Goal: Task Accomplishment & Management: Manage account settings

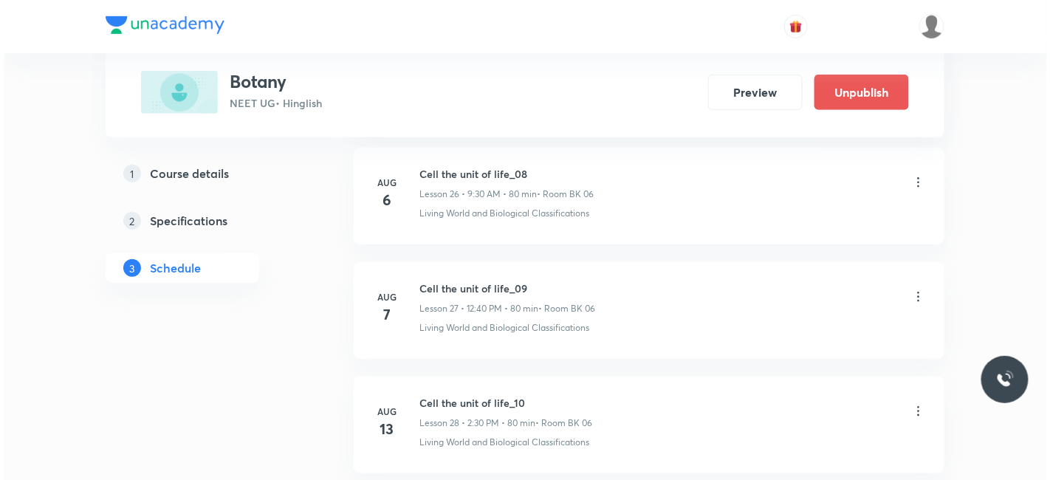
scroll to position [8224, 0]
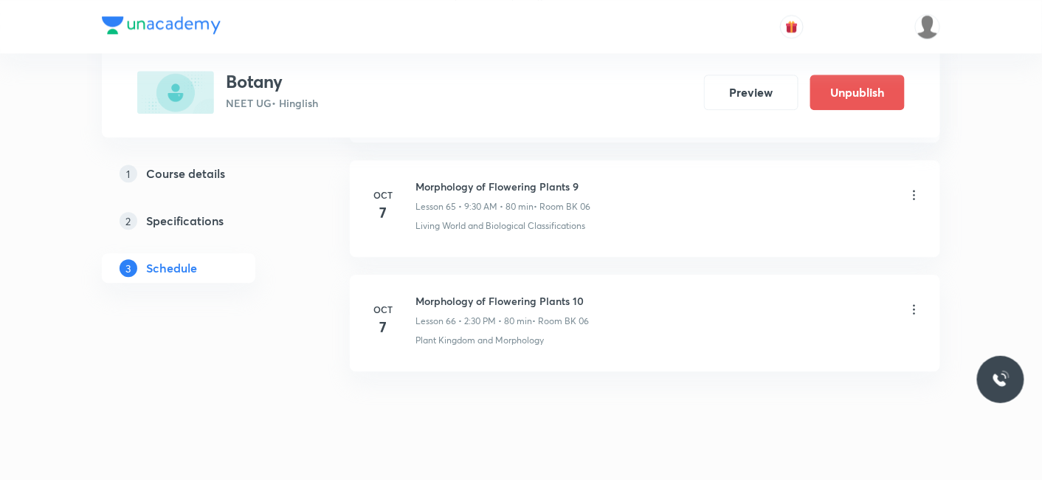
click at [909, 302] on icon at bounding box center [914, 309] width 15 height 15
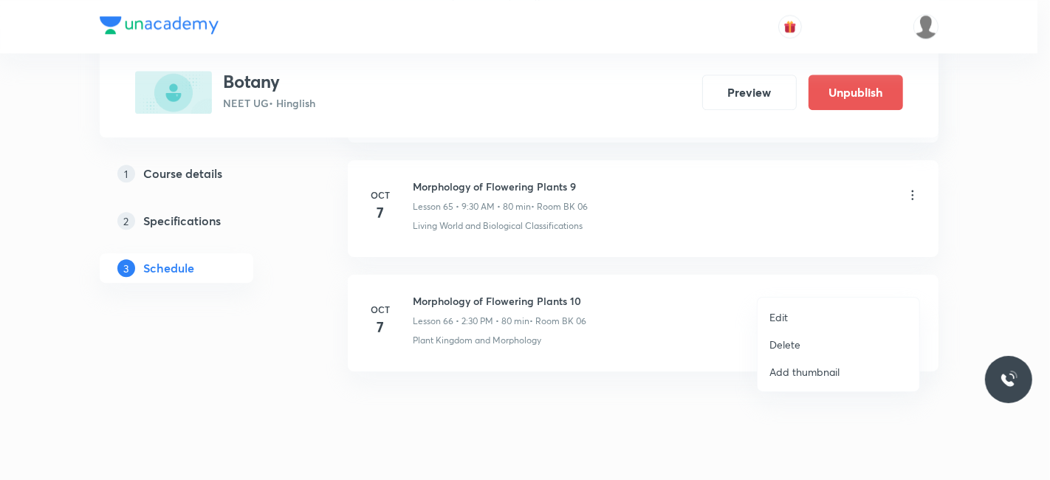
click at [788, 314] on li "Edit" at bounding box center [838, 316] width 162 height 27
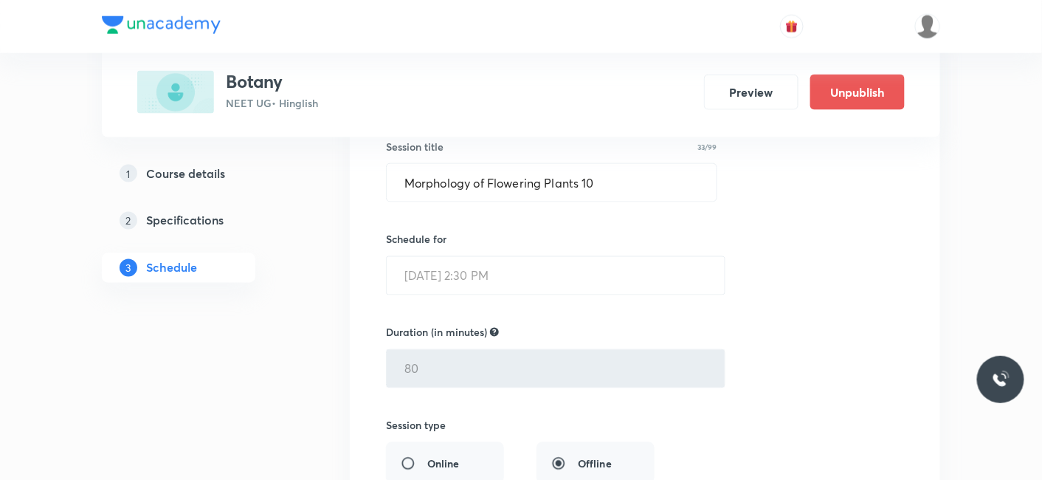
scroll to position [7621, 0]
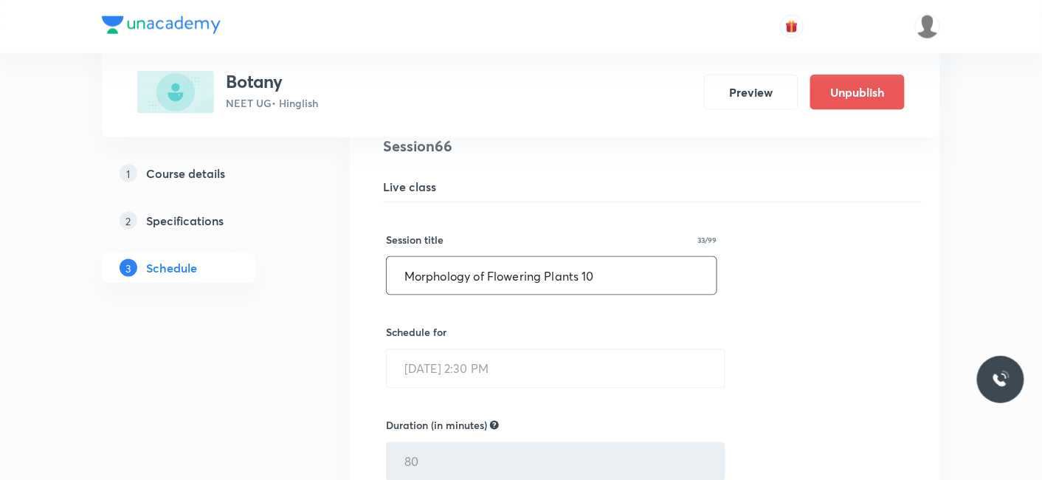
drag, startPoint x: 633, startPoint y: 245, endPoint x: 247, endPoint y: 254, distance: 386.1
paste input "anatomy of flowering plants"
click at [407, 257] on input "anatomy of flowering plants_01" at bounding box center [552, 276] width 330 height 38
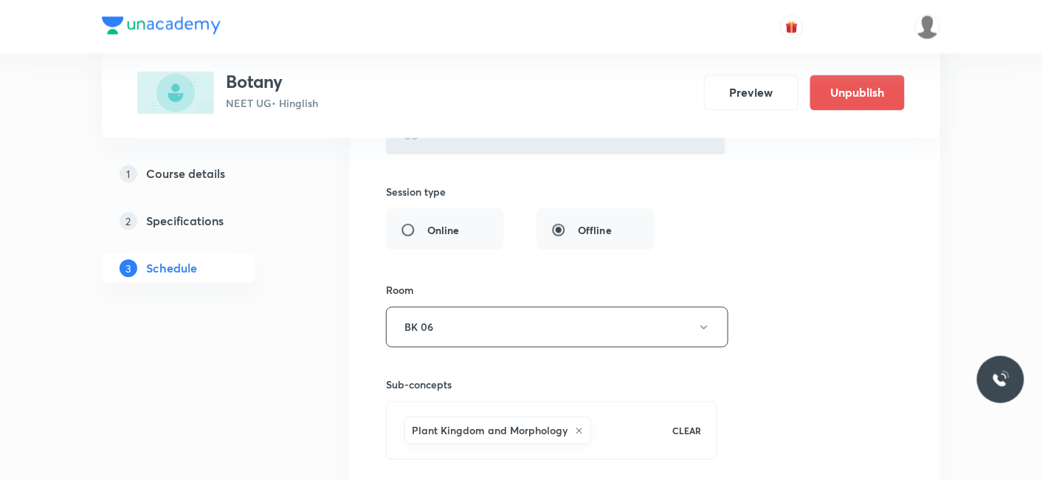
scroll to position [8114, 0]
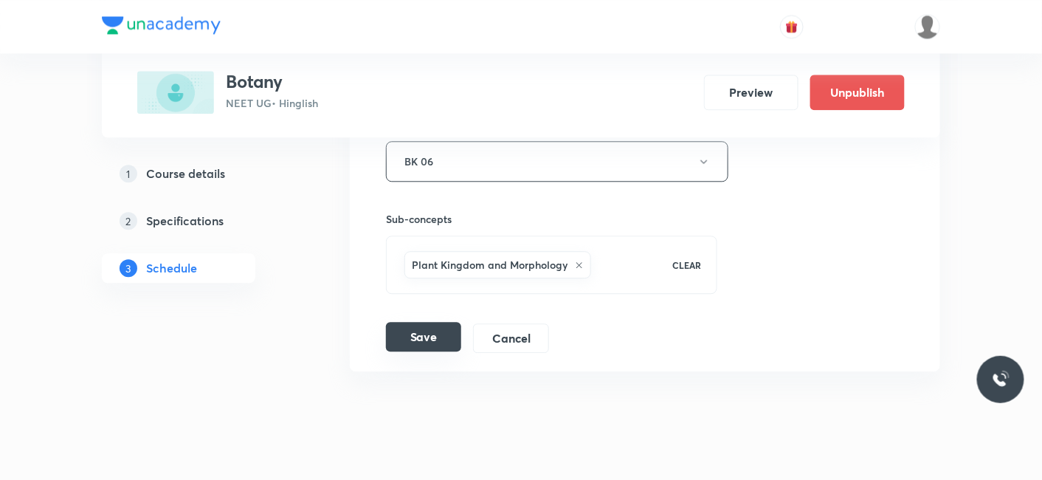
type input "Anatomy of flowering plants_01"
click at [430, 322] on button "Save" at bounding box center [423, 337] width 75 height 30
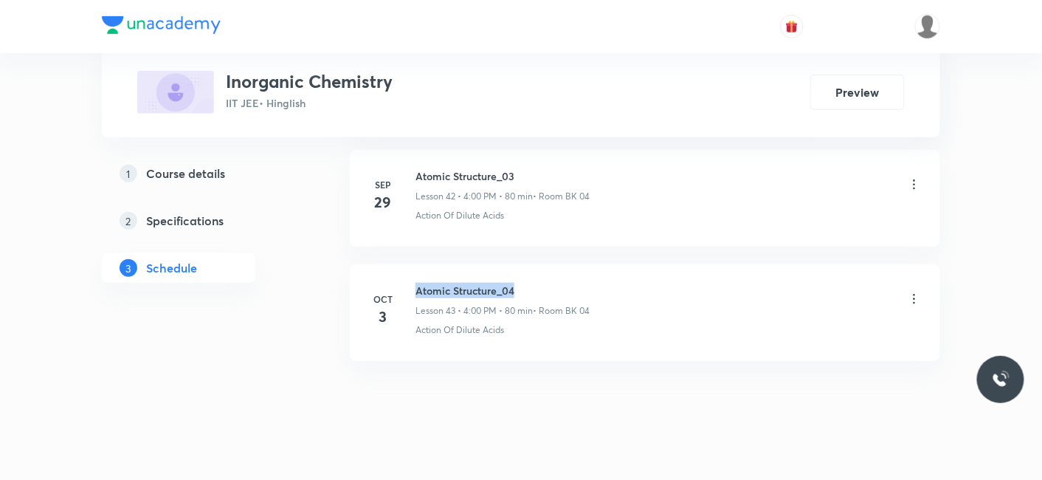
drag, startPoint x: 414, startPoint y: 270, endPoint x: 527, endPoint y: 268, distance: 113.0
click at [527, 283] on div "Oct 3 Atomic Structure_04 Lesson 43 • 4:00 PM • 80 min • Room BK 04 Action Of D…" at bounding box center [645, 310] width 554 height 54
copy h6 "Atomic Structure_04"
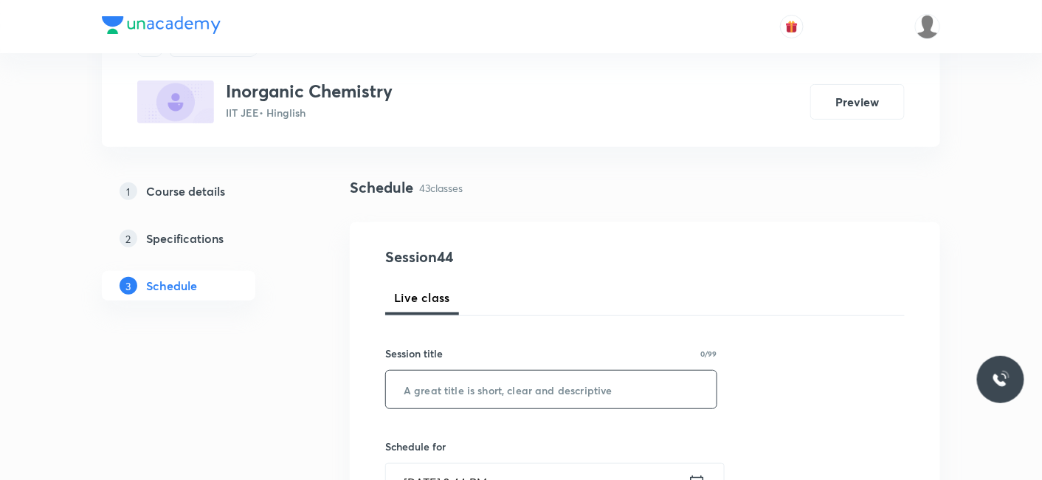
scroll to position [164, 0]
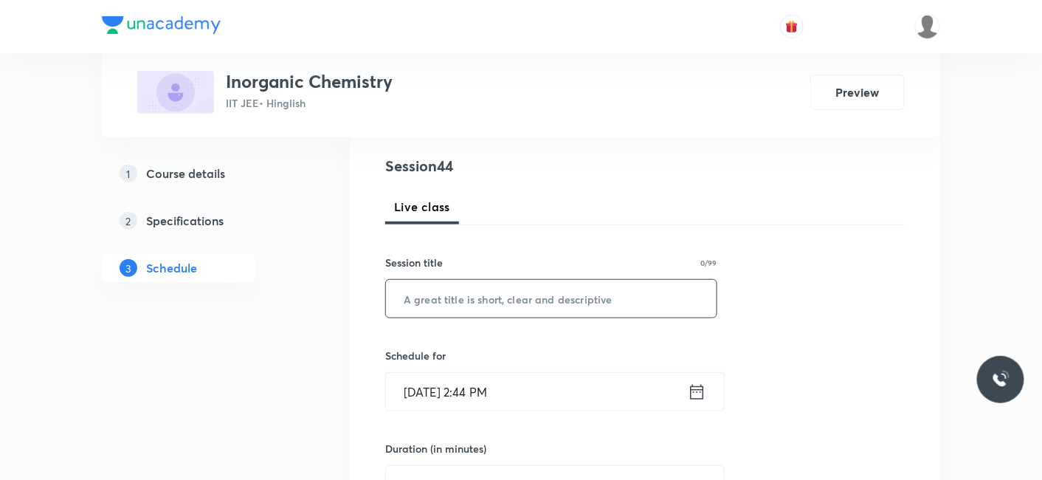
click at [535, 305] on input "text" at bounding box center [551, 299] width 331 height 38
paste input "Atomic Structure_04"
type input "Atomic Structure_05"
click at [485, 384] on input "Oct 7, 2025, 2:44 PM" at bounding box center [537, 392] width 302 height 38
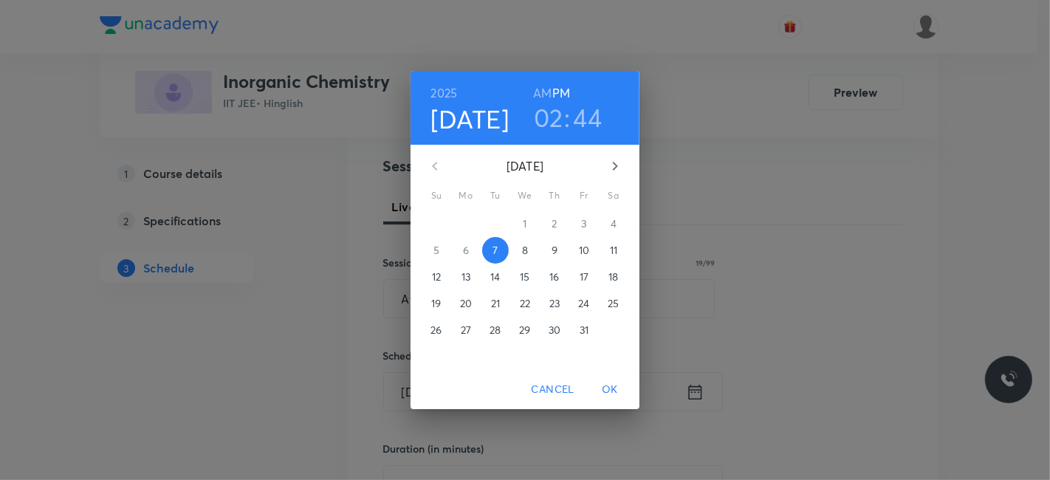
click at [551, 117] on h3 "02" at bounding box center [549, 117] width 30 height 31
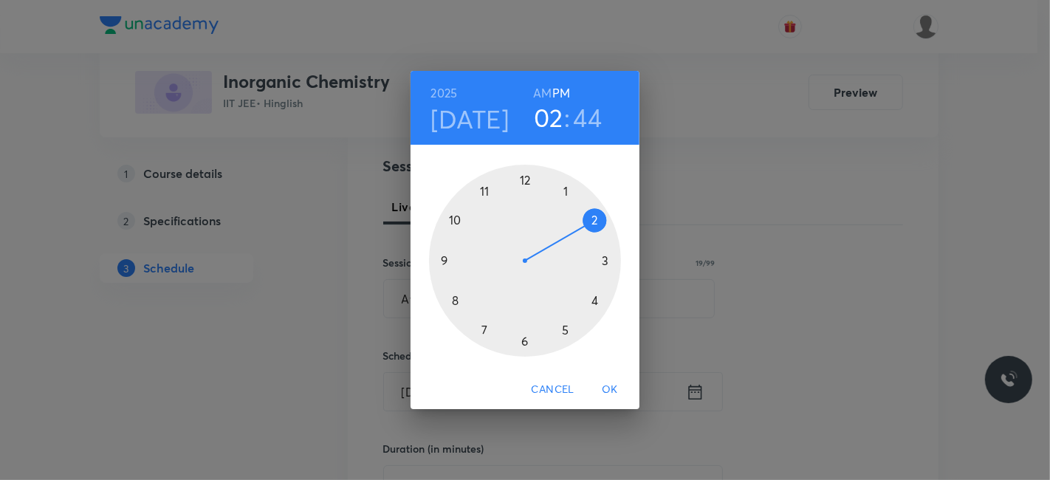
click at [592, 300] on div at bounding box center [525, 261] width 192 height 192
click at [525, 179] on div at bounding box center [525, 261] width 192 height 192
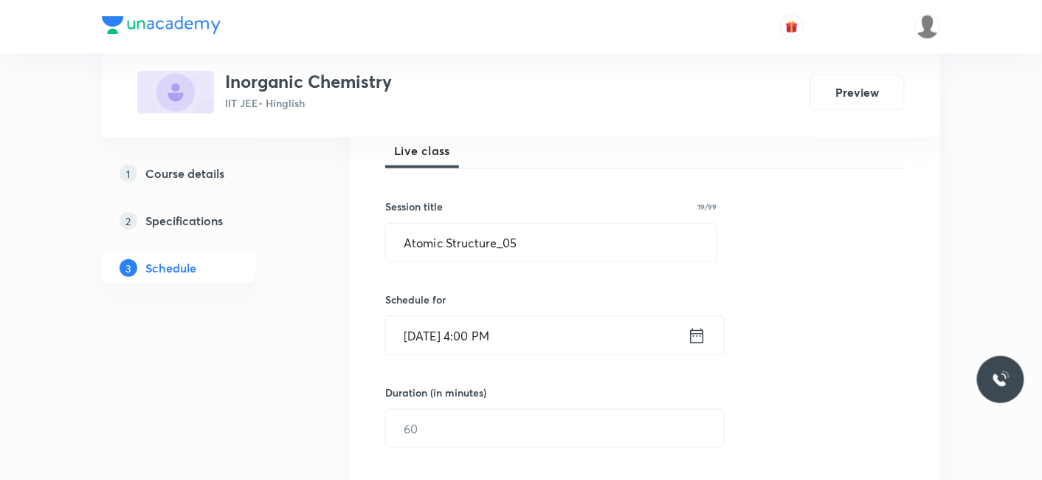
scroll to position [246, 0]
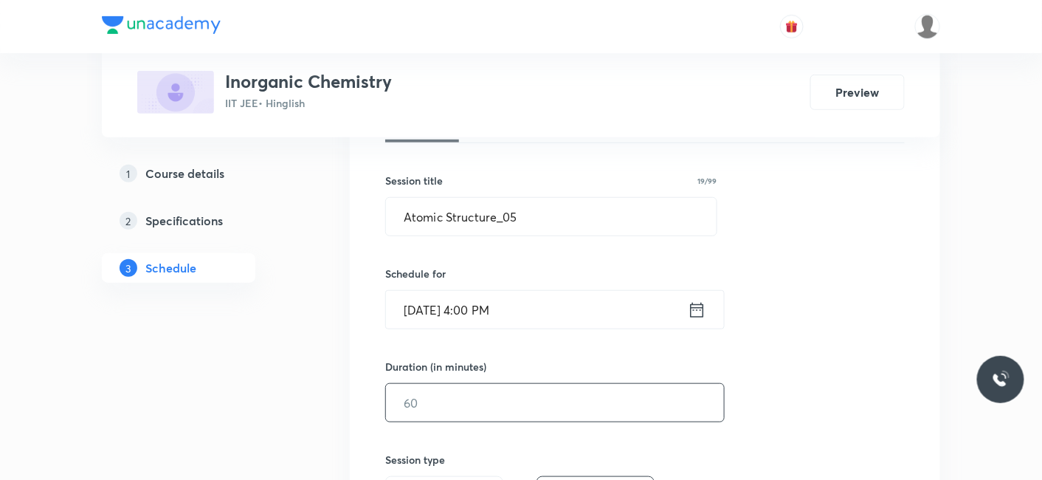
click at [447, 399] on input "text" at bounding box center [555, 403] width 338 height 38
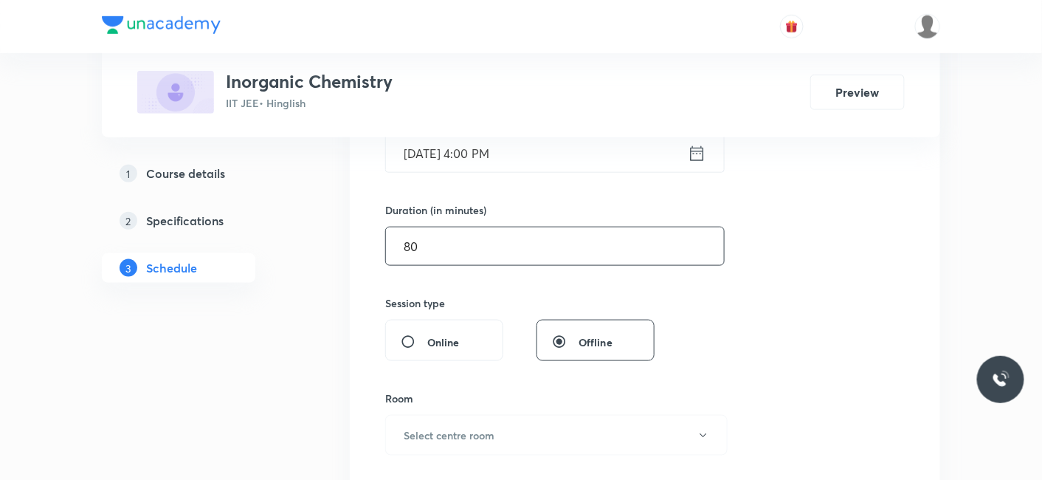
scroll to position [410, 0]
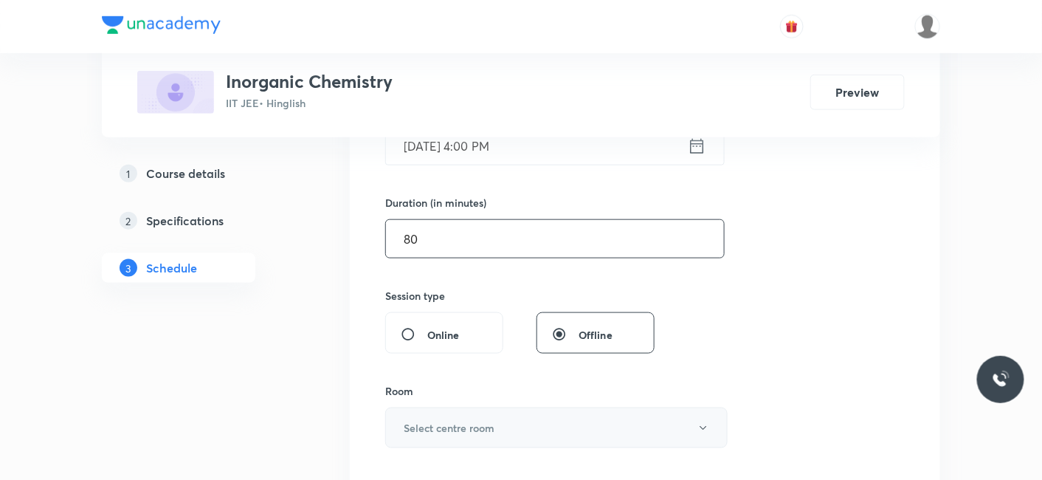
type input "80"
click at [437, 437] on button "Select centre room" at bounding box center [556, 427] width 342 height 41
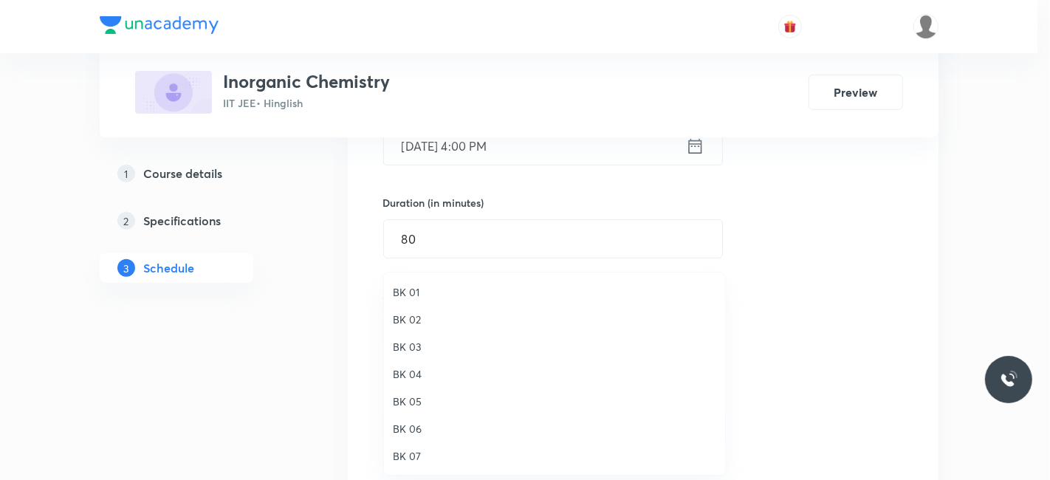
click at [411, 368] on span "BK 04" at bounding box center [554, 374] width 323 height 16
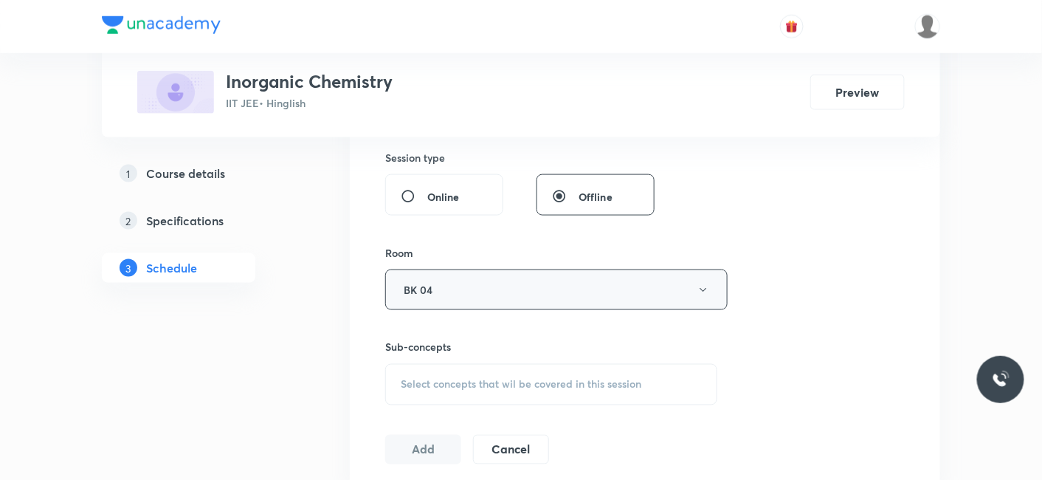
scroll to position [574, 0]
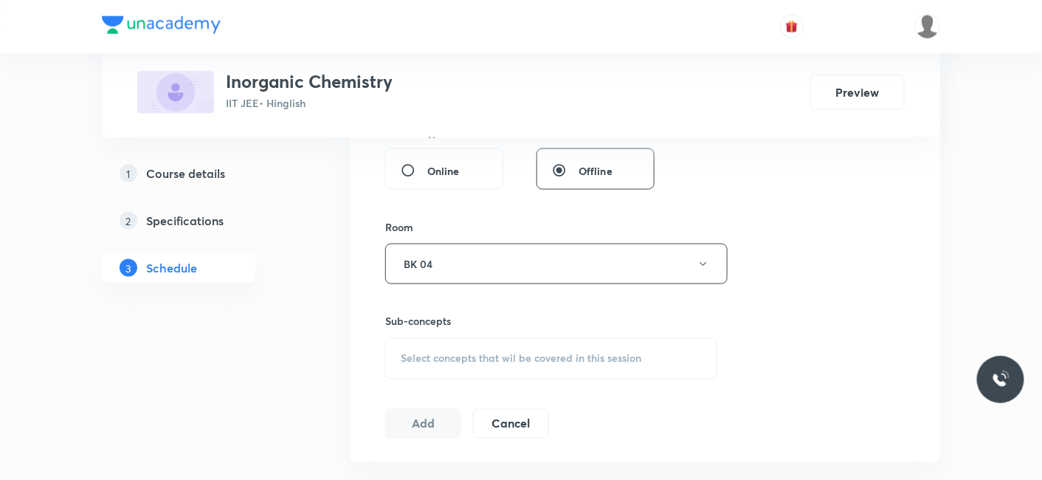
click at [450, 360] on span "Select concepts that wil be covered in this session" at bounding box center [521, 359] width 241 height 12
click at [436, 469] on p "Action Of Dilute Acids" at bounding box center [470, 475] width 103 height 16
checkbox input "true"
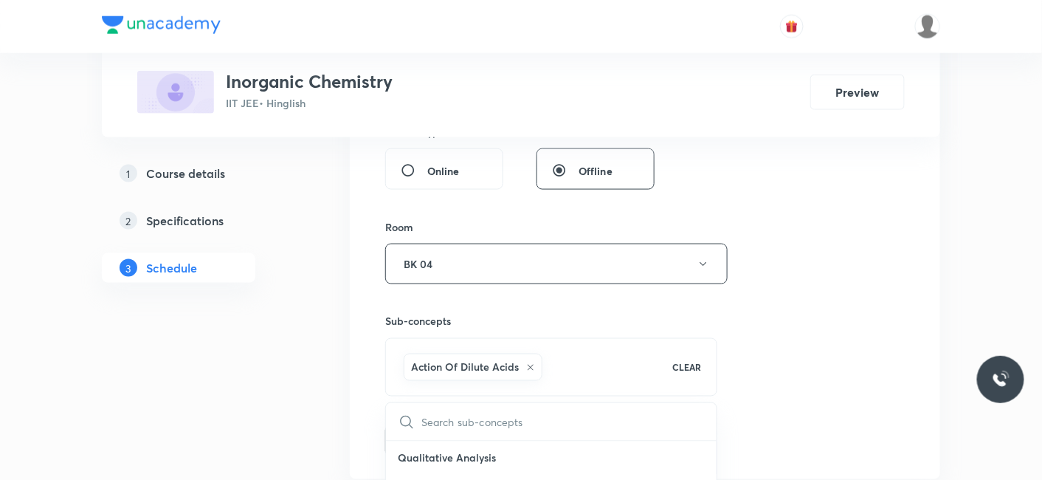
drag, startPoint x: 416, startPoint y: 436, endPoint x: 417, endPoint y: 425, distance: 10.4
click at [417, 427] on button "Add" at bounding box center [423, 439] width 76 height 30
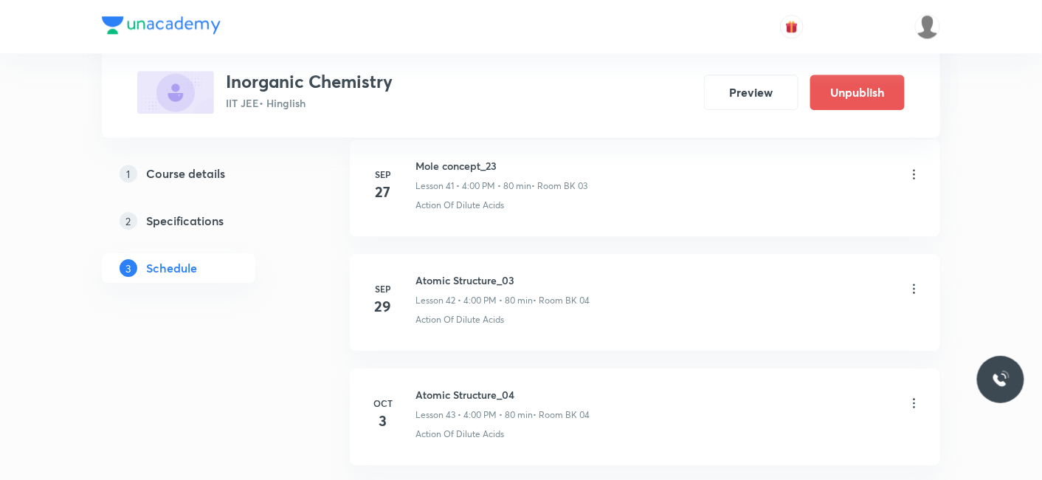
scroll to position [5040, 0]
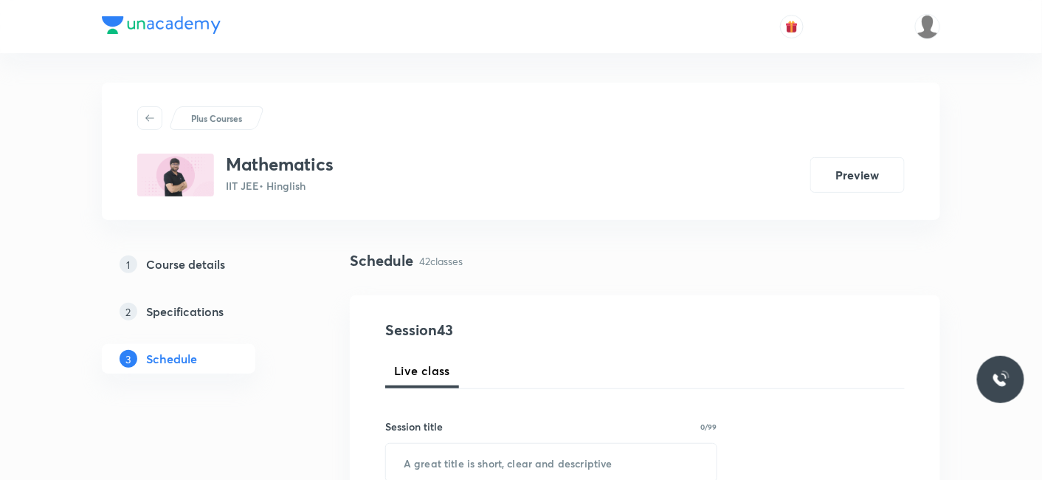
scroll to position [5489, 0]
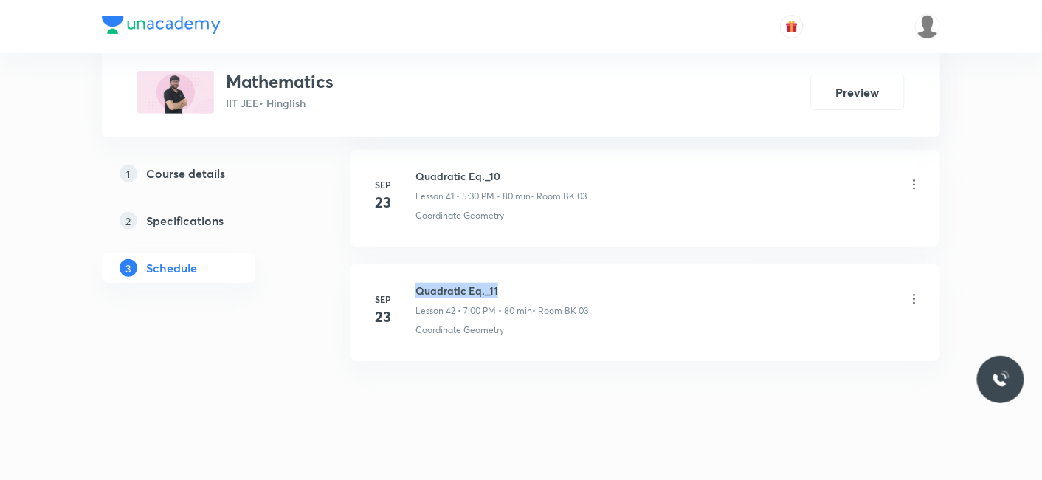
drag, startPoint x: 417, startPoint y: 271, endPoint x: 503, endPoint y: 266, distance: 86.5
click at [503, 283] on h6 "Quadratic Eq._11" at bounding box center [502, 291] width 173 height 16
copy h6 "Quadratic Eq._11"
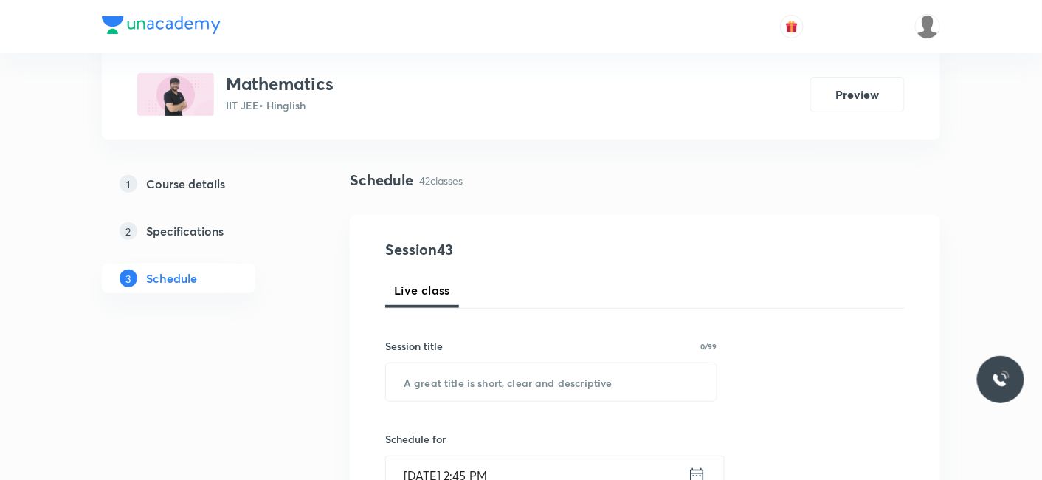
scroll to position [164, 0]
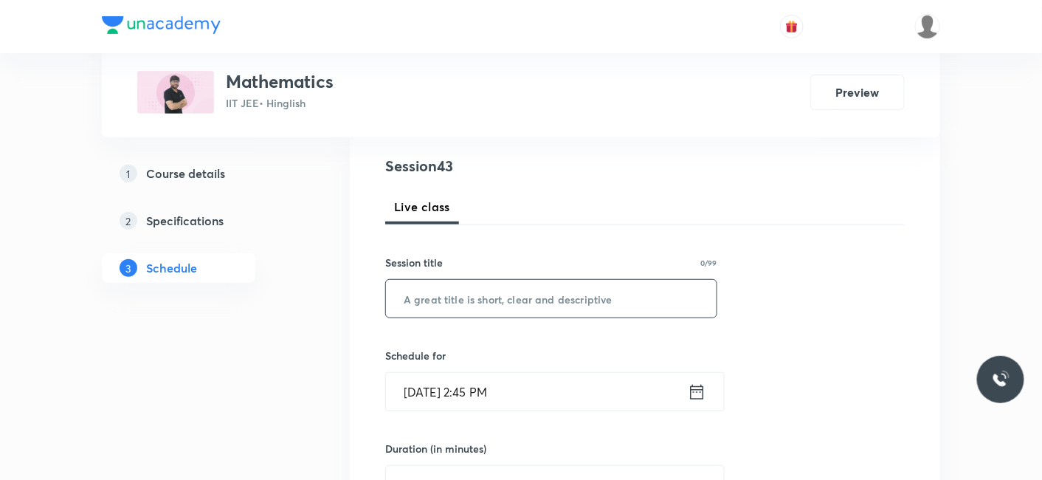
click at [450, 281] on input "text" at bounding box center [551, 299] width 331 height 38
paste input "Quadratic Eq._11"
type input "Quadratic Eq._12"
click at [469, 394] on input "Oct 7, 2025, 2:45 PM" at bounding box center [537, 392] width 302 height 38
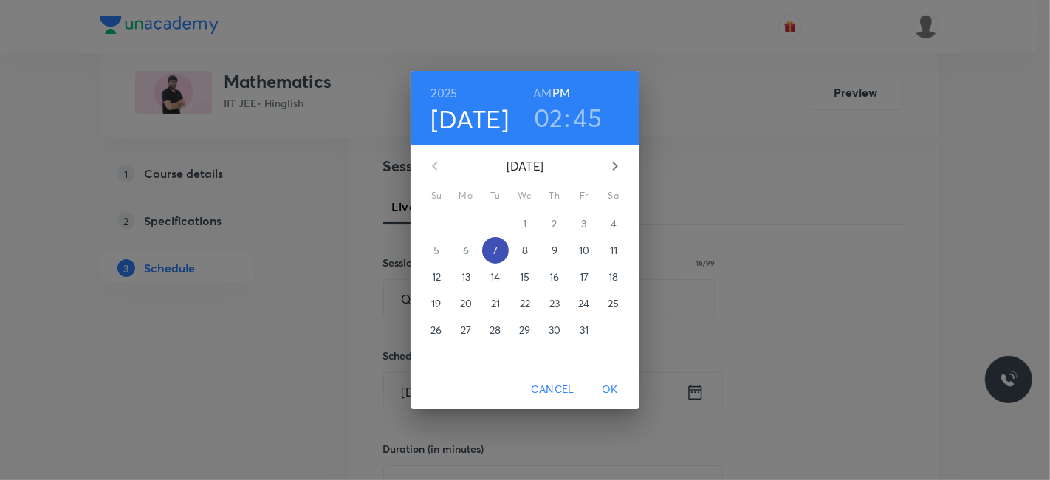
click at [495, 244] on p "7" at bounding box center [494, 250] width 5 height 15
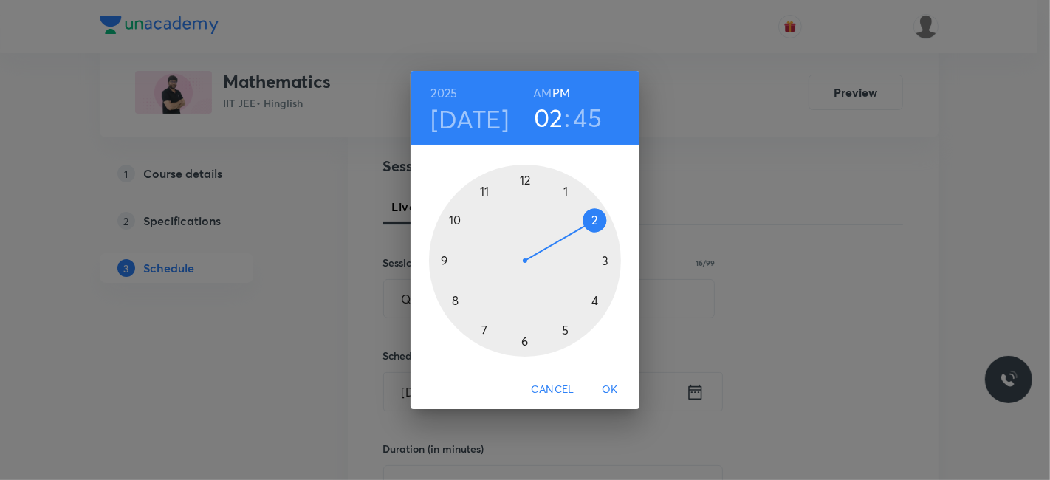
click at [565, 328] on div at bounding box center [525, 261] width 192 height 192
click at [521, 338] on div at bounding box center [525, 261] width 192 height 192
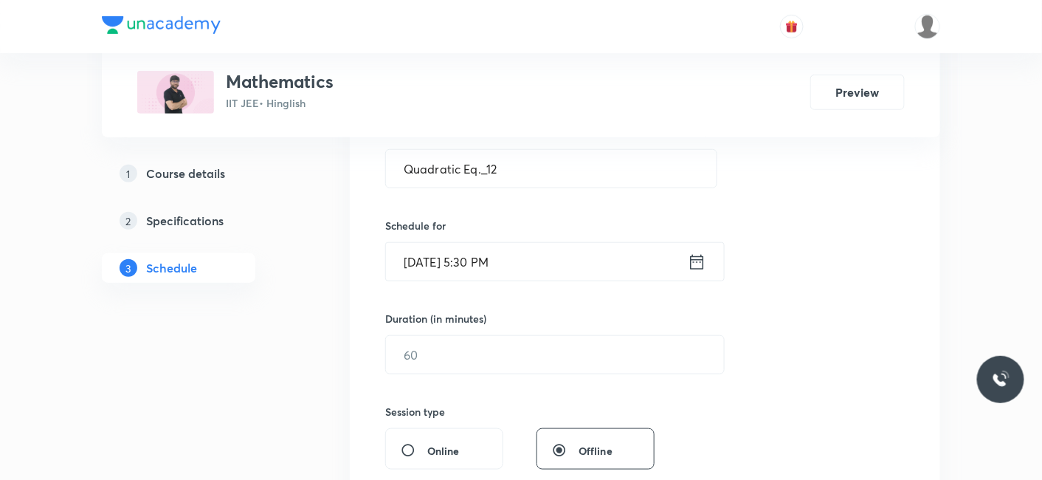
scroll to position [328, 0]
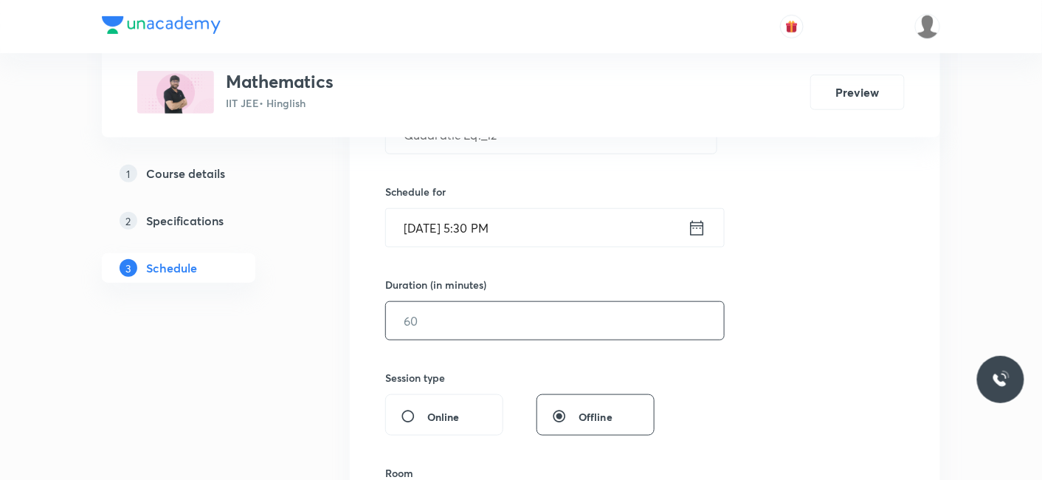
click at [458, 332] on input "text" at bounding box center [555, 321] width 338 height 38
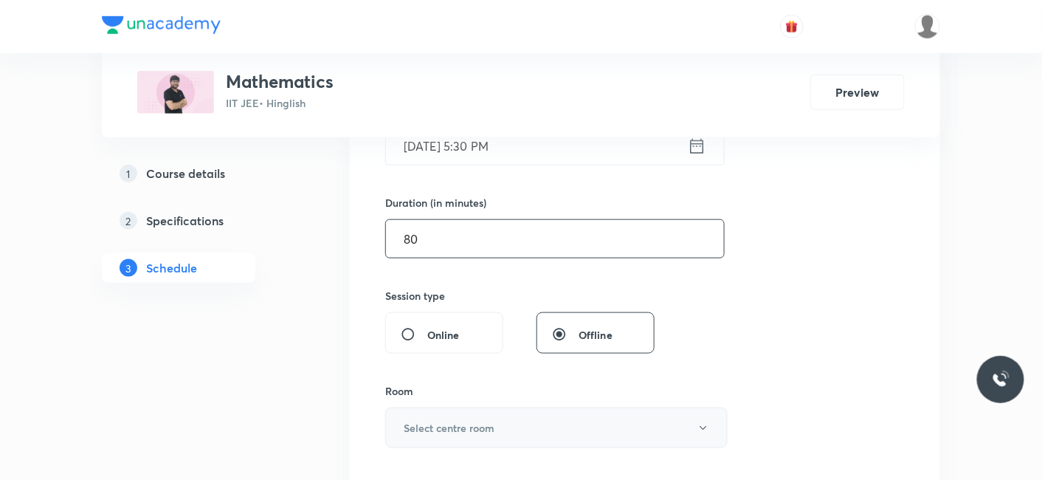
type input "80"
click at [441, 427] on h6 "Select centre room" at bounding box center [449, 428] width 91 height 16
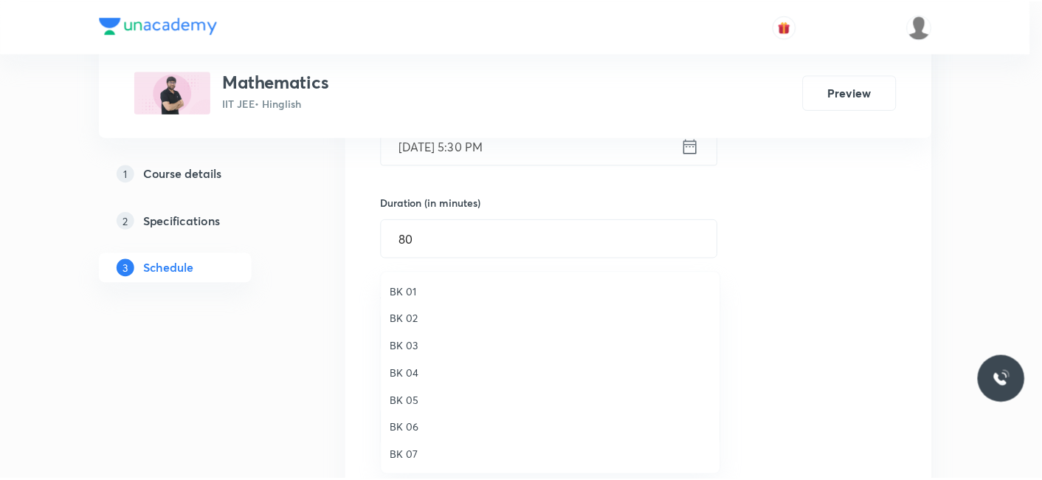
scroll to position [27, 0]
click at [405, 347] on span "BK 04" at bounding box center [554, 347] width 323 height 16
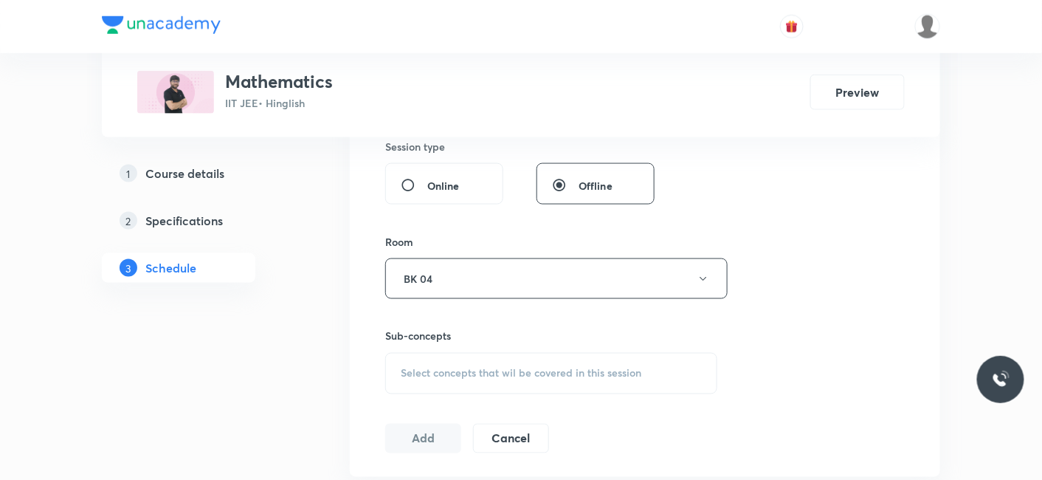
scroll to position [574, 0]
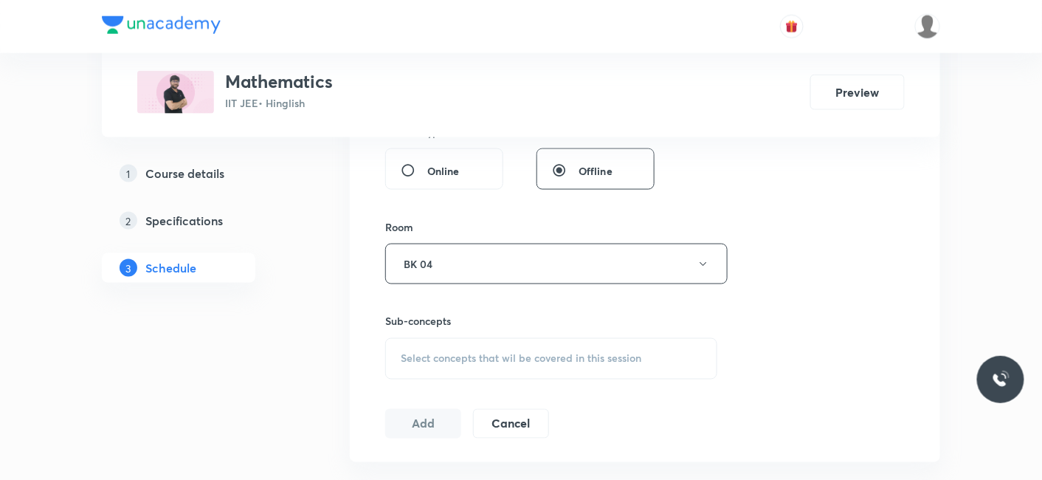
click at [436, 353] on span "Select concepts that wil be covered in this session" at bounding box center [521, 359] width 241 height 12
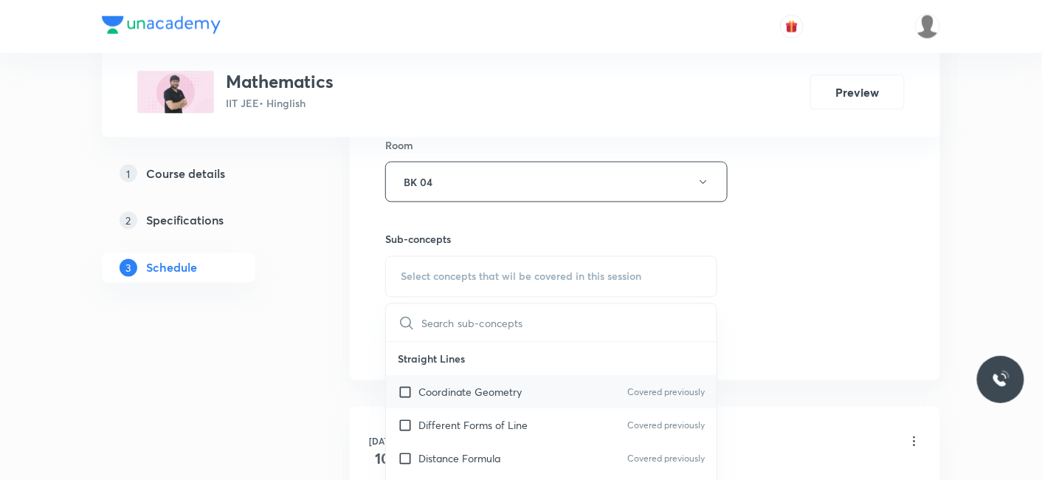
click at [473, 388] on p "Coordinate Geometry" at bounding box center [470, 393] width 103 height 16
checkbox input "true"
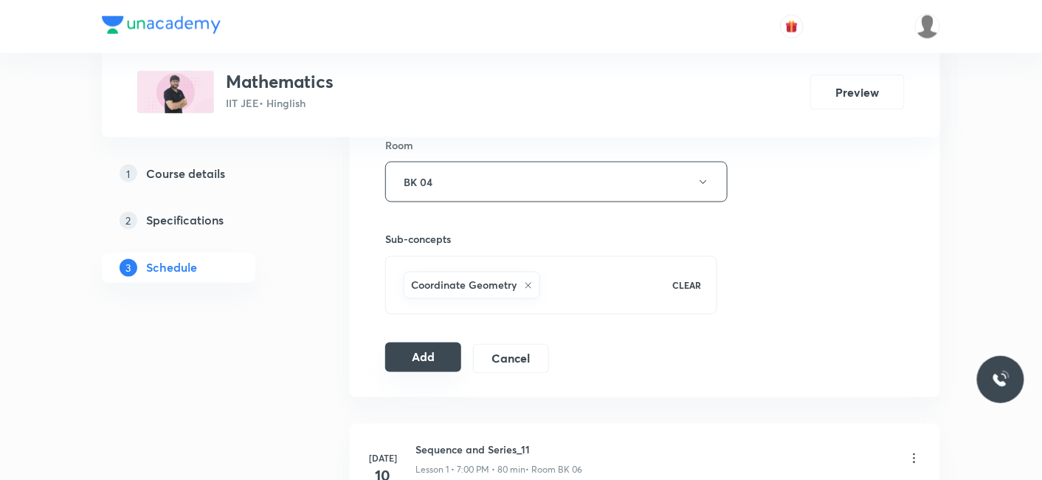
click at [420, 353] on button "Add" at bounding box center [423, 357] width 76 height 30
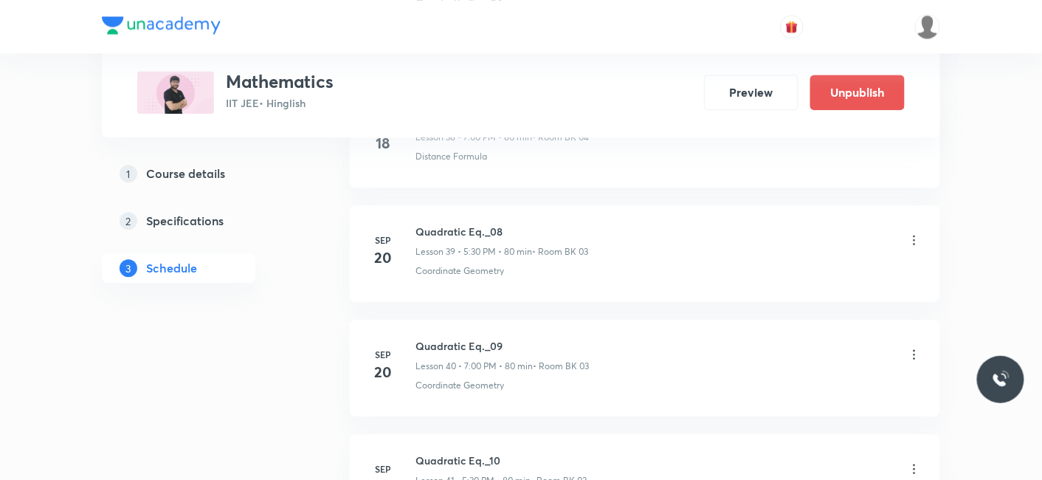
scroll to position [4926, 0]
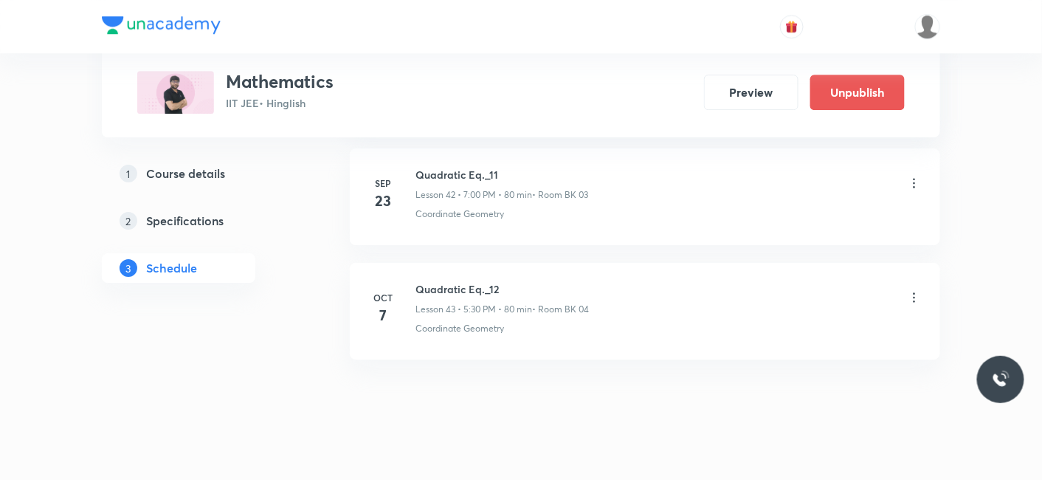
click at [418, 281] on h6 "Quadratic Eq._12" at bounding box center [502, 289] width 173 height 16
drag, startPoint x: 417, startPoint y: 272, endPoint x: 521, endPoint y: 265, distance: 104.3
click at [521, 281] on h6 "Quadratic Eq._12" at bounding box center [502, 289] width 173 height 16
copy h6 "Quadratic Eq._12"
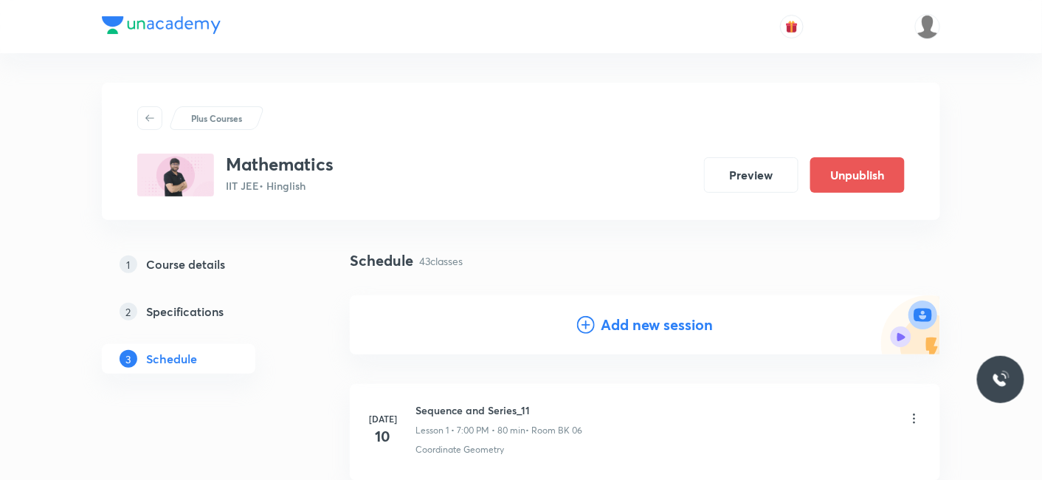
click at [622, 321] on h4 "Add new session" at bounding box center [657, 325] width 112 height 22
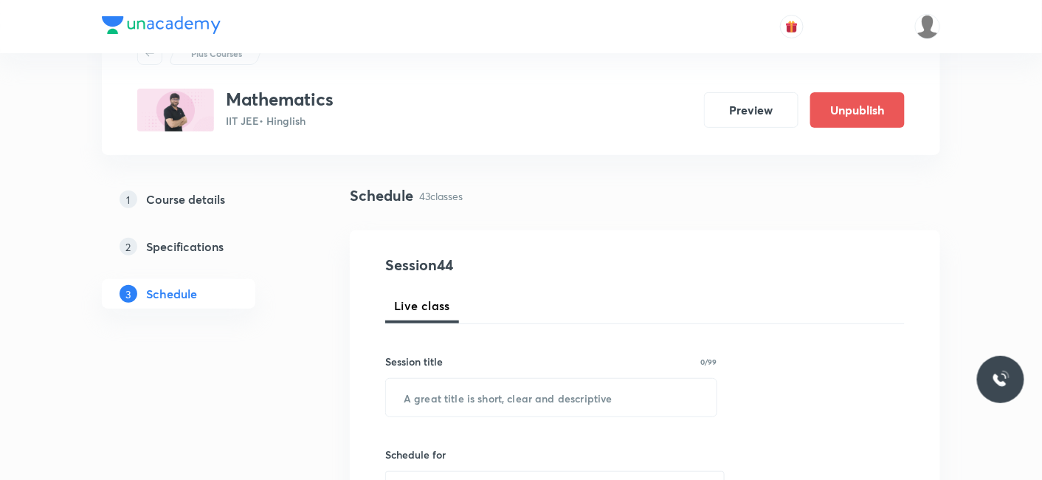
scroll to position [164, 0]
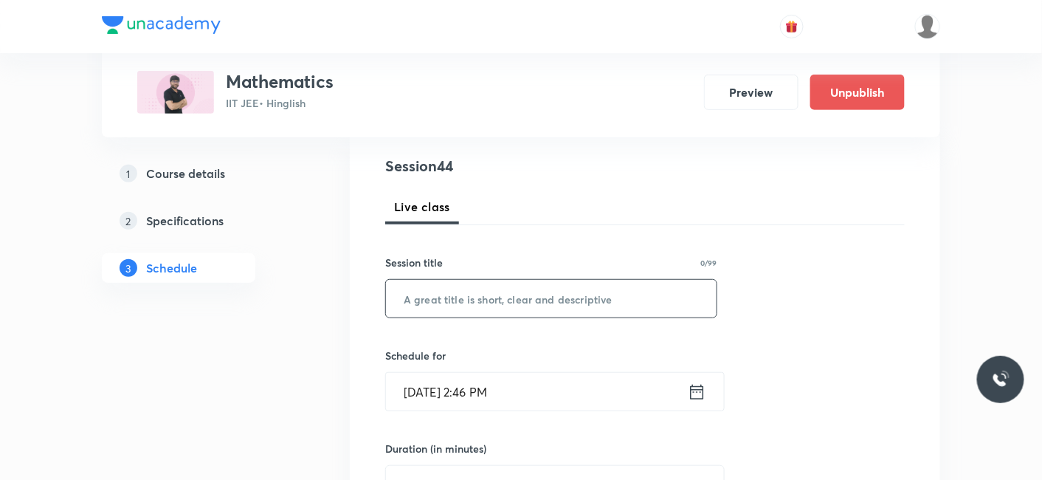
click at [487, 312] on input "text" at bounding box center [551, 299] width 331 height 38
paste input "Quadratic Eq._12"
type input "Quadratic Eq._13"
click at [465, 385] on input "Oct 7, 2025, 2:46 PM" at bounding box center [537, 392] width 302 height 38
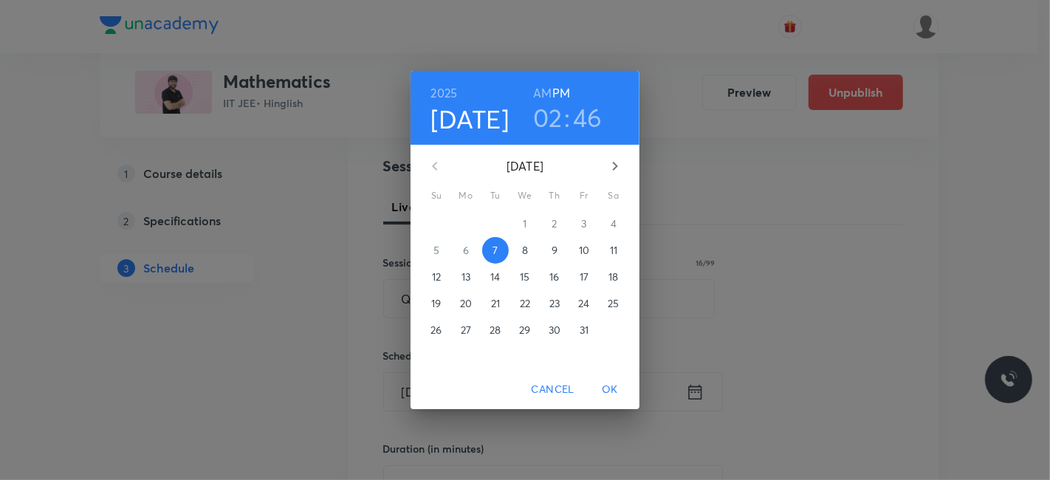
click at [554, 114] on h3 "02" at bounding box center [548, 117] width 30 height 31
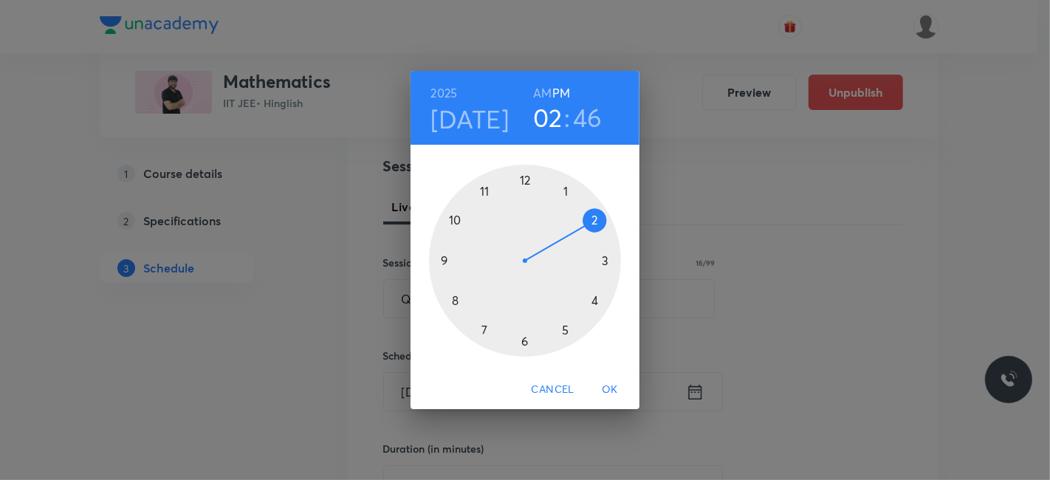
click at [484, 327] on div at bounding box center [525, 261] width 192 height 192
click at [523, 179] on div at bounding box center [525, 261] width 192 height 192
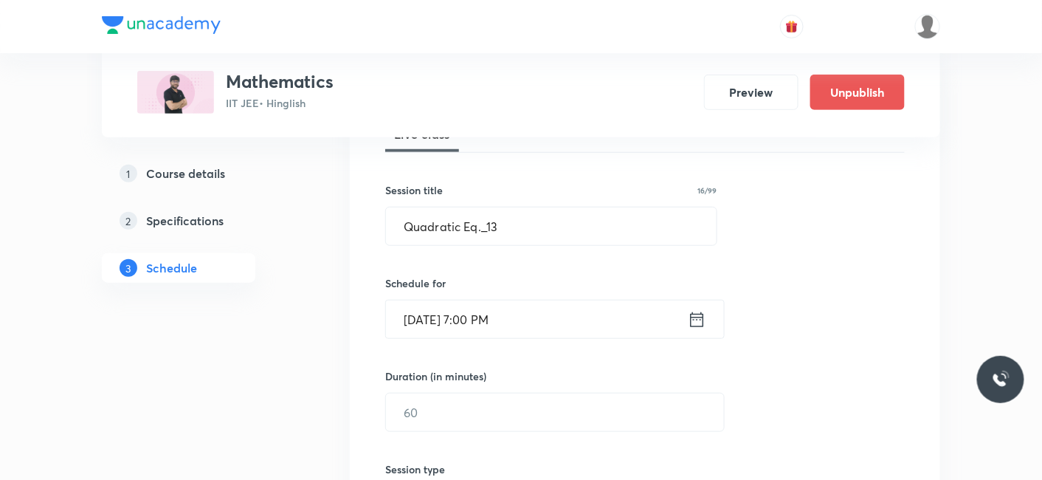
scroll to position [328, 0]
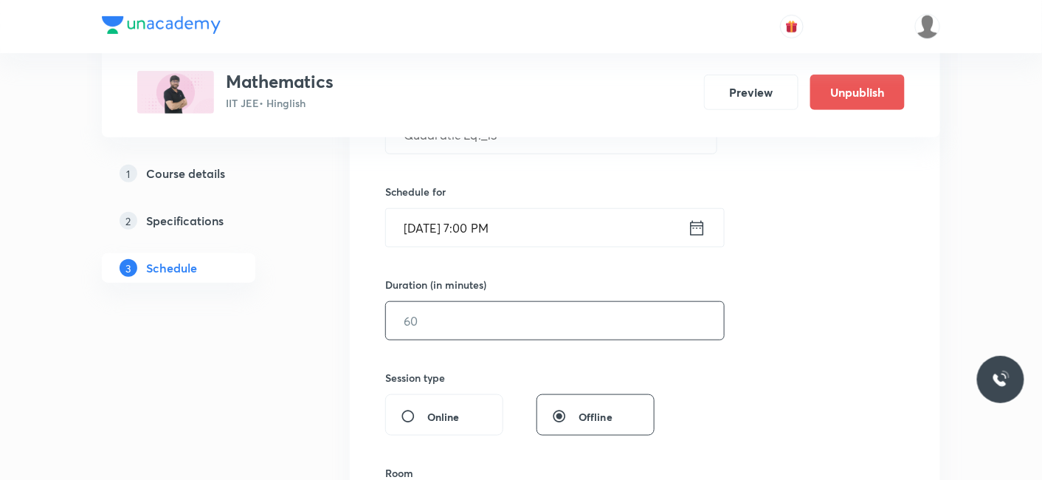
click at [460, 318] on input "text" at bounding box center [555, 321] width 338 height 38
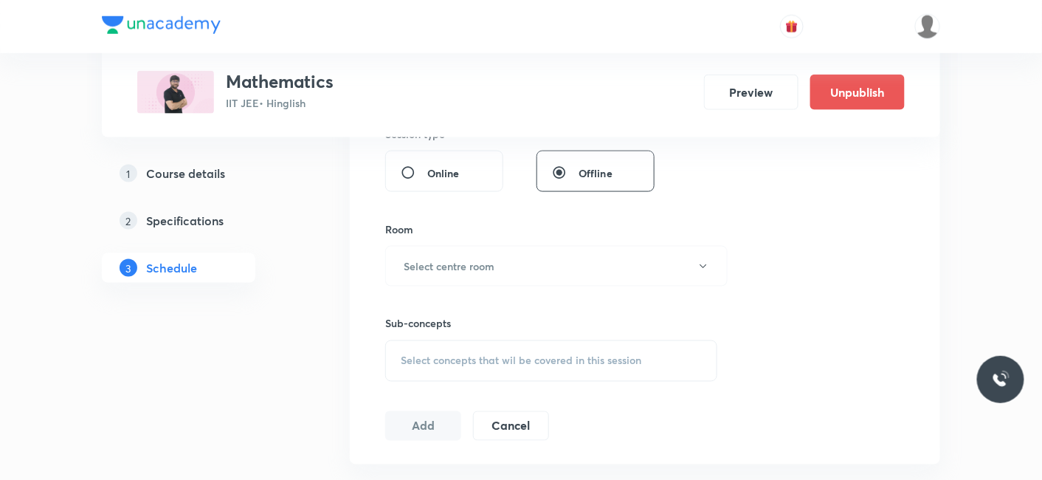
scroll to position [574, 0]
type input "80"
click at [455, 263] on h6 "Select centre room" at bounding box center [449, 264] width 91 height 16
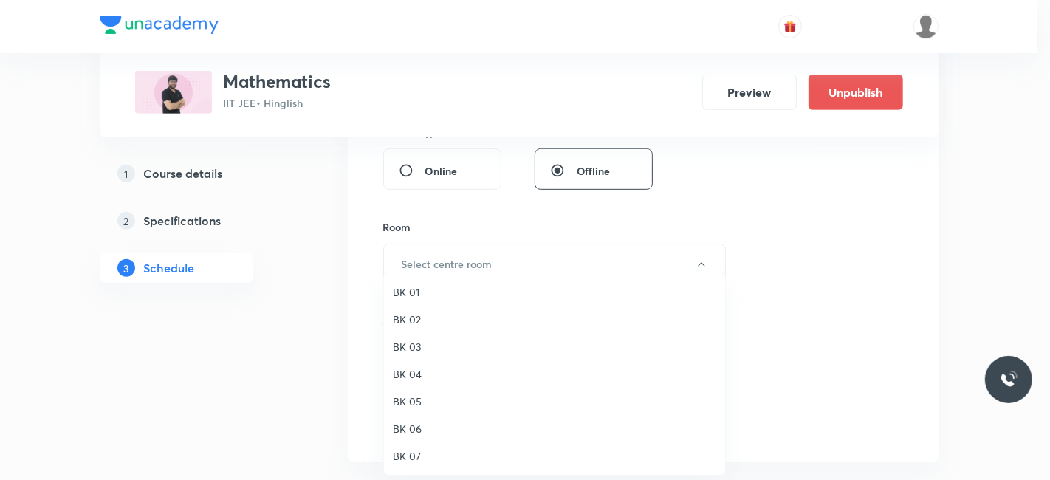
click at [402, 368] on span "BK 04" at bounding box center [554, 374] width 323 height 16
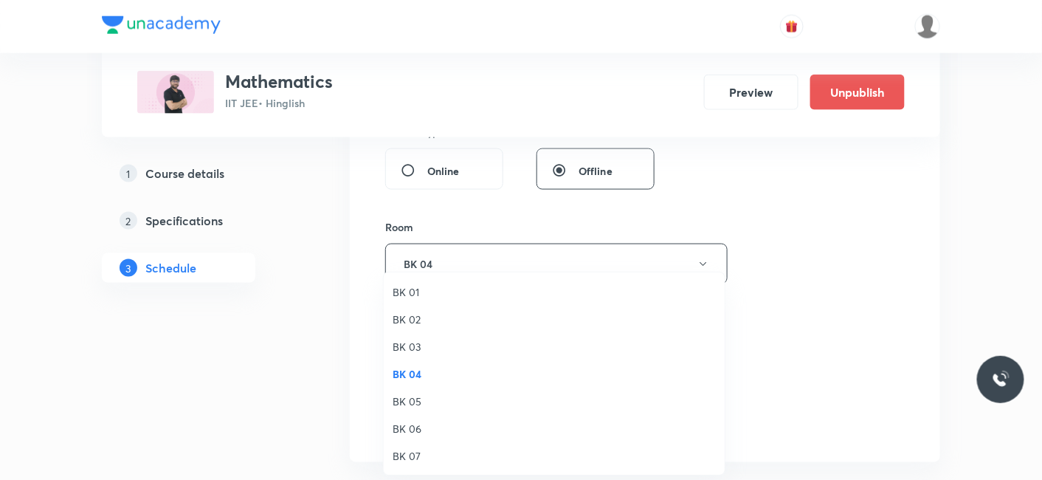
click at [364, 376] on div "BK 01 BK 02 BK 03 BK 04 BK 05 BK 06 BK 07 BK 08" at bounding box center [521, 240] width 1042 height 480
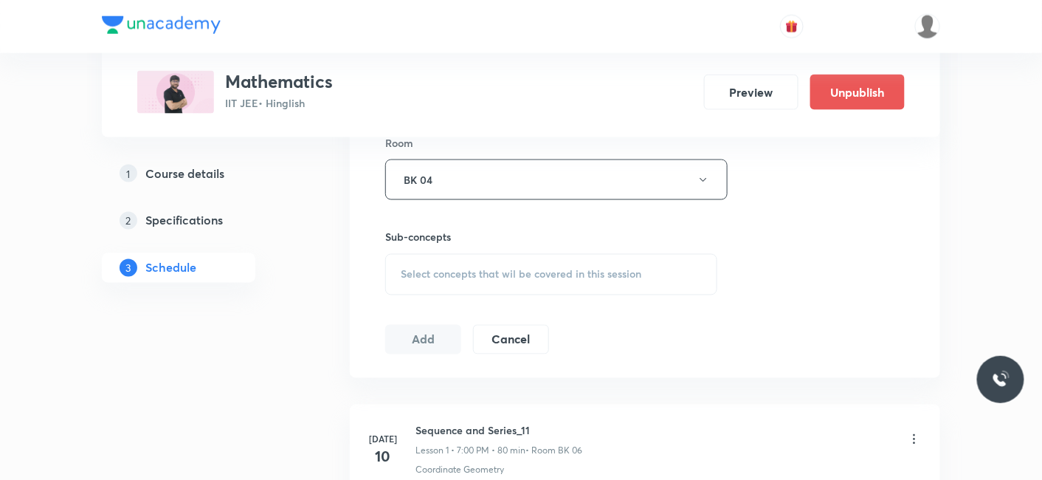
scroll to position [738, 0]
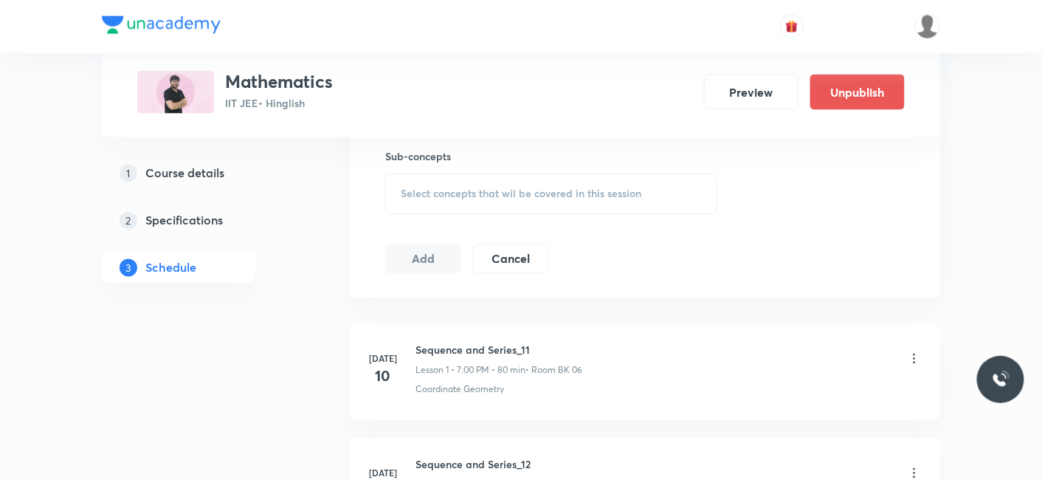
click at [490, 202] on div "Select concepts that wil be covered in this session" at bounding box center [551, 193] width 332 height 41
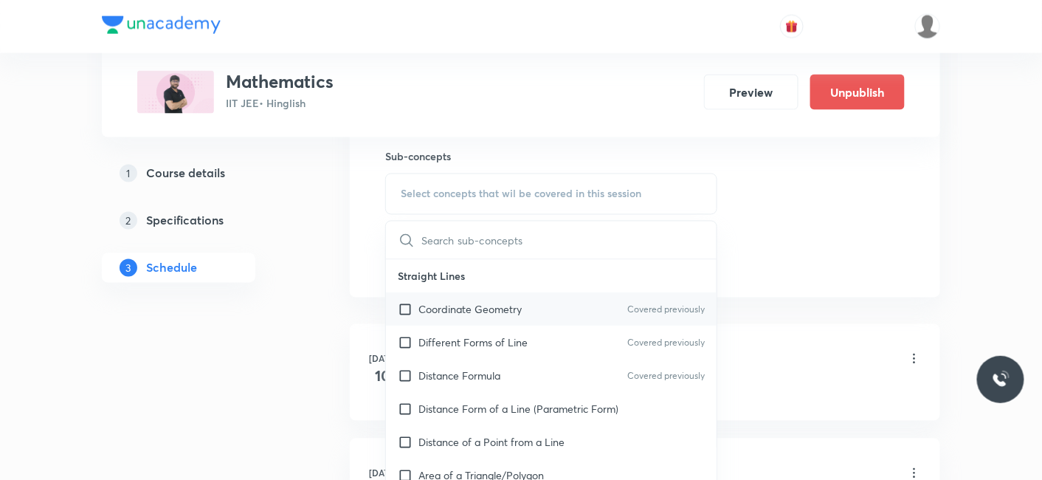
click at [435, 311] on p "Coordinate Geometry" at bounding box center [470, 310] width 103 height 16
checkbox input "true"
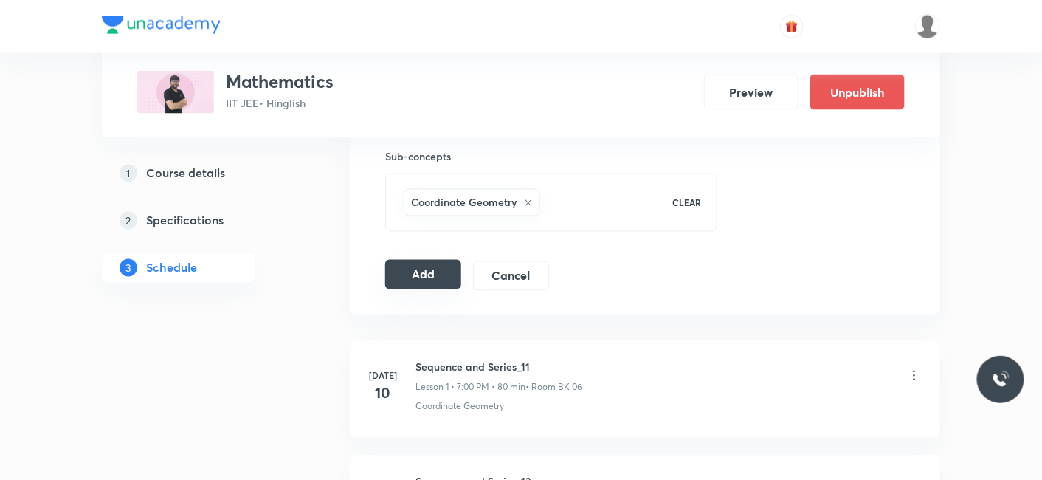
click at [430, 274] on button "Add" at bounding box center [423, 275] width 76 height 30
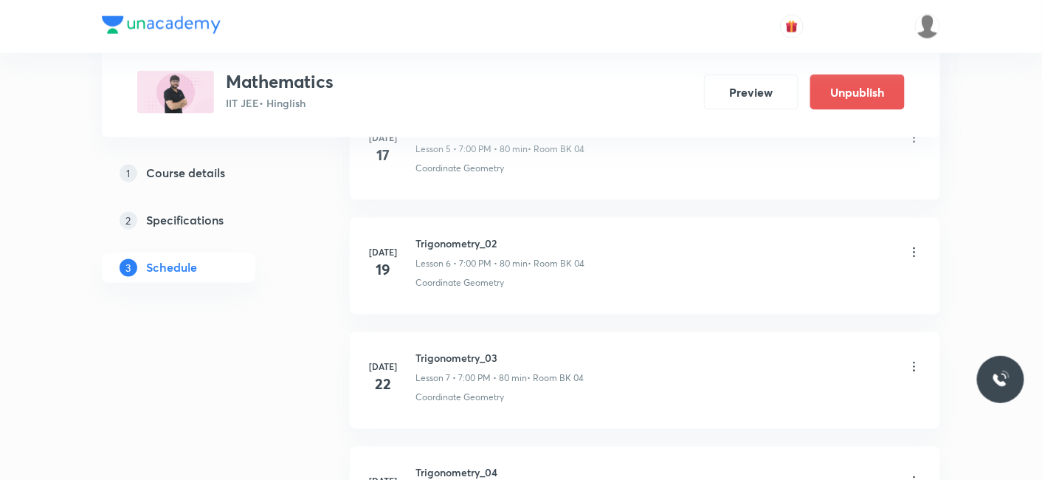
scroll to position [5040, 0]
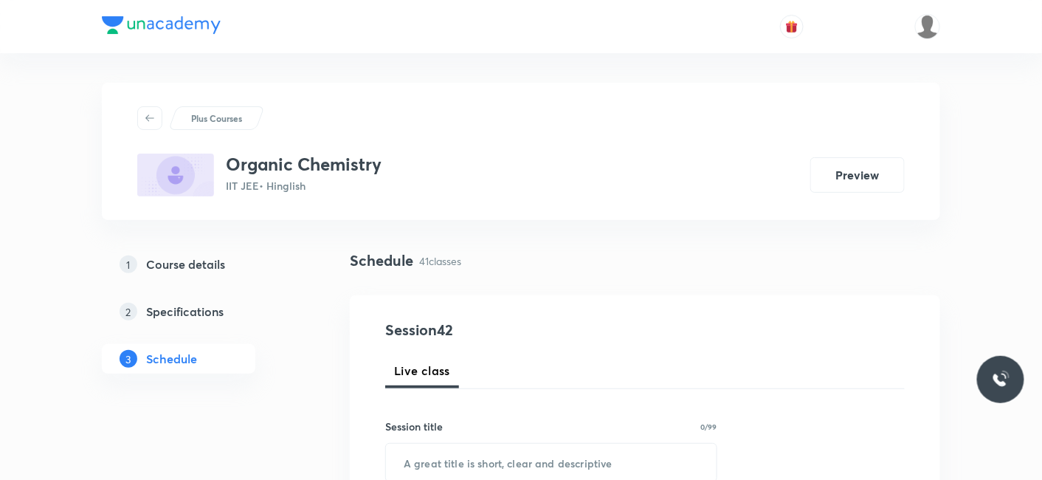
scroll to position [5375, 0]
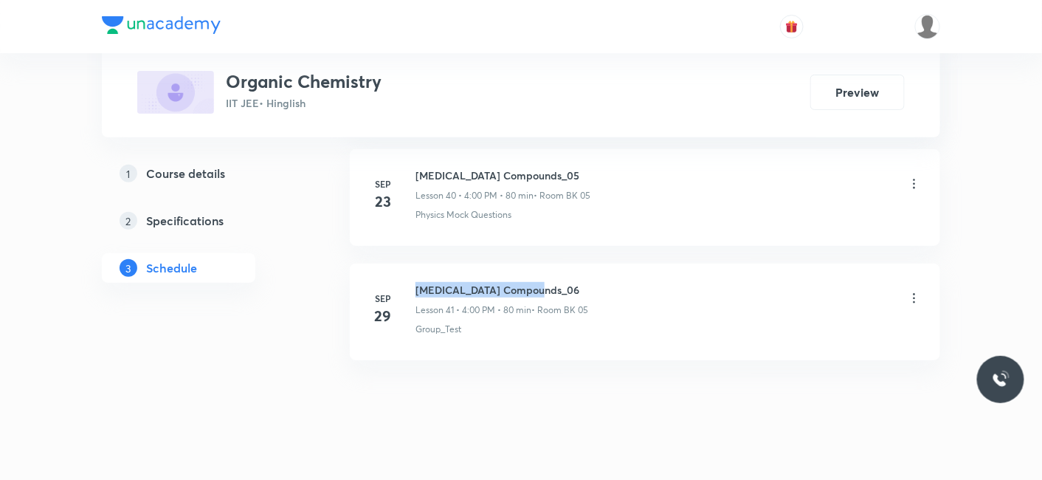
drag, startPoint x: 416, startPoint y: 270, endPoint x: 568, endPoint y: 268, distance: 152.1
click at [568, 282] on h6 "[MEDICAL_DATA] Compounds_06" at bounding box center [502, 290] width 173 height 16
copy h6 "[MEDICAL_DATA] Compounds_06"
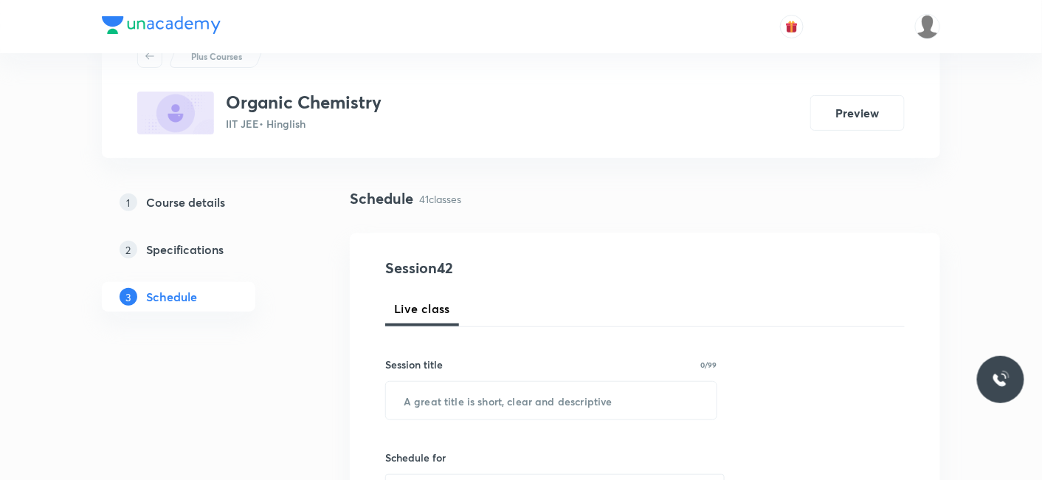
scroll to position [164, 0]
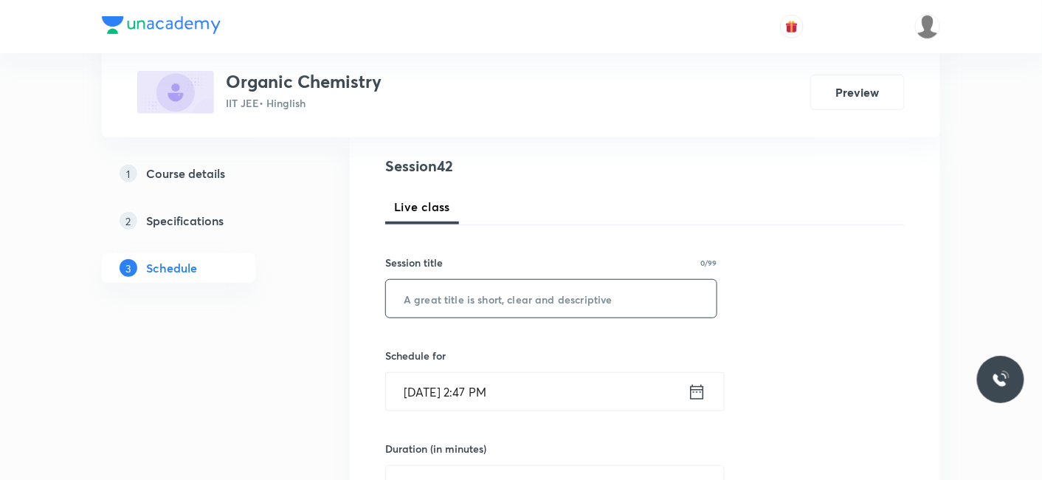
click at [510, 310] on input "text" at bounding box center [551, 299] width 331 height 38
paste input "[MEDICAL_DATA] Compounds_06"
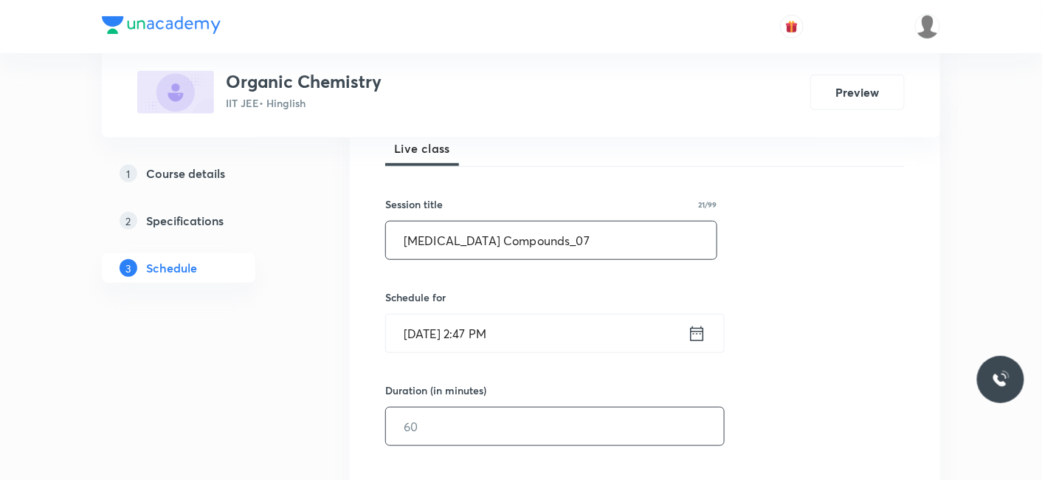
scroll to position [328, 0]
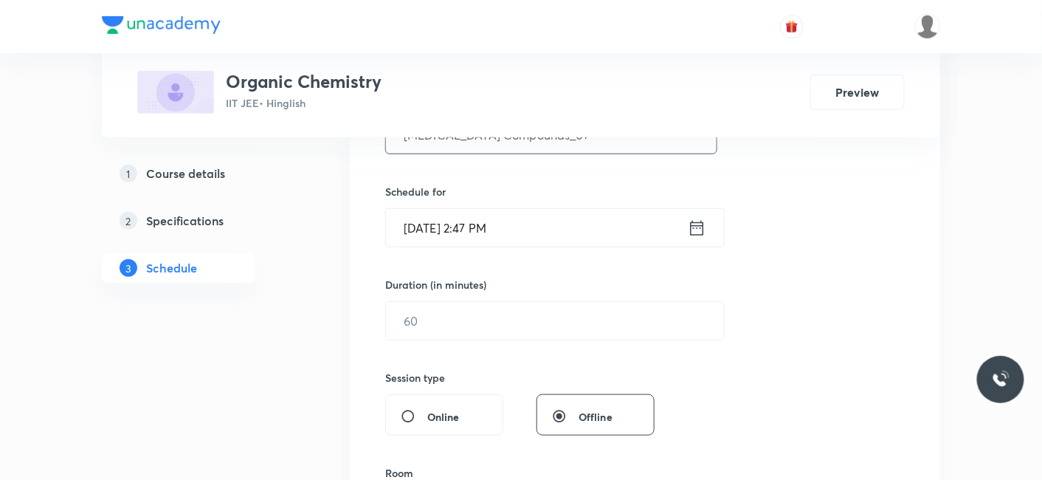
type input "Carbonyl Compounds_07"
click at [458, 243] on input "Oct 7, 2025, 2:47 PM" at bounding box center [537, 228] width 302 height 38
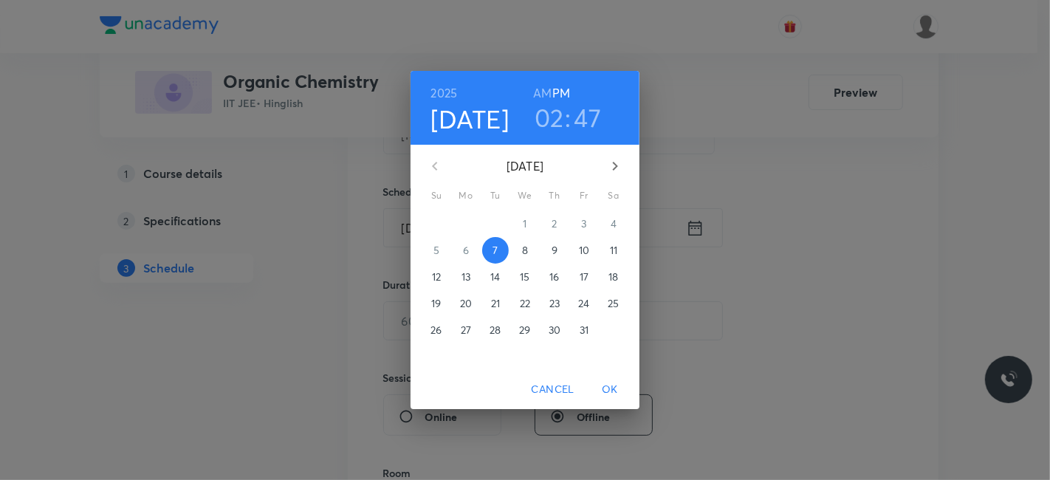
click at [553, 120] on h3 "02" at bounding box center [549, 117] width 30 height 31
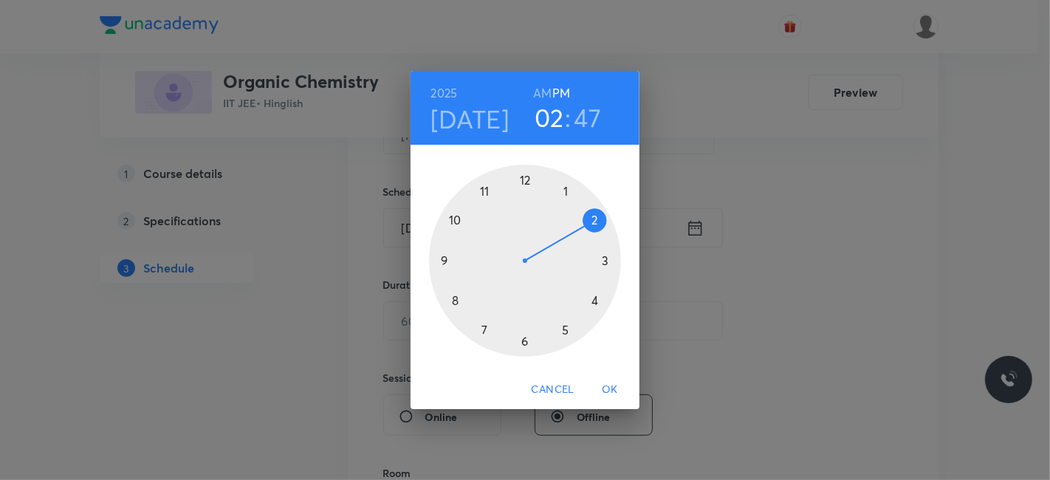
click at [594, 298] on div at bounding box center [525, 261] width 192 height 192
click at [523, 180] on div at bounding box center [525, 261] width 192 height 192
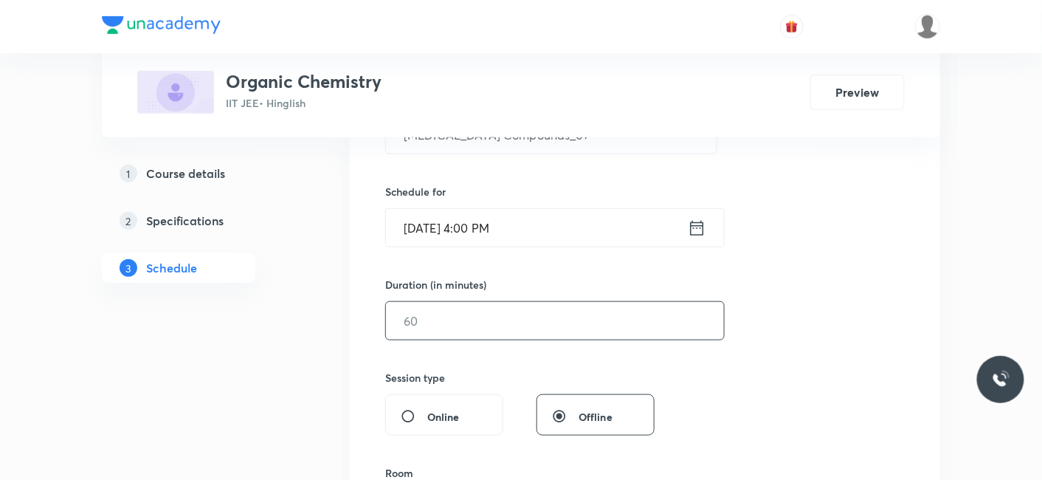
click at [464, 334] on input "text" at bounding box center [555, 321] width 338 height 38
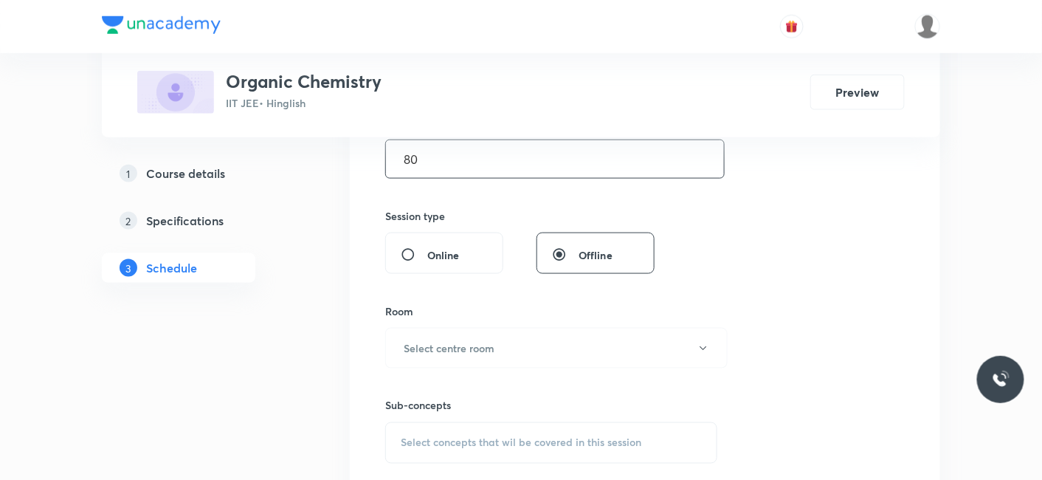
scroll to position [492, 0]
type input "80"
click at [460, 339] on h6 "Select centre room" at bounding box center [449, 346] width 91 height 16
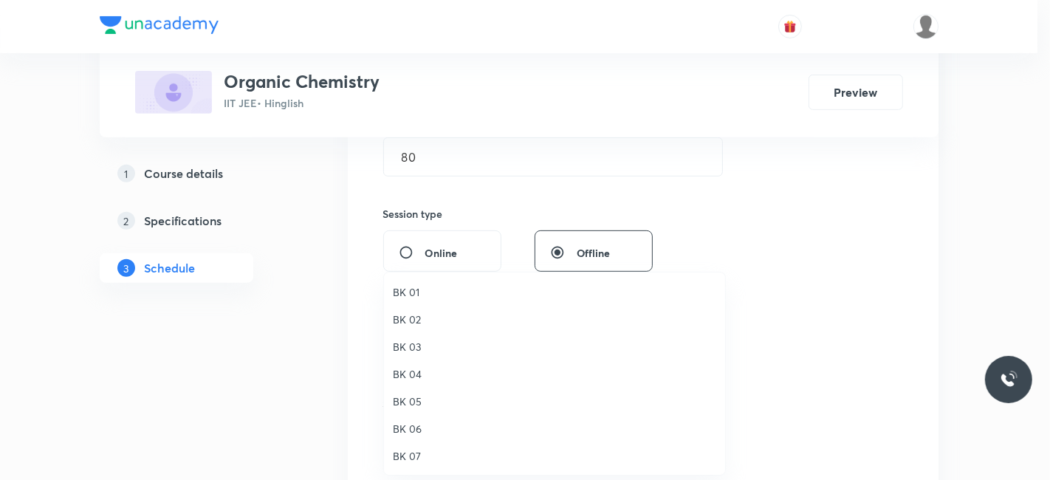
click at [419, 402] on span "BK 05" at bounding box center [554, 401] width 323 height 16
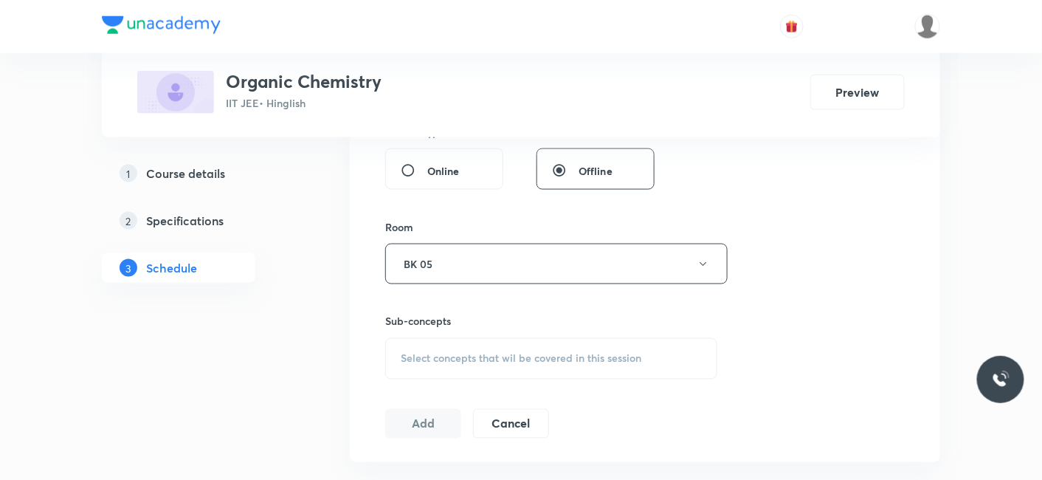
click at [503, 353] on span "Select concepts that wil be covered in this session" at bounding box center [521, 359] width 241 height 12
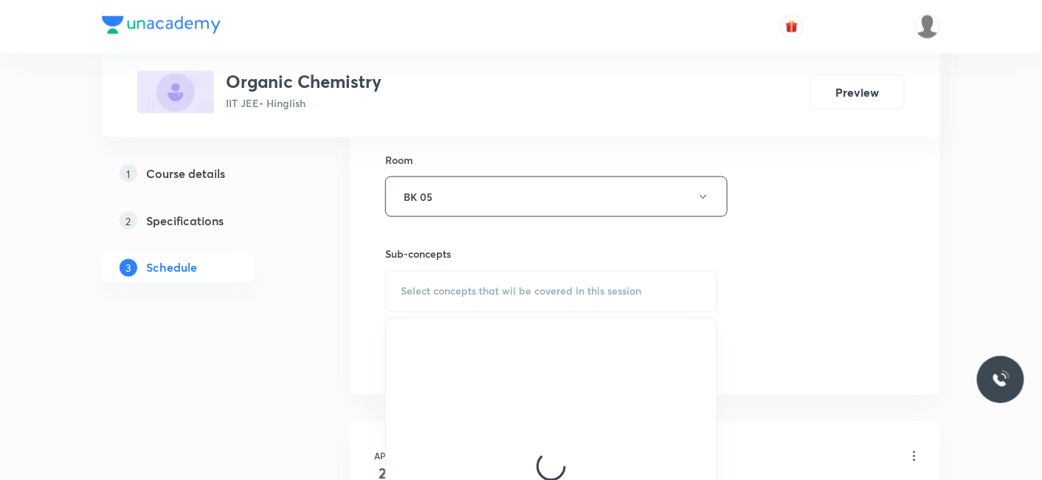
scroll to position [655, 0]
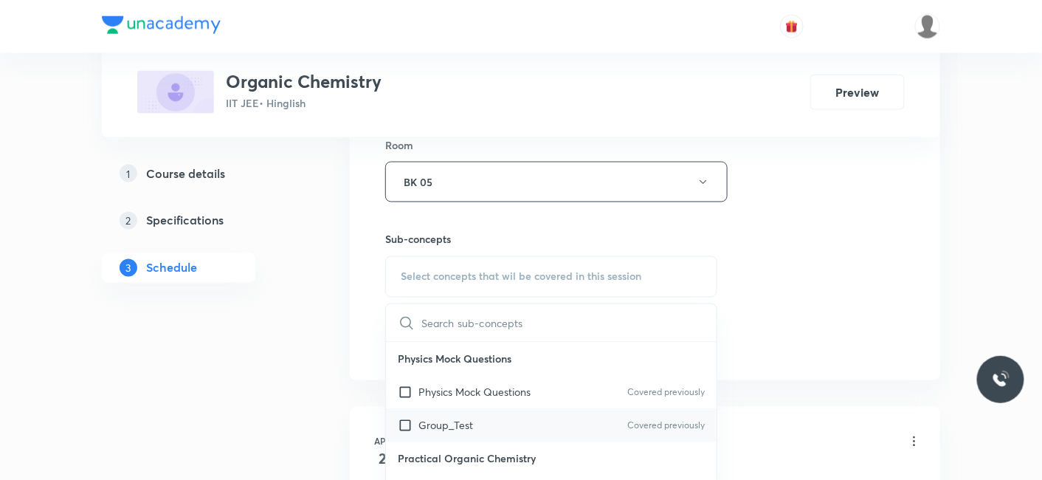
click at [439, 418] on p "Group_Test" at bounding box center [446, 426] width 55 height 16
checkbox input "true"
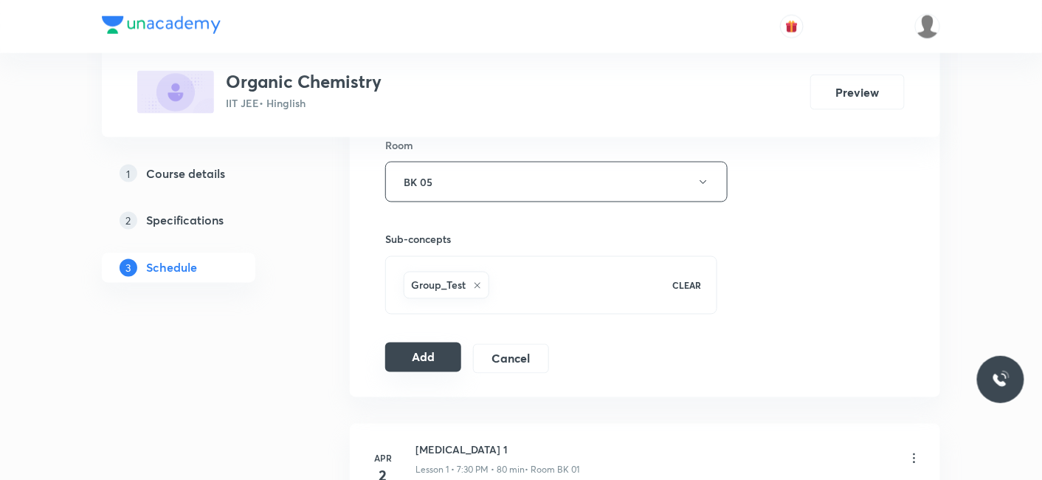
click at [423, 345] on button "Add" at bounding box center [423, 357] width 76 height 30
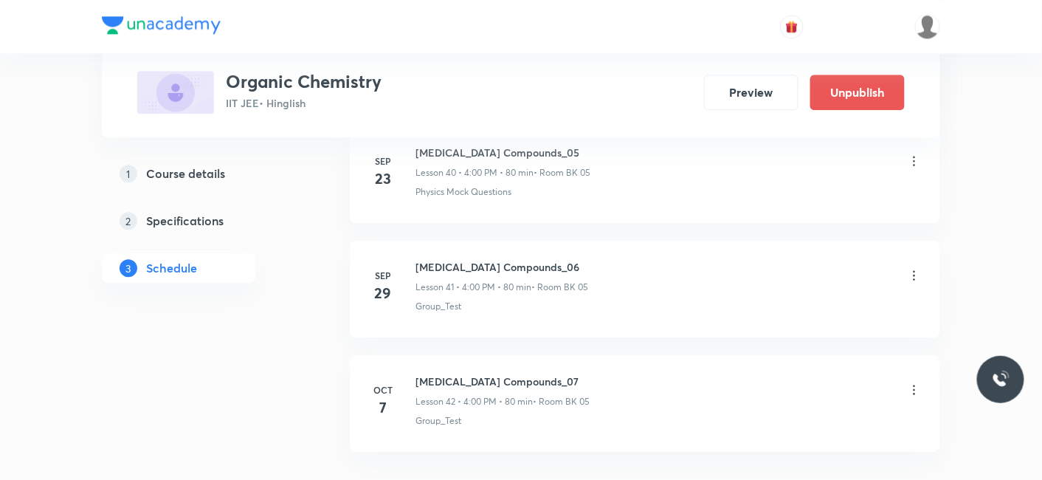
scroll to position [4813, 0]
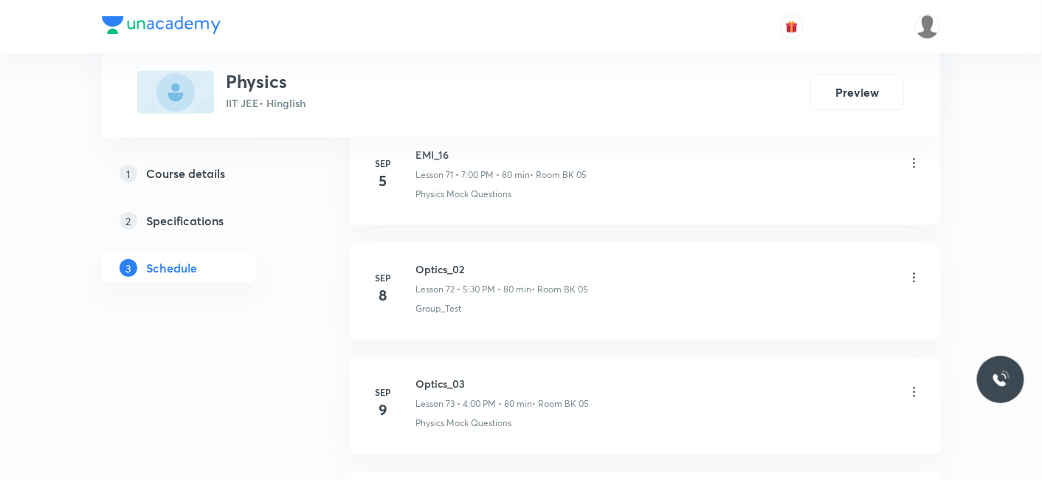
scroll to position [10485, 0]
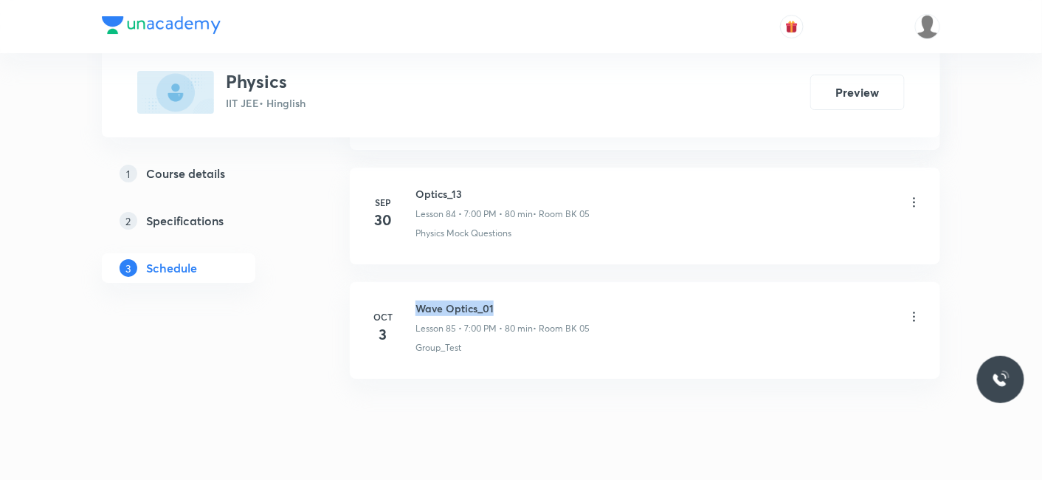
drag, startPoint x: 417, startPoint y: 266, endPoint x: 574, endPoint y: 266, distance: 156.5
click at [574, 300] on h6 "Wave Optics_01" at bounding box center [503, 308] width 174 height 16
copy h6 "Wave Optics_01"
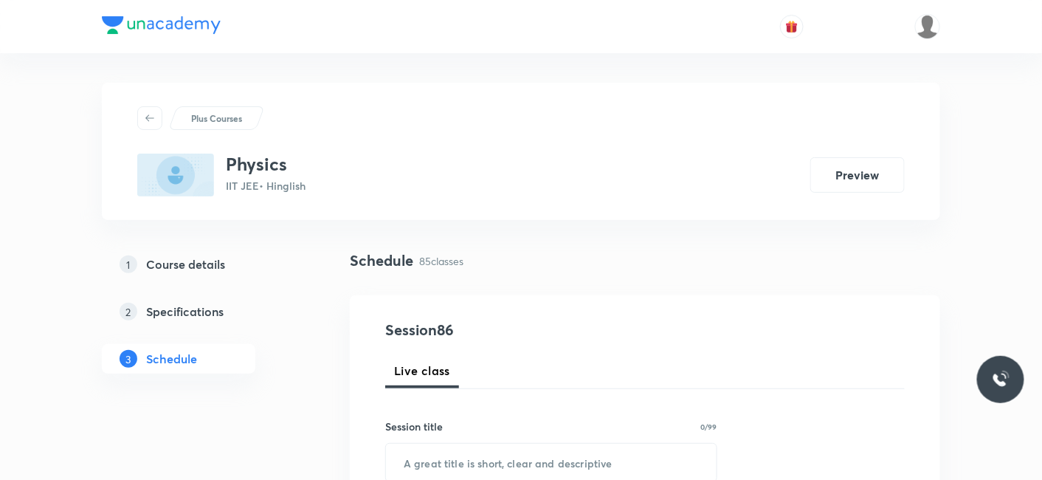
scroll to position [164, 0]
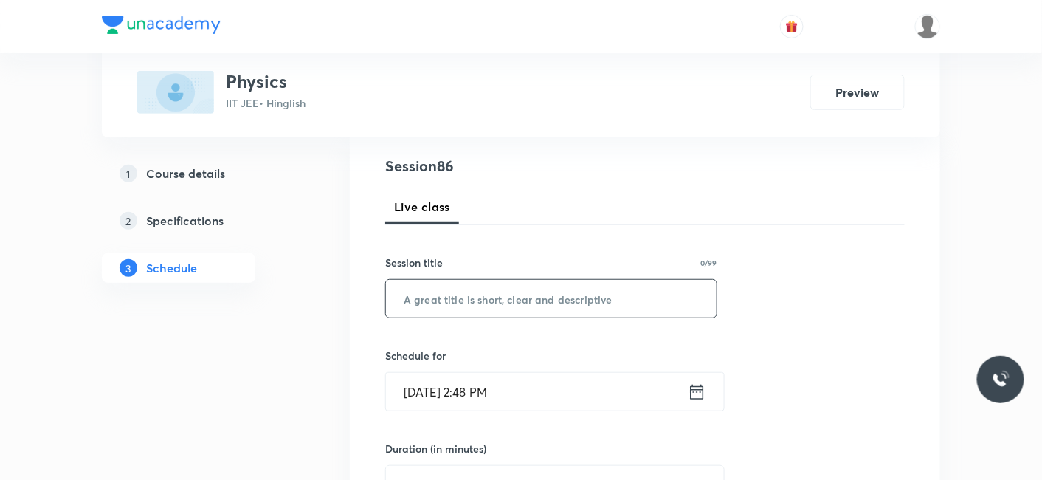
click at [498, 294] on input "text" at bounding box center [551, 299] width 331 height 38
paste input "Wave Optics_01"
type input "Wave Optics_02"
click at [489, 390] on input "Oct 7, 2025, 2:48 PM" at bounding box center [537, 392] width 302 height 38
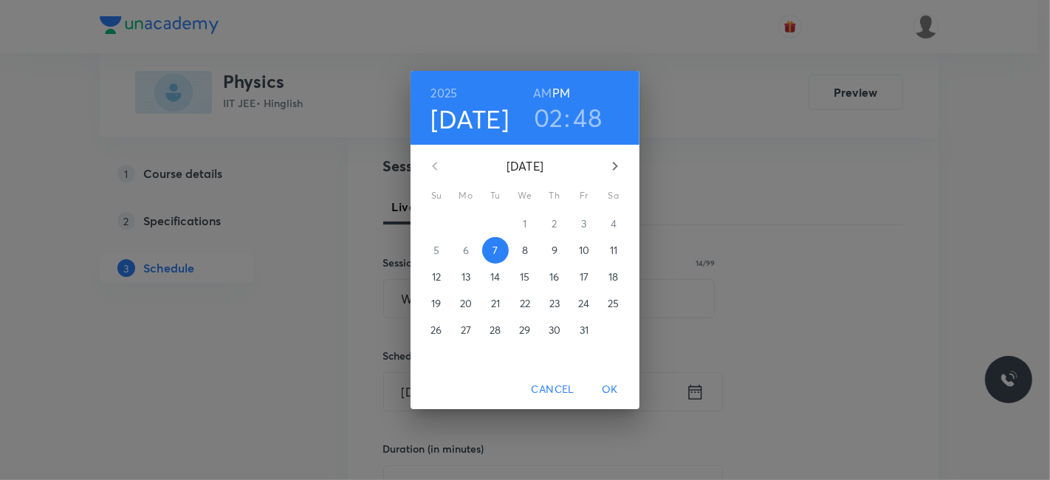
click at [548, 115] on h3 "02" at bounding box center [549, 117] width 30 height 31
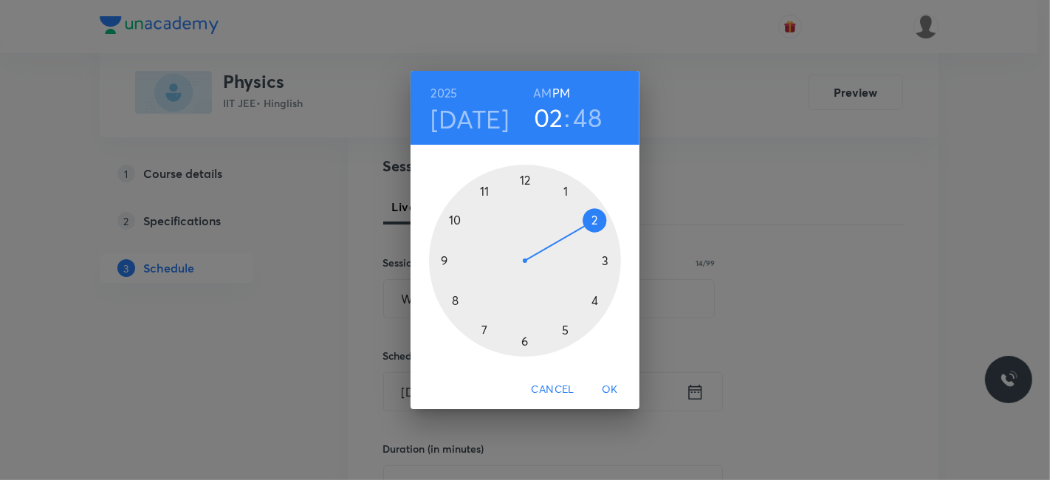
click at [563, 328] on div at bounding box center [525, 261] width 192 height 192
click at [526, 340] on div at bounding box center [525, 261] width 192 height 192
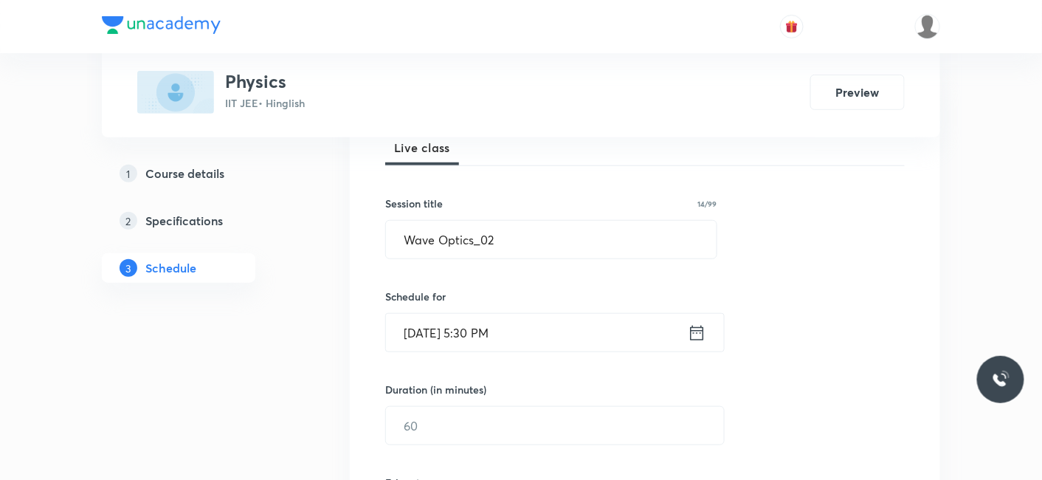
scroll to position [328, 0]
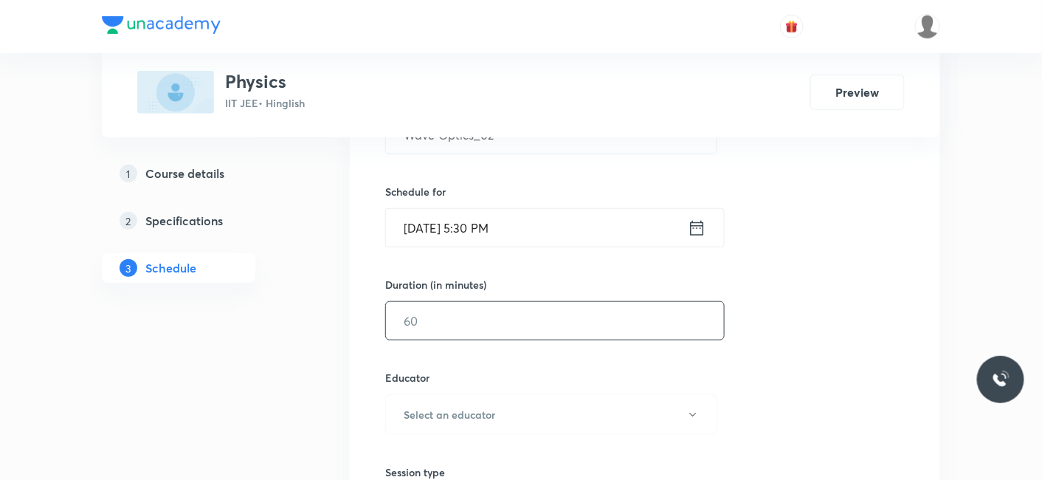
click at [460, 331] on input "text" at bounding box center [555, 321] width 338 height 38
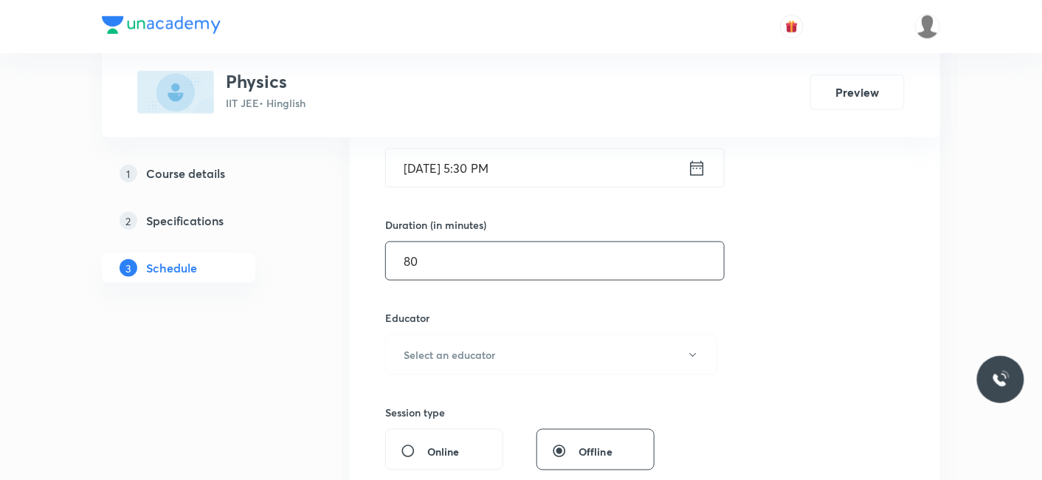
scroll to position [492, 0]
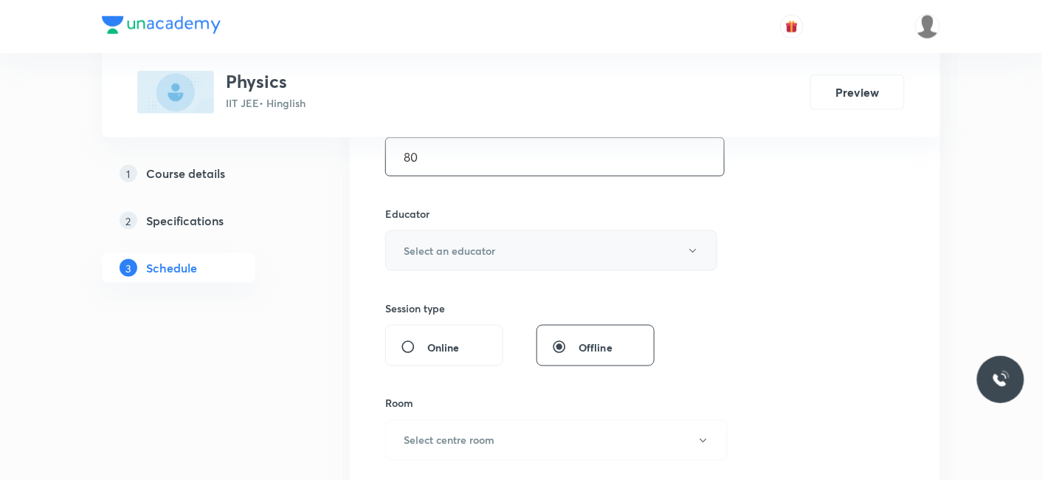
type input "80"
click at [460, 249] on h6 "Select an educator" at bounding box center [450, 251] width 92 height 16
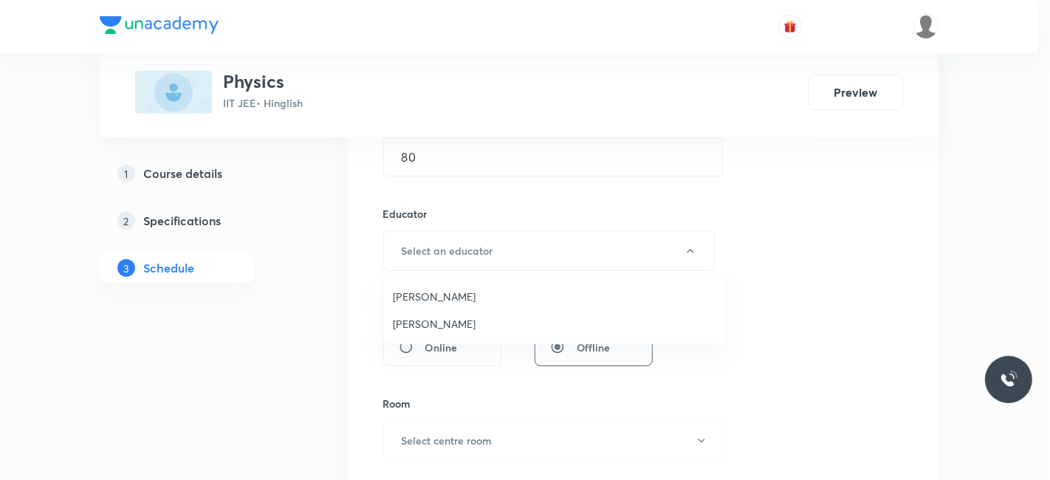
click at [444, 323] on span "Siddharth Jindal" at bounding box center [554, 324] width 323 height 16
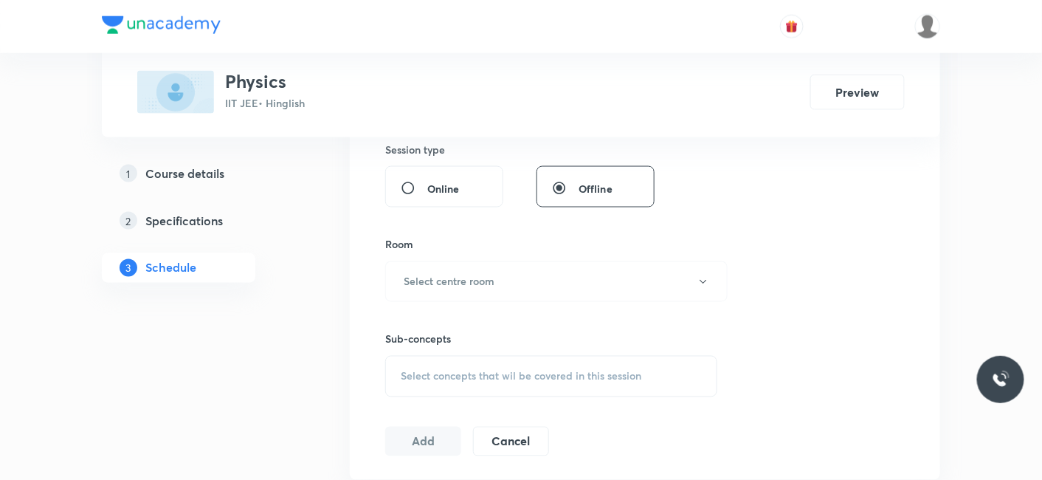
scroll to position [655, 0]
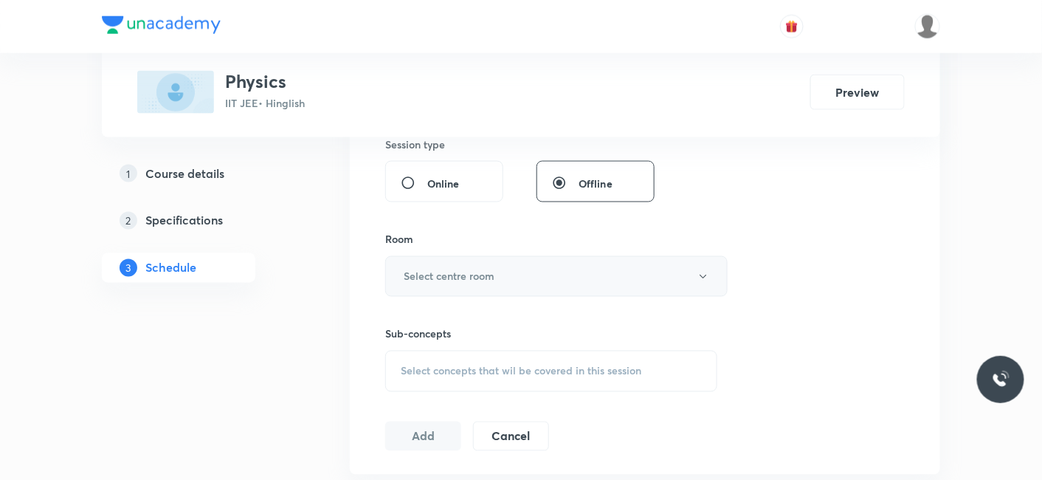
click at [438, 274] on h6 "Select centre room" at bounding box center [449, 277] width 91 height 16
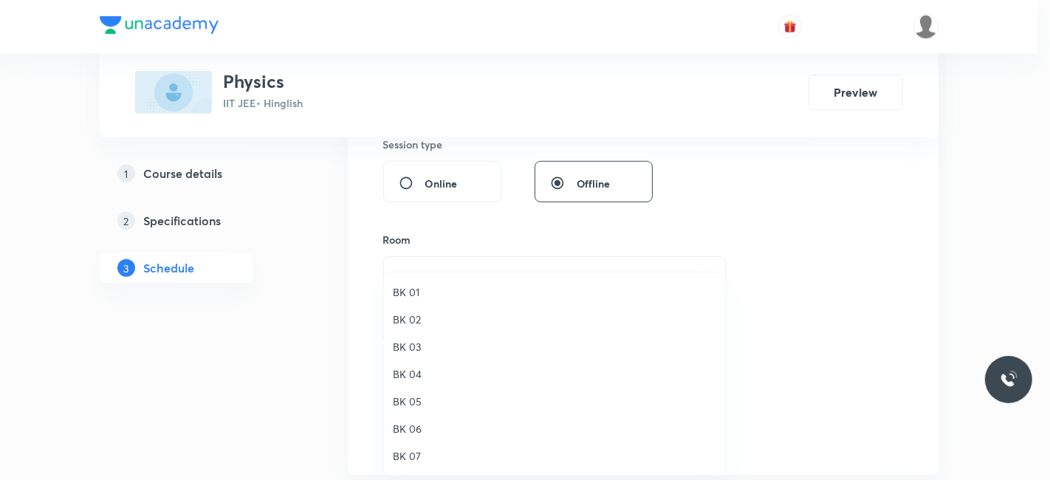
click at [411, 399] on span "BK 05" at bounding box center [554, 401] width 323 height 16
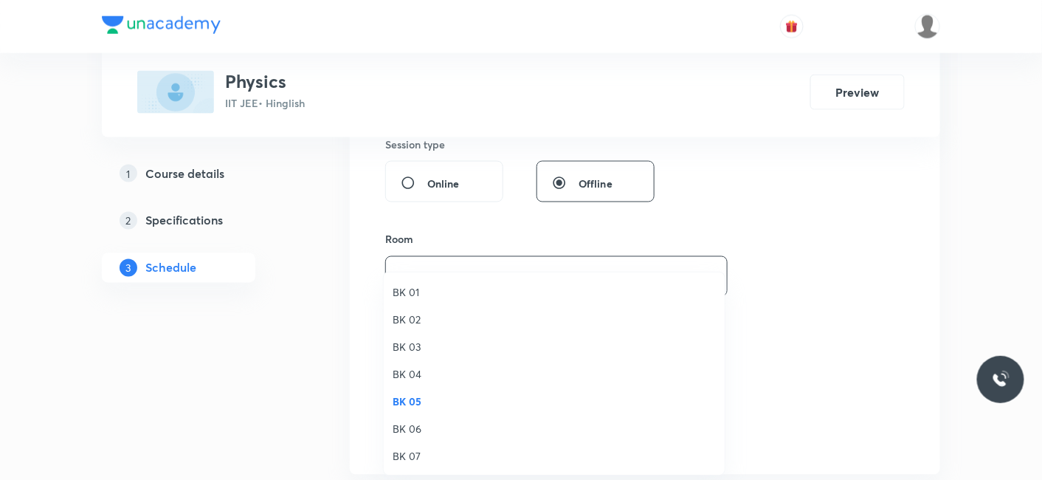
click at [278, 397] on div "BK 01 BK 02 BK 03 BK 04 BK 05 BK 06 BK 07 BK 08" at bounding box center [521, 240] width 1042 height 480
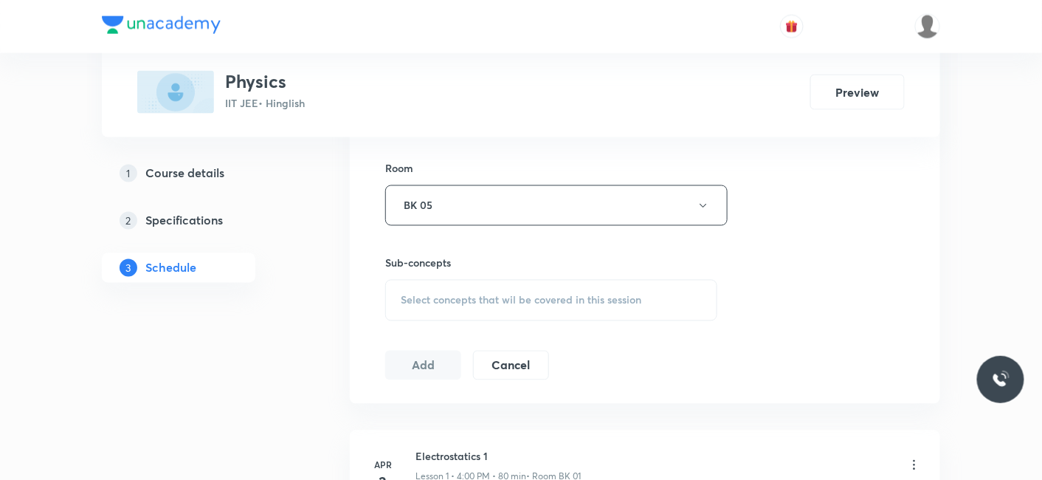
scroll to position [820, 0]
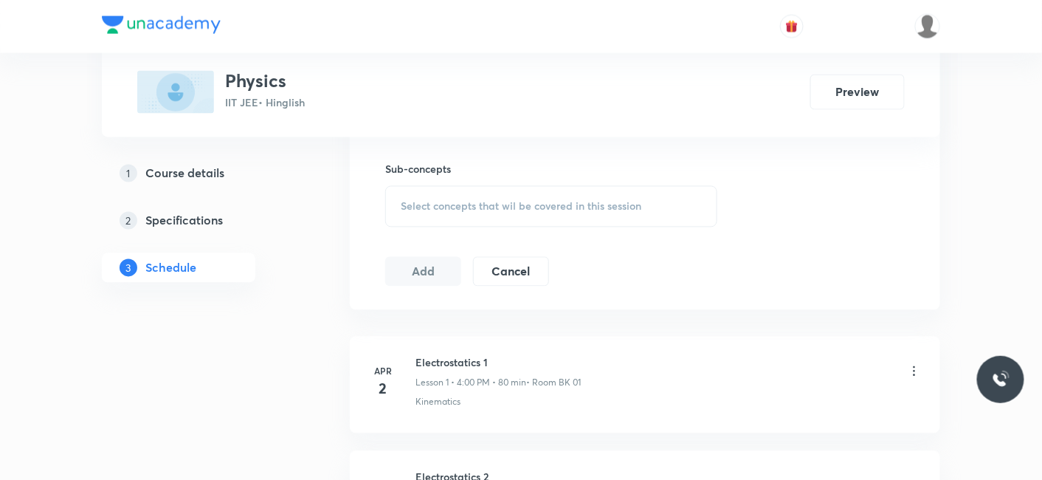
click at [462, 188] on div "Select concepts that wil be covered in this session" at bounding box center [551, 206] width 332 height 41
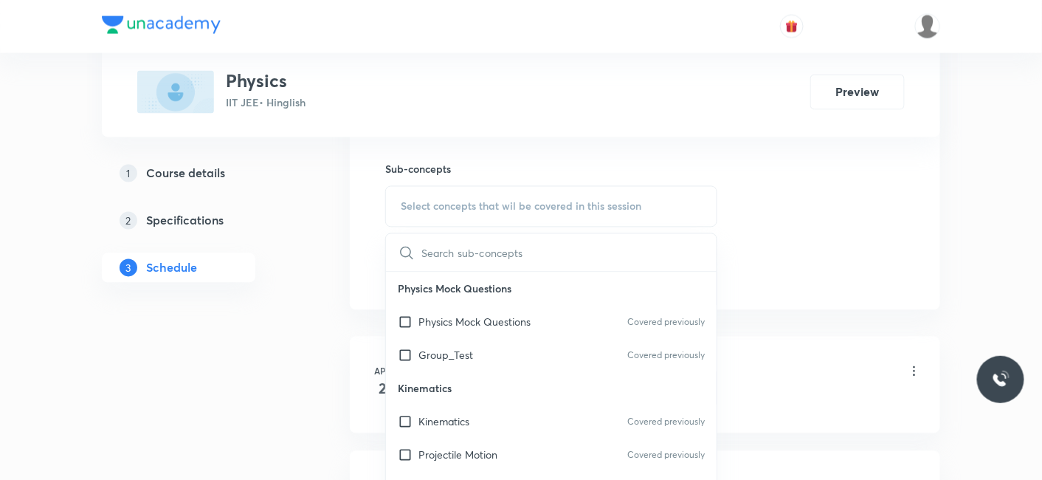
click at [452, 351] on p "Group_Test" at bounding box center [446, 356] width 55 height 16
checkbox input "true"
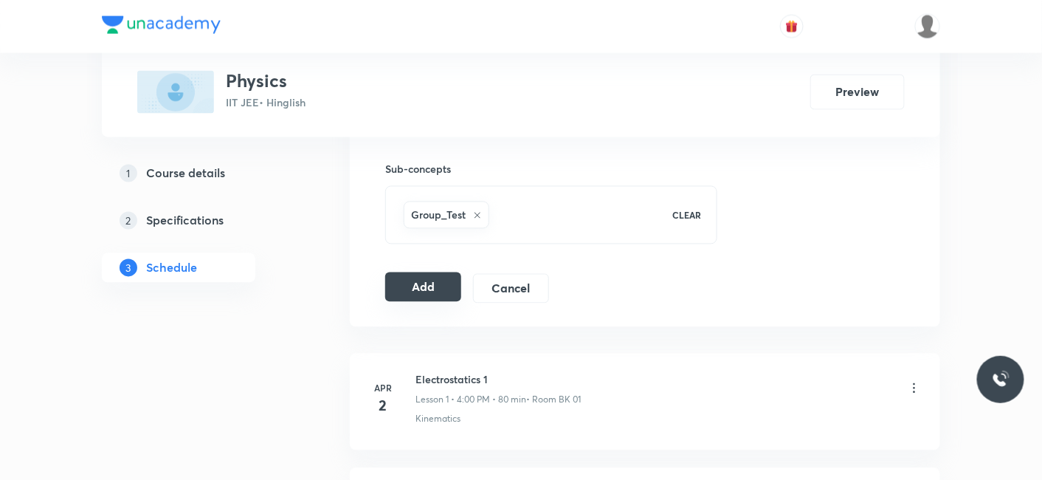
click at [433, 290] on button "Add" at bounding box center [423, 287] width 76 height 30
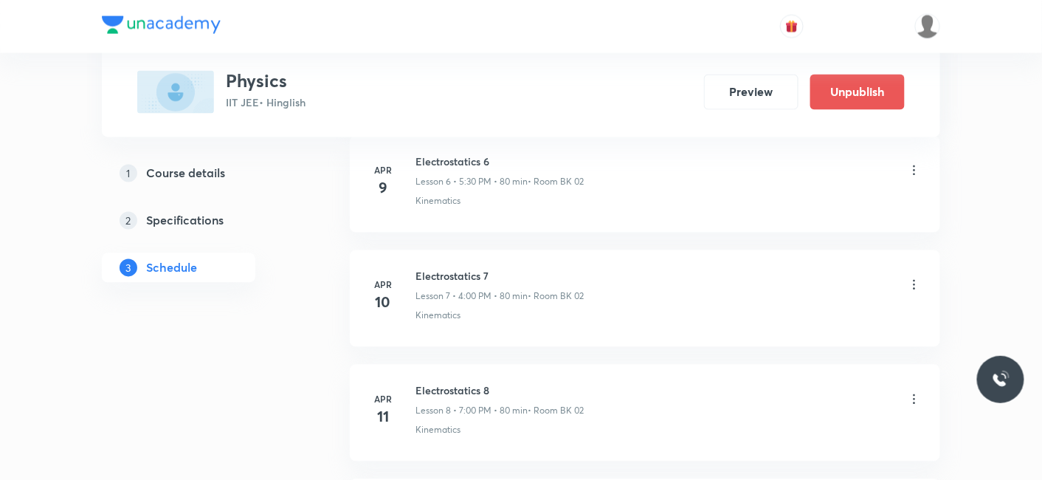
scroll to position [9829, 0]
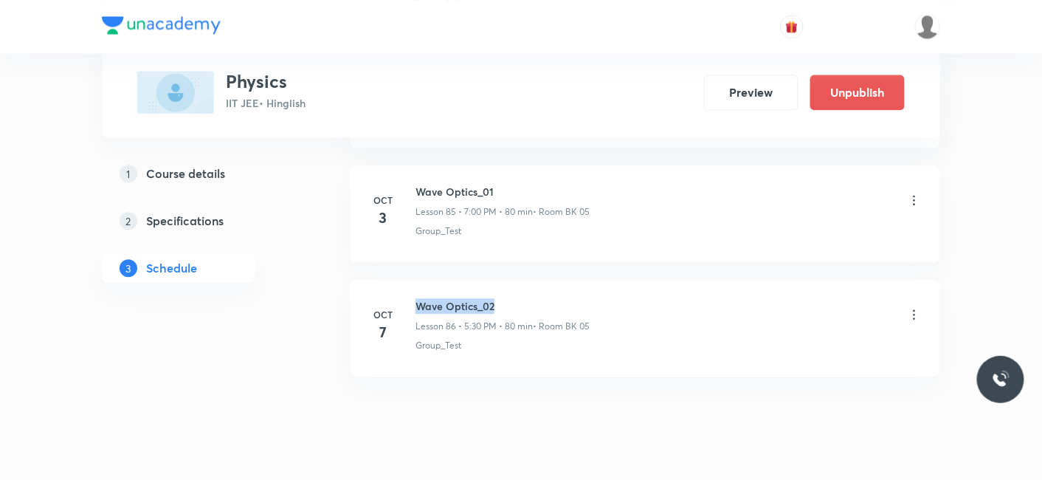
drag, startPoint x: 416, startPoint y: 265, endPoint x: 685, endPoint y: 265, distance: 268.7
click at [685, 298] on div "Wave Optics_02 Lesson 86 • 5:30 PM • 80 min • Room BK 05" at bounding box center [669, 315] width 506 height 35
copy h6 "Wave Optics_02"
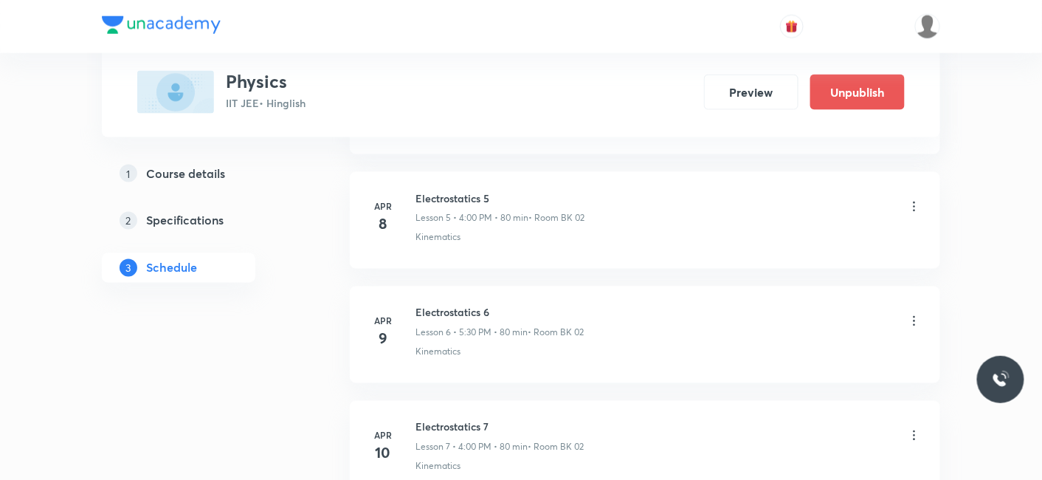
scroll to position [0, 0]
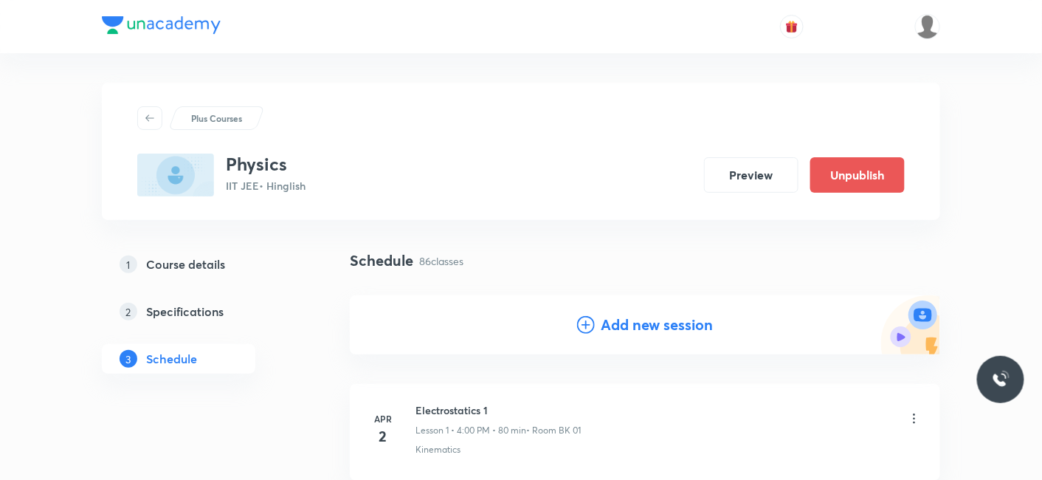
click at [639, 324] on h4 "Add new session" at bounding box center [657, 325] width 112 height 22
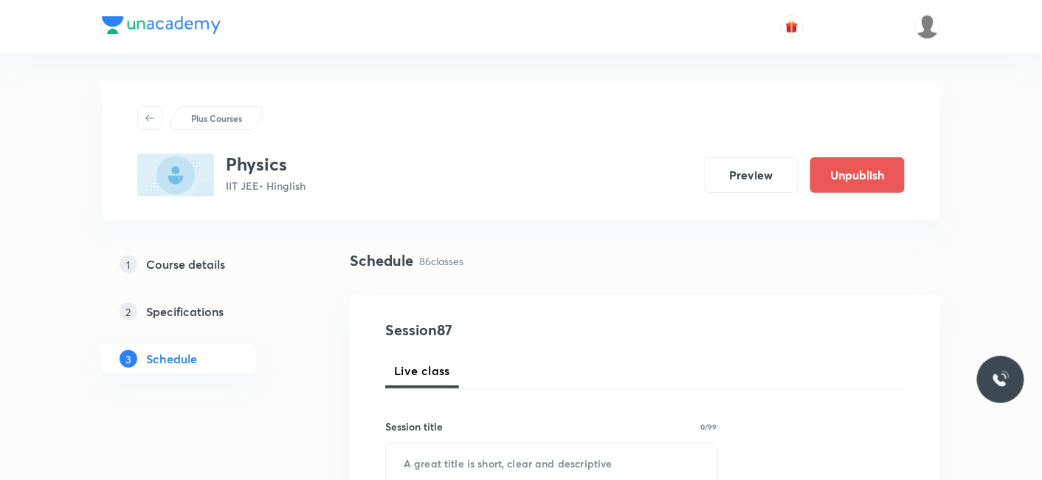
scroll to position [164, 0]
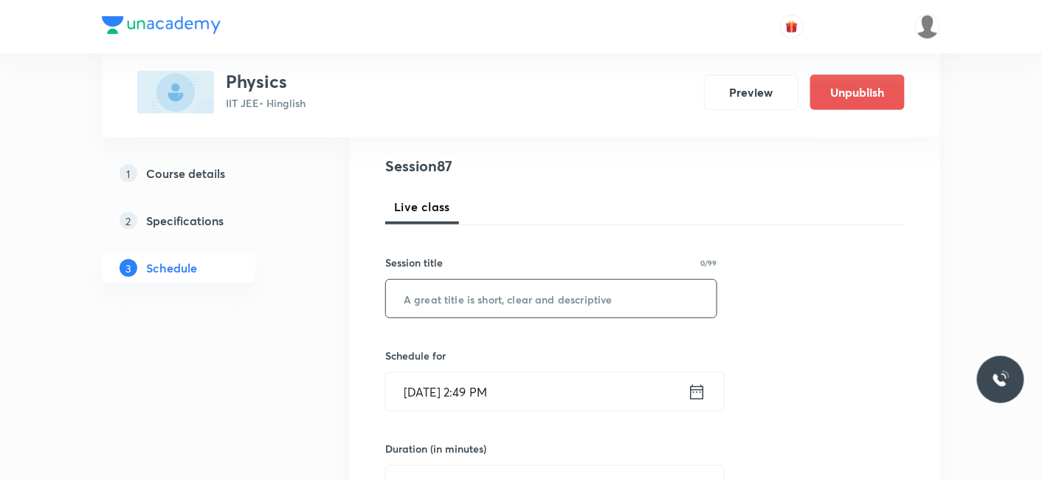
click at [485, 309] on input "text" at bounding box center [551, 299] width 331 height 38
paste input "Wave Optics_02"
type input "Wave Optics_03"
click at [438, 391] on input "Oct 7, 2025, 2:49 PM" at bounding box center [537, 392] width 302 height 38
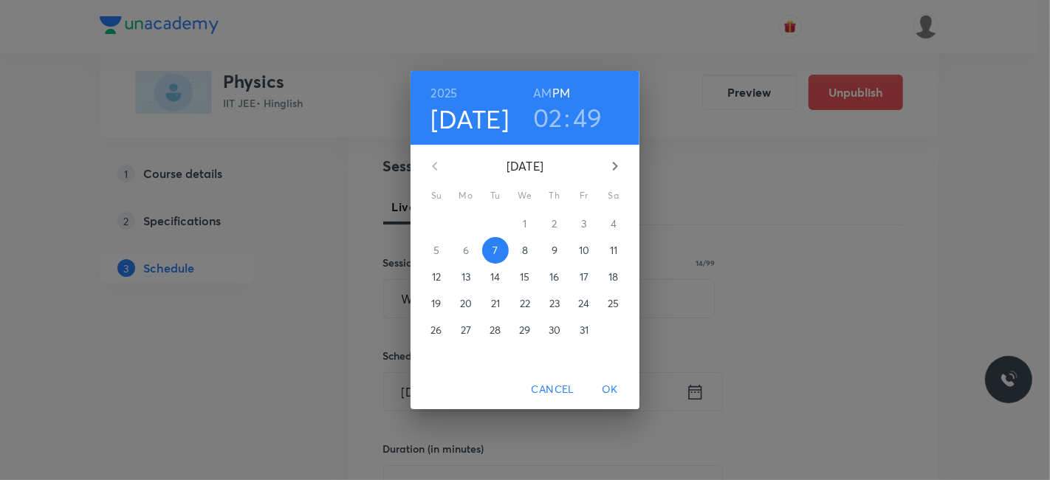
click at [551, 117] on h3 "02" at bounding box center [548, 117] width 30 height 31
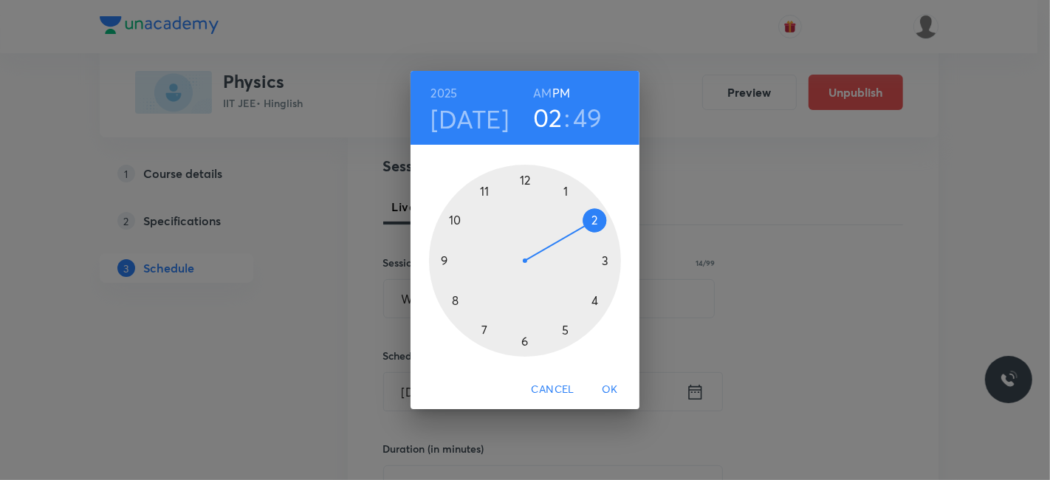
click at [483, 325] on div at bounding box center [525, 261] width 192 height 192
click at [522, 176] on div at bounding box center [525, 261] width 192 height 192
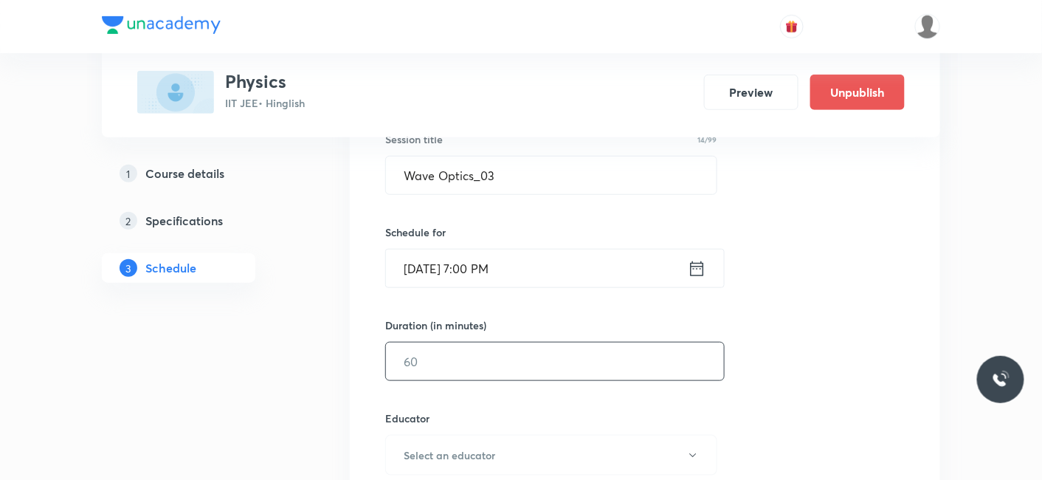
scroll to position [328, 0]
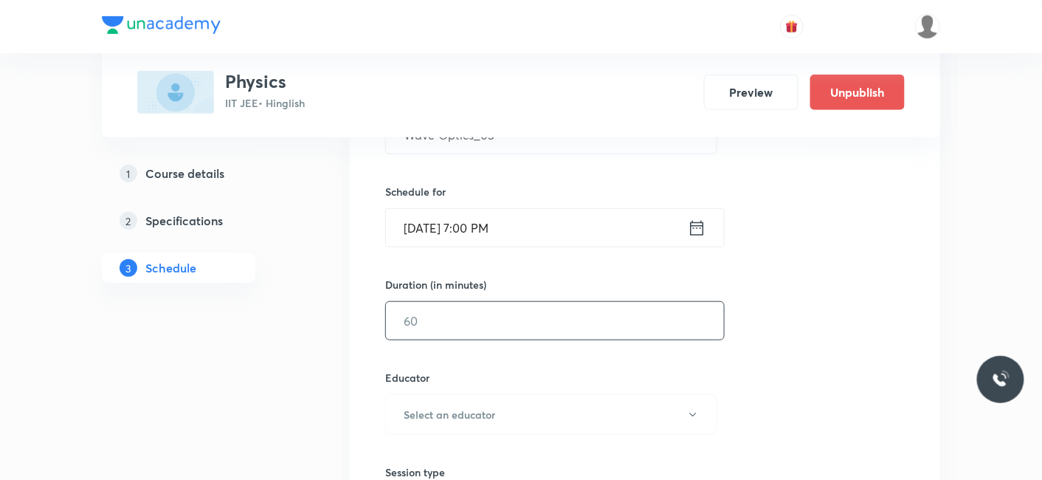
click at [483, 319] on input "text" at bounding box center [555, 321] width 338 height 38
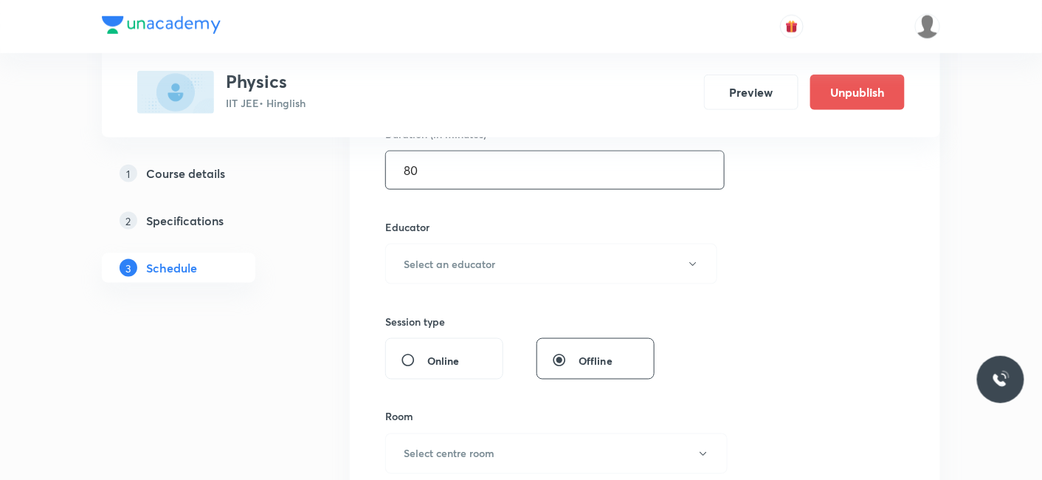
scroll to position [492, 0]
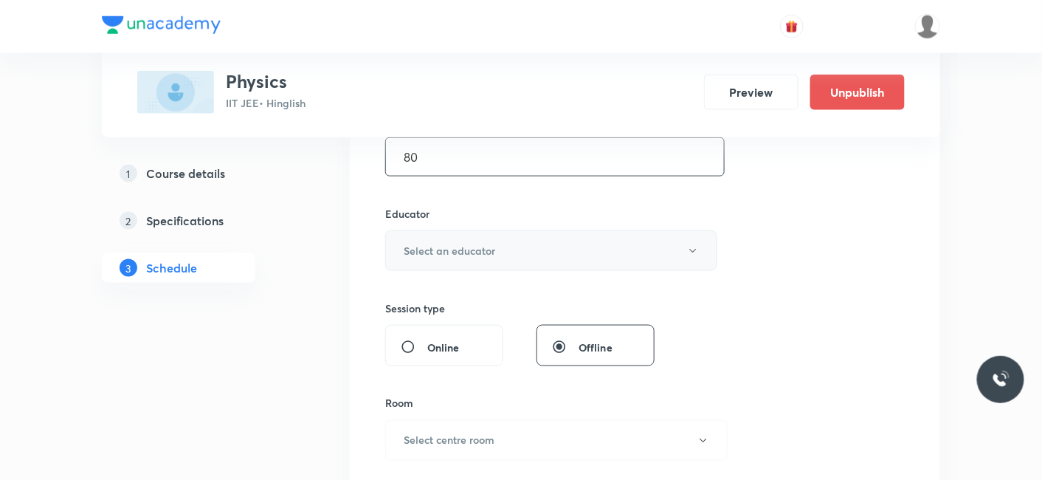
type input "80"
click at [470, 249] on h6 "Select an educator" at bounding box center [450, 251] width 92 height 16
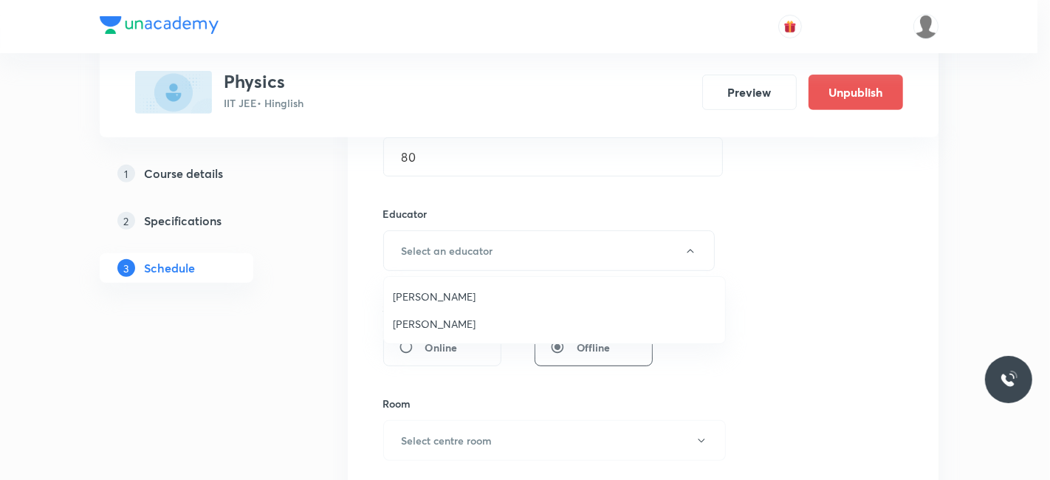
click at [451, 323] on span "Siddharth Jindal" at bounding box center [554, 324] width 323 height 16
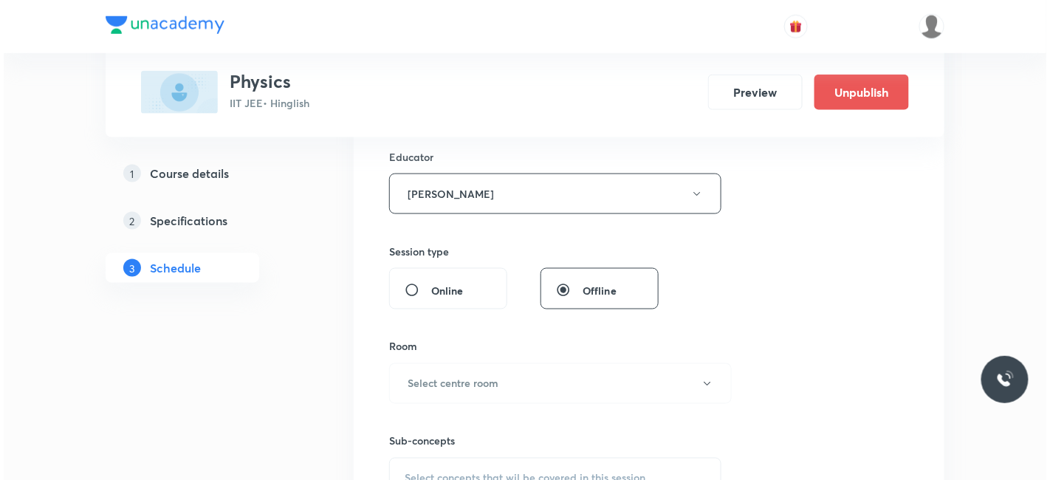
scroll to position [574, 0]
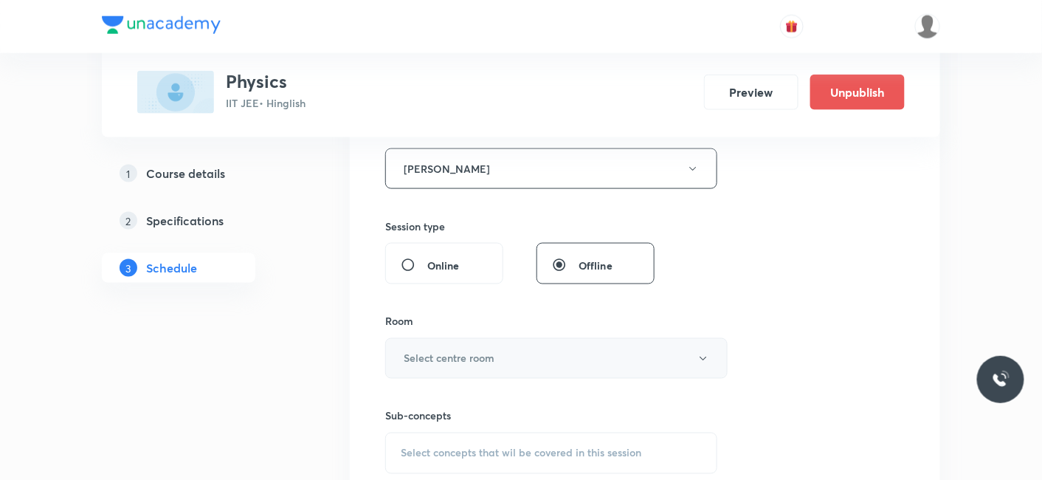
click at [447, 351] on h6 "Select centre room" at bounding box center [449, 359] width 91 height 16
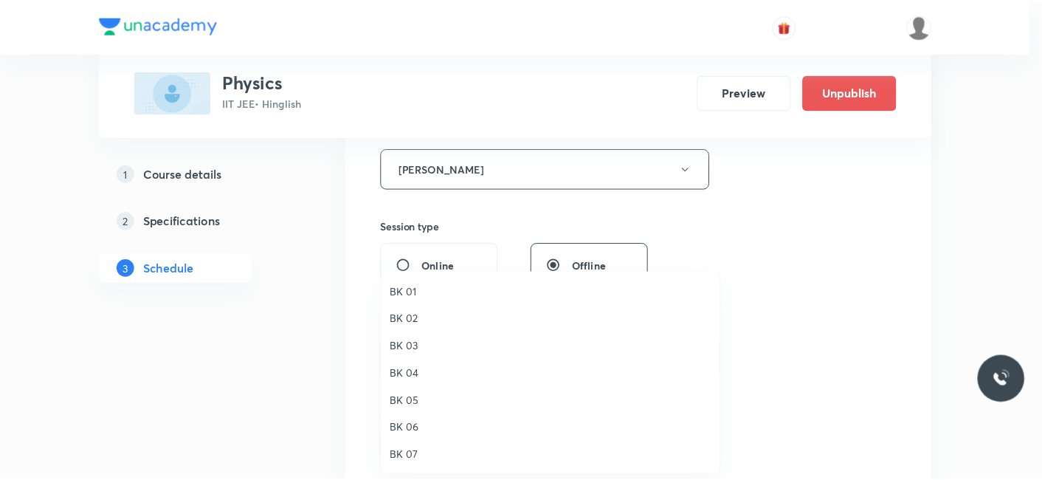
scroll to position [27, 0]
click at [413, 368] on span "BK 05" at bounding box center [554, 374] width 323 height 16
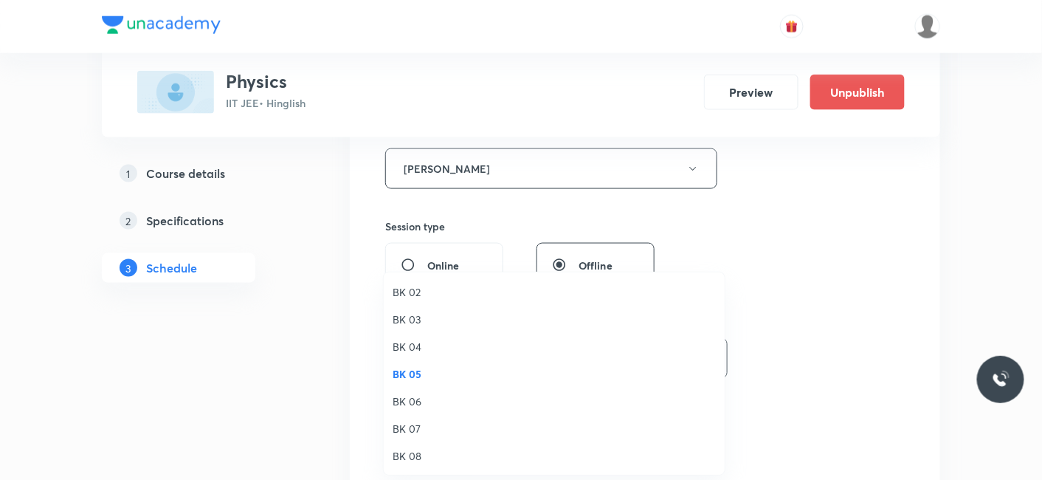
click at [278, 370] on div "BK 01 BK 02 BK 03 BK 04 BK 05 BK 06 BK 07 BK 08" at bounding box center [521, 240] width 1042 height 480
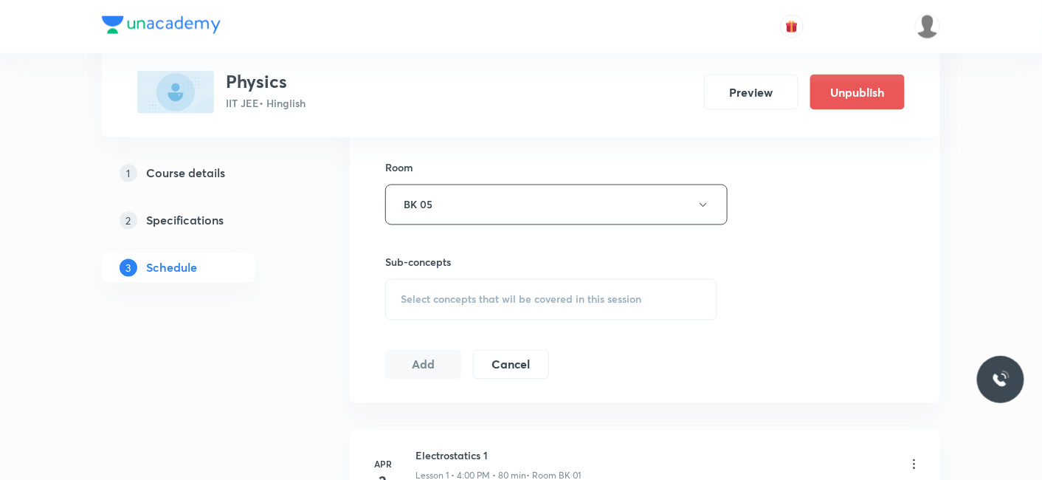
scroll to position [738, 0]
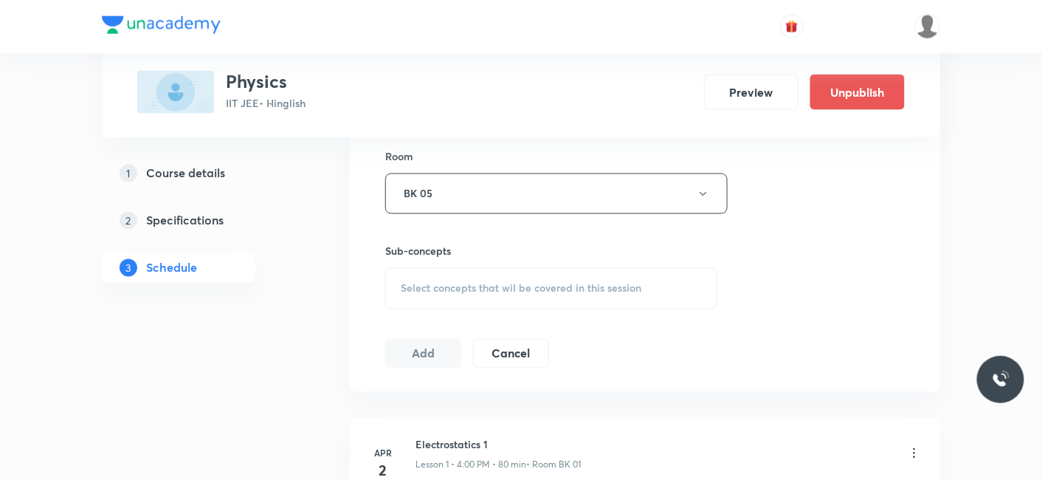
click at [461, 289] on span "Select concepts that wil be covered in this session" at bounding box center [521, 289] width 241 height 12
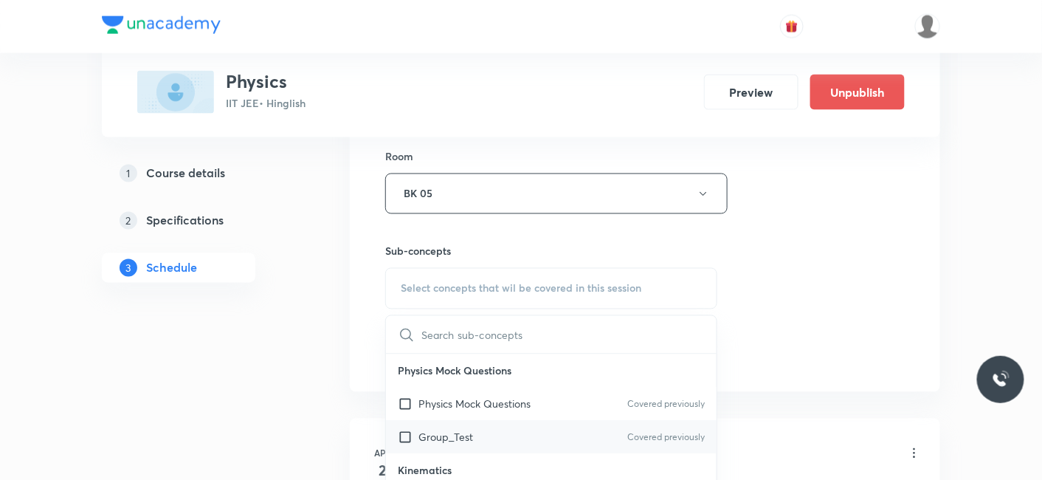
click at [444, 426] on div "Group_Test Covered previously" at bounding box center [551, 437] width 331 height 33
checkbox input "true"
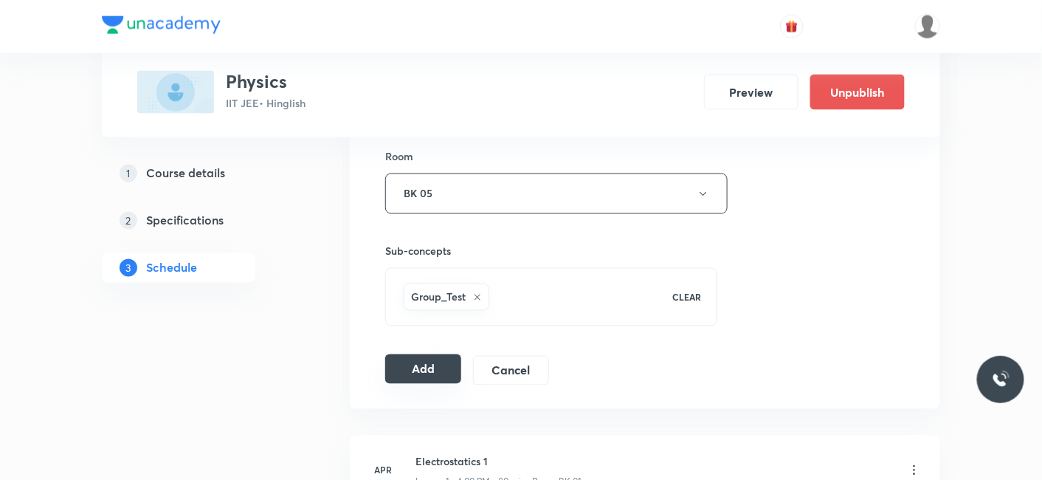
click at [413, 366] on button "Add" at bounding box center [423, 369] width 76 height 30
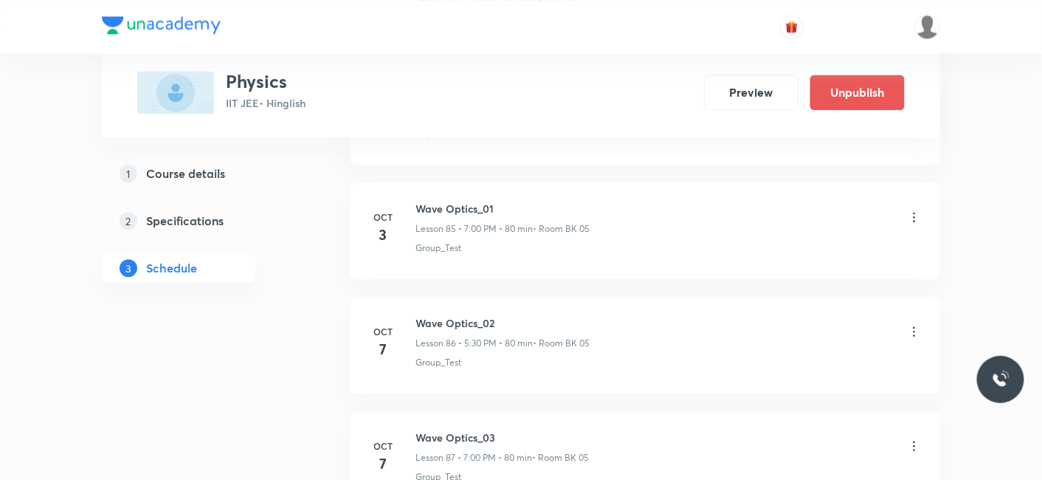
scroll to position [9943, 0]
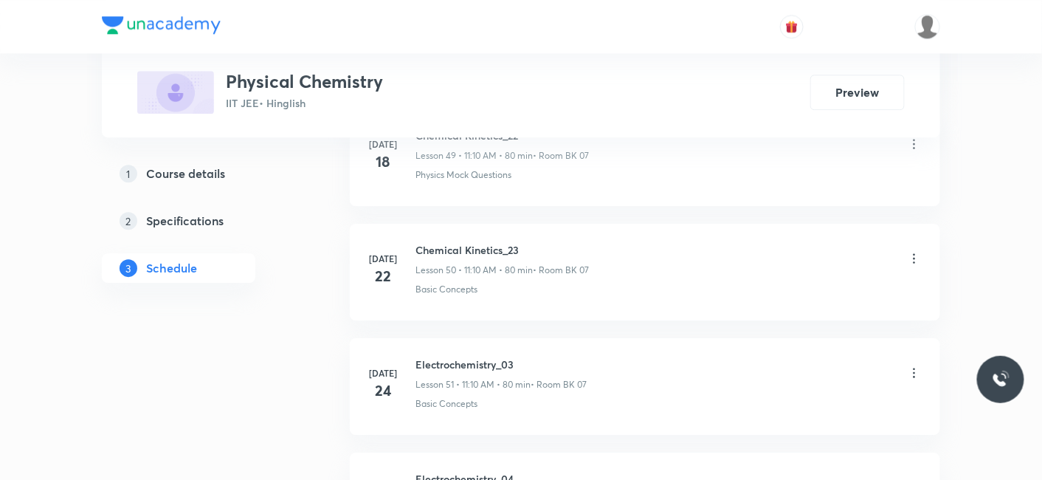
scroll to position [10372, 0]
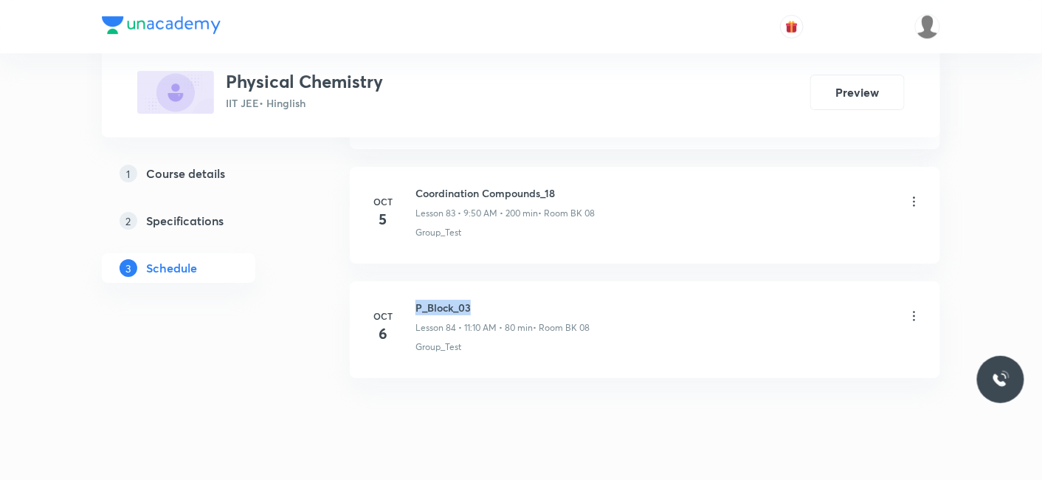
drag, startPoint x: 416, startPoint y: 264, endPoint x: 517, endPoint y: 268, distance: 101.2
click at [517, 300] on h6 "P_Block_03" at bounding box center [503, 308] width 174 height 16
copy h6 "P_Block_03"
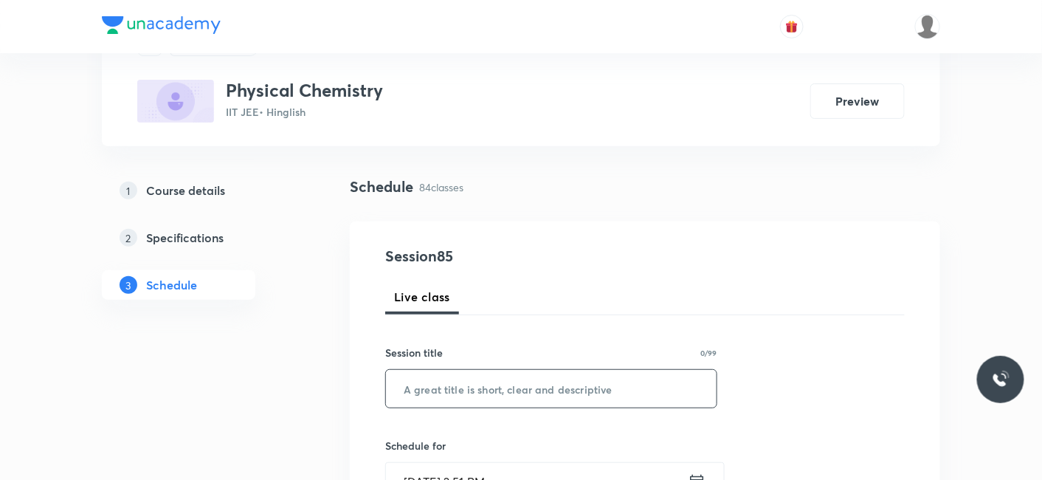
scroll to position [164, 0]
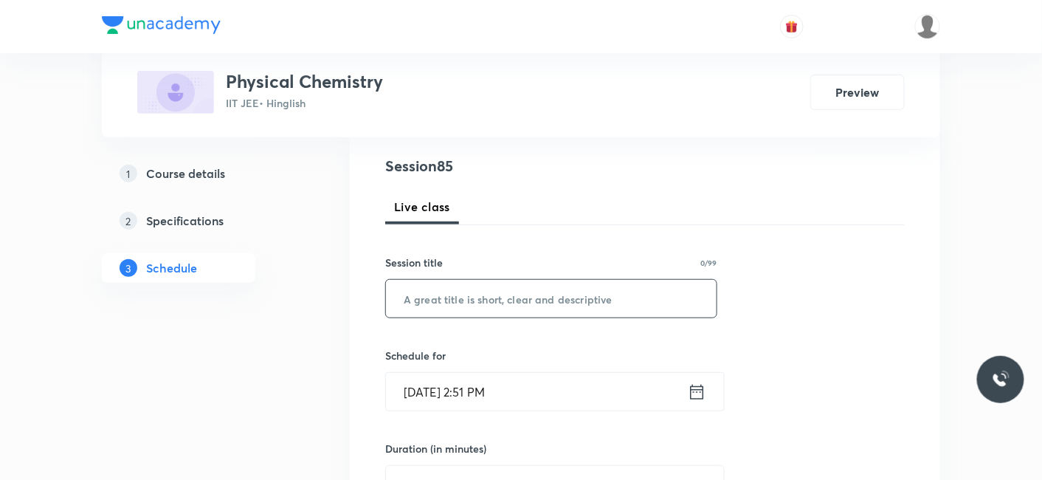
click at [533, 303] on input "text" at bounding box center [551, 299] width 331 height 38
paste input "P_Block_03"
type input "P_Block_04"
click at [468, 399] on input "Oct 7, 2025, 2:51 PM" at bounding box center [537, 392] width 302 height 38
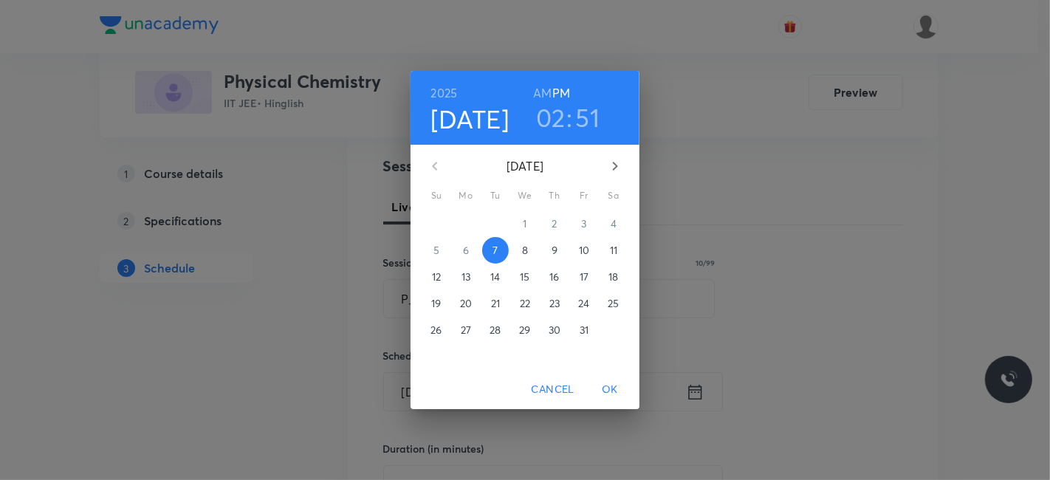
click at [526, 255] on p "8" at bounding box center [525, 250] width 6 height 15
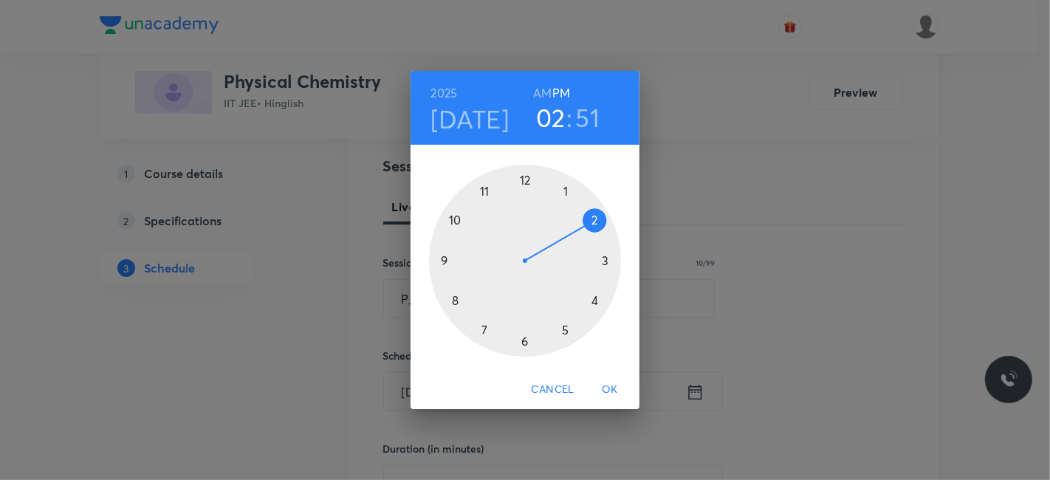
click at [544, 89] on h6 "AM" at bounding box center [542, 93] width 18 height 21
click at [455, 300] on div at bounding box center [525, 261] width 192 height 192
click at [523, 177] on div at bounding box center [525, 261] width 192 height 192
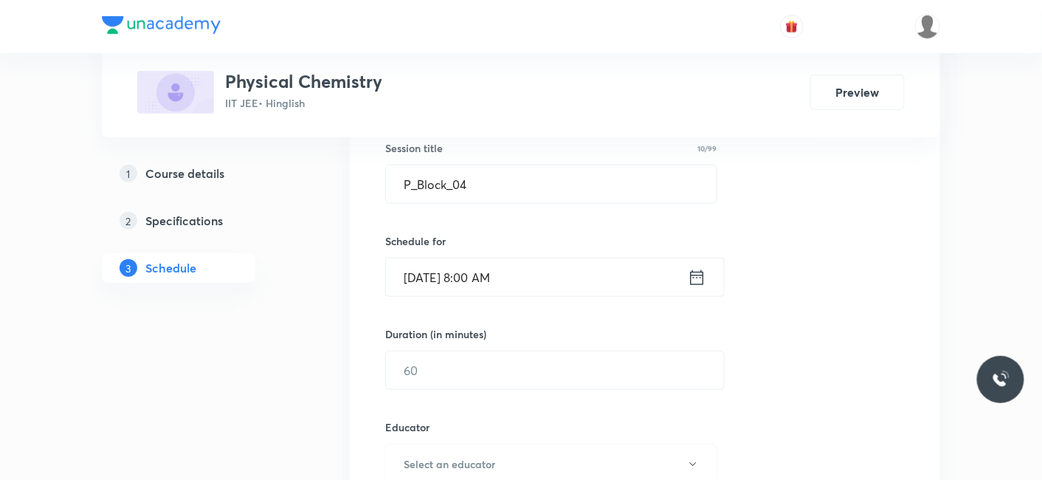
scroll to position [410, 0]
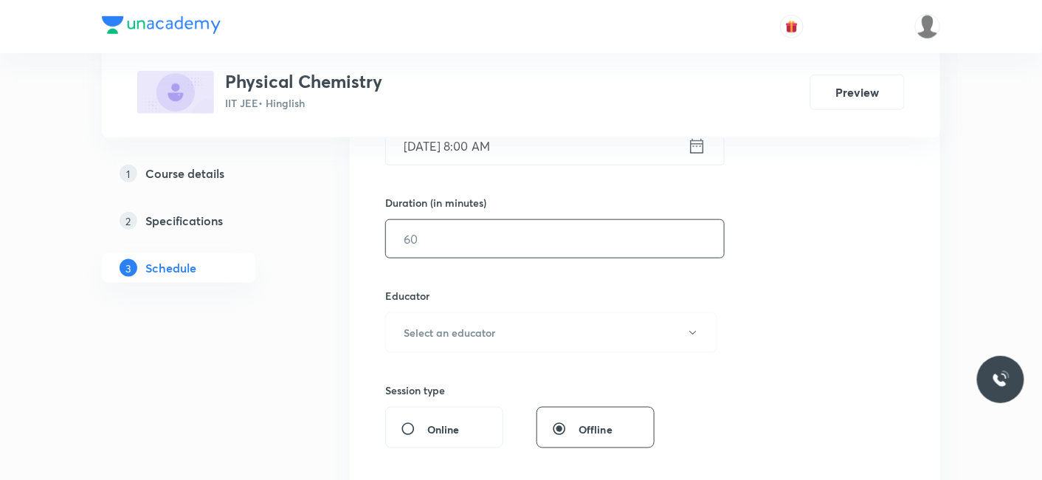
click at [499, 245] on input "text" at bounding box center [555, 239] width 338 height 38
type input "80"
click at [481, 325] on h6 "Select an educator" at bounding box center [450, 333] width 92 height 16
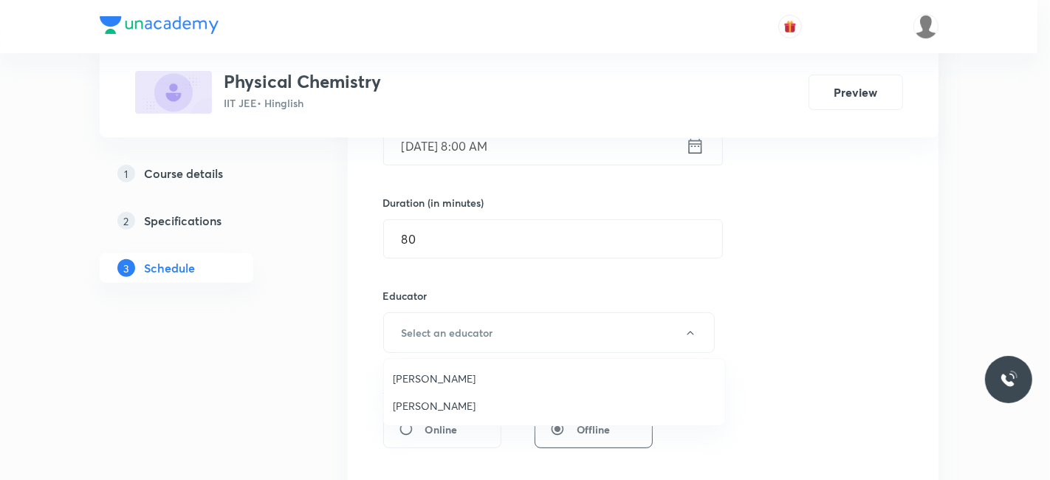
click at [430, 382] on span "Abhilash Patel" at bounding box center [554, 379] width 323 height 16
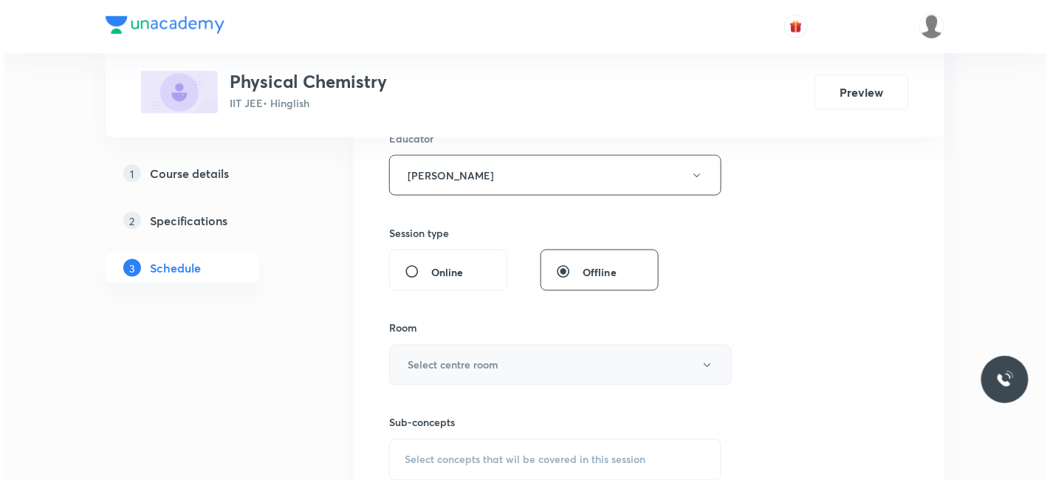
scroll to position [574, 0]
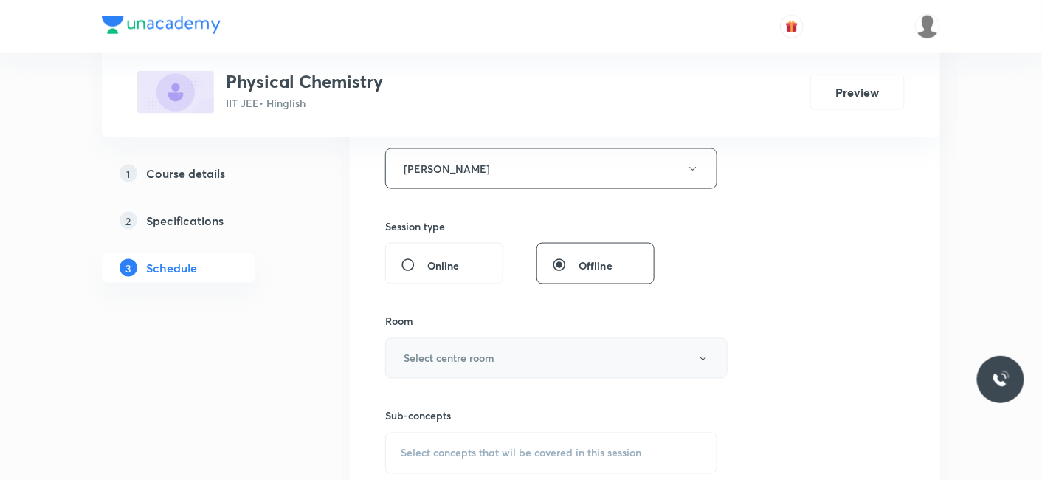
click at [470, 354] on h6 "Select centre room" at bounding box center [449, 359] width 91 height 16
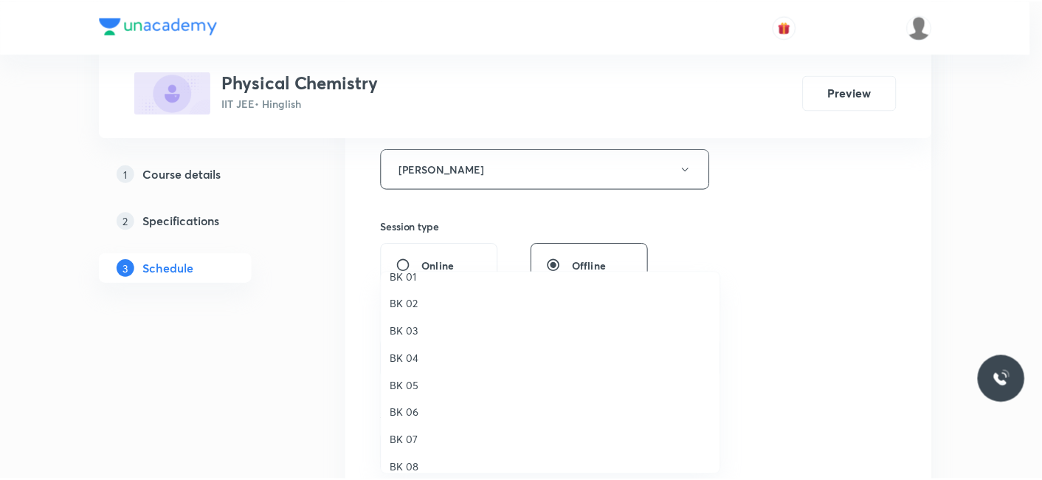
scroll to position [27, 0]
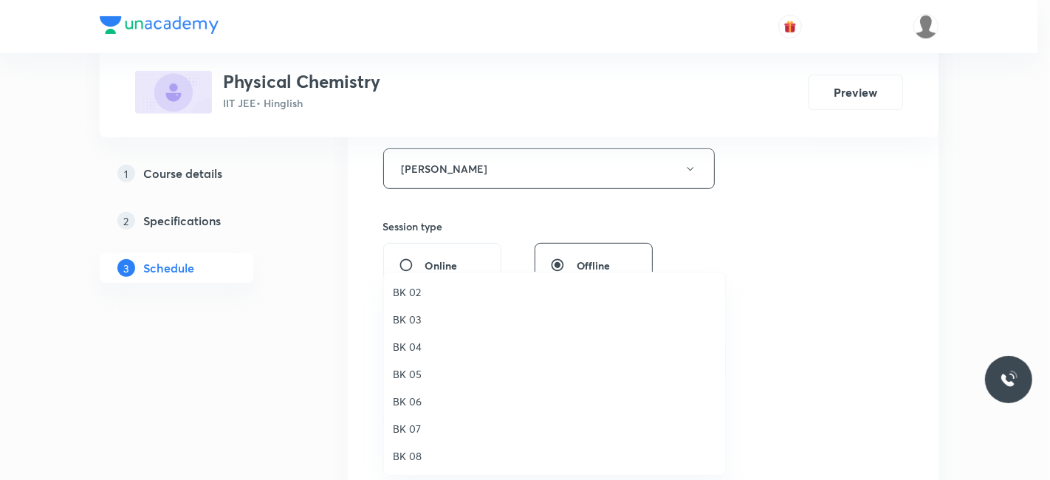
click at [423, 449] on span "BK 08" at bounding box center [554, 456] width 323 height 16
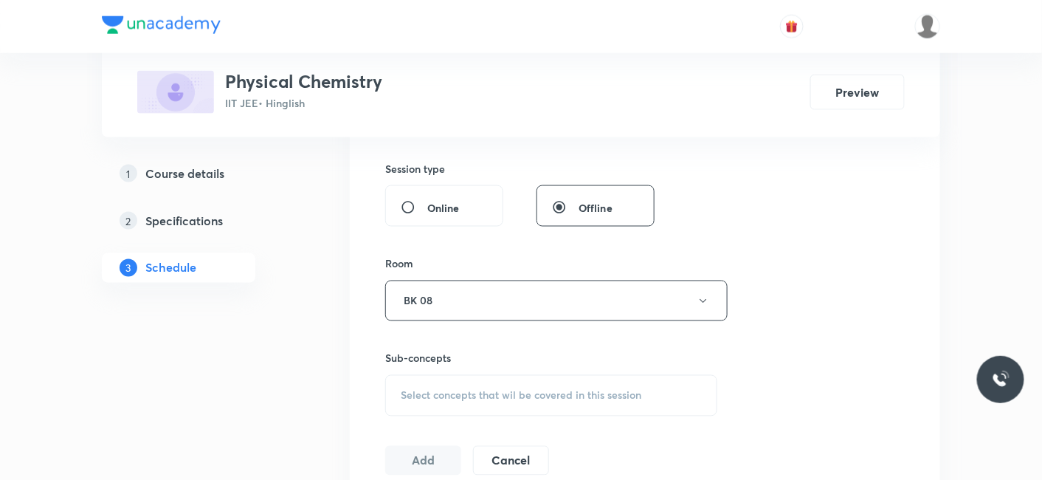
scroll to position [655, 0]
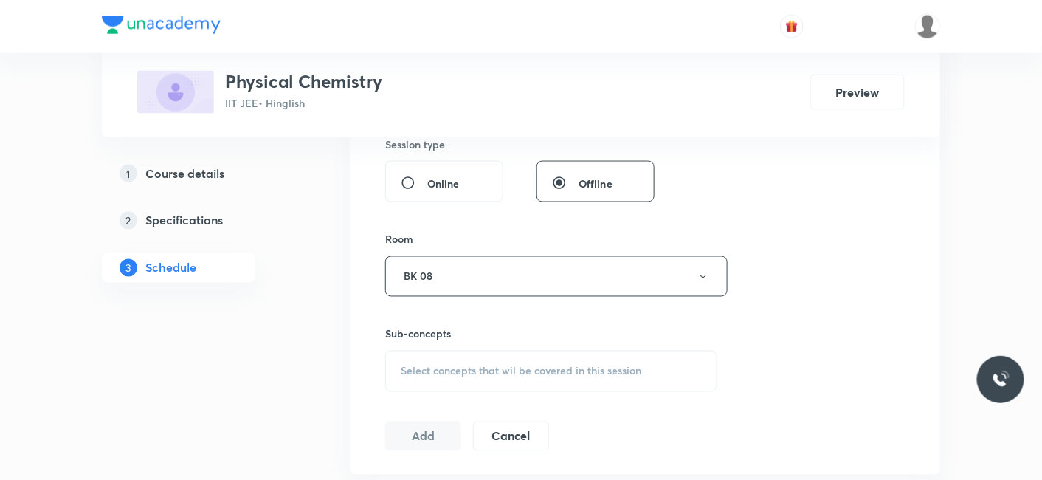
click at [464, 365] on span "Select concepts that wil be covered in this session" at bounding box center [521, 371] width 241 height 12
click at [468, 444] on div "Group_Test Covered previously" at bounding box center [551, 437] width 331 height 33
checkbox input "true"
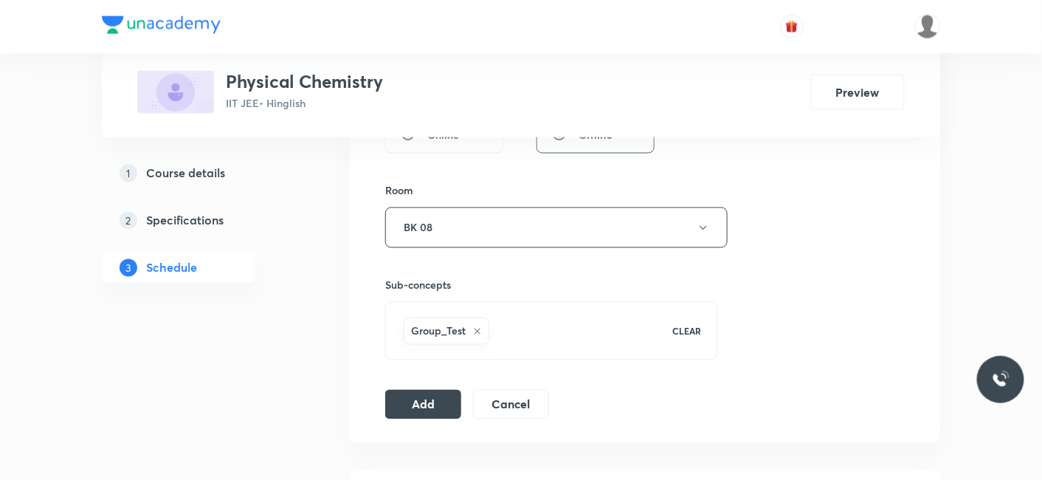
scroll to position [738, 0]
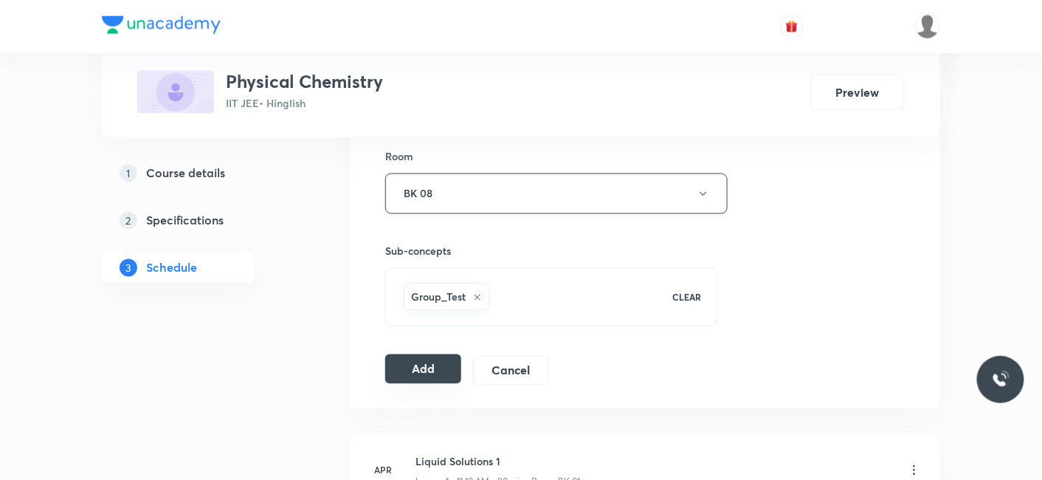
click at [436, 373] on button "Add" at bounding box center [423, 369] width 76 height 30
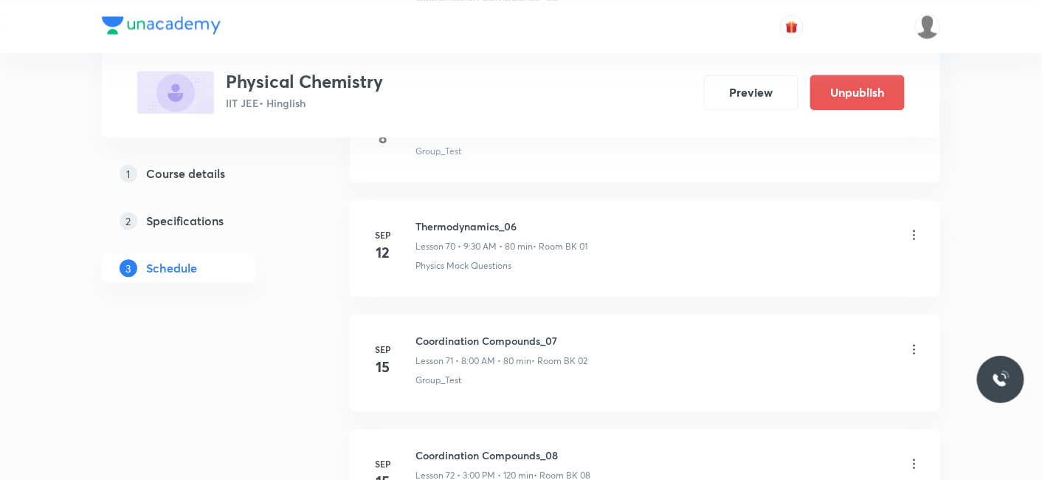
scroll to position [9715, 0]
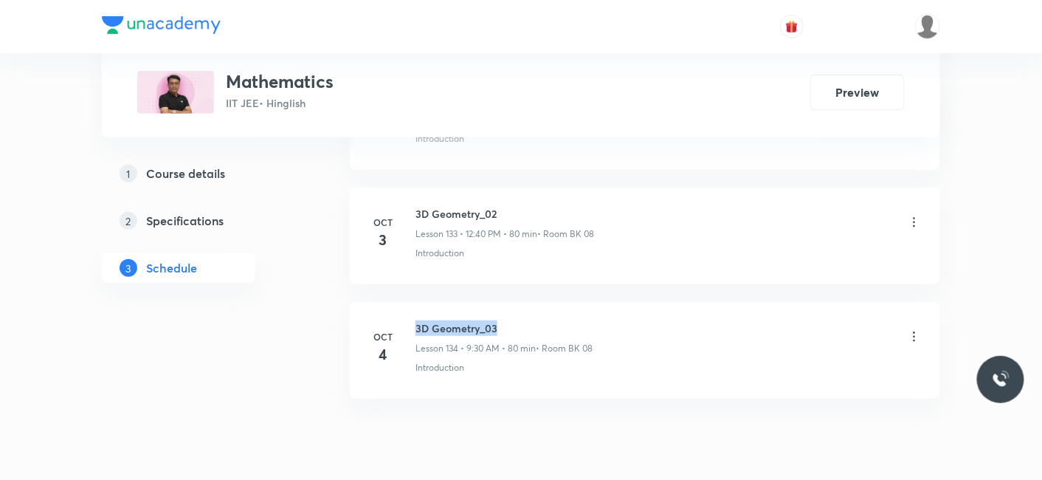
drag, startPoint x: 415, startPoint y: 268, endPoint x: 602, endPoint y: 257, distance: 187.8
click at [602, 302] on li "[DATE] 3D Geometry_03 Lesson 134 • 9:30 AM • 80 min • Room BK 08 Introduction" at bounding box center [645, 350] width 591 height 97
copy h6 "3D Geometry_03"
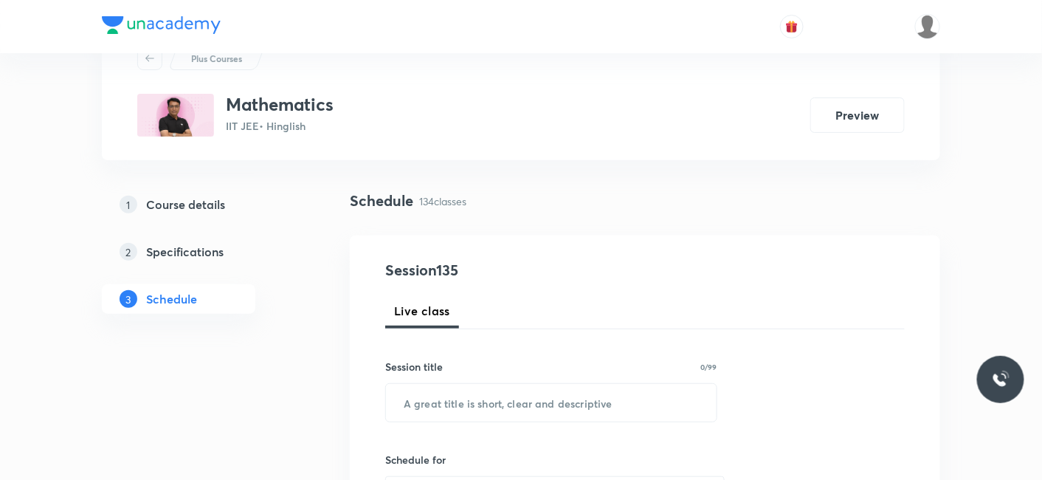
scroll to position [164, 0]
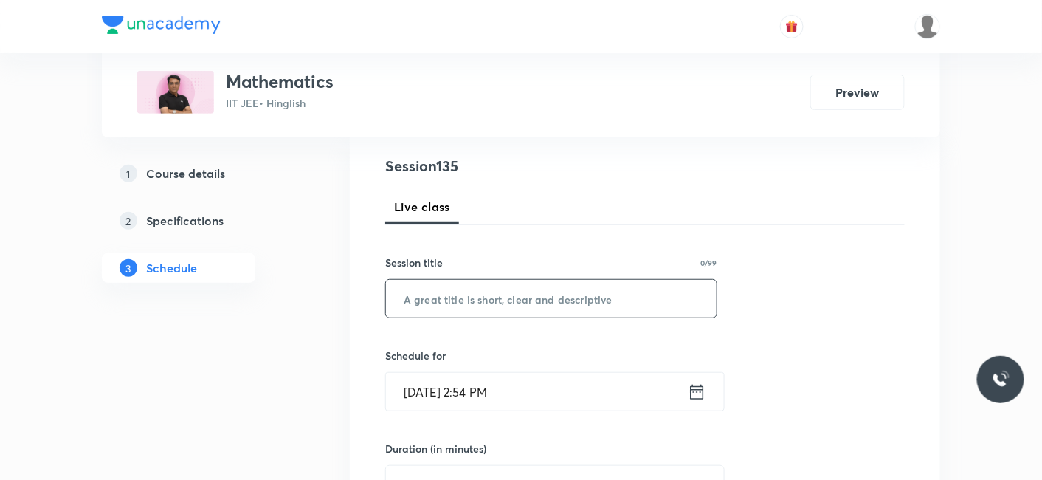
click at [502, 304] on input "text" at bounding box center [551, 299] width 331 height 38
paste input "3D Geometry_03"
type input "3D Geometry_04"
click at [485, 375] on input "[DATE] 2:54 PM" at bounding box center [537, 392] width 302 height 38
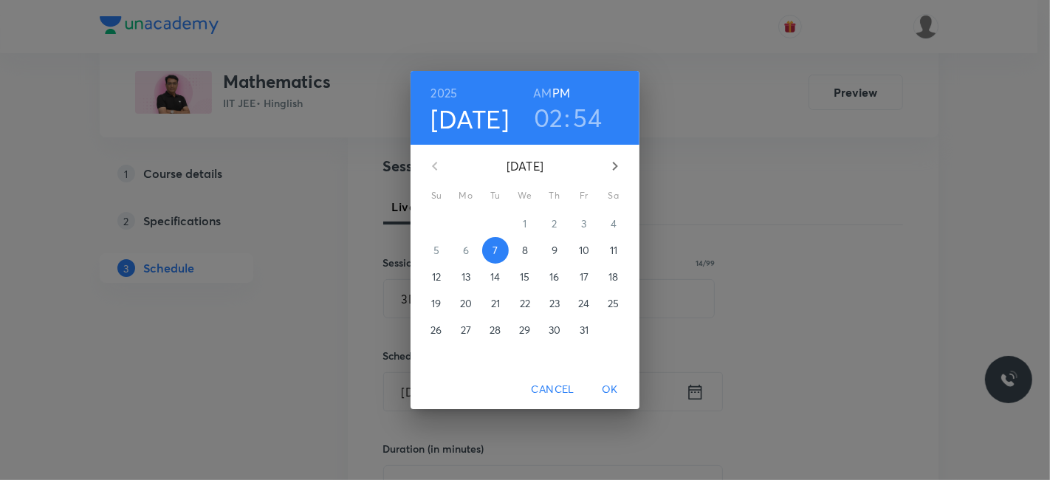
click at [524, 252] on p "8" at bounding box center [525, 250] width 6 height 15
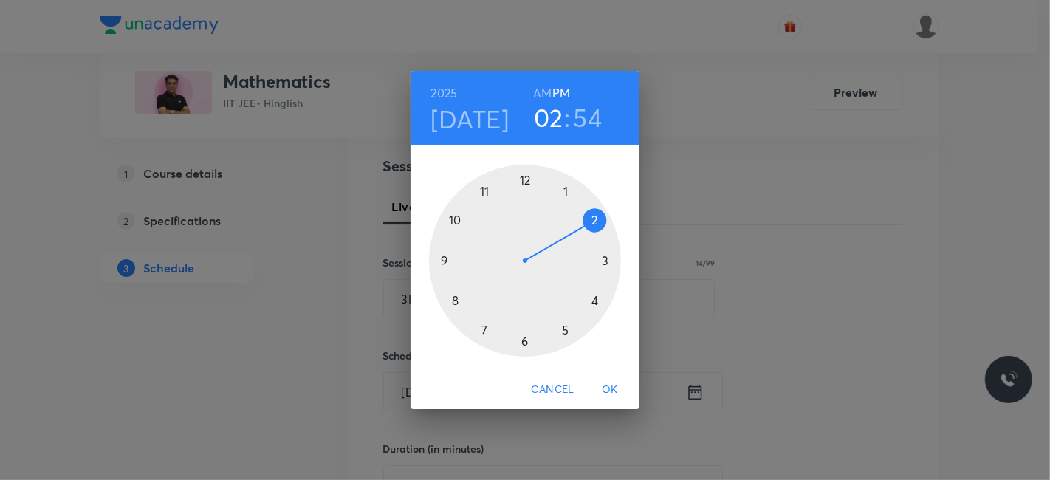
click at [542, 89] on h6 "AM" at bounding box center [542, 93] width 18 height 21
click at [444, 262] on div at bounding box center [525, 261] width 192 height 192
click at [525, 338] on div at bounding box center [525, 261] width 192 height 192
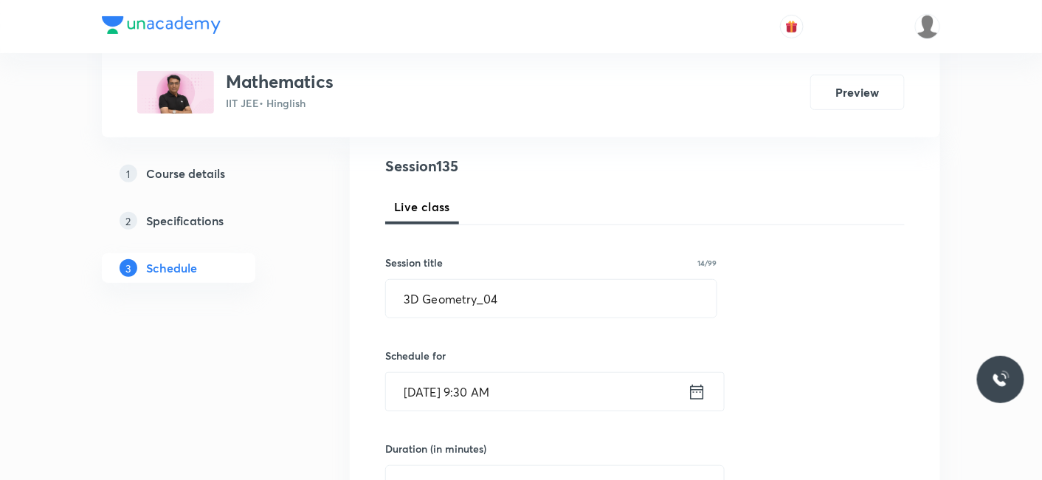
scroll to position [246, 0]
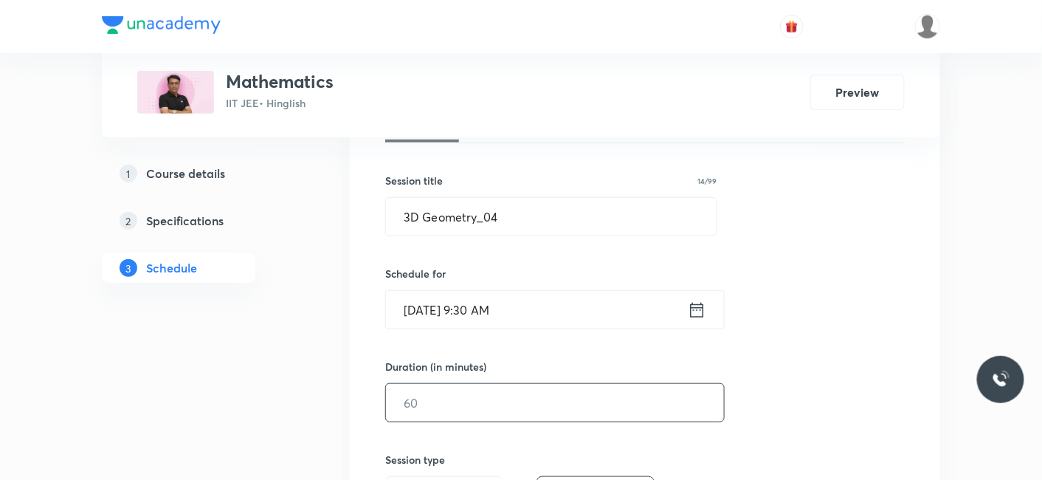
click at [475, 399] on input "text" at bounding box center [555, 403] width 338 height 38
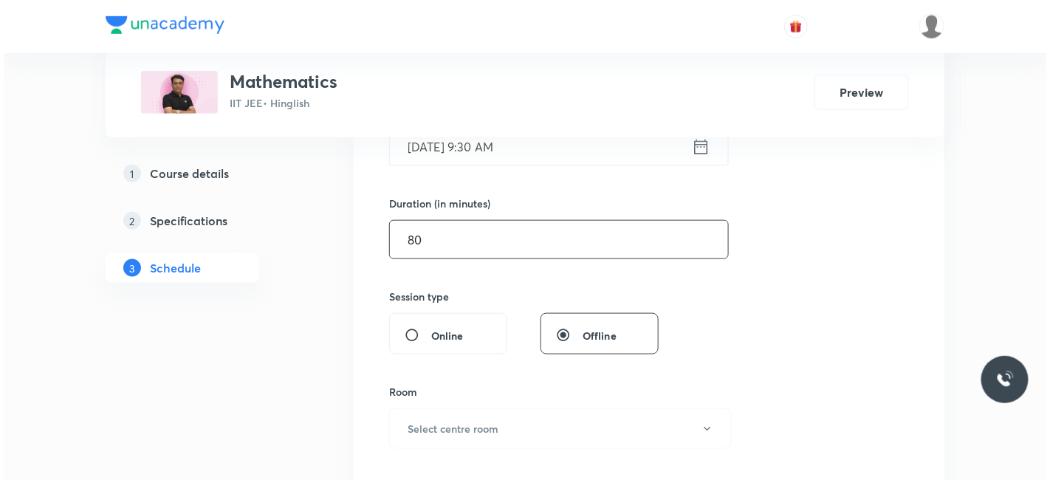
scroll to position [410, 0]
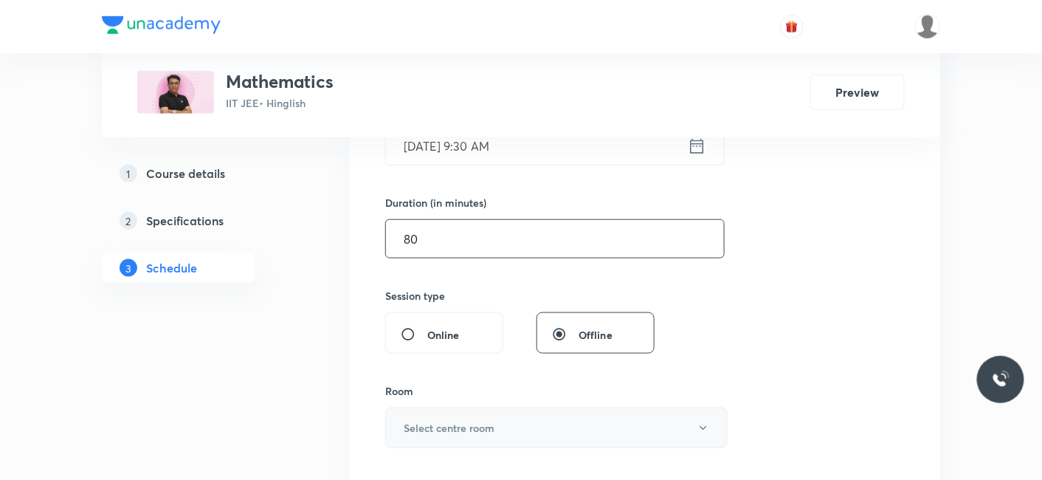
type input "80"
click at [438, 420] on h6 "Select centre room" at bounding box center [449, 428] width 91 height 16
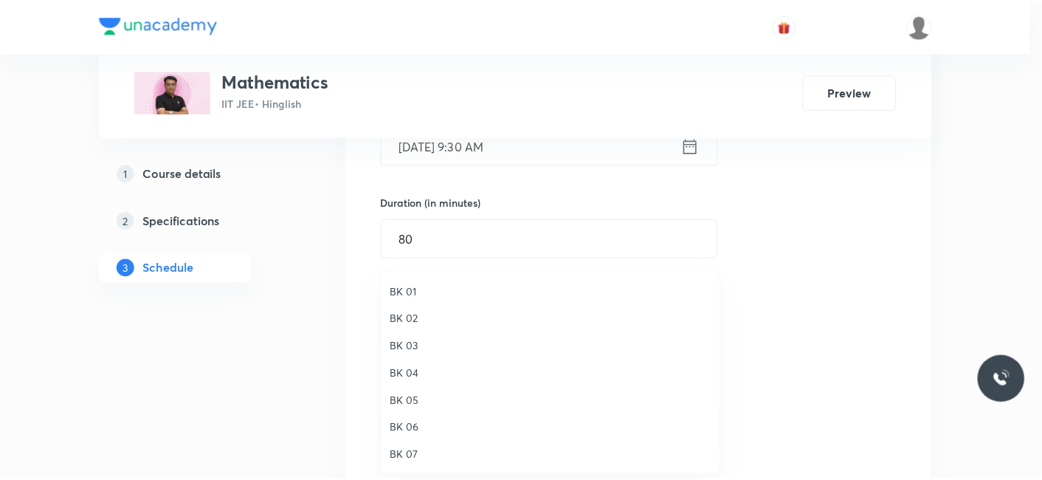
scroll to position [27, 0]
click at [421, 458] on span "BK 08" at bounding box center [554, 456] width 323 height 16
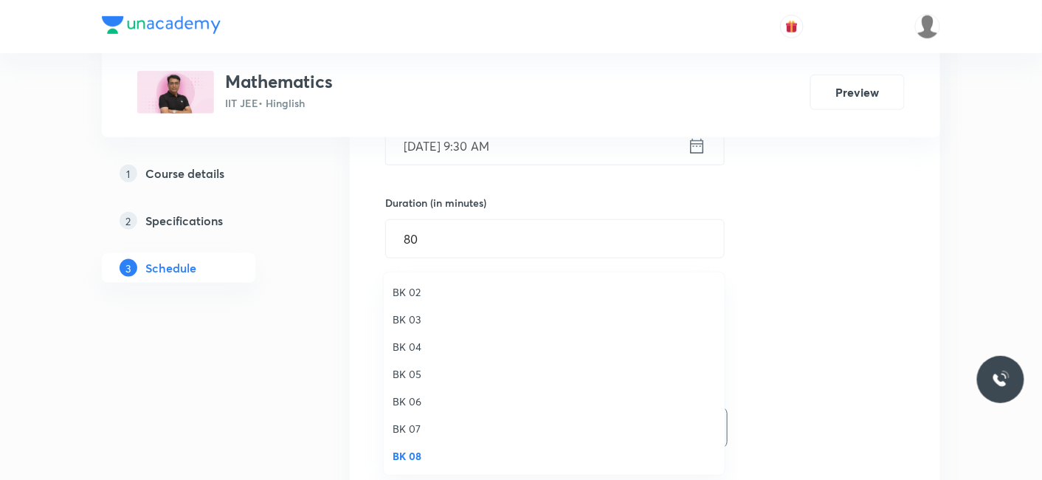
click at [323, 424] on div "BK 01 BK 02 BK 03 BK 04 BK 05 BK 06 BK 07 BK 08" at bounding box center [521, 240] width 1042 height 480
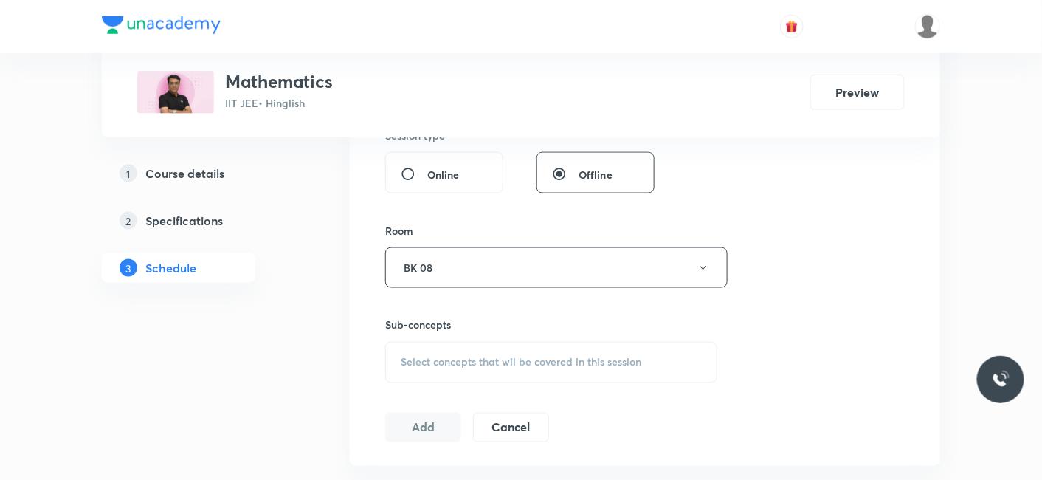
scroll to position [574, 0]
click at [460, 355] on span "Select concepts that wil be covered in this session" at bounding box center [521, 359] width 241 height 12
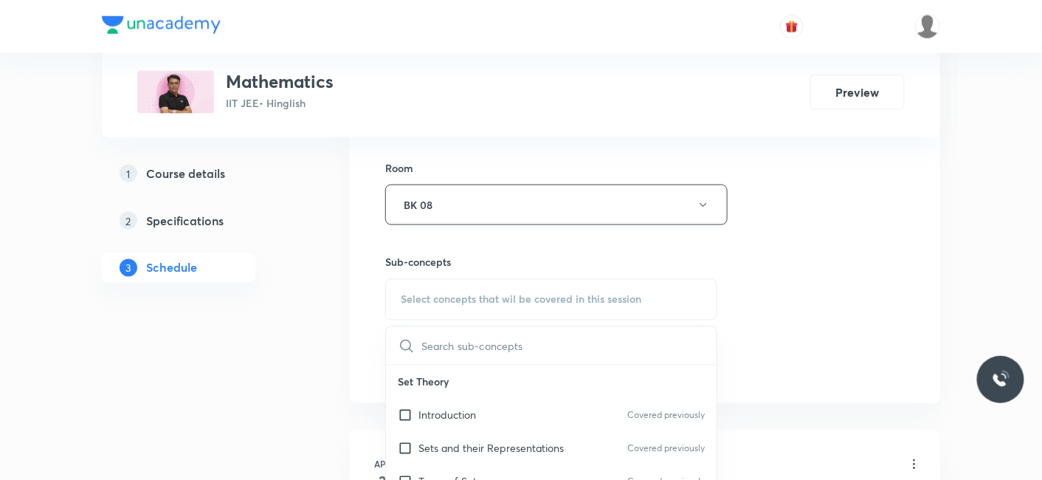
scroll to position [655, 0]
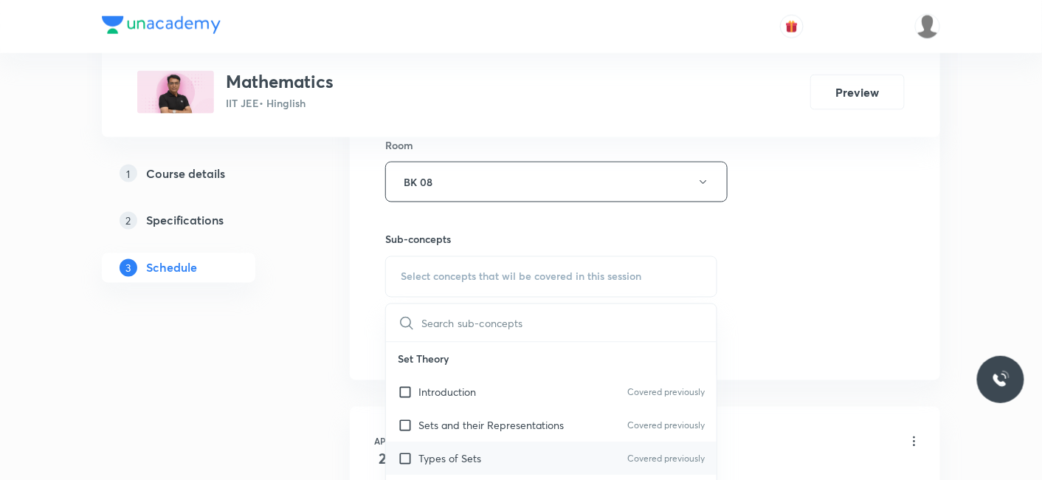
click at [452, 451] on p "Types of Sets" at bounding box center [450, 459] width 63 height 16
checkbox input "true"
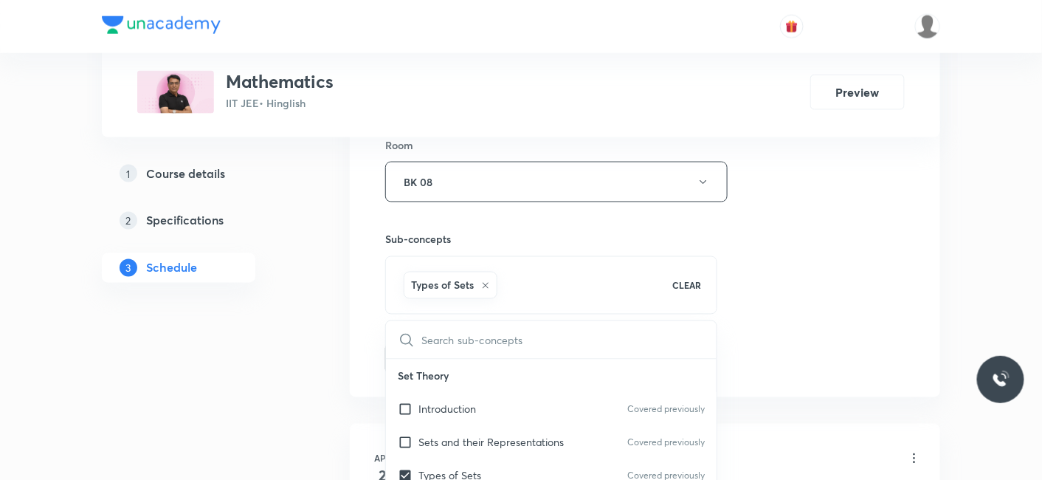
drag, startPoint x: 317, startPoint y: 408, endPoint x: 367, endPoint y: 383, distance: 56.1
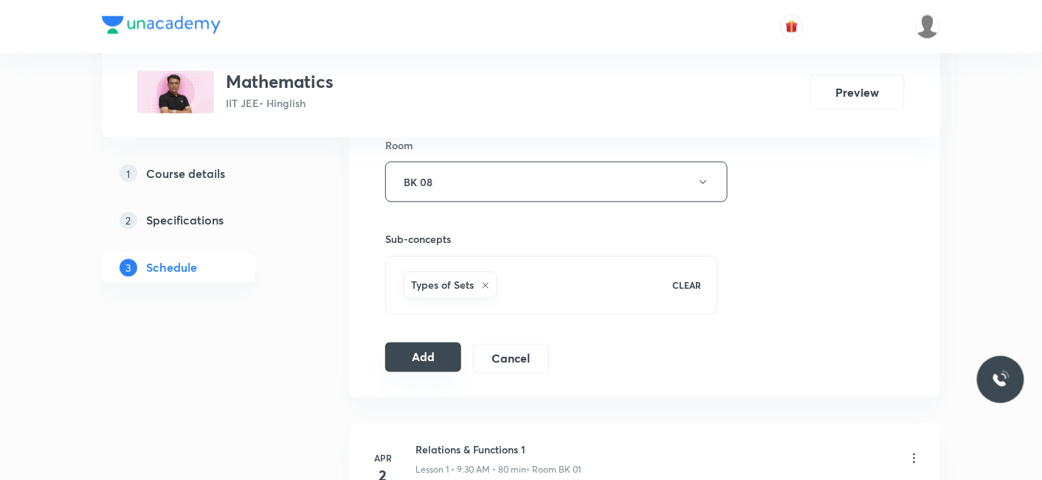
click at [410, 355] on button "Add" at bounding box center [423, 357] width 76 height 30
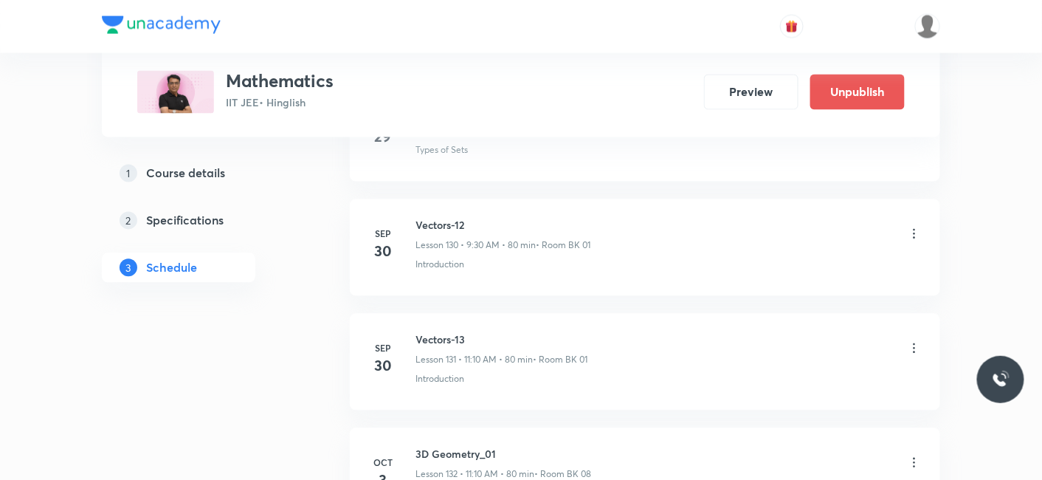
scroll to position [15415, 0]
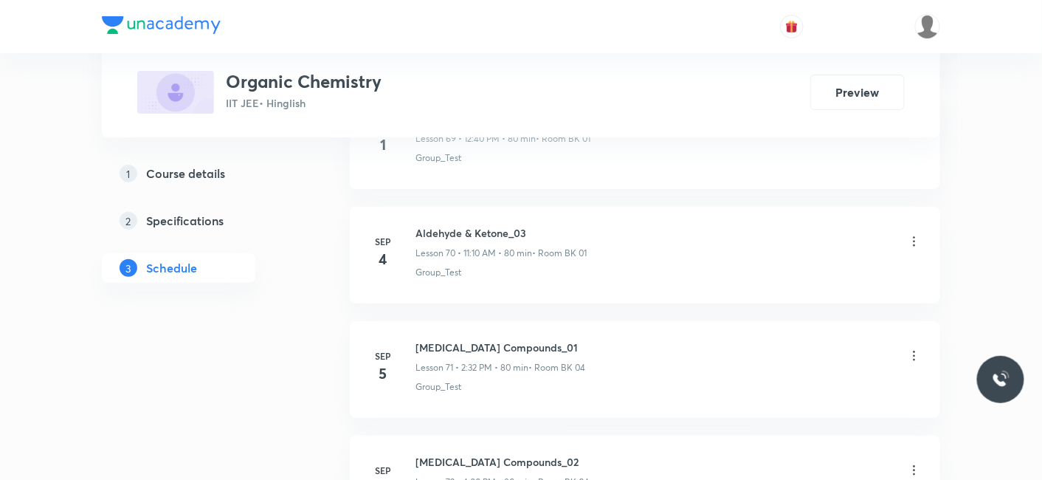
scroll to position [10827, 0]
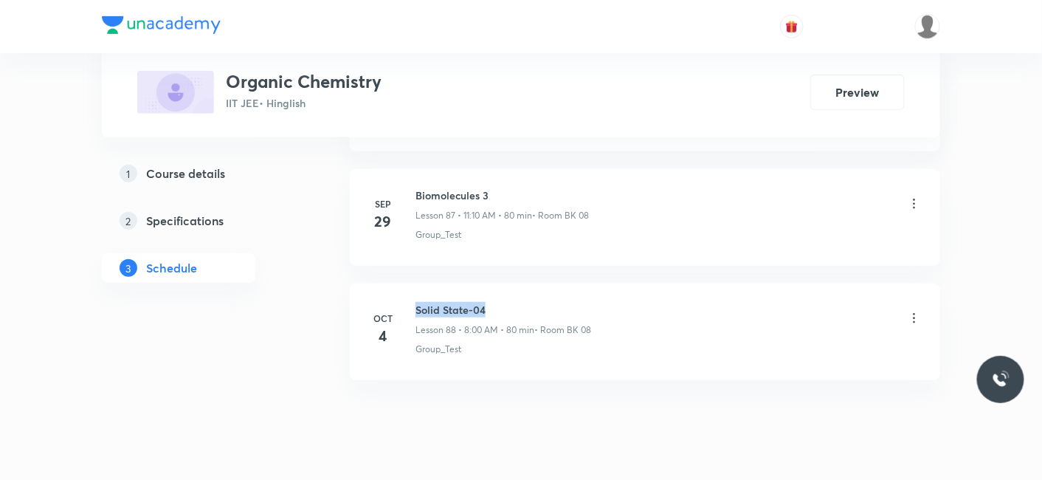
drag, startPoint x: 415, startPoint y: 266, endPoint x: 577, endPoint y: 267, distance: 162.4
click at [577, 302] on h6 "Solid State-04" at bounding box center [504, 310] width 176 height 16
copy h6 "Solid State-04"
click at [503, 302] on div "Solid State-04 Lesson 88 • 8:00 AM • 80 min • Room BK 08" at bounding box center [504, 319] width 176 height 35
click at [428, 302] on h6 "Solid State-04" at bounding box center [504, 310] width 176 height 16
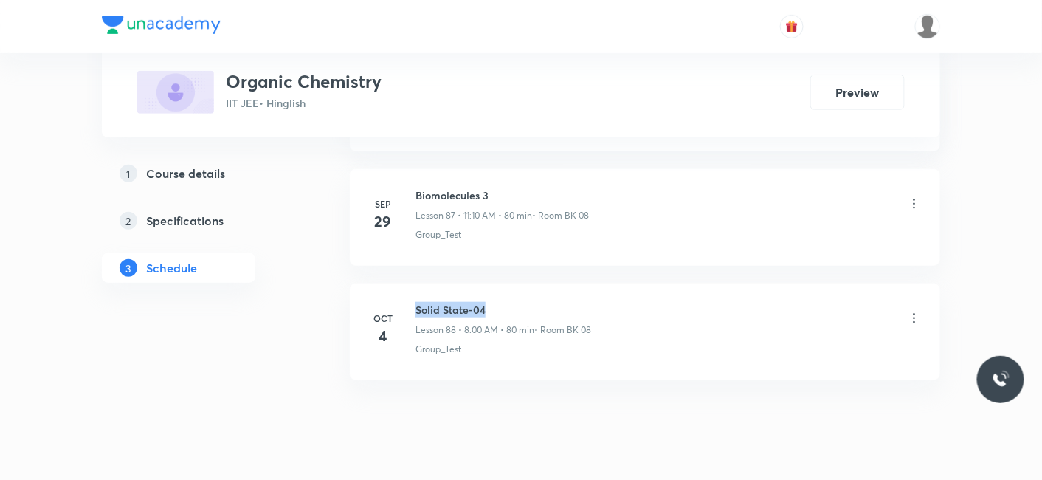
drag, startPoint x: 416, startPoint y: 272, endPoint x: 498, endPoint y: 271, distance: 81.2
click at [498, 302] on h6 "Solid State-04" at bounding box center [504, 310] width 176 height 16
click at [541, 302] on h6 "Solid State-04" at bounding box center [504, 310] width 176 height 16
drag, startPoint x: 417, startPoint y: 159, endPoint x: 529, endPoint y: 146, distance: 112.2
click at [529, 169] on li "Sep 29 Biomolecules 3 Lesson 87 • 11:10 AM • 80 min • Room BK 08 Group_Test" at bounding box center [645, 217] width 591 height 97
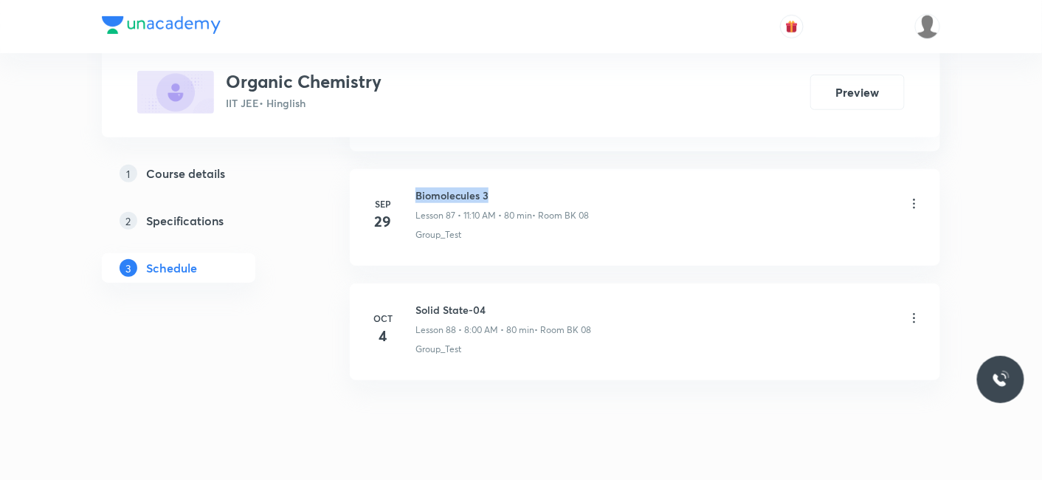
copy h6 "Biomolecules 3"
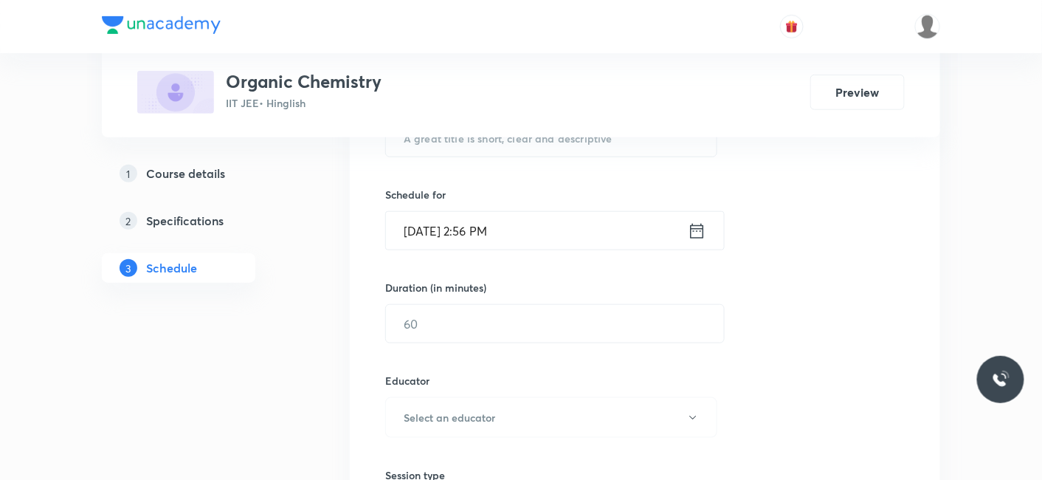
scroll to position [188, 0]
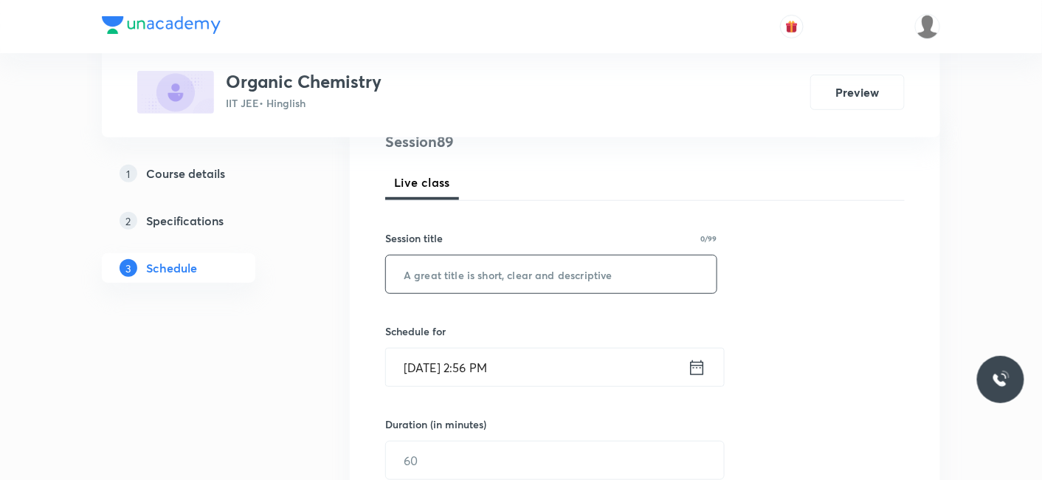
click at [452, 267] on input "text" at bounding box center [551, 274] width 331 height 38
paste input "Biomolecules 3"
type input "Biomolecules 4"
click at [461, 368] on input "Oct 7, 2025, 2:56 PM" at bounding box center [537, 367] width 302 height 38
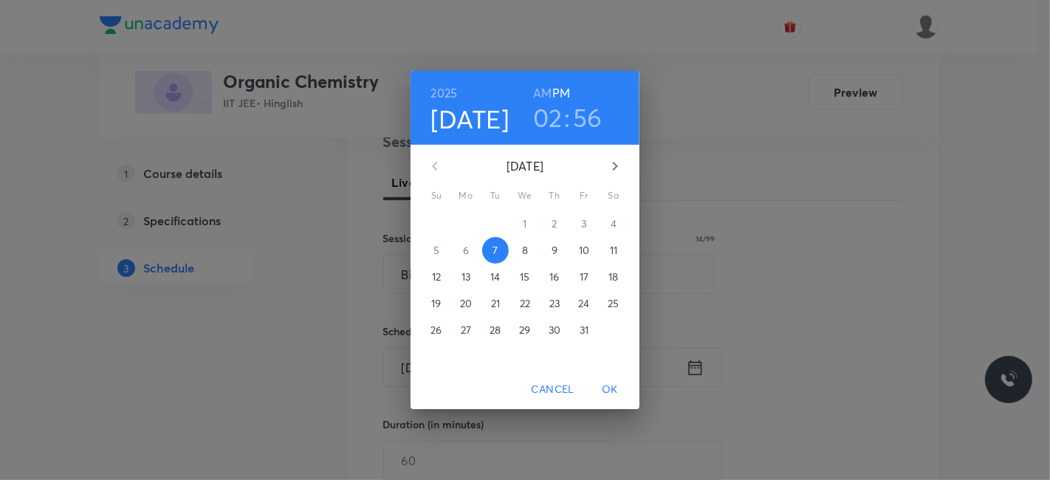
click at [523, 248] on p "8" at bounding box center [525, 250] width 6 height 15
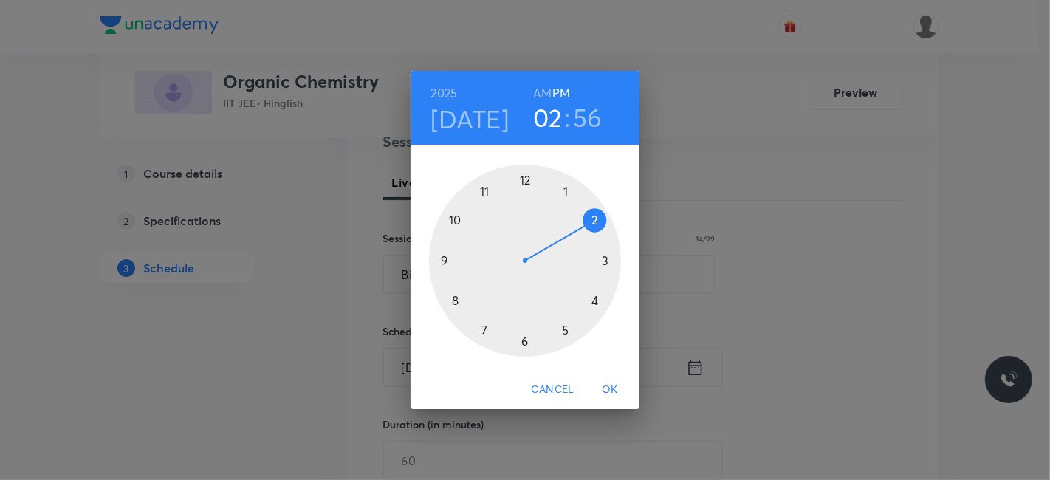
click at [543, 90] on h6 "AM" at bounding box center [542, 93] width 18 height 21
click at [485, 193] on div at bounding box center [525, 261] width 192 height 192
click at [592, 218] on div at bounding box center [525, 261] width 192 height 192
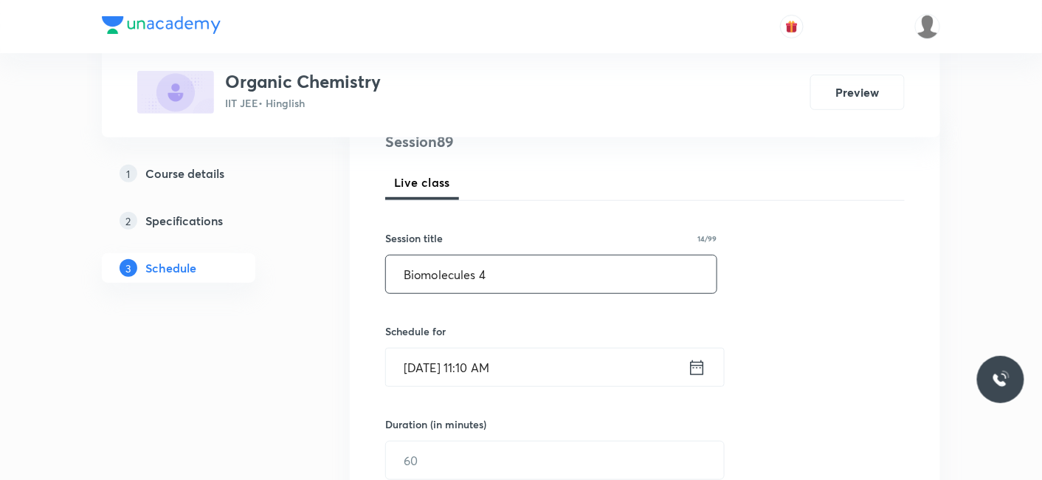
scroll to position [270, 0]
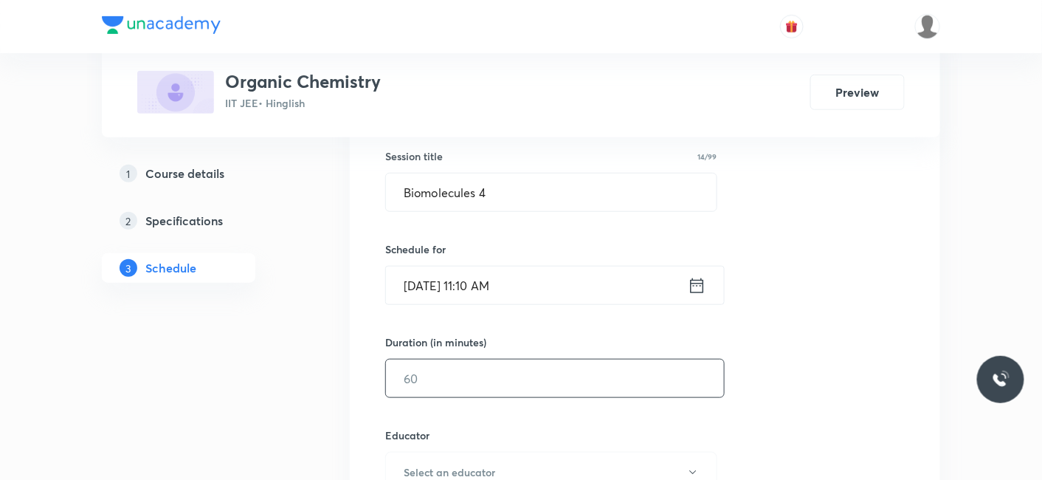
click at [463, 373] on input "text" at bounding box center [555, 378] width 338 height 38
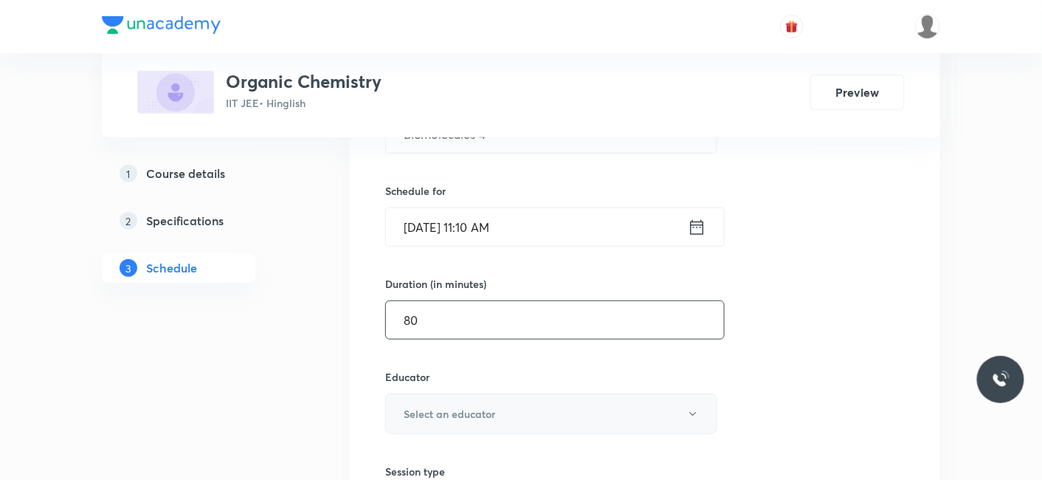
scroll to position [352, 0]
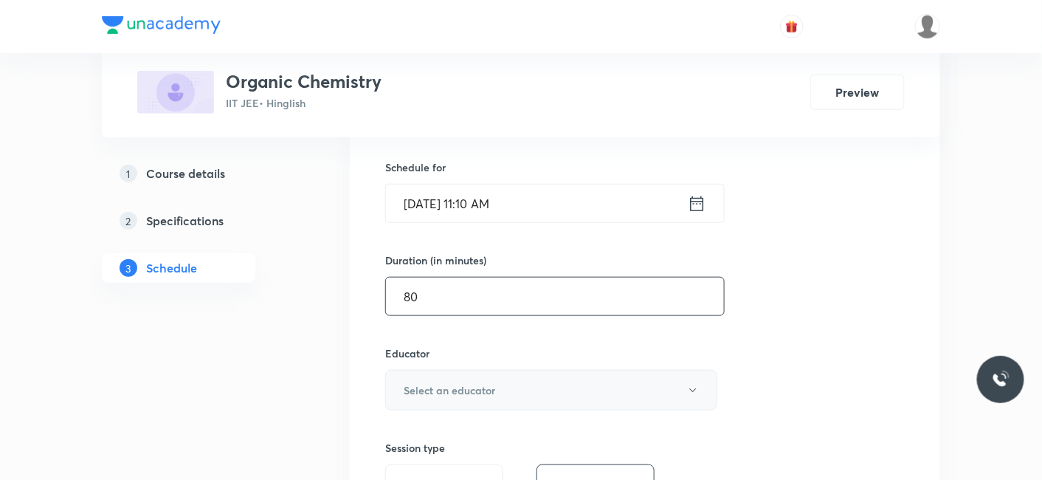
type input "80"
click at [449, 382] on h6 "Select an educator" at bounding box center [450, 390] width 92 height 16
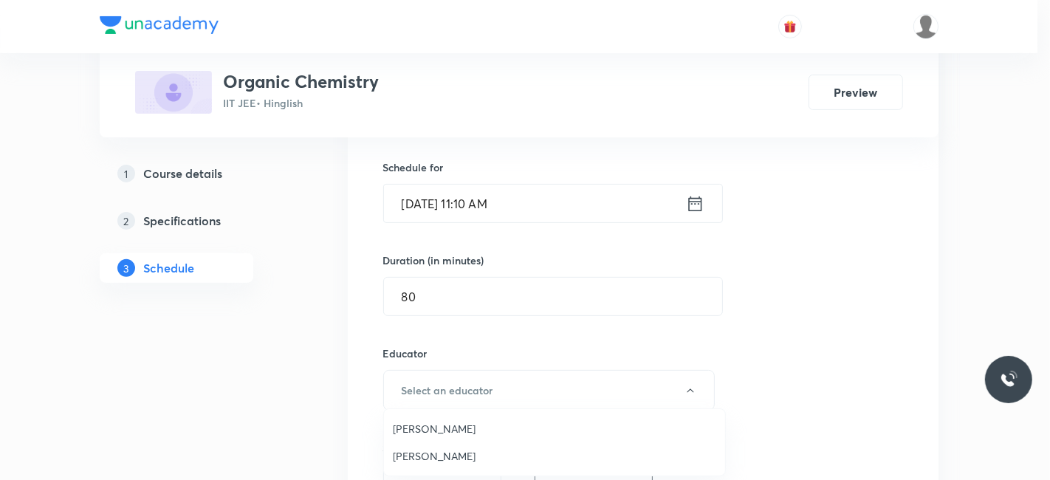
click at [430, 427] on span "Sumit Gupta" at bounding box center [554, 429] width 323 height 16
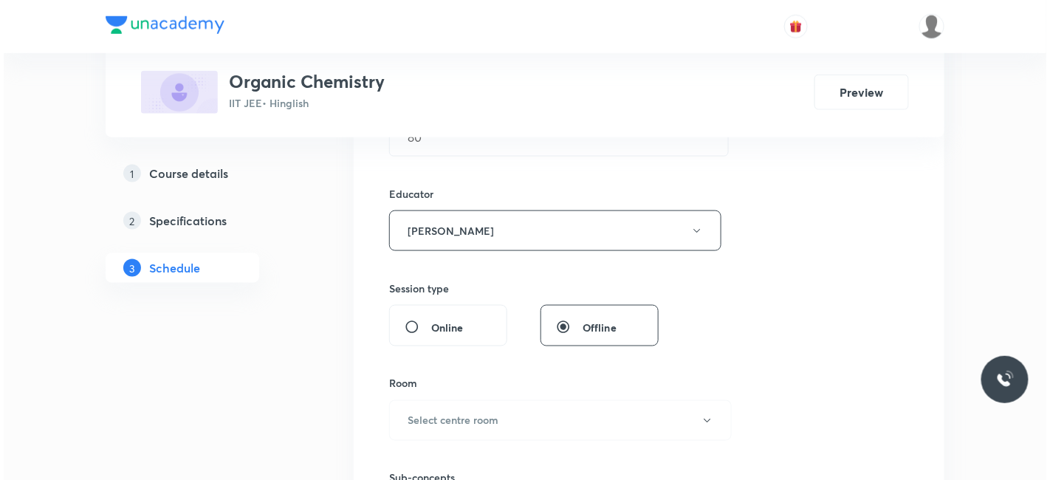
scroll to position [517, 0]
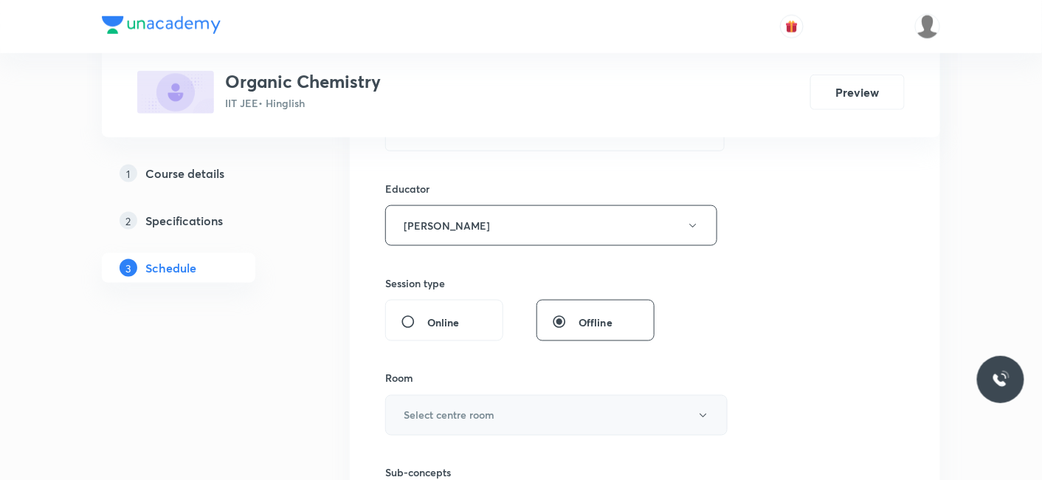
click at [461, 419] on h6 "Select centre room" at bounding box center [449, 415] width 91 height 16
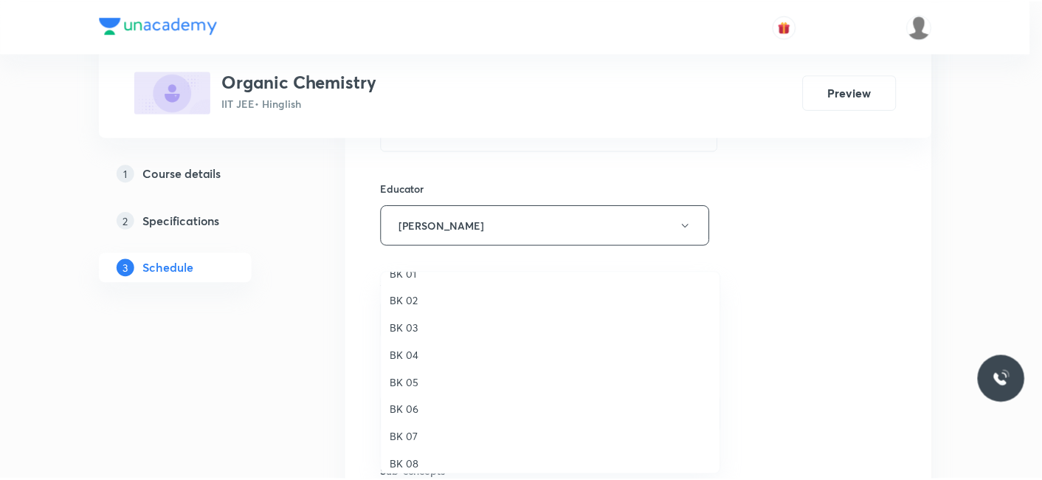
scroll to position [27, 0]
click at [411, 450] on span "BK 08" at bounding box center [554, 456] width 323 height 16
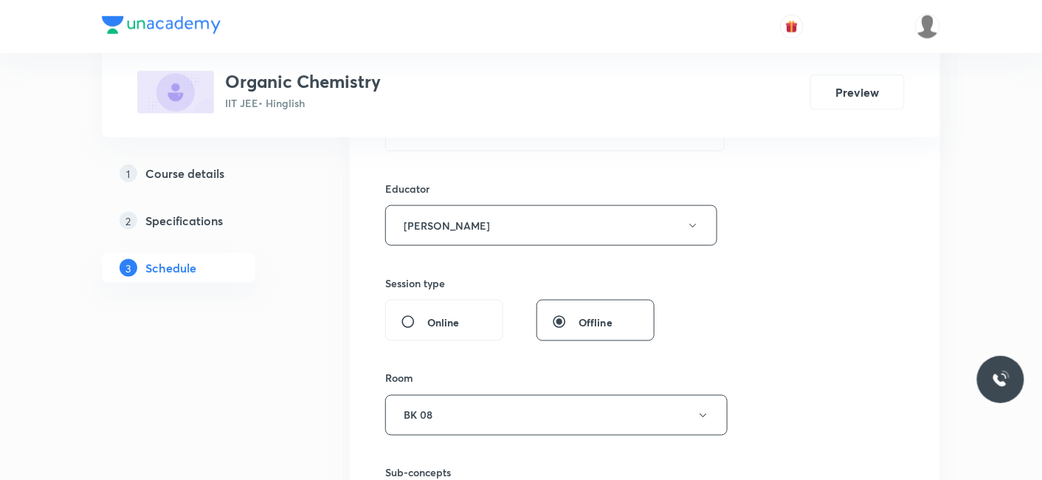
scroll to position [599, 0]
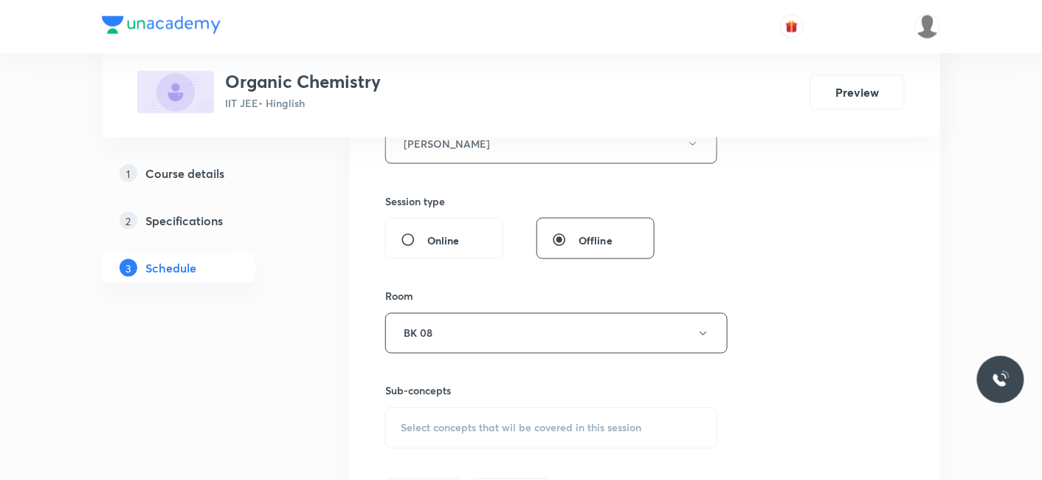
click at [415, 422] on span "Select concepts that wil be covered in this session" at bounding box center [521, 428] width 241 height 12
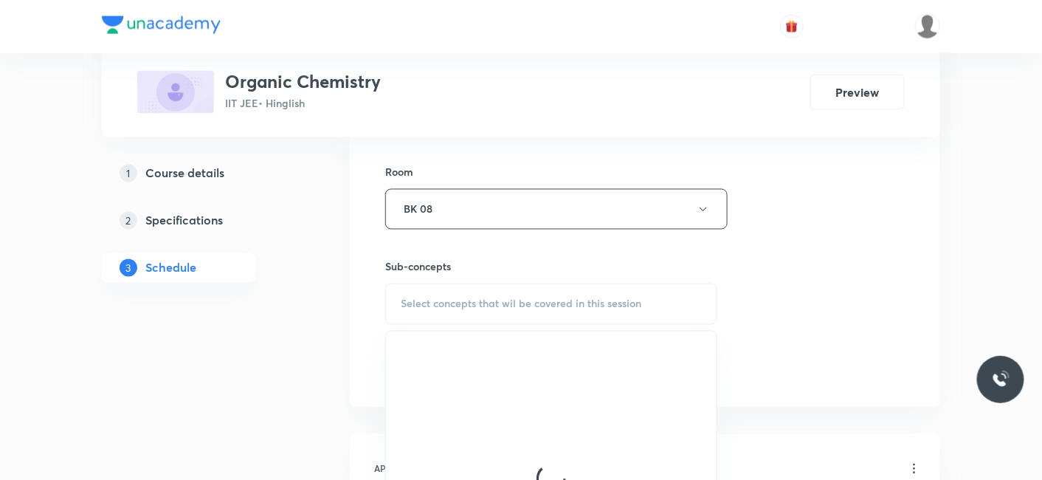
scroll to position [762, 0]
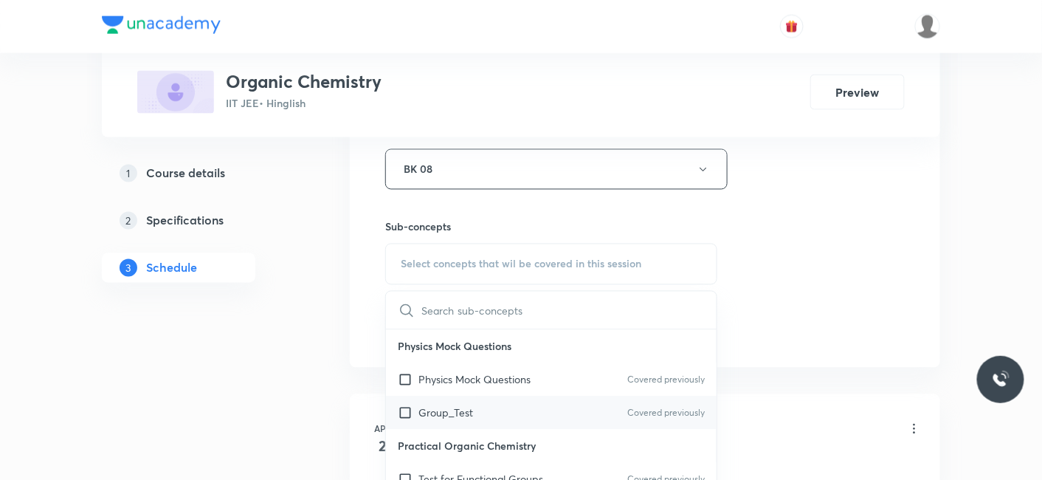
click at [437, 410] on p "Group_Test" at bounding box center [446, 413] width 55 height 16
checkbox input "true"
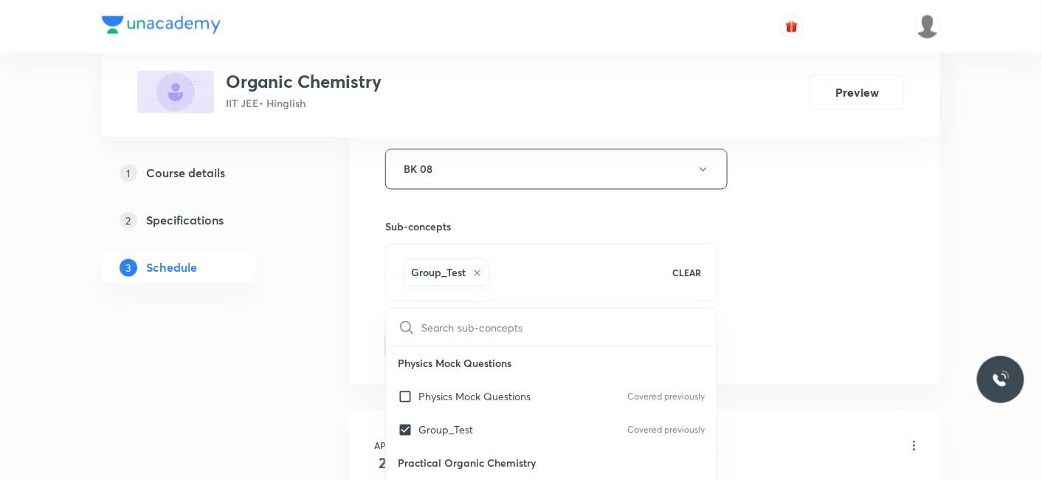
drag, startPoint x: 287, startPoint y: 393, endPoint x: 364, endPoint y: 378, distance: 78.2
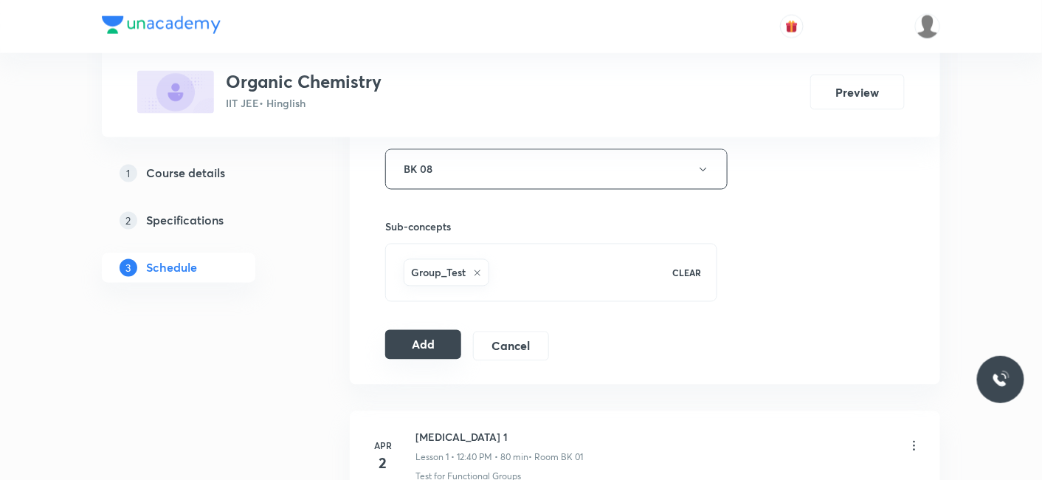
click at [428, 342] on button "Add" at bounding box center [423, 345] width 76 height 30
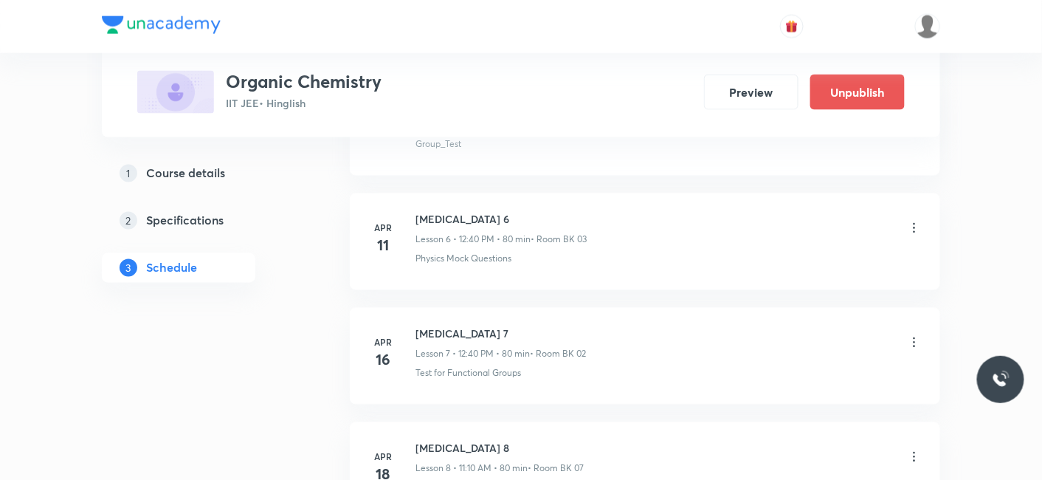
click at [1040, 49] on header at bounding box center [521, 26] width 1042 height 53
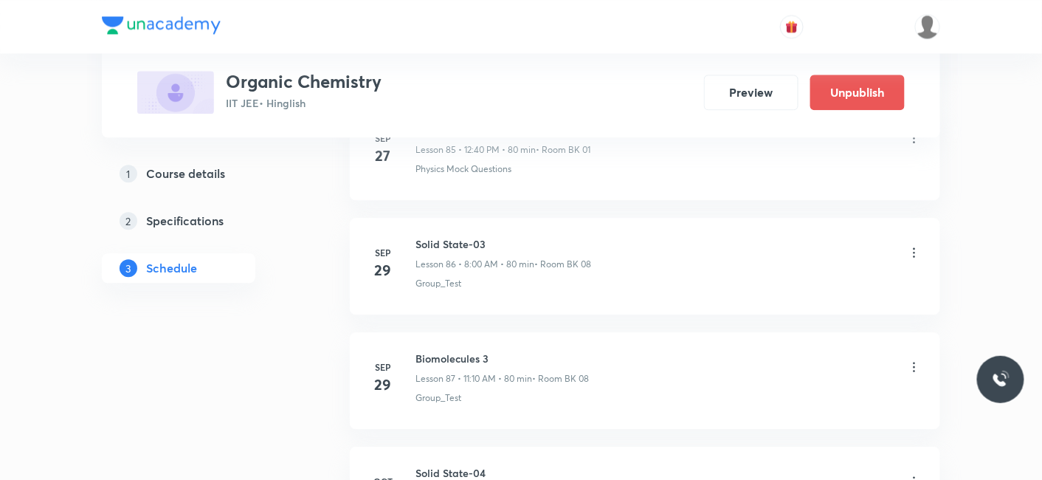
scroll to position [10171, 0]
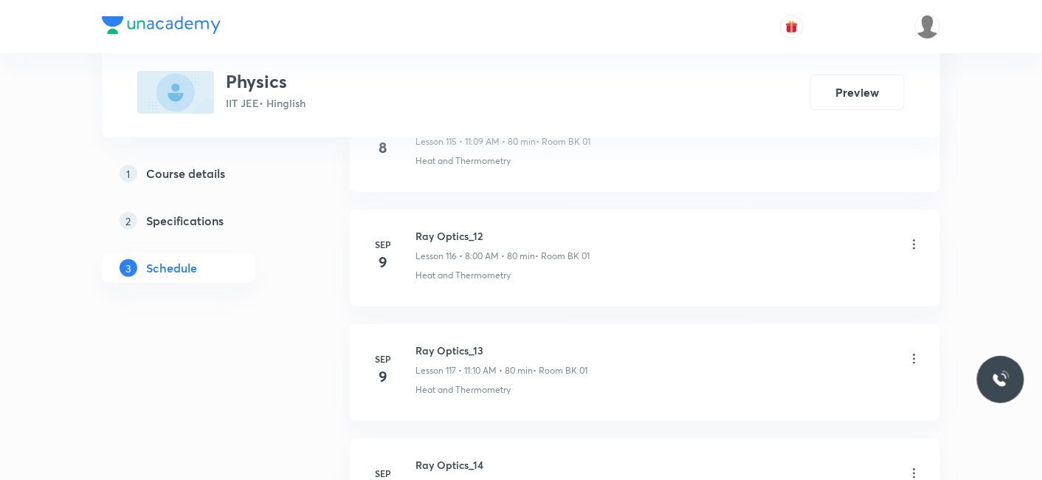
scroll to position [16527, 0]
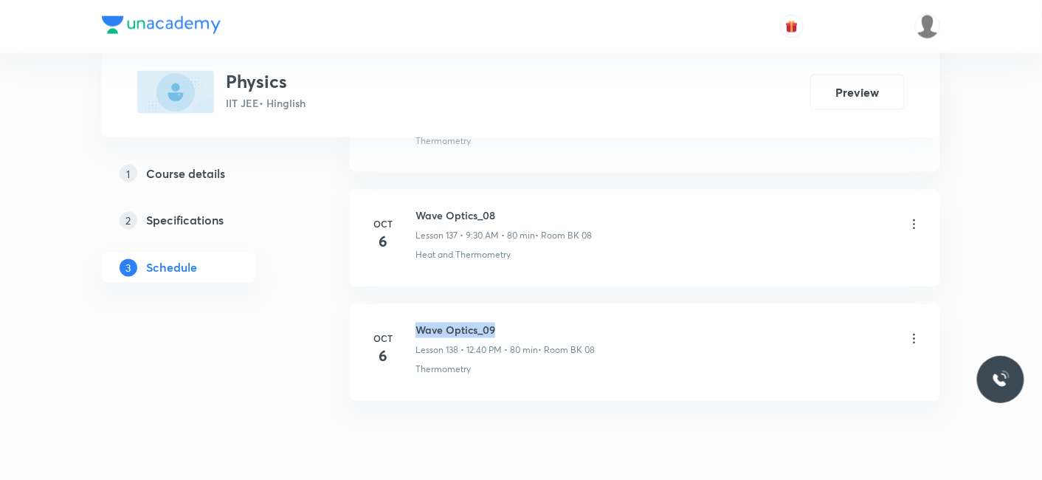
drag, startPoint x: 466, startPoint y: 269, endPoint x: 542, endPoint y: 266, distance: 76.1
click at [542, 323] on h6 "Wave Optics_09" at bounding box center [505, 331] width 179 height 16
copy h6 "Wave Optics_09"
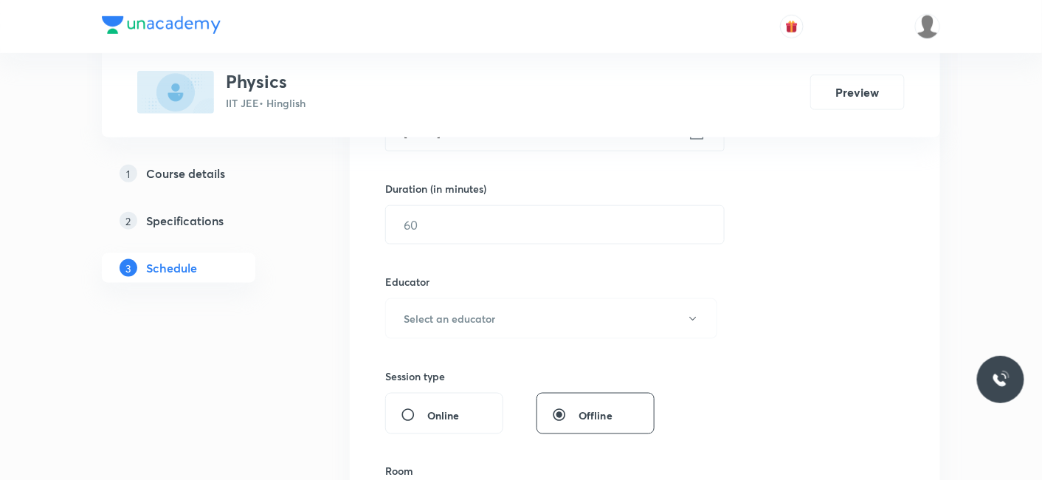
scroll to position [175, 0]
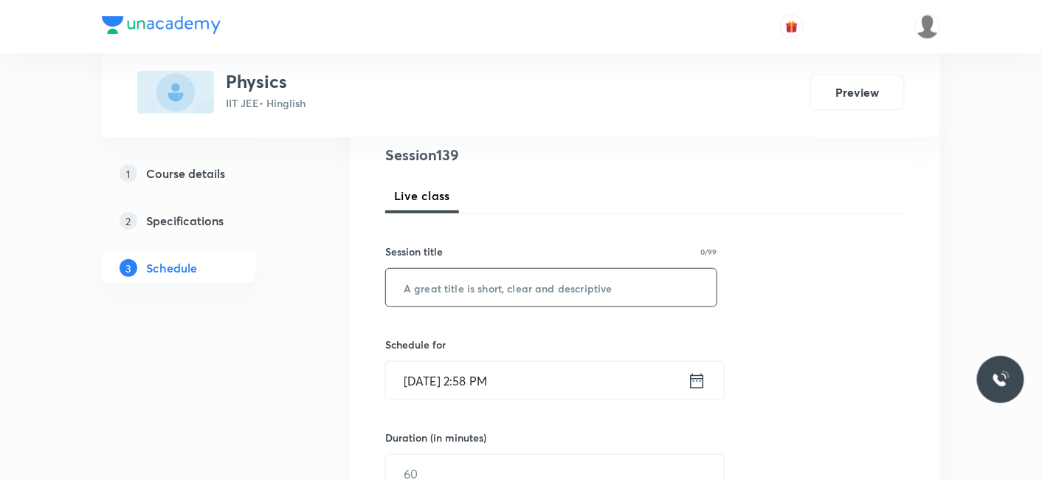
click at [554, 286] on input "text" at bounding box center [551, 288] width 331 height 38
paste input "Wave Optics_09"
type input "Wave Optics_10"
click at [476, 378] on input "Oct 7, 2025, 2:58 PM" at bounding box center [537, 381] width 302 height 38
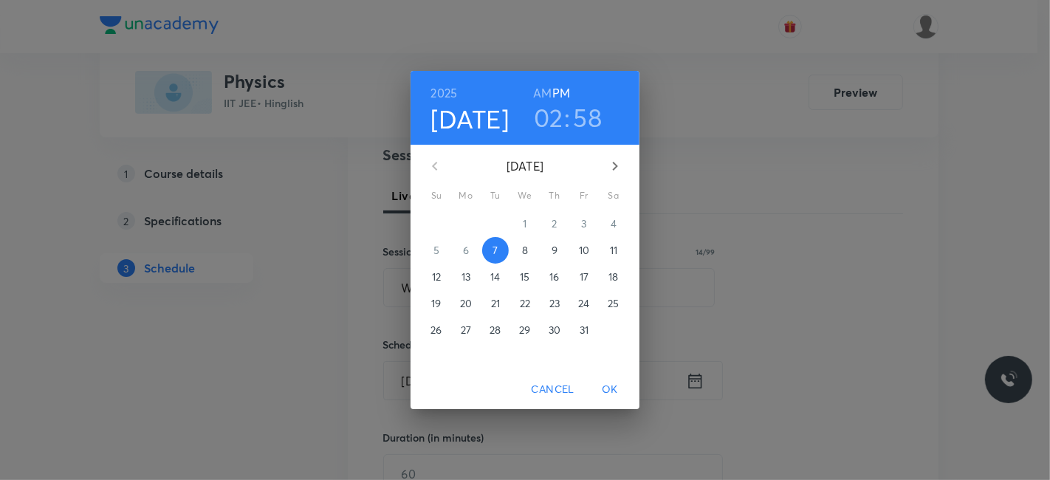
click at [520, 245] on span "8" at bounding box center [525, 250] width 27 height 15
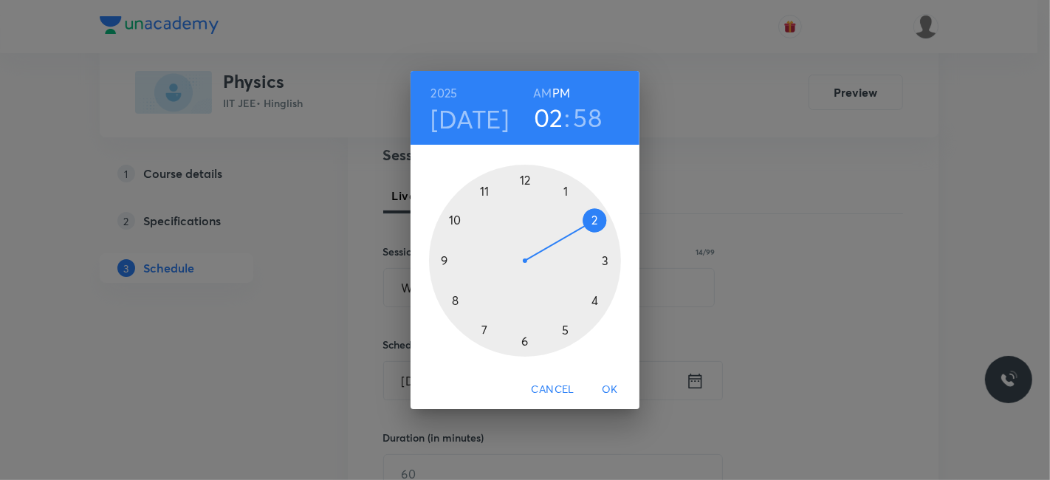
click at [526, 176] on div at bounding box center [525, 261] width 192 height 192
click at [451, 302] on div at bounding box center [525, 261] width 192 height 192
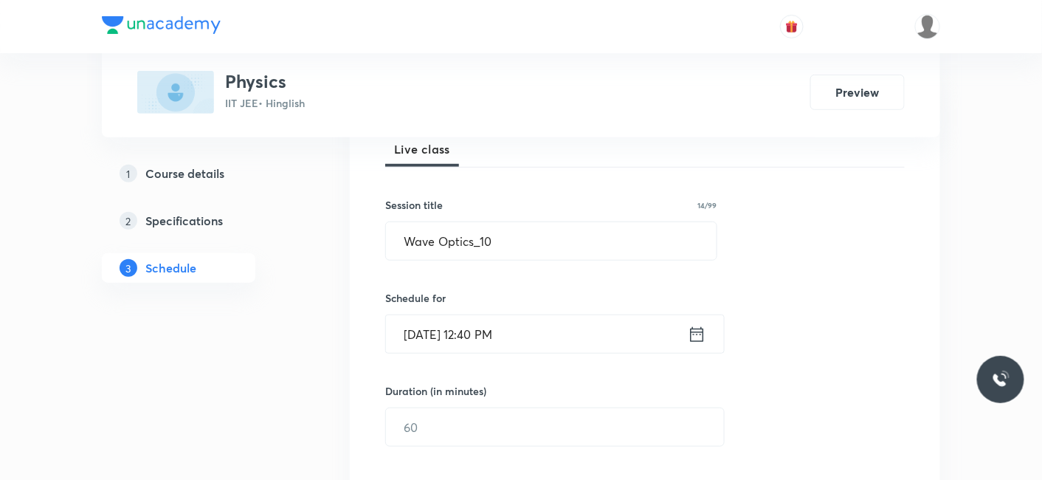
scroll to position [257, 0]
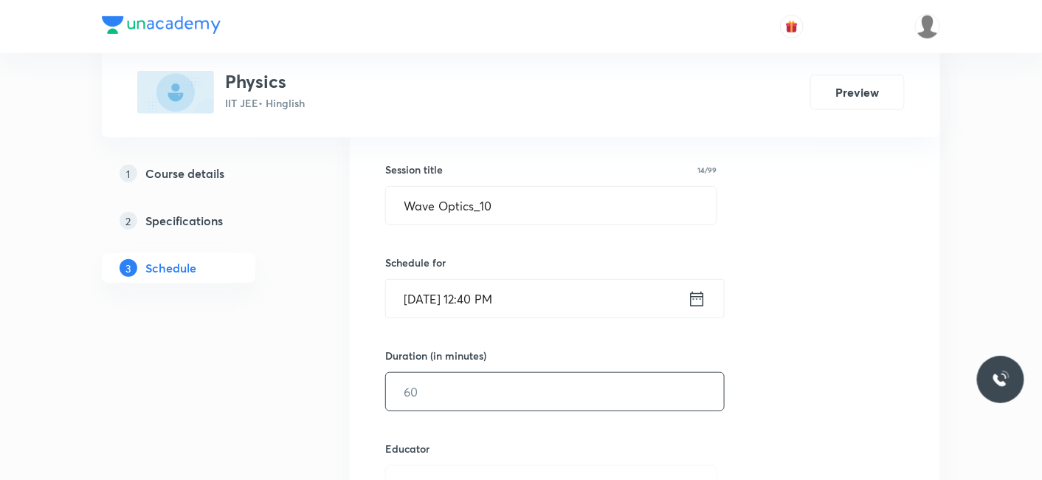
click at [414, 393] on input "text" at bounding box center [555, 392] width 338 height 38
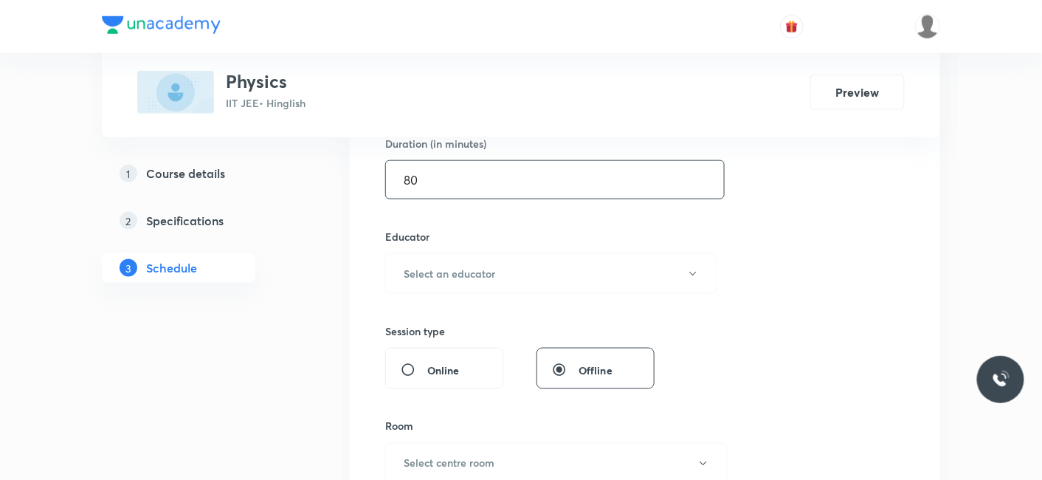
scroll to position [503, 0]
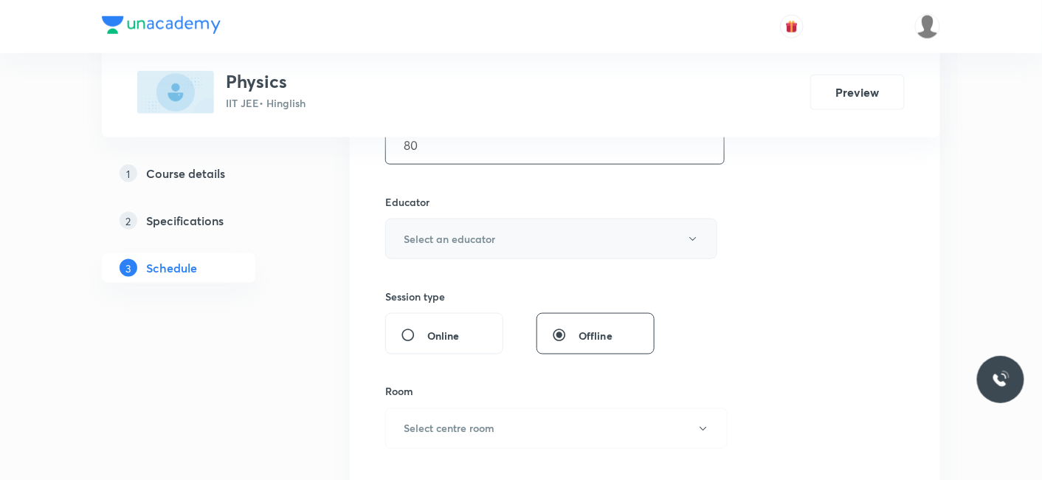
type input "80"
click at [465, 241] on h6 "Select an educator" at bounding box center [450, 239] width 92 height 16
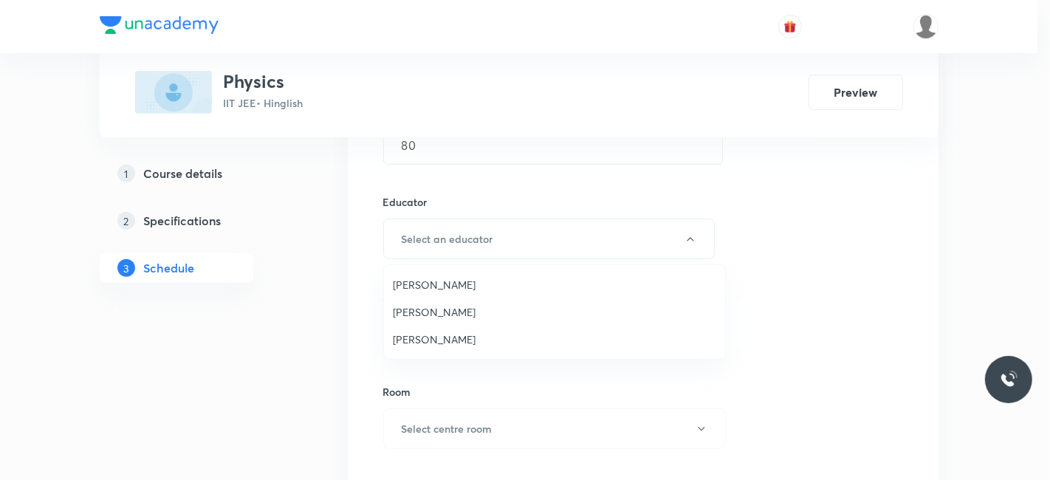
click at [447, 334] on span "Siddharth Jindal" at bounding box center [554, 339] width 323 height 16
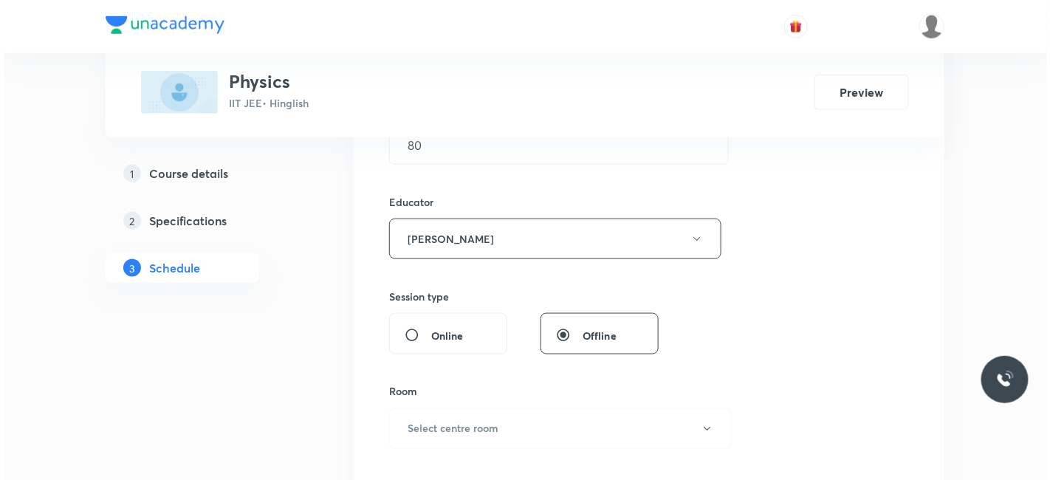
scroll to position [585, 0]
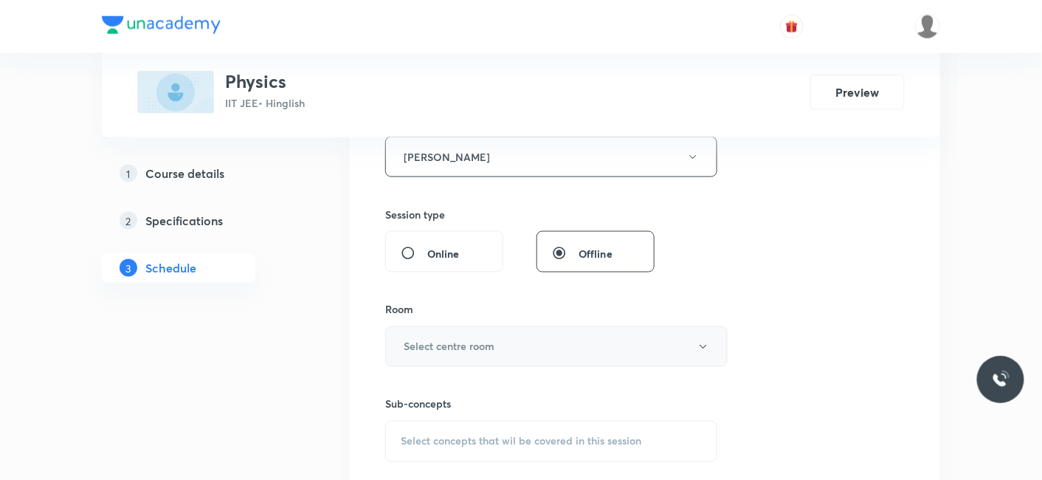
click at [450, 347] on h6 "Select centre room" at bounding box center [449, 347] width 91 height 16
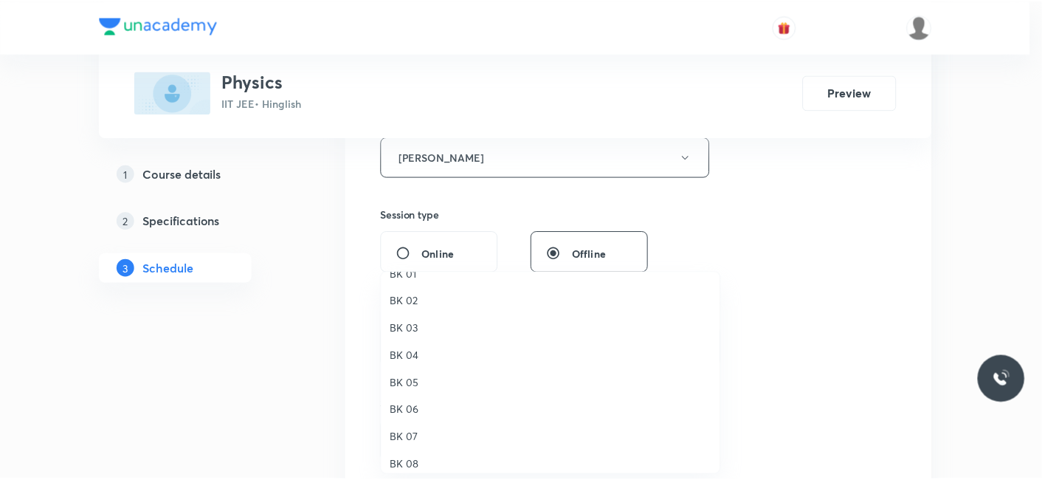
scroll to position [27, 0]
click at [419, 456] on span "BK 08" at bounding box center [554, 456] width 323 height 16
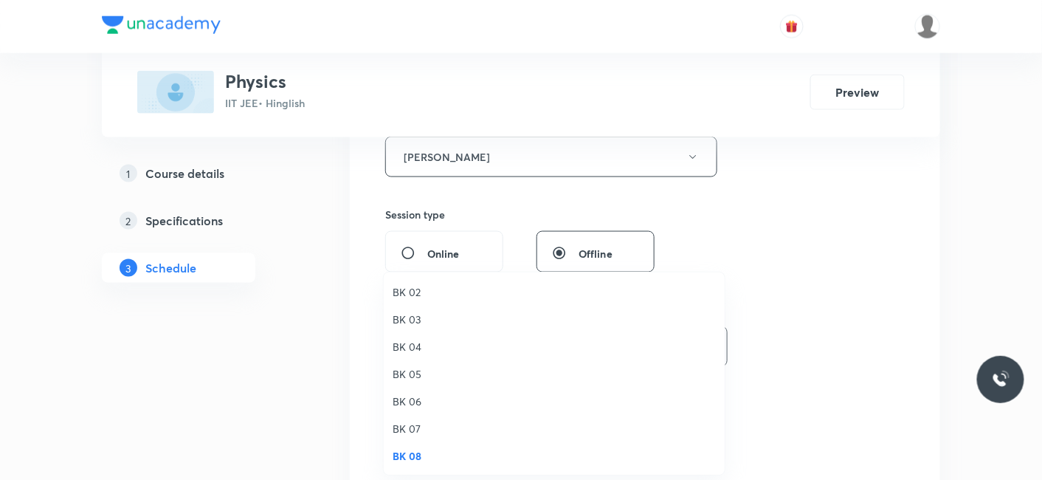
click at [283, 441] on div "BK 01 BK 02 BK 03 BK 04 BK 05 BK 06 BK 07 BK 08" at bounding box center [521, 240] width 1042 height 480
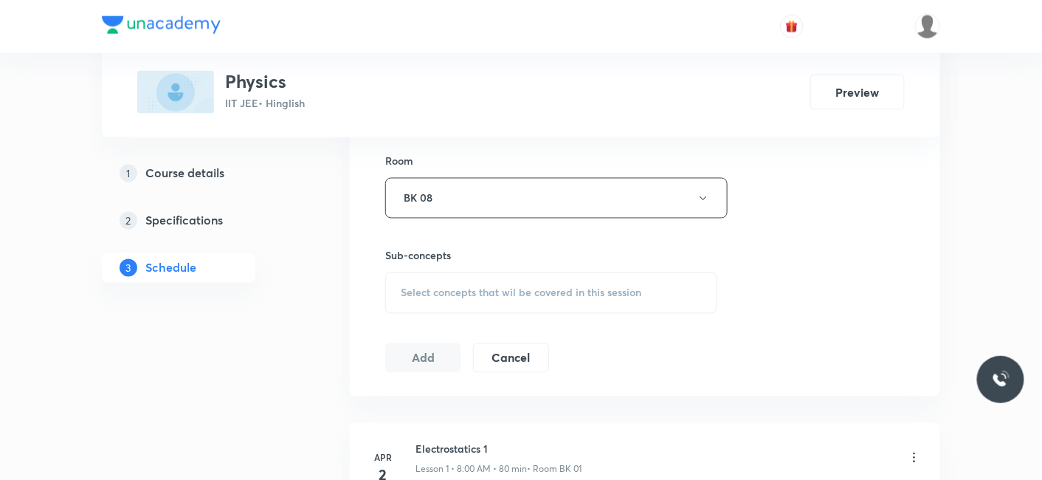
scroll to position [749, 0]
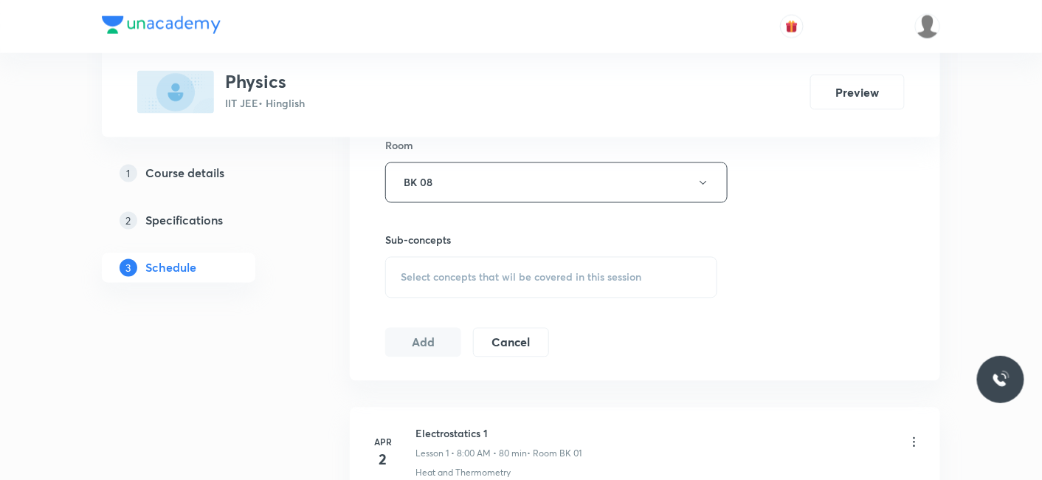
click at [443, 279] on span "Select concepts that wil be covered in this session" at bounding box center [521, 278] width 241 height 12
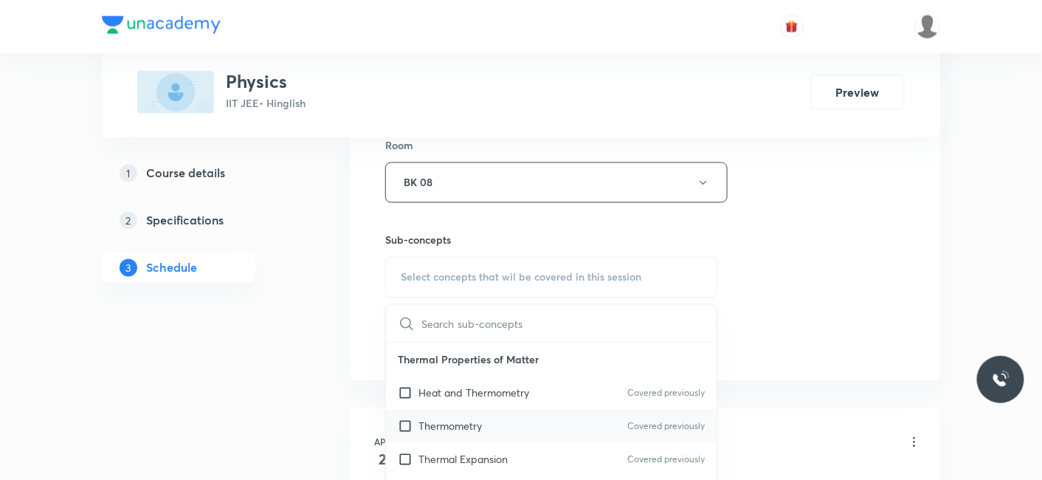
click at [458, 423] on p "Thermometry" at bounding box center [450, 427] width 63 height 16
checkbox input "true"
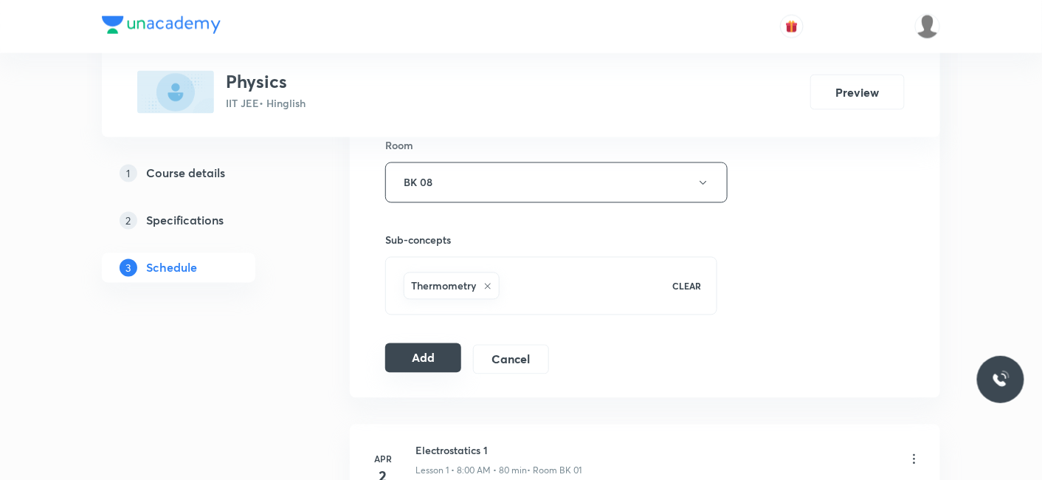
click at [416, 351] on button "Add" at bounding box center [423, 358] width 76 height 30
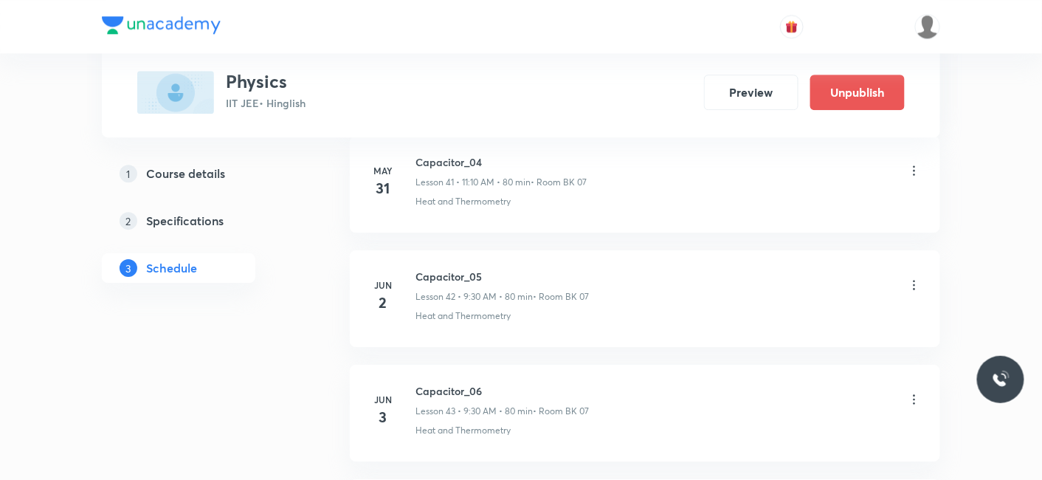
scroll to position [15871, 0]
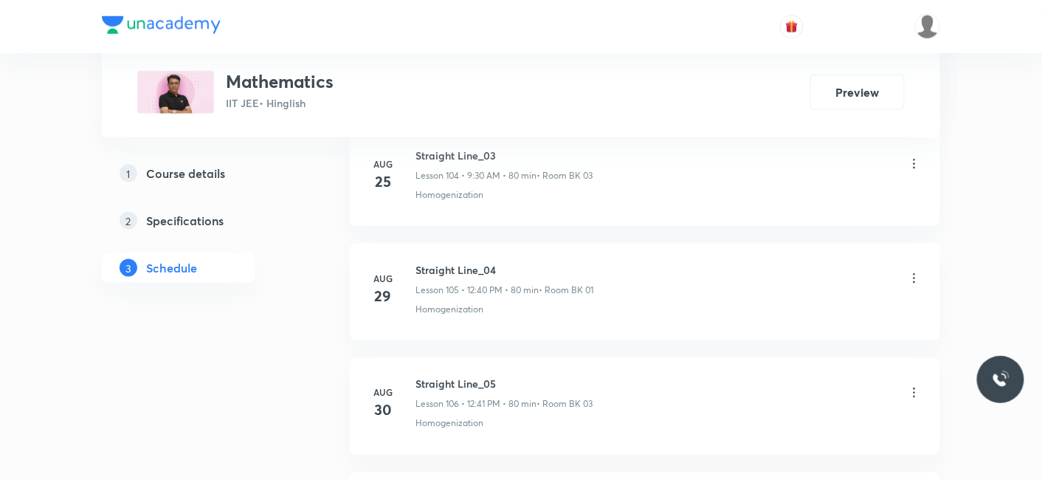
scroll to position [15843, 0]
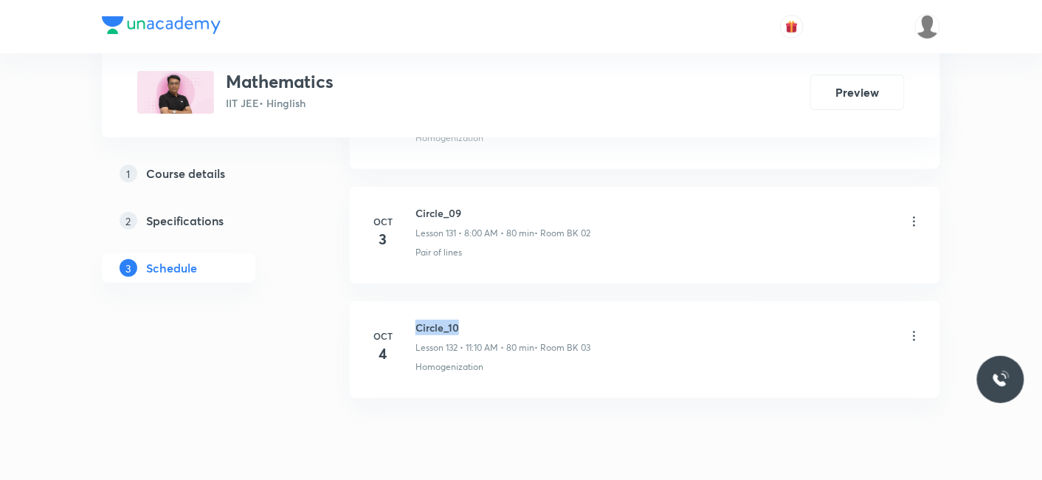
drag, startPoint x: 416, startPoint y: 269, endPoint x: 485, endPoint y: 263, distance: 69.6
click at [485, 320] on h6 "Circle_10" at bounding box center [503, 328] width 175 height 16
copy h6 "Circle_10"
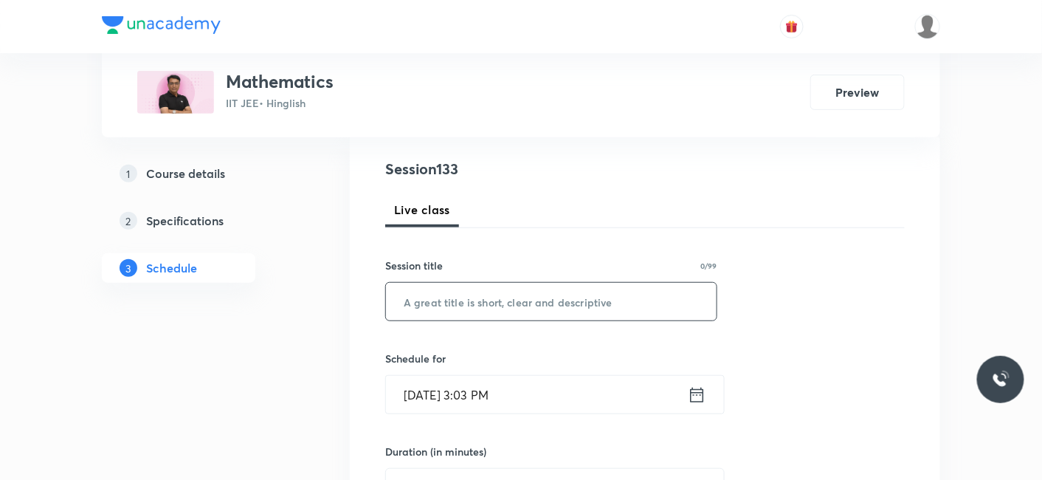
scroll to position [164, 0]
click at [464, 283] on input "text" at bounding box center [551, 299] width 331 height 38
paste input "Circle_10"
type input "Circle_11"
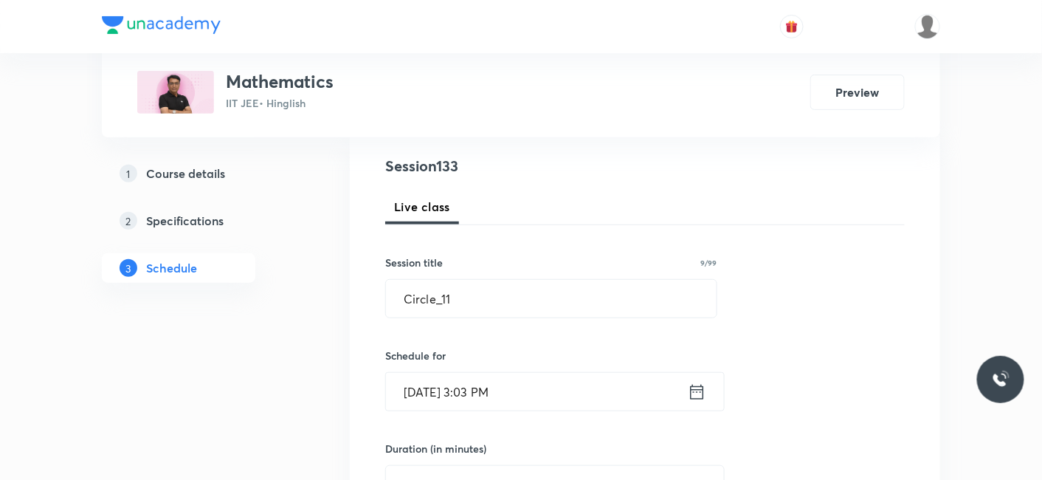
click at [506, 389] on input "[DATE] 3:03 PM" at bounding box center [537, 392] width 302 height 38
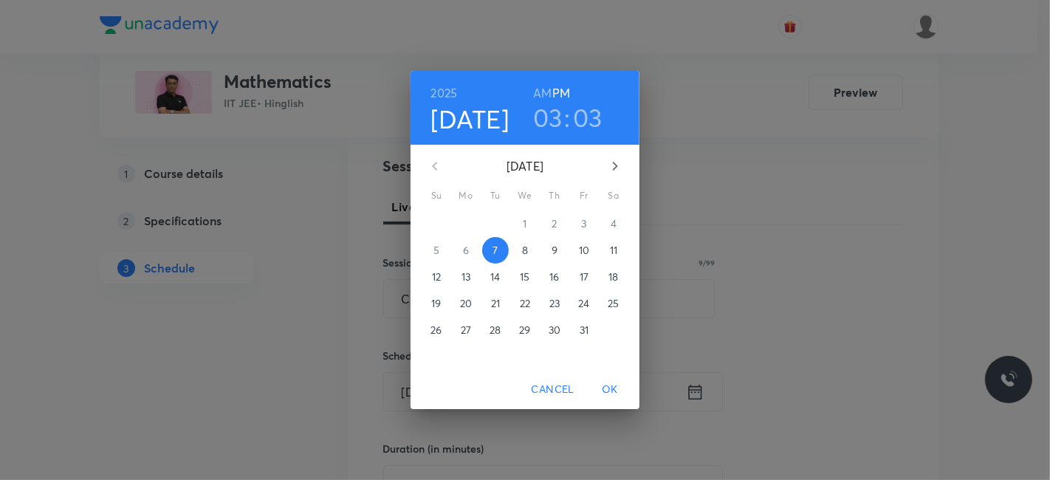
click at [523, 249] on p "8" at bounding box center [525, 250] width 6 height 15
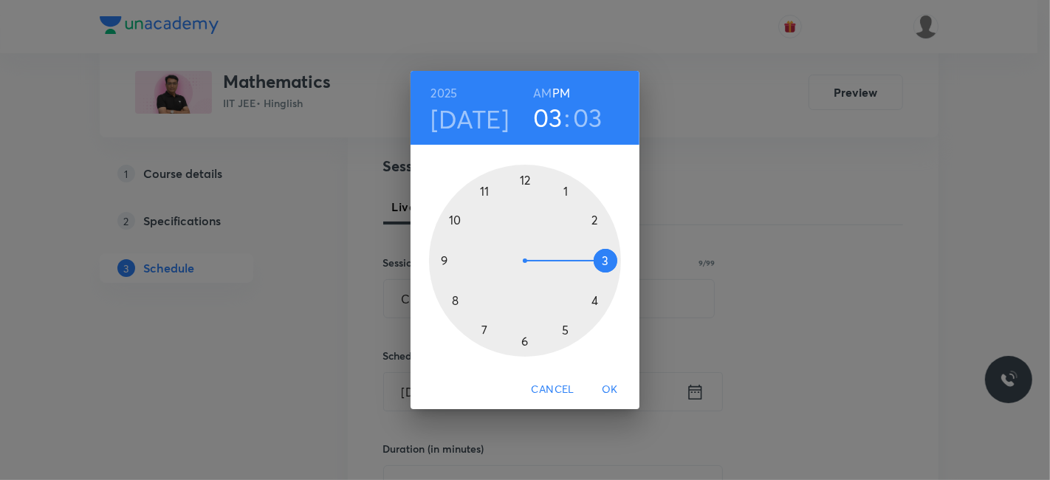
click at [545, 94] on h6 "AM" at bounding box center [542, 93] width 18 height 21
click at [452, 299] on div at bounding box center [525, 261] width 192 height 192
click at [525, 179] on div at bounding box center [525, 261] width 192 height 192
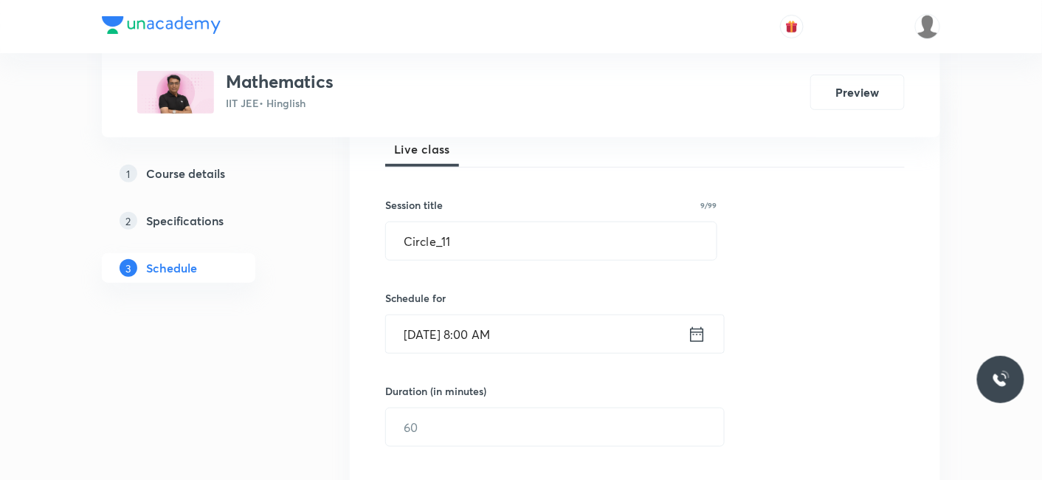
scroll to position [246, 0]
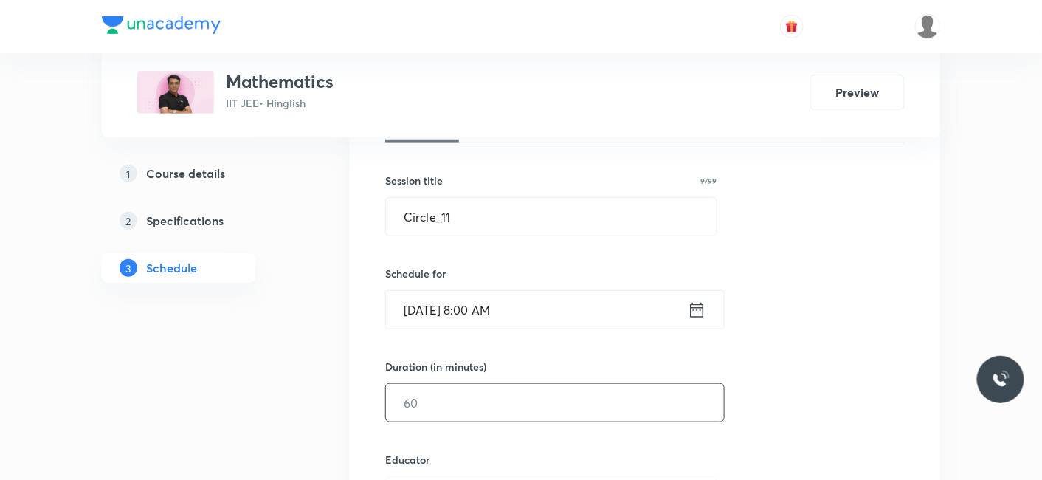
click at [445, 400] on input "text" at bounding box center [555, 403] width 338 height 38
type input "9"
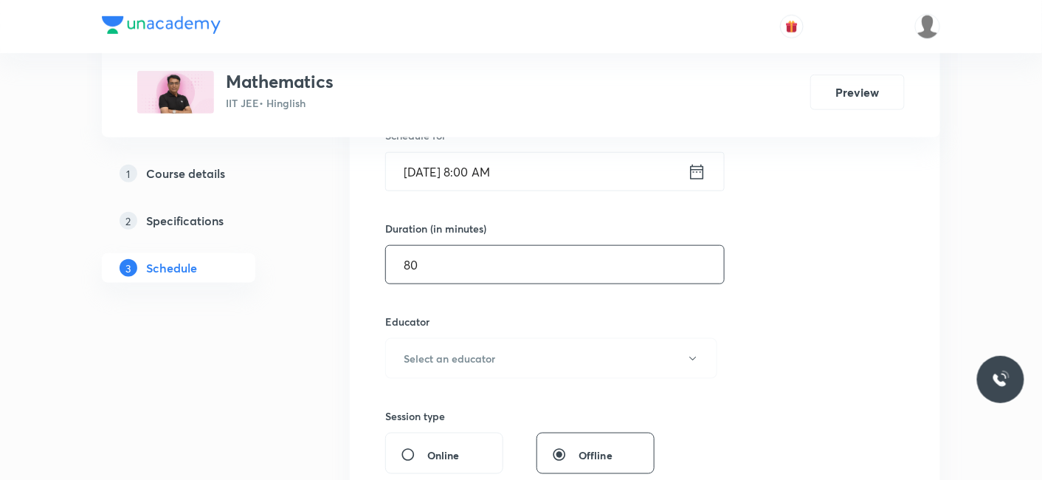
scroll to position [410, 0]
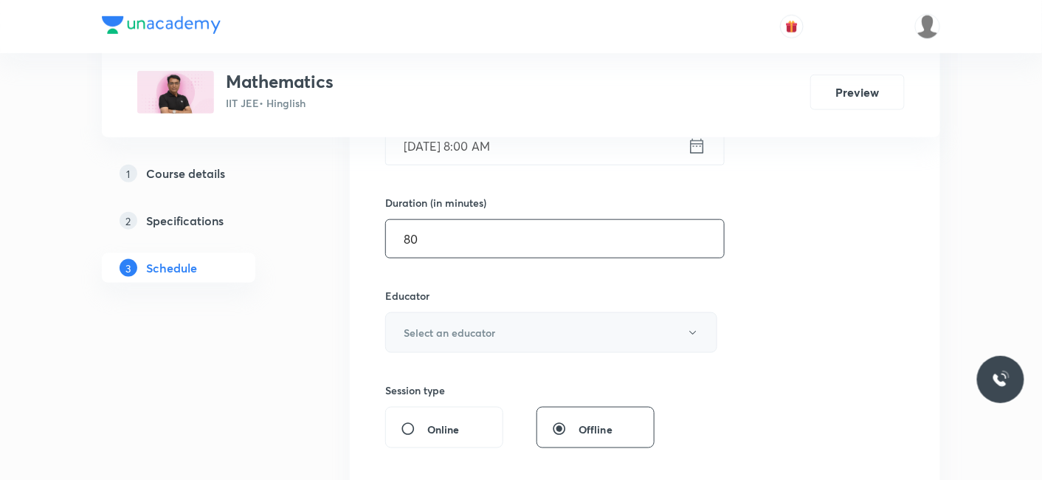
type input "80"
click at [430, 328] on h6 "Select an educator" at bounding box center [450, 333] width 92 height 16
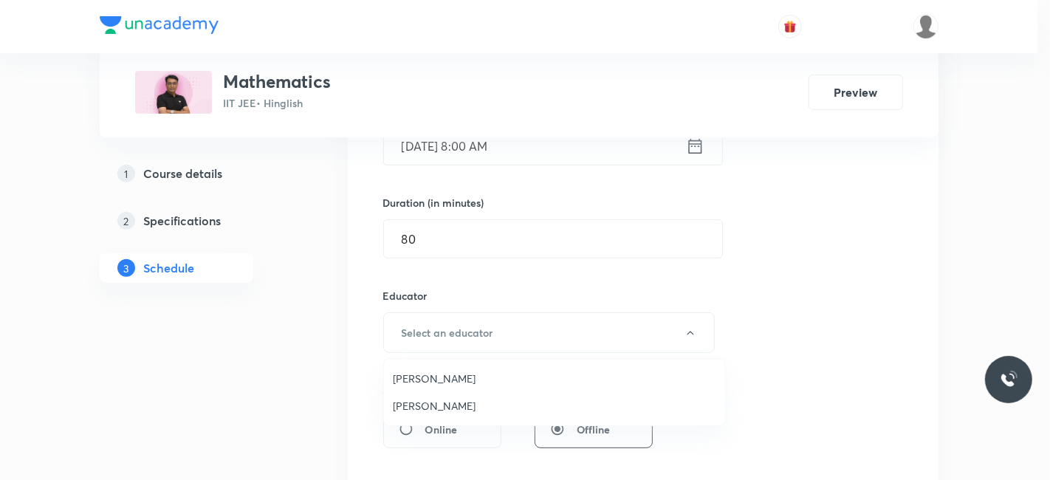
click at [413, 378] on span "Devendra Belani" at bounding box center [554, 379] width 323 height 16
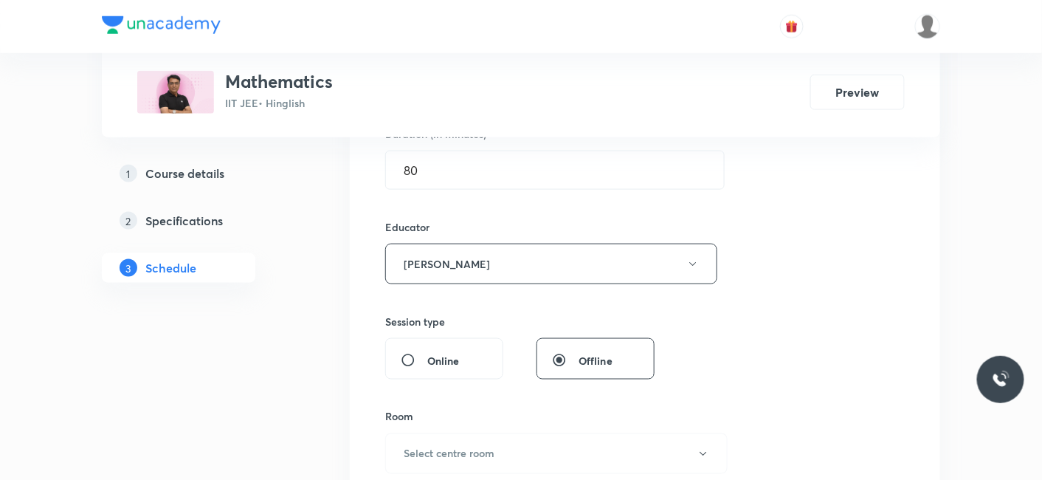
scroll to position [574, 0]
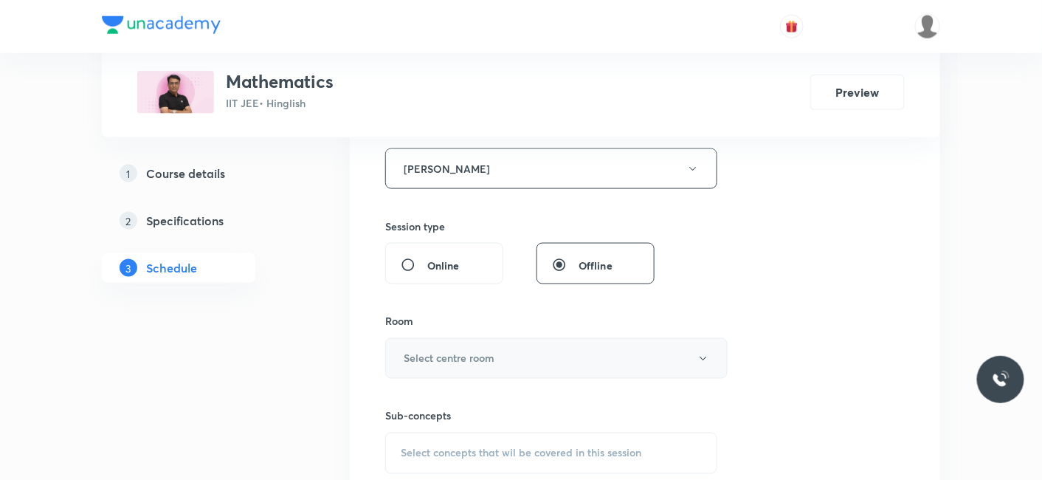
click at [436, 351] on h6 "Select centre room" at bounding box center [449, 359] width 91 height 16
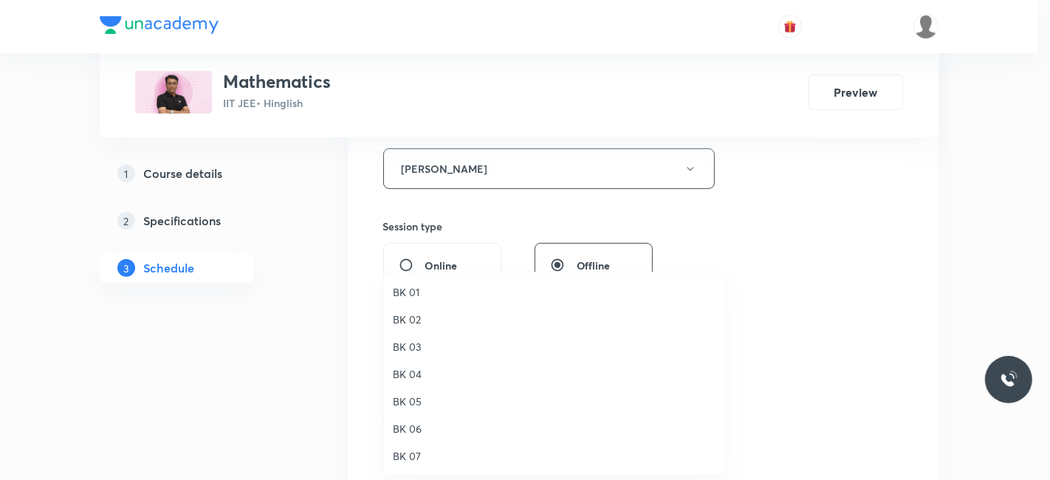
click at [413, 321] on span "BK 02" at bounding box center [554, 319] width 323 height 16
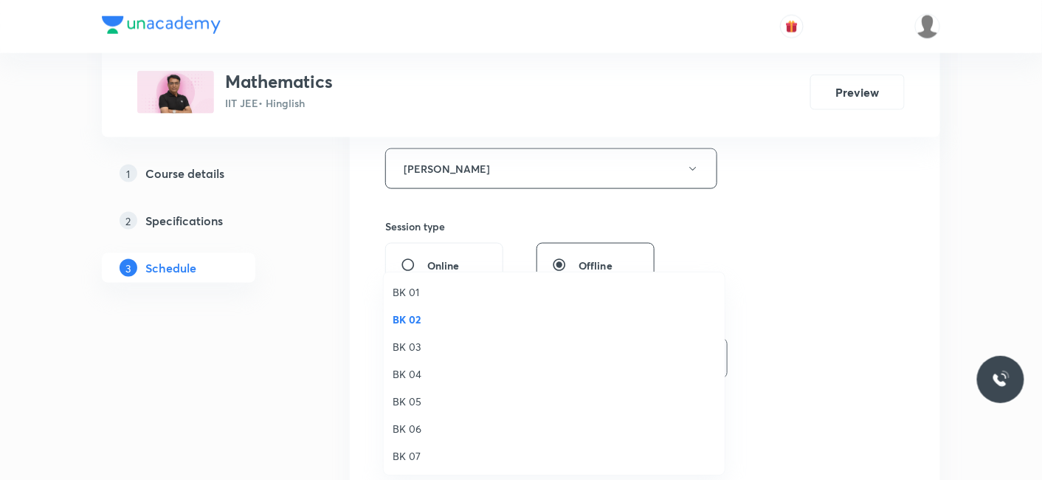
scroll to position [0, 0]
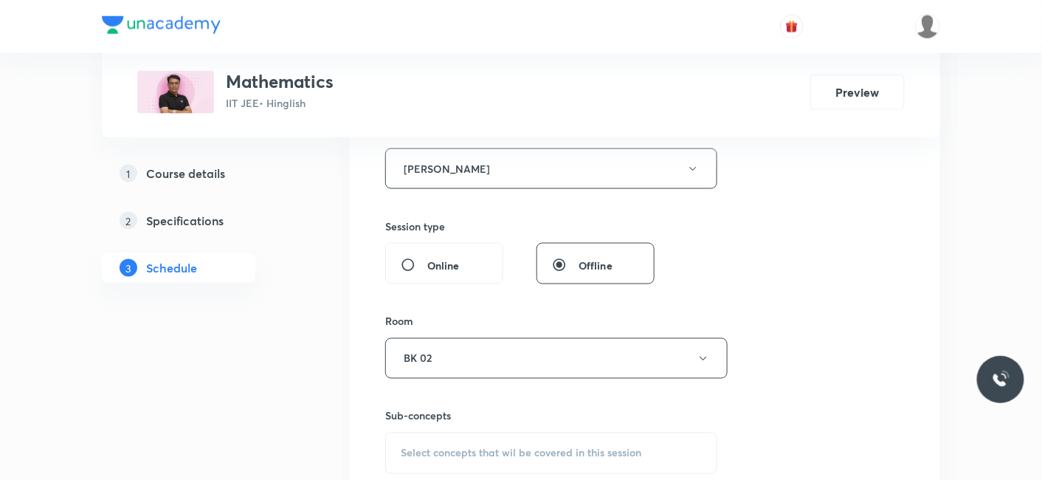
click at [458, 455] on span "Select concepts that wil be covered in this session" at bounding box center [521, 453] width 241 height 12
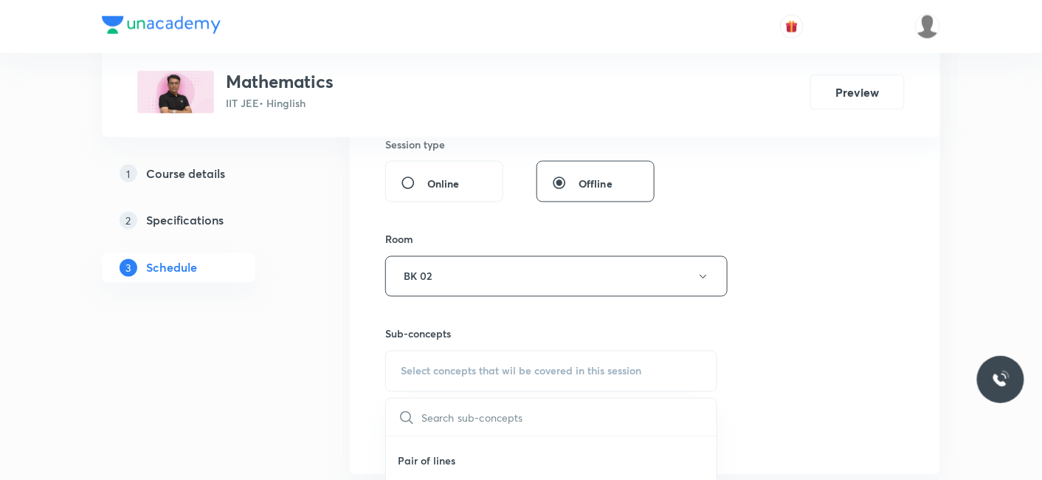
scroll to position [82, 0]
click at [447, 464] on p "Pair of lines" at bounding box center [446, 472] width 55 height 16
checkbox input "true"
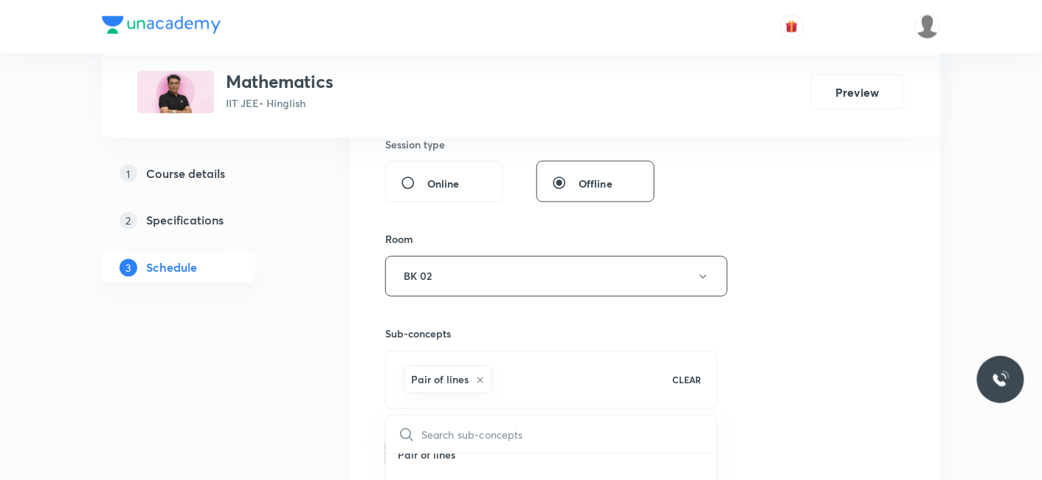
click at [424, 450] on button "Add" at bounding box center [423, 452] width 76 height 30
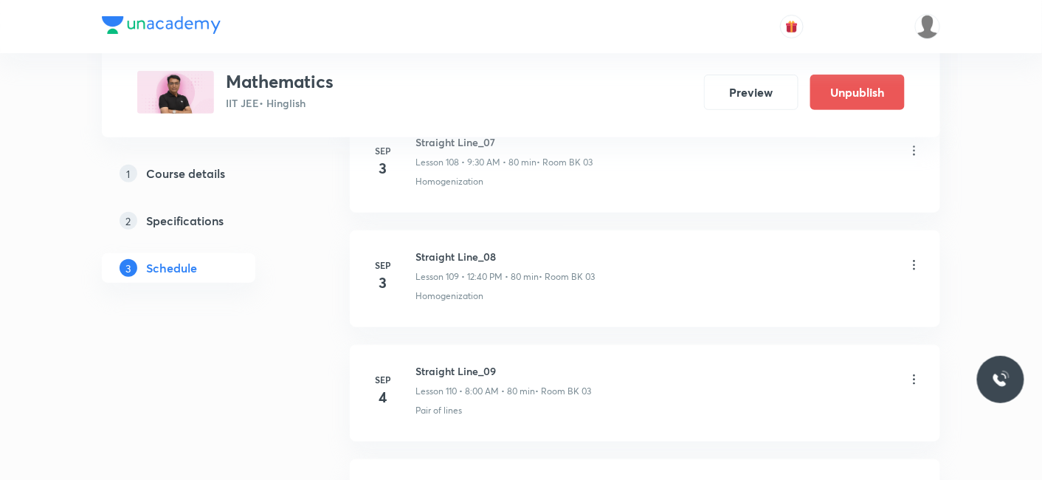
scroll to position [15187, 0]
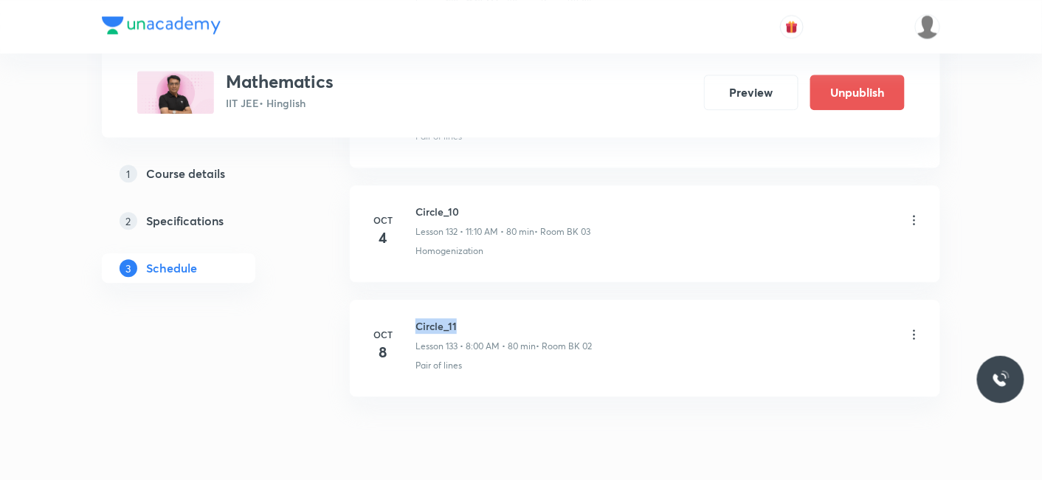
drag, startPoint x: 414, startPoint y: 271, endPoint x: 478, endPoint y: 273, distance: 64.3
click at [478, 318] on div "Oct 8 Circle_11 Lesson 133 • 8:00 AM • 80 min • Room BK 02 Pair of lines" at bounding box center [645, 345] width 554 height 54
copy h6 "Circle_11"
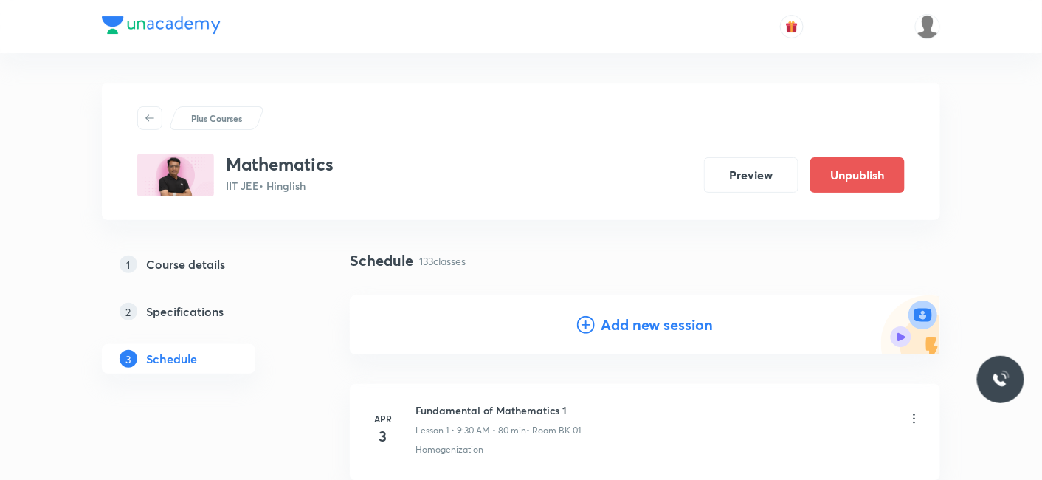
click at [617, 330] on h4 "Add new session" at bounding box center [657, 325] width 112 height 22
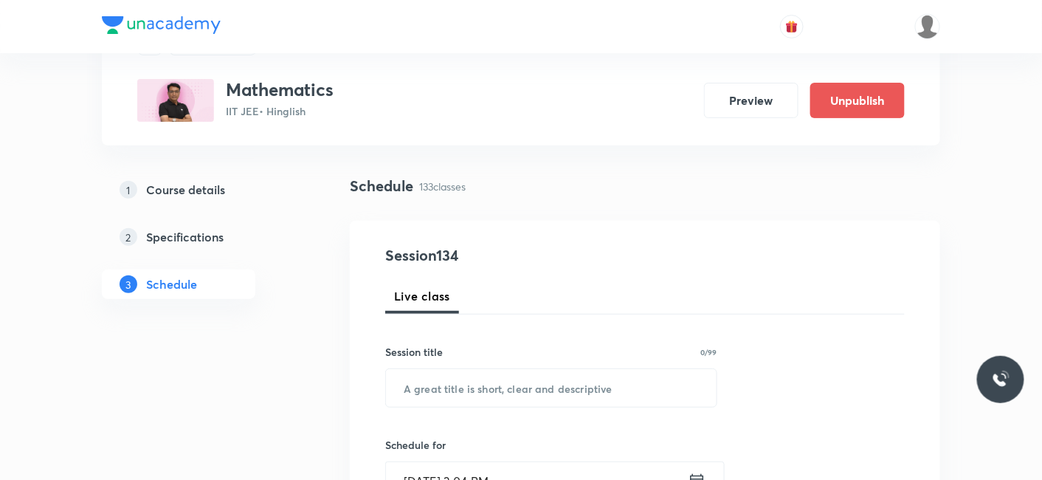
scroll to position [82, 0]
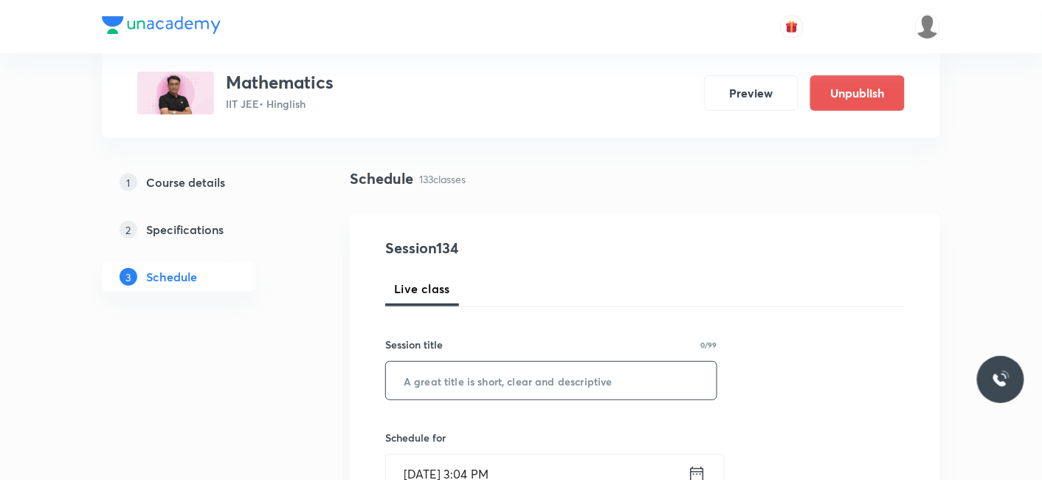
click at [444, 368] on input "text" at bounding box center [551, 381] width 331 height 38
paste input "Circle_11"
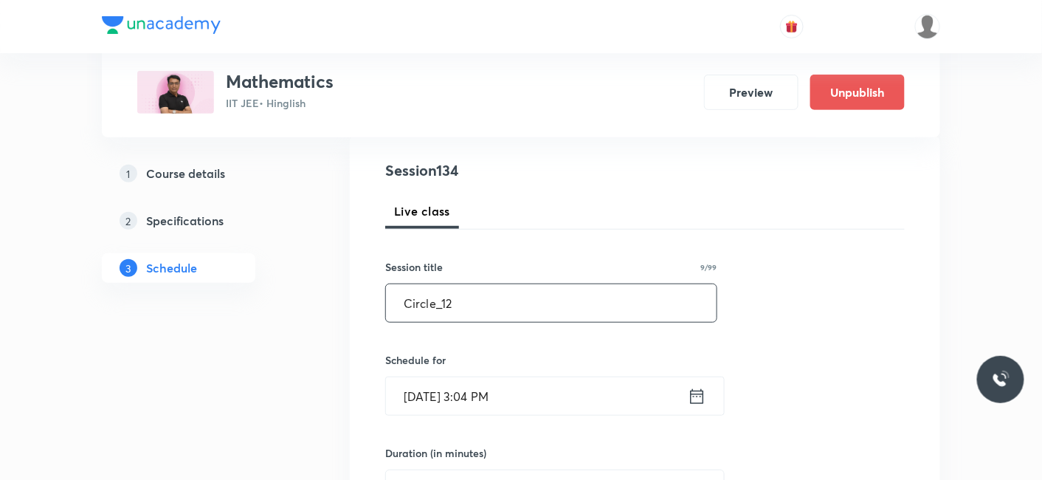
scroll to position [246, 0]
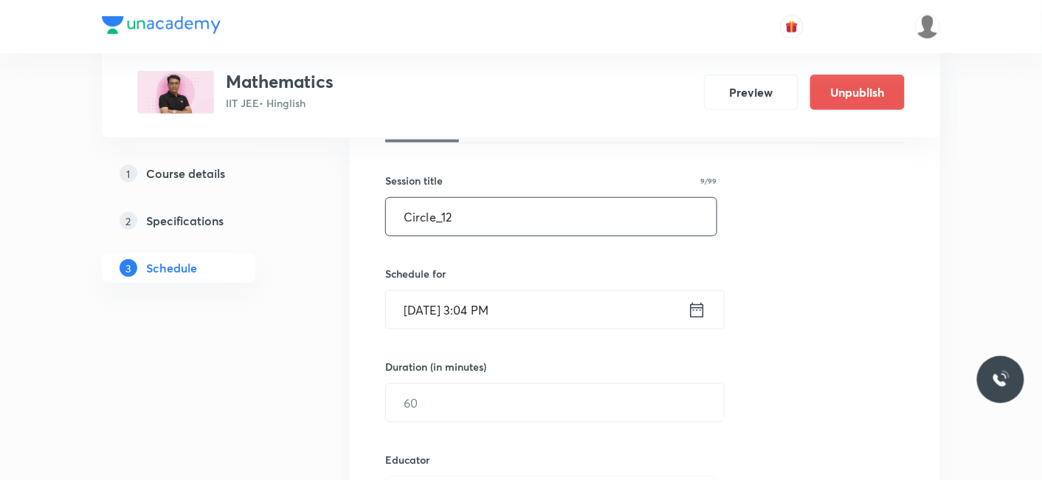
type input "Circle_12"
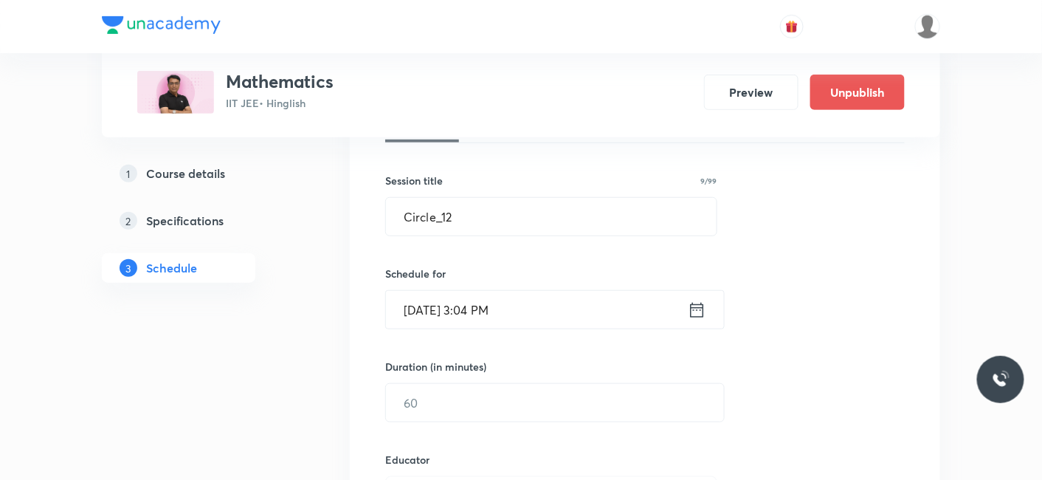
click at [424, 304] on input "Oct 7, 2025, 3:04 PM" at bounding box center [537, 310] width 302 height 38
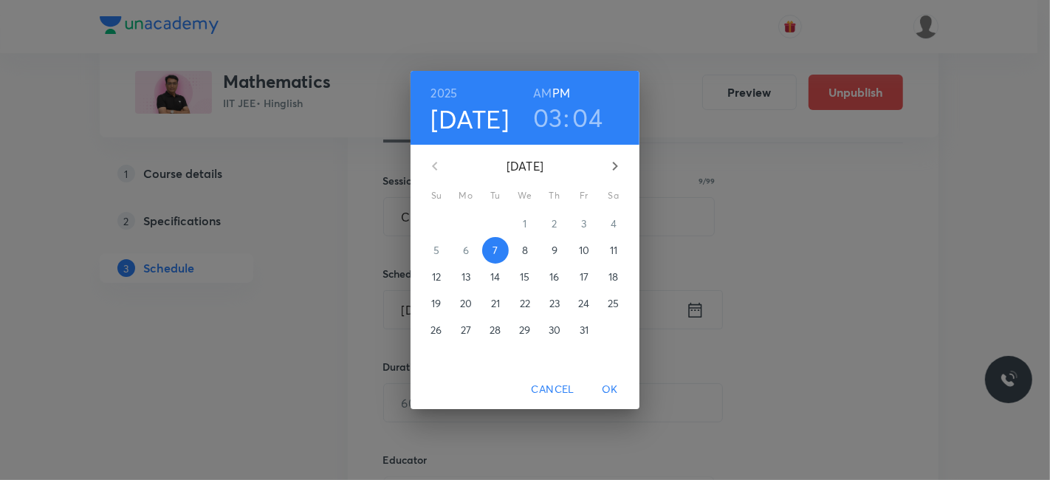
click at [529, 252] on span "8" at bounding box center [525, 250] width 27 height 15
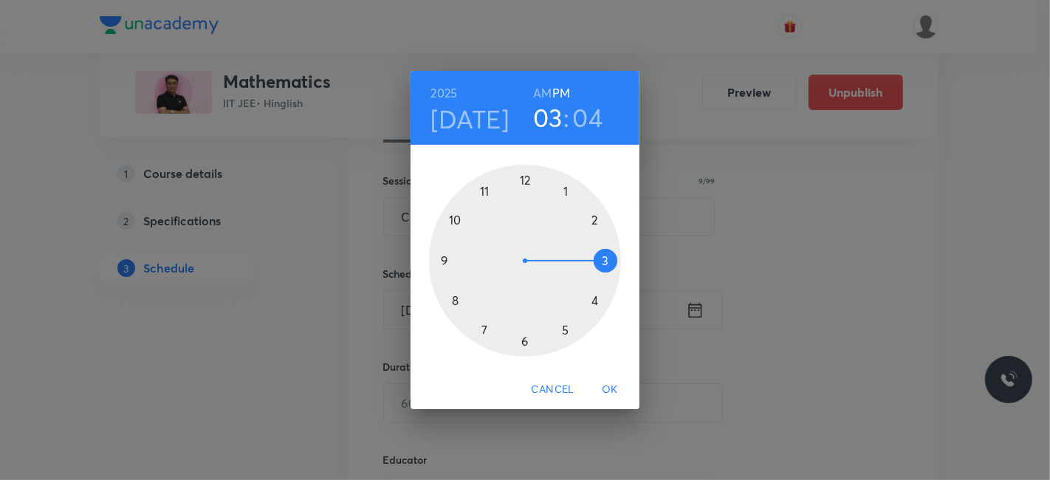
click at [536, 89] on h6 "AM" at bounding box center [542, 93] width 18 height 21
drag, startPoint x: 559, startPoint y: 92, endPoint x: 552, endPoint y: 109, distance: 18.2
click at [557, 92] on h6 "PM" at bounding box center [561, 93] width 18 height 21
click at [524, 176] on div at bounding box center [525, 261] width 192 height 192
click at [456, 303] on div at bounding box center [525, 261] width 192 height 192
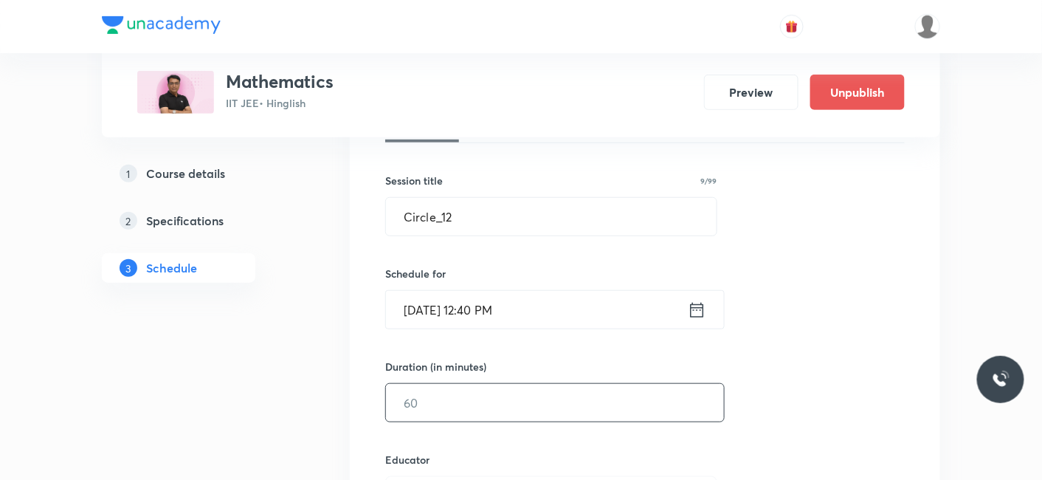
click at [458, 391] on input "text" at bounding box center [555, 403] width 338 height 38
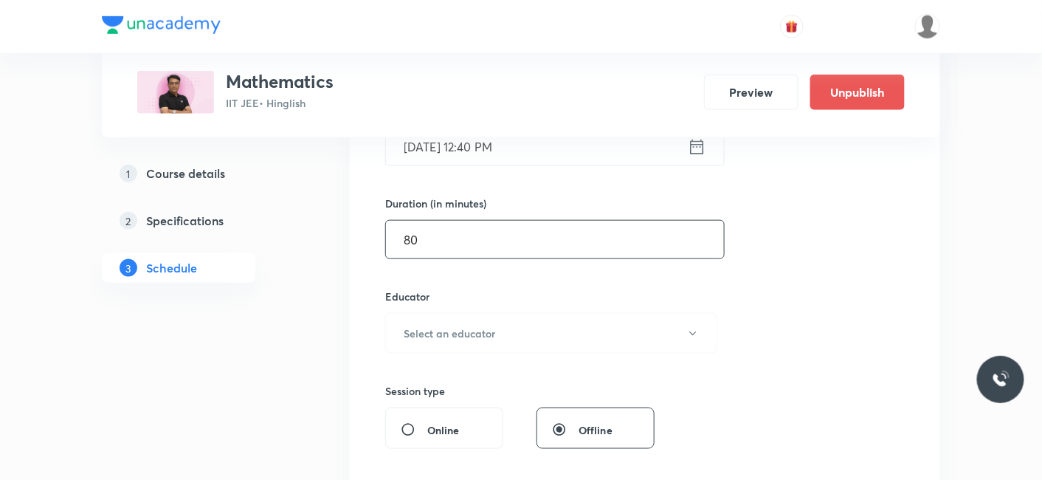
scroll to position [410, 0]
type input "80"
drag, startPoint x: 436, startPoint y: 295, endPoint x: 436, endPoint y: 302, distance: 7.4
click at [436, 294] on h6 "Educator" at bounding box center [551, 296] width 332 height 16
click at [436, 331] on h6 "Select an educator" at bounding box center [450, 333] width 92 height 16
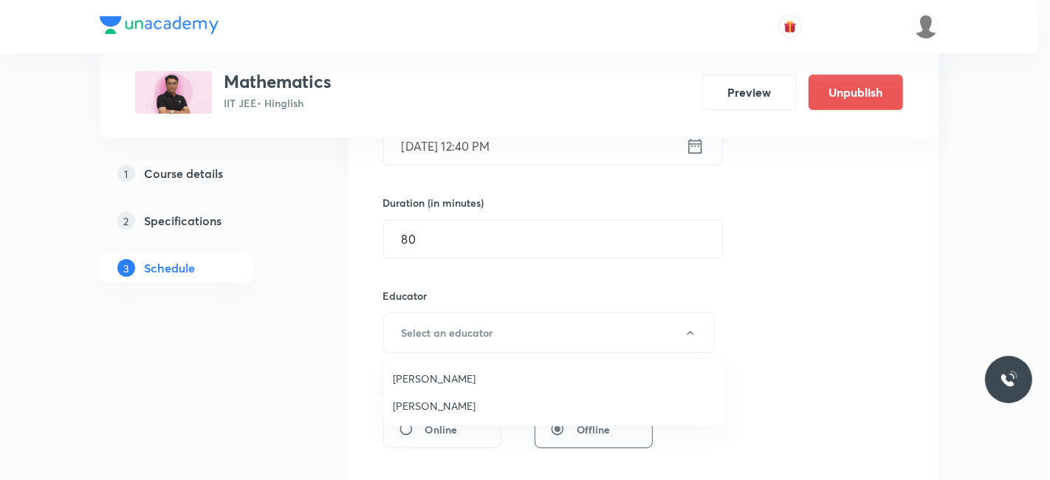
drag, startPoint x: 448, startPoint y: 398, endPoint x: 452, endPoint y: 371, distance: 27.7
click at [452, 385] on ul "Devendra Belani Jitesh Motwani" at bounding box center [554, 392] width 341 height 66
click at [452, 371] on span "Devendra Belani" at bounding box center [554, 379] width 323 height 16
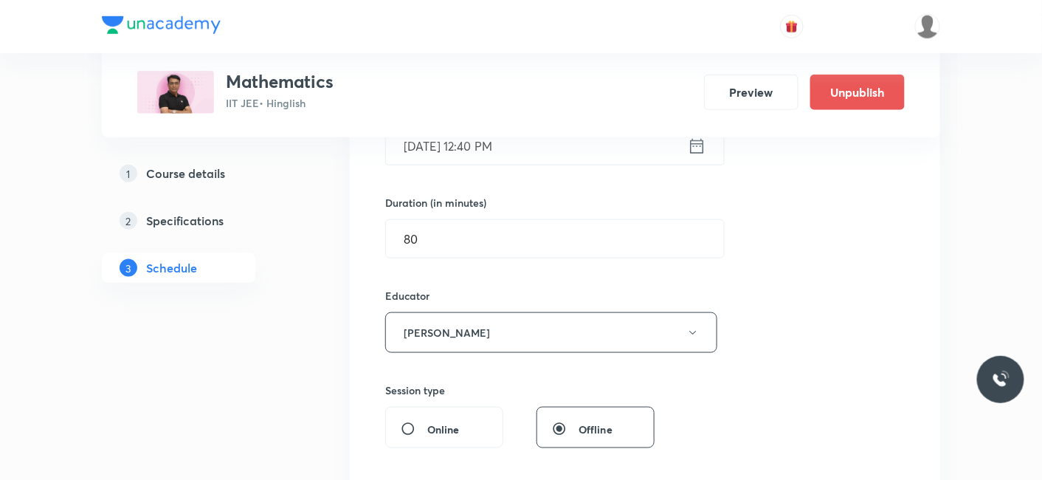
click at [430, 375] on div "Session 134 Live class Session title 9/99 Circle_12 ​ Schedule for Oct 8, 2025,…" at bounding box center [645, 303] width 520 height 788
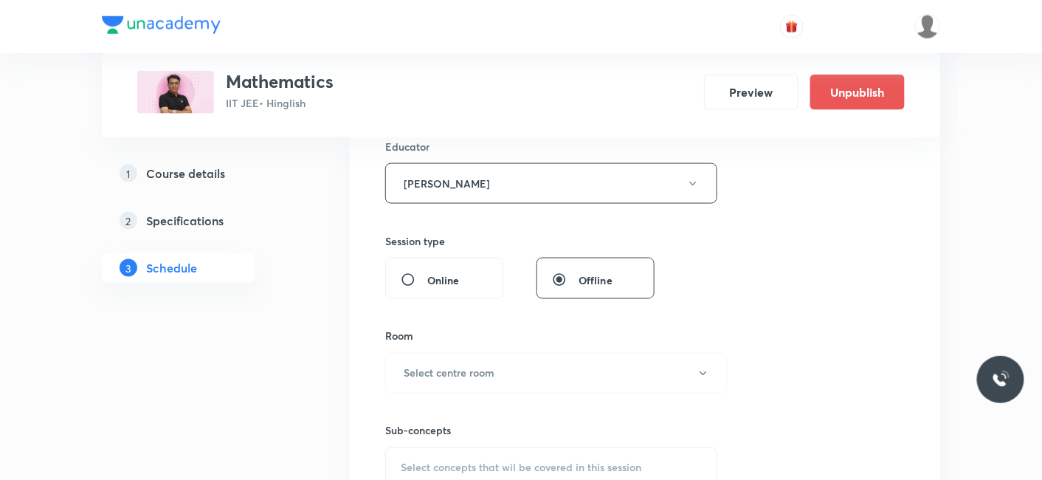
scroll to position [574, 0]
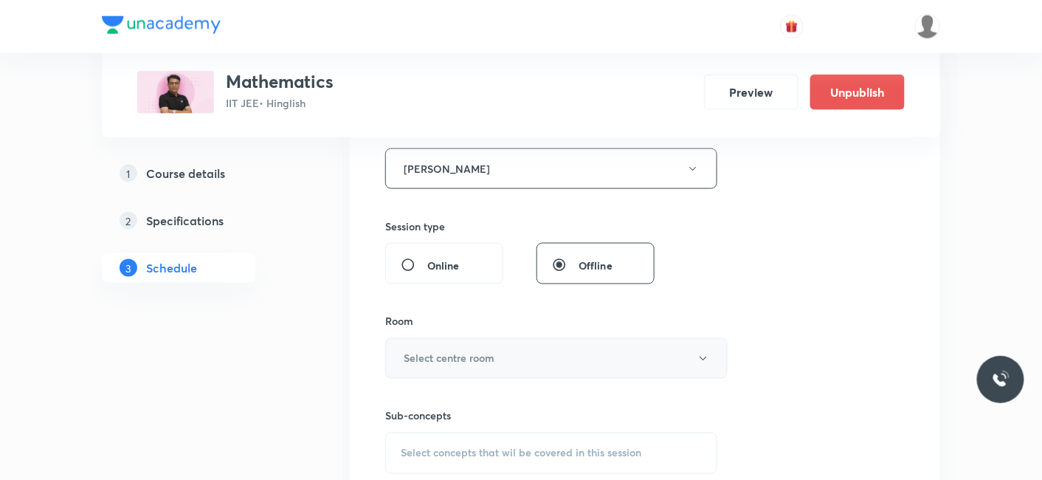
click at [430, 351] on h6 "Select centre room" at bounding box center [449, 359] width 91 height 16
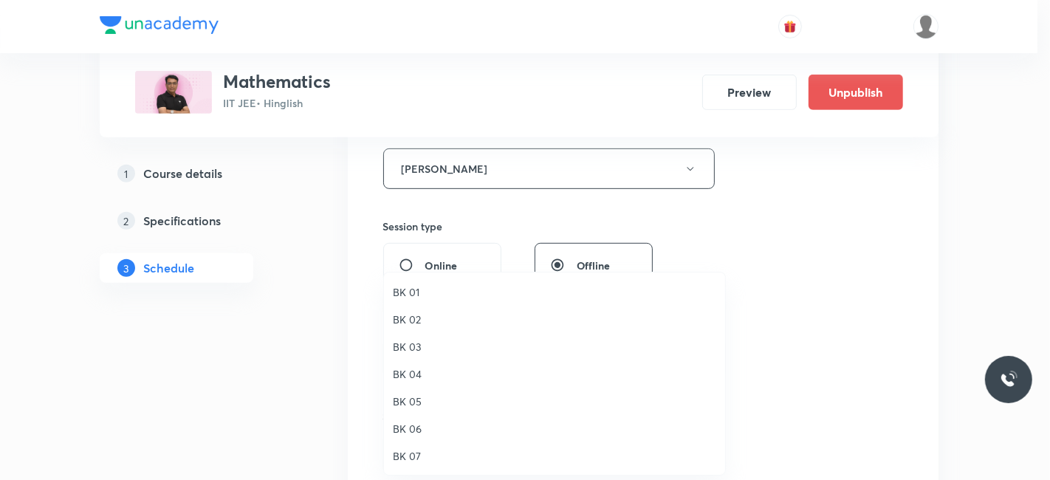
drag, startPoint x: 416, startPoint y: 314, endPoint x: 481, endPoint y: 338, distance: 68.4
click at [416, 313] on span "BK 02" at bounding box center [554, 319] width 323 height 16
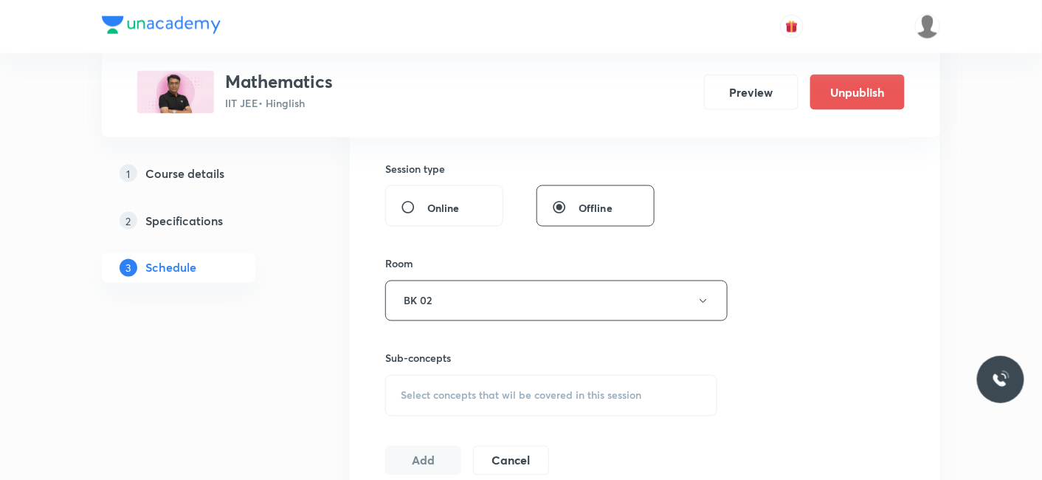
scroll to position [655, 0]
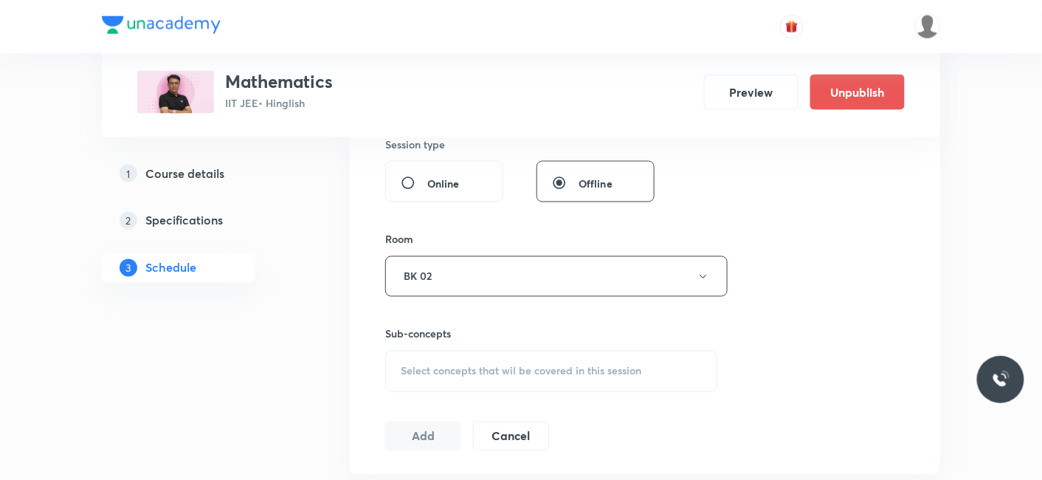
click at [464, 370] on span "Select concepts that wil be covered in this session" at bounding box center [521, 371] width 241 height 12
click at [449, 466] on p "Pair of lines" at bounding box center [446, 472] width 55 height 16
checkbox input "true"
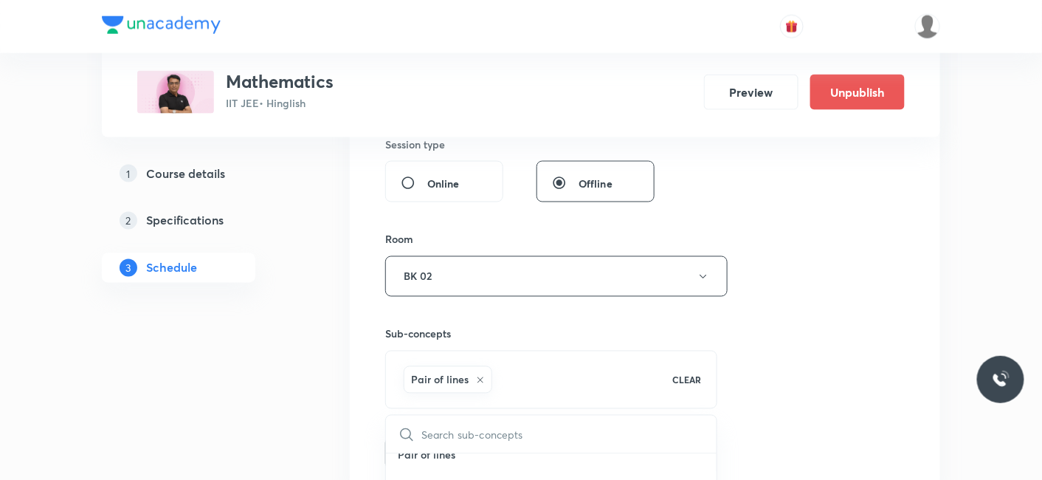
drag, startPoint x: 317, startPoint y: 432, endPoint x: 378, endPoint y: 418, distance: 62.9
drag, startPoint x: 431, startPoint y: 458, endPoint x: 439, endPoint y: 449, distance: 12.6
click at [435, 455] on button "Add" at bounding box center [423, 452] width 76 height 30
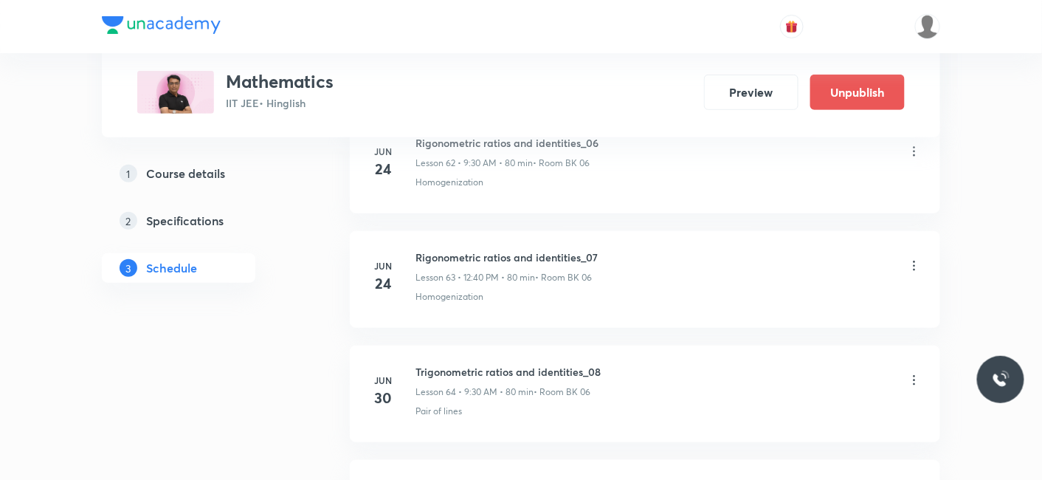
scroll to position [15301, 0]
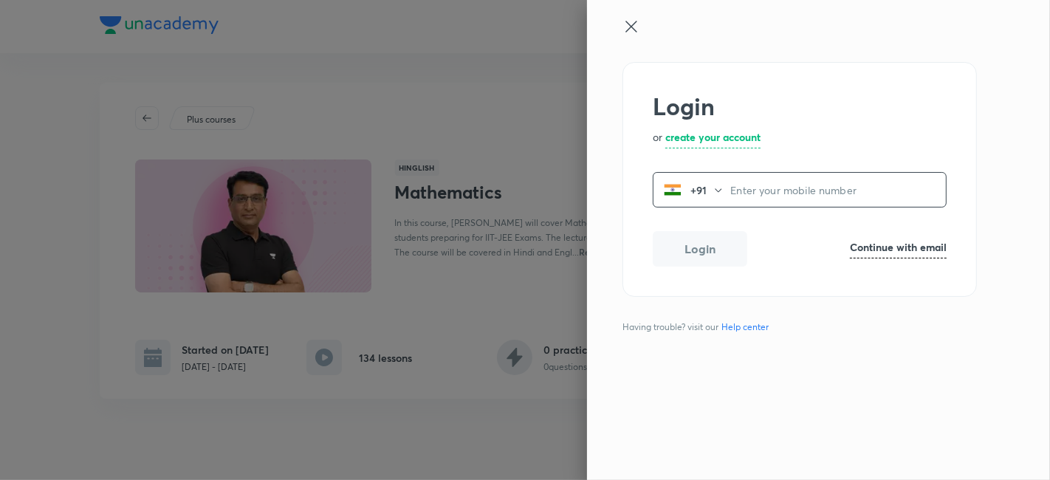
click at [748, 195] on input "tel" at bounding box center [838, 190] width 216 height 30
type input "9425689620"
click at [695, 253] on button "Login" at bounding box center [700, 247] width 94 height 35
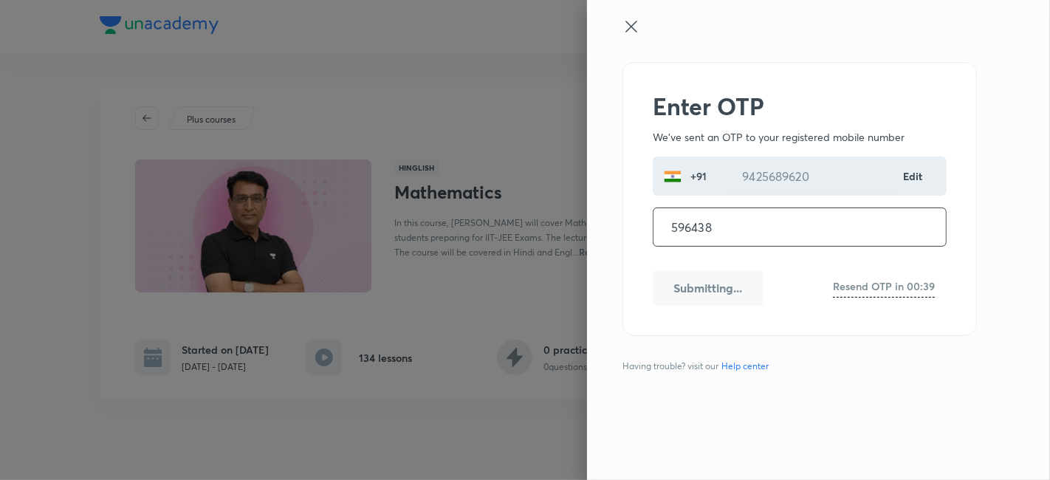
type input "596438"
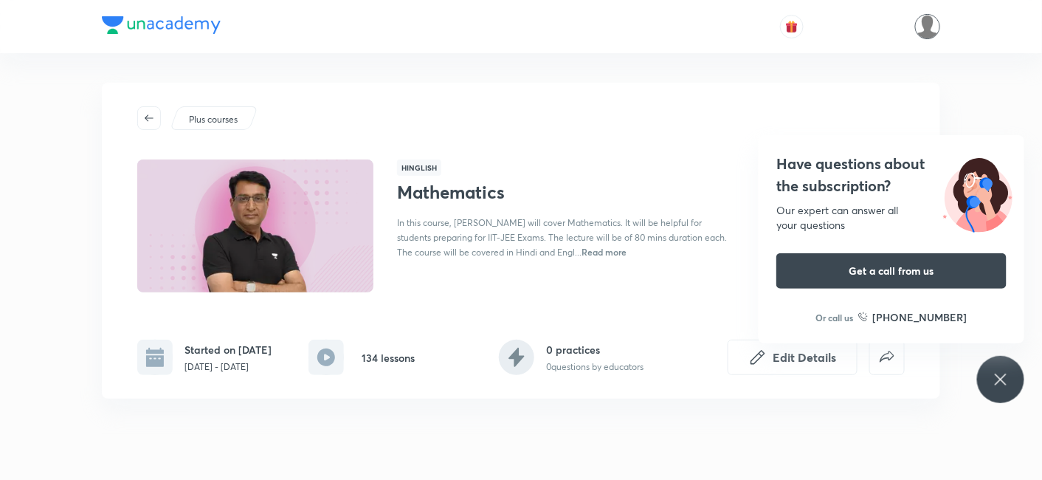
click at [926, 26] on img at bounding box center [927, 26] width 25 height 25
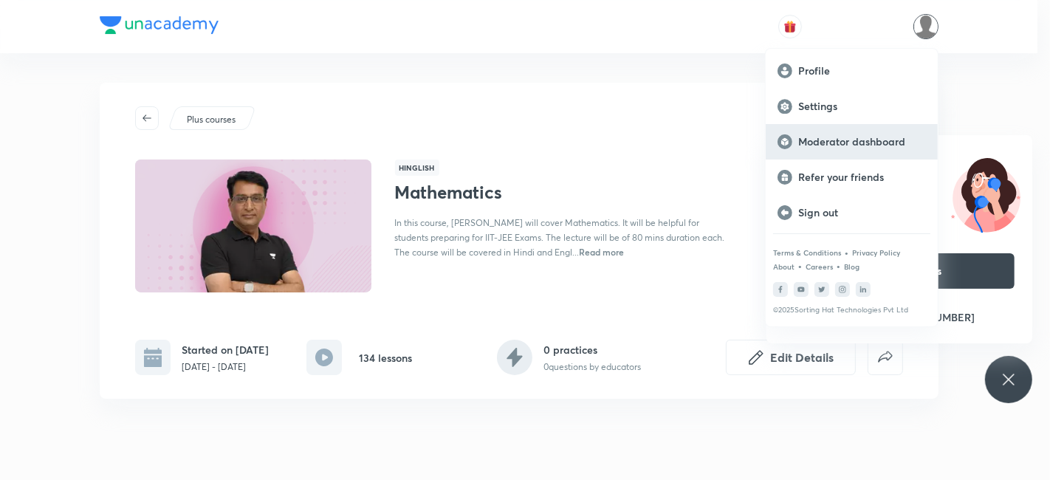
click at [847, 148] on div "Moderator dashboard" at bounding box center [851, 141] width 172 height 35
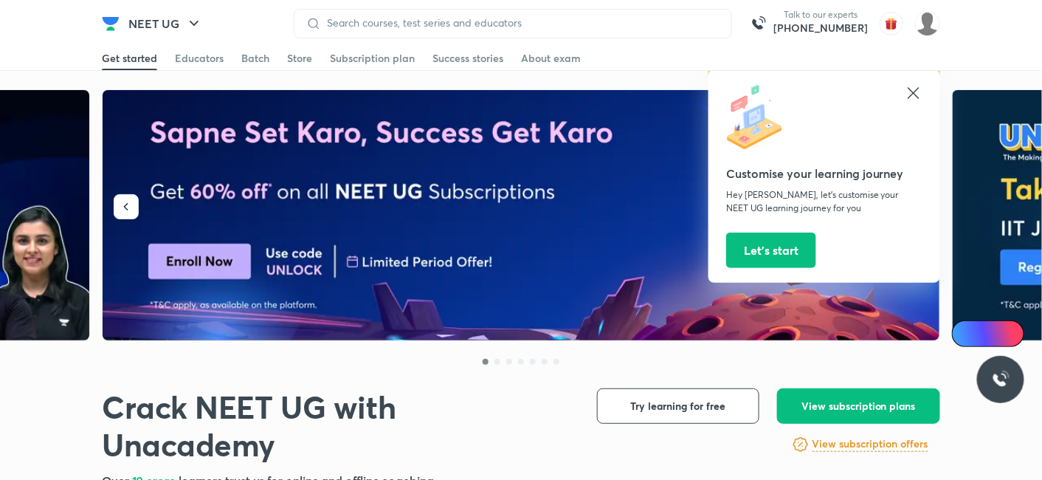
click at [919, 85] on icon at bounding box center [914, 93] width 18 height 18
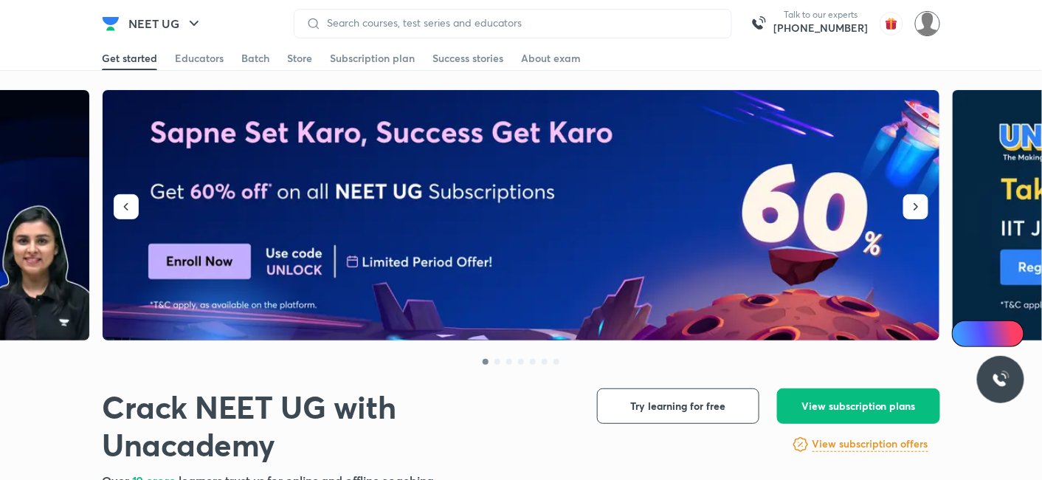
click at [930, 26] on img at bounding box center [927, 23] width 25 height 25
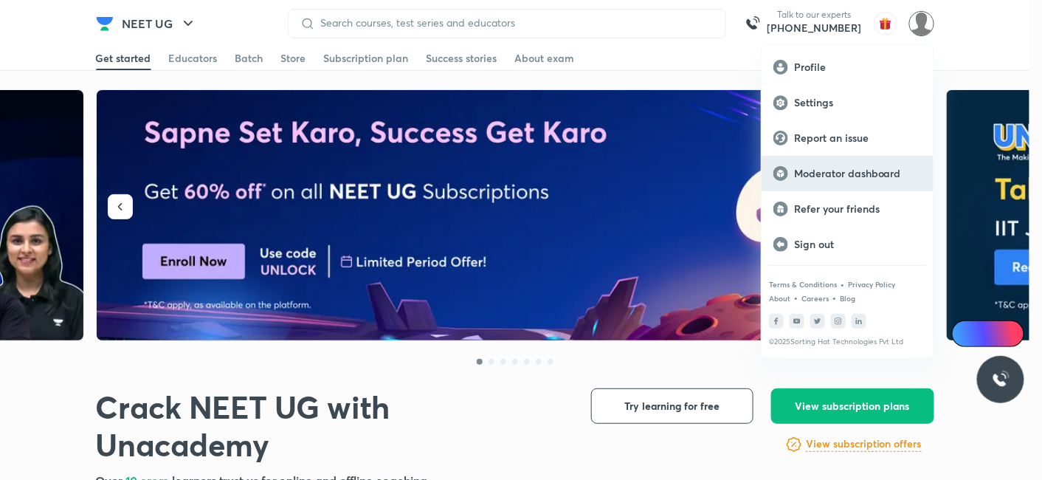
click at [827, 176] on p "Moderator dashboard" at bounding box center [858, 173] width 128 height 13
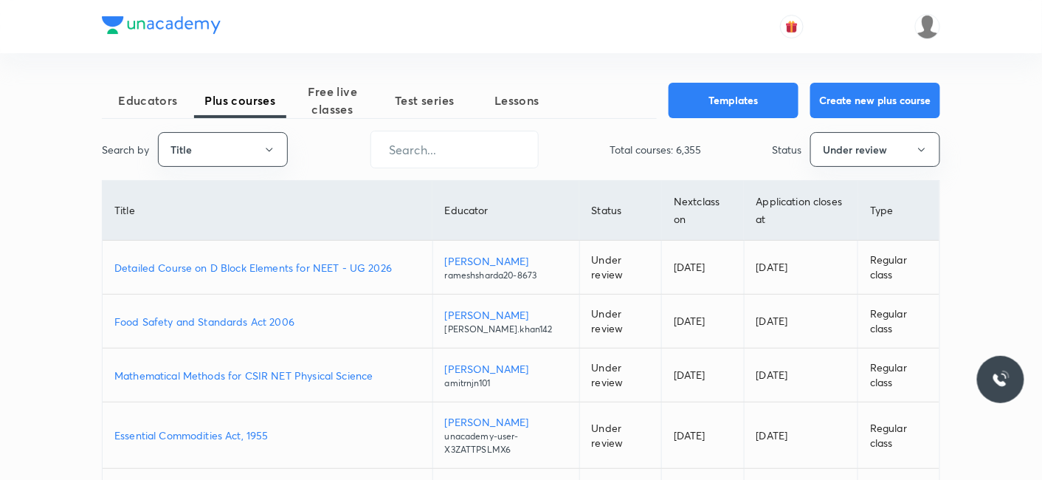
click at [247, 269] on p "Detailed Course on D Block Elements for NEET - UG 2026" at bounding box center [267, 268] width 306 height 16
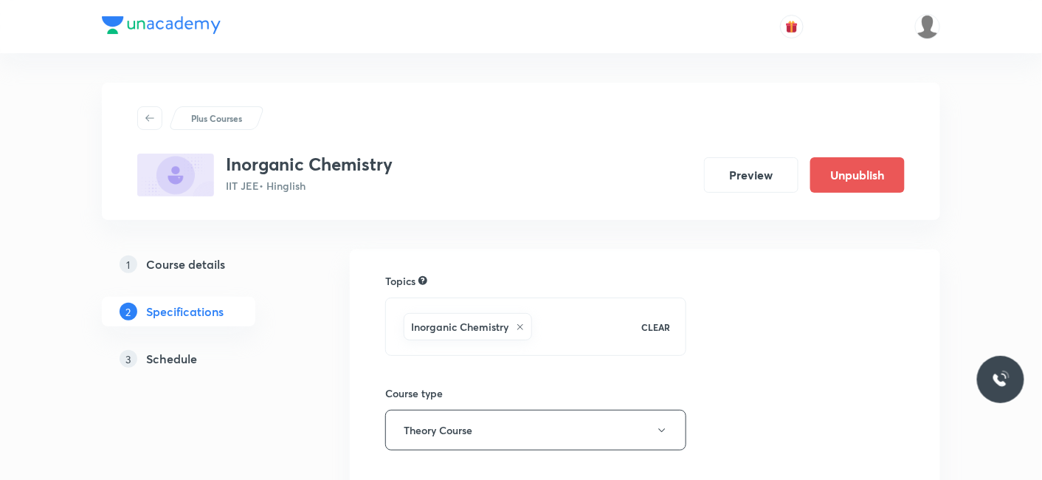
click at [177, 355] on h5 "Schedule" at bounding box center [171, 359] width 51 height 18
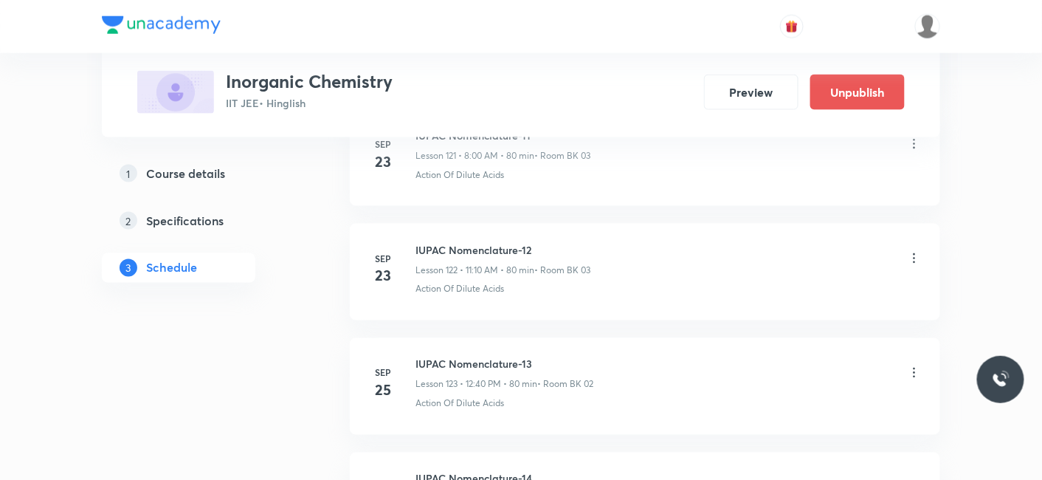
scroll to position [15293, 0]
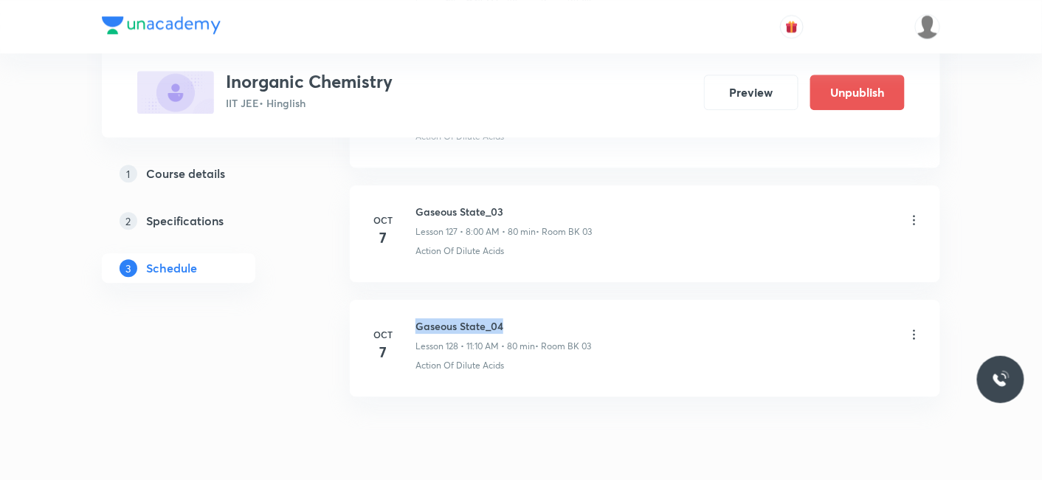
drag, startPoint x: 417, startPoint y: 268, endPoint x: 535, endPoint y: 265, distance: 118.1
click at [535, 318] on h6 "Gaseous State_04" at bounding box center [504, 326] width 176 height 16
copy h6 "Gaseous State_04"
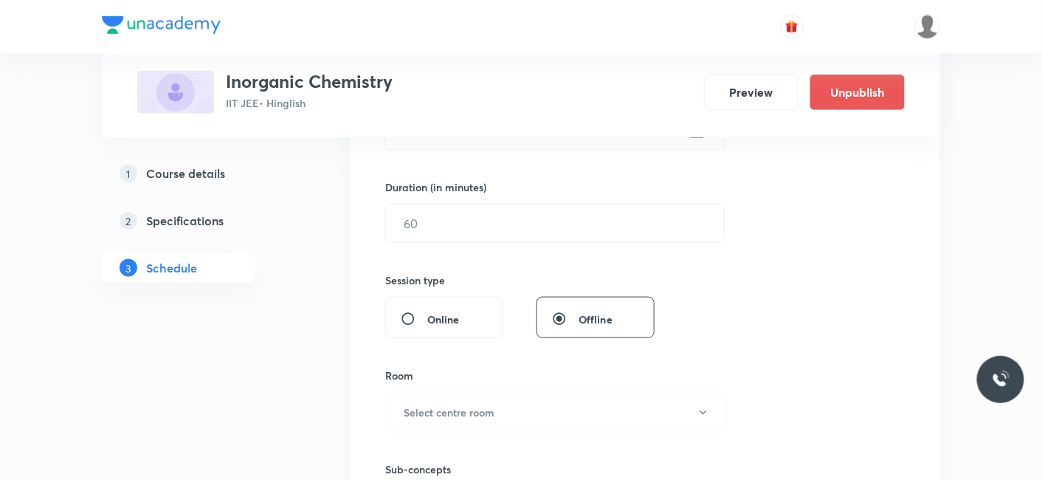
scroll to position [276, 0]
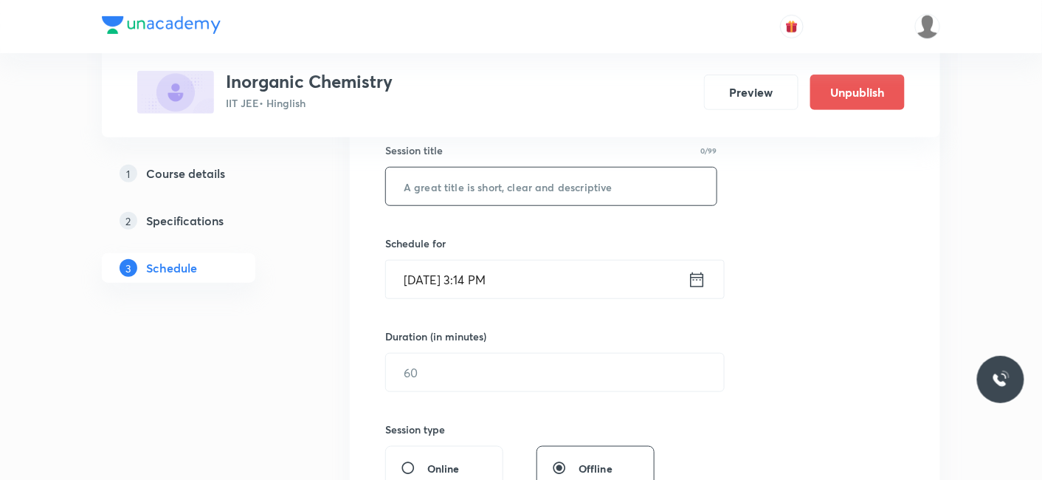
click at [502, 204] on div "​" at bounding box center [551, 186] width 332 height 39
paste input "Gaseous State_04"
type input "Gaseous State_05"
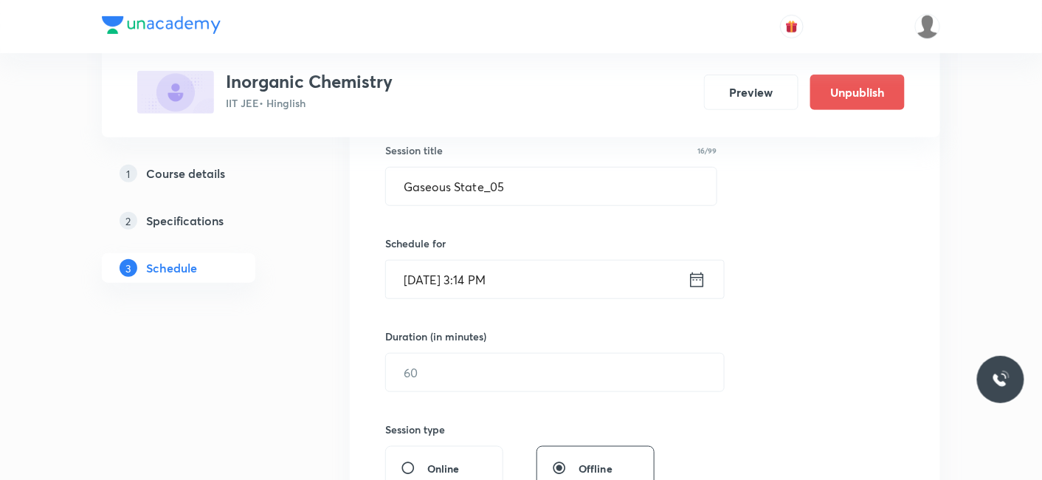
click at [458, 287] on input "Oct 7, 2025, 3:14 PM" at bounding box center [537, 280] width 302 height 38
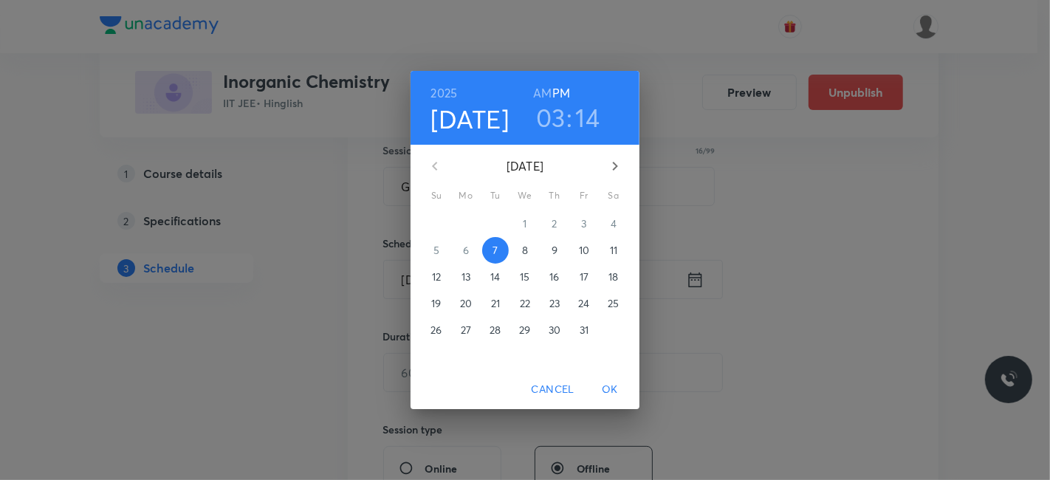
click at [523, 249] on p "8" at bounding box center [525, 250] width 6 height 15
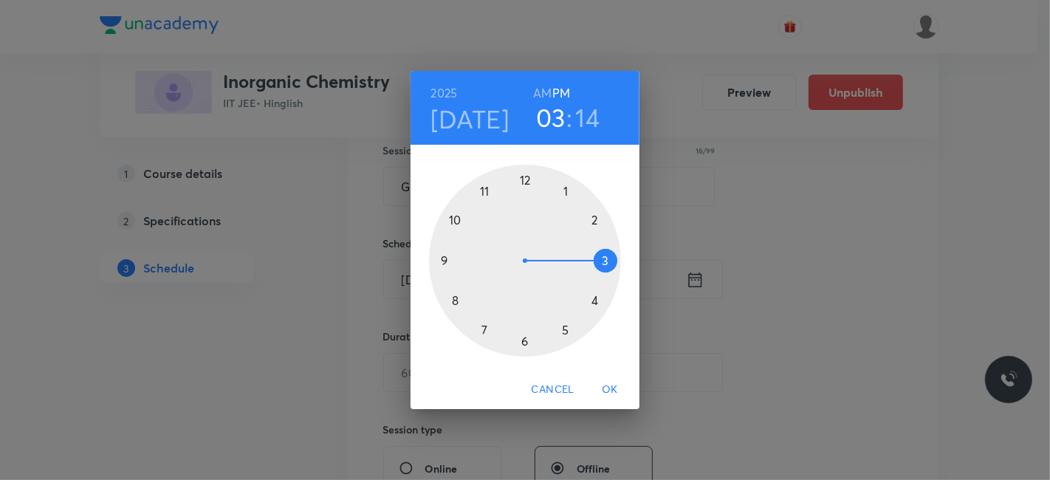
click at [544, 91] on h6 "AM" at bounding box center [542, 93] width 18 height 21
drag, startPoint x: 445, startPoint y: 256, endPoint x: 461, endPoint y: 280, distance: 28.3
click at [446, 257] on div at bounding box center [525, 261] width 192 height 192
click at [525, 334] on div at bounding box center [525, 261] width 192 height 192
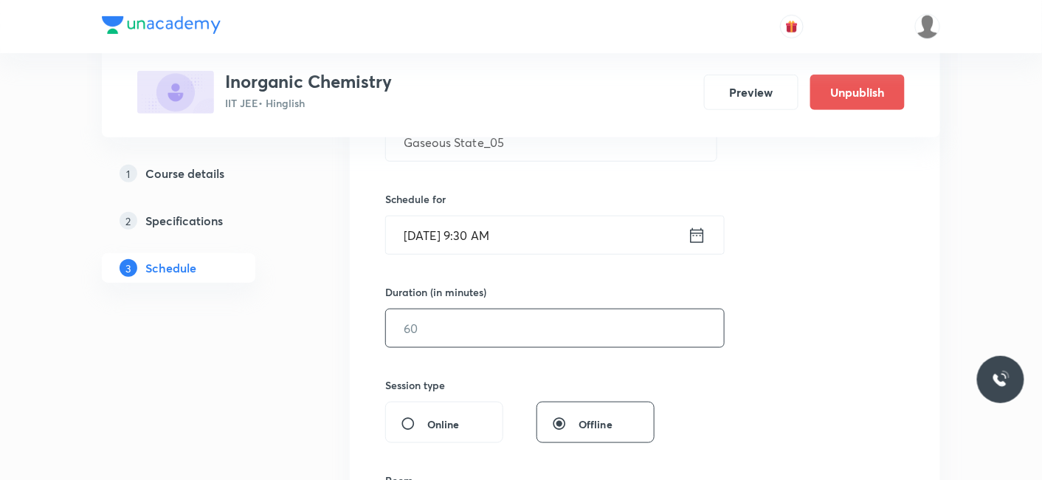
scroll to position [358, 0]
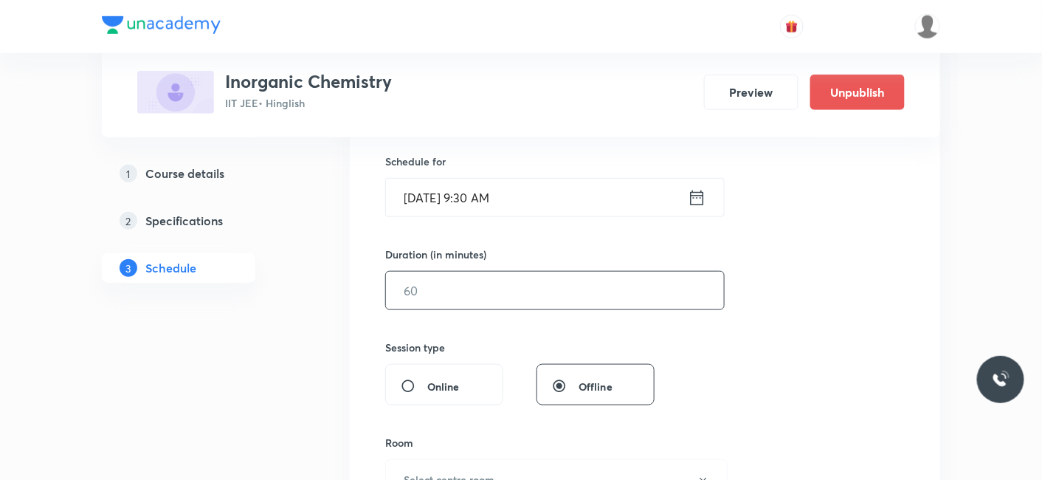
click at [457, 275] on input "text" at bounding box center [555, 291] width 338 height 38
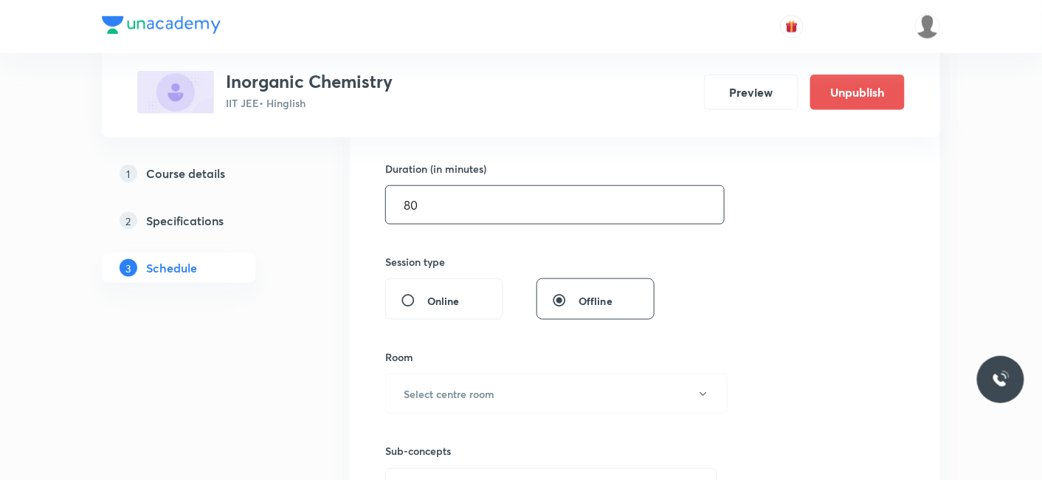
scroll to position [522, 0]
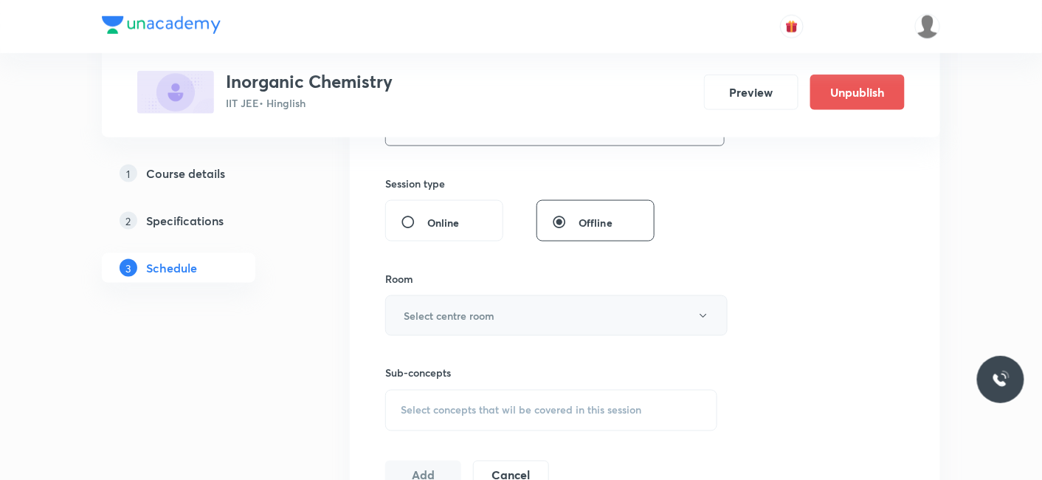
type input "80"
click at [428, 320] on h6 "Select centre room" at bounding box center [449, 316] width 91 height 16
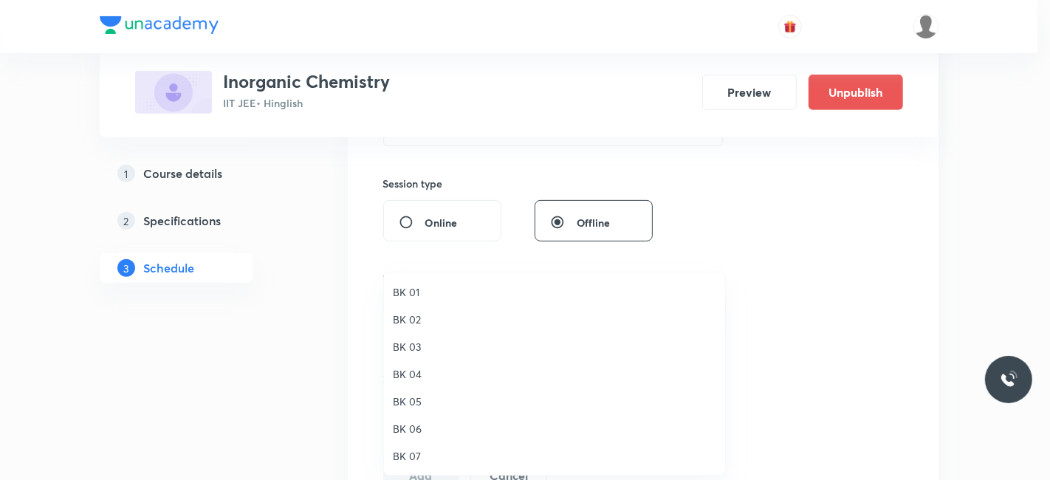
click at [410, 311] on span "BK 02" at bounding box center [554, 319] width 323 height 16
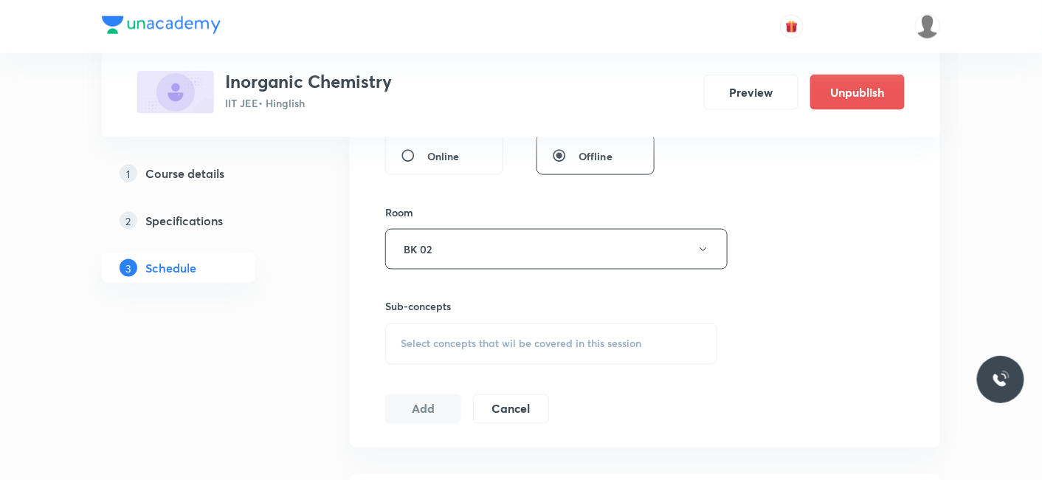
scroll to position [604, 0]
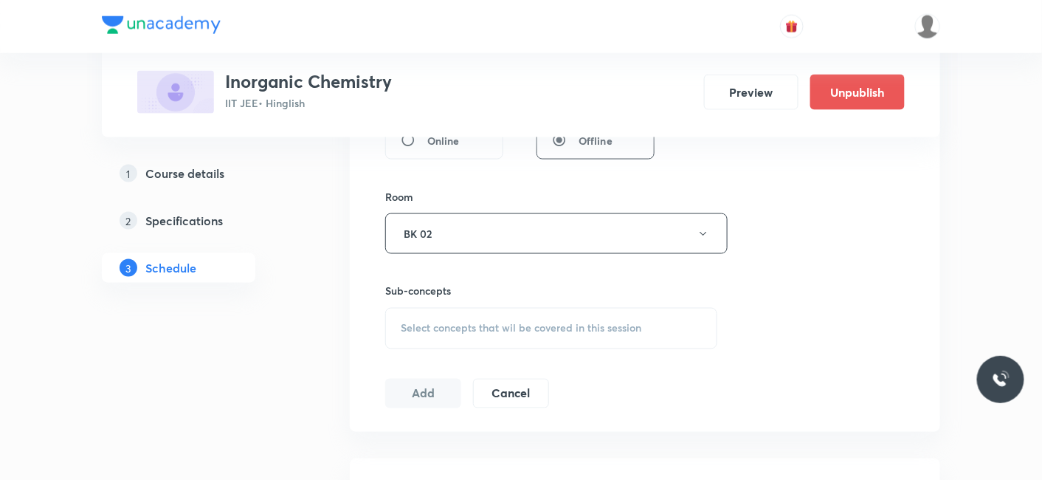
click at [452, 328] on span "Select concepts that wil be covered in this session" at bounding box center [521, 329] width 241 height 12
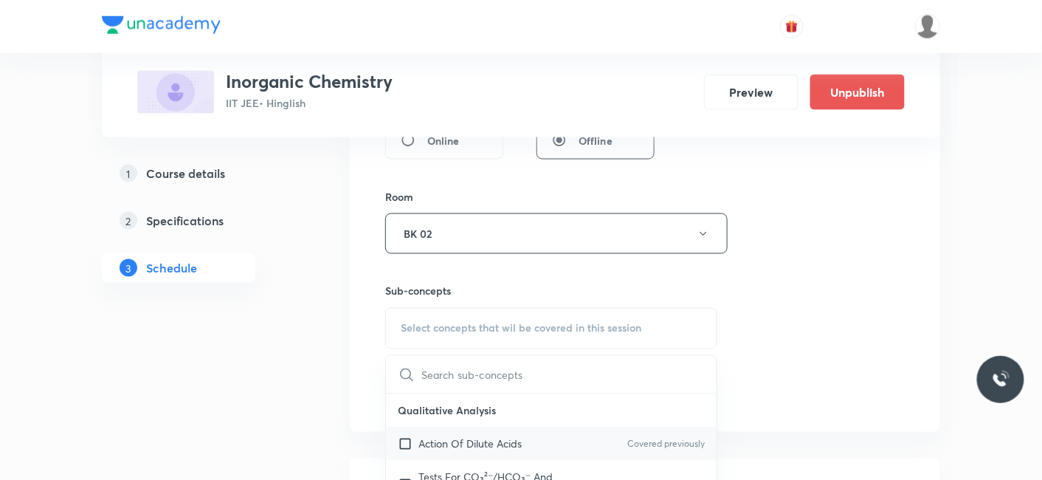
click at [468, 448] on p "Action Of Dilute Acids" at bounding box center [470, 444] width 103 height 16
checkbox input "true"
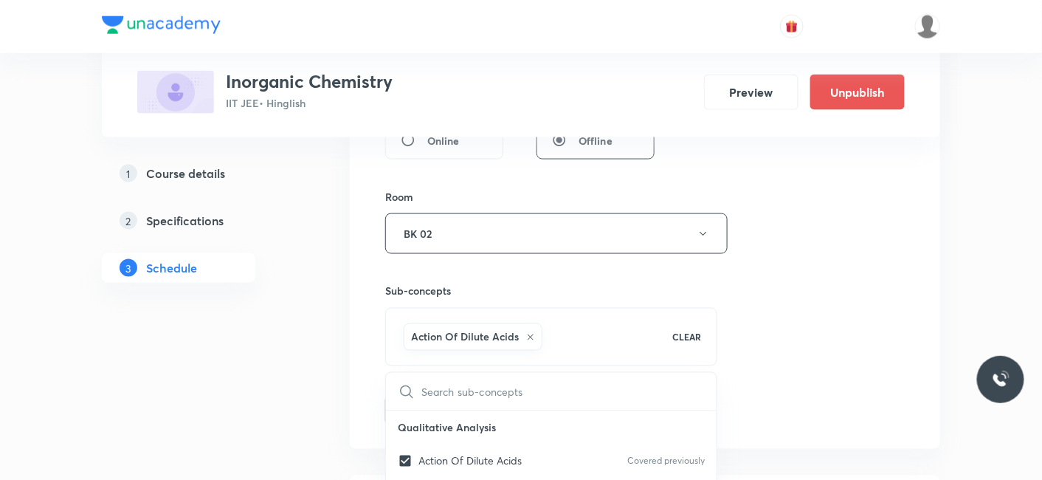
click at [352, 433] on div "Session 129 Live class Session title 16/99 Gaseous State_05 ​ Schedule for Oct …" at bounding box center [645, 69] width 591 height 757
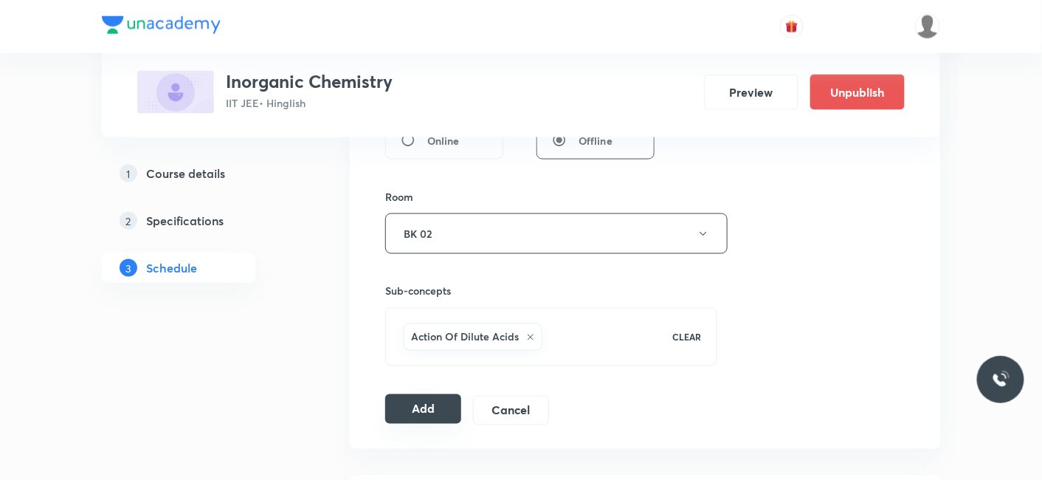
click at [431, 410] on button "Add" at bounding box center [423, 409] width 76 height 30
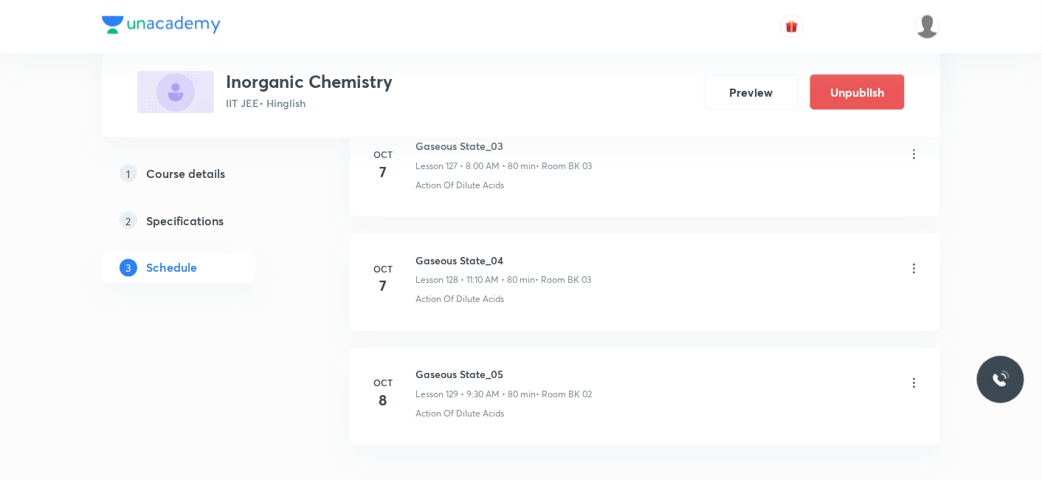
scroll to position [14731, 0]
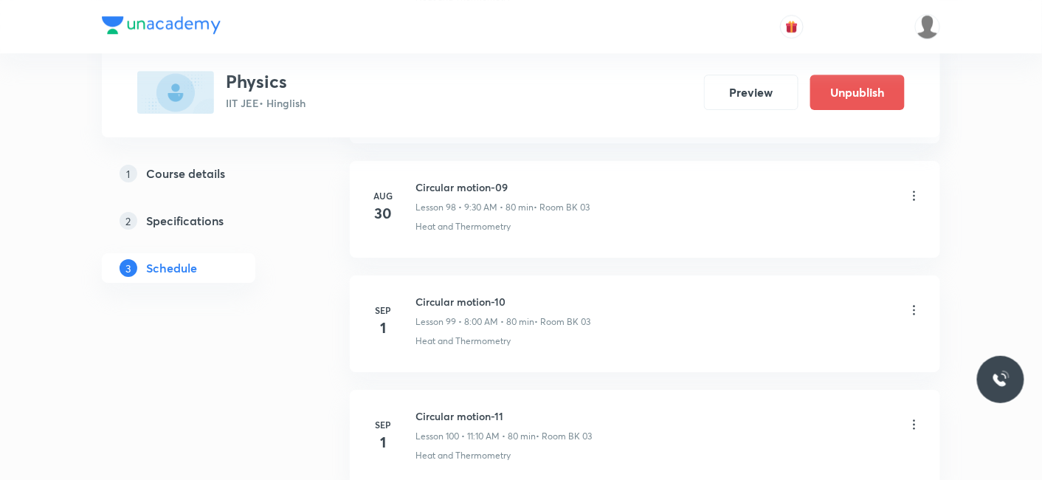
scroll to position [14951, 0]
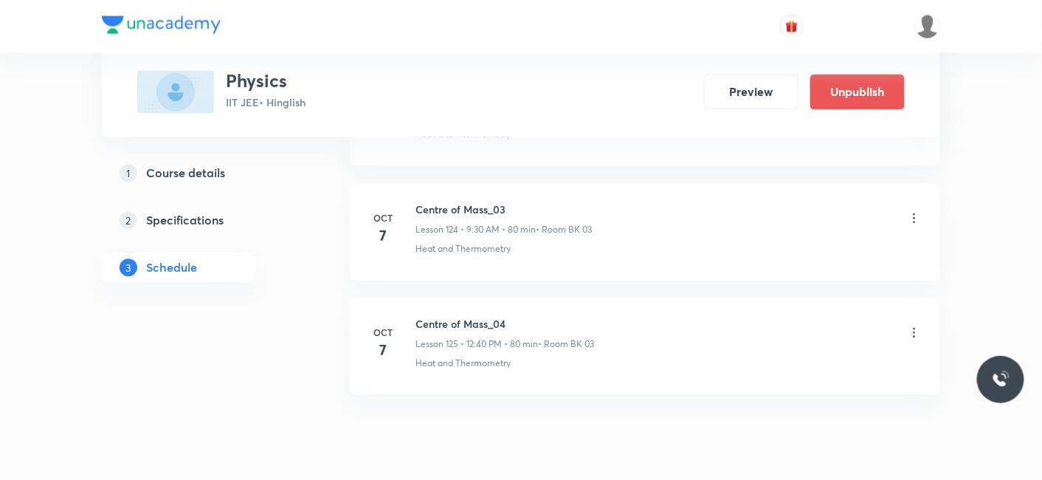
click at [421, 317] on h6 "Centre of Mass_04" at bounding box center [505, 325] width 179 height 16
drag, startPoint x: 417, startPoint y: 268, endPoint x: 554, endPoint y: 266, distance: 136.6
click at [554, 317] on h6 "Centre of Mass_04" at bounding box center [505, 325] width 179 height 16
copy h6 "Centre of Mass_04"
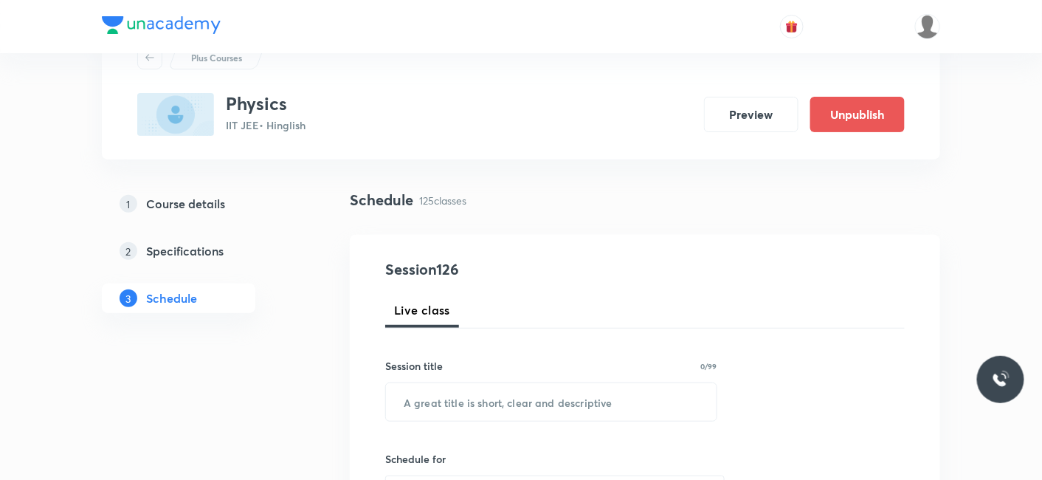
scroll to position [82, 0]
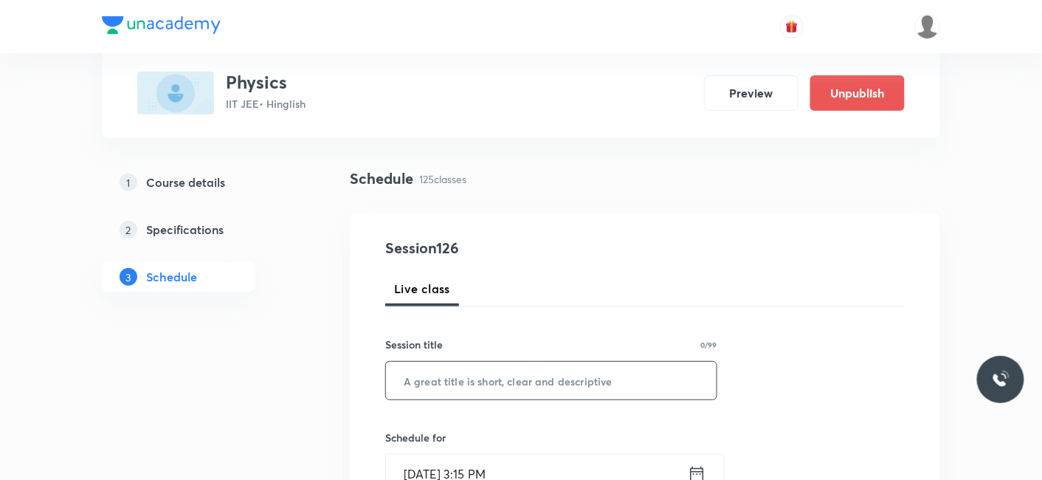
click at [476, 370] on input "text" at bounding box center [551, 381] width 331 height 38
paste input "Centre of Mass_04"
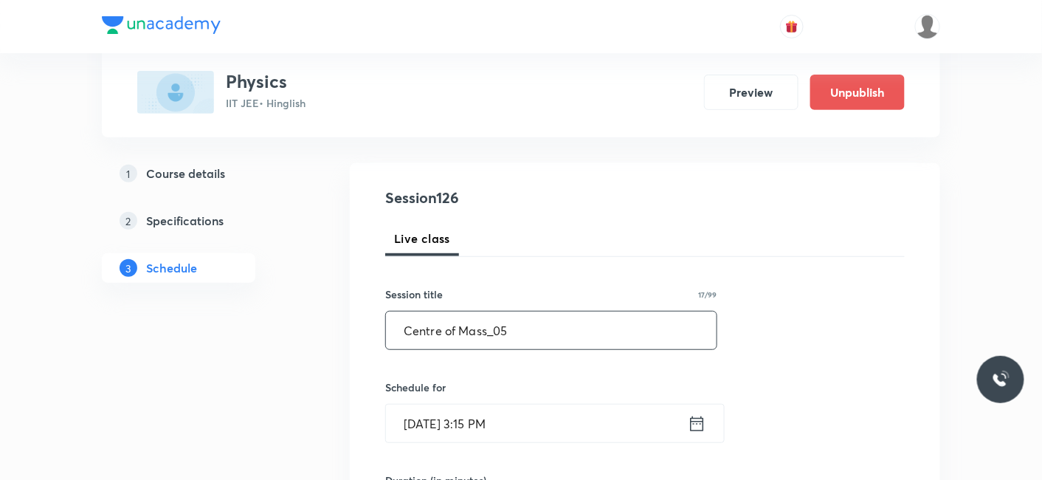
scroll to position [246, 0]
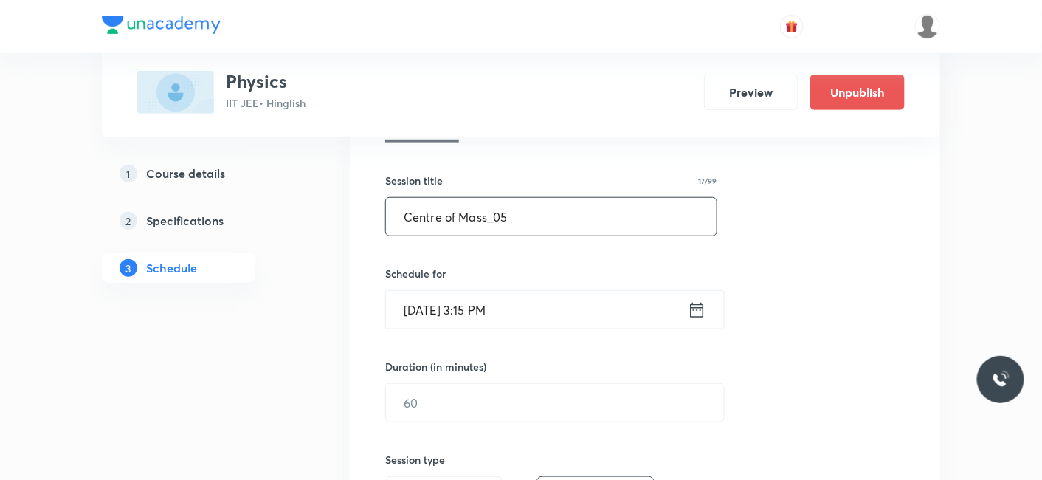
type input "Centre of Mass_05"
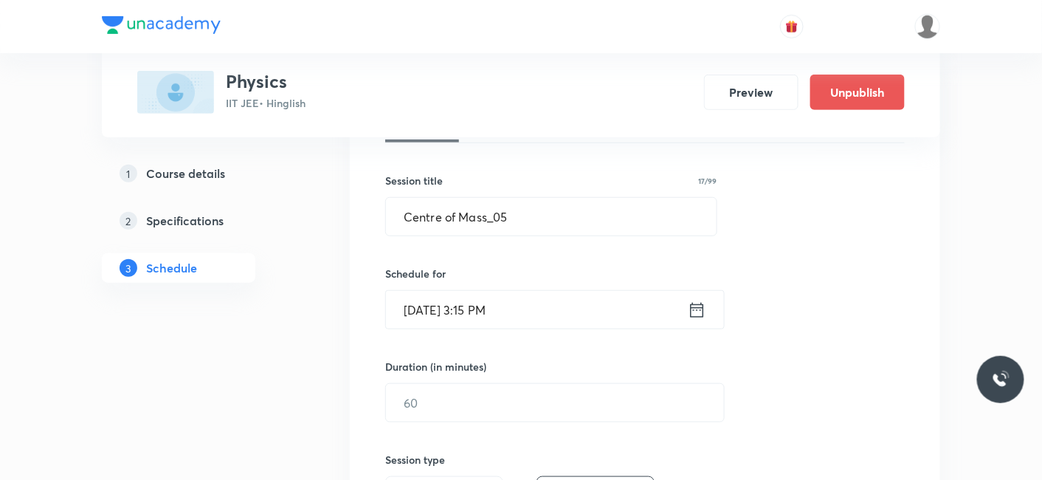
click at [450, 310] on input "Oct 7, 2025, 3:15 PM" at bounding box center [537, 310] width 302 height 38
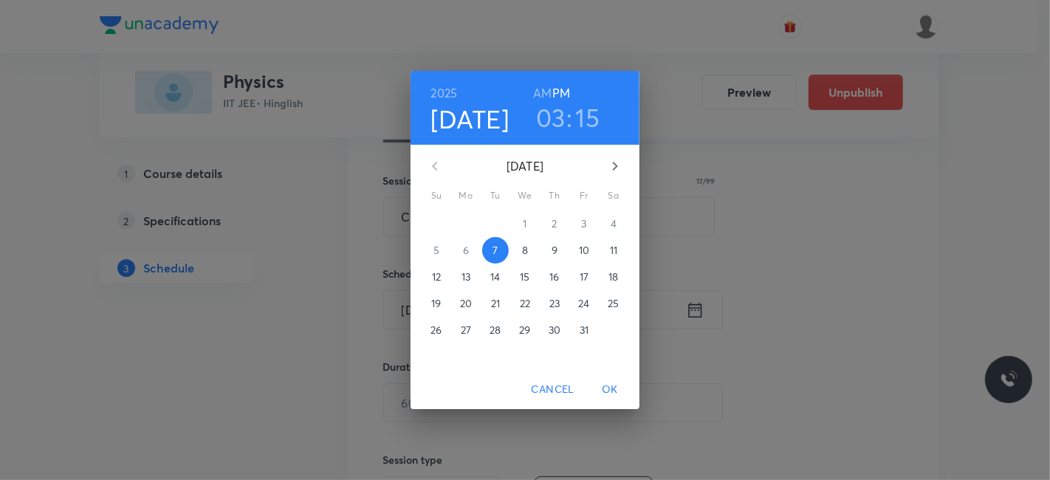
click at [527, 251] on p "8" at bounding box center [525, 250] width 6 height 15
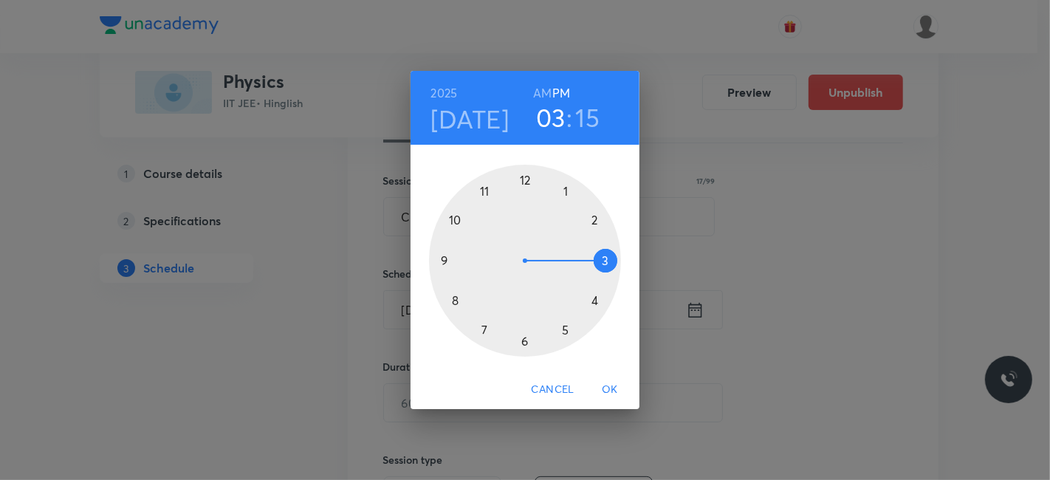
drag, startPoint x: 543, startPoint y: 92, endPoint x: 510, endPoint y: 167, distance: 82.3
click at [542, 93] on h6 "AM" at bounding box center [542, 93] width 18 height 21
click at [486, 189] on div at bounding box center [525, 261] width 192 height 192
click at [596, 218] on div at bounding box center [525, 261] width 192 height 192
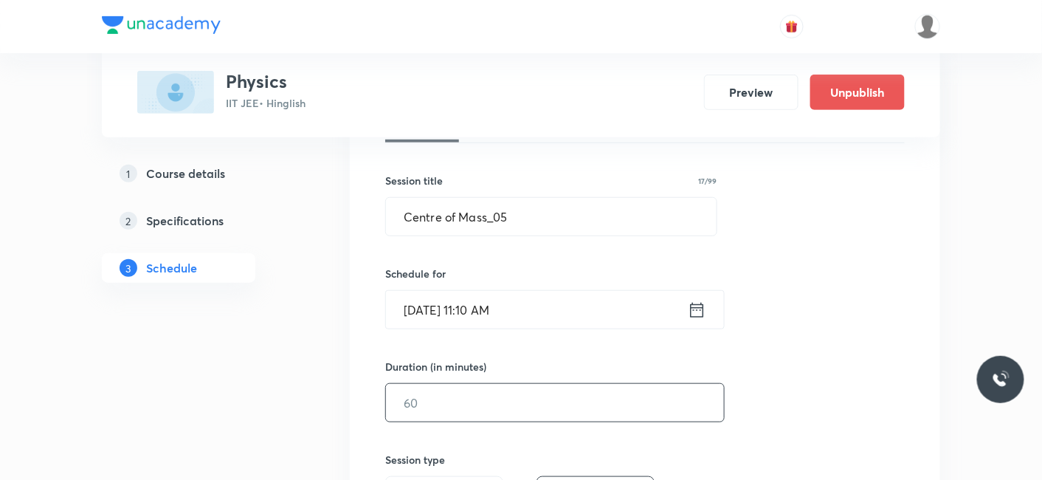
click at [481, 398] on input "text" at bounding box center [555, 403] width 338 height 38
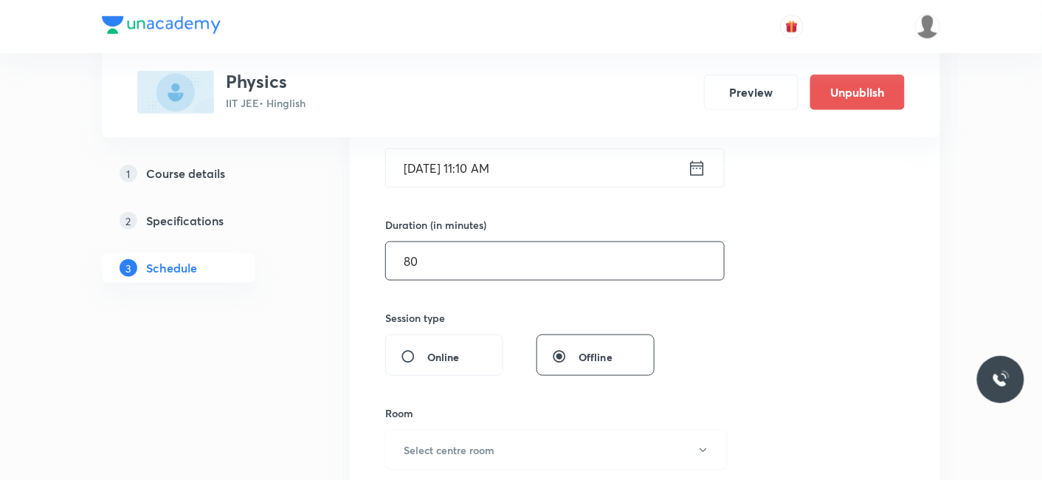
scroll to position [492, 0]
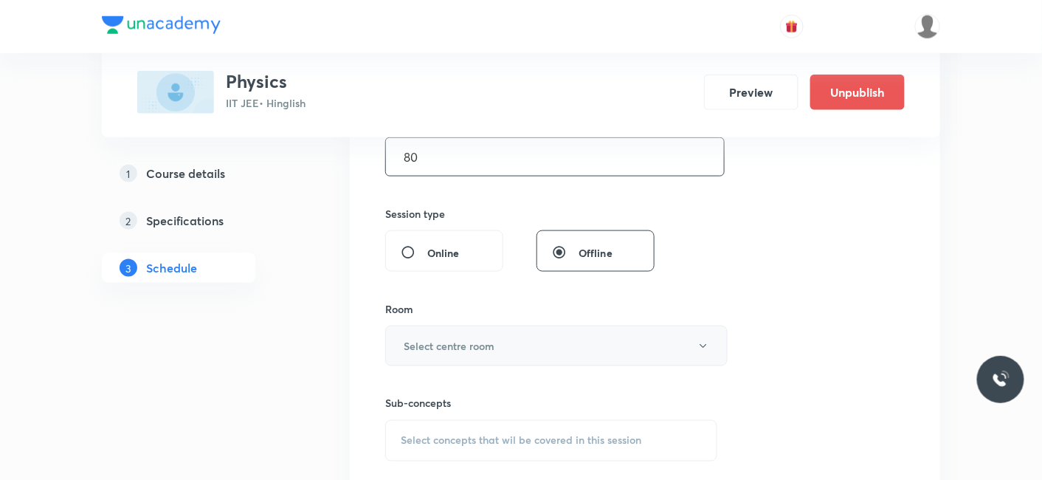
type input "80"
click at [440, 342] on h6 "Select centre room" at bounding box center [449, 346] width 91 height 16
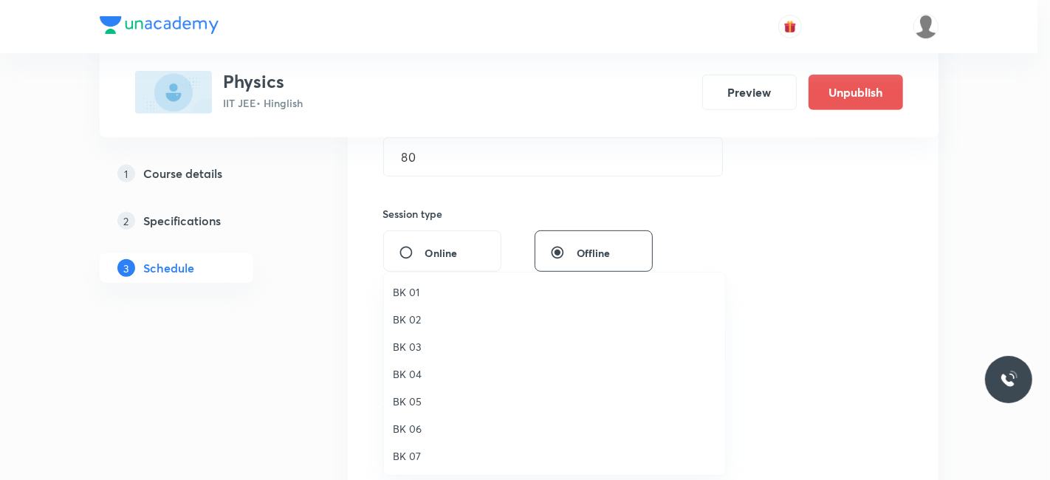
drag, startPoint x: 402, startPoint y: 321, endPoint x: 516, endPoint y: 328, distance: 114.6
click at [402, 321] on span "BK 02" at bounding box center [554, 319] width 323 height 16
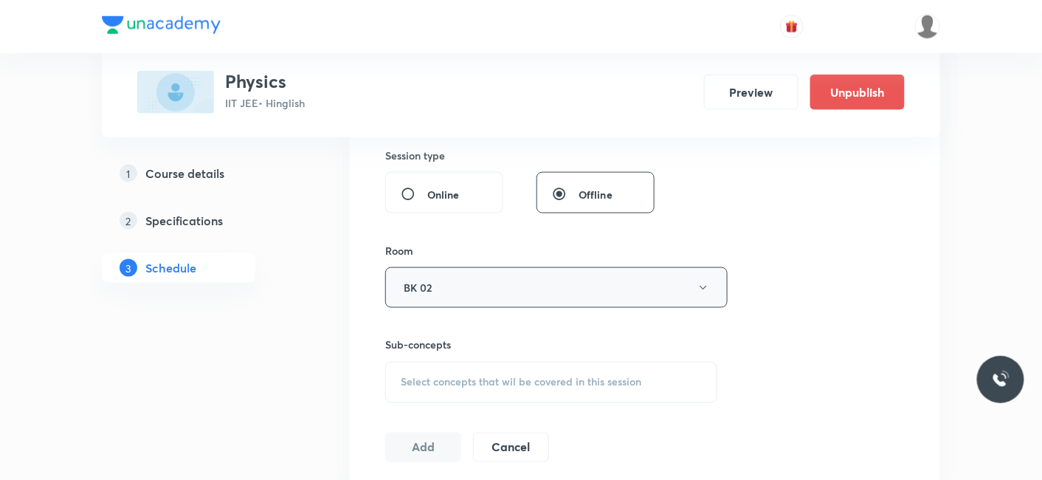
scroll to position [574, 0]
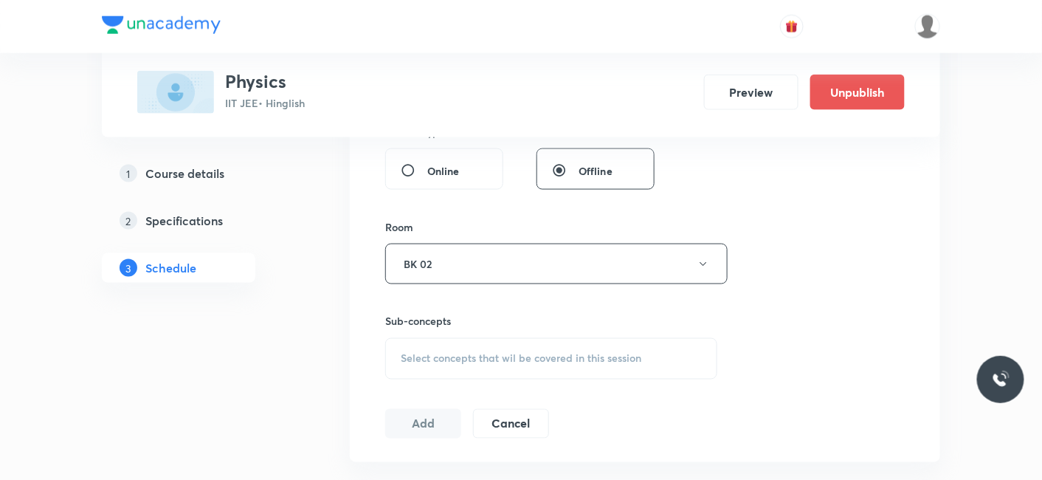
click at [470, 357] on span "Select concepts that wil be covered in this session" at bounding box center [521, 359] width 241 height 12
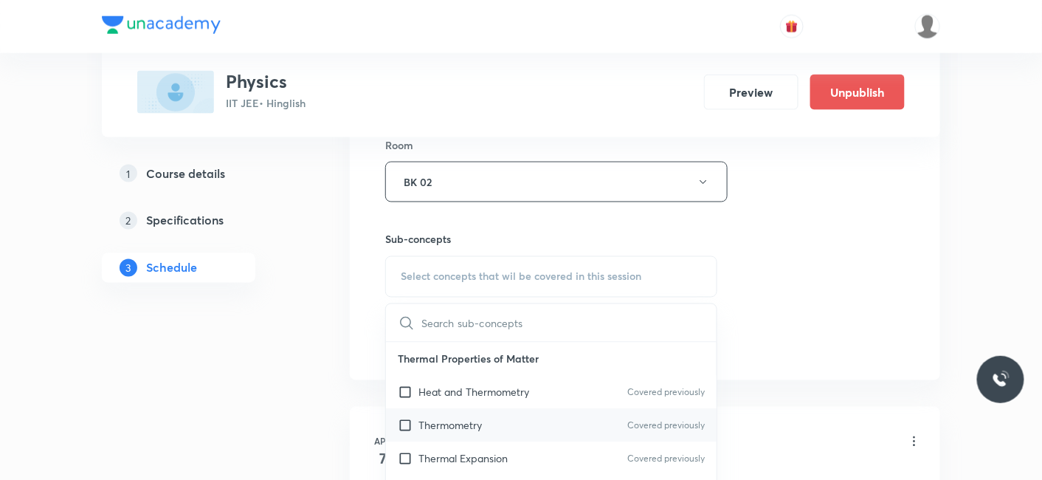
click at [438, 421] on p "Thermometry" at bounding box center [450, 426] width 63 height 16
checkbox input "true"
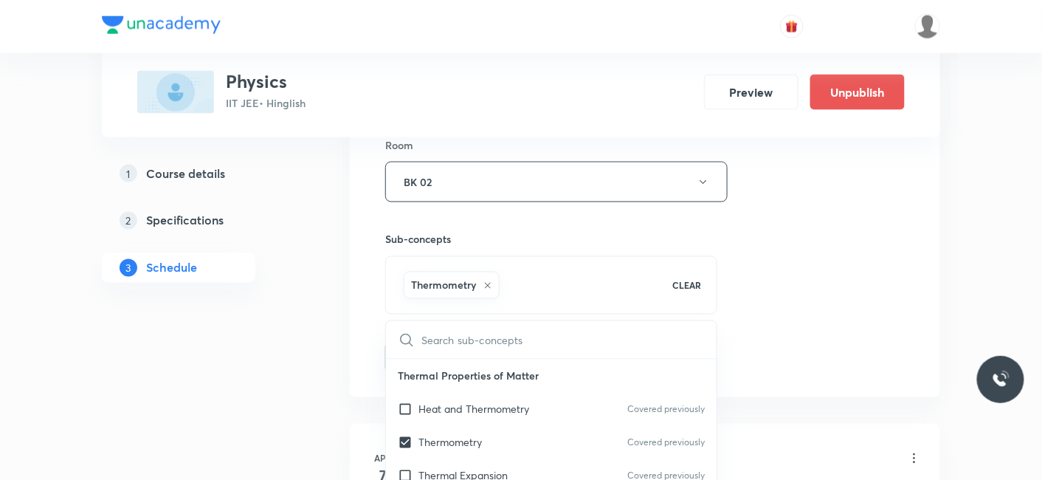
drag, startPoint x: 267, startPoint y: 374, endPoint x: 410, endPoint y: 362, distance: 143.0
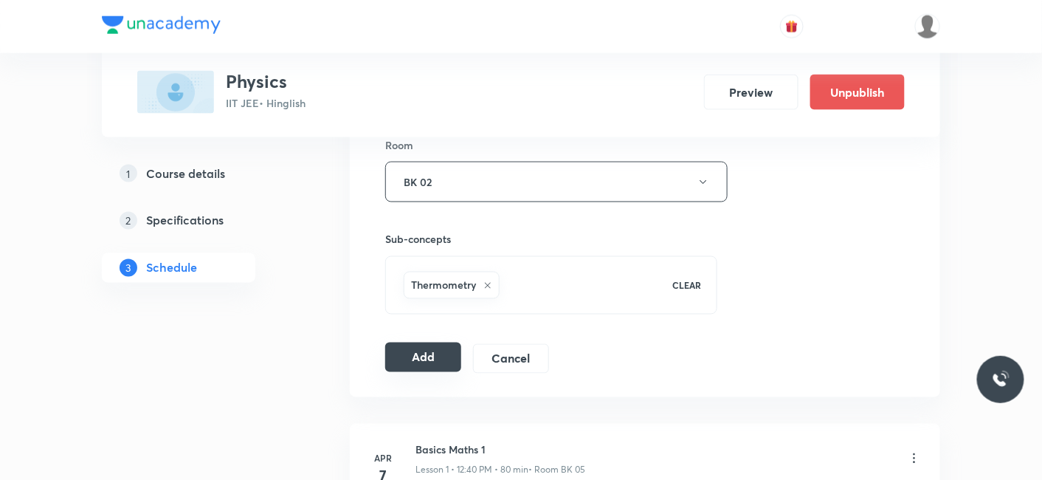
scroll to position [738, 0]
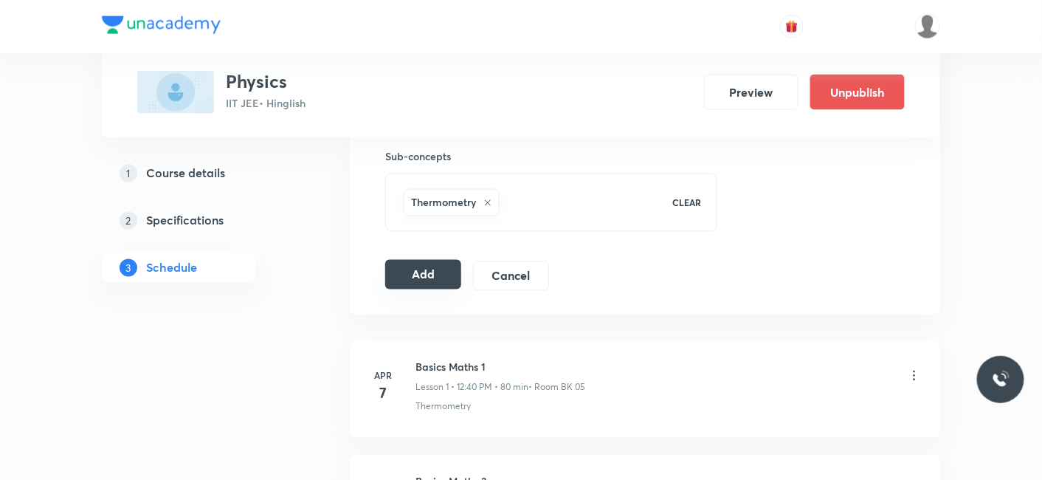
click at [410, 362] on li "Apr 7 Basics Maths 1 Lesson 1 • 12:40 PM • 80 min • Room BK 05 Thermometry" at bounding box center [645, 389] width 591 height 97
click at [427, 268] on button "Add" at bounding box center [423, 275] width 76 height 30
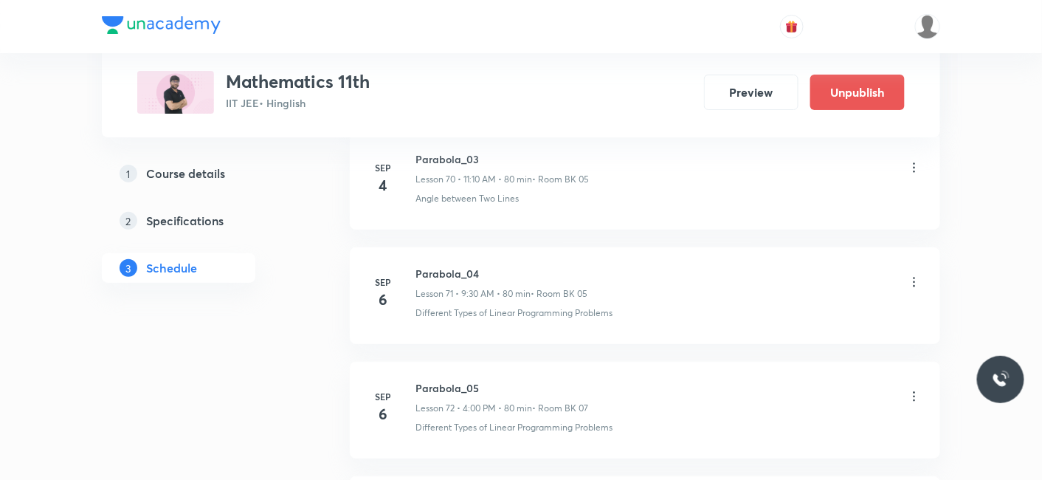
scroll to position [10619, 0]
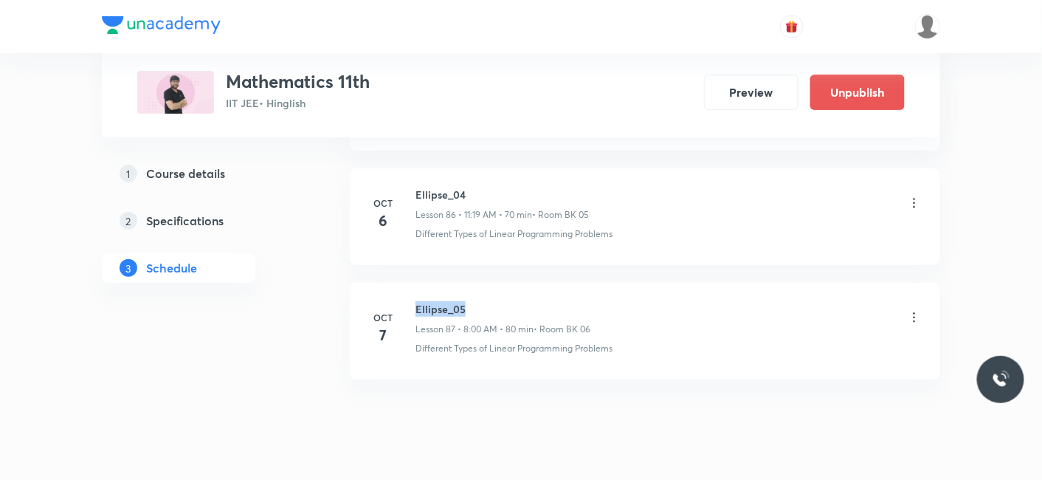
drag, startPoint x: 415, startPoint y: 266, endPoint x: 504, endPoint y: 266, distance: 89.3
click at [504, 301] on h6 "Ellipse_05" at bounding box center [503, 309] width 175 height 16
copy h6 "Ellipse_05"
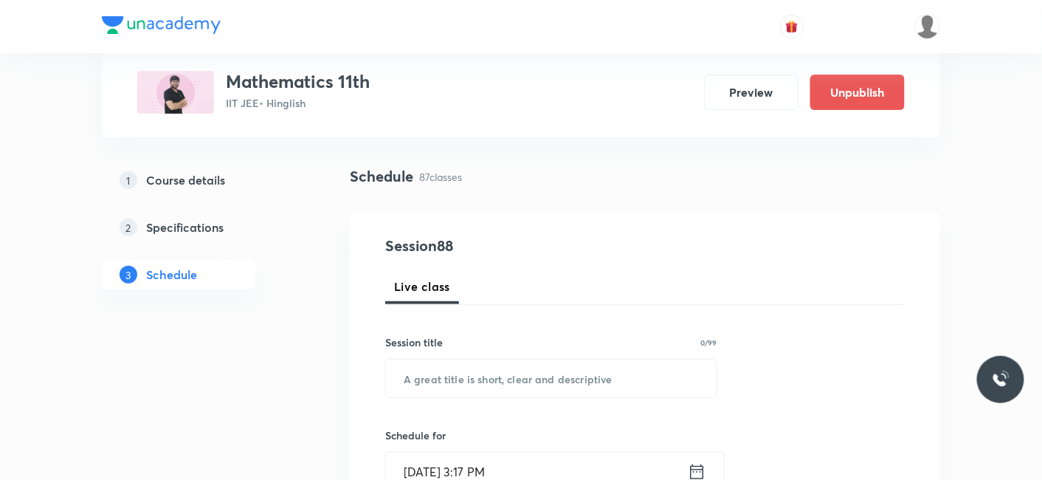
scroll to position [164, 0]
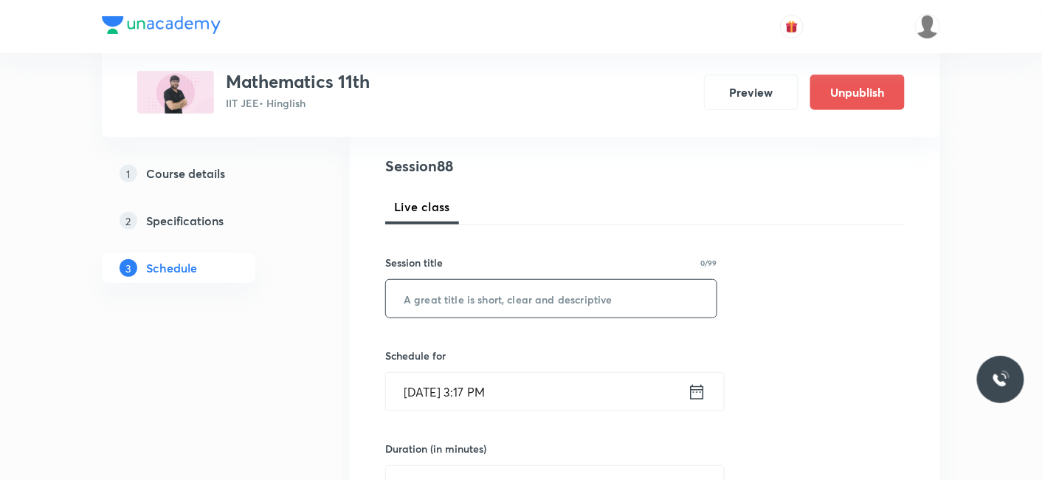
click at [426, 297] on input "text" at bounding box center [551, 299] width 331 height 38
paste input "Ellipse_05"
type input "Ellipse_06"
click at [459, 382] on input "Oct 7, 2025, 3:17 PM" at bounding box center [537, 392] width 302 height 38
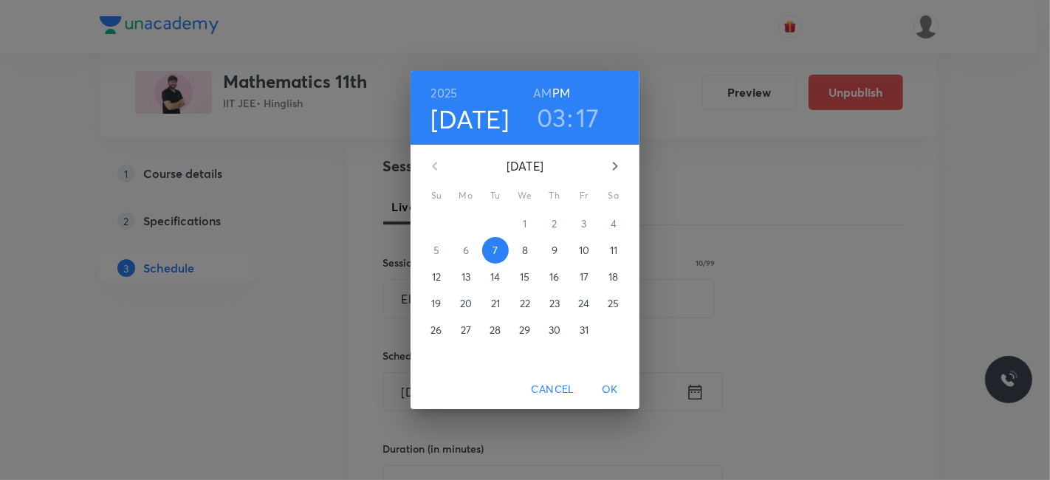
click at [520, 252] on span "8" at bounding box center [525, 250] width 27 height 15
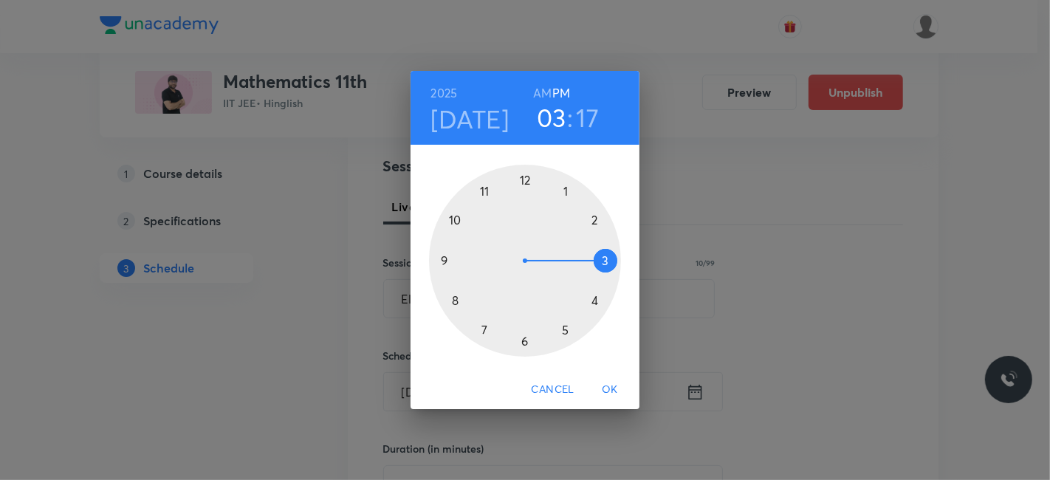
click at [540, 90] on h6 "AM" at bounding box center [542, 93] width 18 height 21
click at [453, 301] on div at bounding box center [525, 261] width 192 height 192
click at [522, 179] on div at bounding box center [525, 261] width 192 height 192
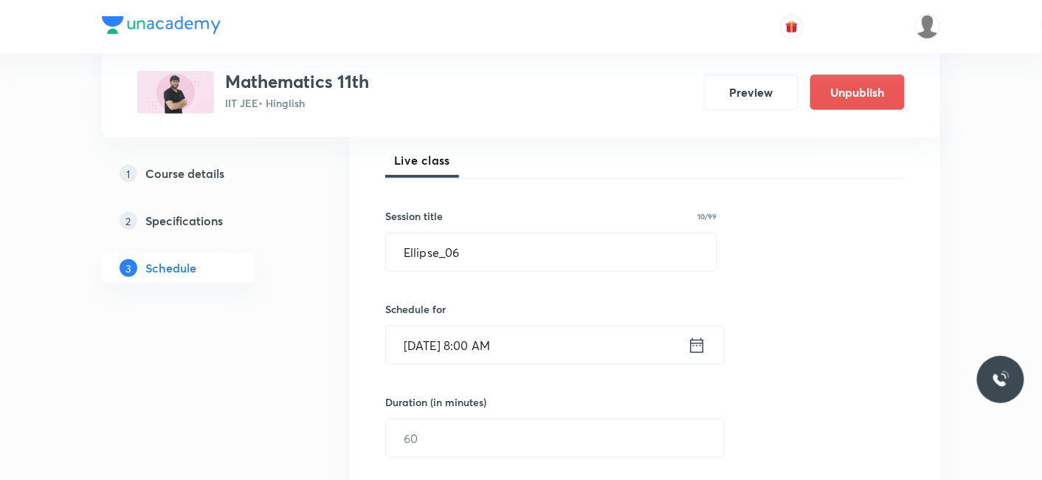
scroll to position [246, 0]
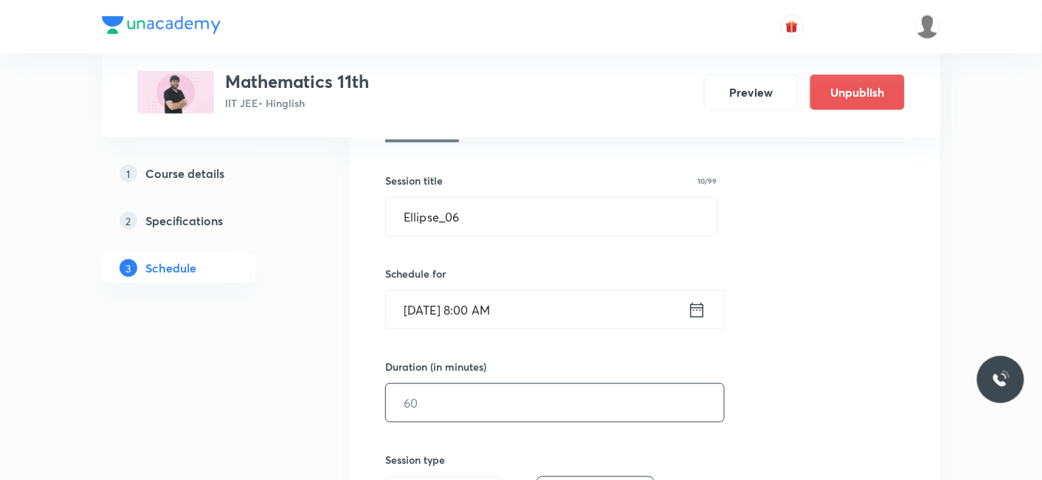
click at [405, 395] on input "text" at bounding box center [555, 403] width 338 height 38
type input "9"
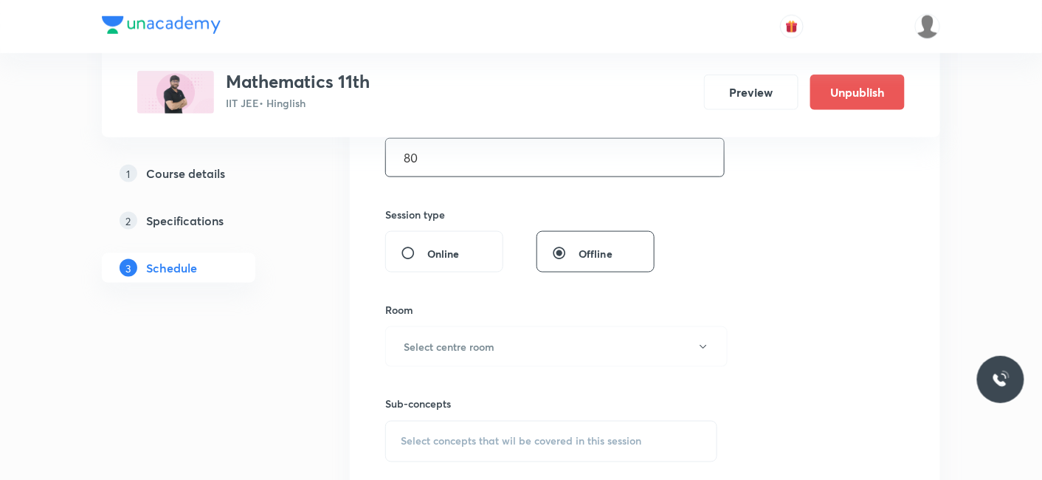
scroll to position [492, 0]
type input "80"
click at [453, 346] on h6 "Select centre room" at bounding box center [449, 346] width 91 height 16
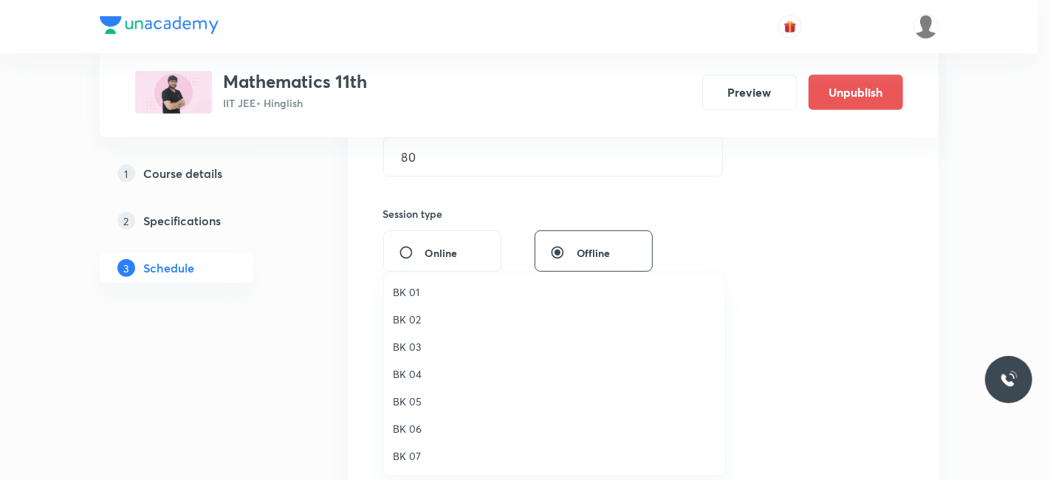
click at [413, 424] on span "BK 06" at bounding box center [554, 429] width 323 height 16
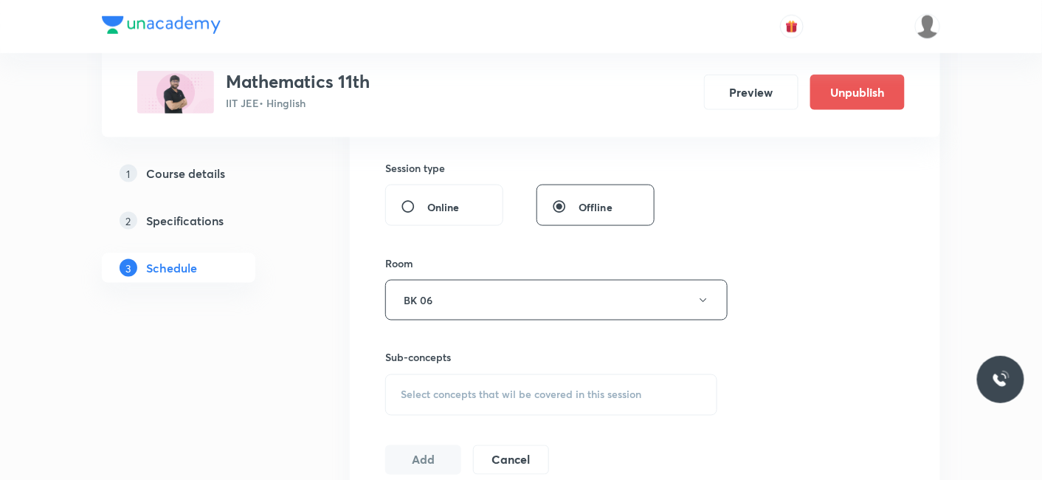
scroll to position [574, 0]
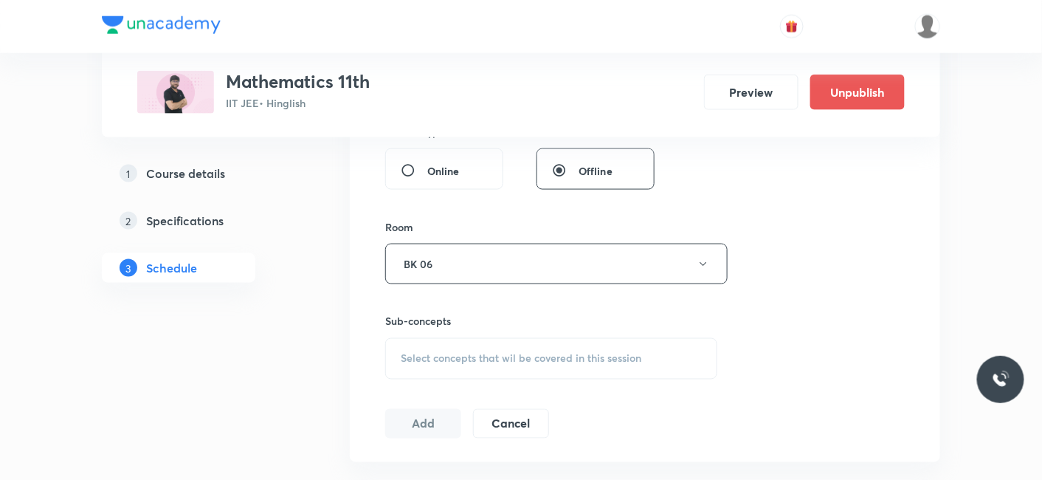
click at [459, 347] on div "Select concepts that wil be covered in this session" at bounding box center [551, 358] width 332 height 41
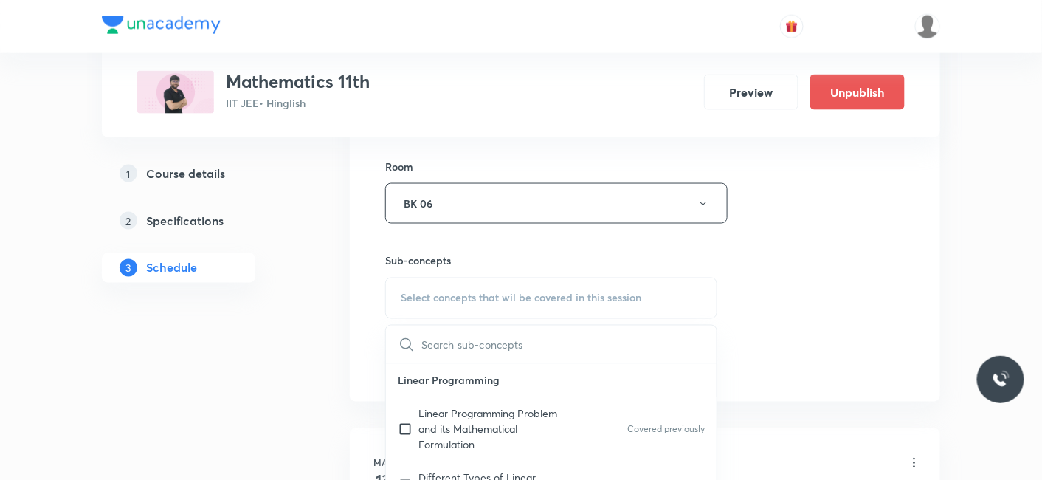
scroll to position [655, 0]
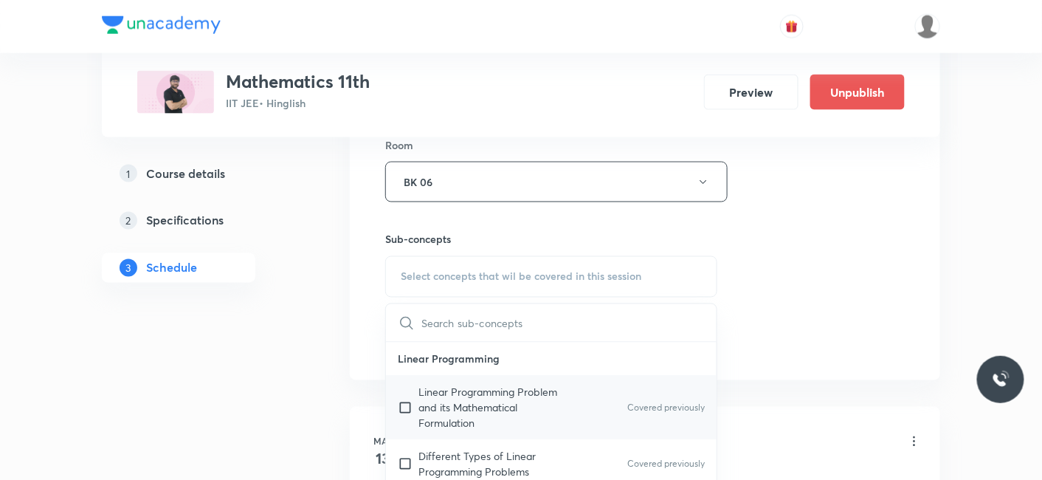
click at [443, 399] on p "Linear Programming Problem and its Mathematical Formulation" at bounding box center [493, 408] width 149 height 47
checkbox input "true"
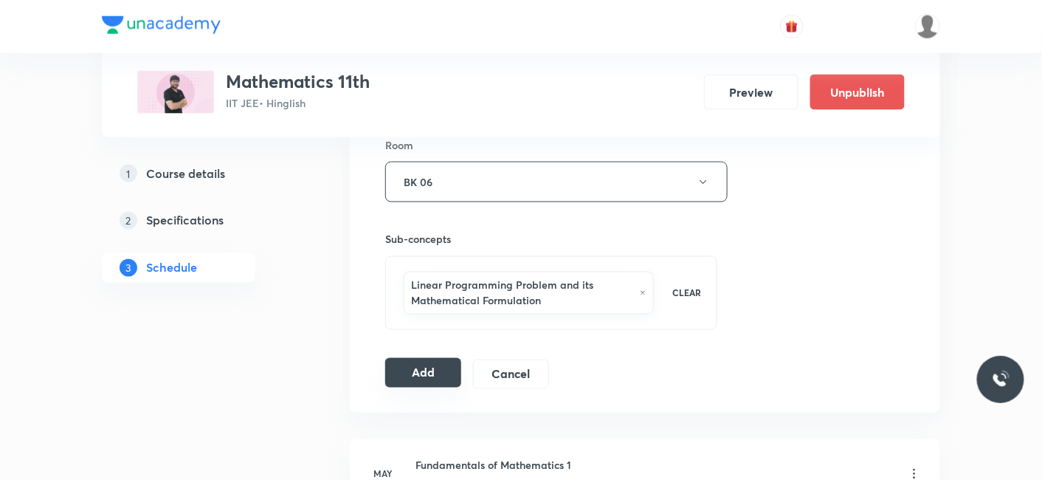
click at [416, 378] on button "Add" at bounding box center [423, 373] width 76 height 30
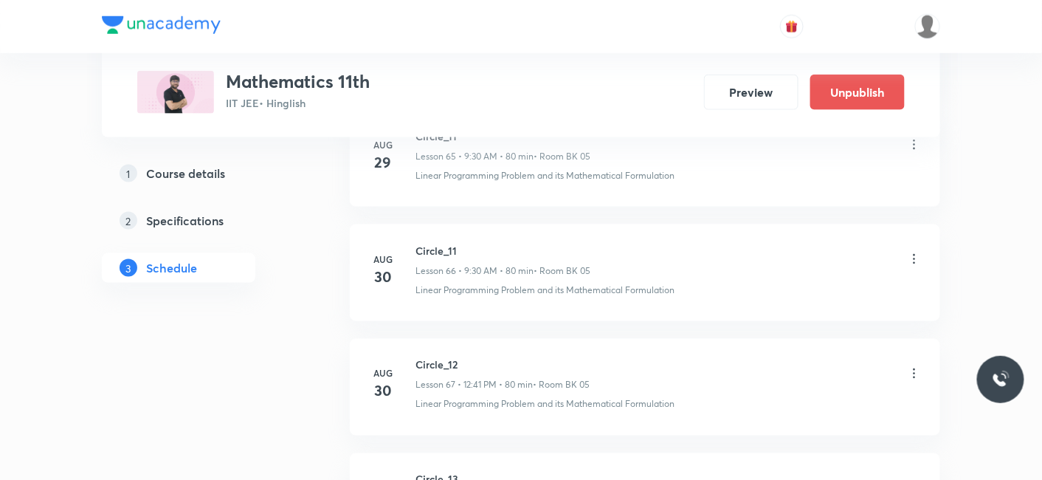
scroll to position [10056, 0]
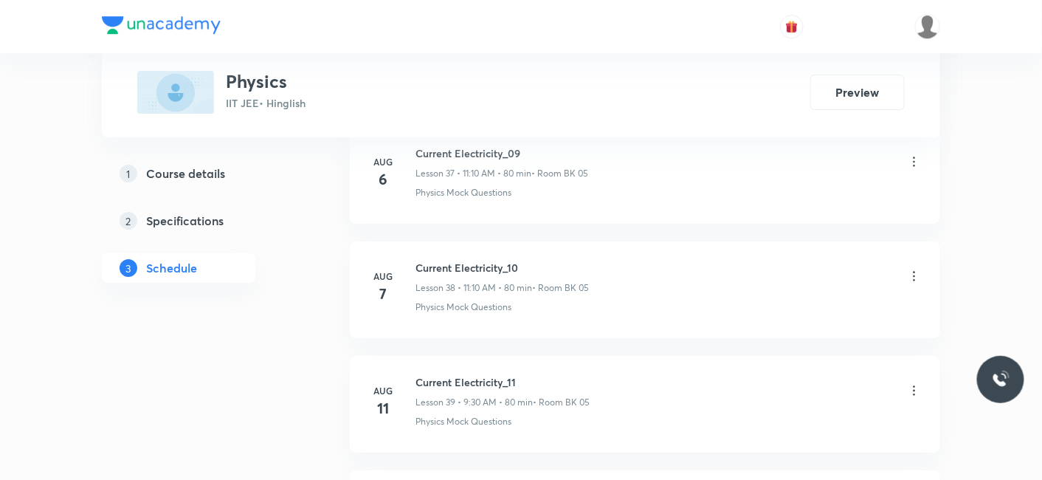
scroll to position [8225, 0]
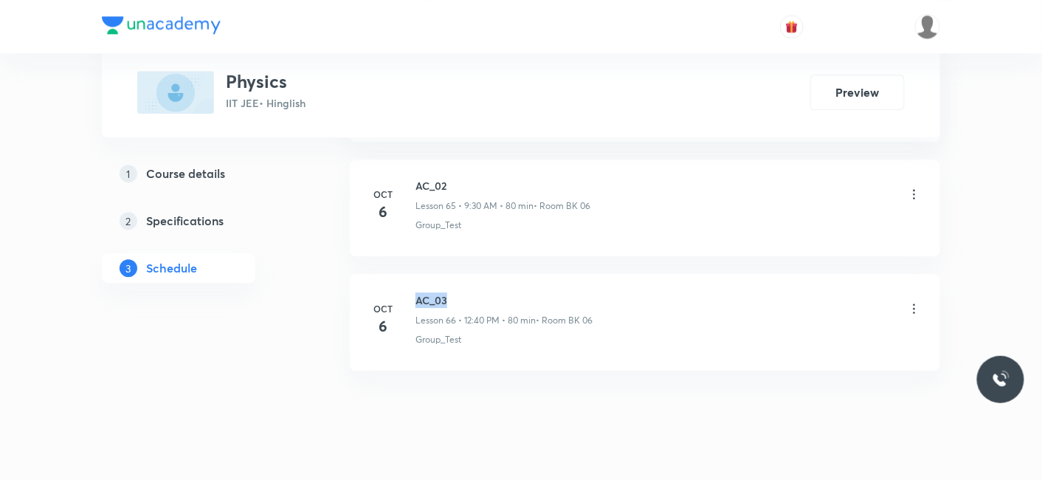
drag, startPoint x: 417, startPoint y: 264, endPoint x: 554, endPoint y: 264, distance: 137.3
click at [554, 292] on h6 "AC_03" at bounding box center [504, 300] width 177 height 16
copy h6 "AC_03"
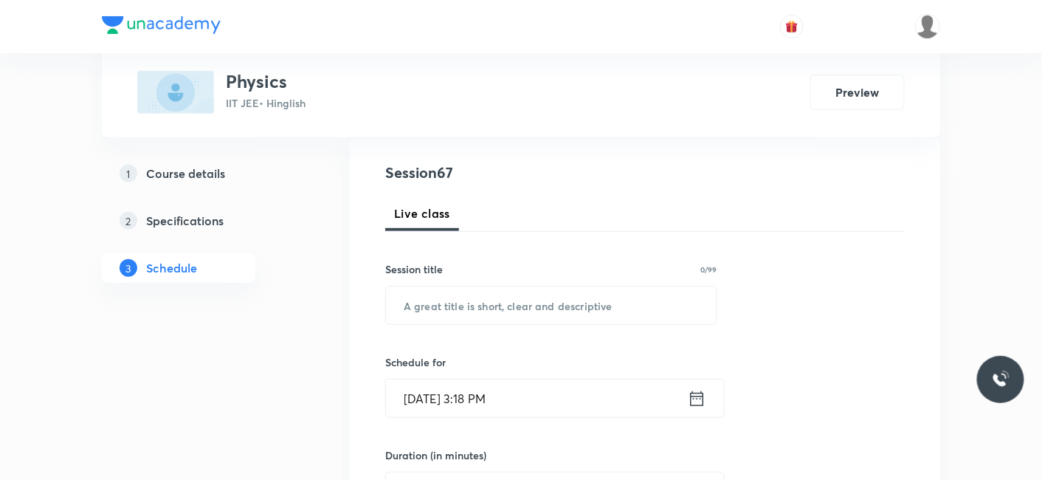
scroll to position [164, 0]
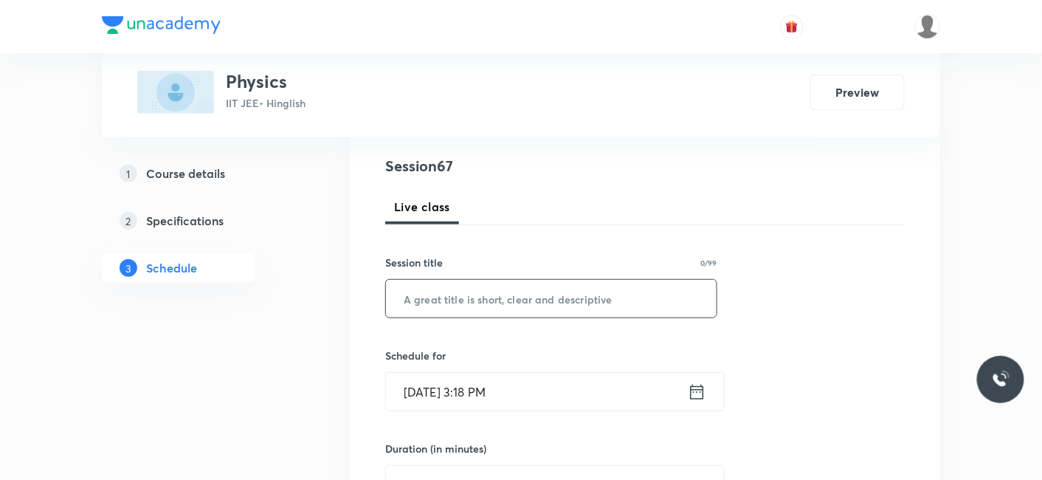
click at [448, 298] on input "text" at bounding box center [551, 299] width 331 height 38
paste input "AC_03"
type input "AC_04"
click at [462, 387] on input "Oct 7, 2025, 3:18 PM" at bounding box center [537, 392] width 302 height 38
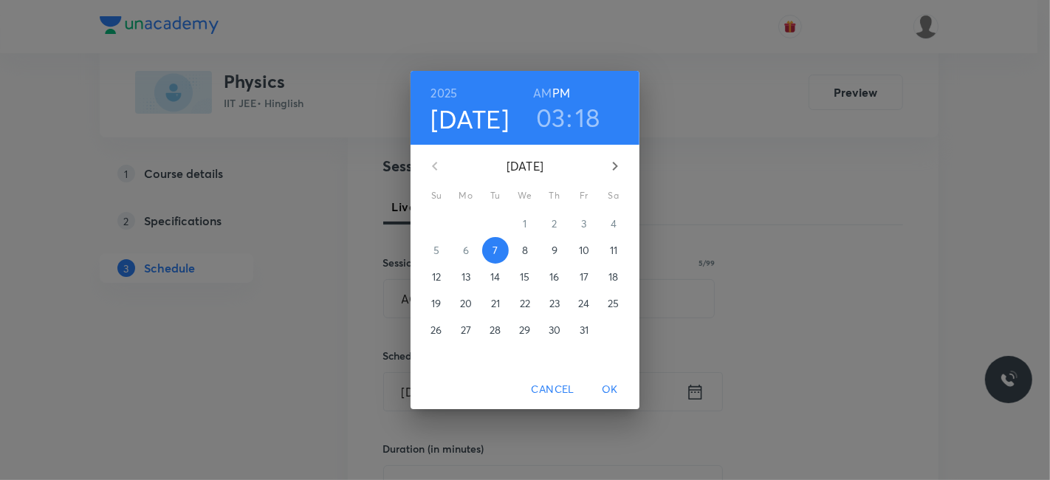
click at [527, 245] on p "8" at bounding box center [525, 250] width 6 height 15
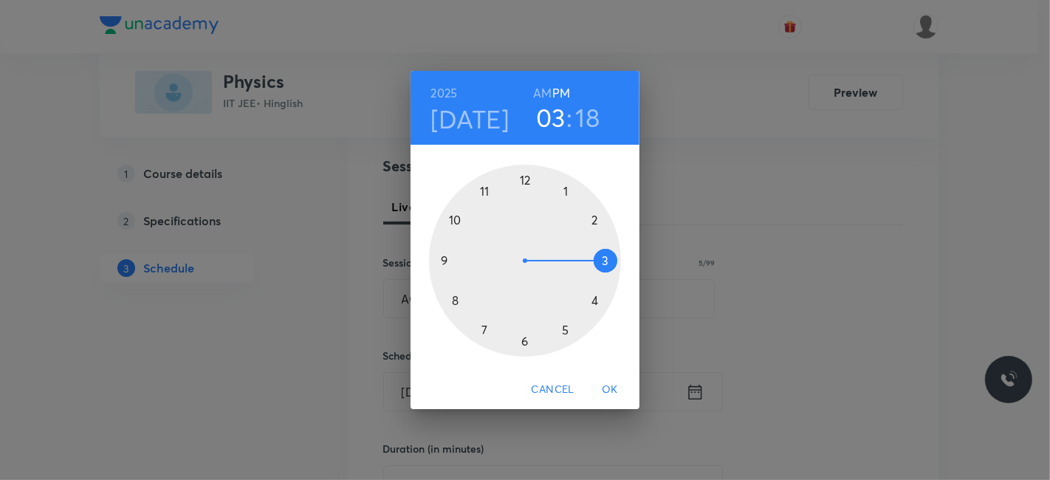
click at [542, 93] on h6 "AM" at bounding box center [542, 93] width 18 height 21
click at [444, 258] on div at bounding box center [525, 261] width 192 height 192
click at [528, 340] on div at bounding box center [525, 261] width 192 height 192
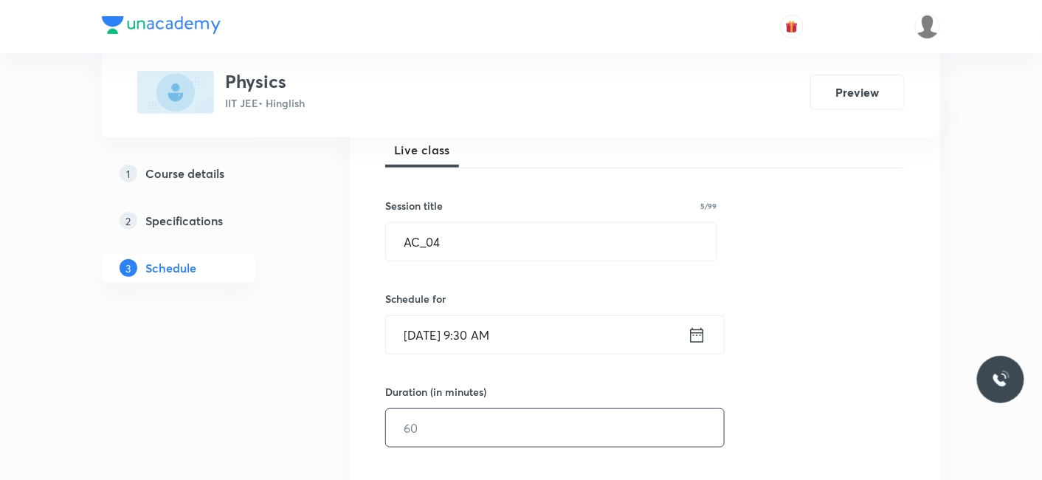
scroll to position [246, 0]
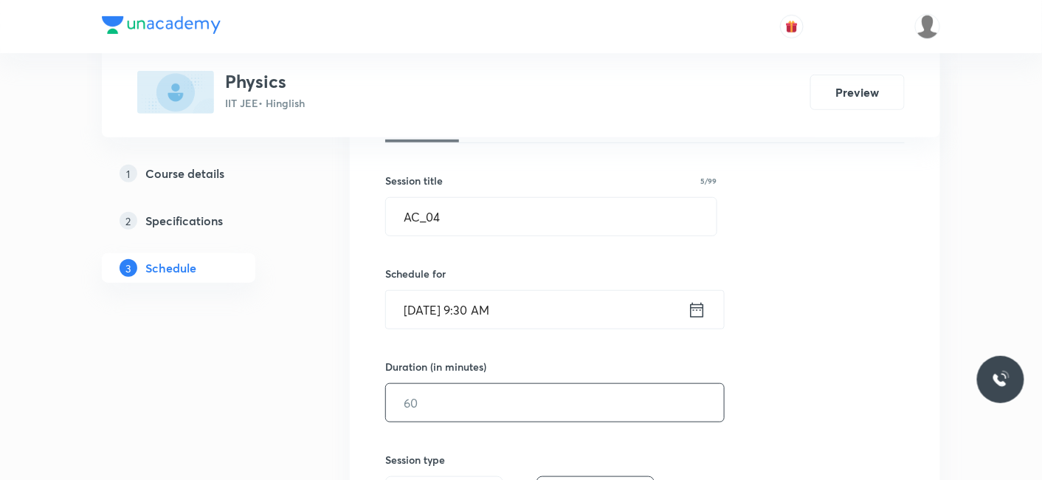
click at [490, 397] on input "text" at bounding box center [555, 403] width 338 height 38
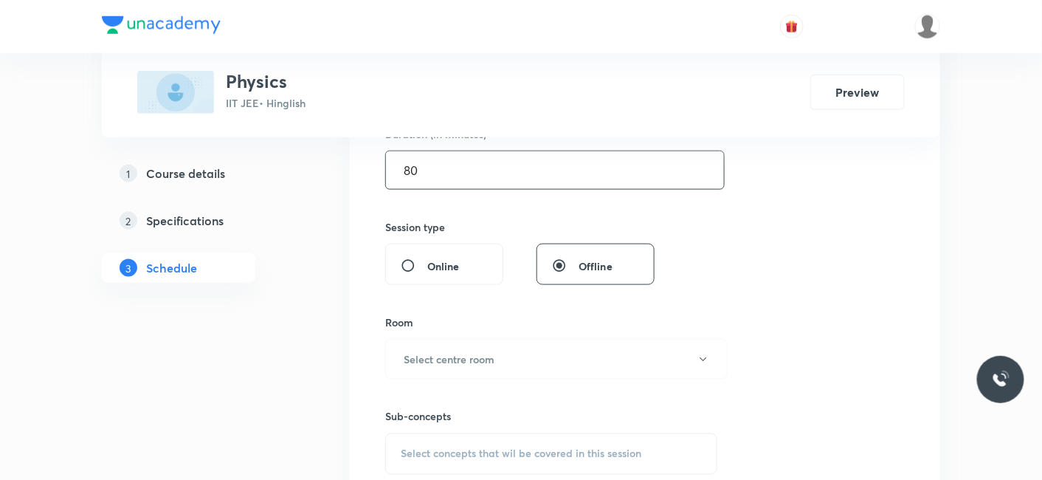
scroll to position [492, 0]
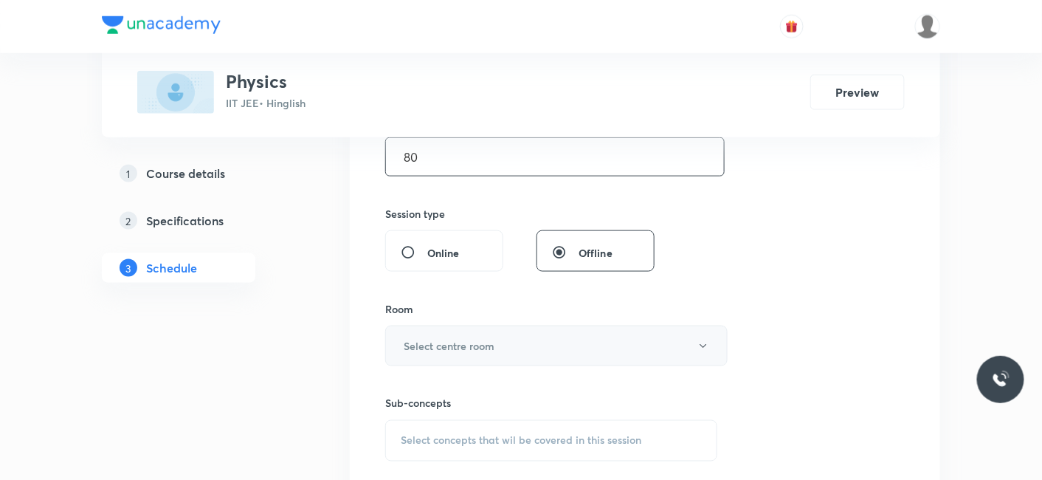
type input "80"
click at [436, 328] on button "Select centre room" at bounding box center [556, 346] width 342 height 41
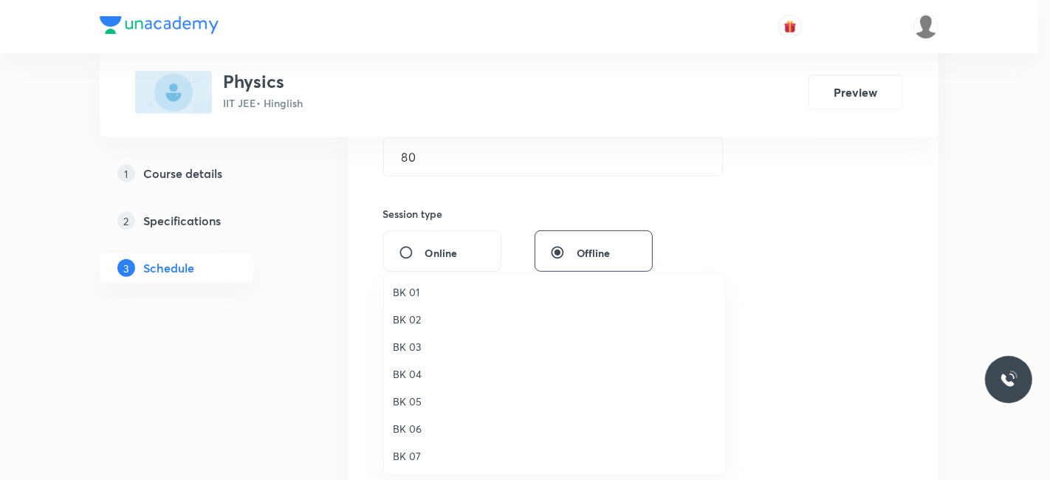
click at [414, 424] on span "BK 06" at bounding box center [554, 429] width 323 height 16
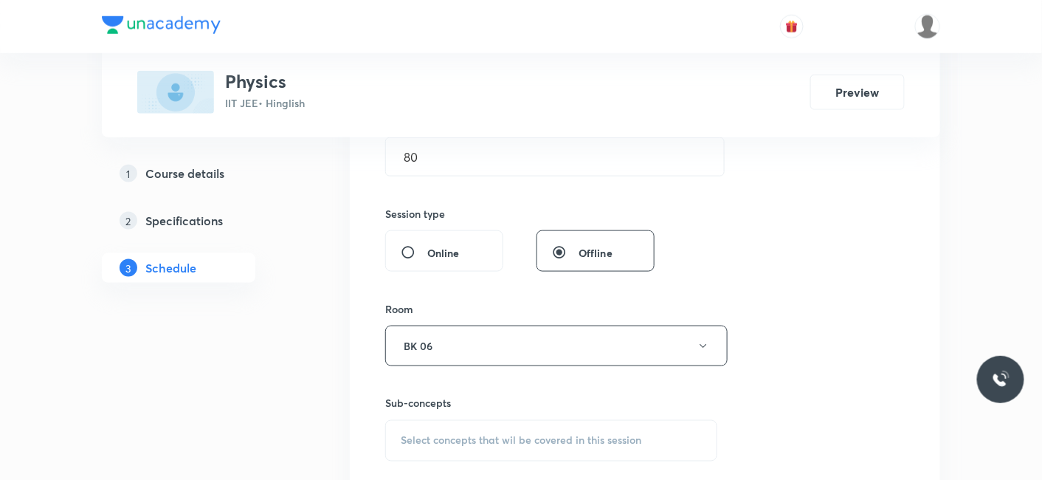
click at [455, 460] on div "Session 67 Live class Session title 5/99 AC_04 ​ Schedule for Oct 8, 2025, 9:30…" at bounding box center [645, 173] width 520 height 693
click at [467, 437] on span "Select concepts that wil be covered in this session" at bounding box center [521, 441] width 241 height 12
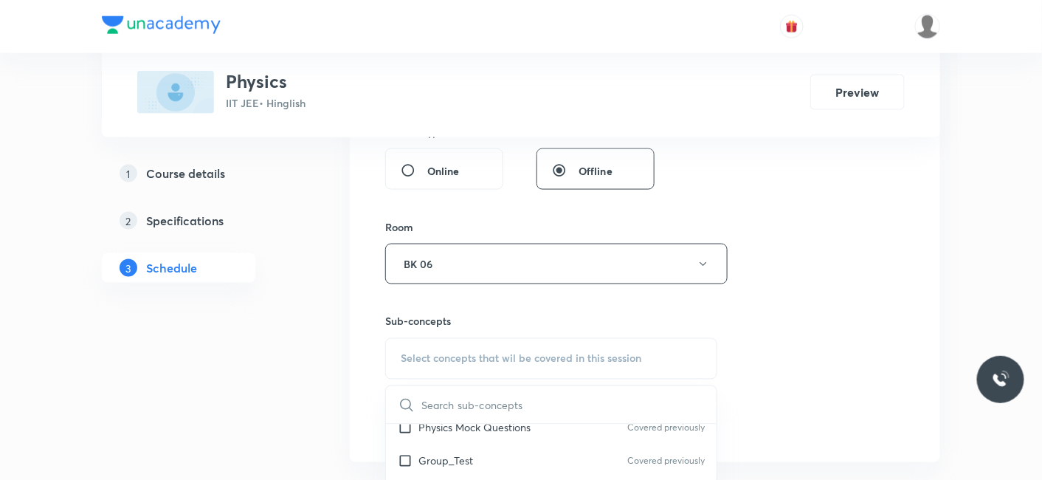
scroll to position [82, 0]
click at [445, 423] on p "Group_Test" at bounding box center [446, 426] width 55 height 16
checkbox input "true"
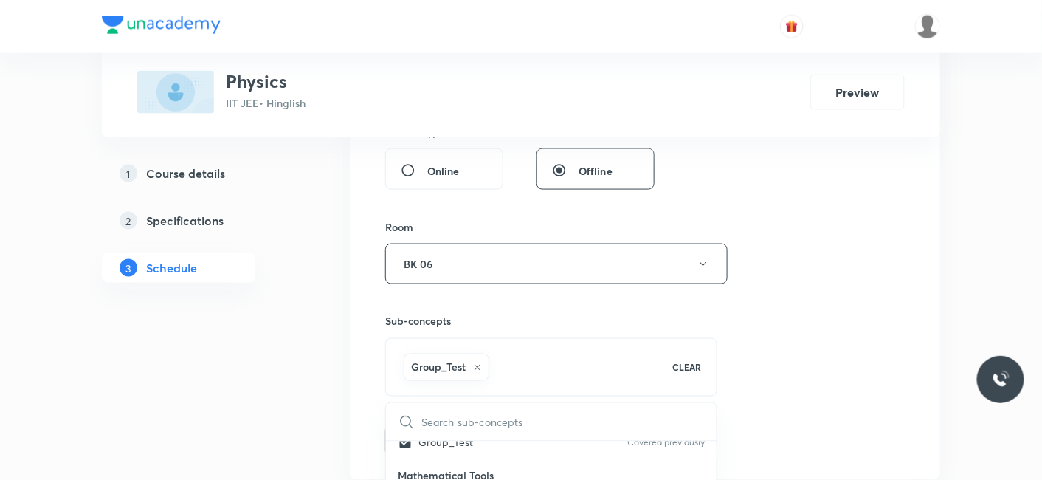
click at [419, 424] on button "Add" at bounding box center [423, 439] width 76 height 30
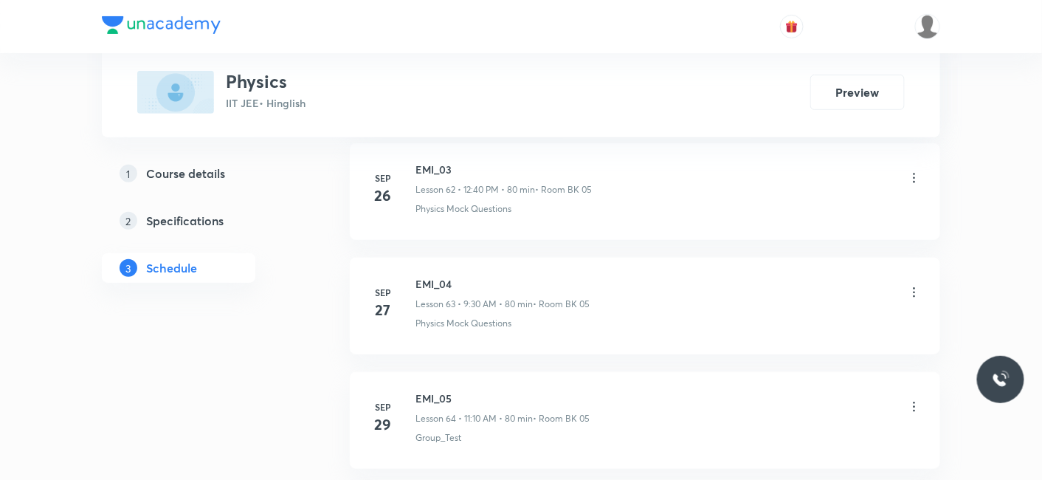
scroll to position [7549, 0]
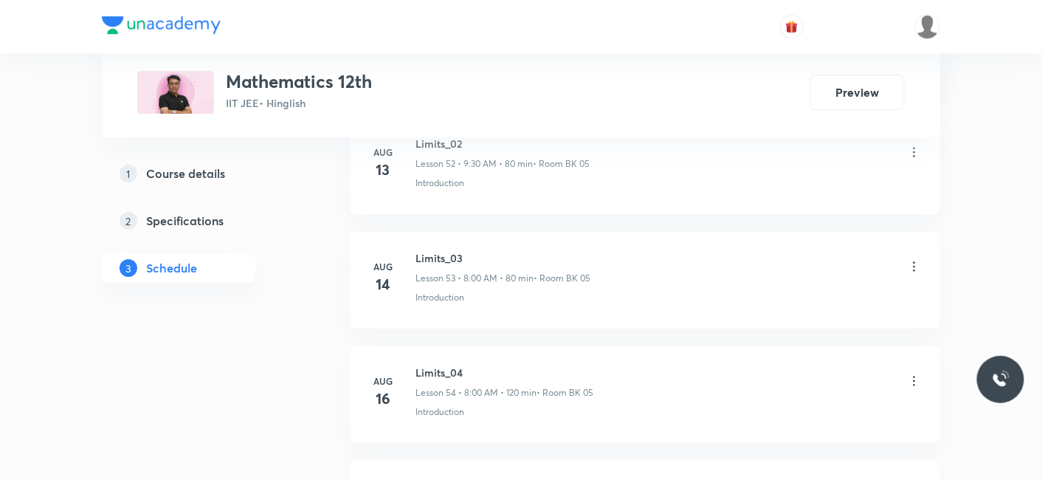
scroll to position [10163, 0]
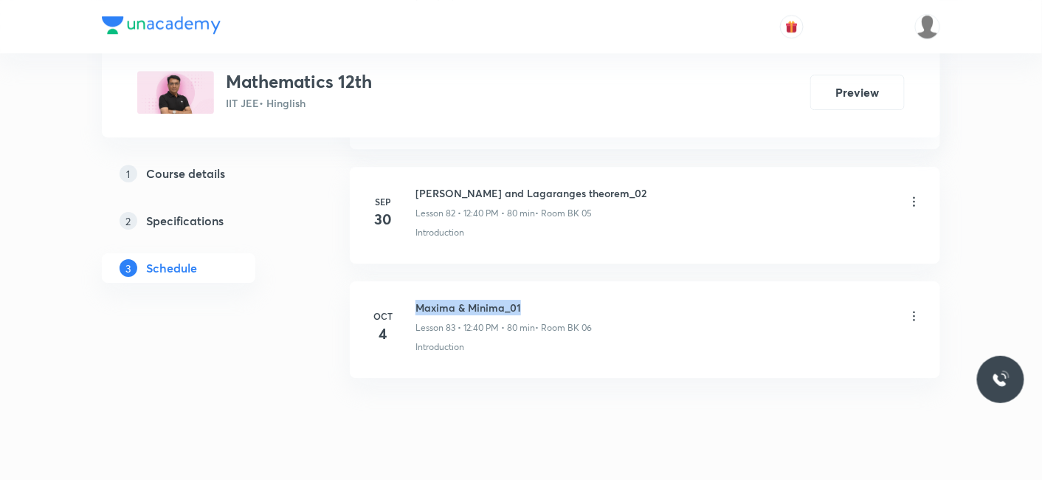
drag, startPoint x: 415, startPoint y: 269, endPoint x: 529, endPoint y: 269, distance: 113.7
click at [529, 300] on h6 "Maxima & Minima_01" at bounding box center [504, 308] width 176 height 16
copy h6 "Maxima & Minima_01"
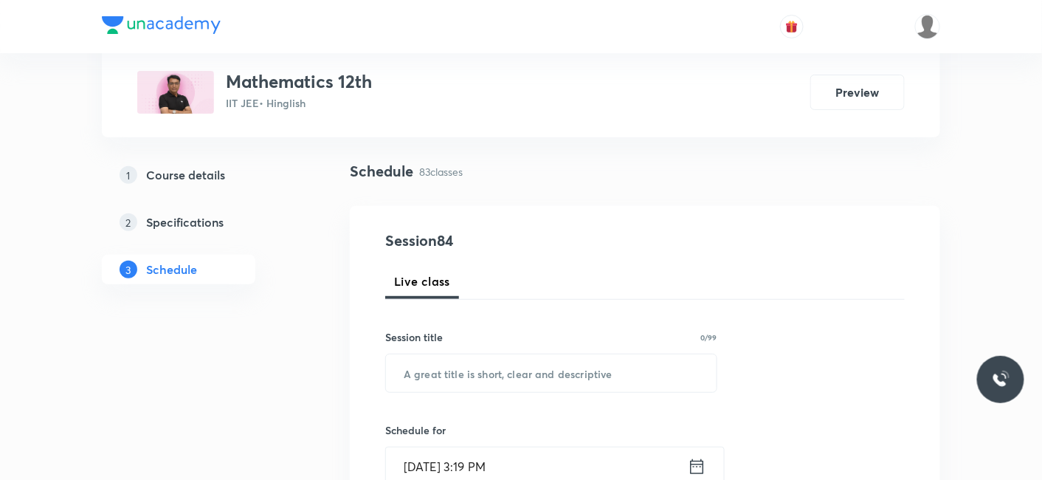
scroll to position [164, 0]
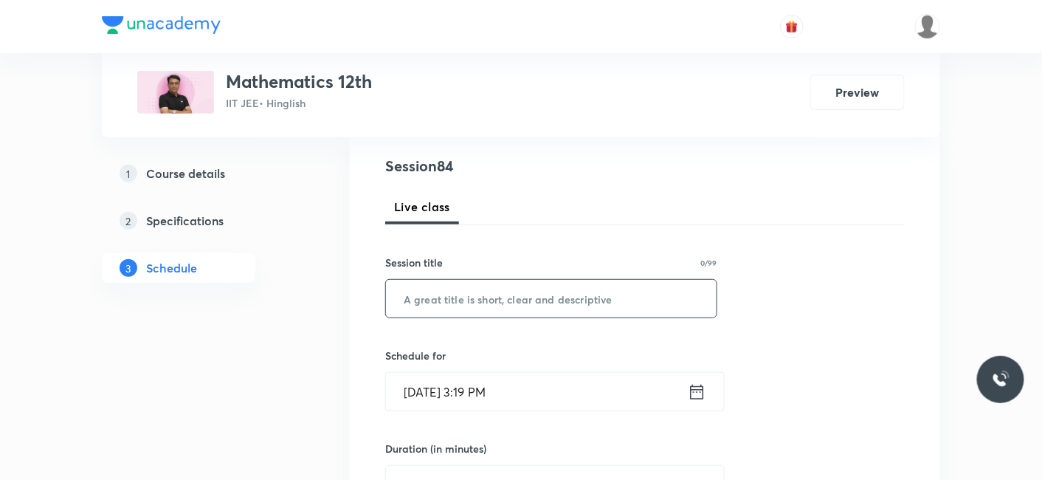
click at [455, 304] on input "text" at bounding box center [551, 299] width 331 height 38
paste input "Maxima & Minima_01"
type input "Maxima & Minima_02"
click at [436, 396] on input "Oct 7, 2025, 3:19 PM" at bounding box center [537, 392] width 302 height 38
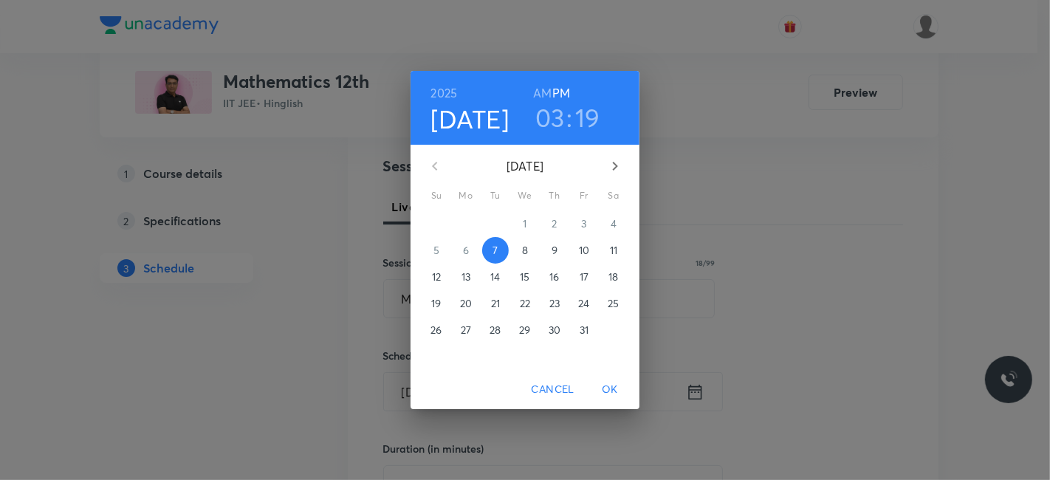
click at [524, 248] on p "8" at bounding box center [525, 250] width 6 height 15
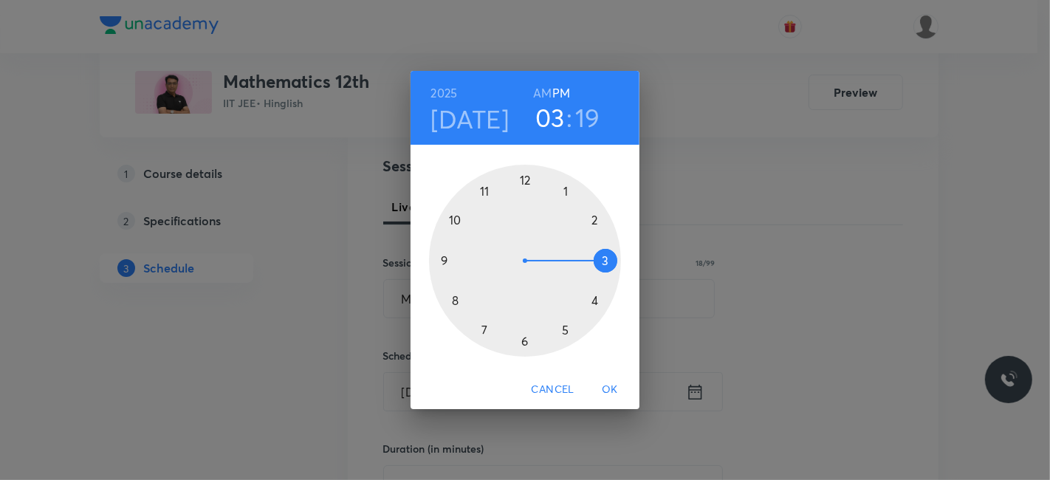
click at [541, 89] on h6 "AM" at bounding box center [542, 93] width 18 height 21
click at [483, 188] on div at bounding box center [525, 261] width 192 height 192
click at [594, 218] on div at bounding box center [525, 261] width 192 height 192
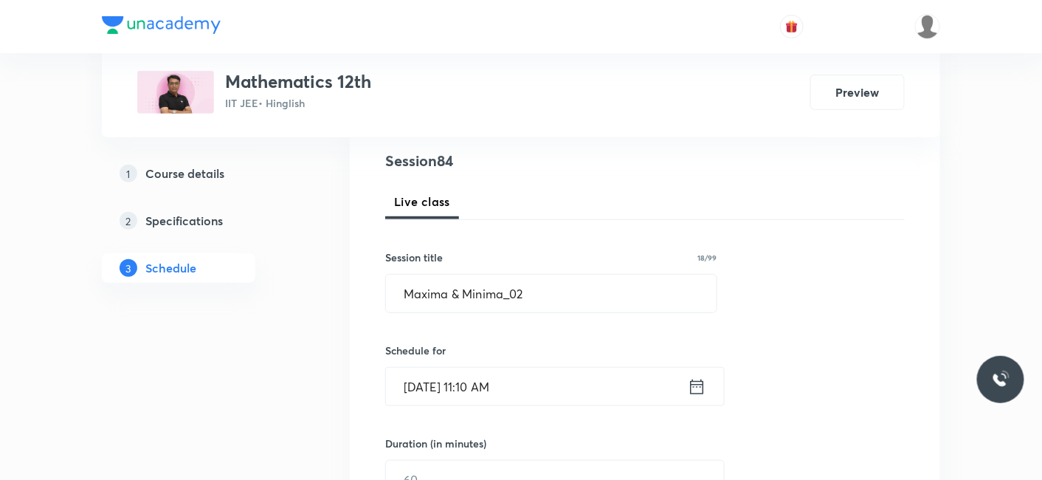
scroll to position [246, 0]
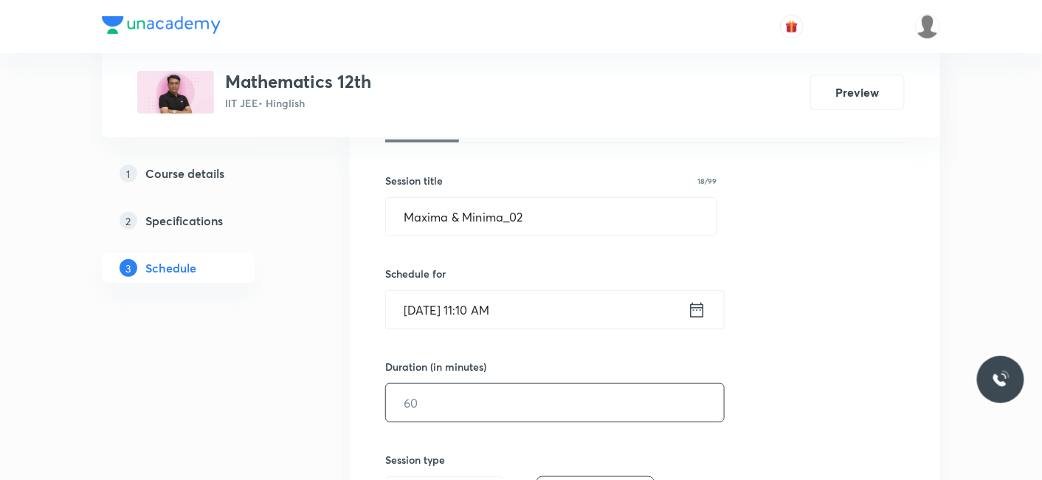
click at [485, 390] on input "text" at bounding box center [555, 403] width 338 height 38
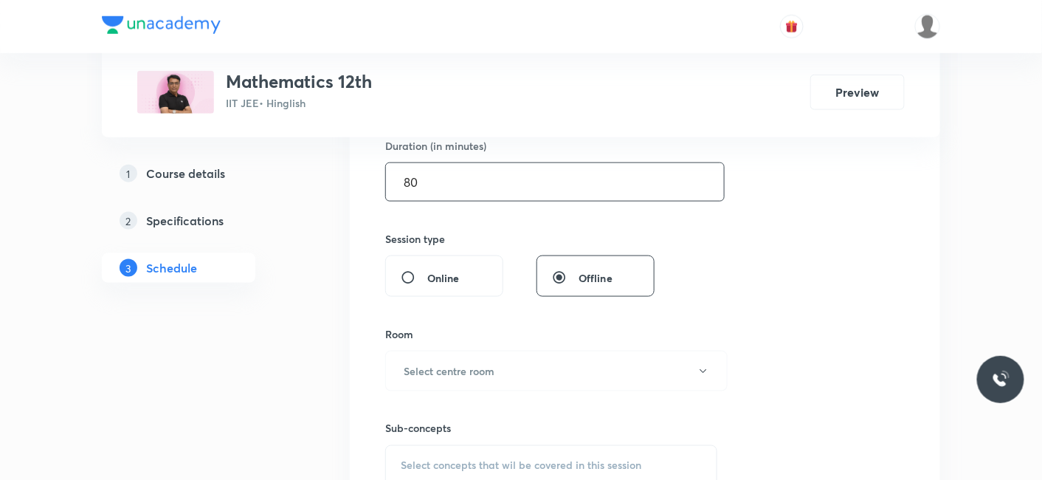
scroll to position [492, 0]
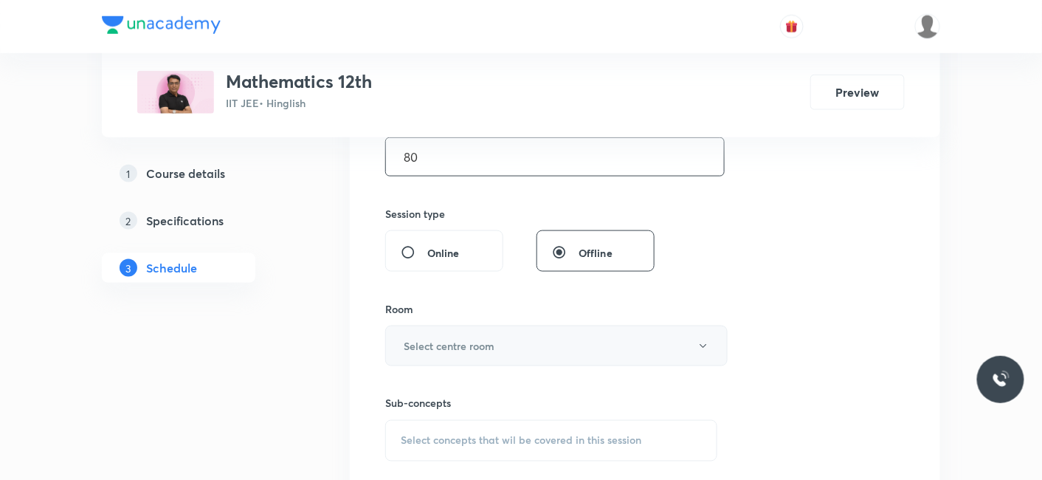
type input "80"
click at [453, 345] on h6 "Select centre room" at bounding box center [449, 346] width 91 height 16
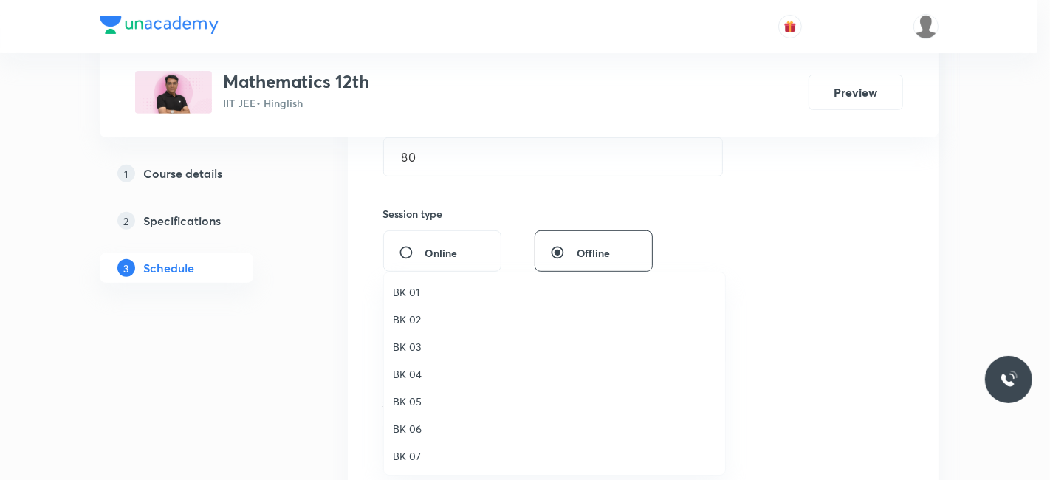
click at [405, 426] on span "BK 06" at bounding box center [554, 429] width 323 height 16
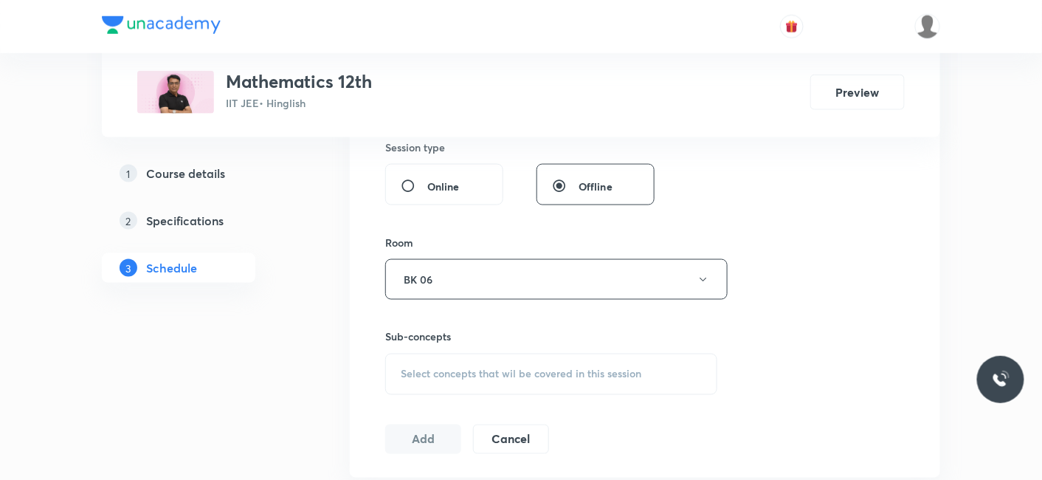
scroll to position [655, 0]
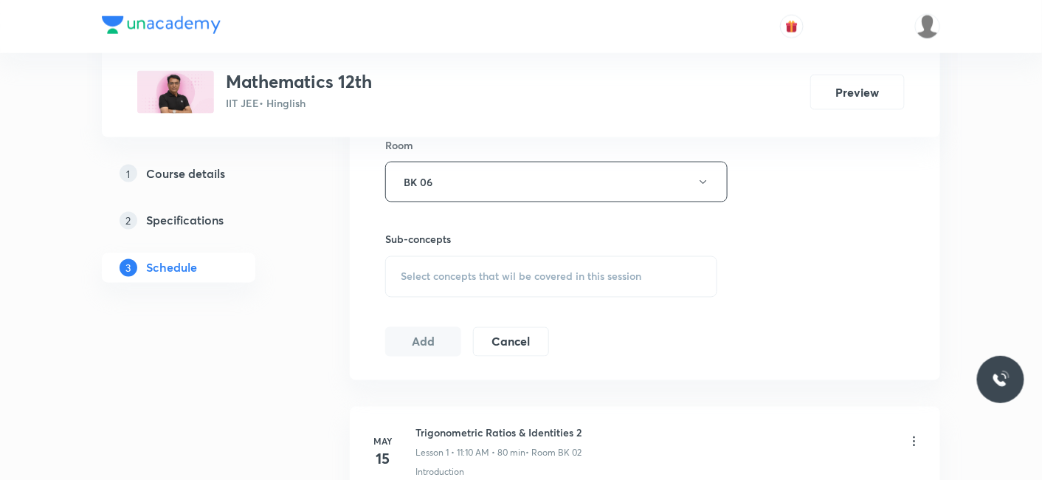
click at [478, 289] on div "Select concepts that wil be covered in this session" at bounding box center [551, 276] width 332 height 41
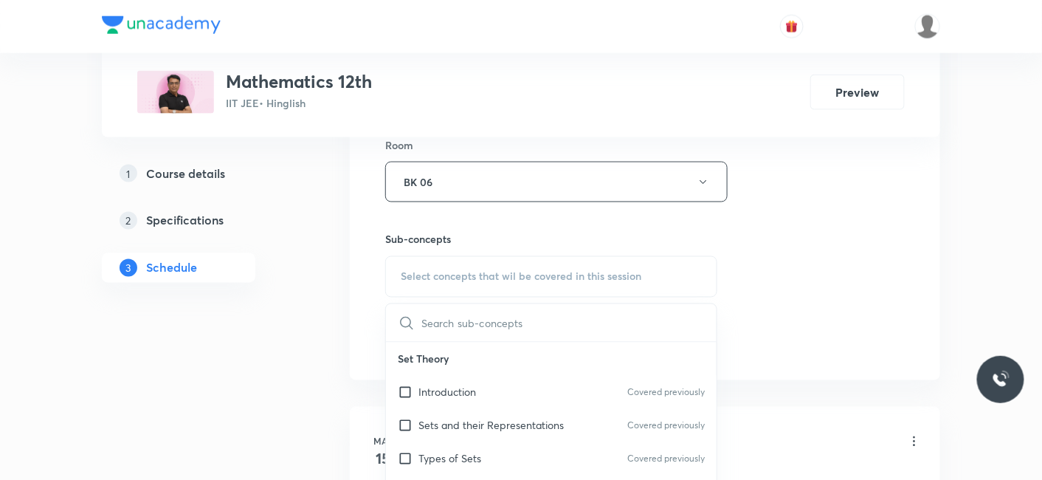
drag, startPoint x: 441, startPoint y: 389, endPoint x: 294, endPoint y: 365, distance: 148.8
click at [441, 390] on p "Introduction" at bounding box center [448, 393] width 58 height 16
checkbox input "true"
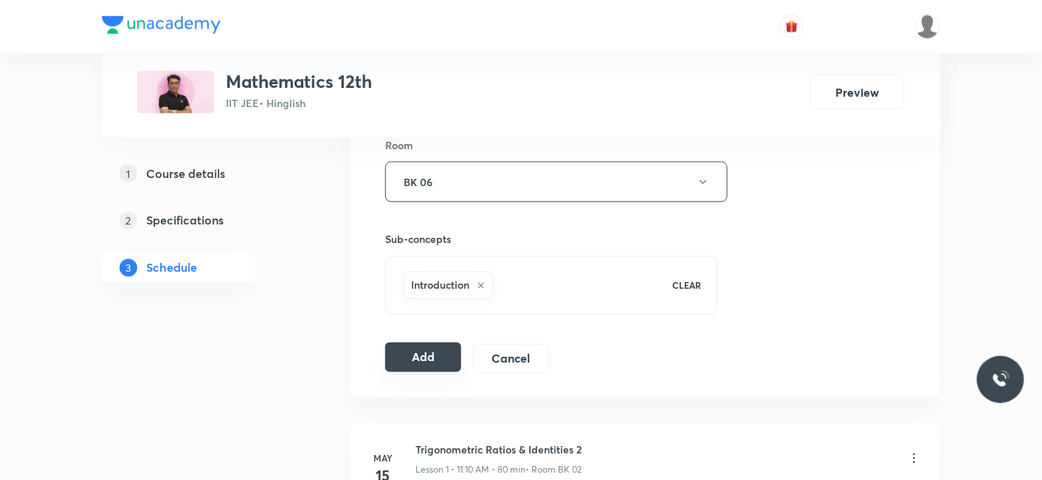
click at [424, 359] on button "Add" at bounding box center [423, 357] width 76 height 30
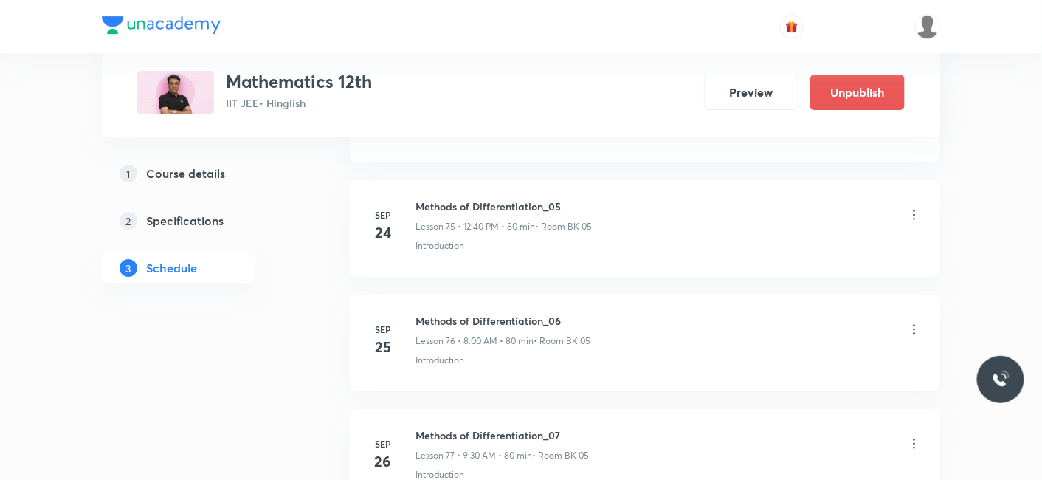
scroll to position [9600, 0]
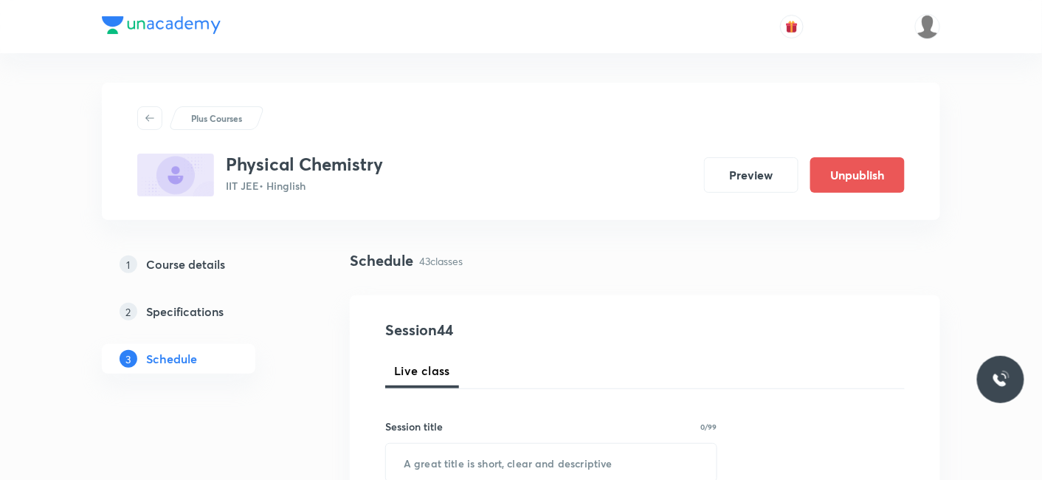
scroll to position [5697, 0]
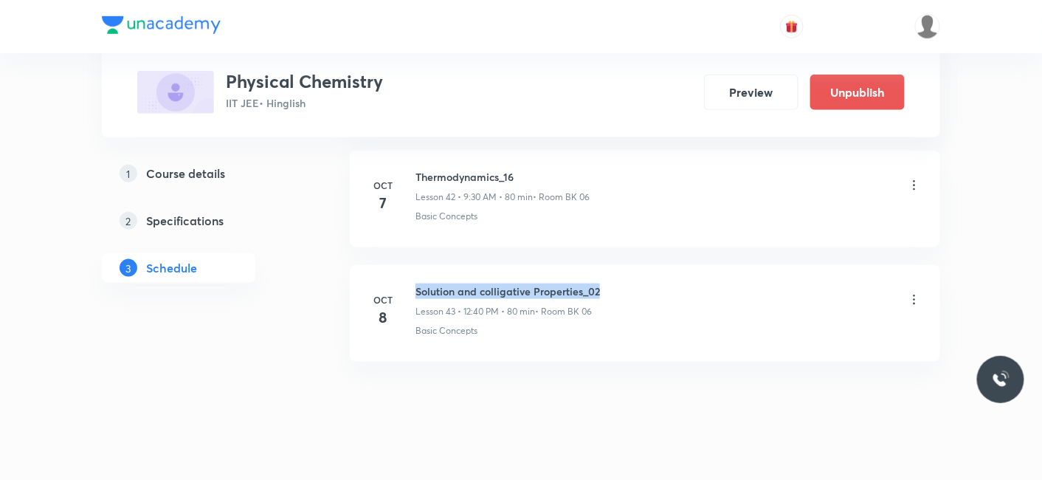
drag, startPoint x: 416, startPoint y: 267, endPoint x: 647, endPoint y: 272, distance: 231.1
click at [647, 283] on div "Solution and colligative Properties_02 Lesson 43 • 12:40 PM • 80 min • Room BK …" at bounding box center [669, 300] width 506 height 35
copy h6 "Solution and colligative Properties_02"
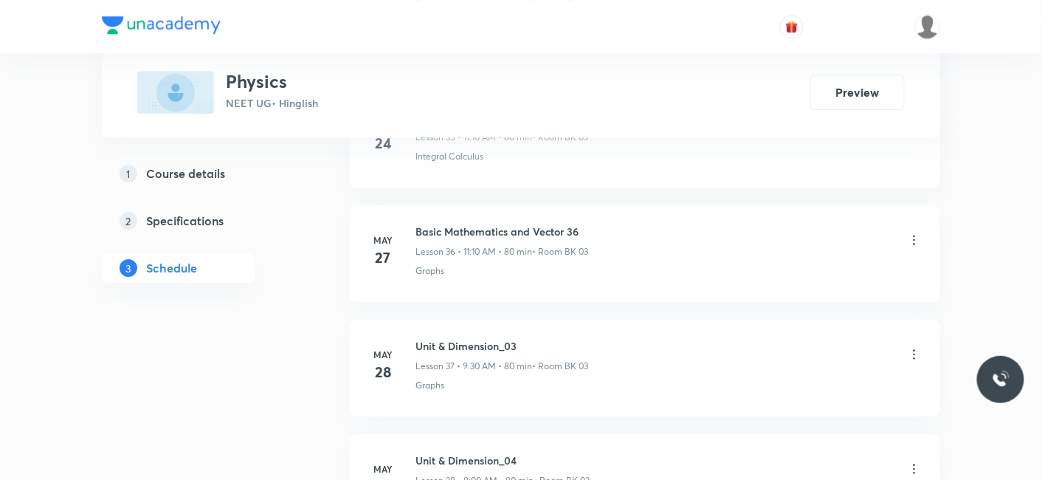
scroll to position [14039, 0]
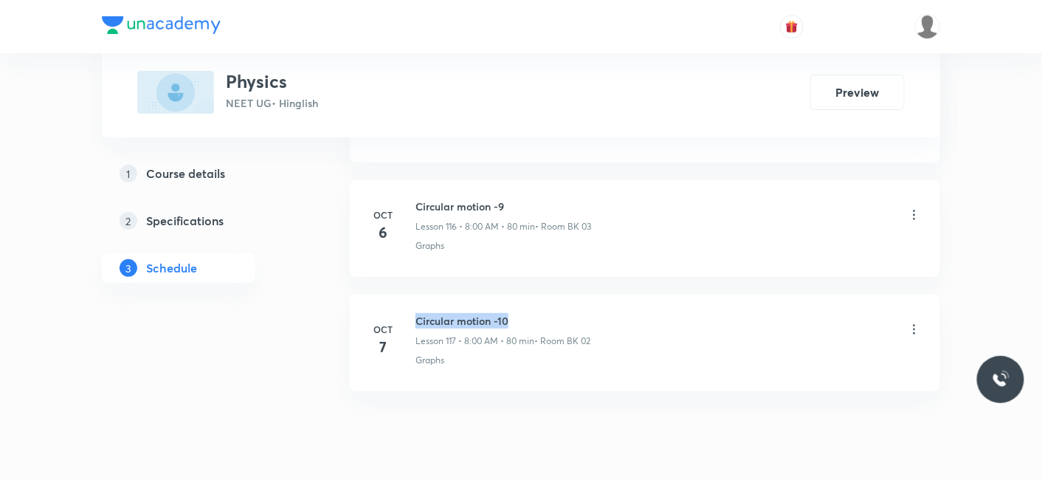
drag, startPoint x: 416, startPoint y: 266, endPoint x: 537, endPoint y: 262, distance: 121.8
click at [537, 313] on h6 "Circular motion -10" at bounding box center [503, 321] width 175 height 16
copy h6 "Circular motion -10"
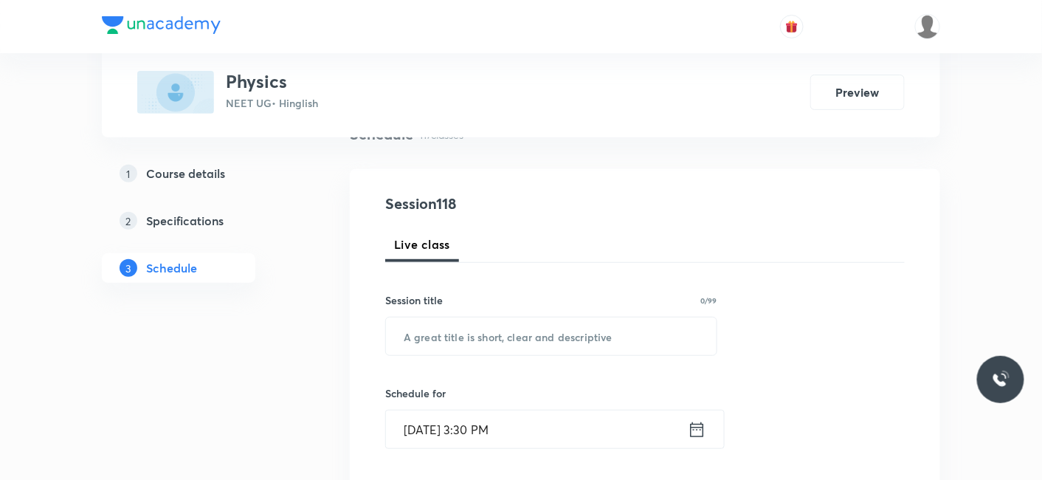
scroll to position [164, 0]
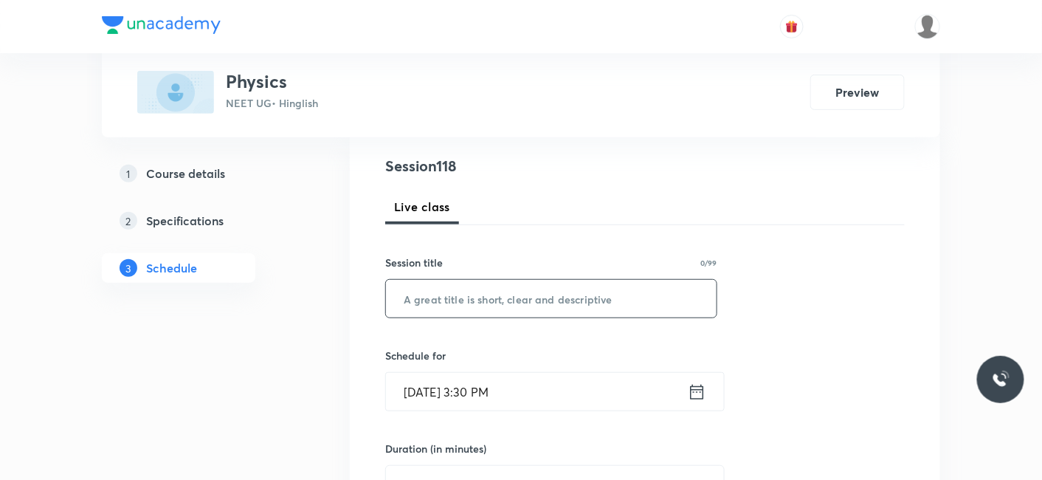
click at [475, 308] on input "text" at bounding box center [551, 299] width 331 height 38
paste input "Circular motion -10"
type input "Circular motion -11"
click at [459, 393] on input "Oct 7, 2025, 3:30 PM" at bounding box center [537, 392] width 302 height 38
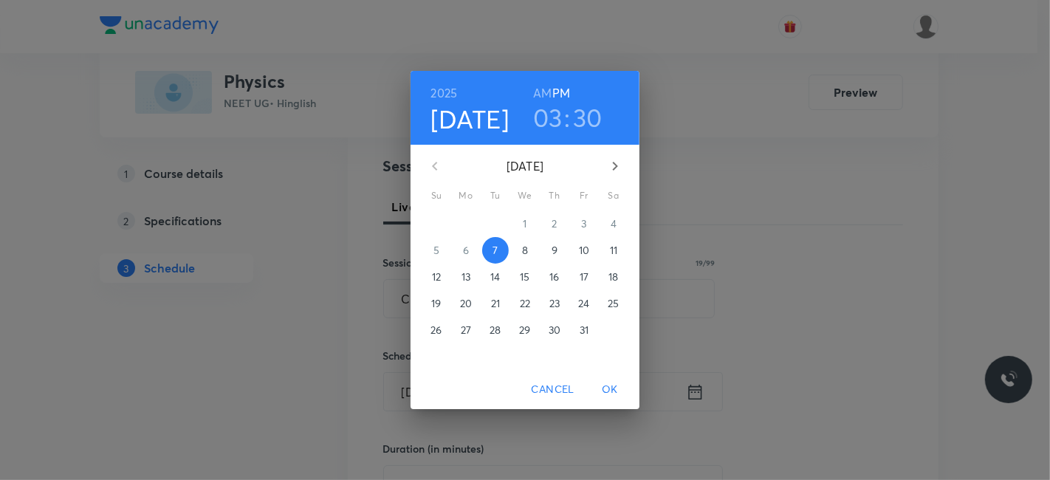
click at [522, 249] on p "8" at bounding box center [525, 250] width 6 height 15
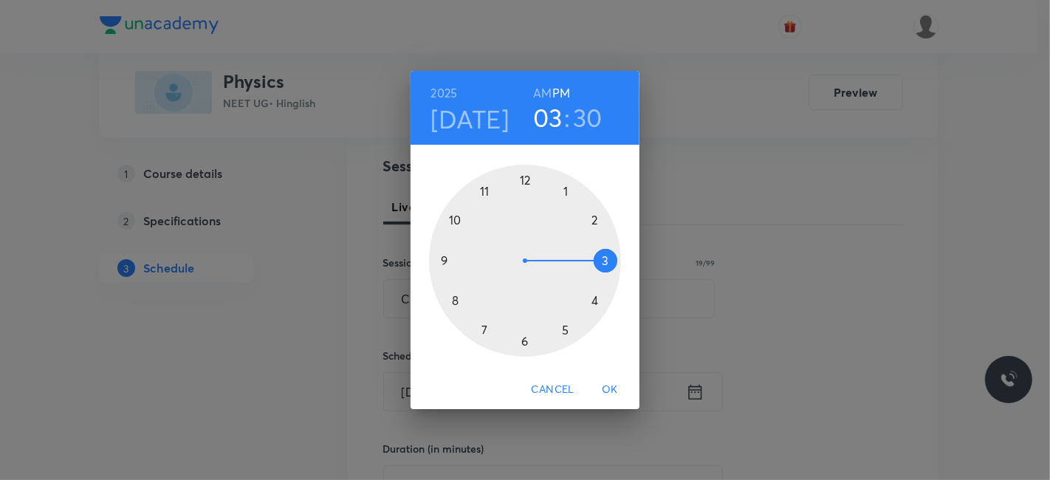
drag, startPoint x: 543, startPoint y: 91, endPoint x: 535, endPoint y: 114, distance: 25.0
click at [544, 90] on h6 "AM" at bounding box center [542, 93] width 18 height 21
click at [454, 298] on div at bounding box center [525, 261] width 192 height 192
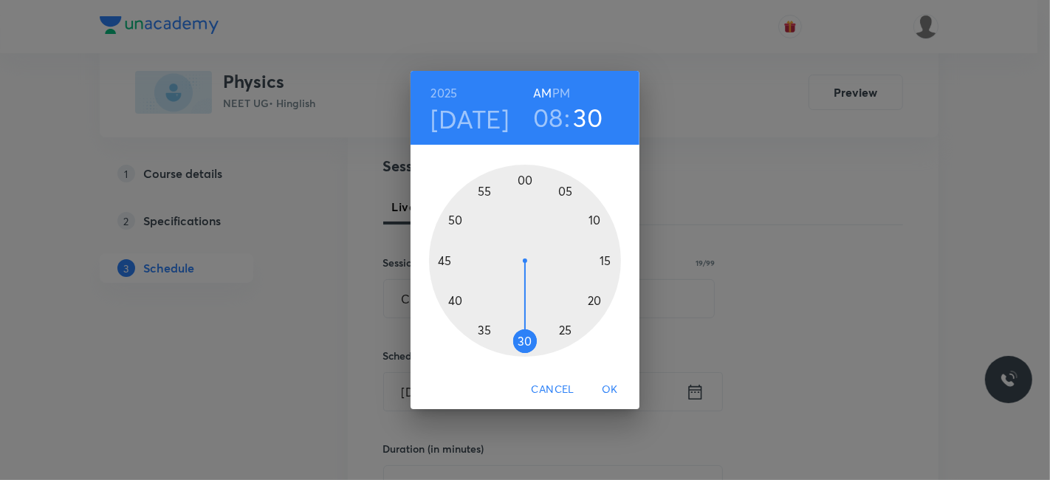
click at [527, 176] on div at bounding box center [525, 261] width 192 height 192
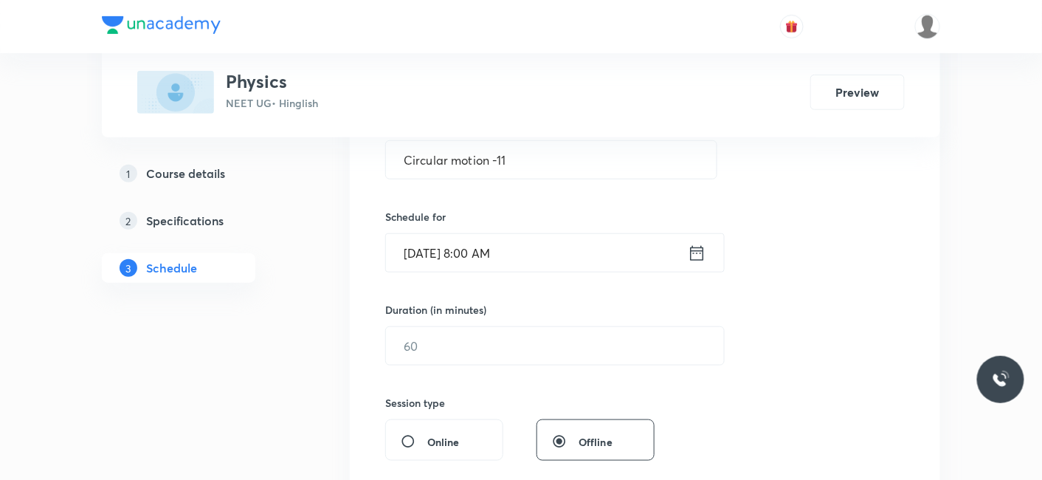
scroll to position [328, 0]
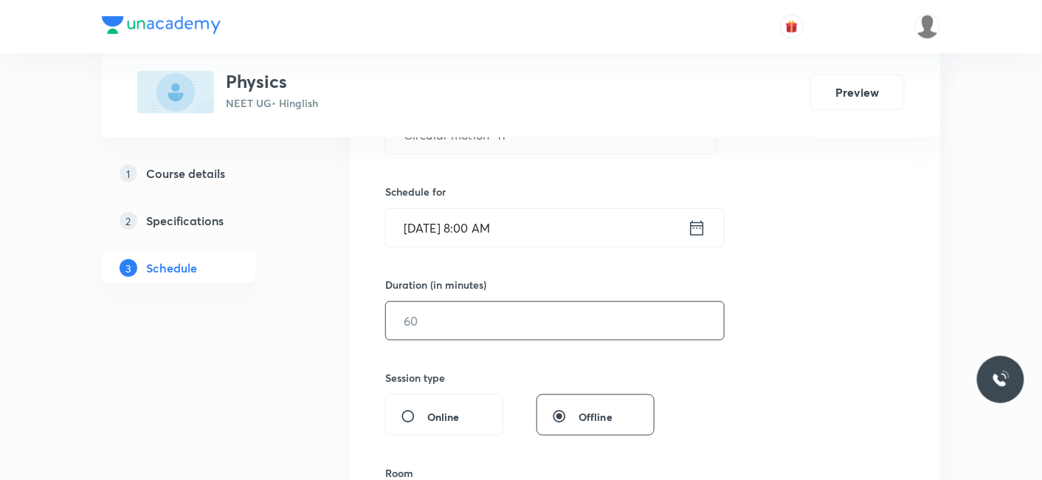
click at [474, 319] on input "text" at bounding box center [555, 321] width 338 height 38
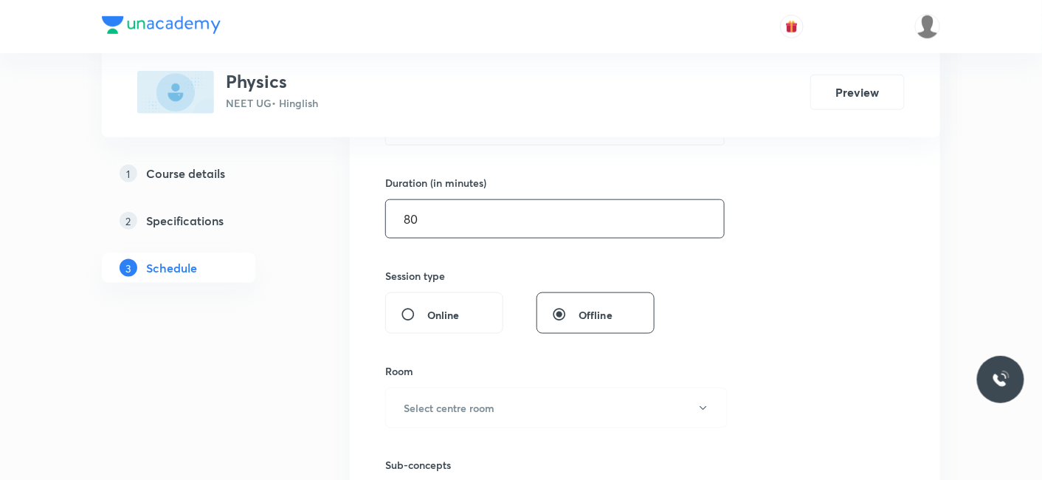
scroll to position [574, 0]
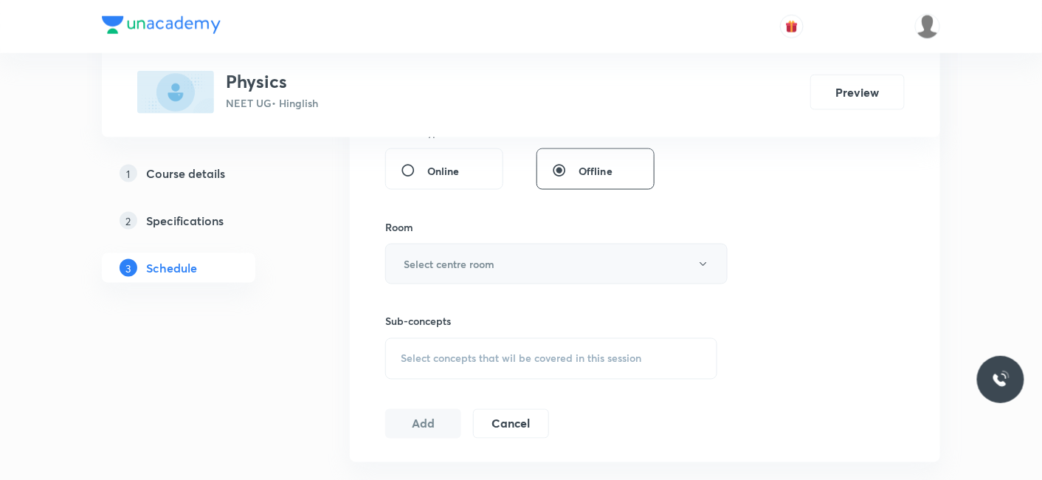
type input "80"
click at [470, 261] on h6 "Select centre room" at bounding box center [449, 264] width 91 height 16
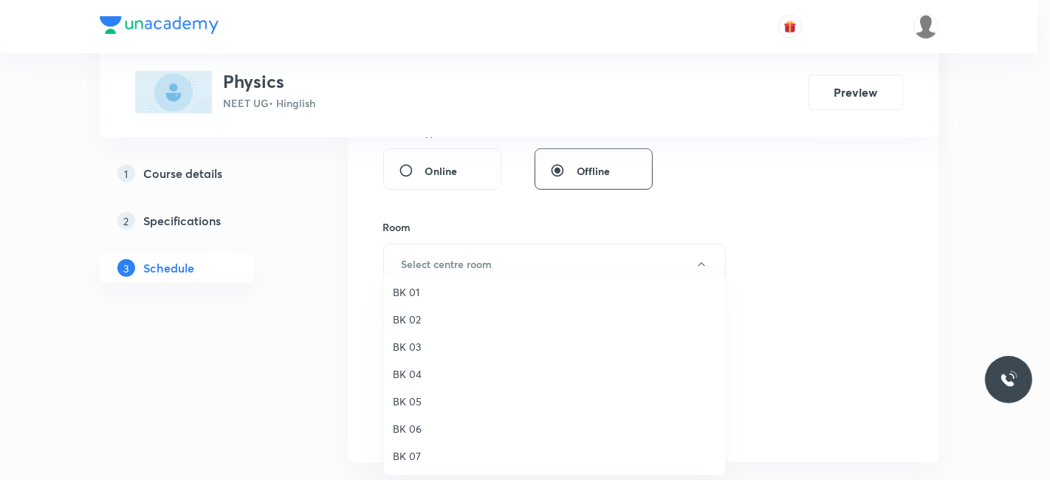
click at [399, 292] on span "BK 01" at bounding box center [554, 292] width 323 height 16
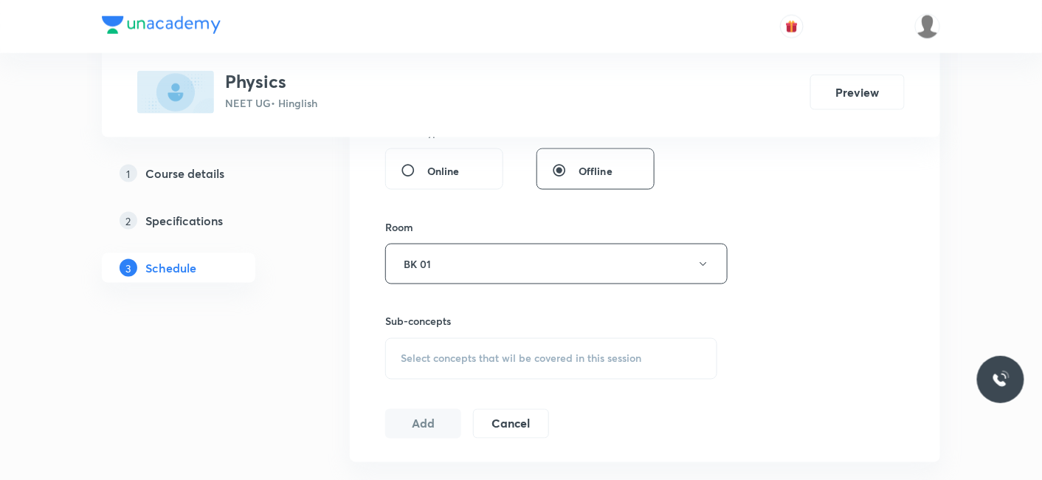
click at [458, 362] on span "Select concepts that wil be covered in this session" at bounding box center [521, 359] width 241 height 12
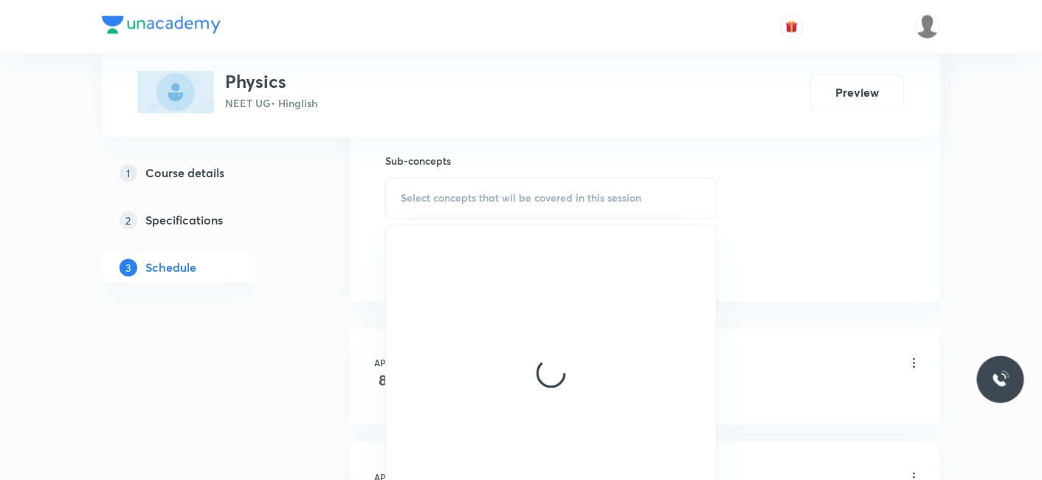
scroll to position [738, 0]
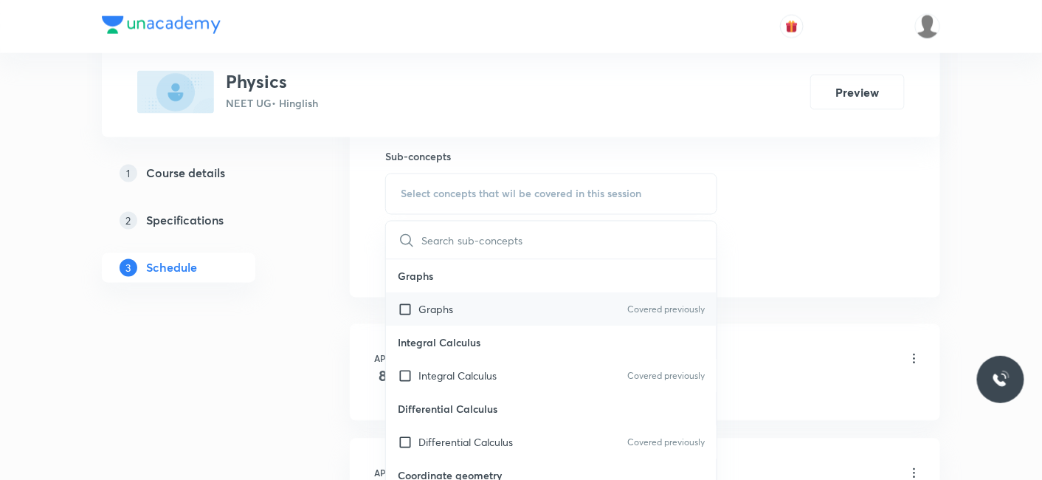
click at [428, 306] on p "Graphs" at bounding box center [436, 310] width 35 height 16
checkbox input "true"
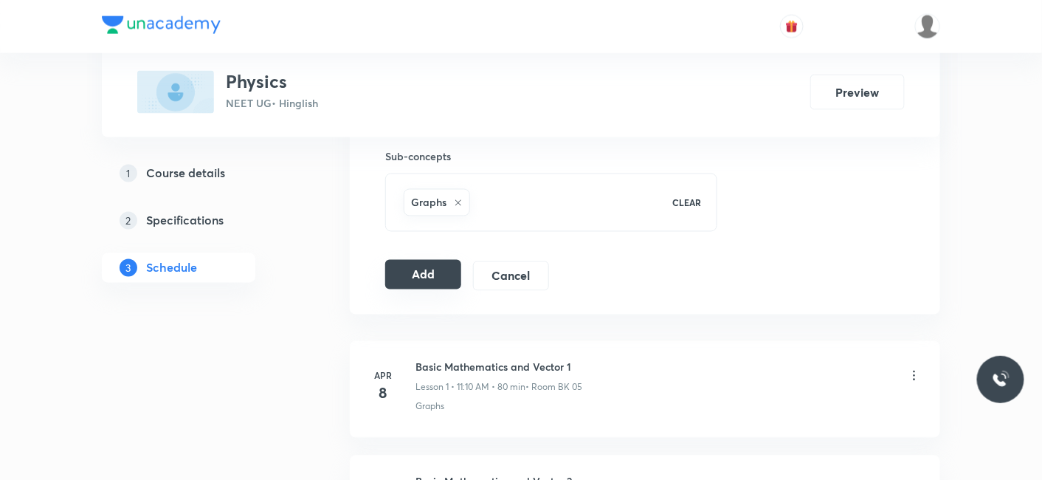
click at [437, 273] on button "Add" at bounding box center [423, 275] width 76 height 30
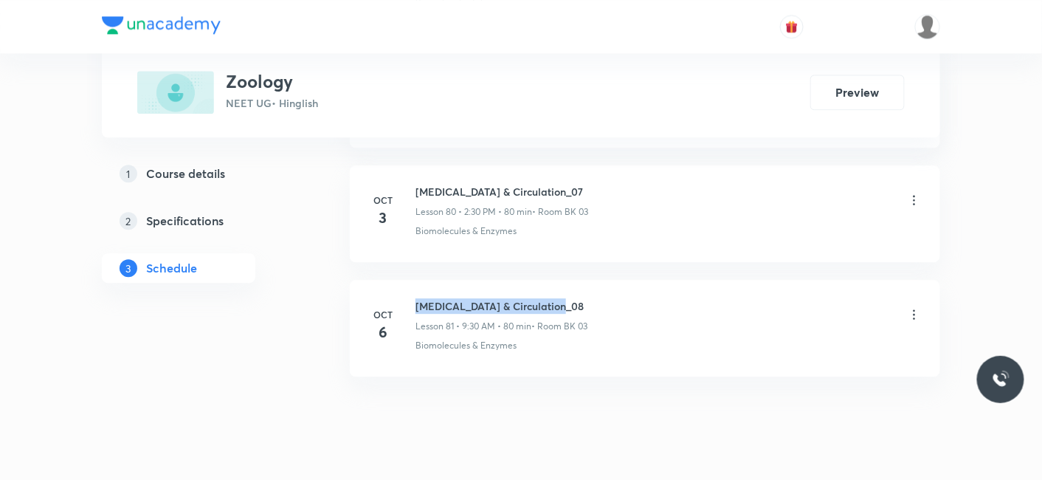
drag, startPoint x: 415, startPoint y: 270, endPoint x: 569, endPoint y: 263, distance: 154.4
click at [569, 298] on h6 "[MEDICAL_DATA] & Circulation_08" at bounding box center [502, 306] width 172 height 16
copy h6 "[MEDICAL_DATA] & Circulation_08"
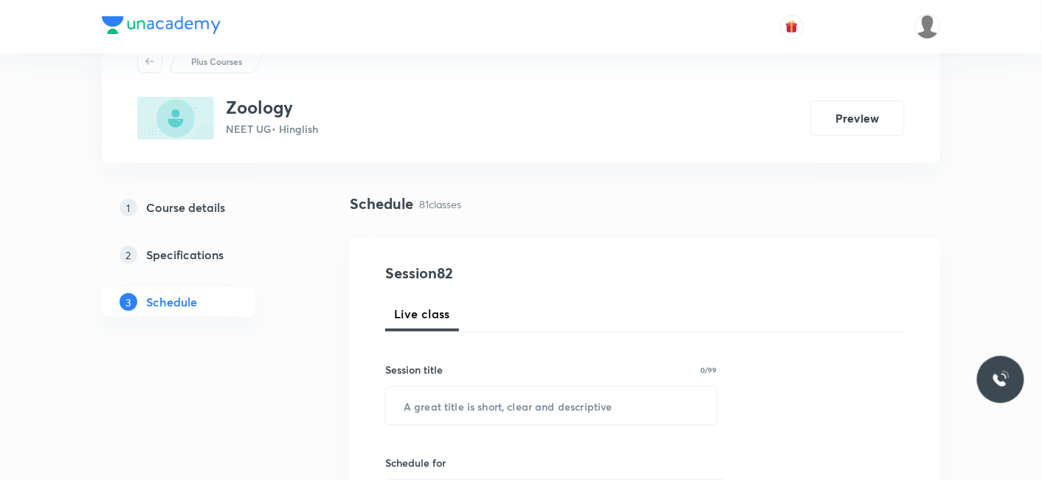
scroll to position [82, 0]
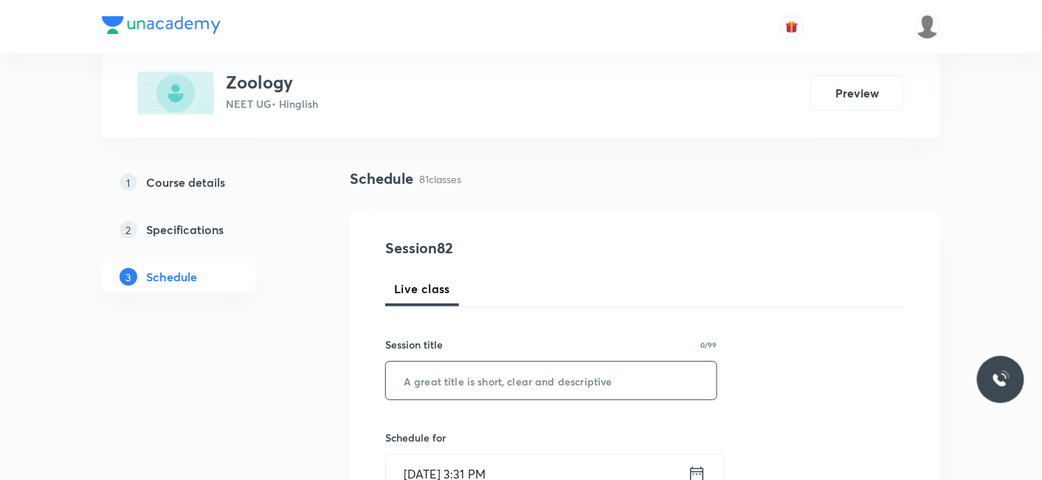
click at [484, 394] on input "text" at bounding box center [551, 381] width 331 height 38
paste input "[MEDICAL_DATA] & Circulation_08"
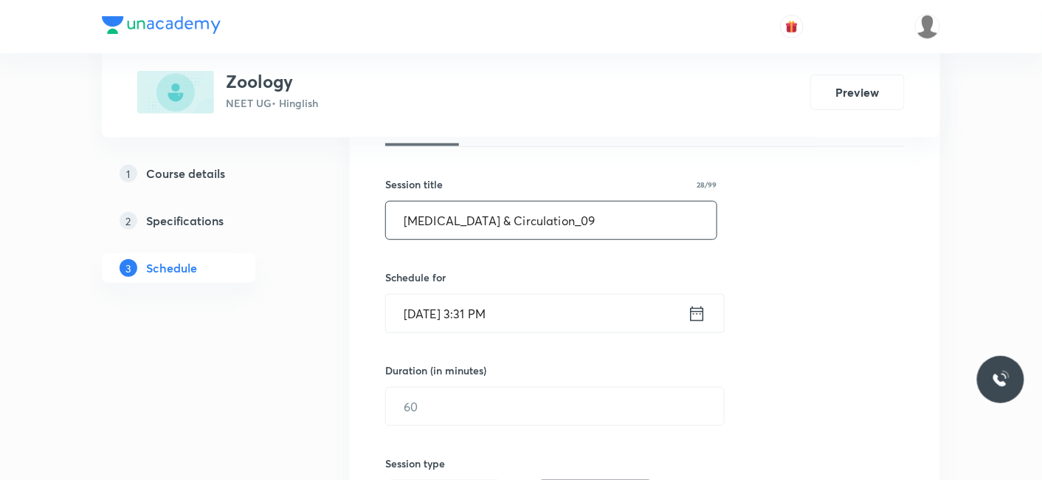
scroll to position [246, 0]
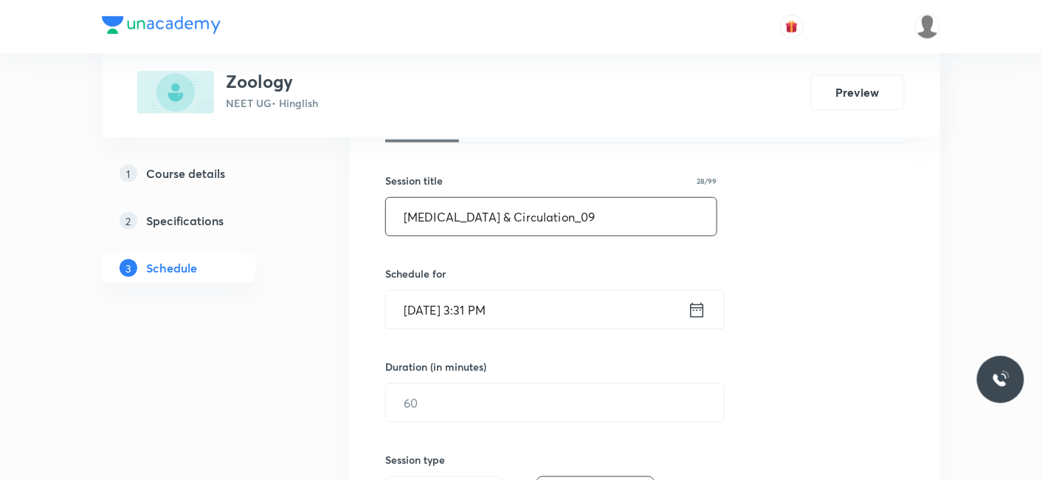
type input "[MEDICAL_DATA] & Circulation_09"
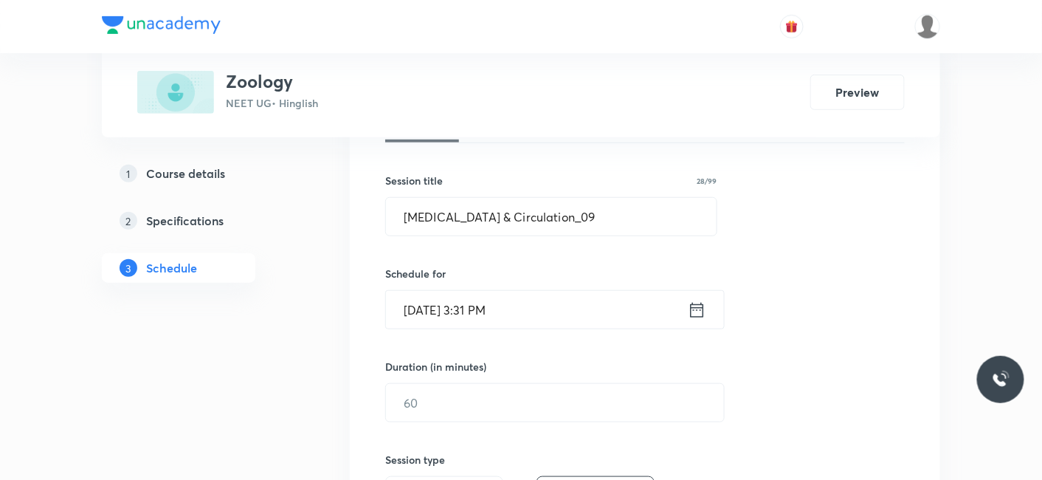
click at [475, 306] on input "[DATE] 3:31 PM" at bounding box center [537, 310] width 302 height 38
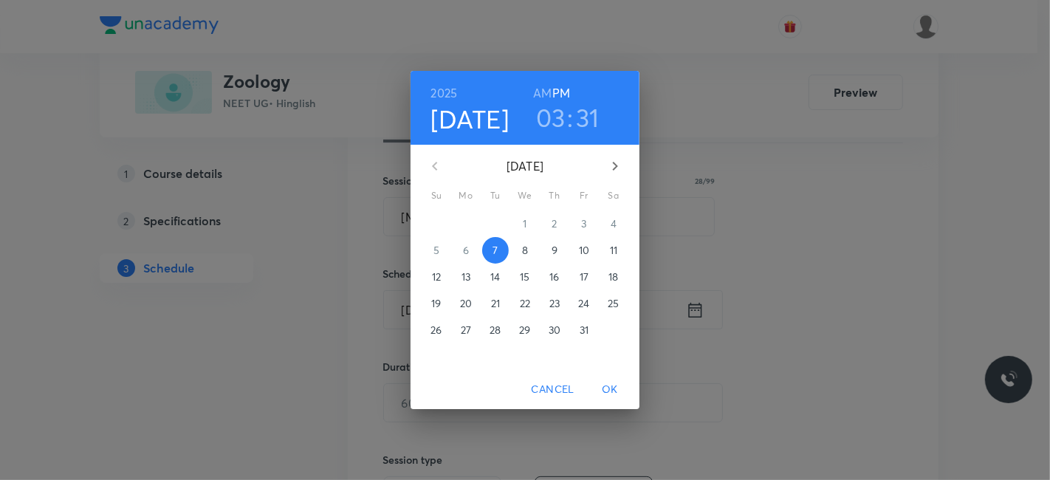
click at [531, 247] on span "8" at bounding box center [525, 250] width 27 height 15
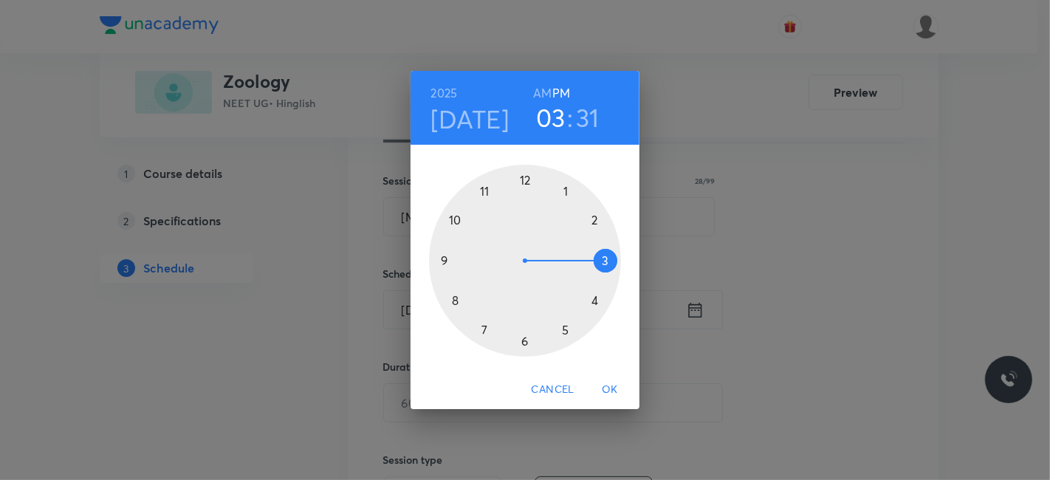
click at [544, 95] on h6 "AM" at bounding box center [542, 93] width 18 height 21
click at [443, 258] on div at bounding box center [525, 261] width 192 height 192
click at [525, 342] on div at bounding box center [525, 261] width 192 height 192
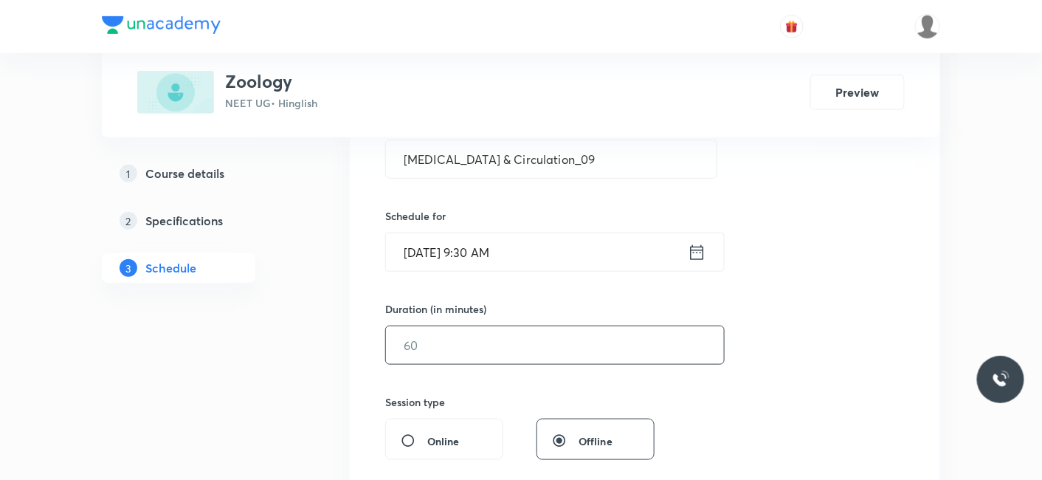
scroll to position [328, 0]
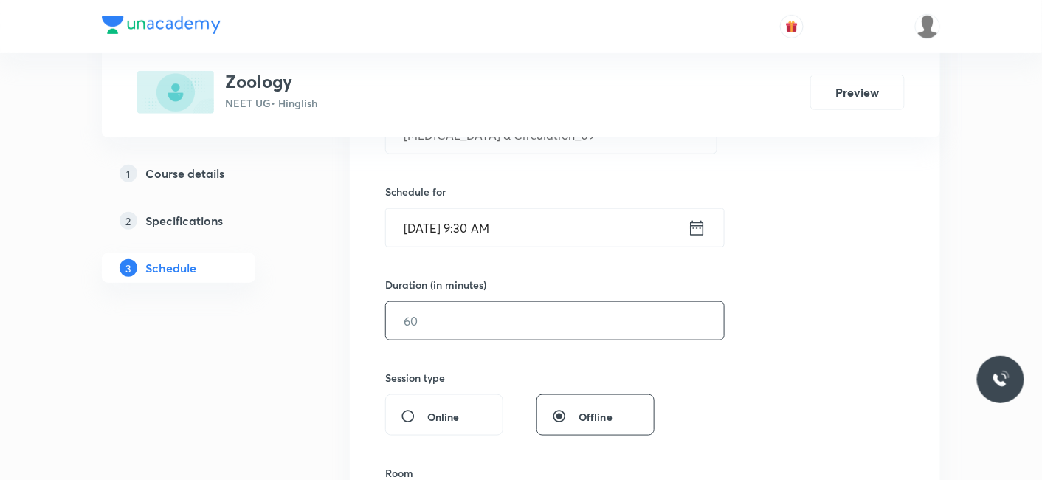
click at [459, 322] on input "text" at bounding box center [555, 321] width 338 height 38
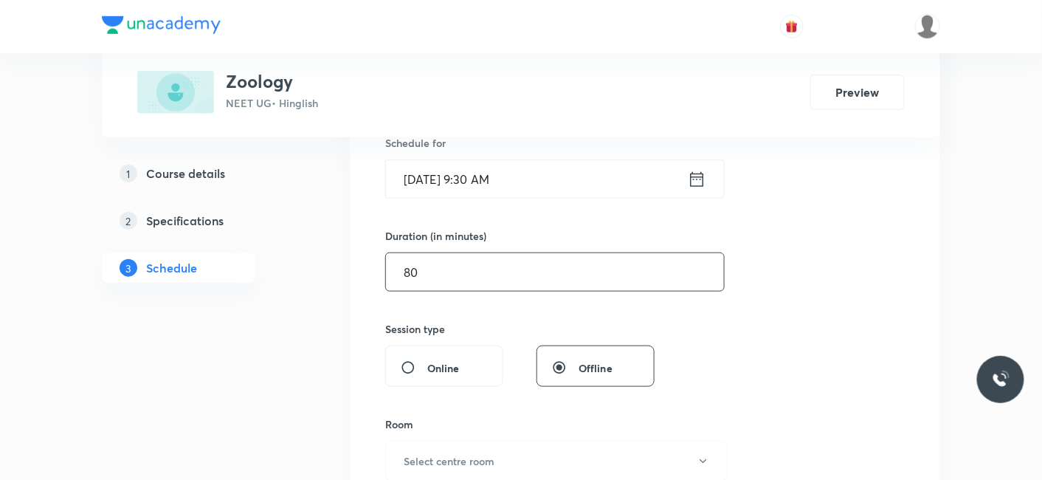
scroll to position [492, 0]
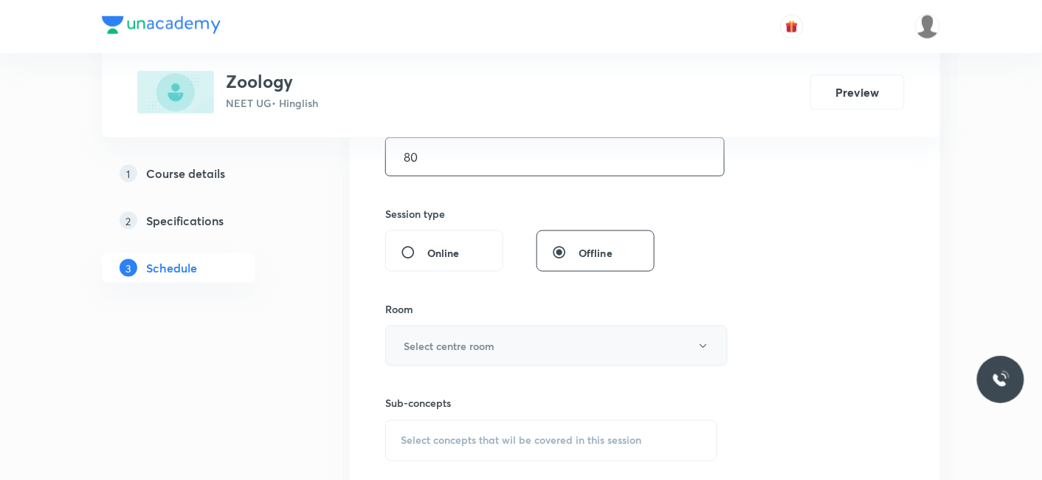
type input "80"
click at [433, 344] on h6 "Select centre room" at bounding box center [449, 346] width 91 height 16
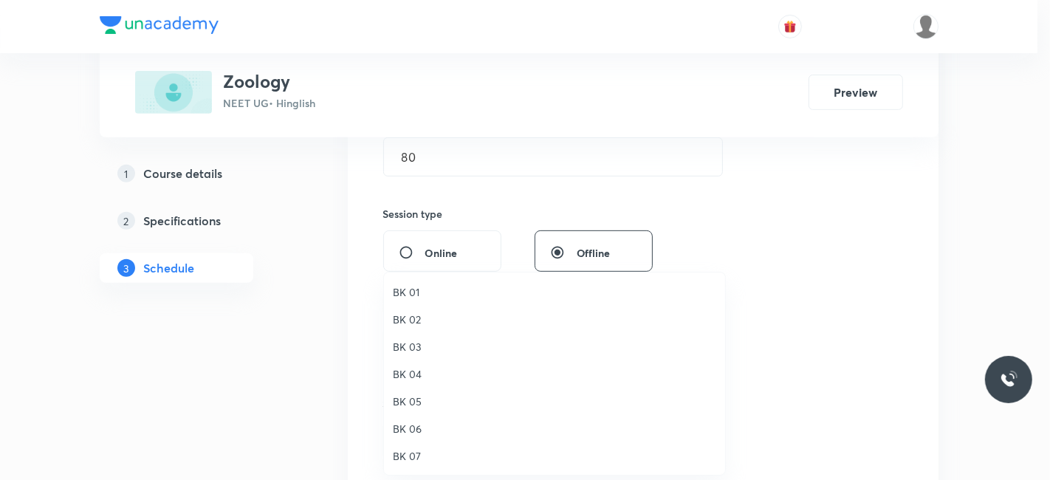
drag, startPoint x: 405, startPoint y: 295, endPoint x: 467, endPoint y: 295, distance: 62.0
click at [405, 294] on span "BK 01" at bounding box center [554, 292] width 323 height 16
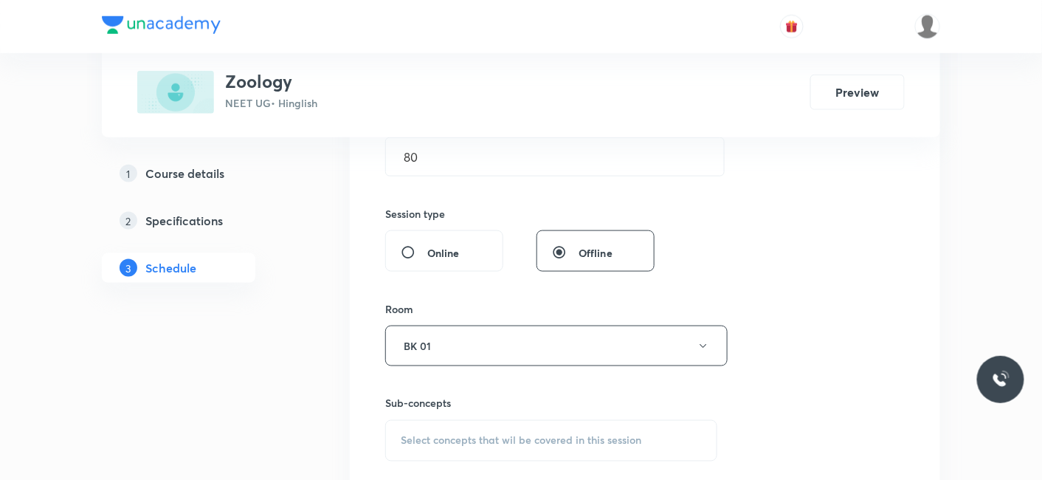
scroll to position [574, 0]
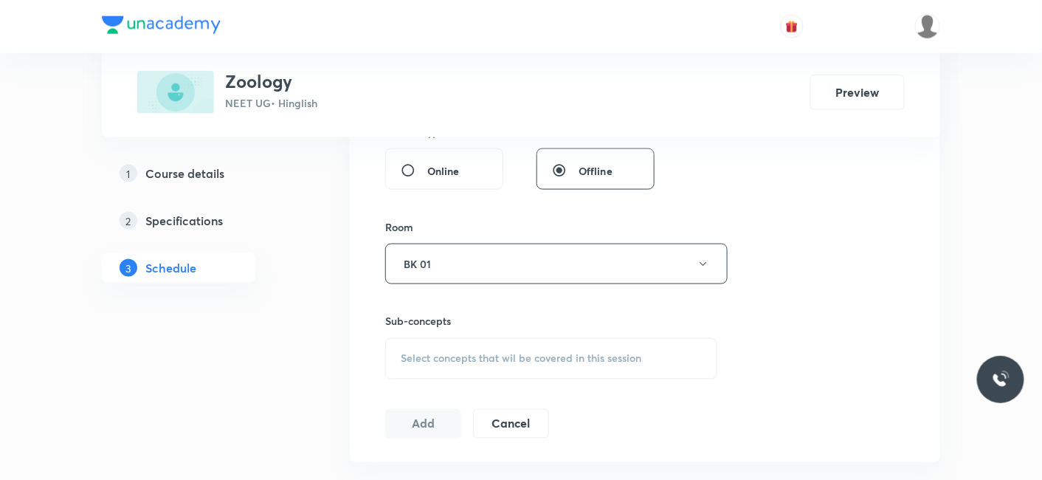
click at [440, 353] on span "Select concepts that wil be covered in this session" at bounding box center [521, 359] width 241 height 12
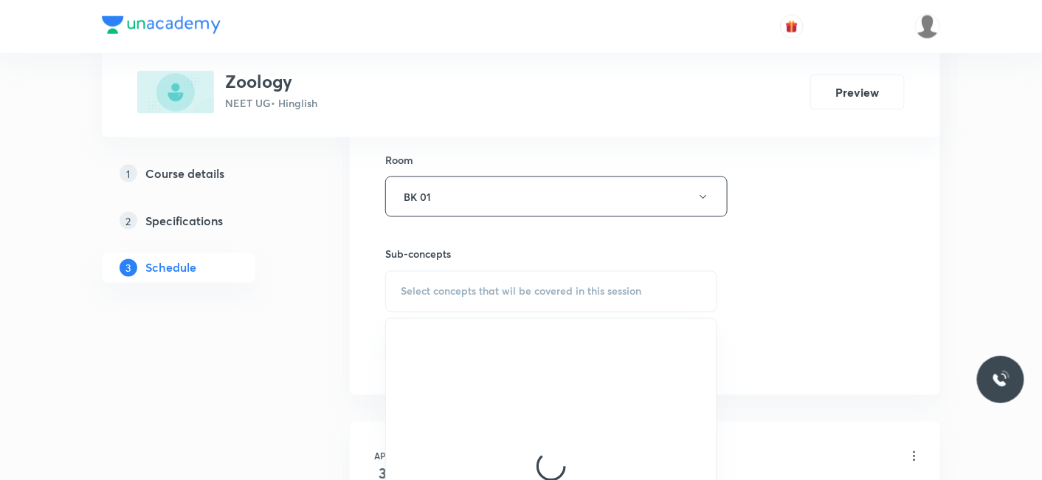
scroll to position [655, 0]
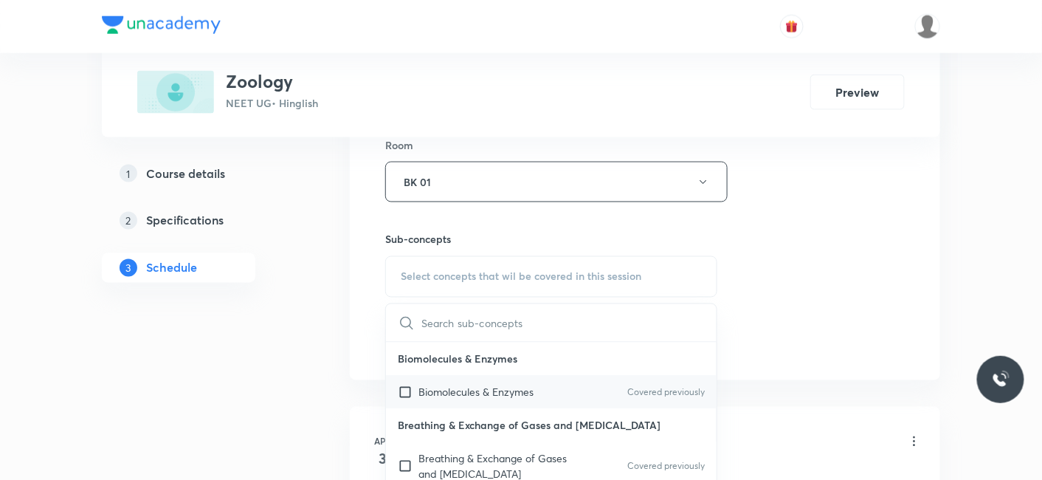
click at [486, 385] on p "Biomolecules & Enzymes" at bounding box center [476, 393] width 115 height 16
checkbox input "true"
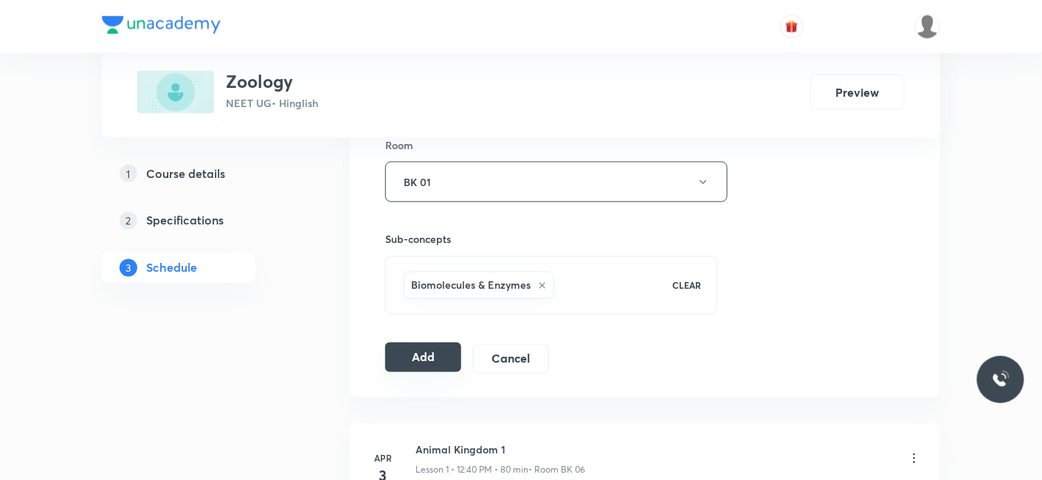
click at [392, 351] on button "Add" at bounding box center [423, 357] width 76 height 30
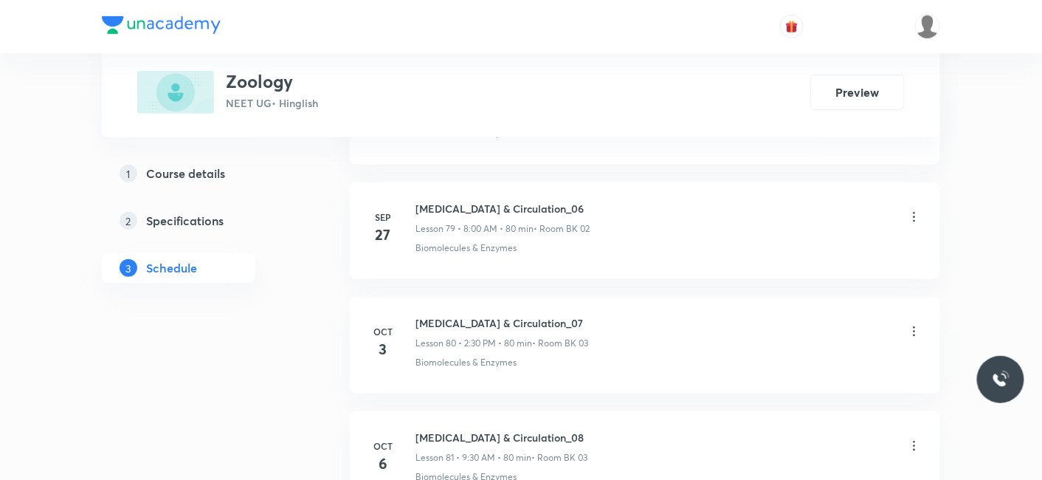
scroll to position [9258, 0]
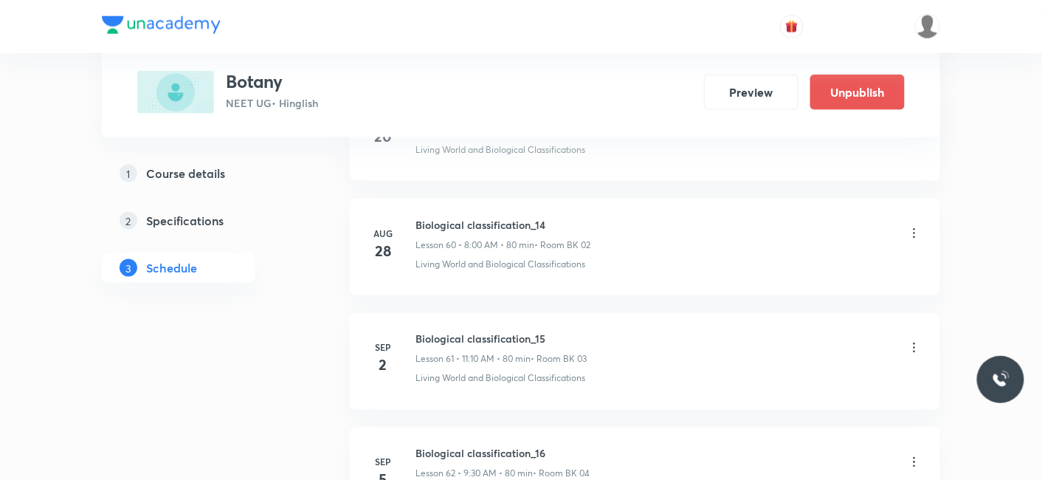
scroll to position [9137, 0]
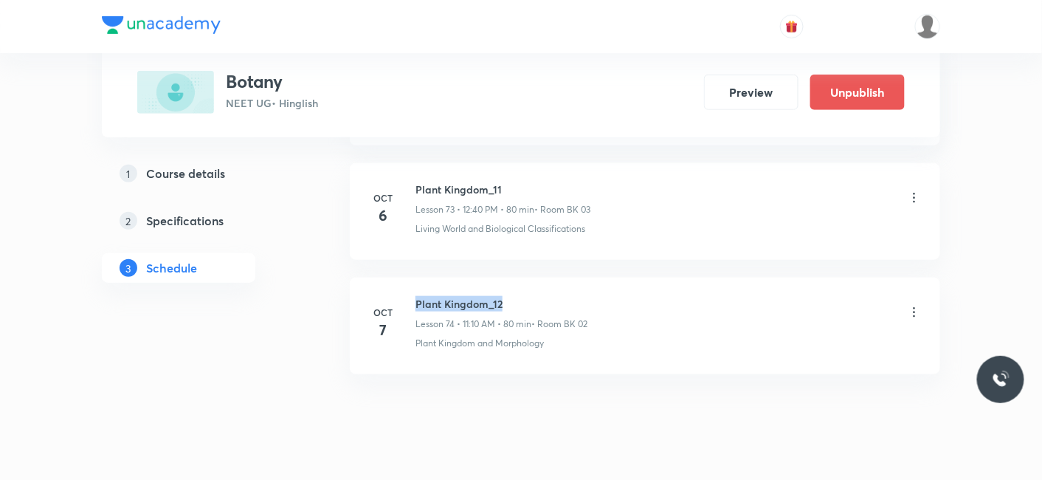
drag, startPoint x: 415, startPoint y: 266, endPoint x: 534, endPoint y: 260, distance: 119.8
click at [534, 278] on li "[DATE] Plant Kingdom_12 Lesson 74 • 11:10 AM • 80 min • Room BK 02 Plant Kingdo…" at bounding box center [645, 326] width 591 height 97
copy h6 "Plant Kingdom_12"
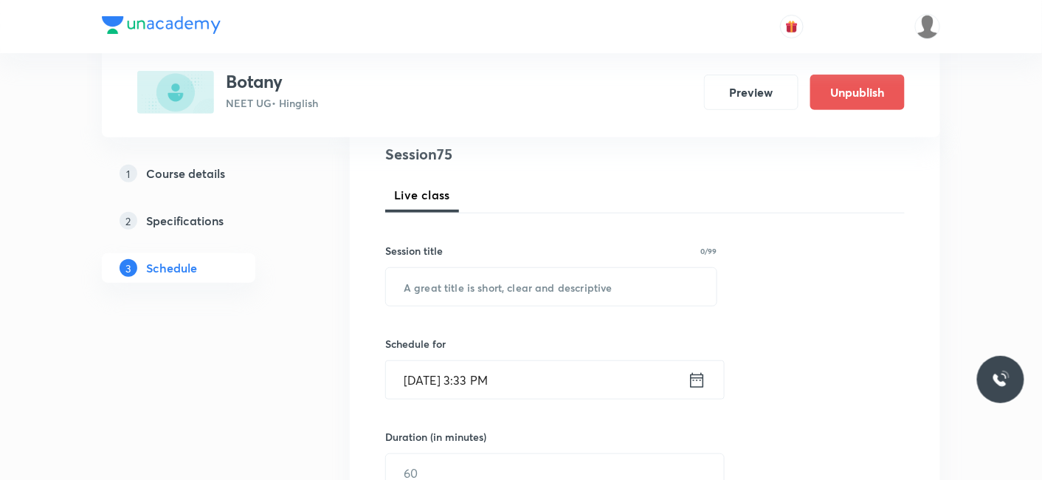
scroll to position [78, 0]
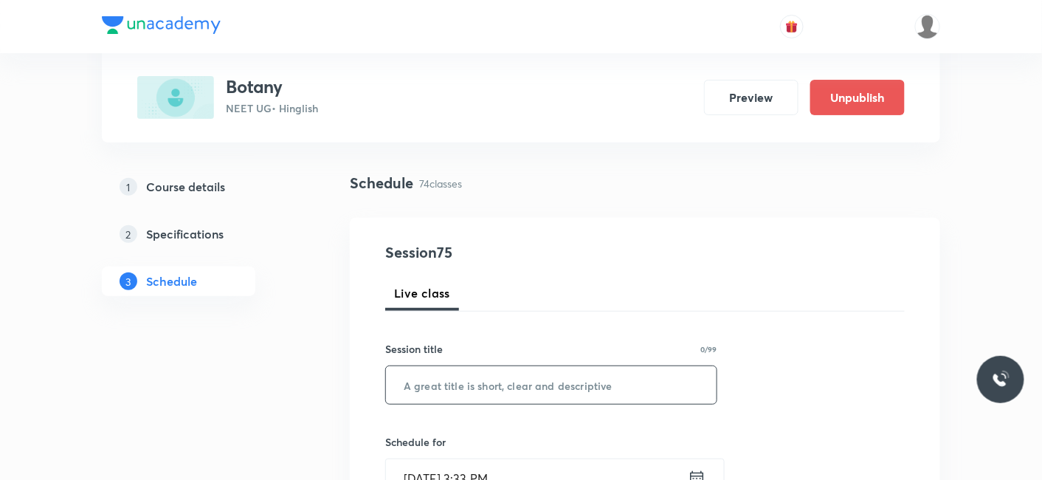
click at [450, 393] on input "text" at bounding box center [551, 385] width 331 height 38
paste input "Plant Kingdom_12"
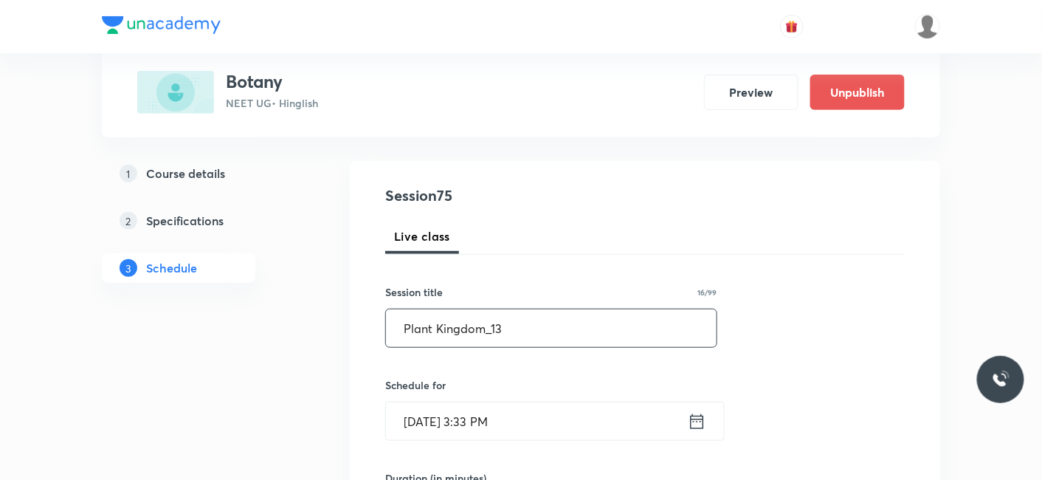
scroll to position [159, 0]
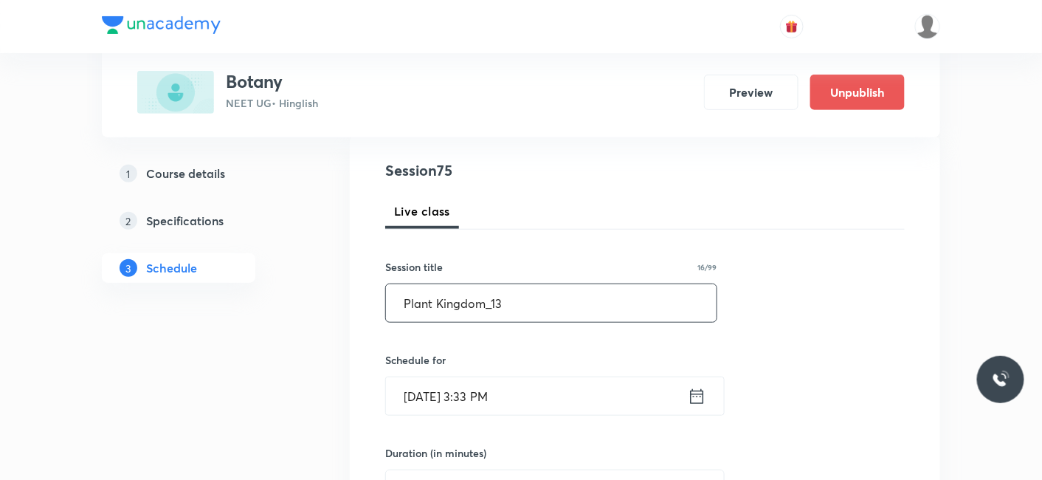
type input "Plant Kingdom_13"
click at [446, 395] on input "Oct 7, 2025, 3:33 PM" at bounding box center [537, 396] width 302 height 38
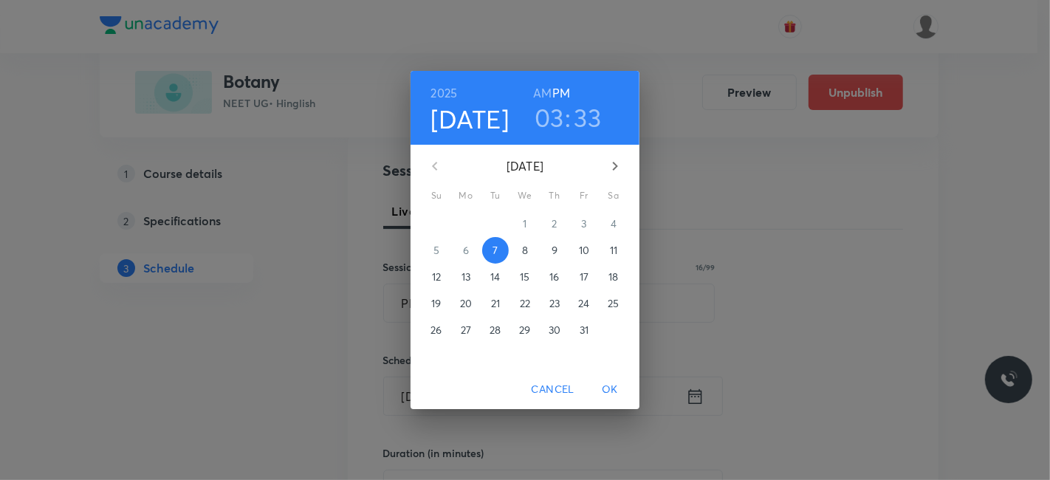
click at [525, 254] on p "8" at bounding box center [525, 250] width 6 height 15
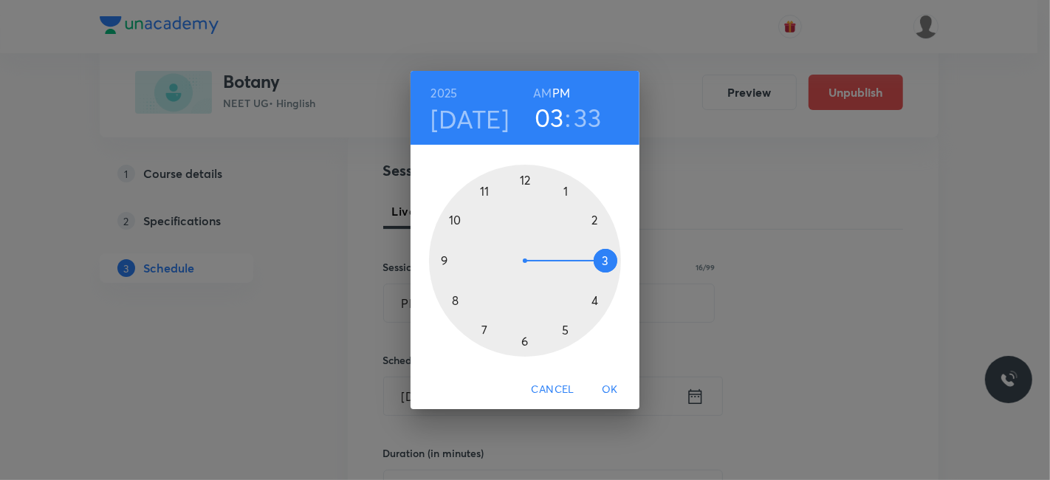
click at [542, 92] on h6 "AM" at bounding box center [542, 93] width 18 height 21
click at [487, 191] on div at bounding box center [525, 261] width 192 height 192
click at [596, 218] on div at bounding box center [525, 261] width 192 height 192
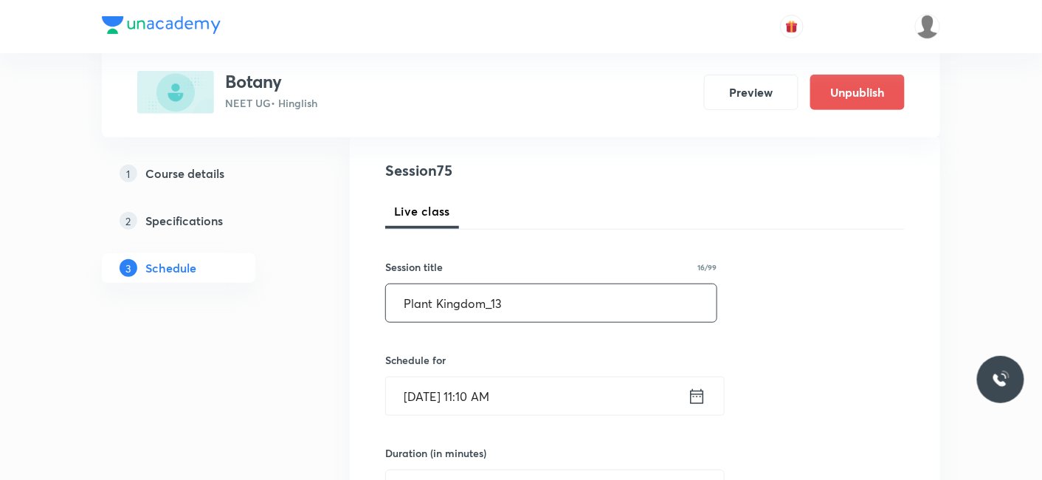
scroll to position [241, 0]
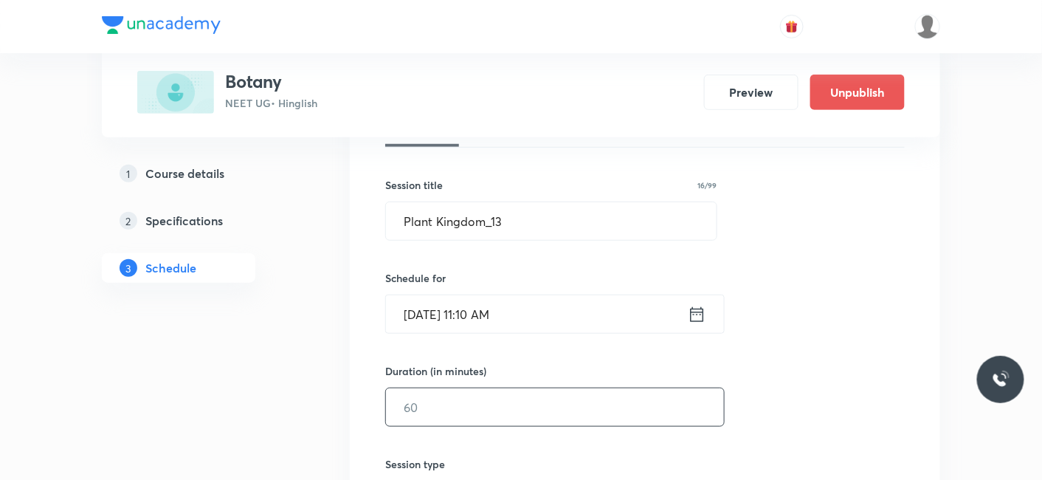
click at [456, 389] on input "text" at bounding box center [555, 407] width 338 height 38
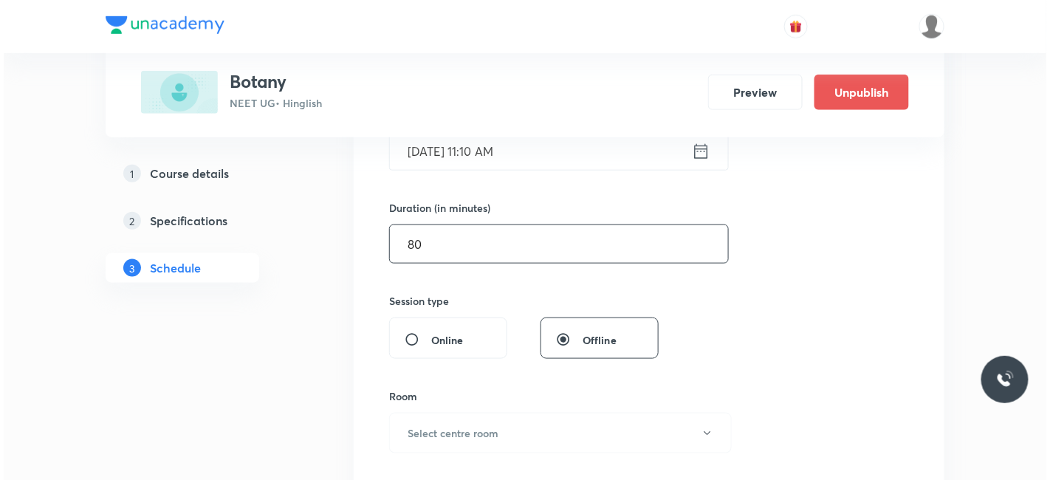
scroll to position [405, 0]
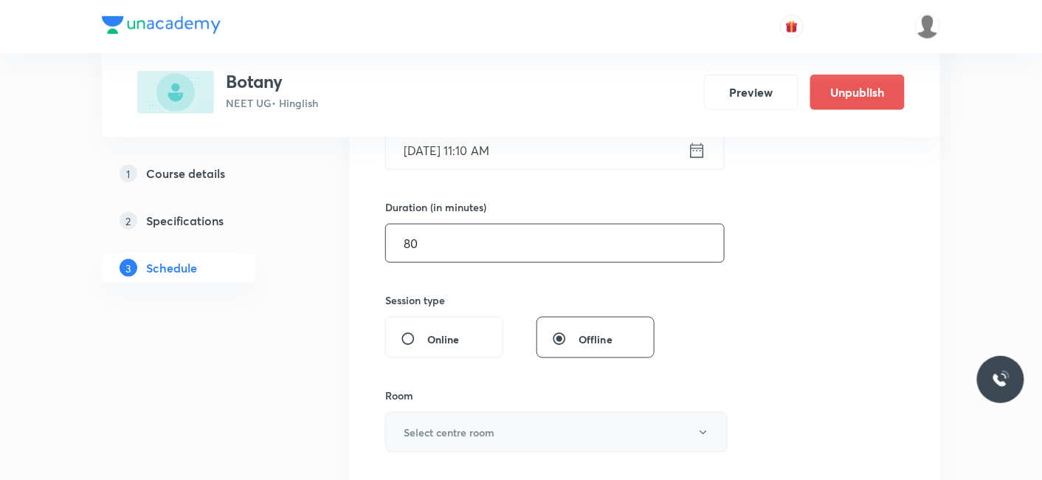
type input "80"
click at [449, 424] on h6 "Select centre room" at bounding box center [449, 432] width 91 height 16
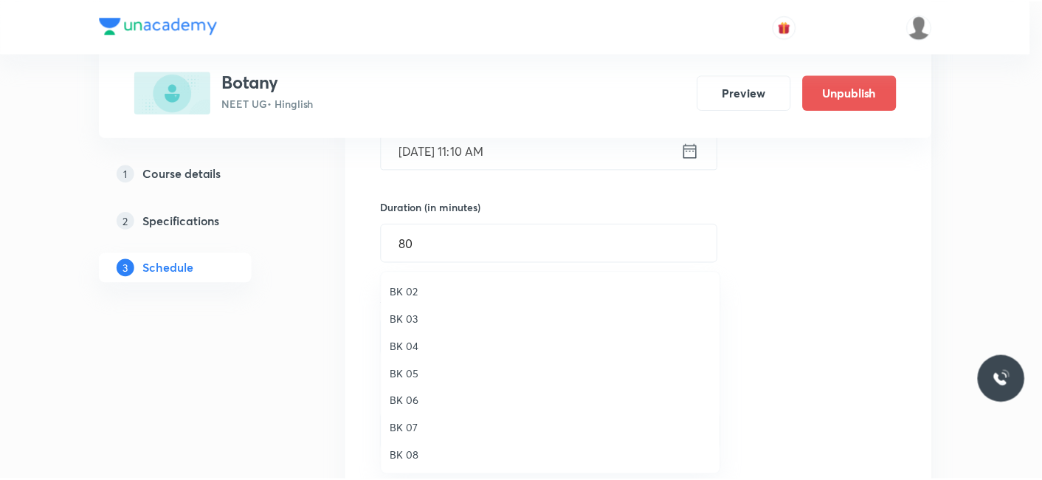
scroll to position [0, 0]
drag, startPoint x: 408, startPoint y: 296, endPoint x: 478, endPoint y: 297, distance: 70.1
click at [408, 295] on span "BK 01" at bounding box center [554, 292] width 323 height 16
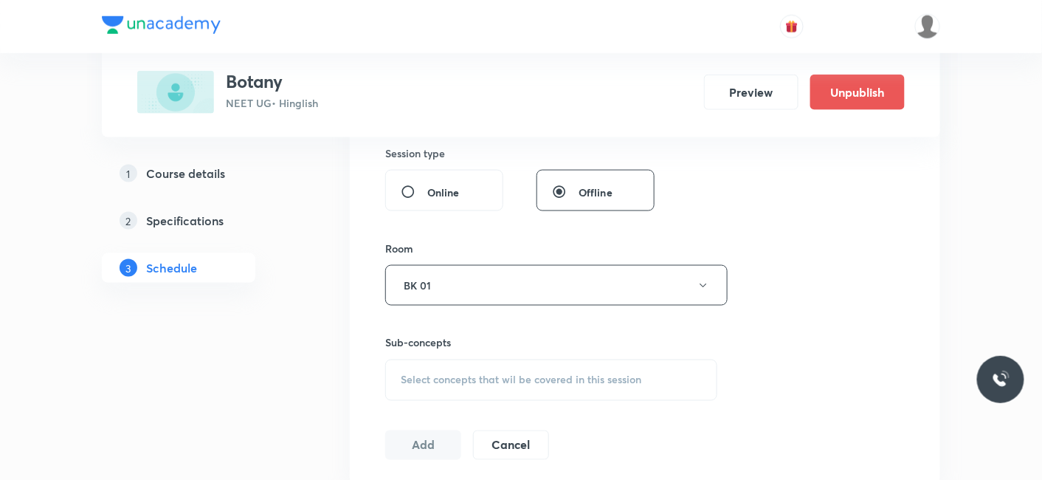
scroll to position [651, 0]
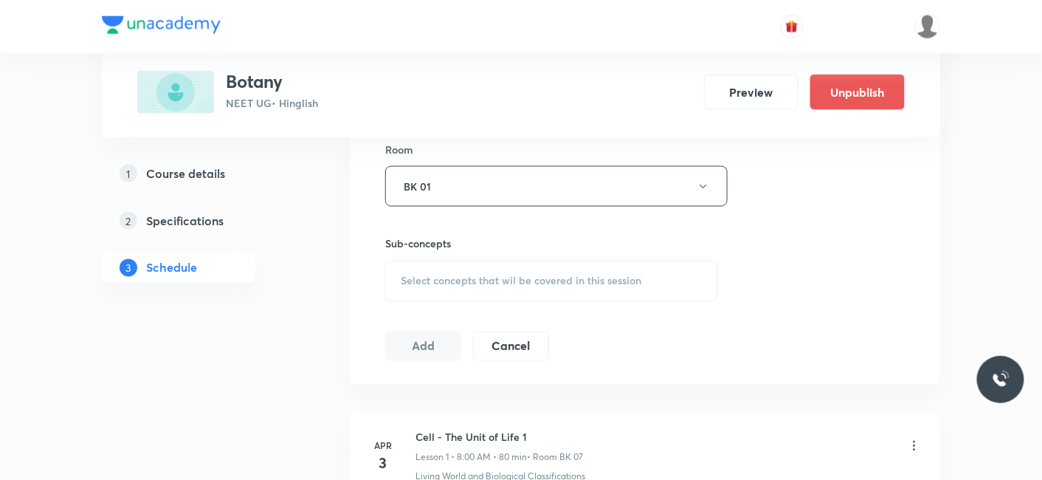
click at [469, 275] on span "Select concepts that wil be covered in this session" at bounding box center [521, 281] width 241 height 12
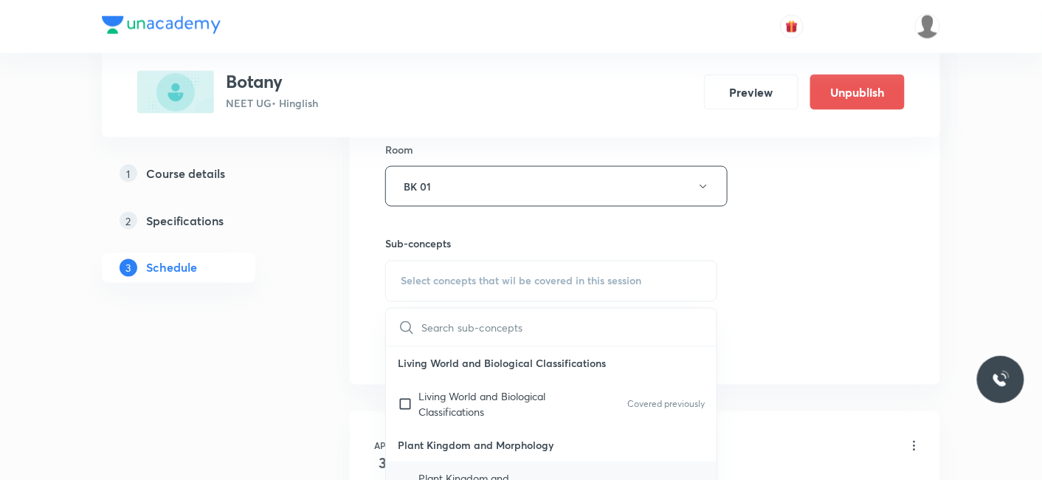
click at [446, 471] on p "Plant Kingdom and Morphology" at bounding box center [493, 486] width 149 height 31
checkbox input "true"
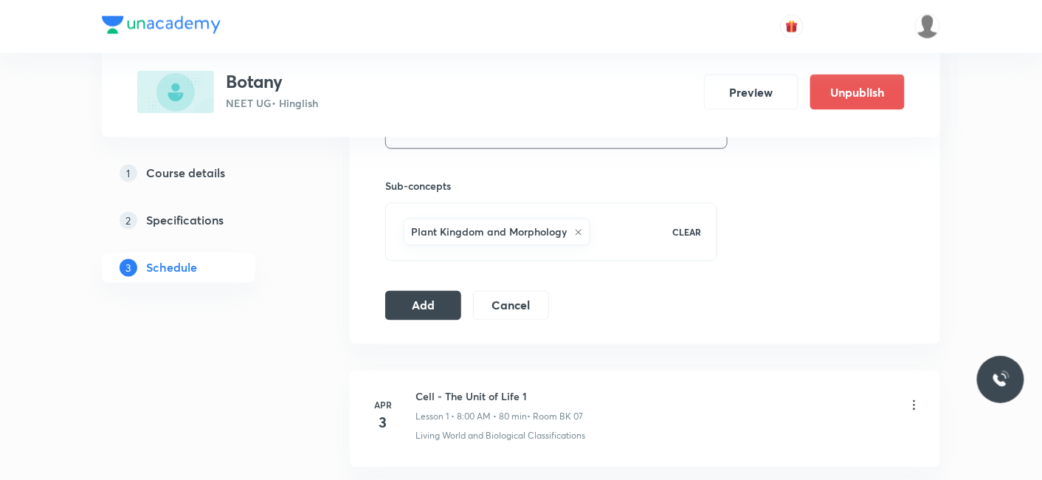
scroll to position [734, 0]
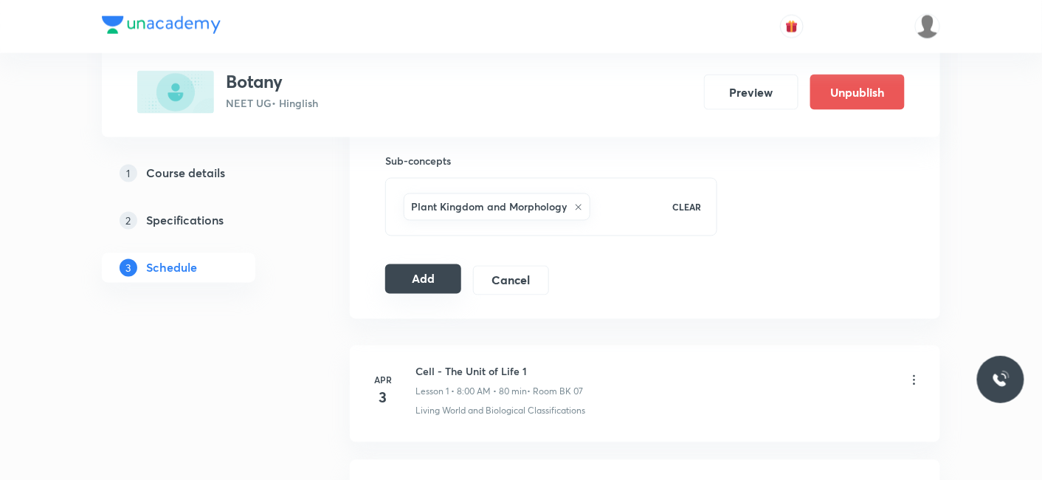
click at [440, 272] on button "Add" at bounding box center [423, 279] width 76 height 30
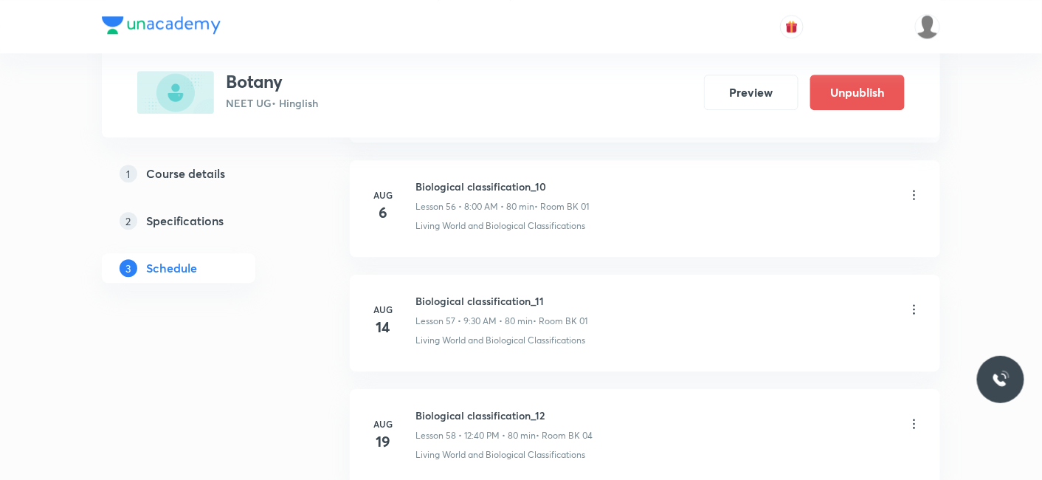
scroll to position [8461, 0]
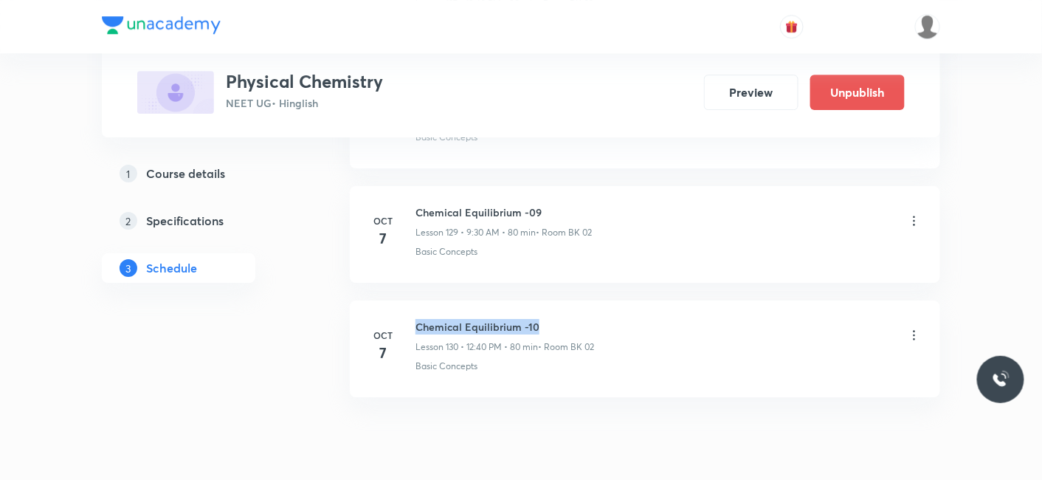
drag, startPoint x: 417, startPoint y: 271, endPoint x: 612, endPoint y: 262, distance: 195.1
click at [612, 300] on li "[DATE] Chemical Equilibrium -10 Lesson 130 • 12:40 PM • 80 min • Room BK 02 Bas…" at bounding box center [645, 348] width 591 height 97
copy h6 "Chemical Equilibrium -10"
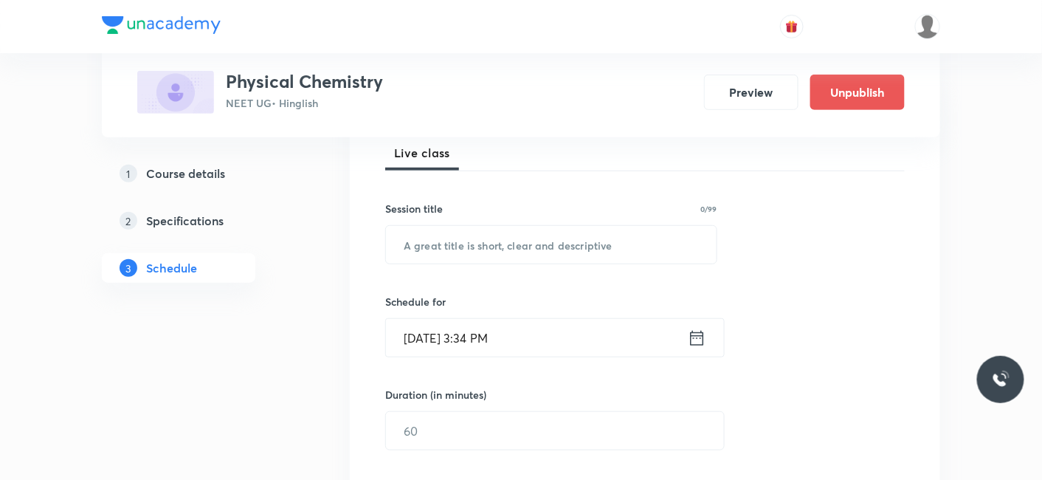
scroll to position [246, 0]
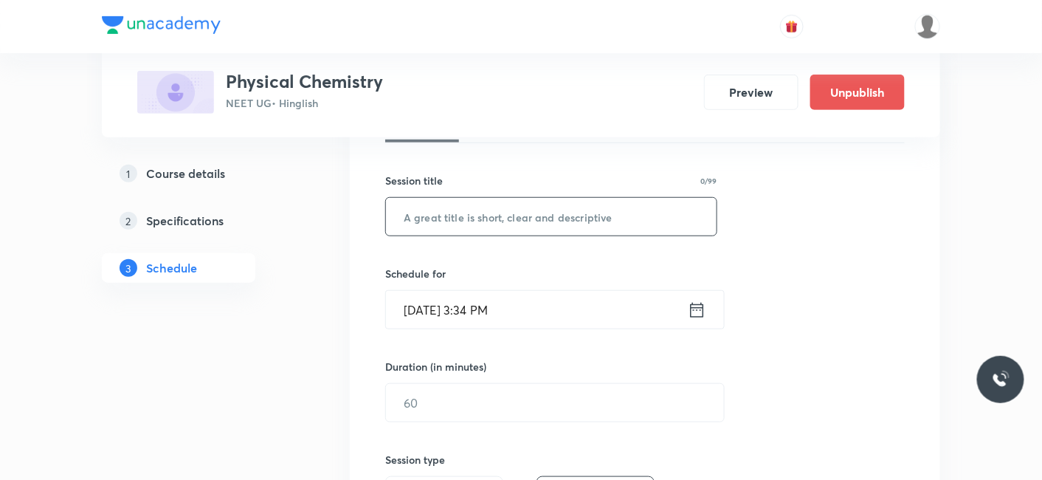
click at [483, 224] on input "text" at bounding box center [551, 217] width 331 height 38
paste input "Chemical Equilibrium -10"
type input "Chemical Equilibrium -11"
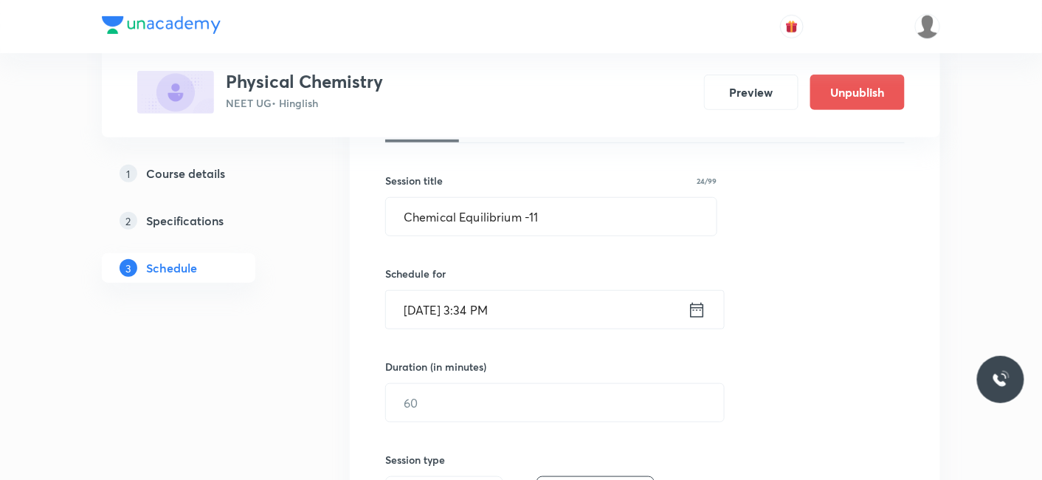
click at [459, 323] on input "[DATE] 3:34 PM" at bounding box center [537, 310] width 302 height 38
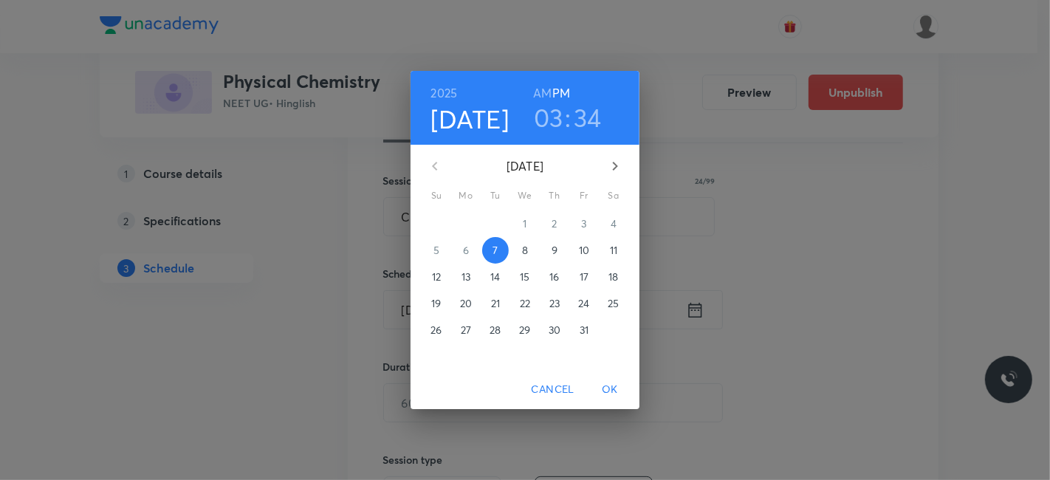
click at [524, 255] on p "8" at bounding box center [525, 250] width 6 height 15
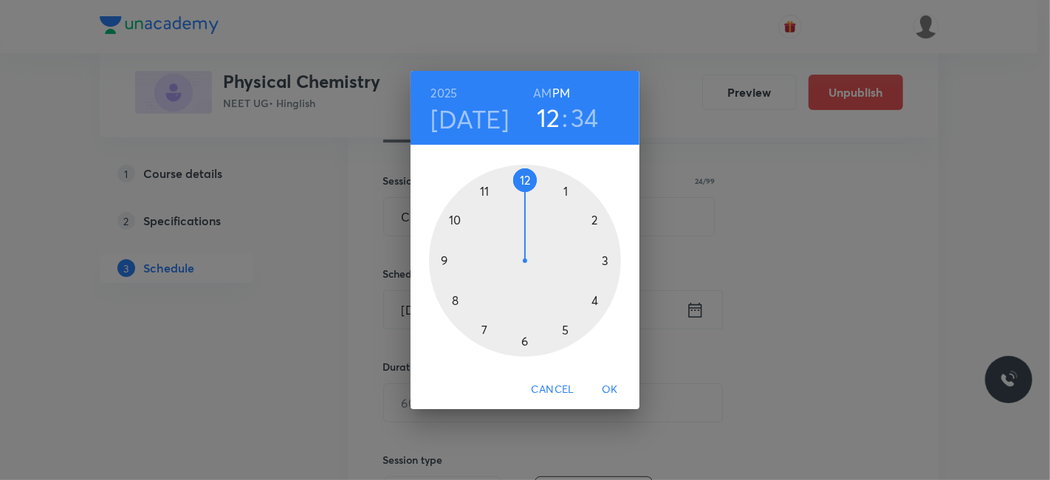
click at [526, 178] on div at bounding box center [525, 261] width 192 height 192
click at [453, 299] on div at bounding box center [525, 261] width 192 height 192
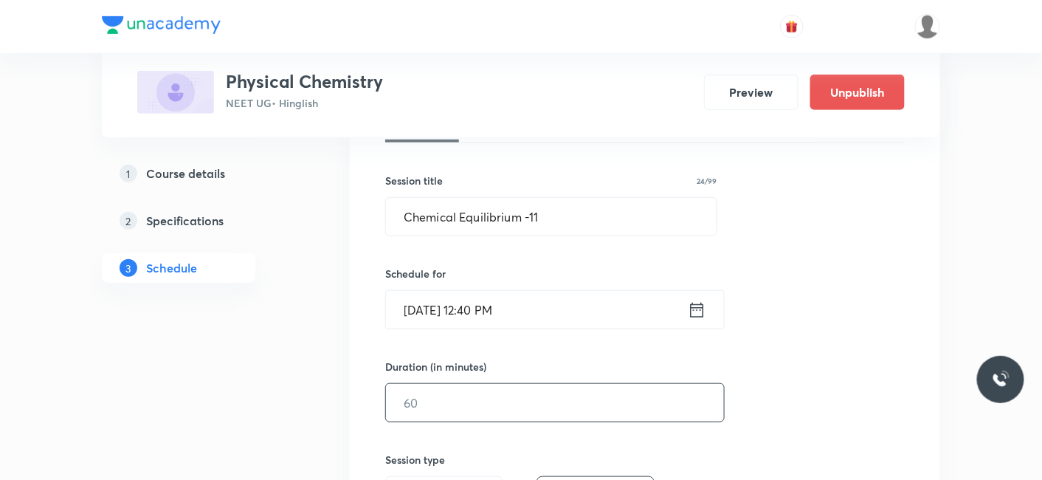
click at [486, 402] on input "text" at bounding box center [555, 403] width 338 height 38
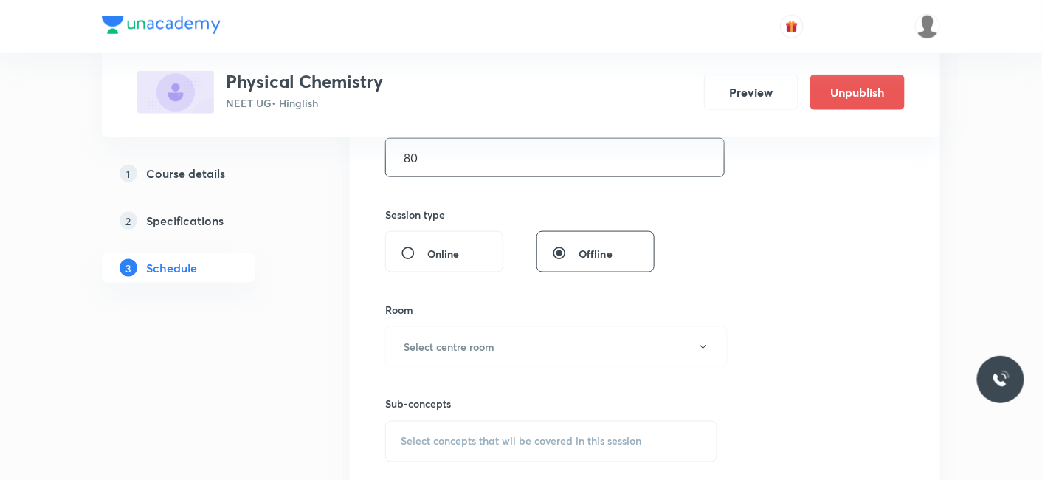
scroll to position [492, 0]
type input "80"
click at [447, 331] on button "Select centre room" at bounding box center [556, 346] width 342 height 41
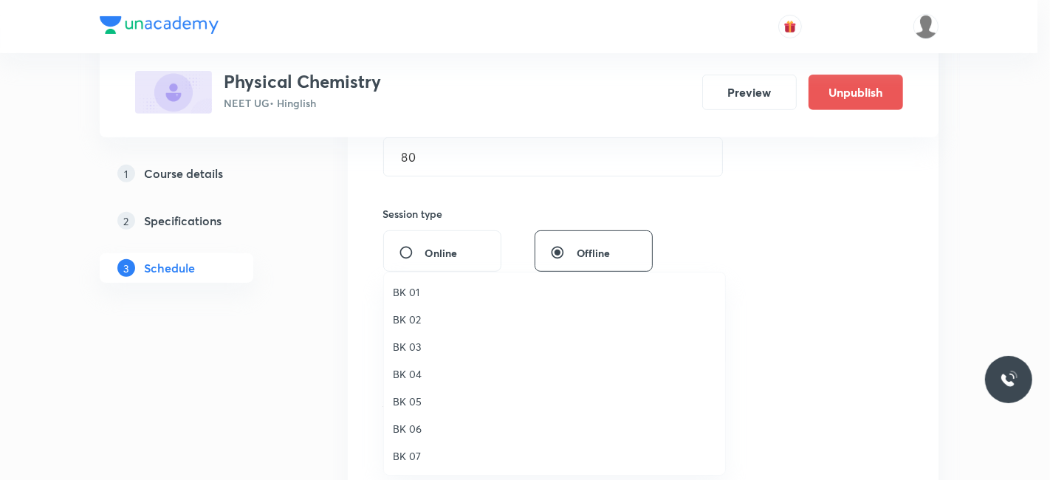
drag, startPoint x: 414, startPoint y: 294, endPoint x: 477, endPoint y: 308, distance: 64.3
click at [414, 292] on span "BK 01" at bounding box center [554, 292] width 323 height 16
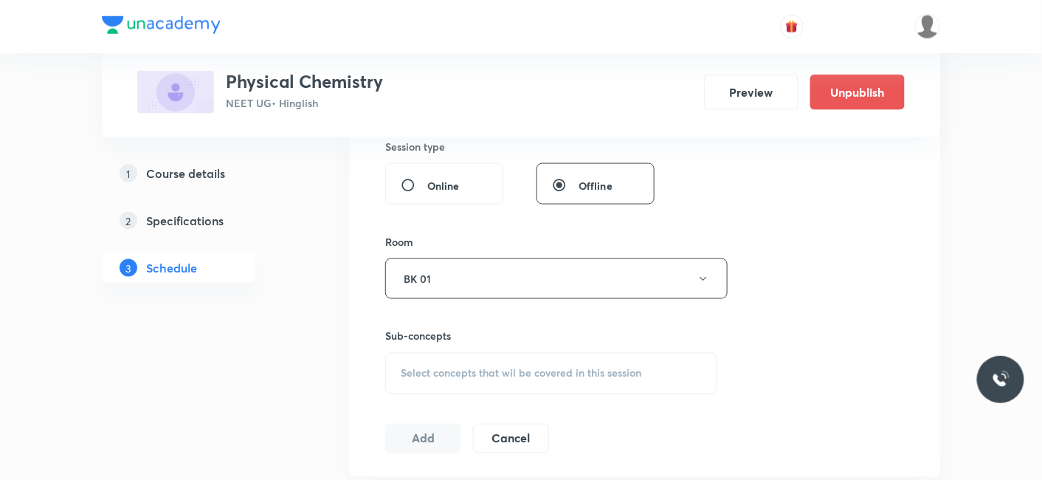
scroll to position [574, 0]
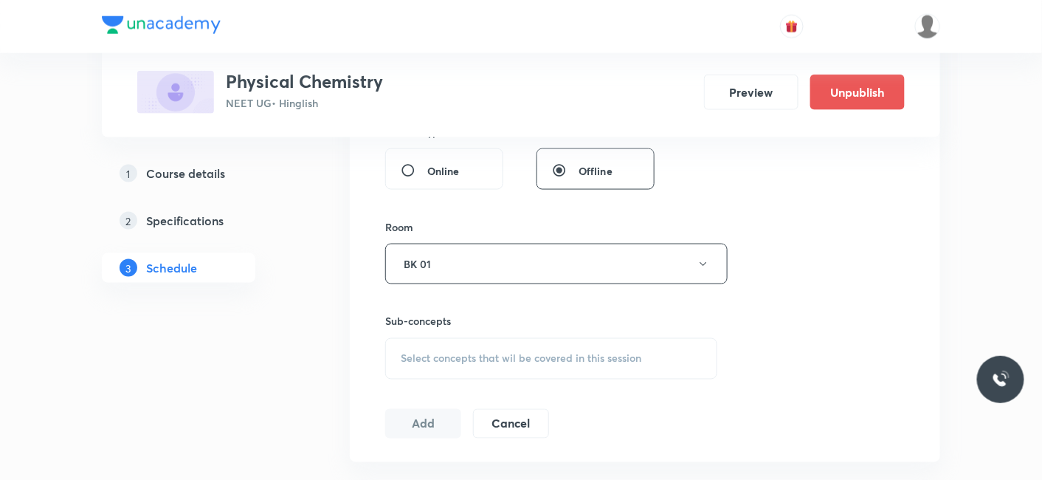
click at [464, 353] on span "Select concepts that wil be covered in this session" at bounding box center [521, 359] width 241 height 12
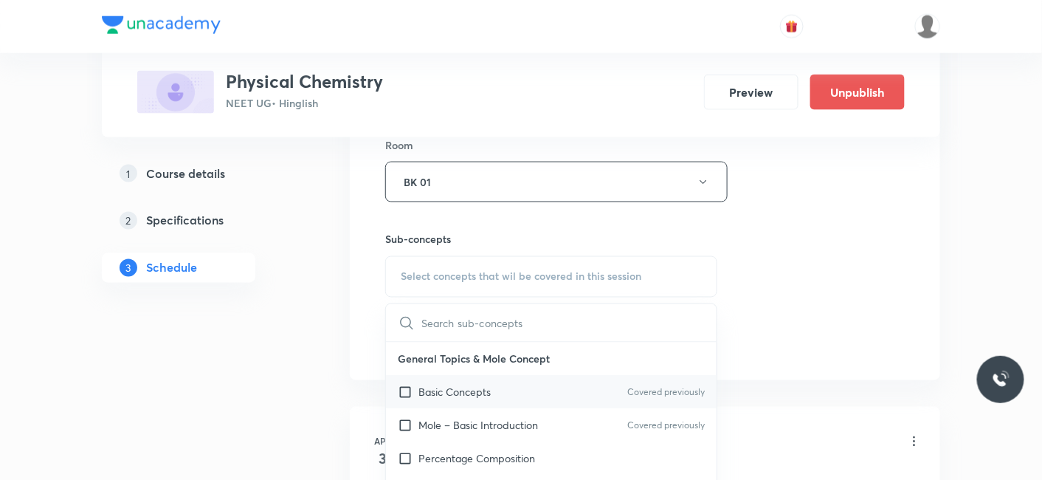
click at [445, 397] on div "Basic Concepts Covered previously" at bounding box center [551, 392] width 331 height 33
checkbox input "true"
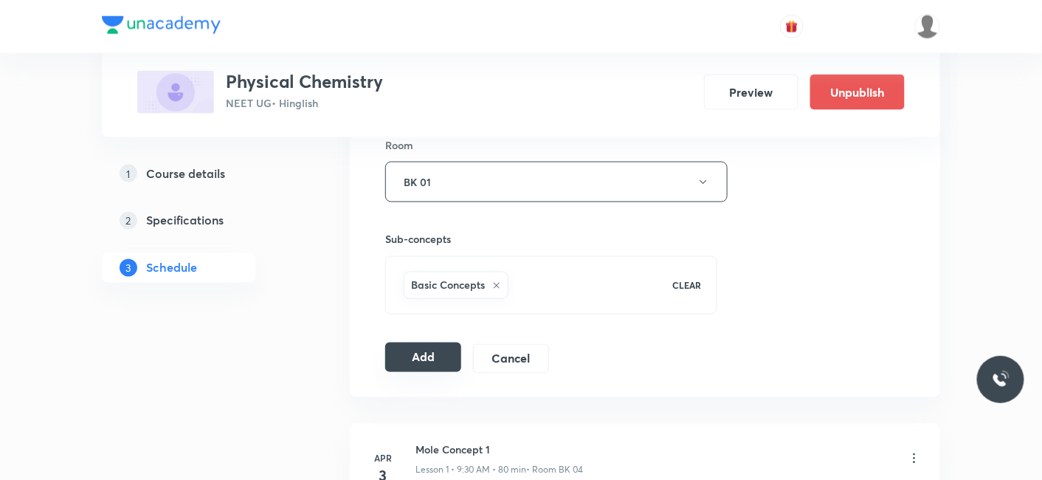
click at [422, 350] on button "Add" at bounding box center [423, 357] width 76 height 30
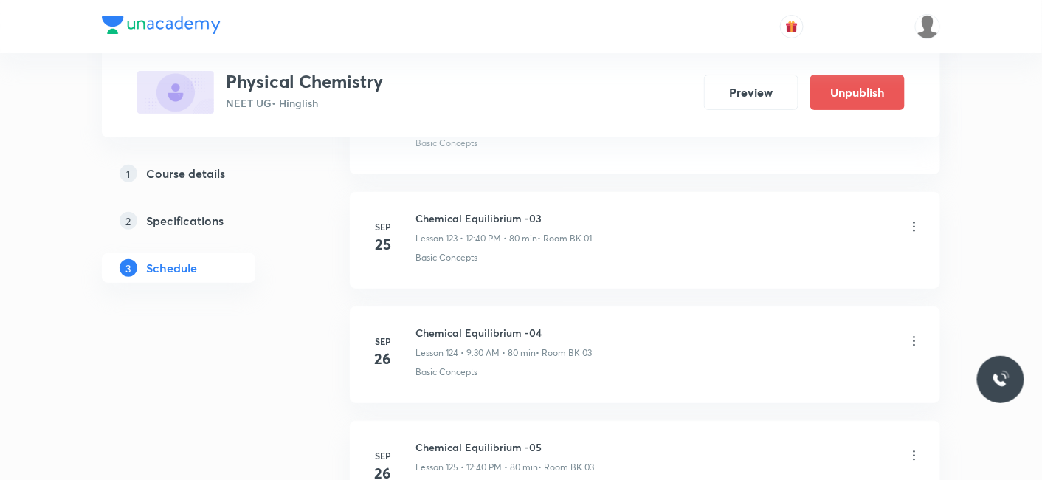
scroll to position [14958, 0]
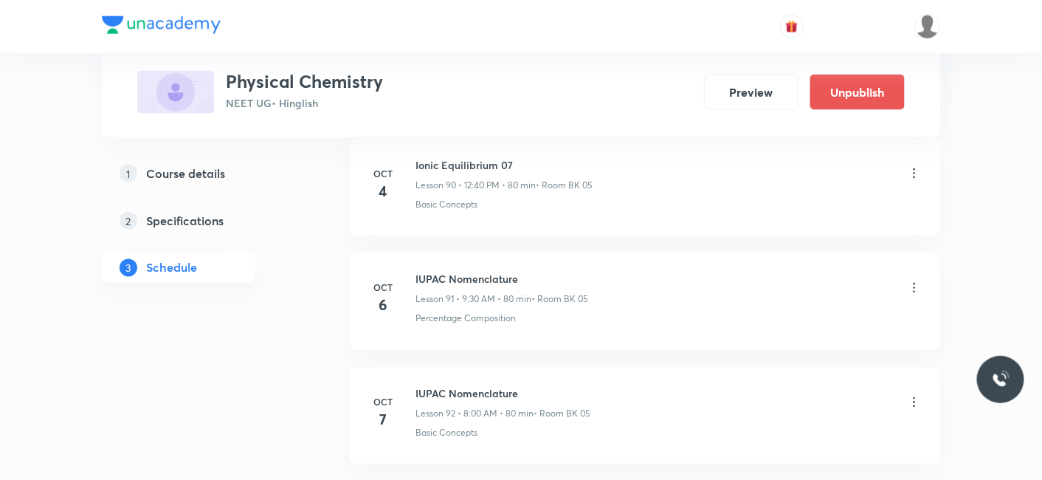
scroll to position [11119, 0]
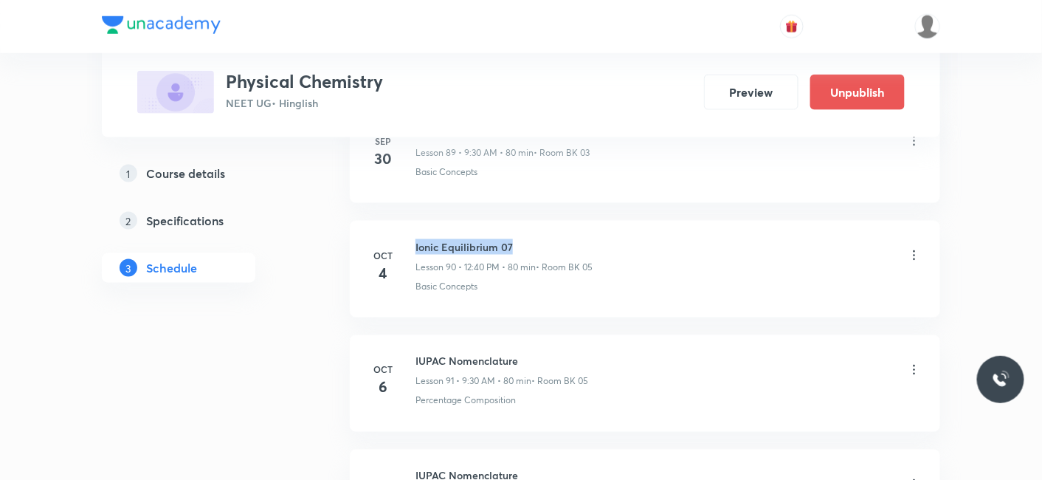
drag, startPoint x: 414, startPoint y: 203, endPoint x: 539, endPoint y: 215, distance: 125.3
click at [539, 239] on div "[DATE] Ionic Equilibrium 07 Lesson 90 • 12:40 PM • 80 min • Room BK 05 Basic Co…" at bounding box center [645, 266] width 554 height 54
copy h6 "Ionic Equilibrium 07"
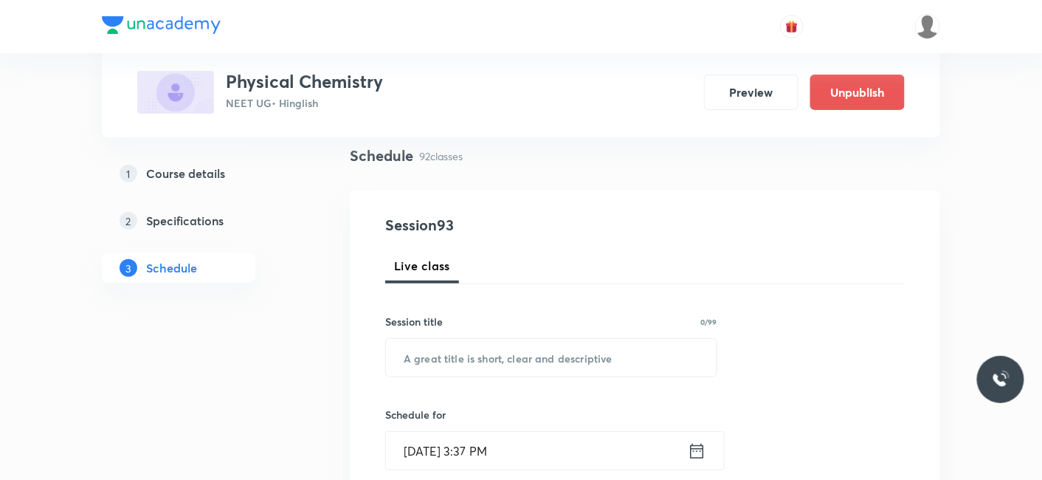
scroll to position [246, 0]
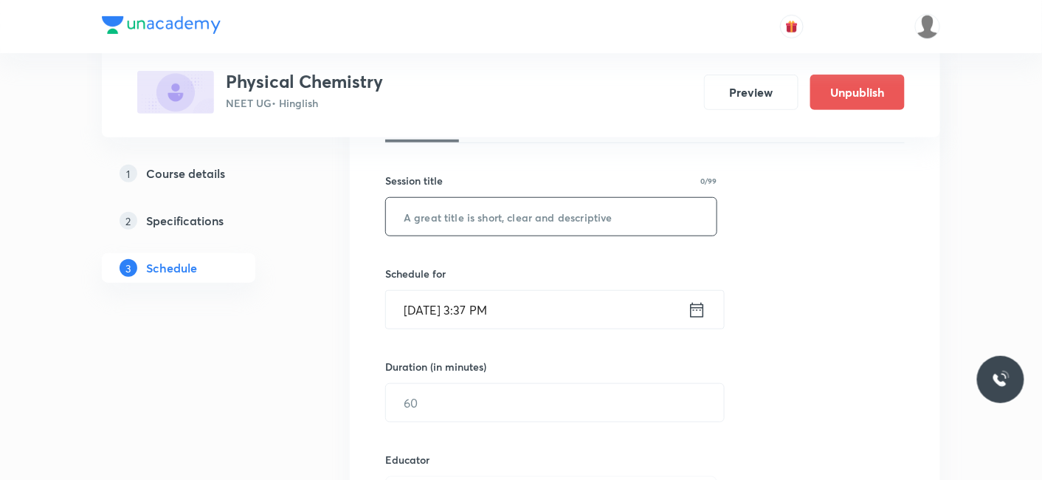
click at [469, 222] on input "text" at bounding box center [551, 217] width 331 height 38
paste input "Ionic Equilibrium 07"
type input "Ionic Equilibrium 08"
click at [467, 291] on input "[DATE] 3:37 PM" at bounding box center [537, 310] width 302 height 38
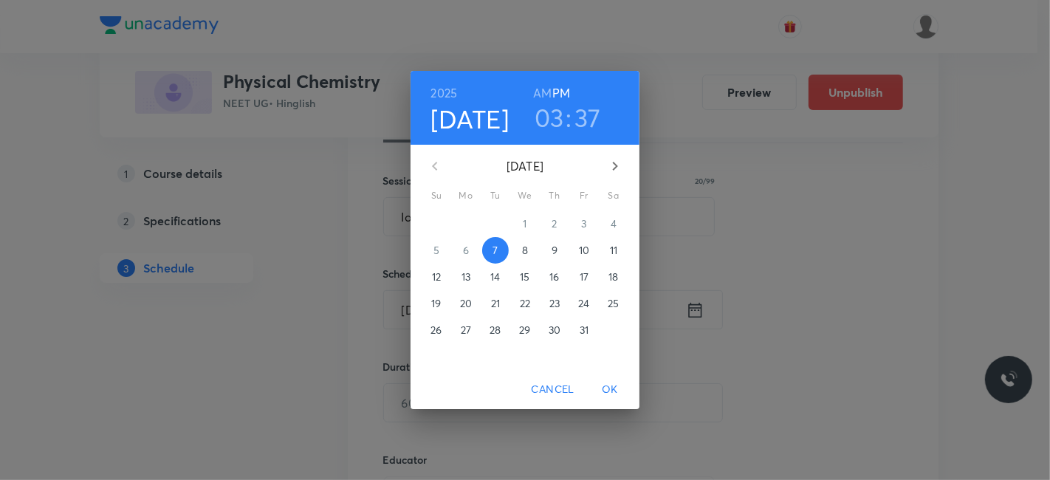
click at [529, 249] on span "8" at bounding box center [525, 250] width 27 height 15
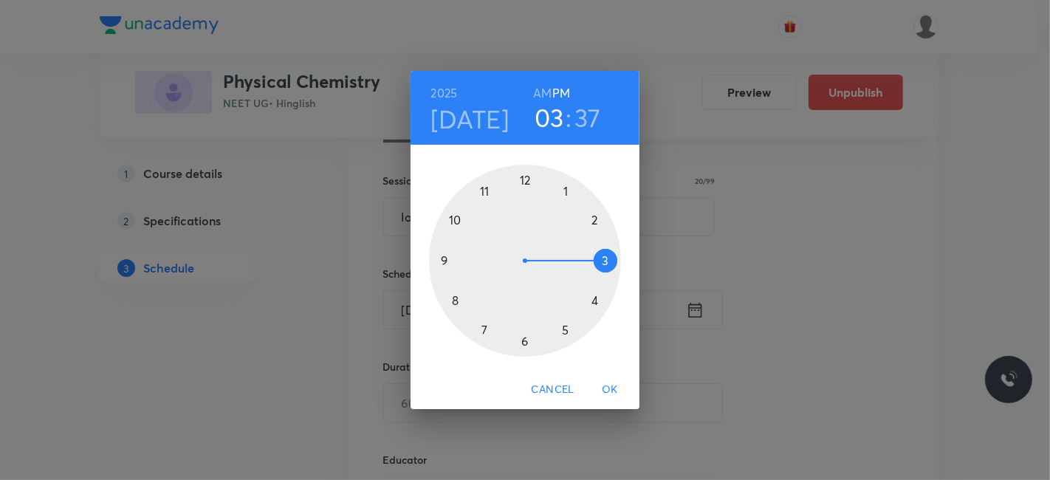
click at [540, 94] on h6 "AM" at bounding box center [542, 93] width 18 height 21
click at [452, 301] on div at bounding box center [525, 261] width 192 height 192
click at [525, 173] on div at bounding box center [525, 261] width 192 height 192
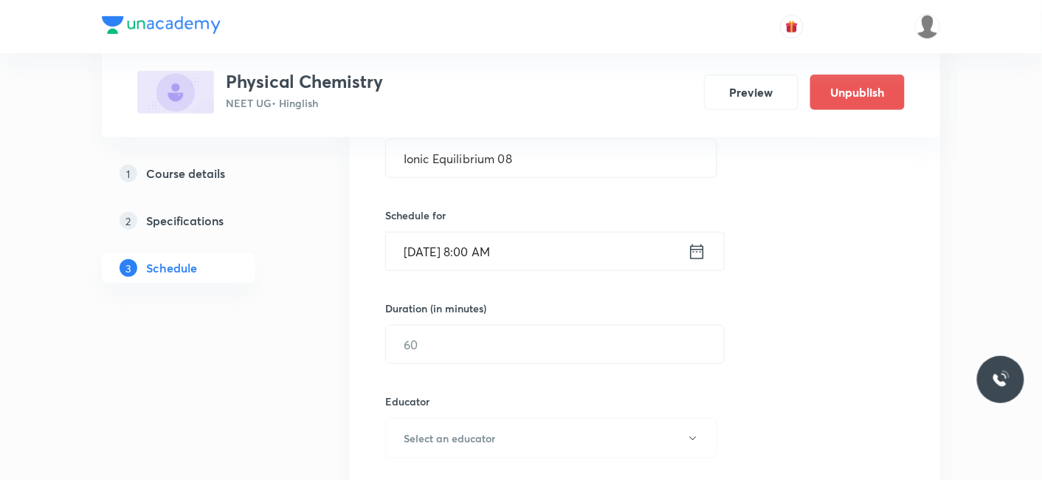
scroll to position [328, 0]
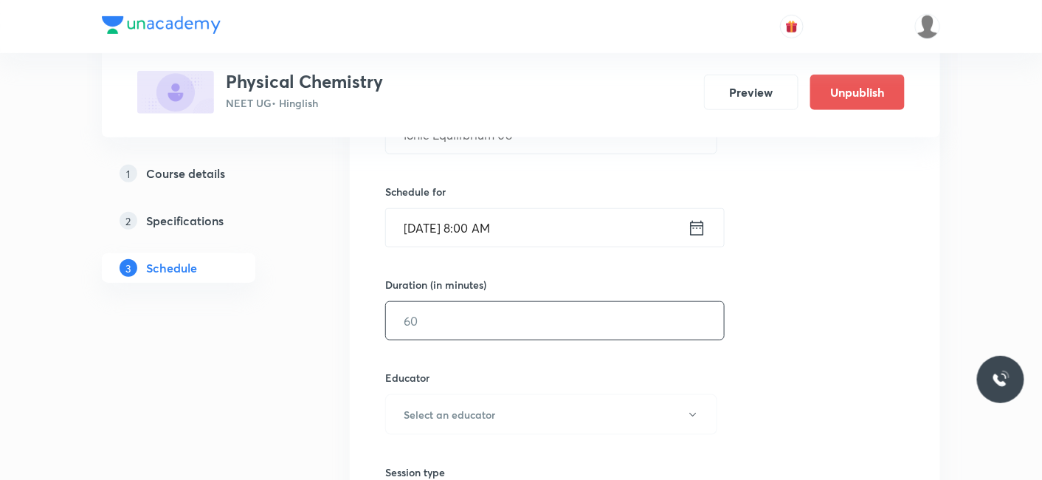
click at [459, 331] on input "text" at bounding box center [555, 321] width 338 height 38
type input "80"
click at [447, 408] on h6 "Select an educator" at bounding box center [450, 415] width 92 height 16
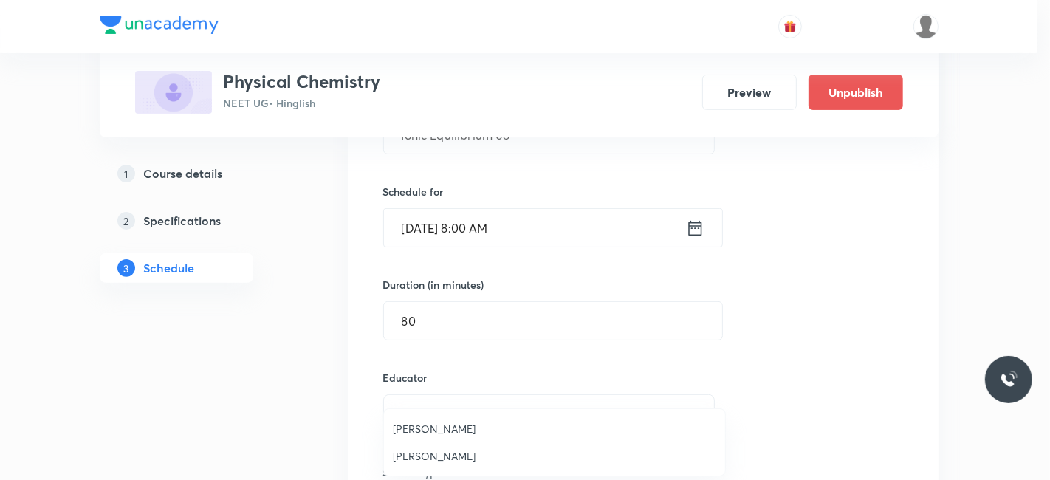
click at [445, 453] on span "Praveen Sharma" at bounding box center [554, 456] width 323 height 16
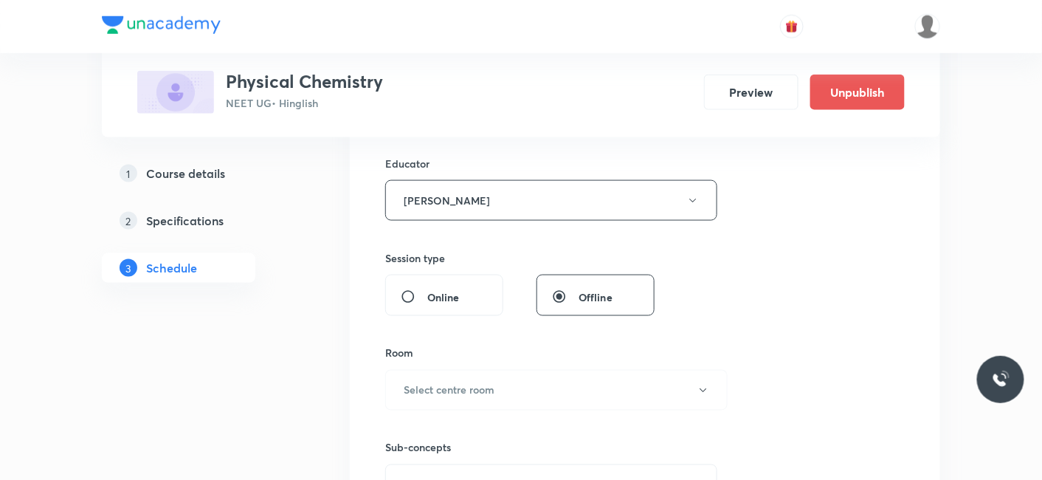
scroll to position [574, 0]
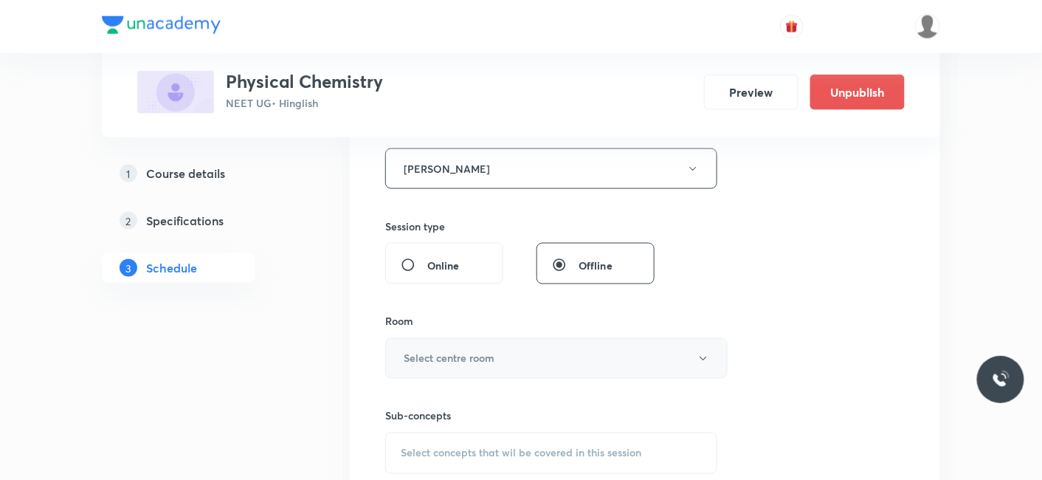
click at [461, 359] on h6 "Select centre room" at bounding box center [449, 359] width 91 height 16
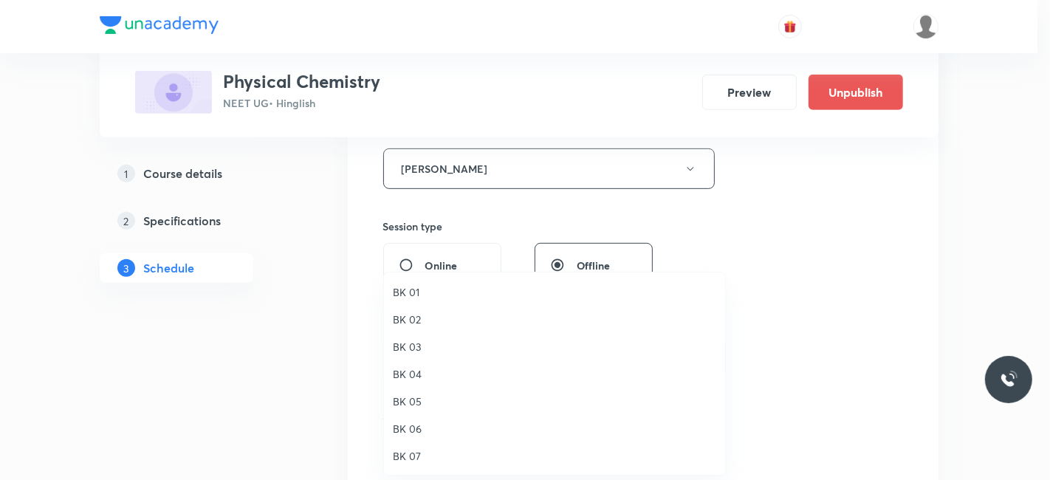
click at [416, 404] on span "BK 05" at bounding box center [554, 401] width 323 height 16
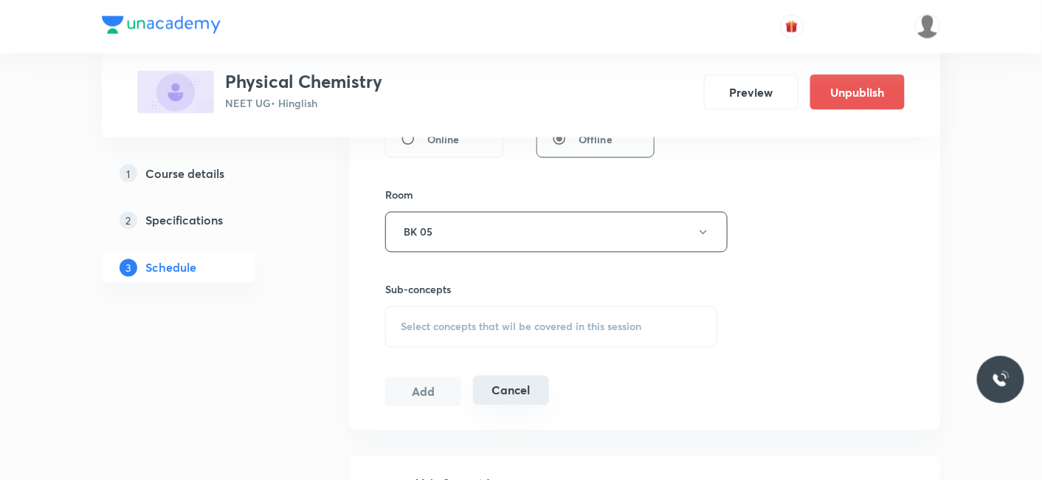
scroll to position [738, 0]
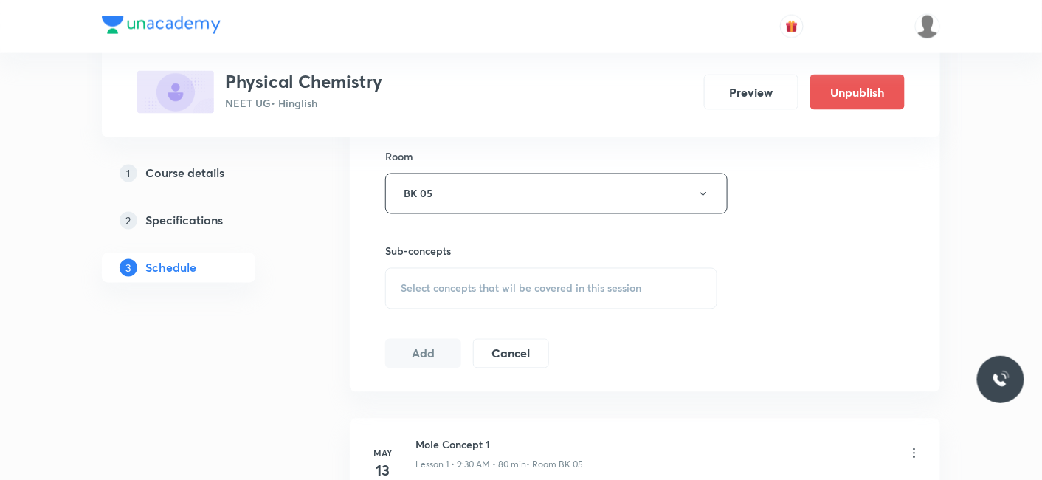
click at [468, 286] on span "Select concepts that wil be covered in this session" at bounding box center [521, 289] width 241 height 12
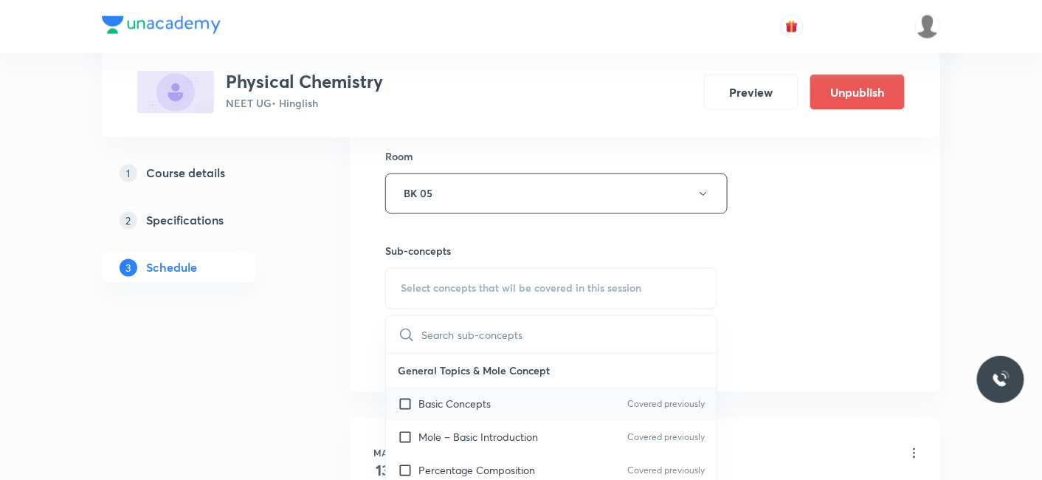
click at [466, 396] on p "Basic Concepts" at bounding box center [455, 404] width 72 height 16
checkbox input "true"
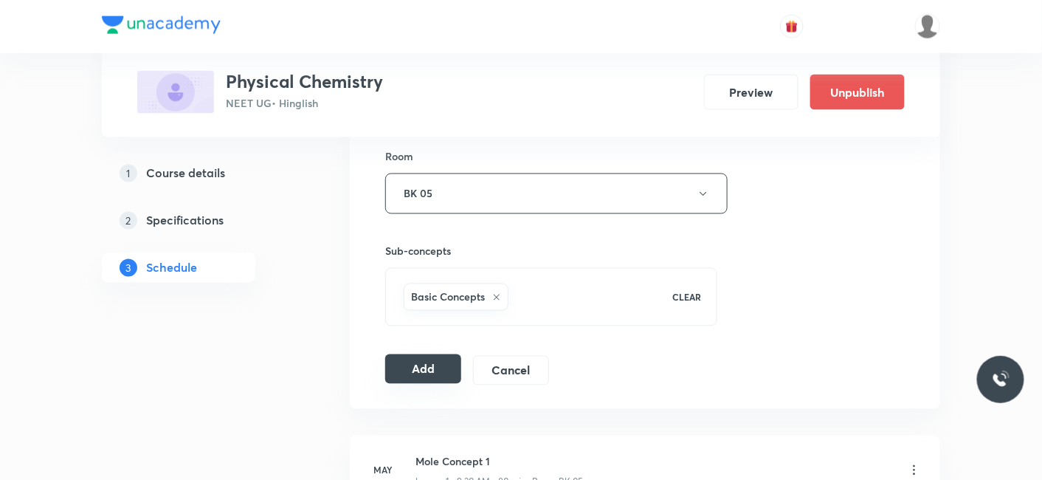
click at [422, 370] on button "Add" at bounding box center [423, 369] width 76 height 30
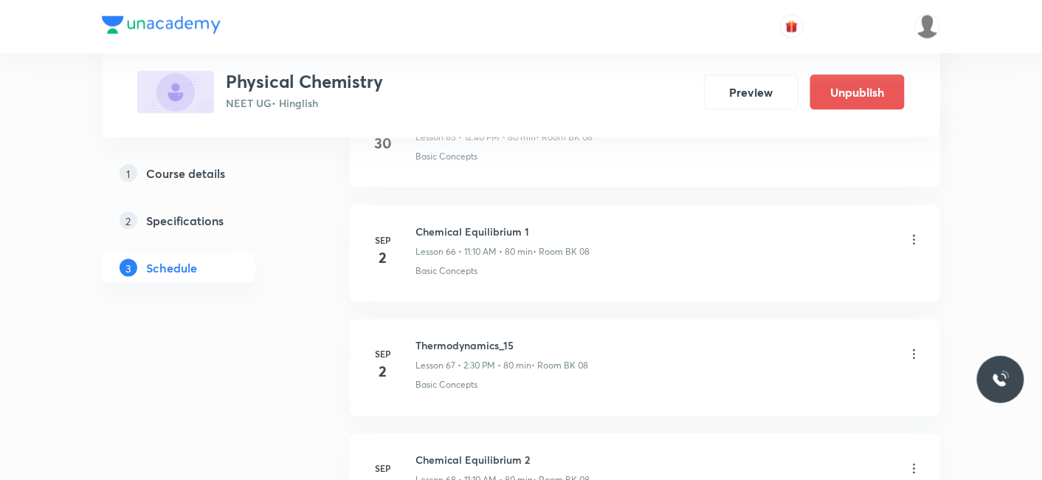
scroll to position [10627, 0]
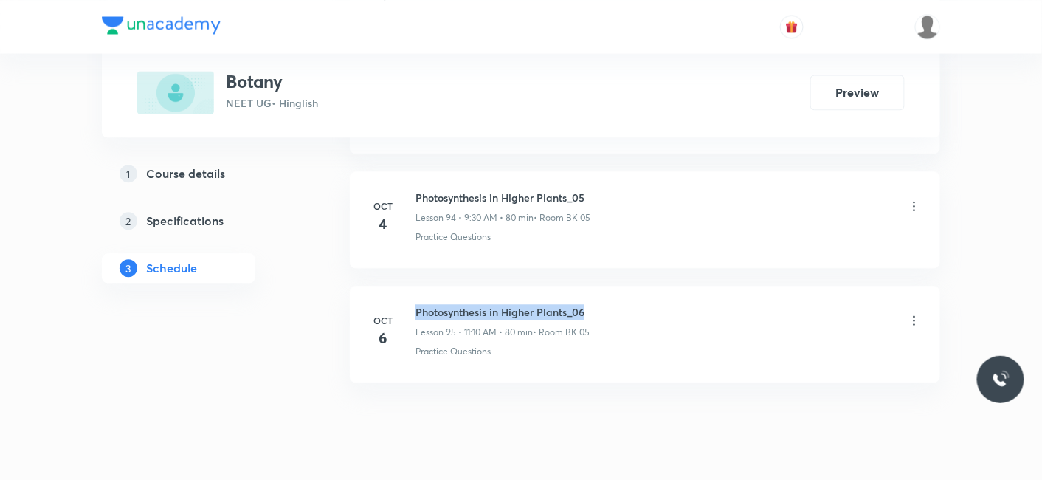
drag, startPoint x: 416, startPoint y: 267, endPoint x: 609, endPoint y: 266, distance: 192.7
click at [609, 304] on div "Photosynthesis in Higher Plants_06 Lesson 95 • 11:10 AM • 80 min • Room BK 05" at bounding box center [669, 321] width 506 height 35
copy h6 "Photosynthesis in Higher Plants_06"
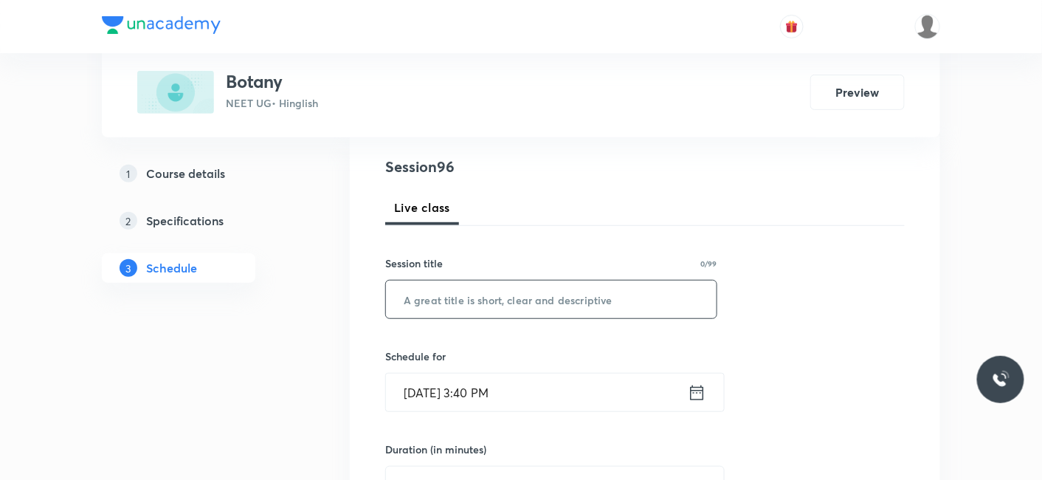
scroll to position [164, 0]
click at [527, 289] on input "text" at bounding box center [551, 299] width 331 height 38
paste input "Photosynthesis in Higher Plants_06"
type input "Photosynthesis in Higher Plants_07"
click at [465, 395] on input "Oct 7, 2025, 3:40 PM" at bounding box center [537, 392] width 302 height 38
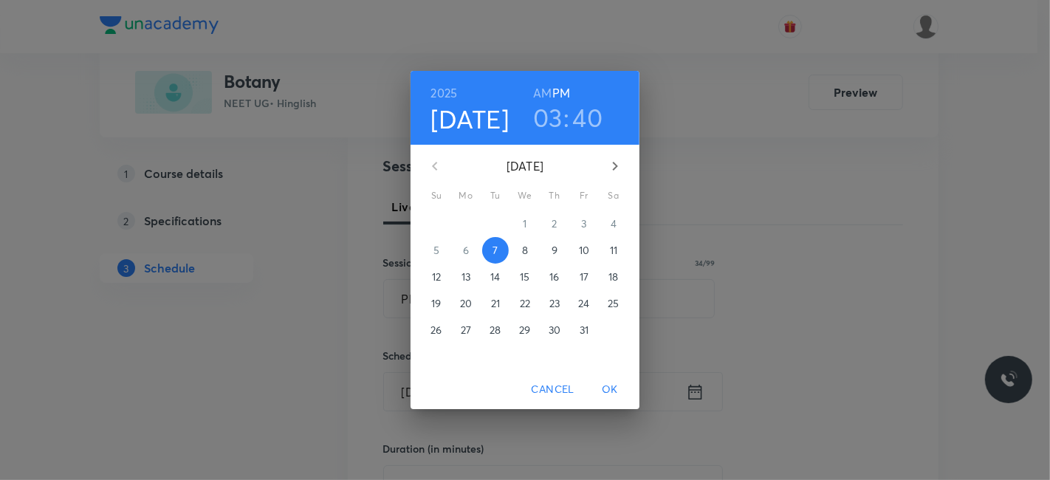
click at [525, 248] on p "8" at bounding box center [525, 250] width 6 height 15
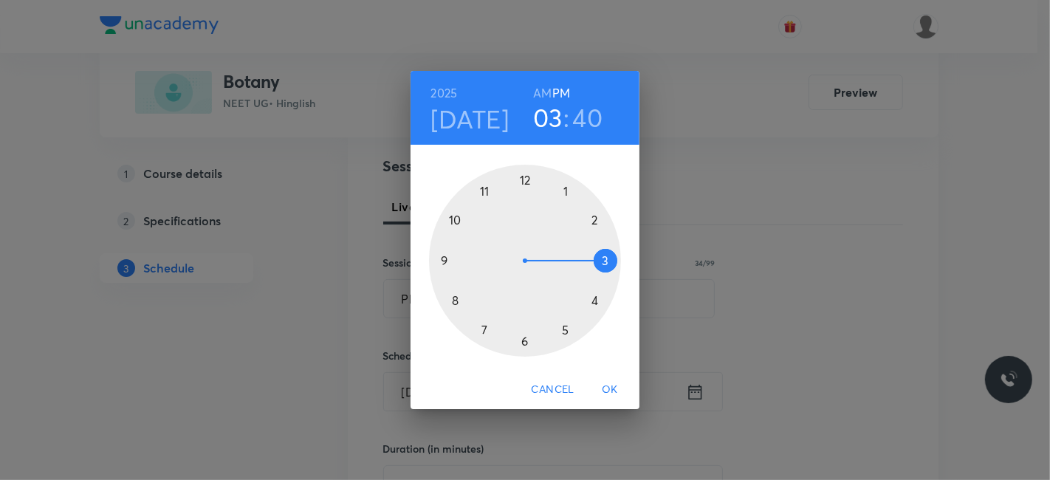
click at [441, 260] on div at bounding box center [525, 261] width 192 height 192
click at [543, 92] on h6 "AM" at bounding box center [542, 93] width 18 height 21
click at [523, 337] on div at bounding box center [525, 261] width 192 height 192
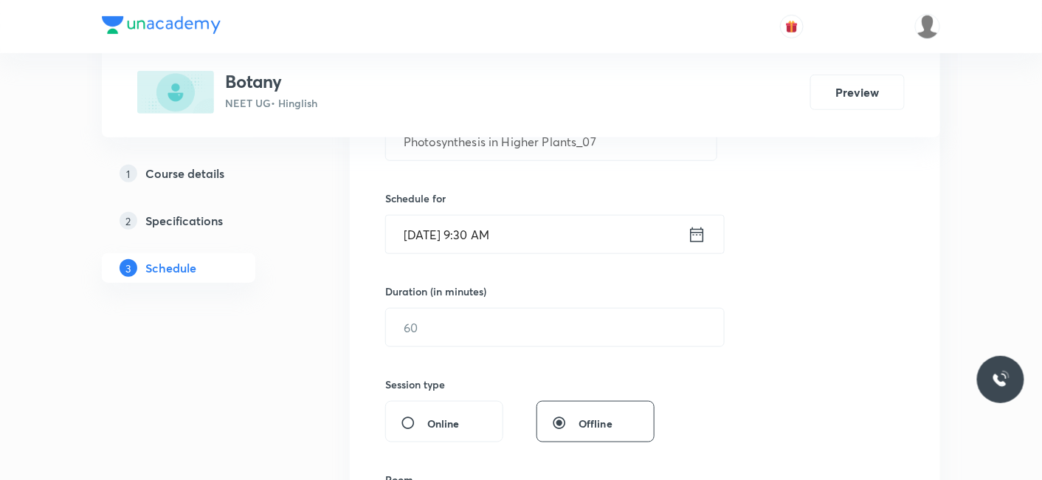
scroll to position [328, 0]
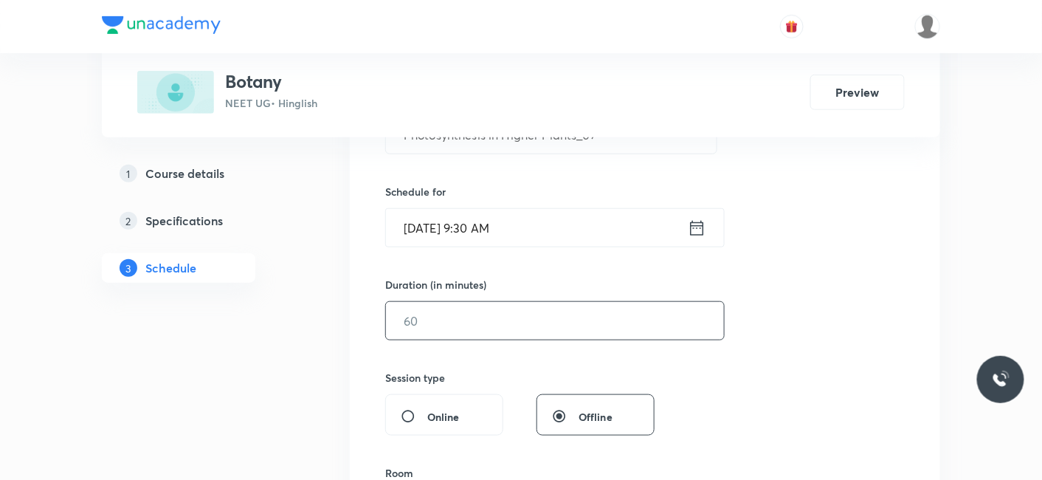
click at [462, 325] on input "text" at bounding box center [555, 321] width 338 height 38
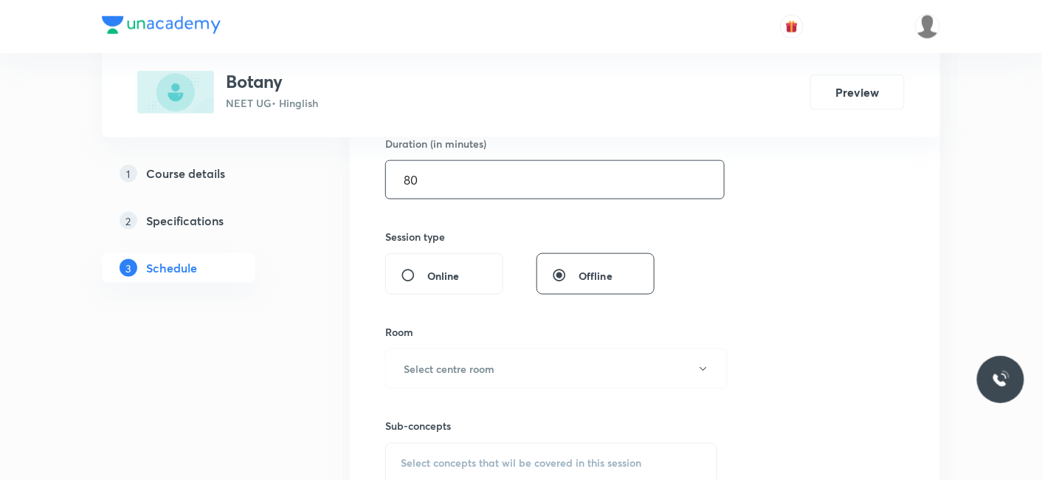
scroll to position [492, 0]
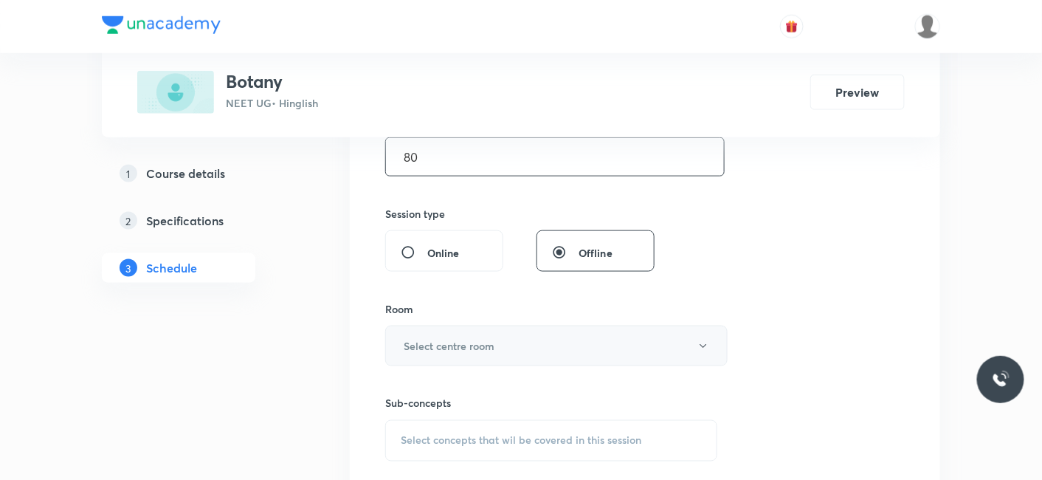
type input "80"
click at [463, 328] on button "Select centre room" at bounding box center [556, 346] width 342 height 41
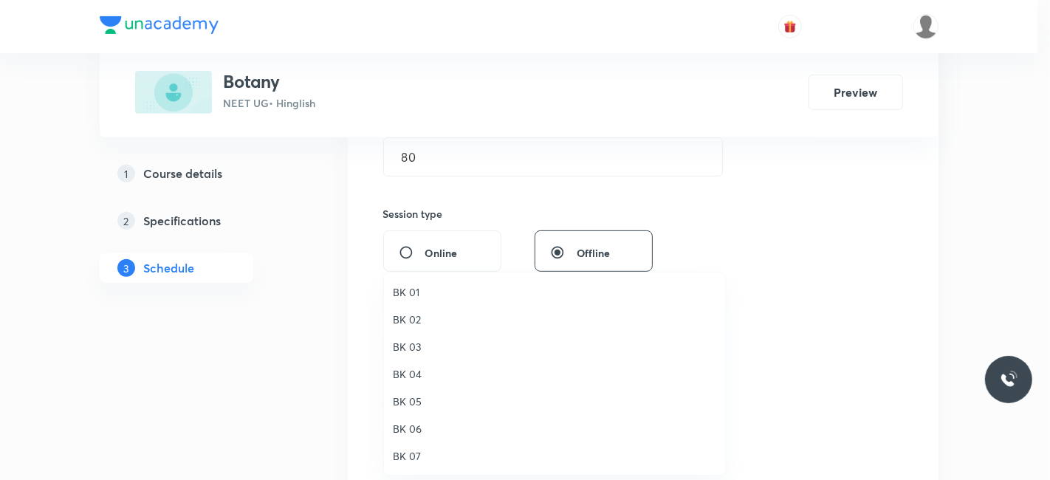
click at [405, 396] on span "BK 05" at bounding box center [554, 401] width 323 height 16
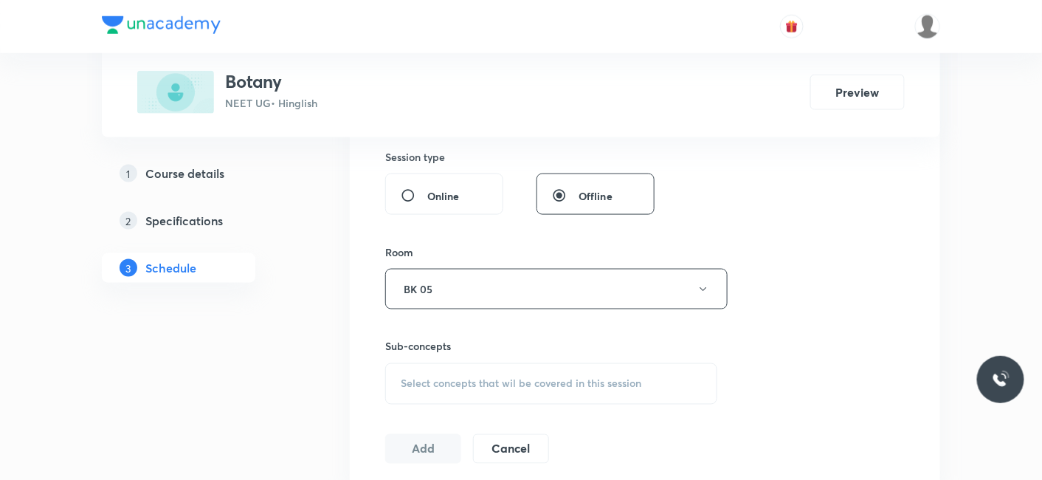
scroll to position [574, 0]
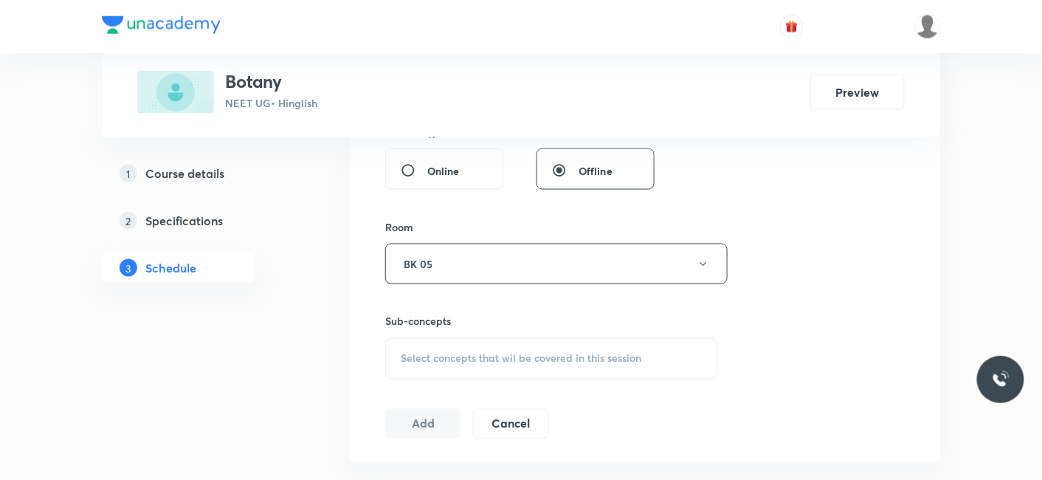
click at [458, 347] on div "Select concepts that wil be covered in this session" at bounding box center [551, 358] width 332 height 41
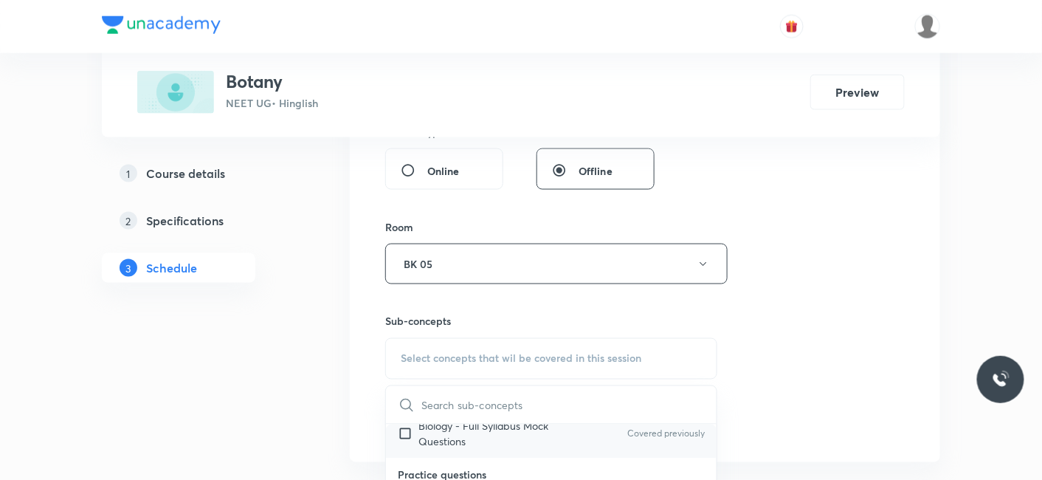
scroll to position [82, 0]
click at [460, 467] on p "Practice Questions" at bounding box center [463, 475] width 89 height 16
checkbox input "true"
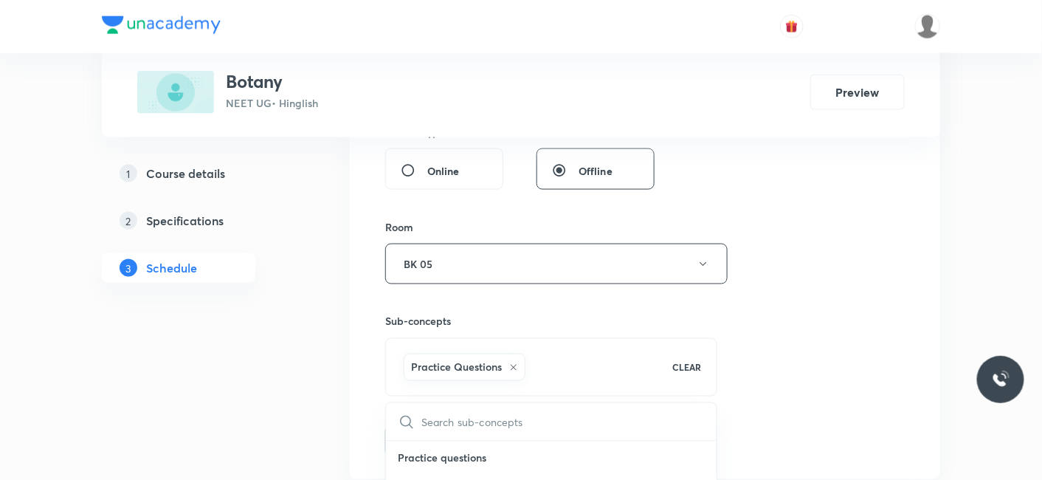
click at [414, 436] on button "Add" at bounding box center [423, 439] width 76 height 30
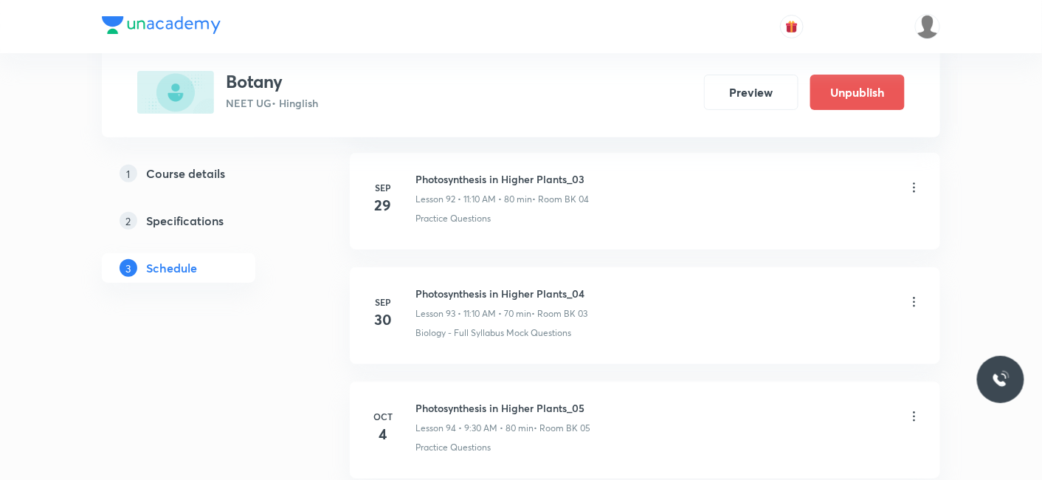
scroll to position [10969, 0]
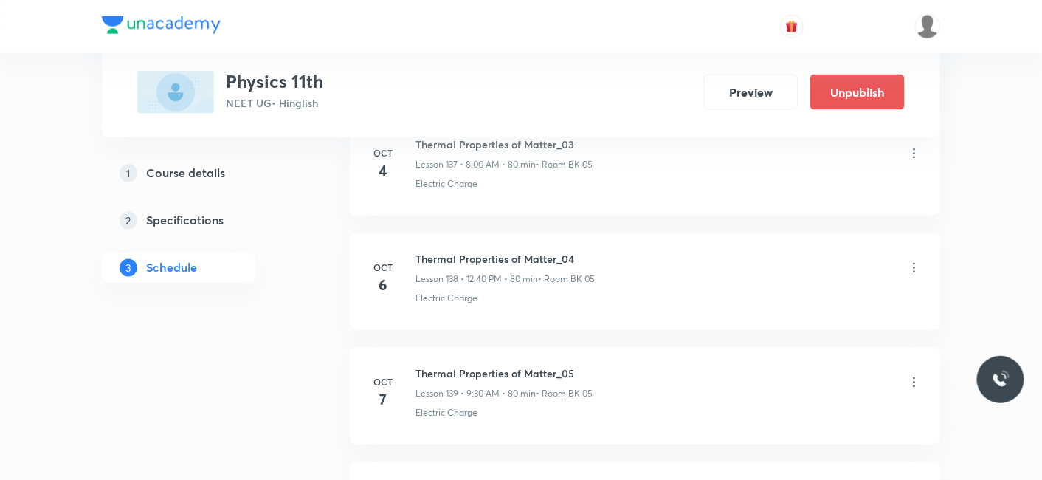
scroll to position [16755, 0]
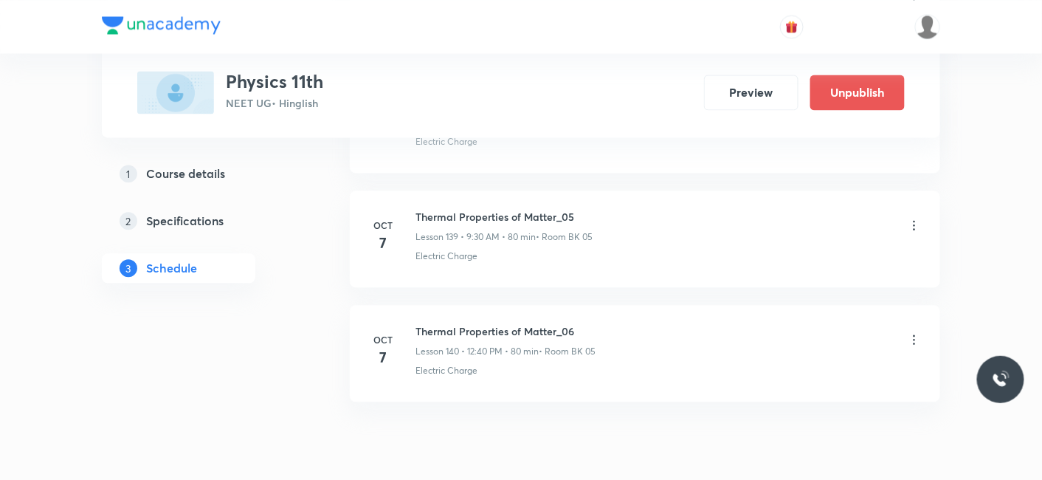
click at [418, 323] on h6 "Thermal Properties of Matter_06" at bounding box center [506, 331] width 180 height 16
click at [513, 323] on h6 "Thermal Properties of Matter_06" at bounding box center [506, 331] width 180 height 16
drag, startPoint x: 413, startPoint y: 273, endPoint x: 420, endPoint y: 269, distance: 7.6
click at [419, 323] on div "[DATE] Thermal Properties of Matter_06 Lesson 140 • 12:40 PM • 80 min • Room BK…" at bounding box center [645, 350] width 554 height 54
click at [419, 323] on h6 "Thermal Properties of Matter_06" at bounding box center [506, 331] width 180 height 16
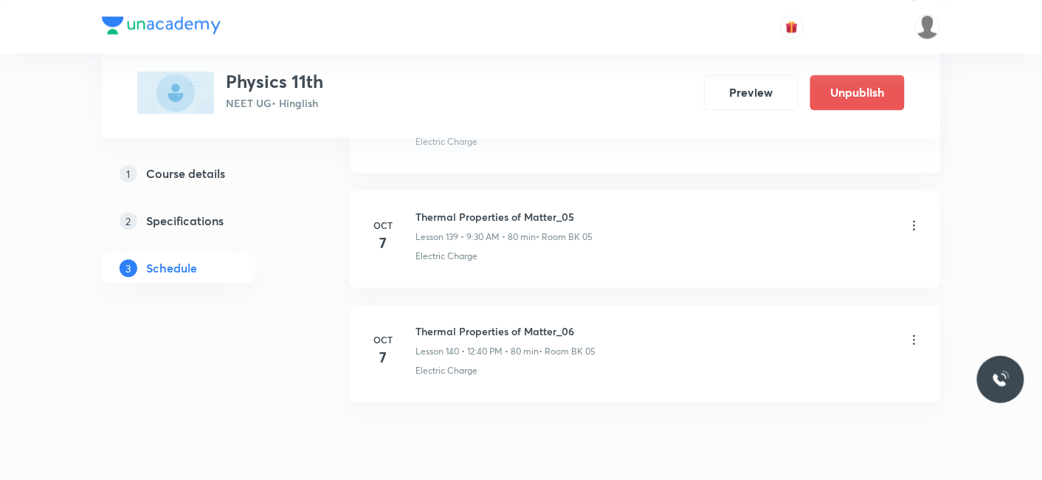
click at [416, 323] on div "[DATE] Thermal Properties of Matter_06 Lesson 140 • 12:40 PM • 80 min • Room BK…" at bounding box center [645, 350] width 554 height 54
drag, startPoint x: 416, startPoint y: 266, endPoint x: 582, endPoint y: 260, distance: 166.2
click at [582, 305] on li "[DATE] Thermal Properties of Matter_06 Lesson 140 • 12:40 PM • 80 min • Room BK…" at bounding box center [645, 353] width 591 height 97
copy h6 "Thermal Properties of Matter_06"
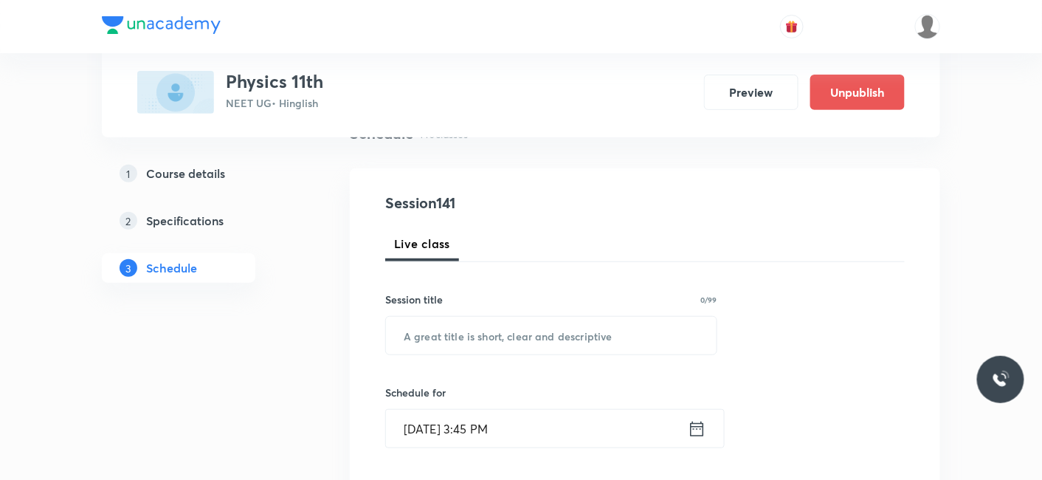
scroll to position [184, 0]
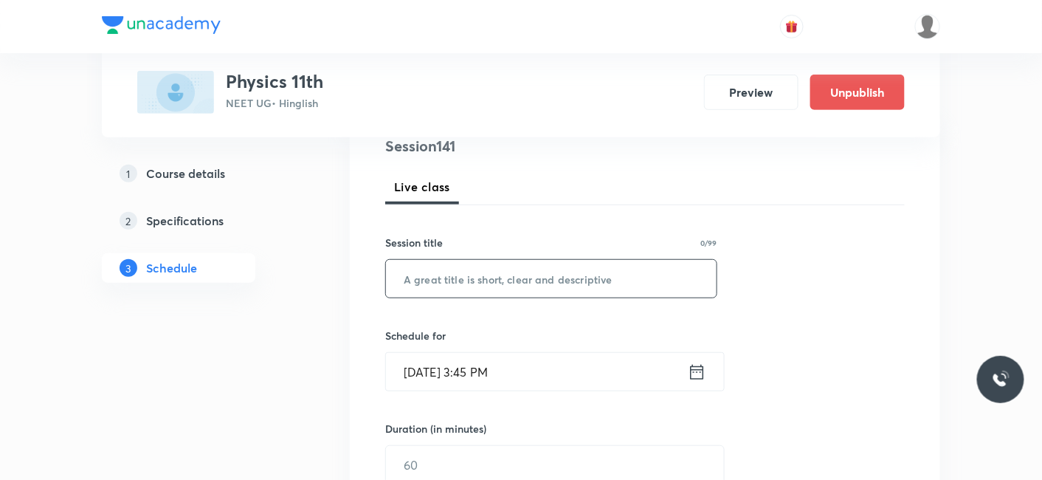
click at [449, 278] on input "text" at bounding box center [551, 279] width 331 height 38
paste input "Thermal Properties of Matter_06"
type input "Thermal Properties of Matter_07"
click at [431, 366] on input "[DATE] 3:45 PM" at bounding box center [537, 372] width 302 height 38
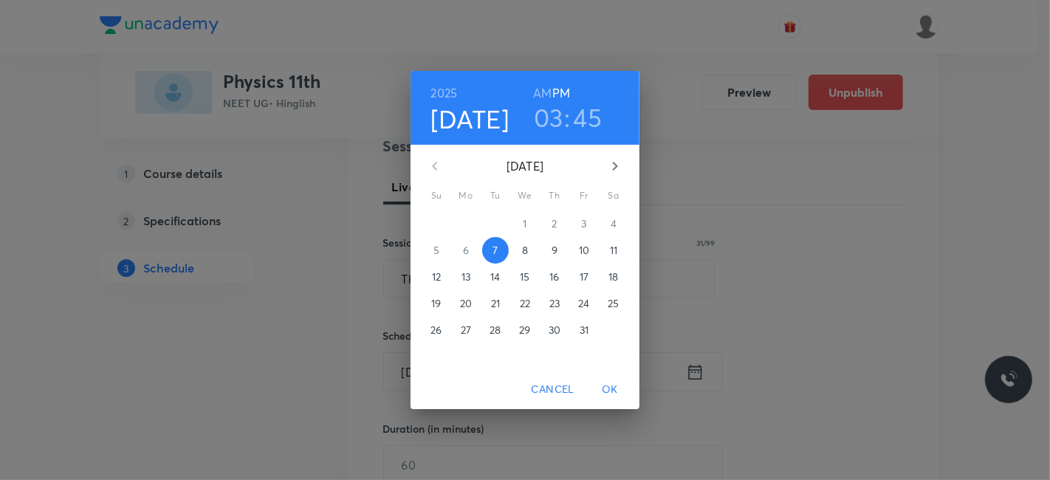
click at [528, 250] on span "8" at bounding box center [525, 250] width 27 height 15
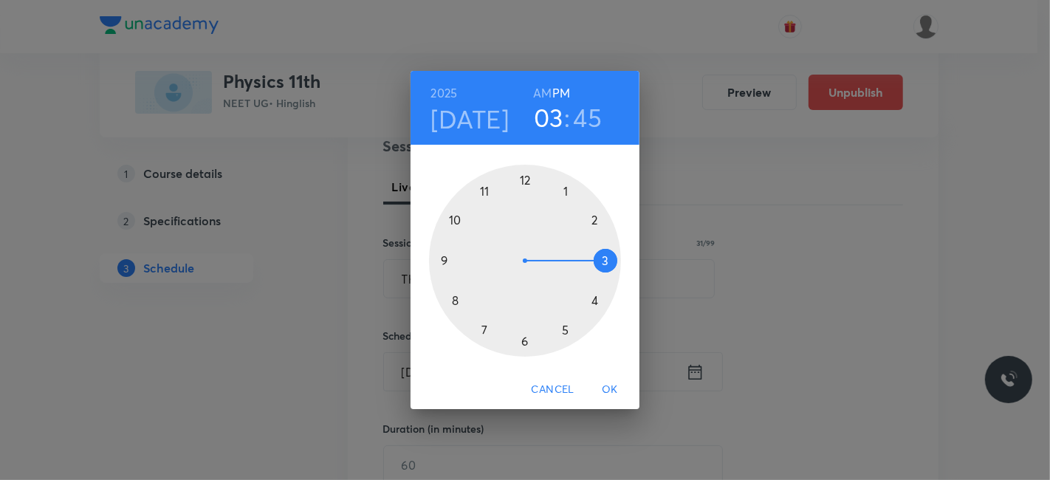
click at [540, 89] on h6 "AM" at bounding box center [542, 93] width 18 height 21
drag, startPoint x: 485, startPoint y: 186, endPoint x: 692, endPoint y: 221, distance: 209.6
click at [486, 186] on div at bounding box center [525, 261] width 192 height 192
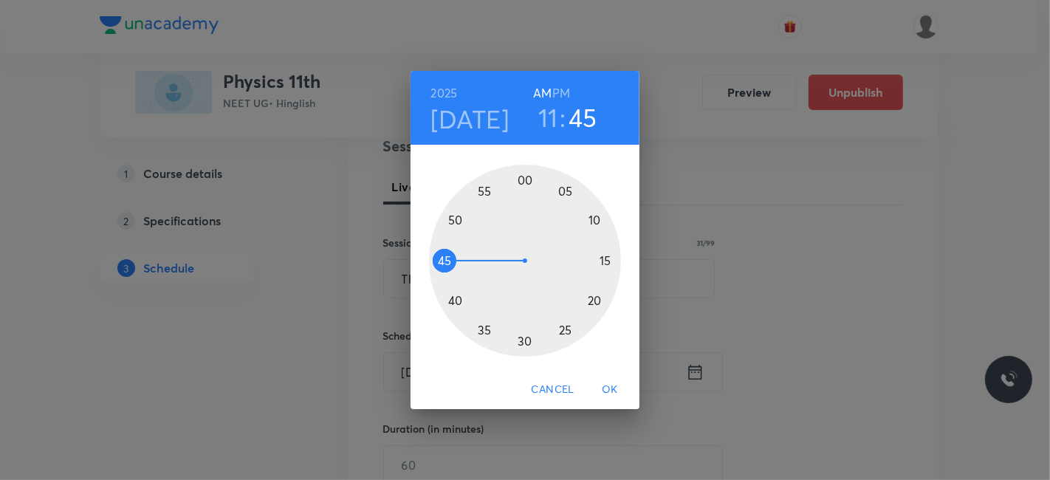
click at [591, 218] on div at bounding box center [525, 261] width 192 height 192
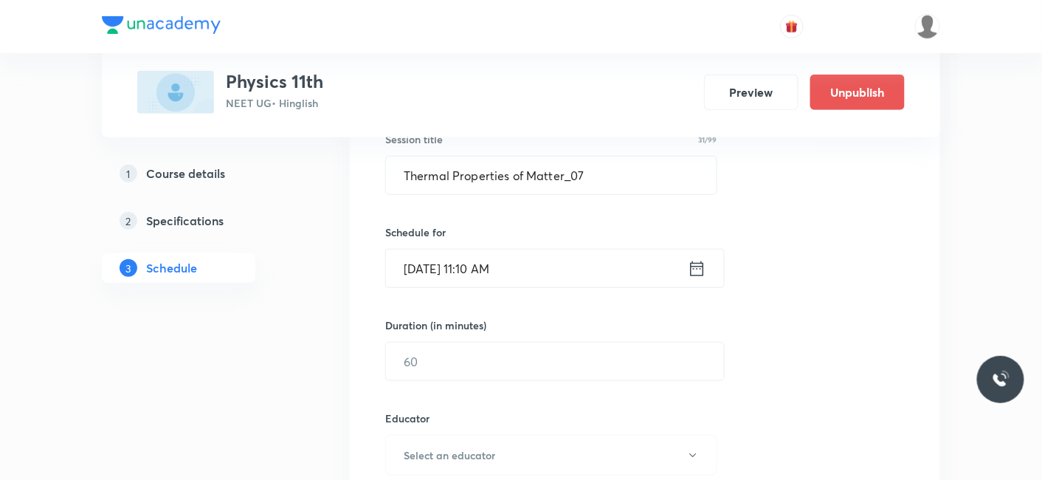
scroll to position [348, 0]
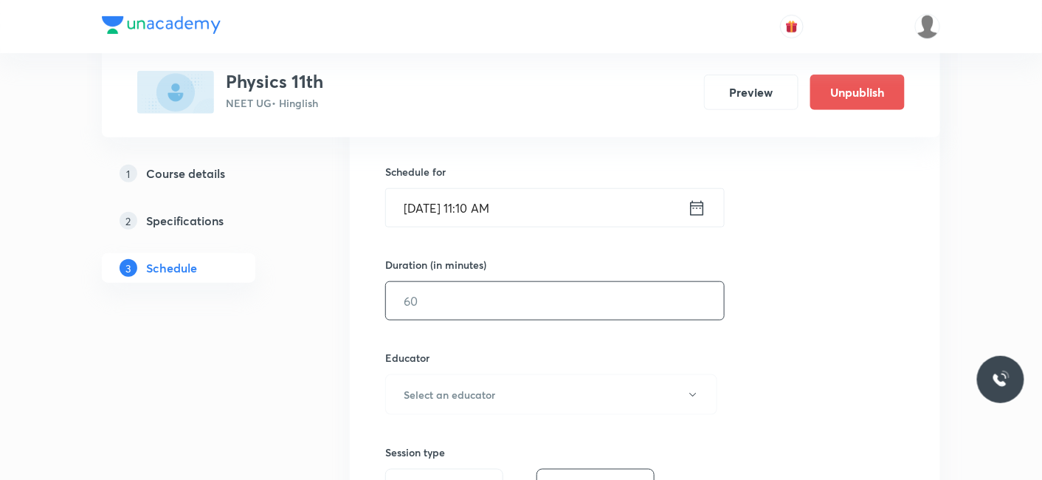
click at [466, 306] on input "text" at bounding box center [555, 301] width 338 height 38
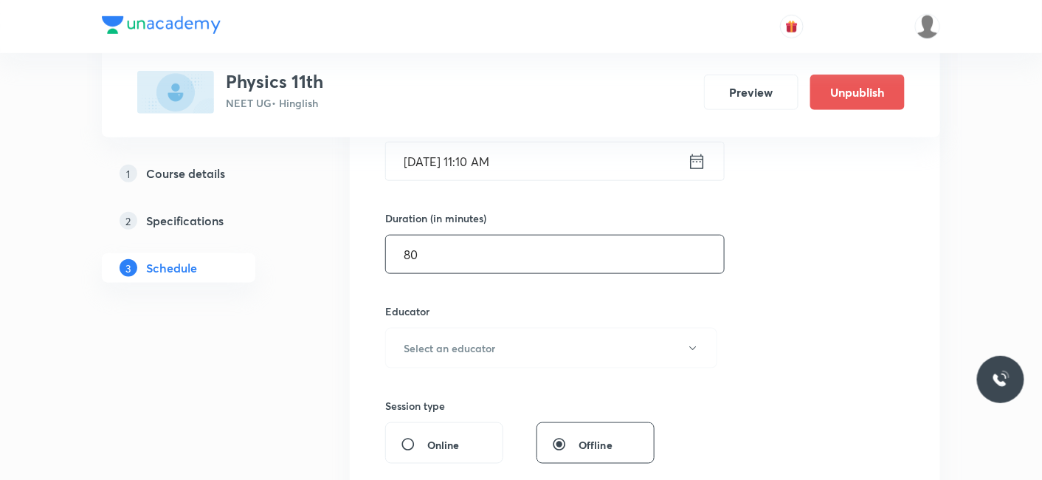
scroll to position [430, 0]
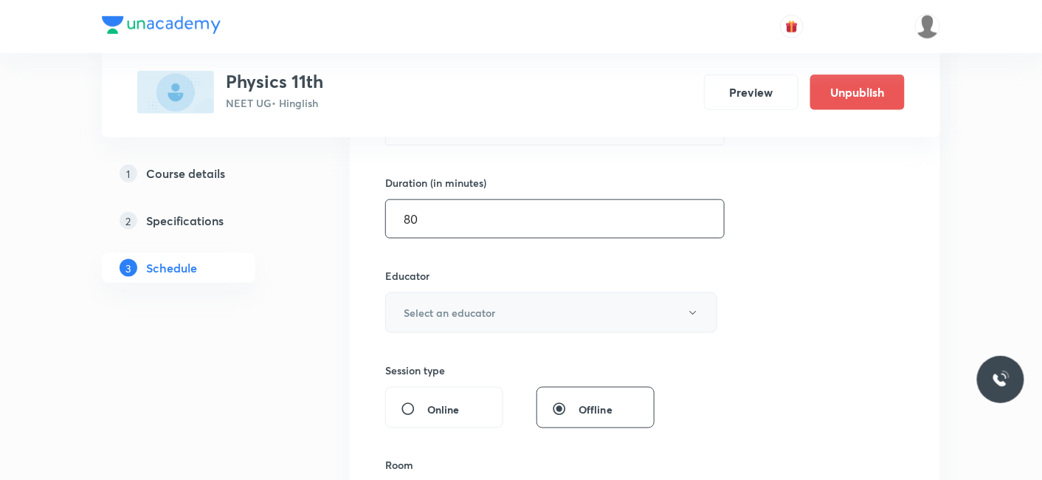
type input "80"
click at [469, 311] on h6 "Select an educator" at bounding box center [450, 313] width 92 height 16
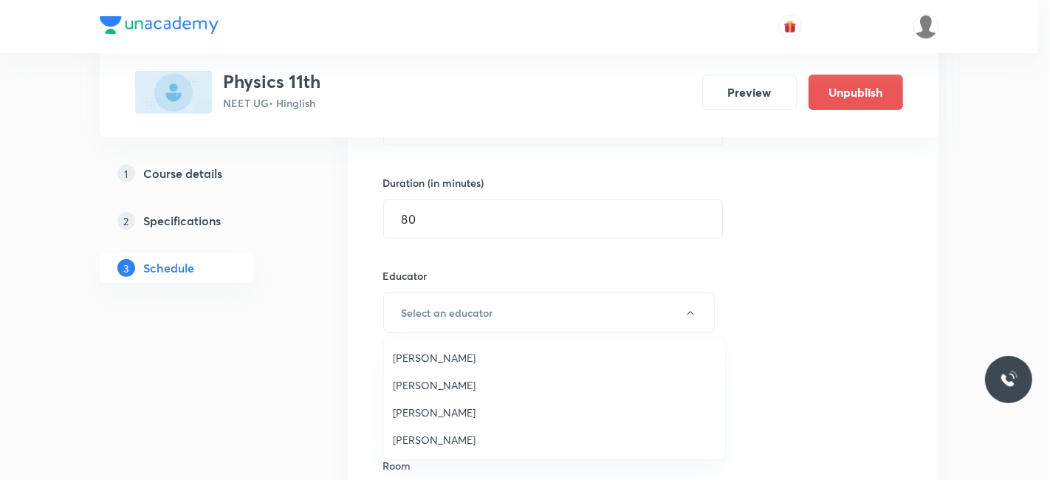
drag, startPoint x: 426, startPoint y: 386, endPoint x: 479, endPoint y: 385, distance: 53.2
click at [426, 385] on span "Shubham Pandey" at bounding box center [554, 385] width 323 height 16
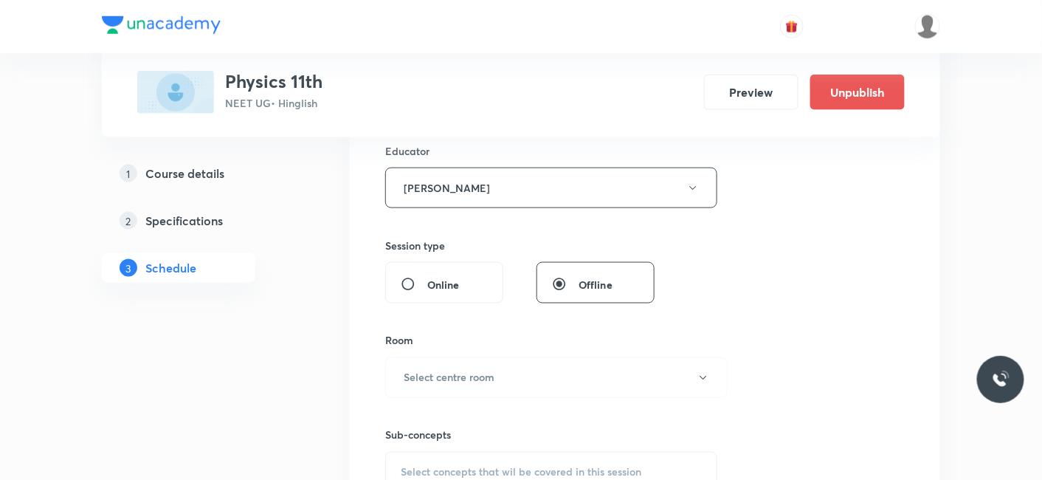
scroll to position [594, 0]
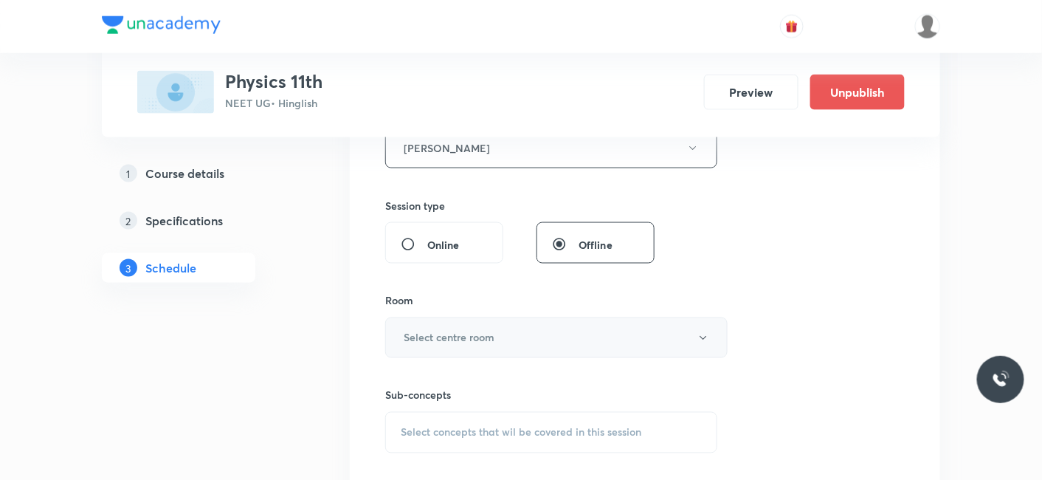
click at [447, 323] on button "Select centre room" at bounding box center [556, 337] width 342 height 41
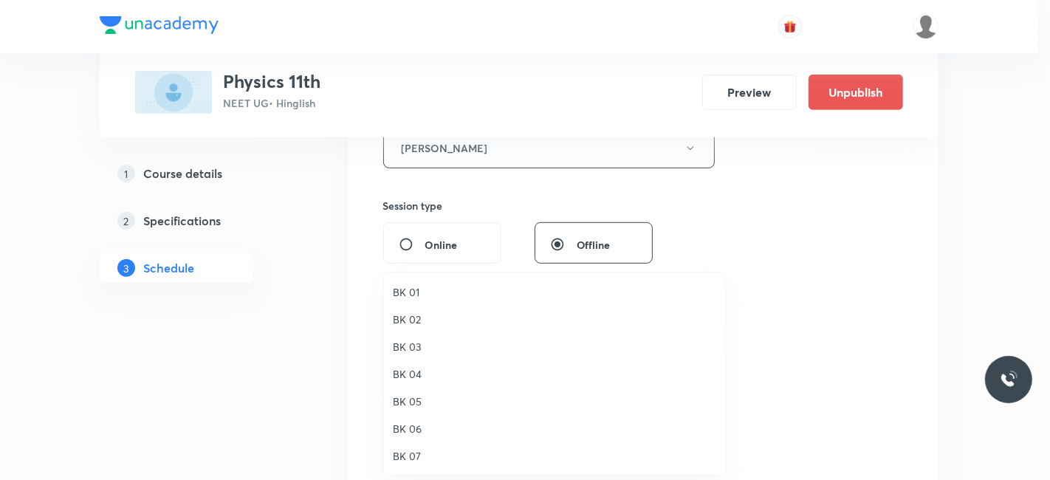
click at [419, 395] on span "BK 05" at bounding box center [554, 401] width 323 height 16
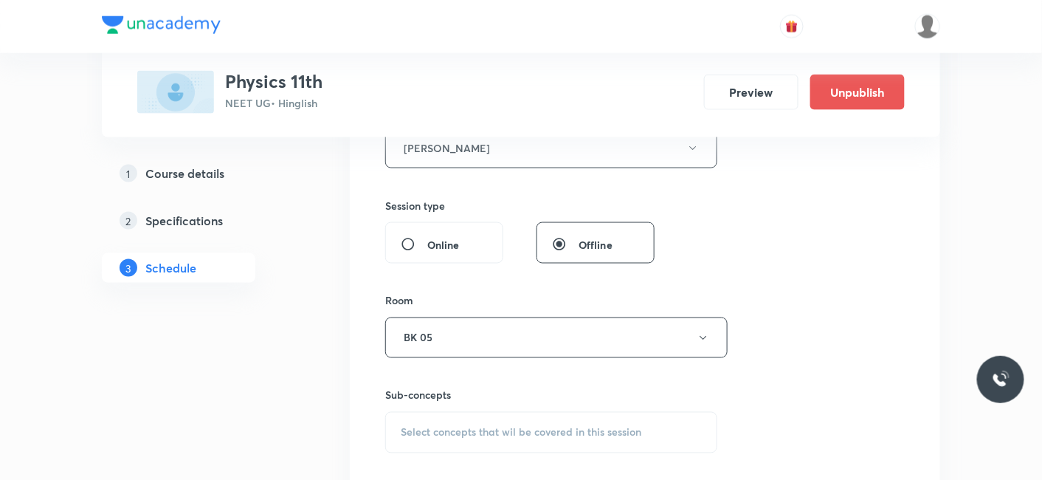
scroll to position [676, 0]
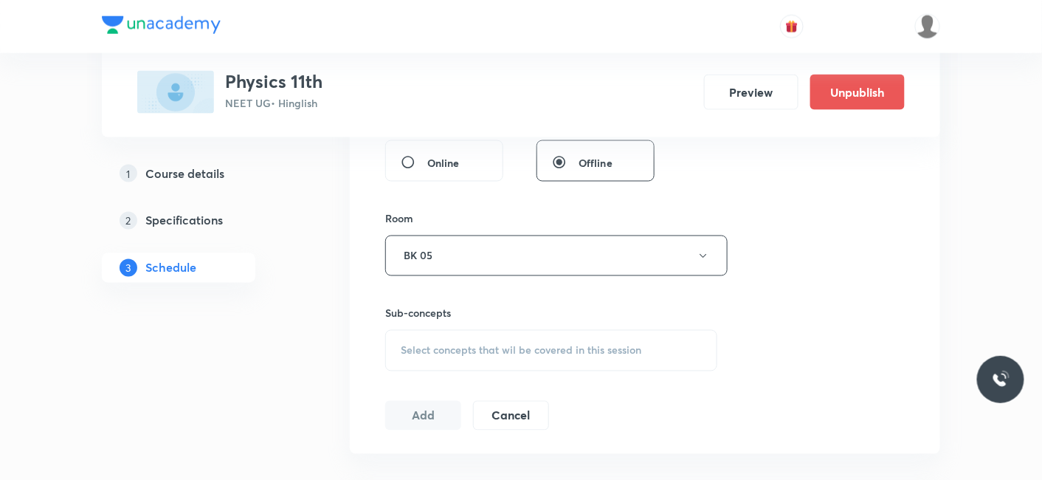
click at [464, 359] on div "Select concepts that wil be covered in this session" at bounding box center [551, 350] width 332 height 41
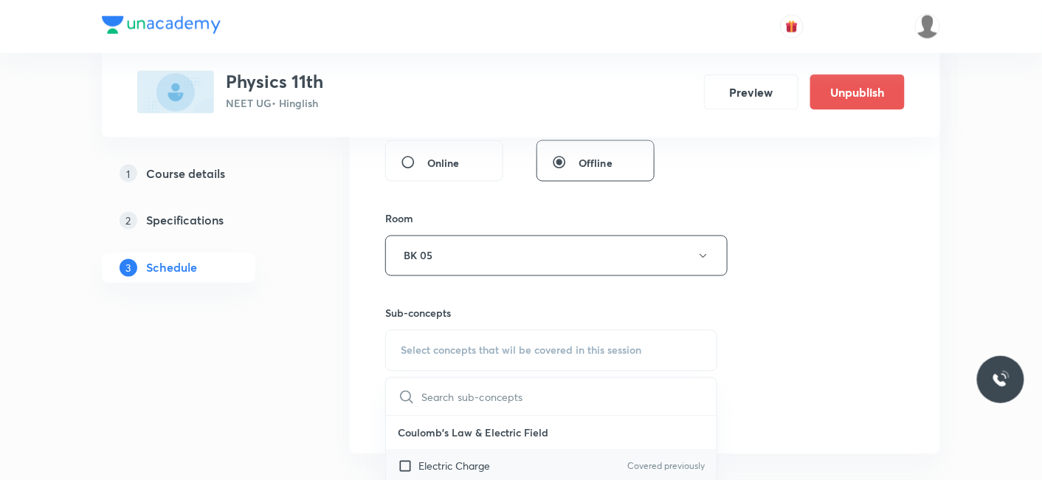
click at [451, 461] on p "Electric Charge" at bounding box center [455, 466] width 72 height 16
checkbox input "true"
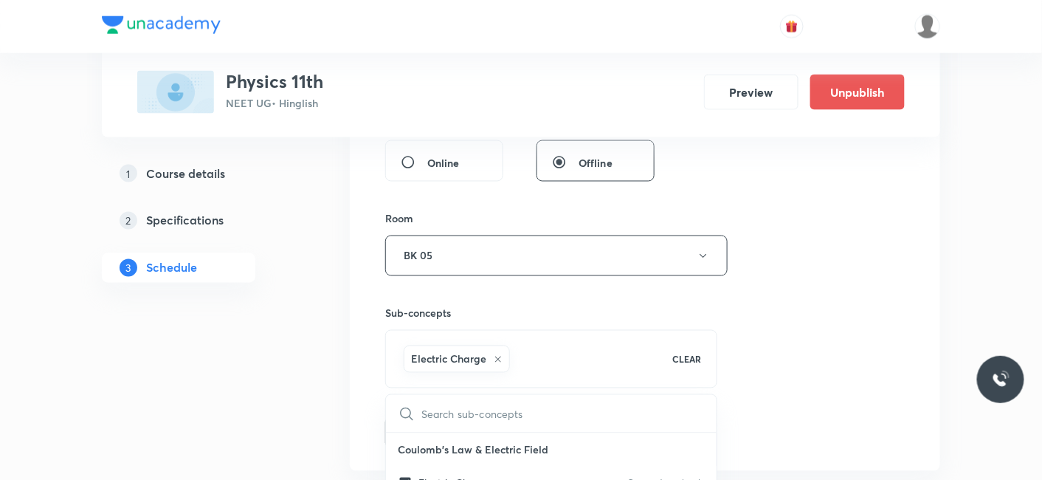
click at [441, 436] on button "Add" at bounding box center [423, 431] width 76 height 30
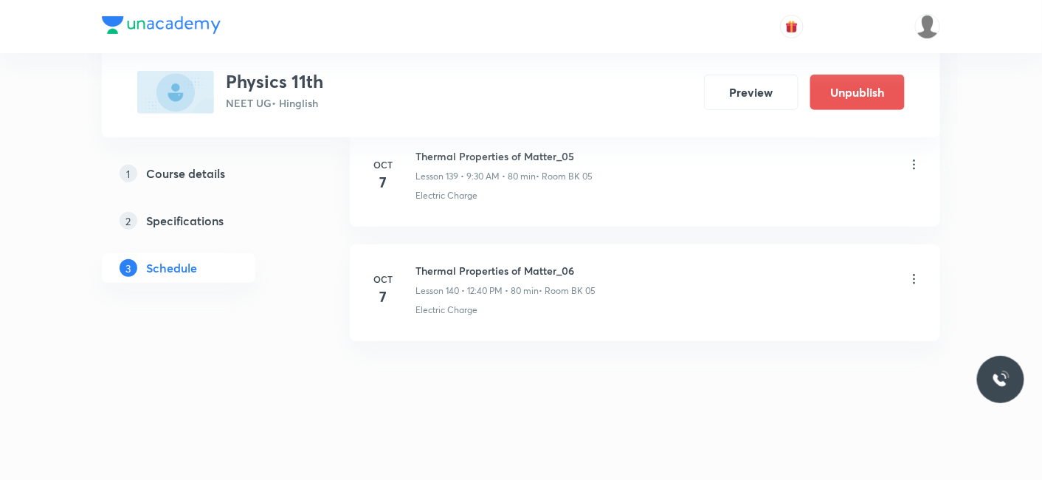
scroll to position [15984, 0]
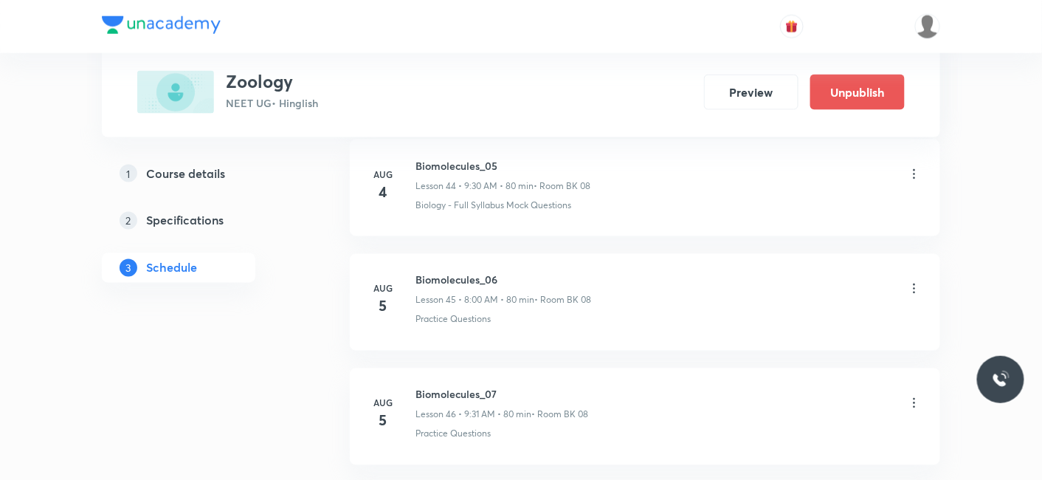
scroll to position [9801, 0]
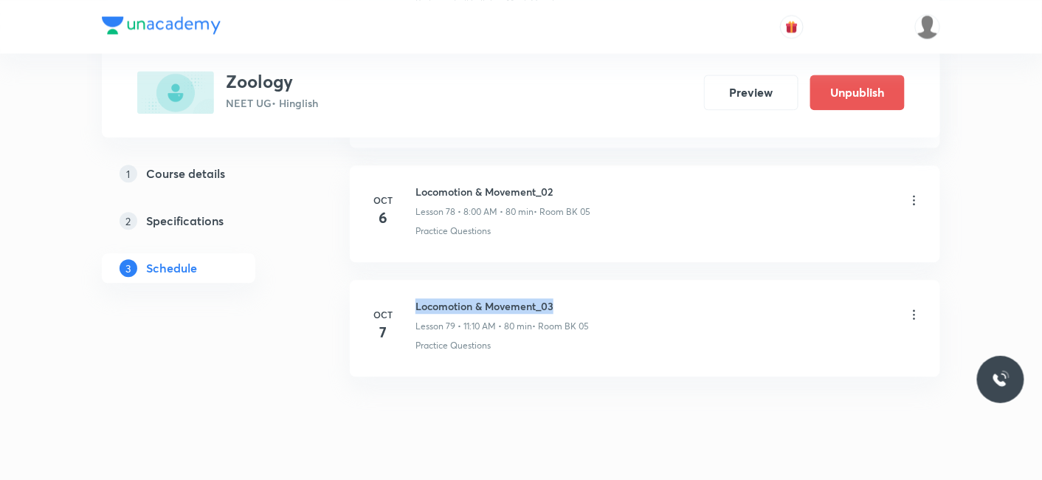
drag, startPoint x: 417, startPoint y: 270, endPoint x: 587, endPoint y: 272, distance: 169.8
click at [587, 298] on h6 "Locomotion & Movement_03" at bounding box center [502, 306] width 173 height 16
copy h6 "Locomotion & Movement_03"
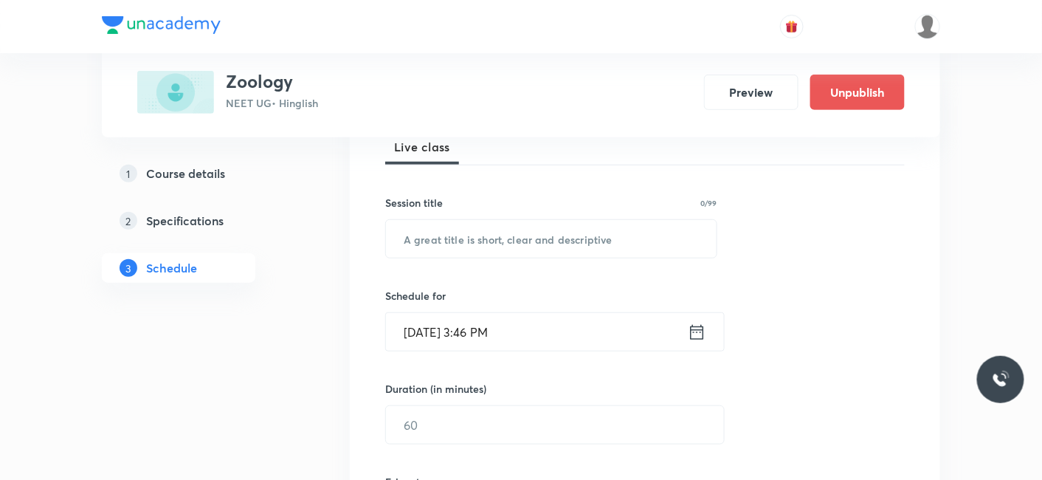
scroll to position [246, 0]
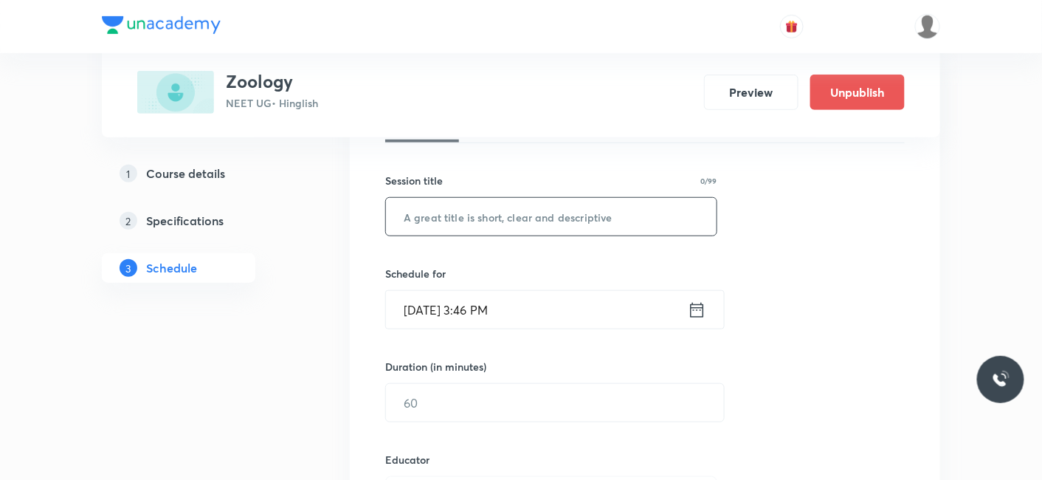
click at [454, 233] on input "text" at bounding box center [551, 217] width 331 height 38
paste input "Locomotion & Movement_03"
type input "Locomotion & Movement_04"
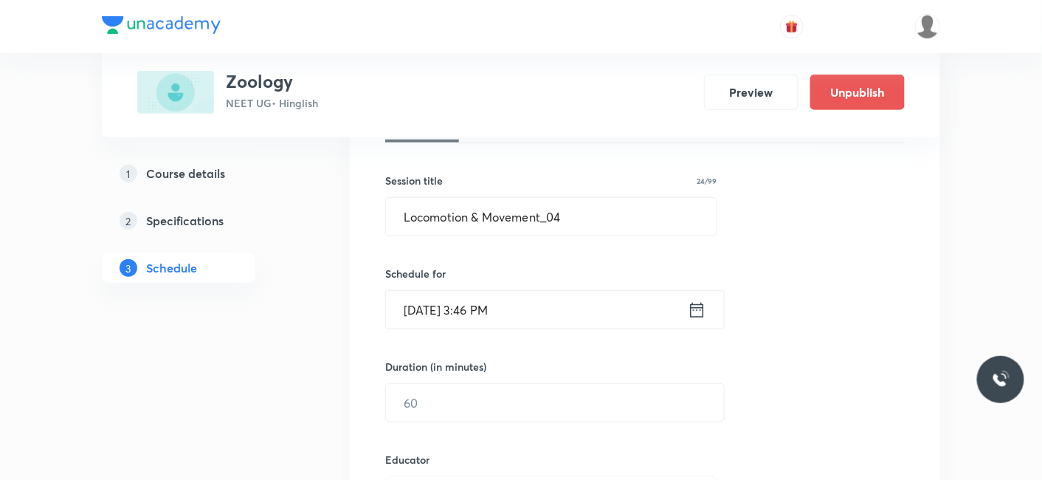
click at [489, 298] on input "Oct 7, 2025, 3:46 PM" at bounding box center [537, 310] width 302 height 38
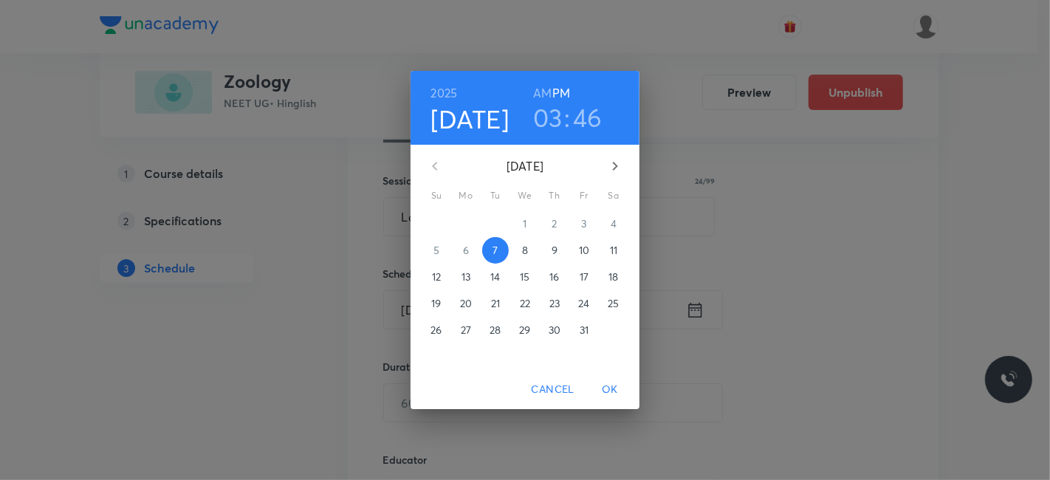
click at [527, 254] on p "8" at bounding box center [525, 250] width 6 height 15
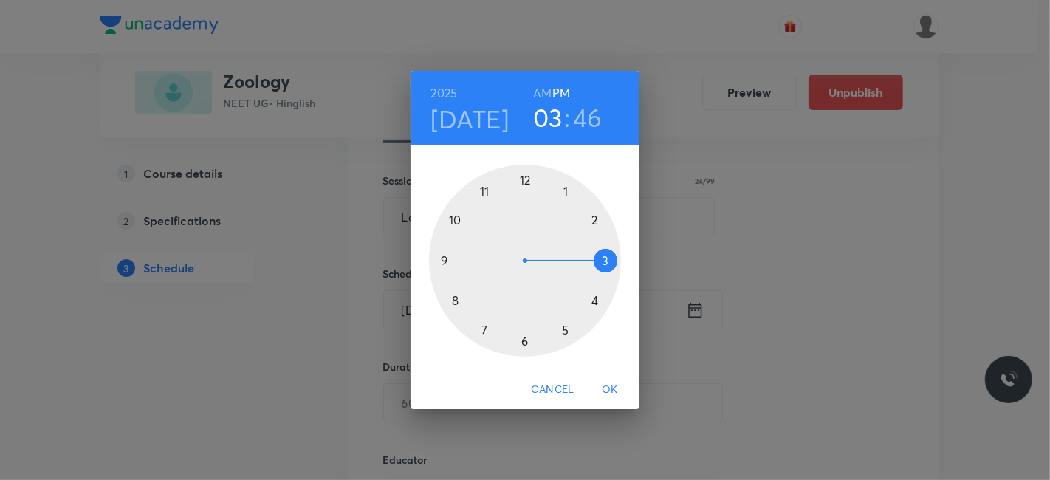
click at [561, 92] on h6 "PM" at bounding box center [561, 93] width 18 height 21
click at [524, 178] on div at bounding box center [525, 261] width 192 height 192
click at [454, 296] on div at bounding box center [525, 261] width 192 height 192
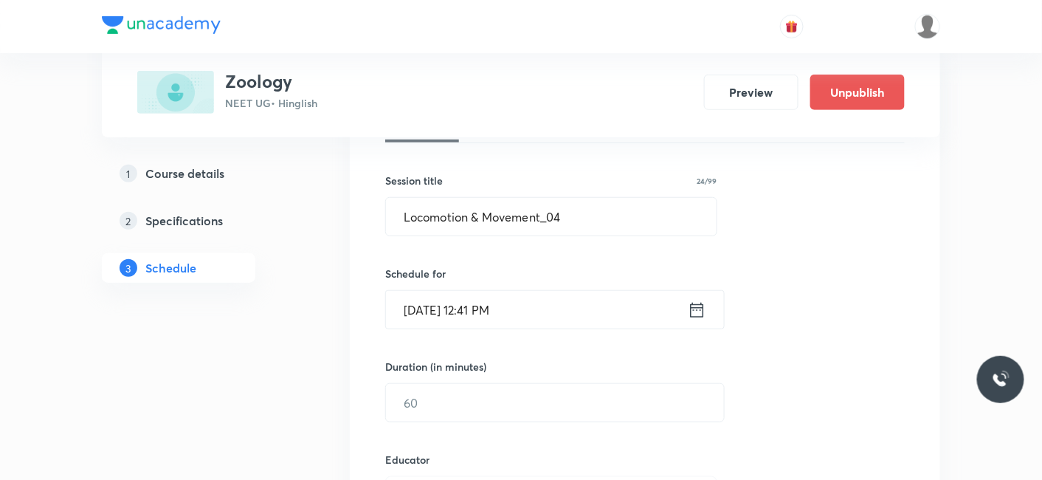
scroll to position [328, 0]
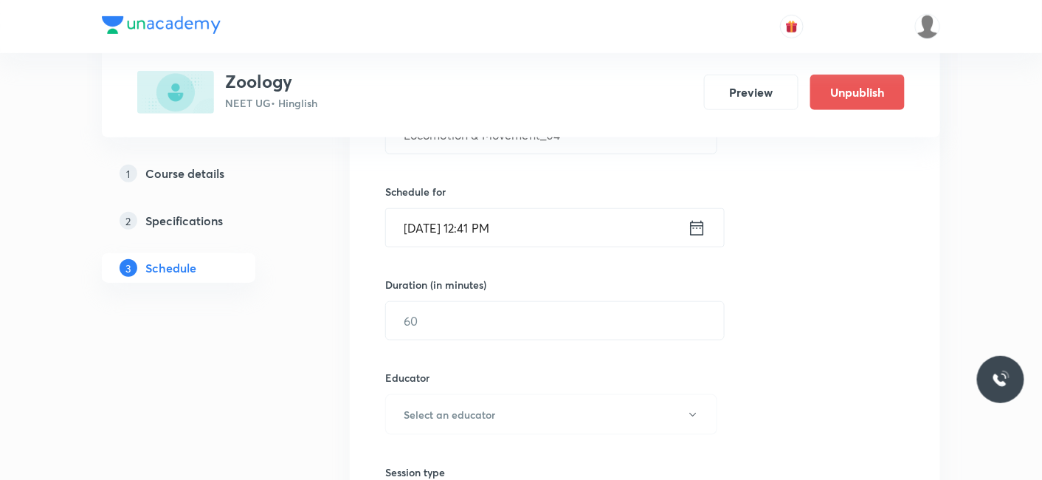
click at [483, 344] on div "Session 80 Live class Session title 24/99 Locomotion & Movement_04 ​ Schedule f…" at bounding box center [645, 385] width 520 height 788
click at [481, 326] on input "text" at bounding box center [555, 321] width 338 height 38
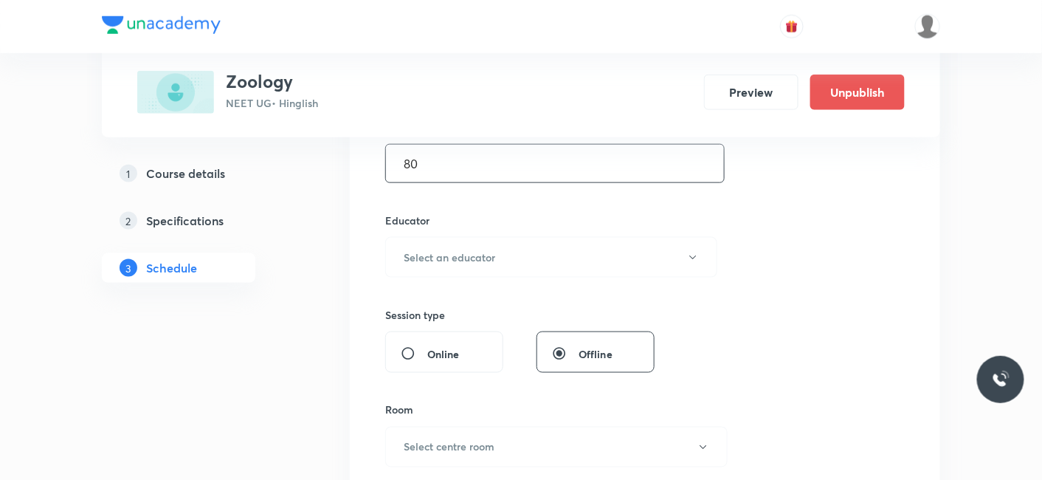
scroll to position [492, 0]
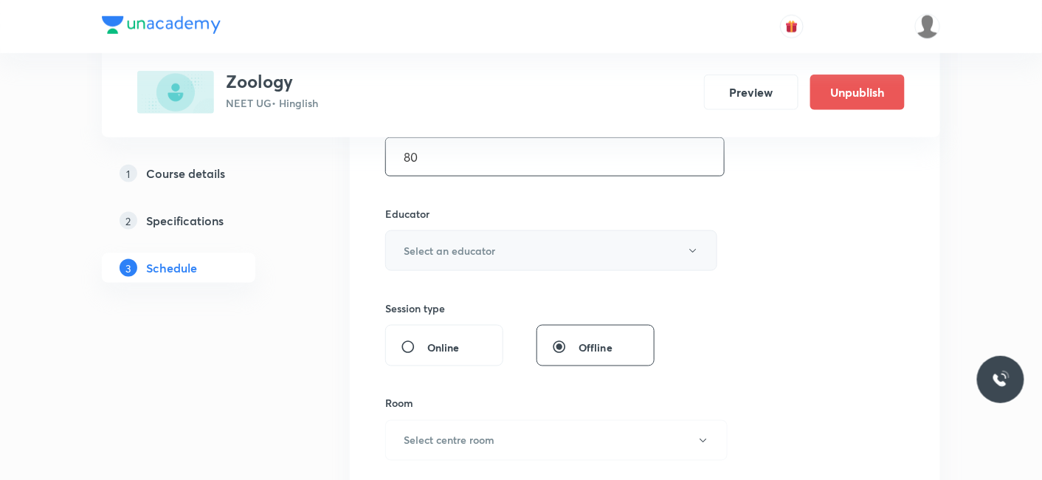
type input "80"
click at [452, 247] on h6 "Select an educator" at bounding box center [450, 251] width 92 height 16
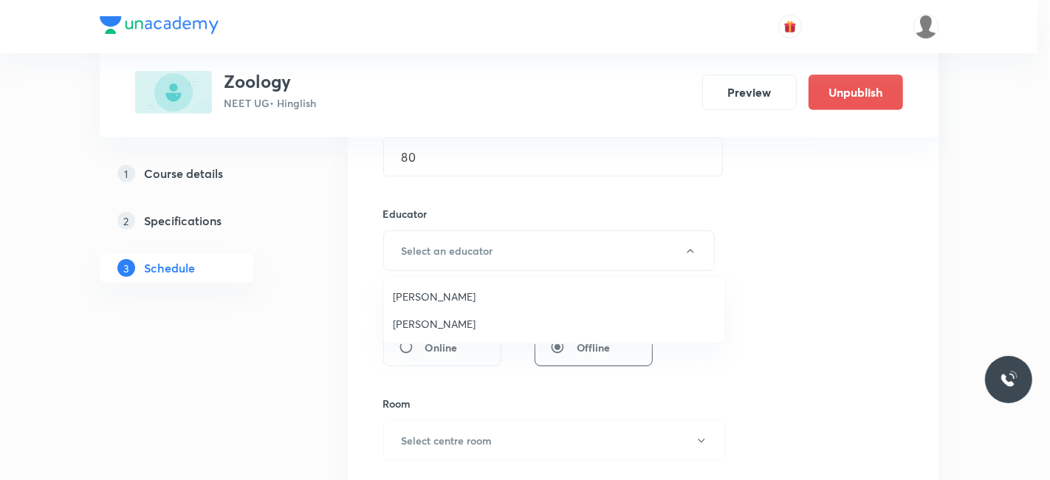
click at [438, 326] on span "Jayanti Maheshwari" at bounding box center [554, 324] width 323 height 16
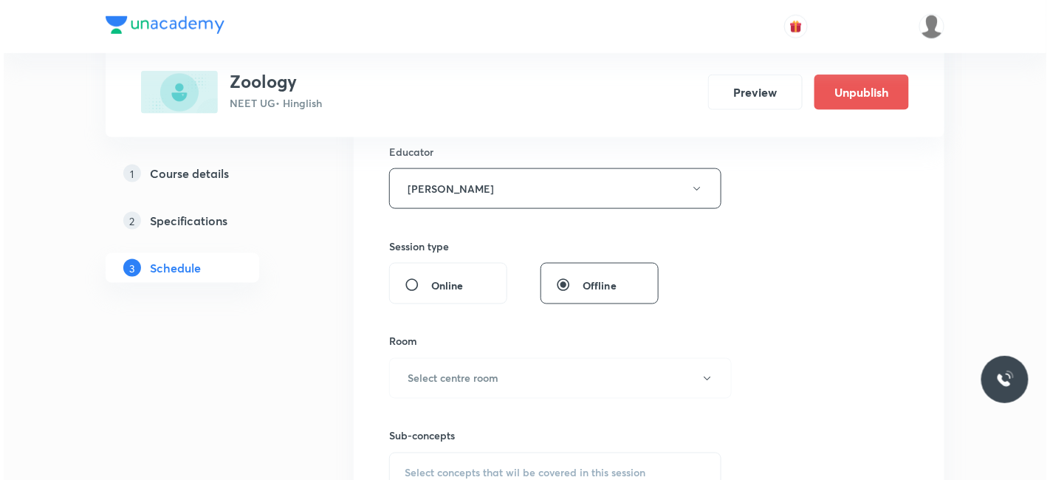
scroll to position [655, 0]
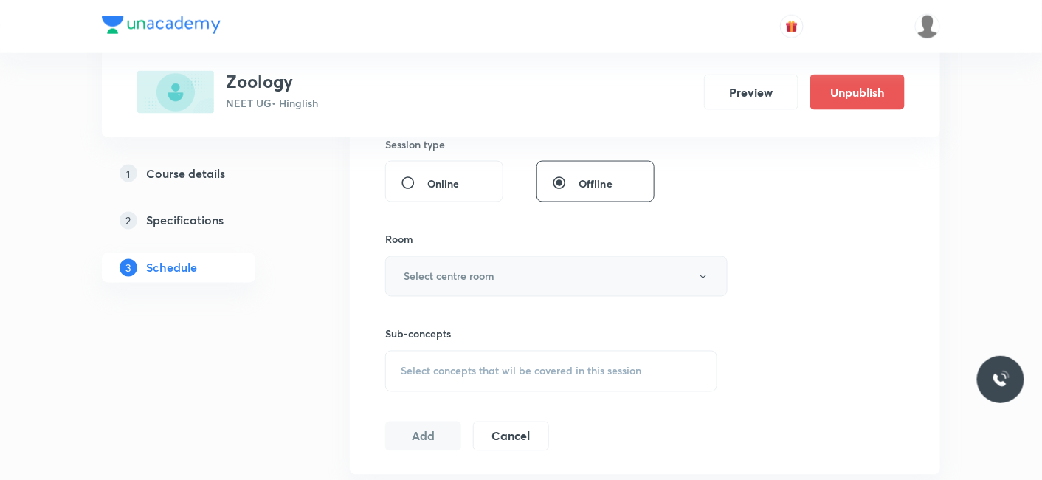
click at [454, 262] on button "Select centre room" at bounding box center [556, 276] width 342 height 41
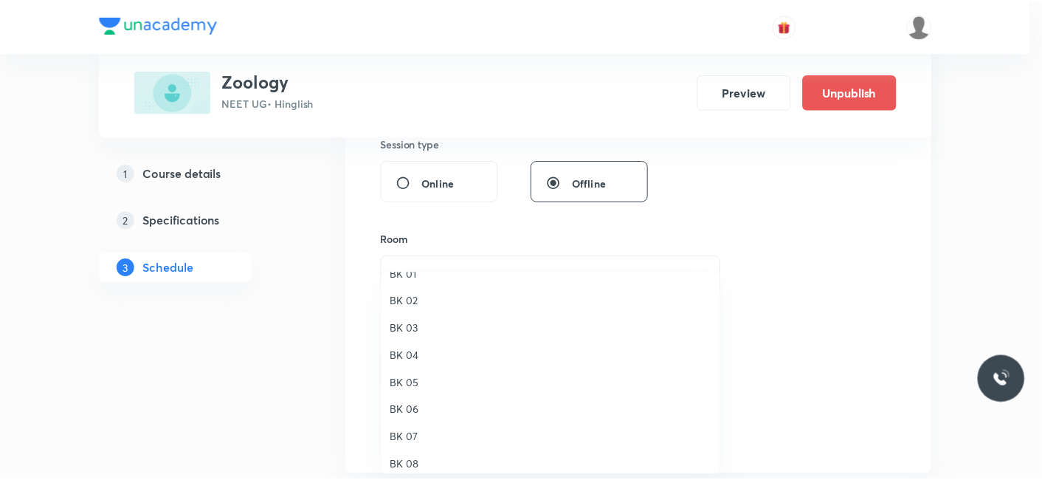
scroll to position [27, 0]
click at [410, 370] on span "BK 05" at bounding box center [554, 374] width 323 height 16
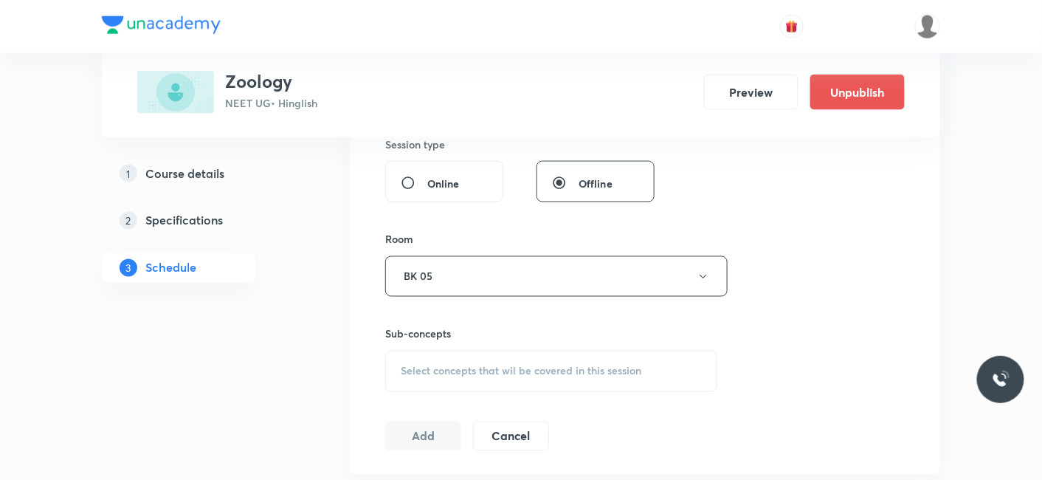
click at [433, 380] on div "Select concepts that wil be covered in this session" at bounding box center [551, 371] width 332 height 41
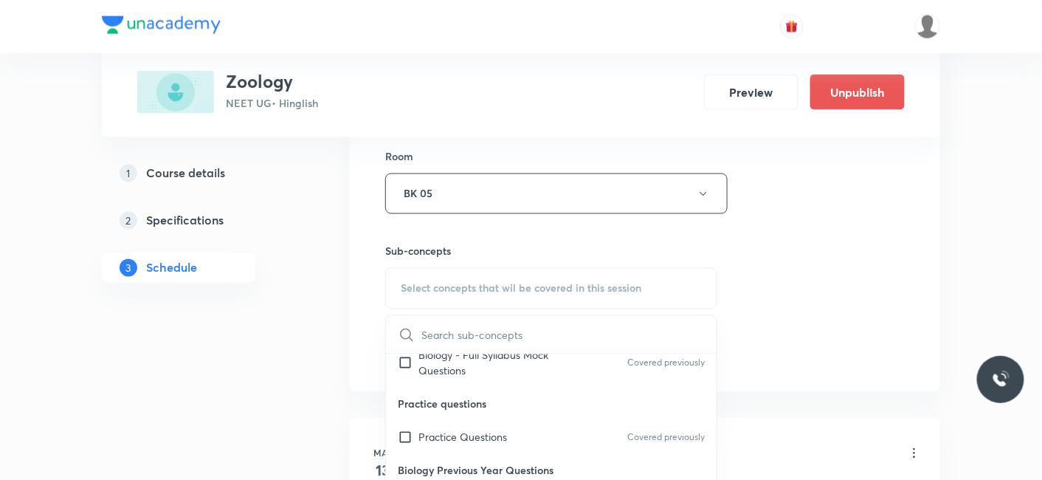
scroll to position [82, 0]
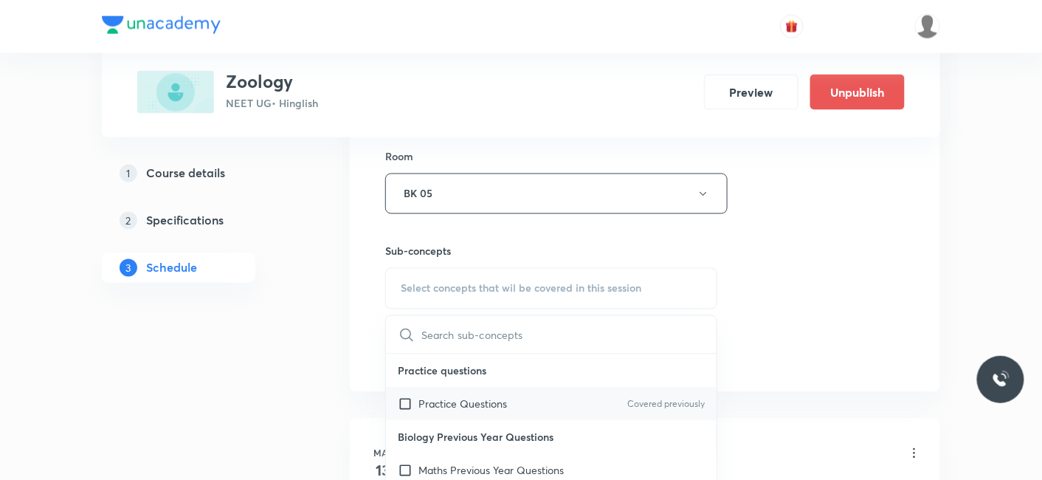
click at [452, 396] on p "Practice Questions" at bounding box center [463, 404] width 89 height 16
checkbox input "true"
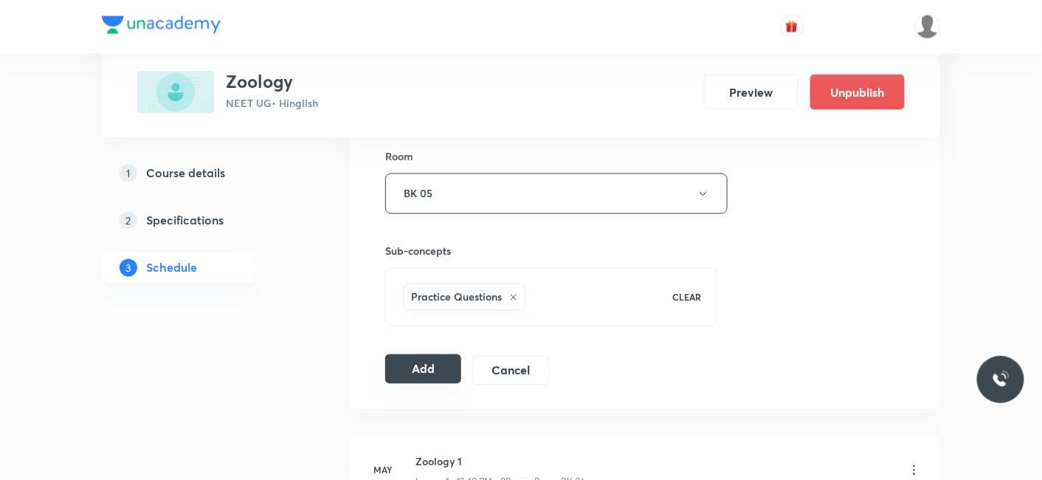
click at [427, 377] on button "Add" at bounding box center [423, 369] width 76 height 30
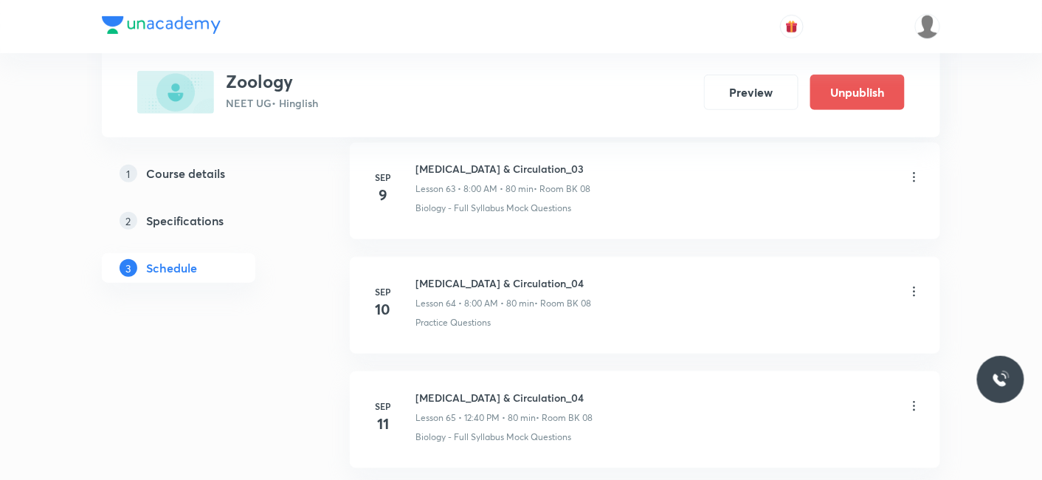
scroll to position [9144, 0]
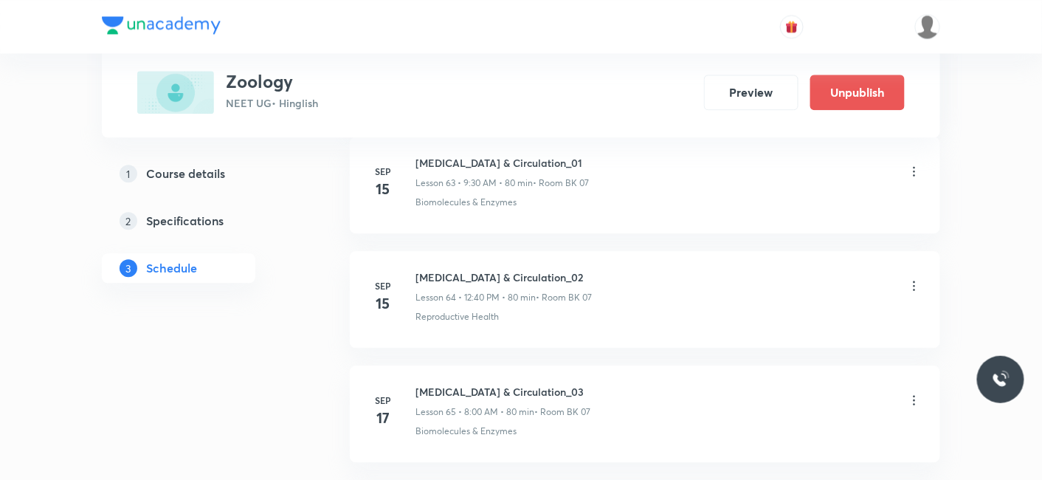
scroll to position [9345, 0]
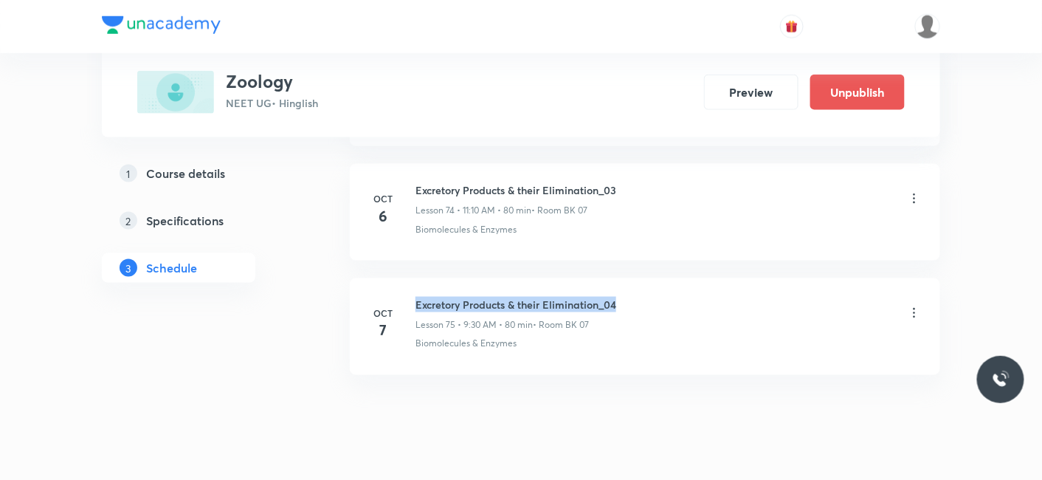
drag, startPoint x: 412, startPoint y: 269, endPoint x: 624, endPoint y: 266, distance: 211.9
click at [624, 297] on div "[DATE] Excretory Products & their Elimination_04 Lesson 75 • 9:30 AM • 80 min •…" at bounding box center [645, 324] width 554 height 54
copy h6 "Excretory Products & their Elimination_04"
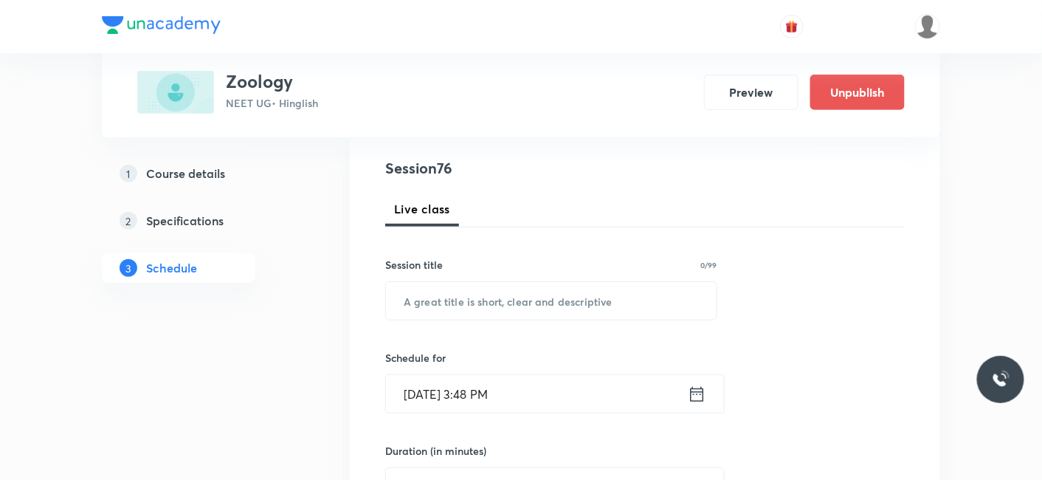
scroll to position [164, 0]
click at [463, 286] on input "text" at bounding box center [551, 299] width 331 height 38
paste input "Excretory Products & their Elimination_04"
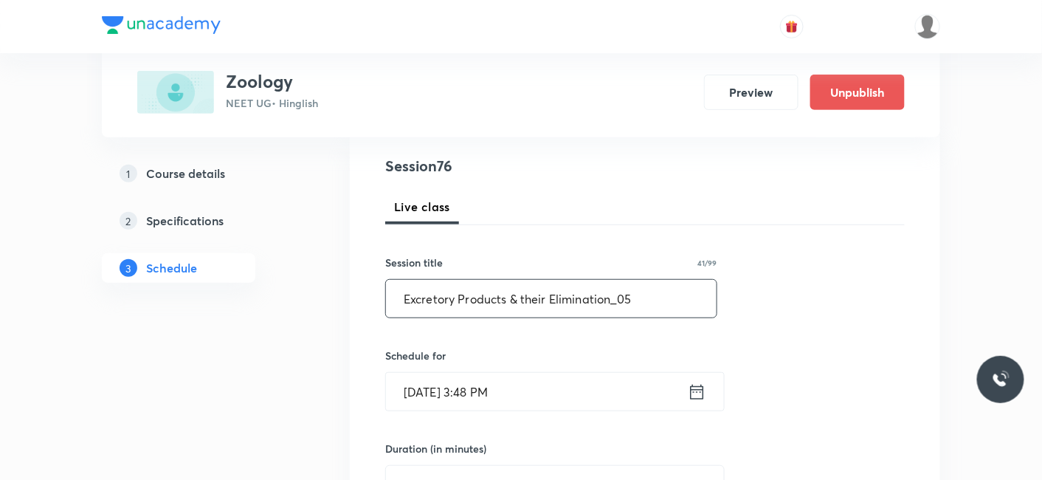
type input "Excretory Products & their Elimination_05"
click at [425, 394] on input "[DATE] 3:48 PM" at bounding box center [537, 392] width 302 height 38
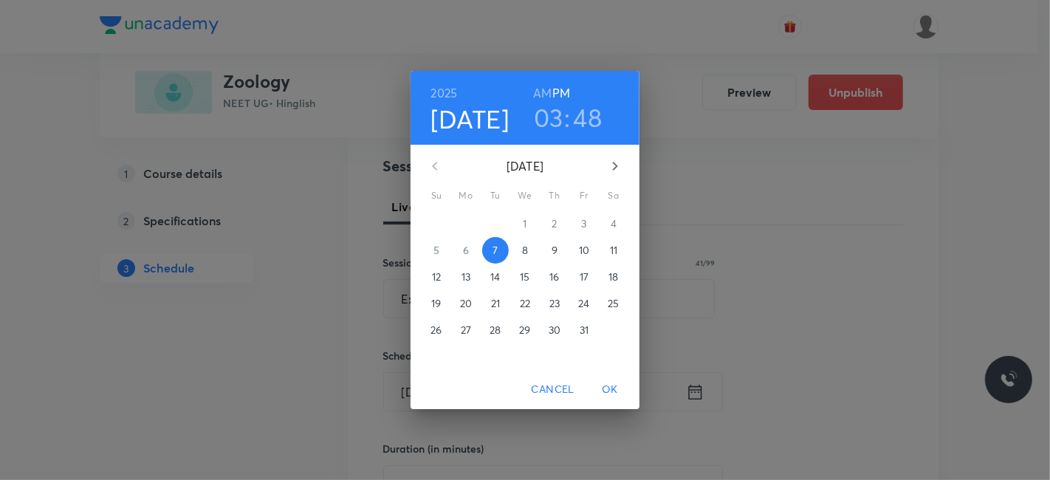
click at [520, 249] on span "8" at bounding box center [525, 250] width 27 height 15
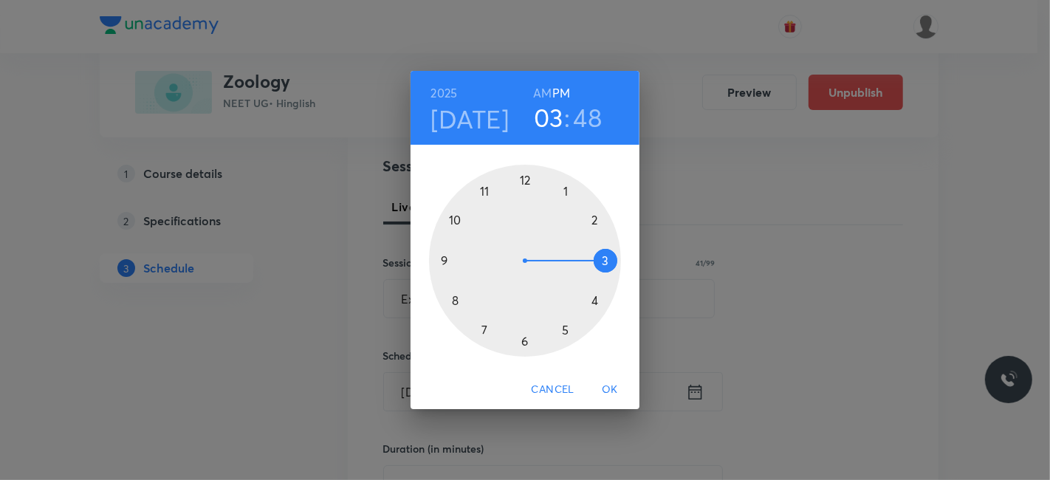
click at [540, 92] on h6 "AM" at bounding box center [542, 93] width 18 height 21
click at [455, 297] on div at bounding box center [525, 261] width 192 height 192
click at [521, 179] on div at bounding box center [525, 261] width 192 height 192
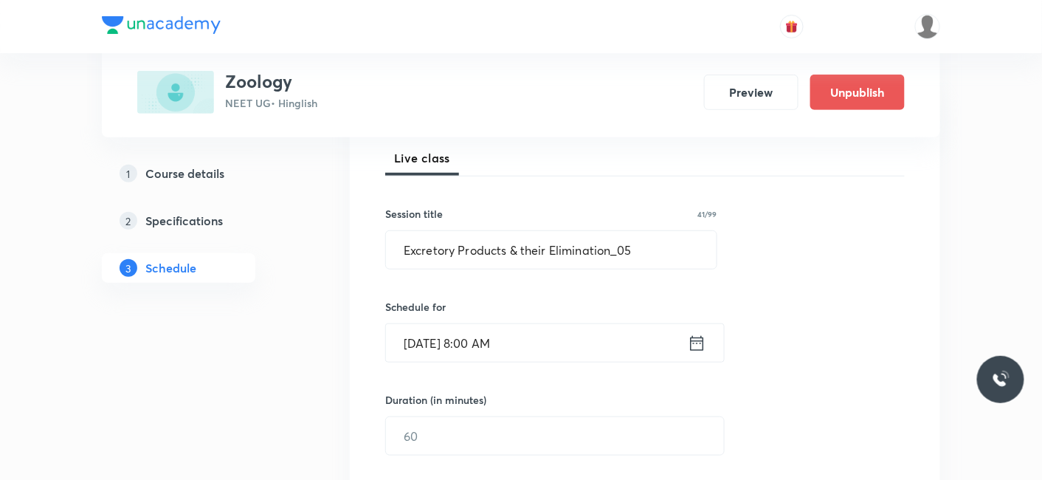
scroll to position [246, 0]
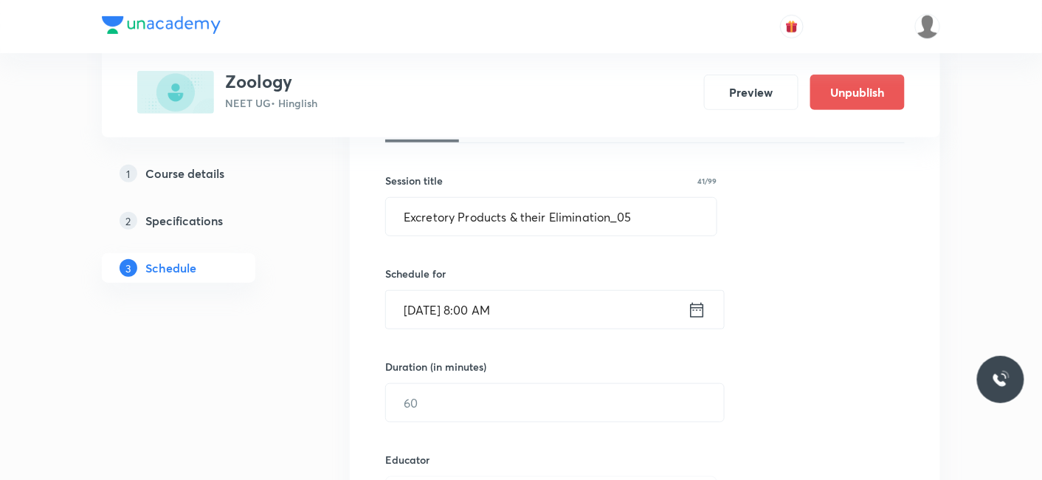
click at [489, 380] on div "Duration (in minutes) ​" at bounding box center [519, 390] width 269 height 63
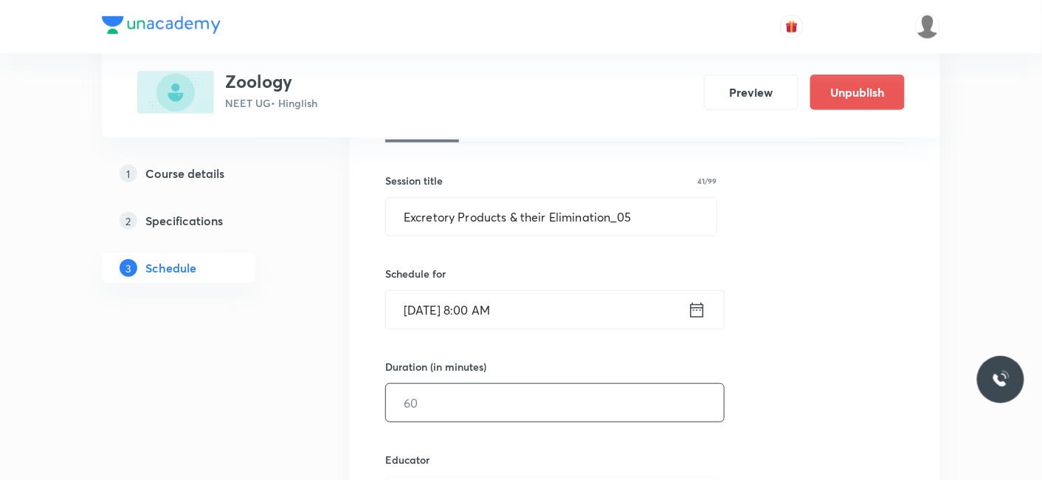
click at [482, 402] on input "text" at bounding box center [555, 403] width 338 height 38
type input "9"
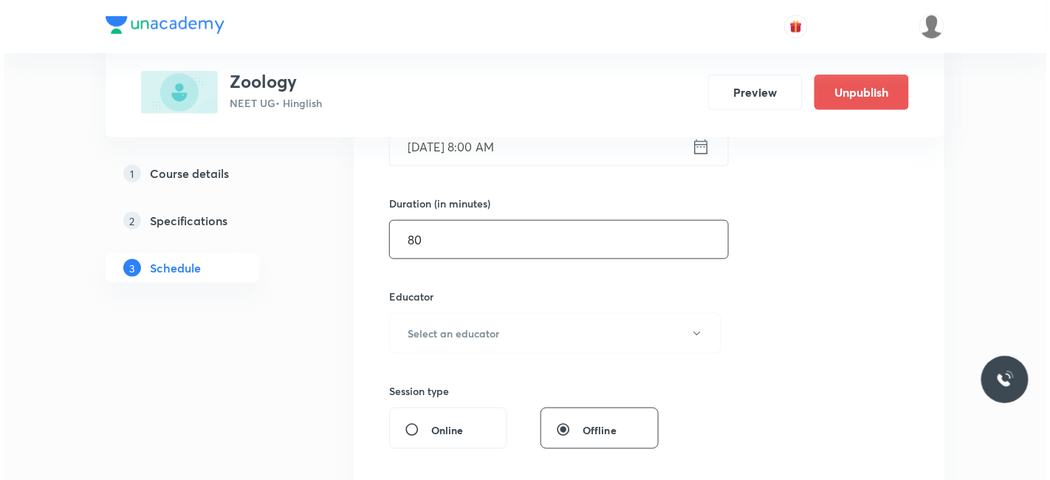
scroll to position [410, 0]
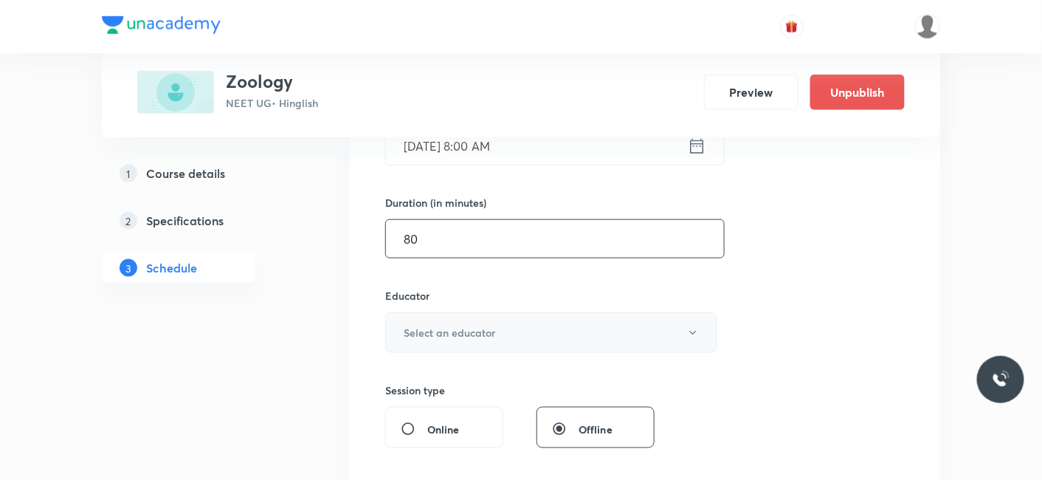
type input "80"
click at [442, 330] on h6 "Select an educator" at bounding box center [450, 333] width 92 height 16
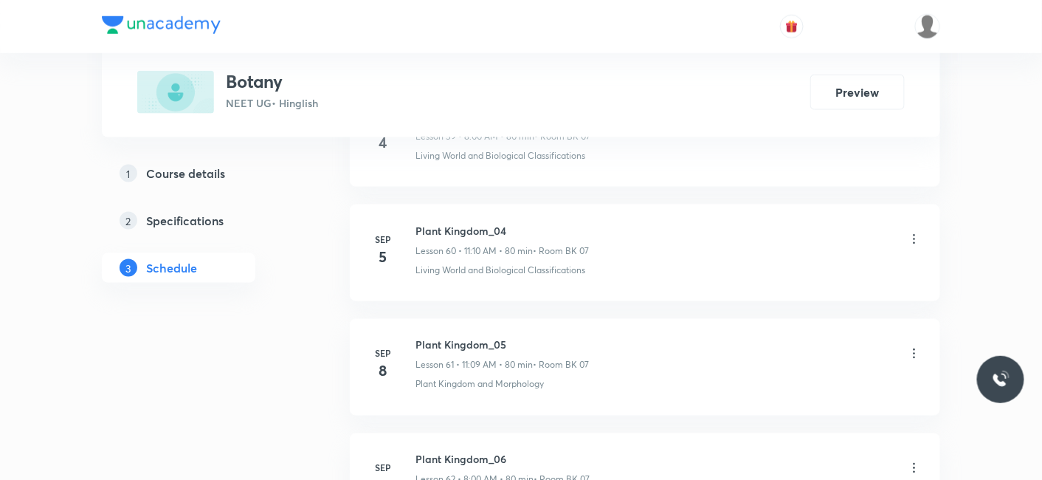
scroll to position [9707, 0]
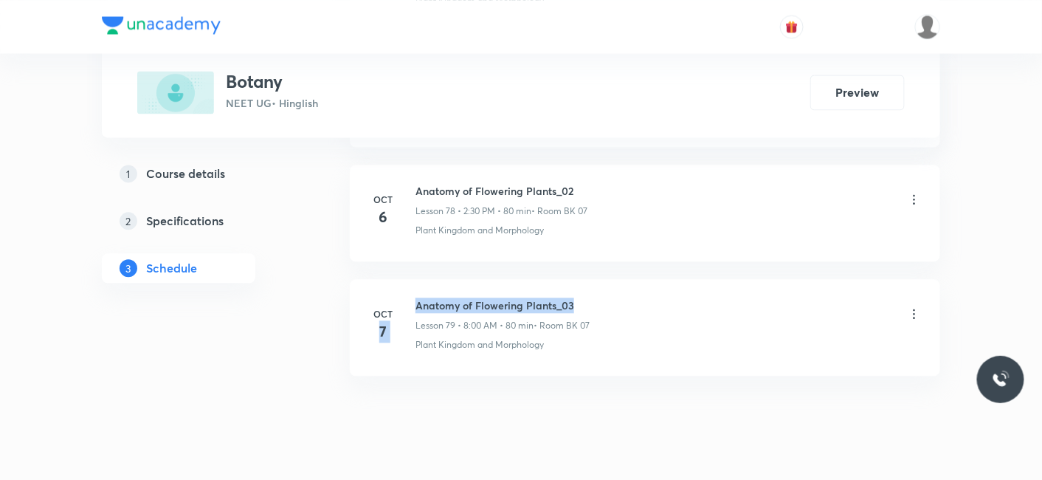
drag, startPoint x: 412, startPoint y: 269, endPoint x: 478, endPoint y: 269, distance: 65.7
click at [604, 297] on div "[DATE] Anatomy of Flowering Plants_03 Lesson 79 • 8:00 AM • 80 min • Room BK 07…" at bounding box center [645, 324] width 554 height 54
click at [455, 297] on h6 "Anatomy of Flowering Plants_03" at bounding box center [503, 305] width 174 height 16
drag, startPoint x: 417, startPoint y: 269, endPoint x: 582, endPoint y: 270, distance: 164.6
click at [582, 297] on h6 "Anatomy of Flowering Plants_03" at bounding box center [503, 305] width 174 height 16
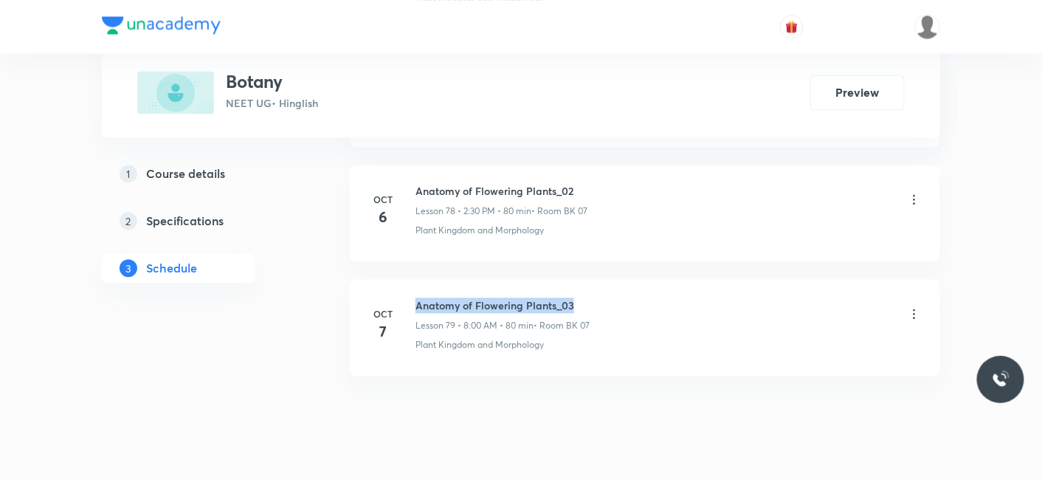
copy h6 "Anatomy of Flowering Plants_03"
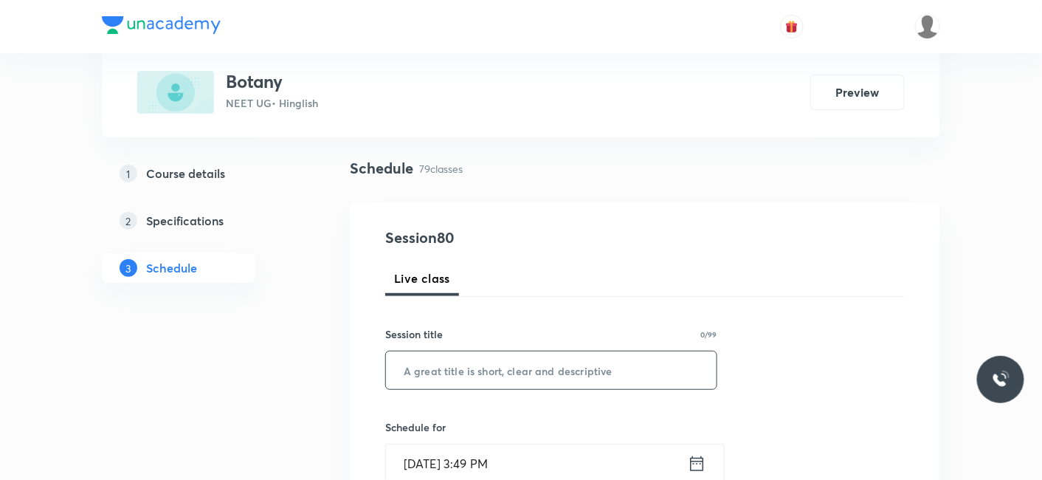
scroll to position [164, 0]
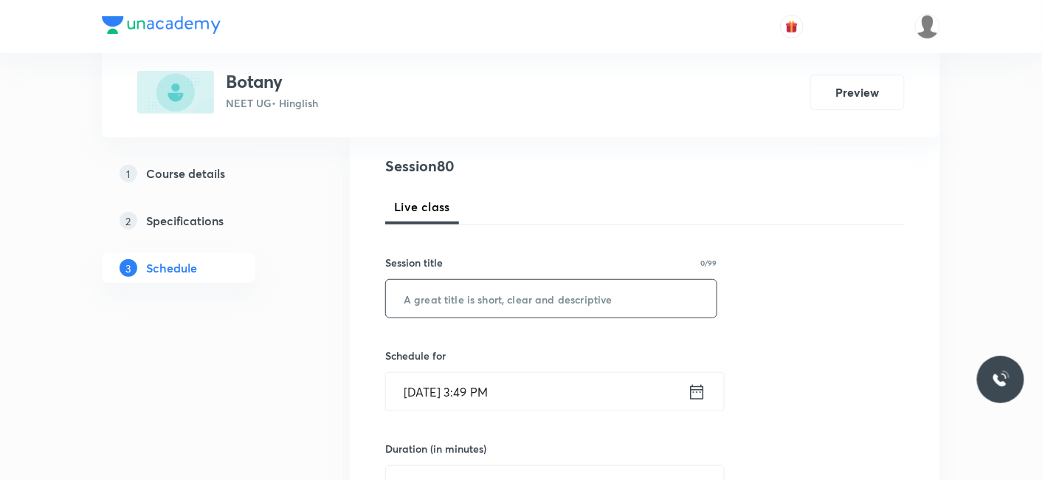
click at [504, 281] on input "text" at bounding box center [551, 299] width 331 height 38
paste input "Anatomy of Flowering Plants_03"
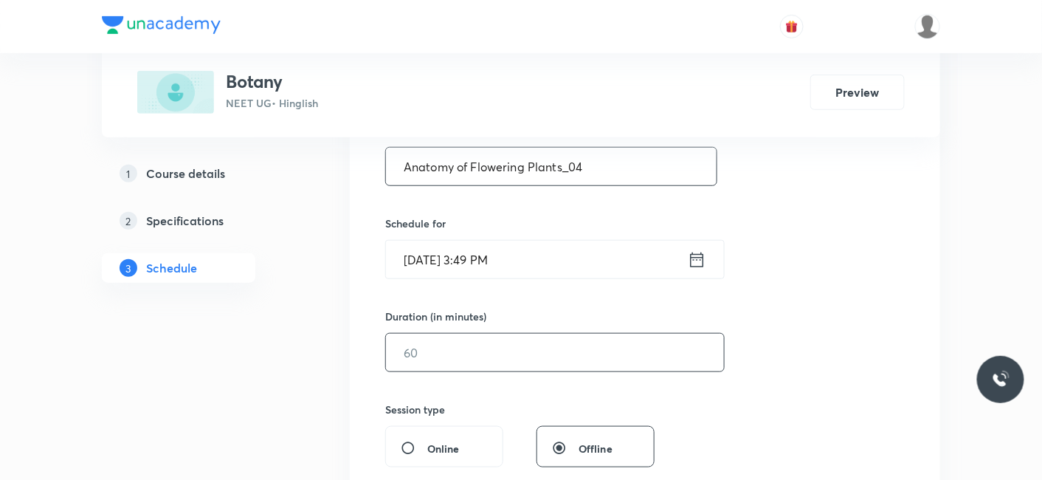
scroll to position [328, 0]
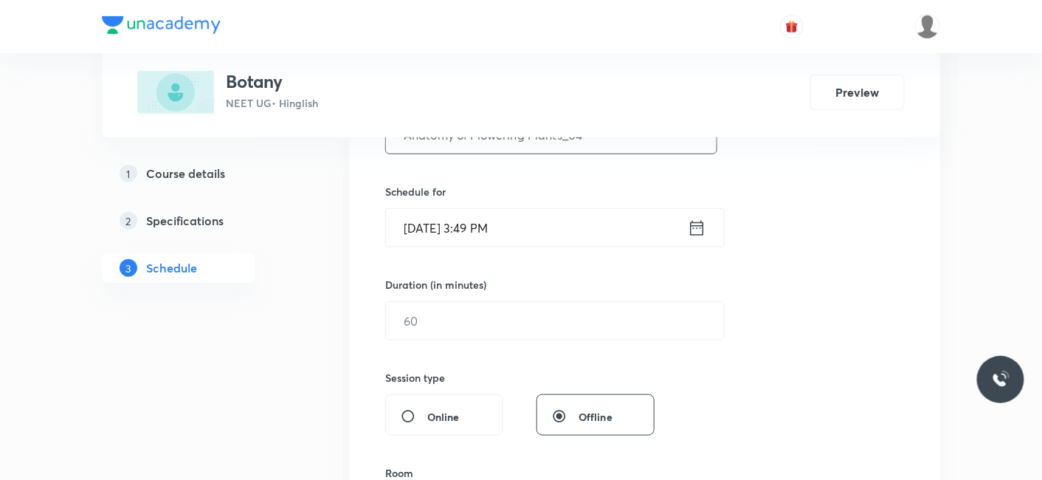
type input "Anatomy of Flowering Plants_04"
click at [465, 237] on input "[DATE] 3:49 PM" at bounding box center [537, 228] width 302 height 38
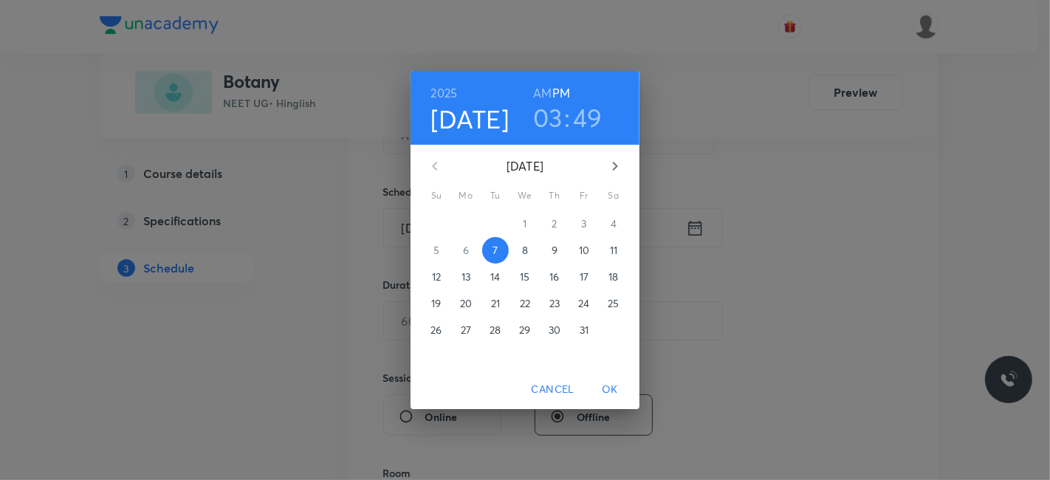
click at [523, 252] on p "8" at bounding box center [525, 250] width 6 height 15
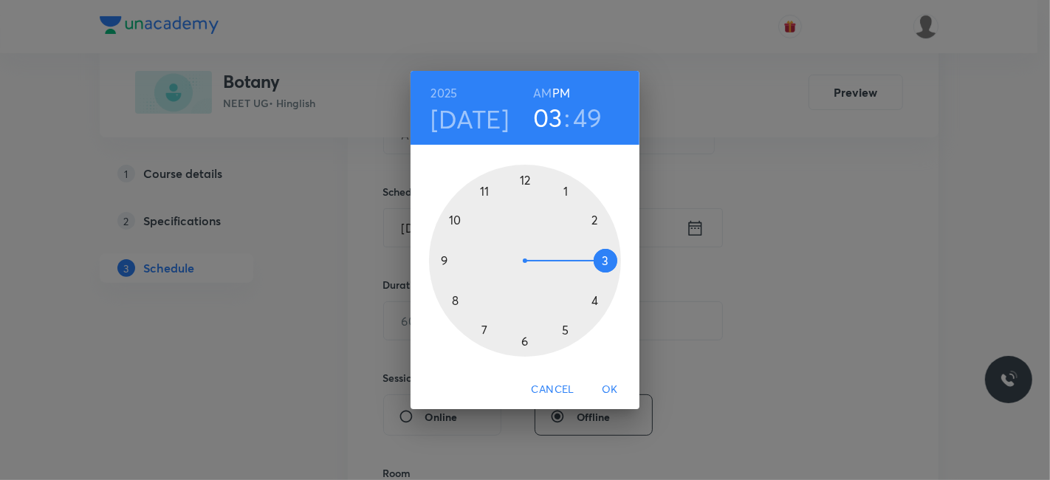
click at [541, 91] on h6 "AM" at bounding box center [542, 93] width 18 height 21
drag, startPoint x: 452, startPoint y: 299, endPoint x: 508, endPoint y: 229, distance: 89.3
click at [455, 298] on div at bounding box center [525, 261] width 192 height 192
click at [523, 179] on div at bounding box center [525, 261] width 192 height 192
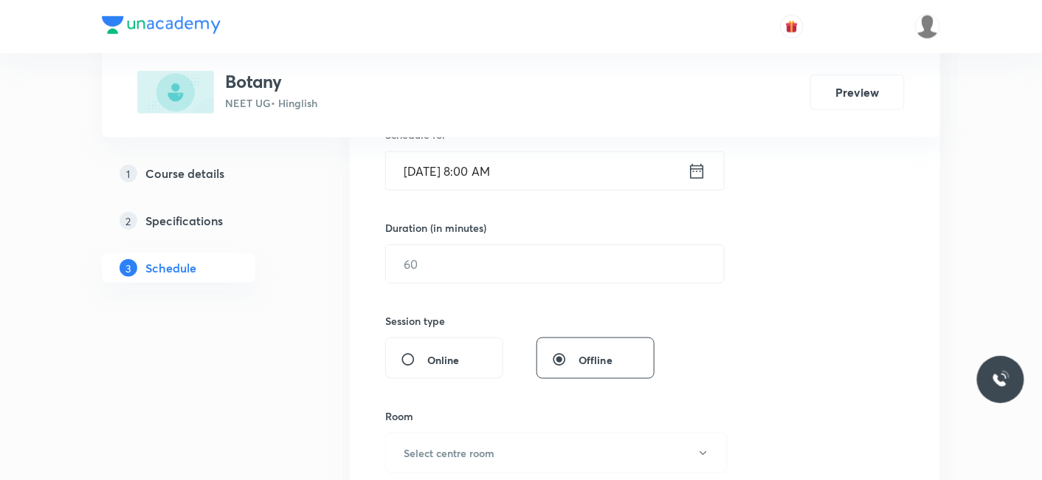
scroll to position [410, 0]
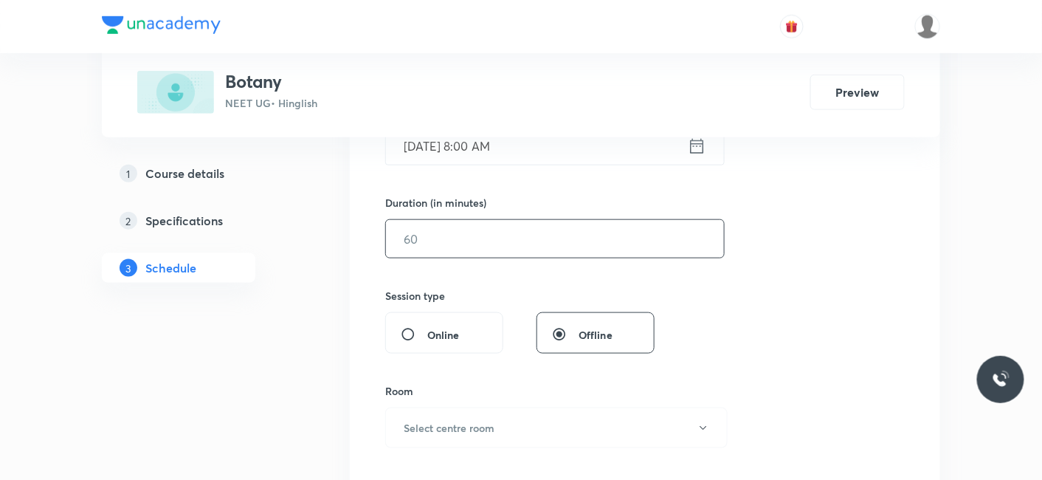
click at [484, 239] on input "text" at bounding box center [555, 239] width 338 height 38
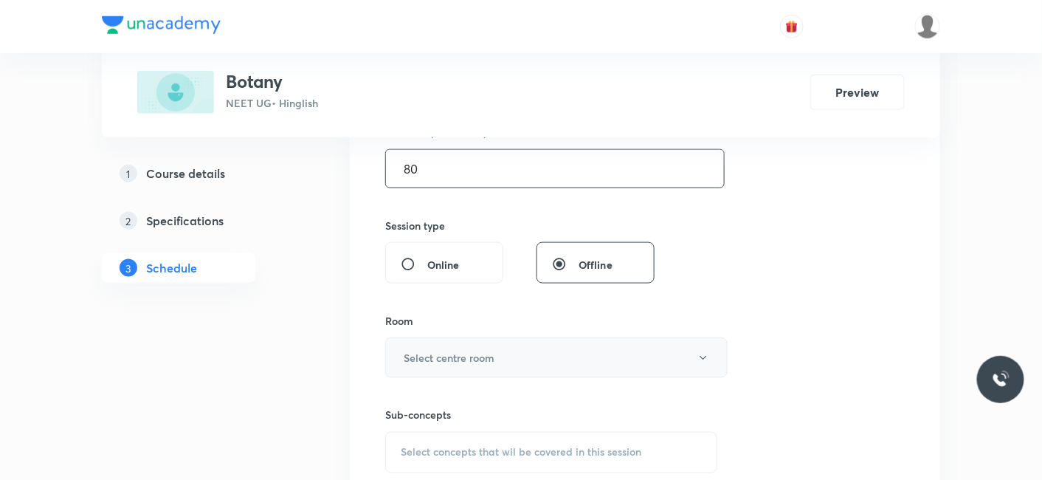
scroll to position [574, 0]
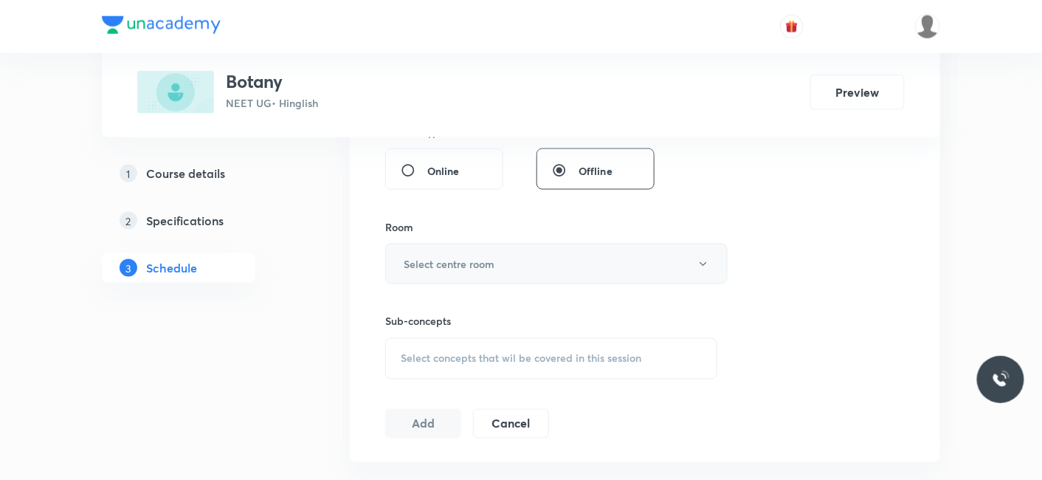
type input "80"
click at [455, 262] on h6 "Select centre room" at bounding box center [449, 264] width 91 height 16
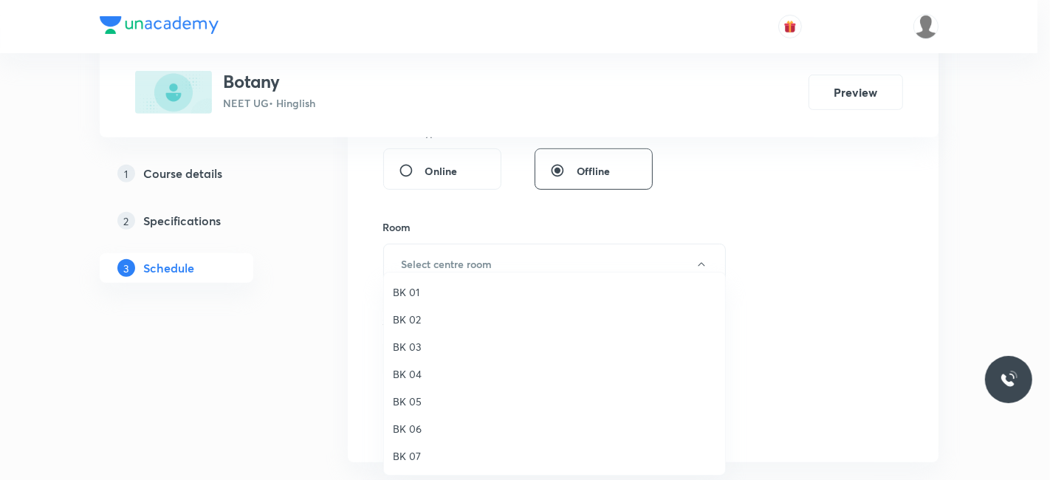
drag, startPoint x: 419, startPoint y: 453, endPoint x: 421, endPoint y: 446, distance: 7.5
click at [419, 454] on span "BK 07" at bounding box center [554, 456] width 323 height 16
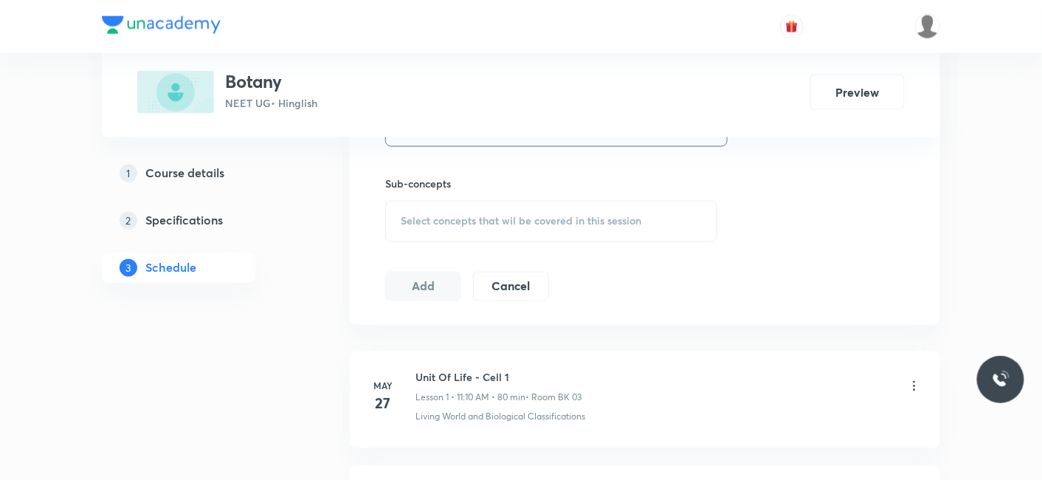
scroll to position [738, 0]
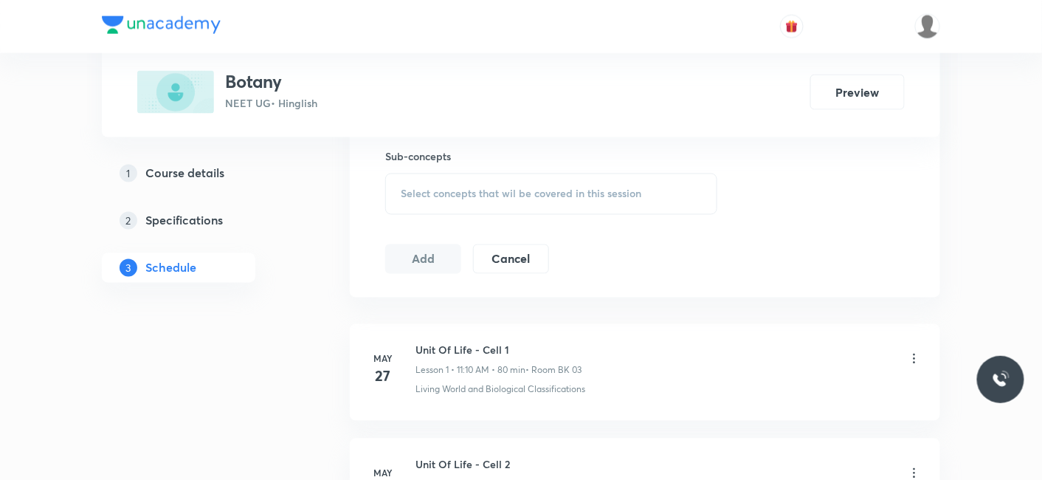
click at [454, 179] on div "Select concepts that wil be covered in this session" at bounding box center [551, 193] width 332 height 41
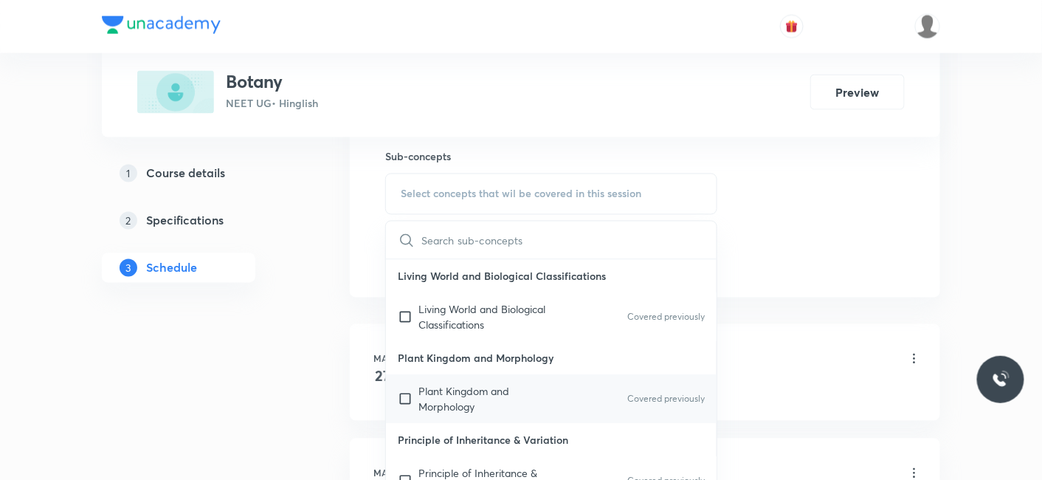
click at [443, 412] on p "Plant Kingdom and Morphology" at bounding box center [493, 399] width 149 height 31
checkbox input "true"
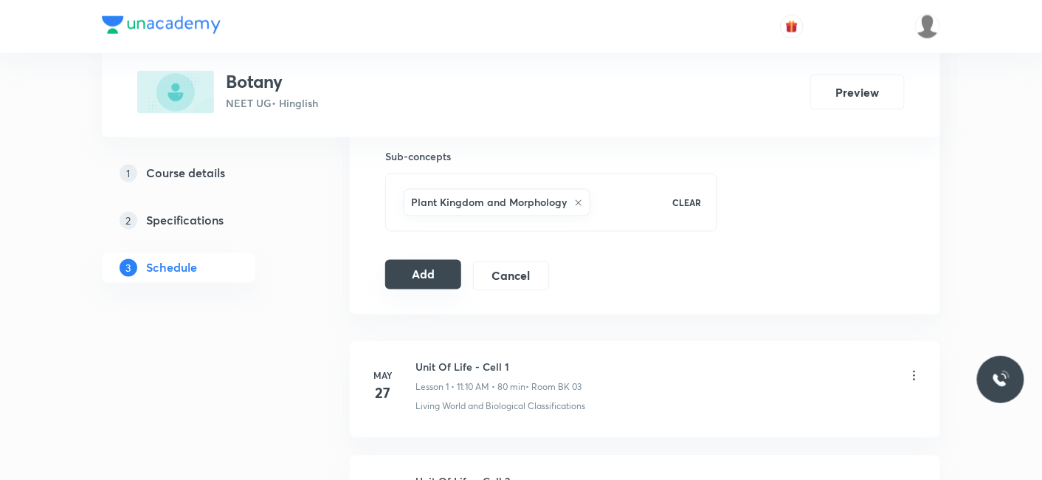
click at [434, 283] on button "Add" at bounding box center [423, 275] width 76 height 30
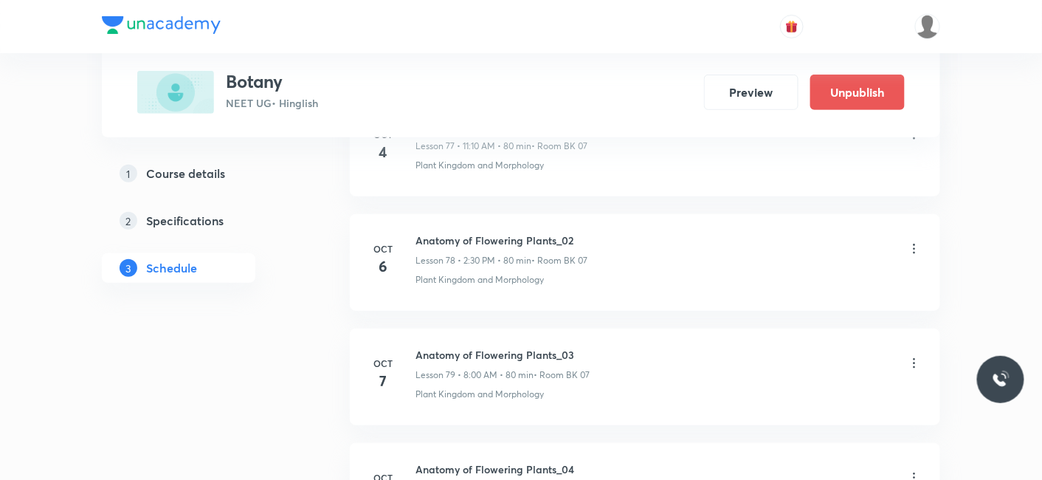
scroll to position [9144, 0]
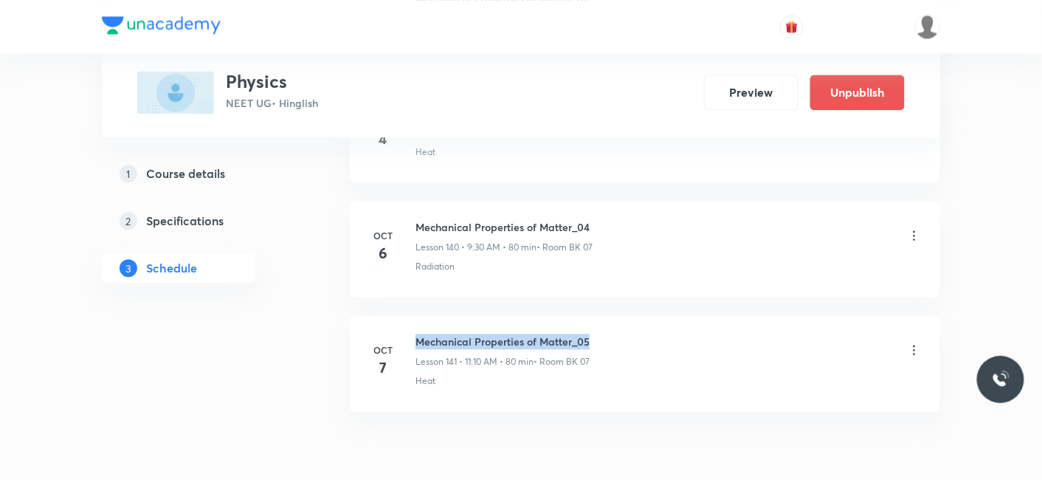
click at [610, 334] on div "[DATE] Mechanical Properties of Matter_05 Lesson 141 • 11:10 AM • 80 min • Room…" at bounding box center [645, 361] width 554 height 54
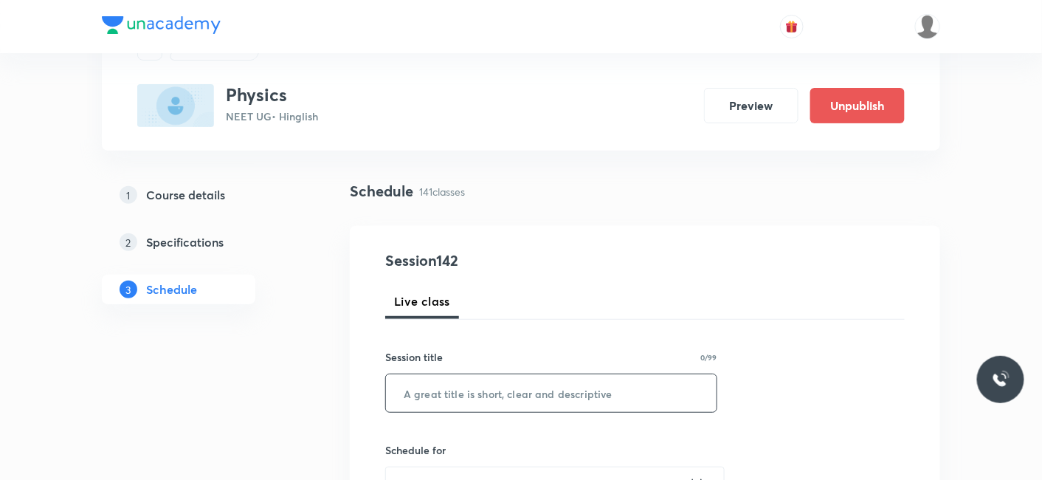
scroll to position [164, 0]
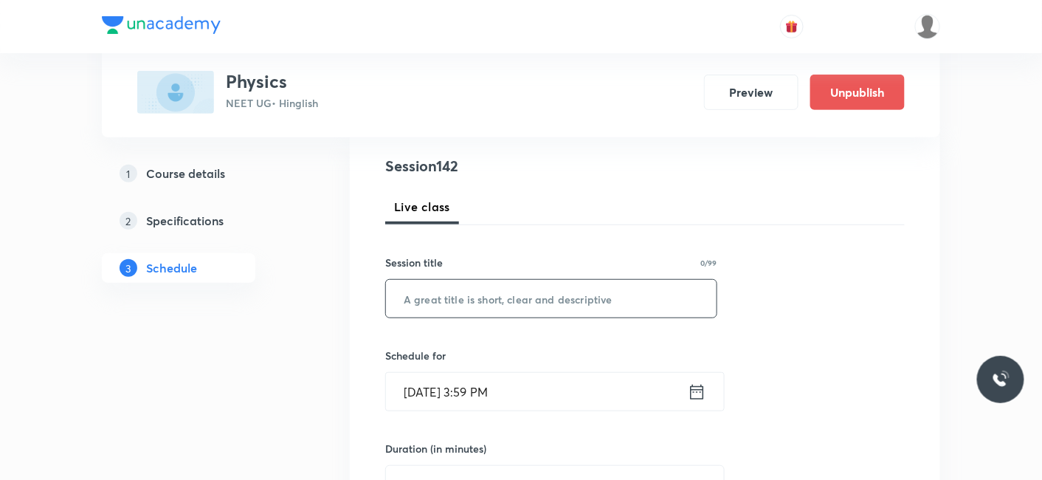
click at [511, 304] on input "text" at bounding box center [551, 299] width 331 height 38
paste input "Mechanical Properties of Matter_05"
type input "Mechanical Properties of Matter_06"
click at [495, 395] on input "[DATE] 3:59 PM" at bounding box center [537, 392] width 302 height 38
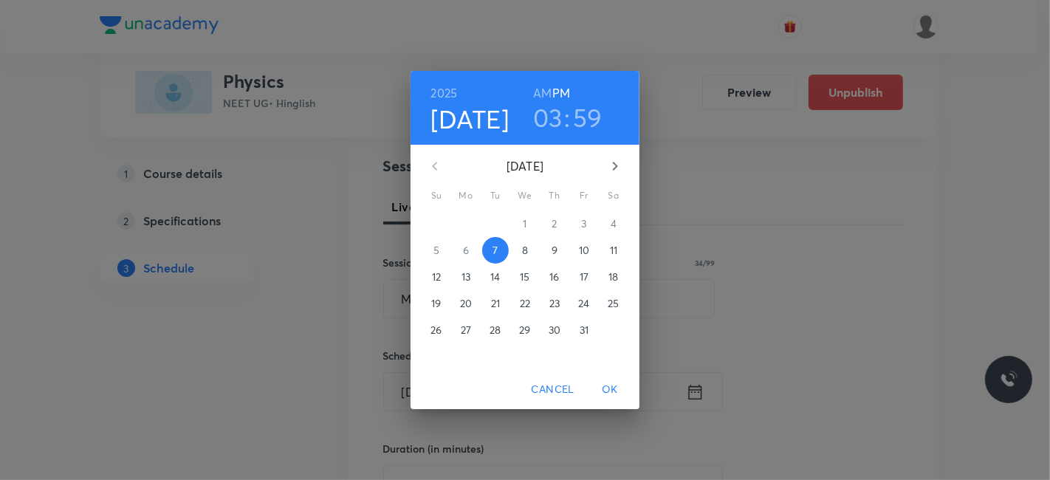
click at [527, 254] on p "8" at bounding box center [525, 250] width 6 height 15
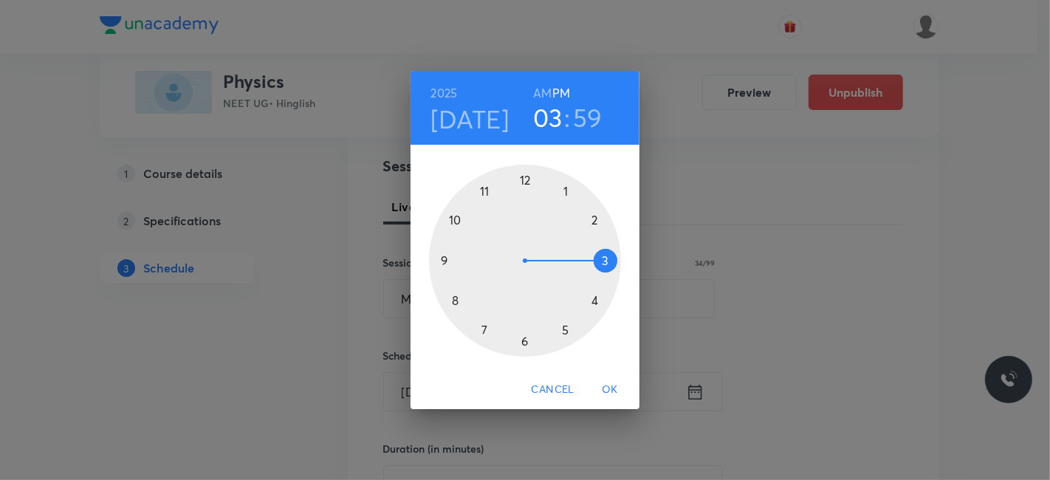
click at [542, 92] on h6 "AM" at bounding box center [542, 93] width 18 height 21
click at [443, 262] on div at bounding box center [525, 261] width 192 height 192
click at [525, 342] on div at bounding box center [525, 261] width 192 height 192
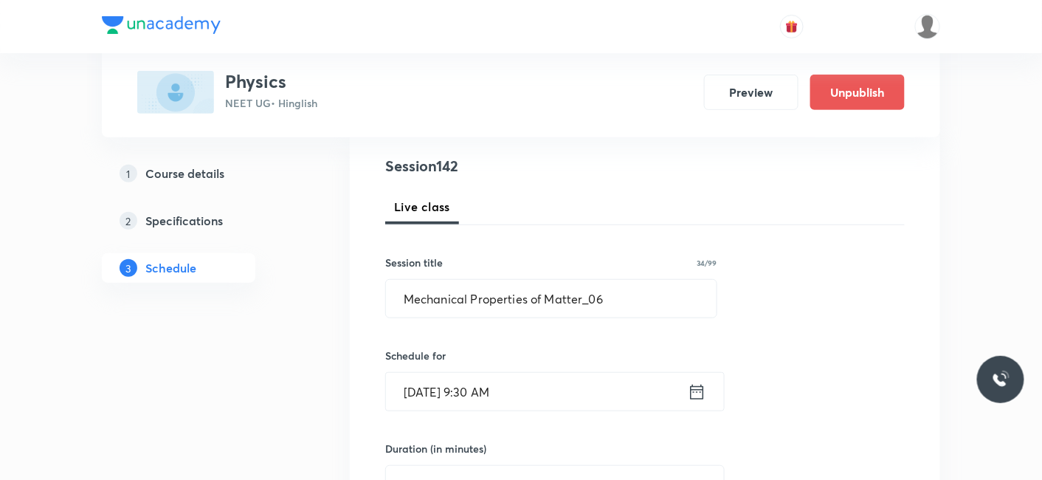
scroll to position [328, 0]
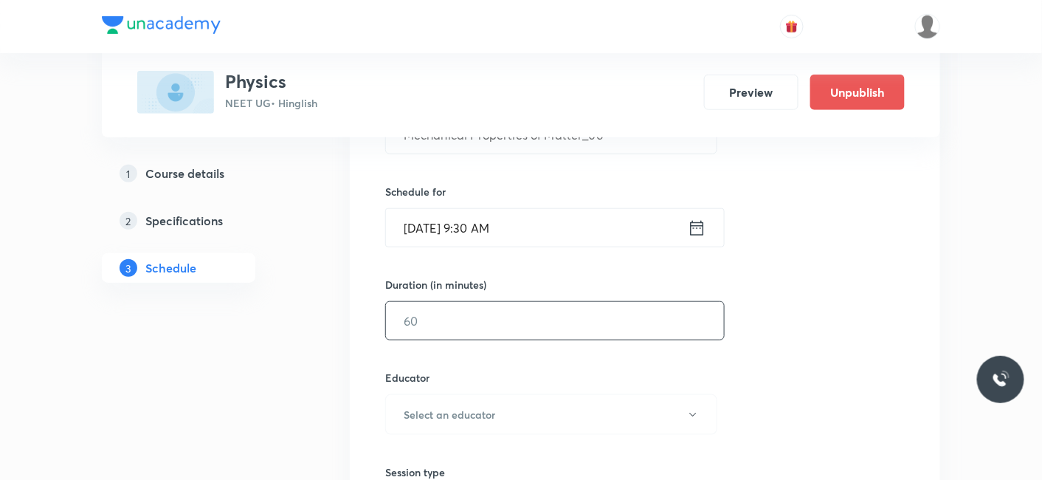
click at [472, 317] on input "text" at bounding box center [555, 321] width 338 height 38
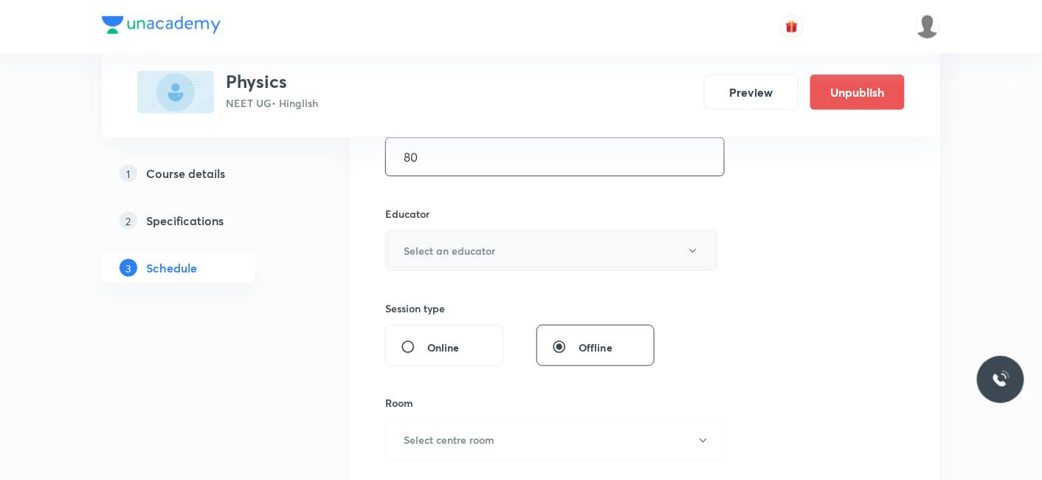
type input "80"
click at [453, 253] on h6 "Select an educator" at bounding box center [450, 251] width 92 height 16
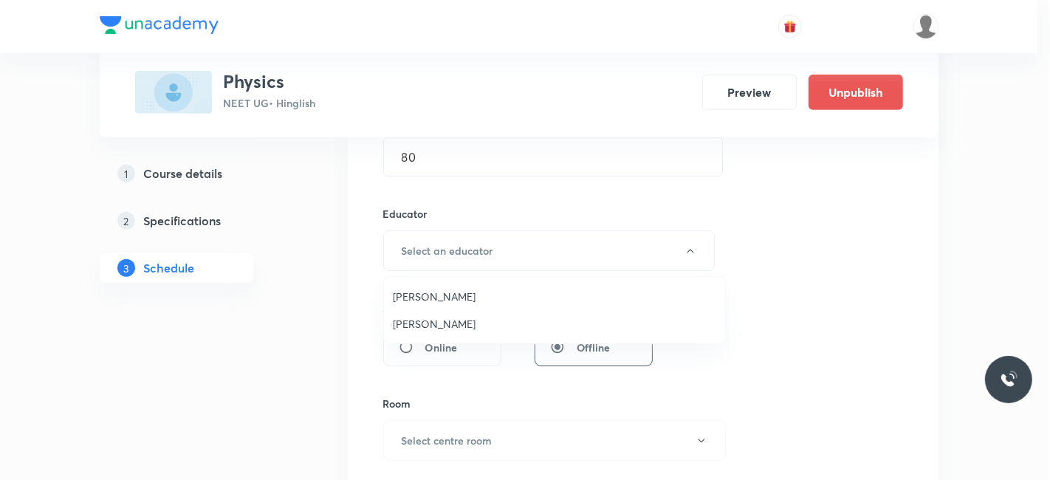
click at [451, 293] on span "Shubham Pandey" at bounding box center [554, 297] width 323 height 16
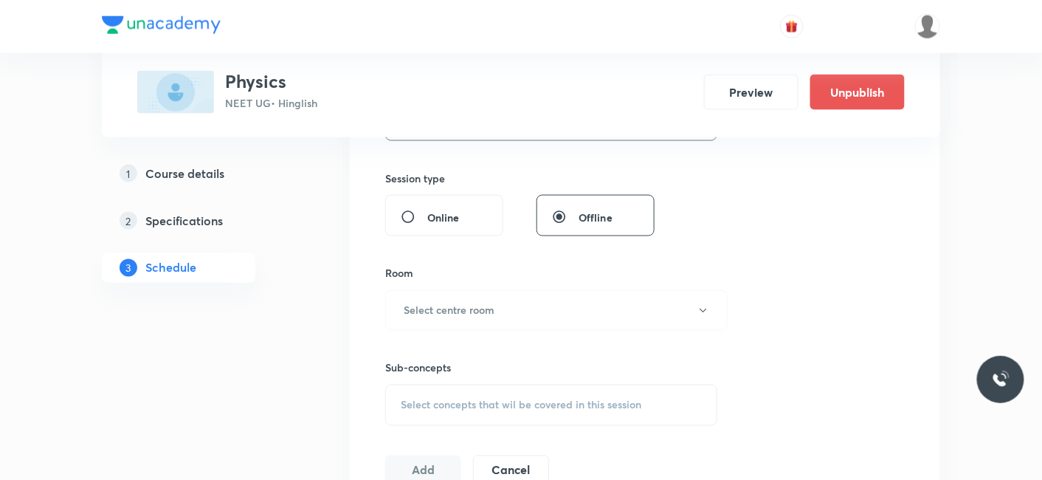
scroll to position [655, 0]
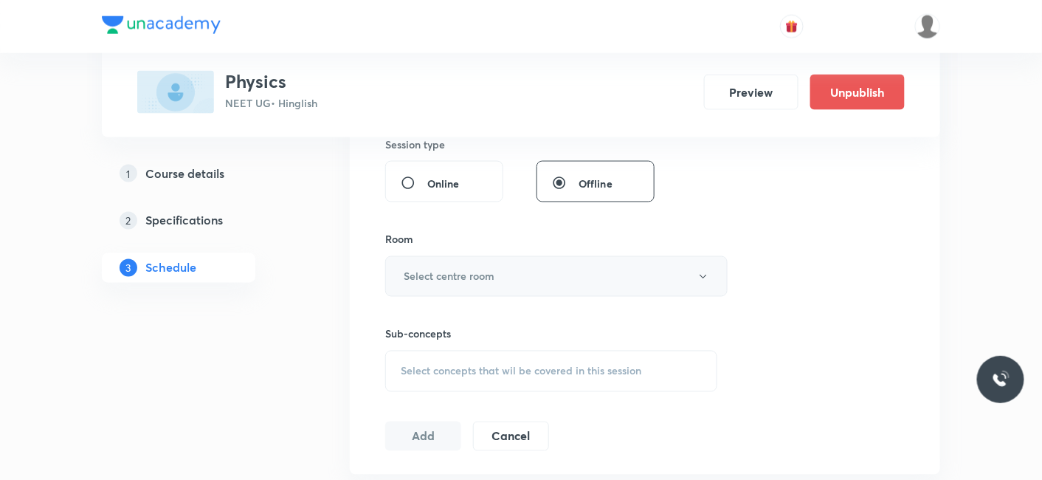
click at [437, 274] on h6 "Select centre room" at bounding box center [449, 277] width 91 height 16
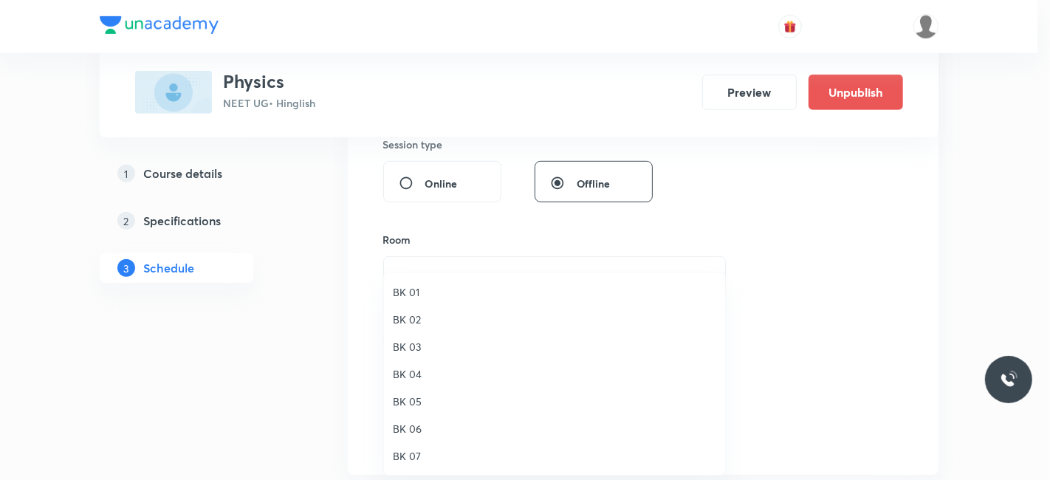
click at [416, 456] on span "BK 07" at bounding box center [554, 456] width 323 height 16
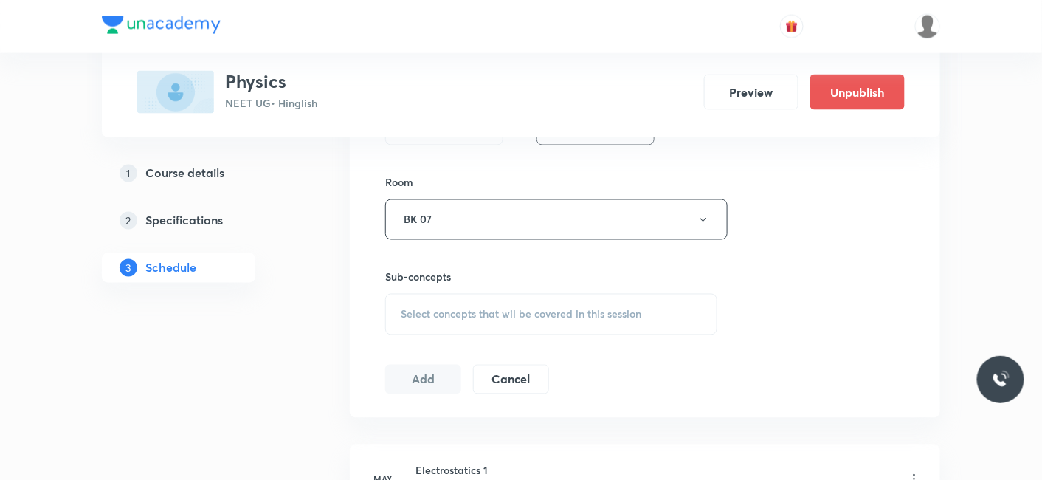
scroll to position [738, 0]
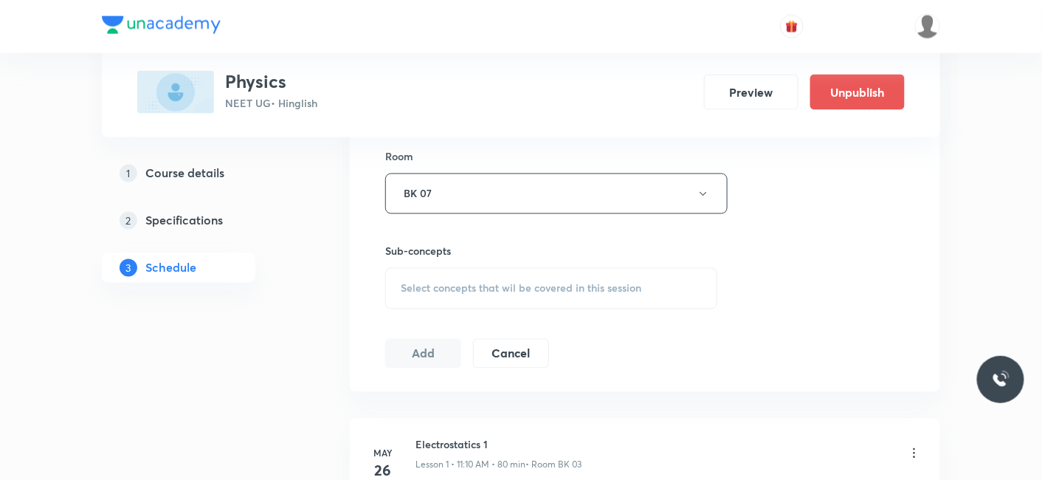
click at [444, 286] on span "Select concepts that wil be covered in this session" at bounding box center [521, 289] width 241 height 12
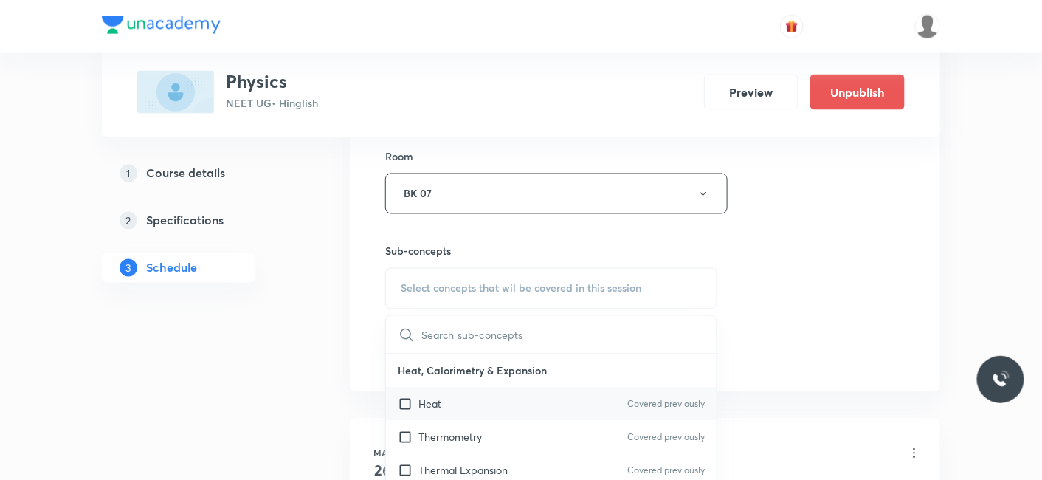
click at [441, 396] on p "Heat" at bounding box center [430, 404] width 23 height 16
checkbox input "true"
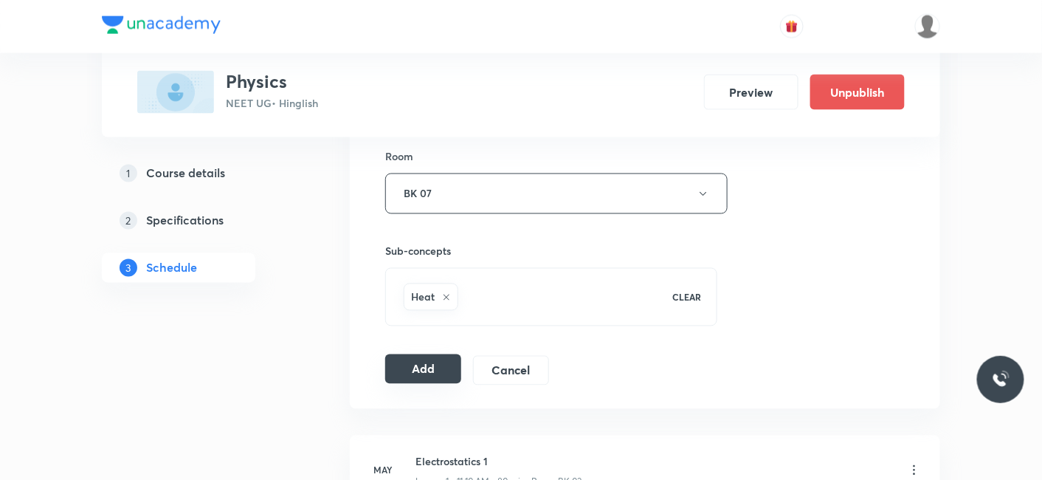
click at [396, 363] on button "Add" at bounding box center [423, 369] width 76 height 30
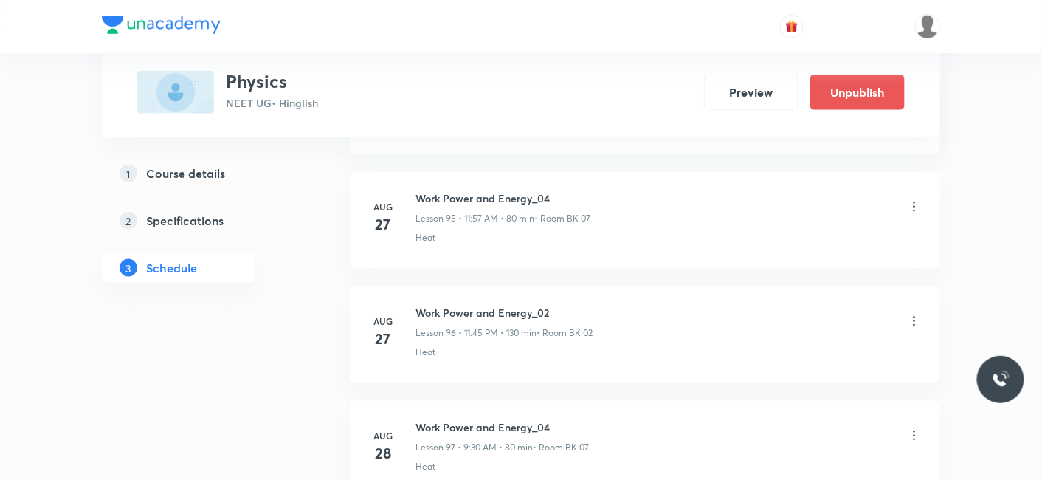
scroll to position [16213, 0]
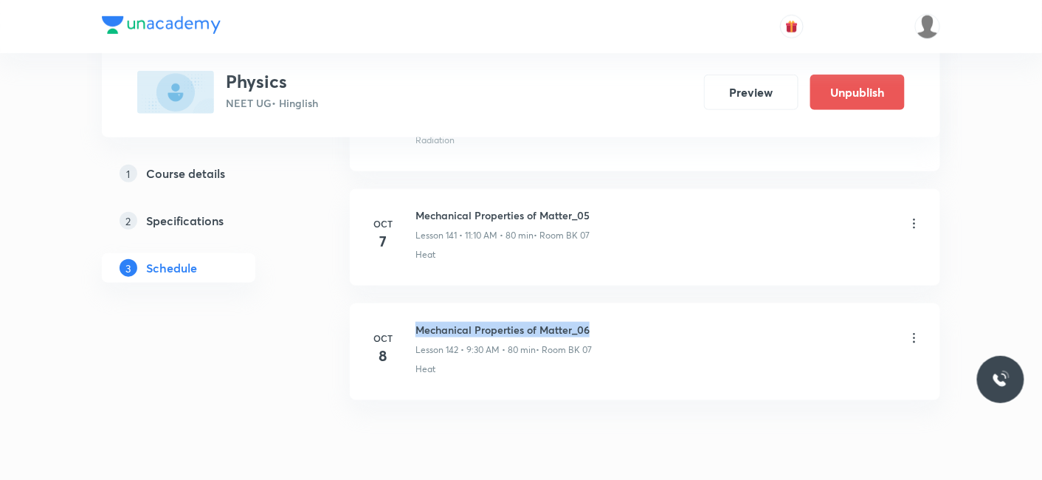
drag, startPoint x: 417, startPoint y: 267, endPoint x: 597, endPoint y: 271, distance: 180.1
click at [597, 322] on div "Mechanical Properties of Matter_06 Lesson 142 • 9:30 AM • 80 min • Room BK 07" at bounding box center [669, 339] width 506 height 35
copy h6 "Mechanical Properties of Matter_06"
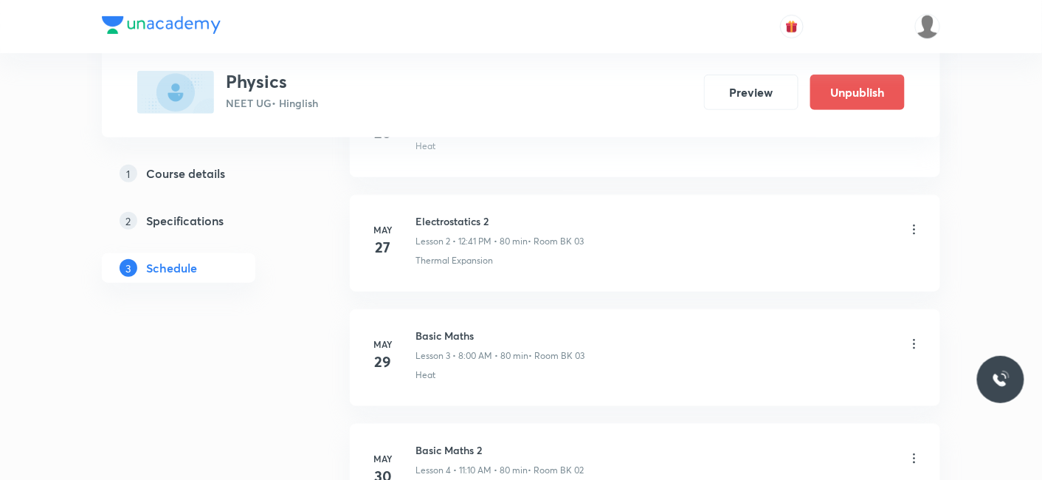
scroll to position [171, 0]
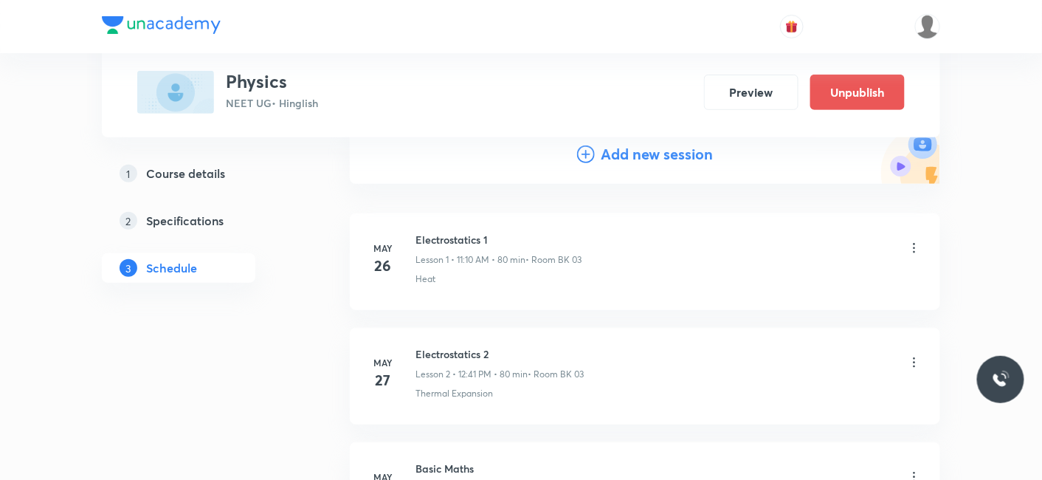
drag, startPoint x: 615, startPoint y: 165, endPoint x: 618, endPoint y: 151, distance: 15.1
click at [616, 164] on div "Add new session" at bounding box center [645, 154] width 591 height 59
click at [618, 151] on h4 "Add new session" at bounding box center [657, 154] width 112 height 22
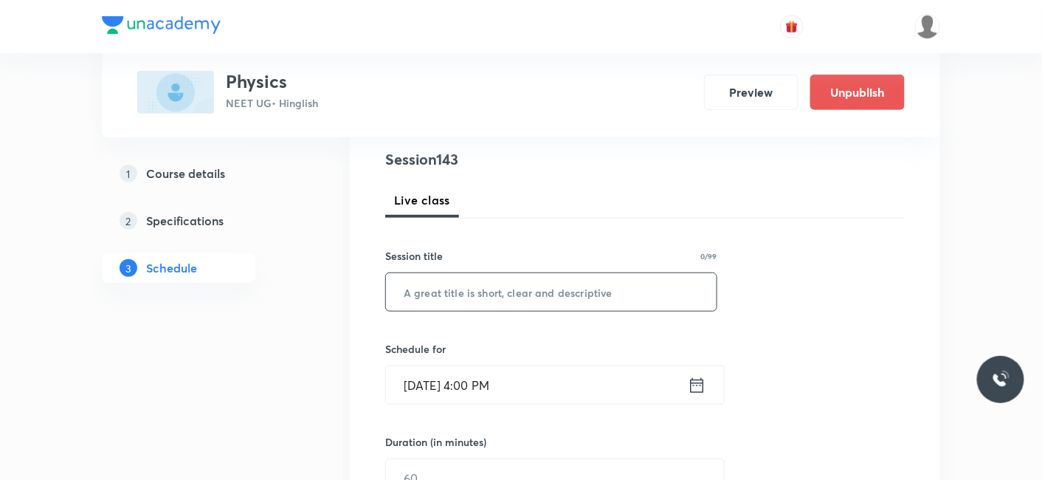
click at [468, 294] on input "text" at bounding box center [551, 292] width 331 height 38
paste input "Mechanical Properties of Matter_06"
type input "Mechanical Properties of Matter_07"
click at [452, 384] on input "Oct 7, 2025, 4:00 PM" at bounding box center [537, 385] width 302 height 38
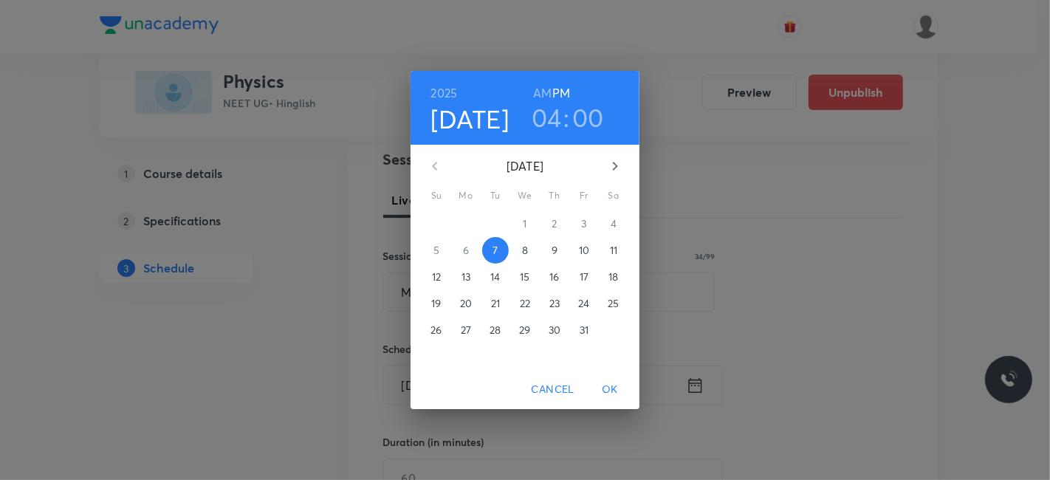
click at [528, 249] on span "8" at bounding box center [525, 250] width 27 height 15
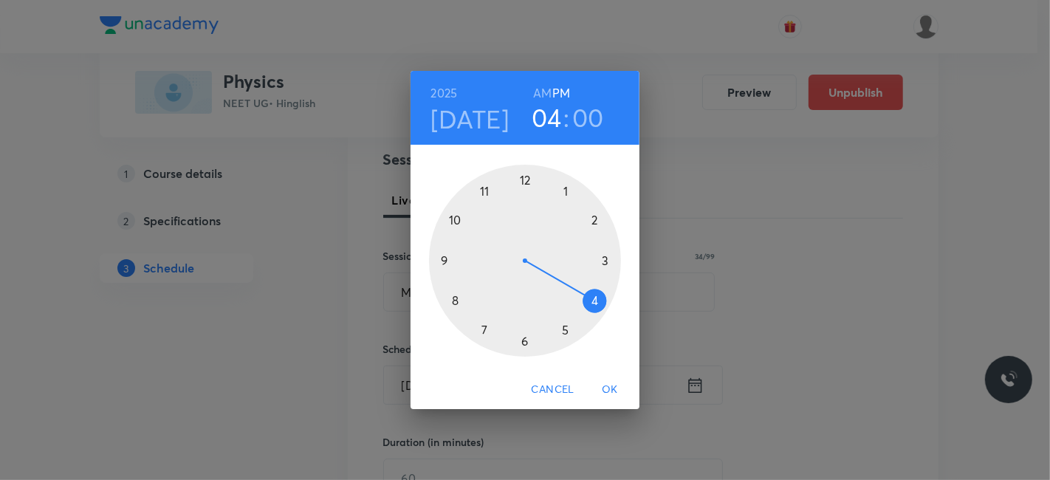
click at [525, 176] on div at bounding box center [525, 261] width 192 height 192
click at [455, 300] on div at bounding box center [525, 261] width 192 height 192
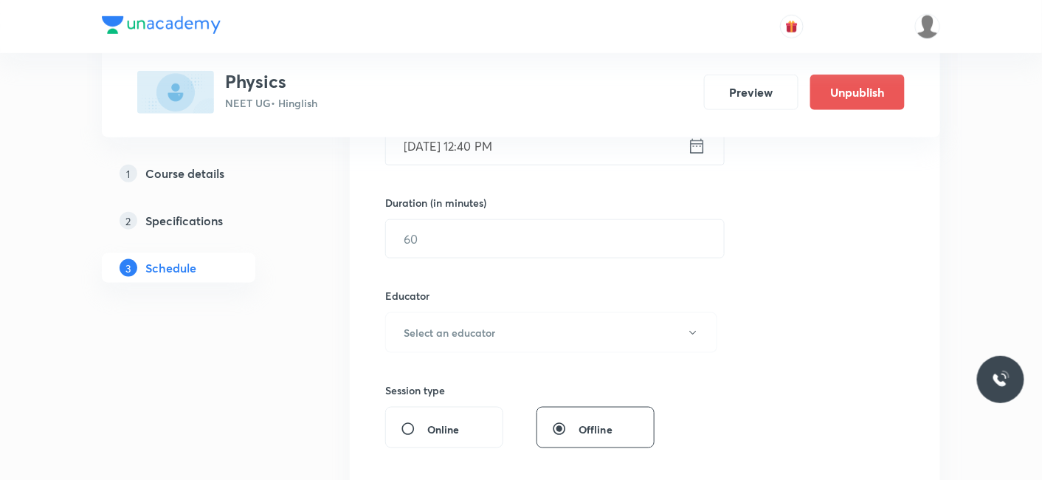
scroll to position [417, 0]
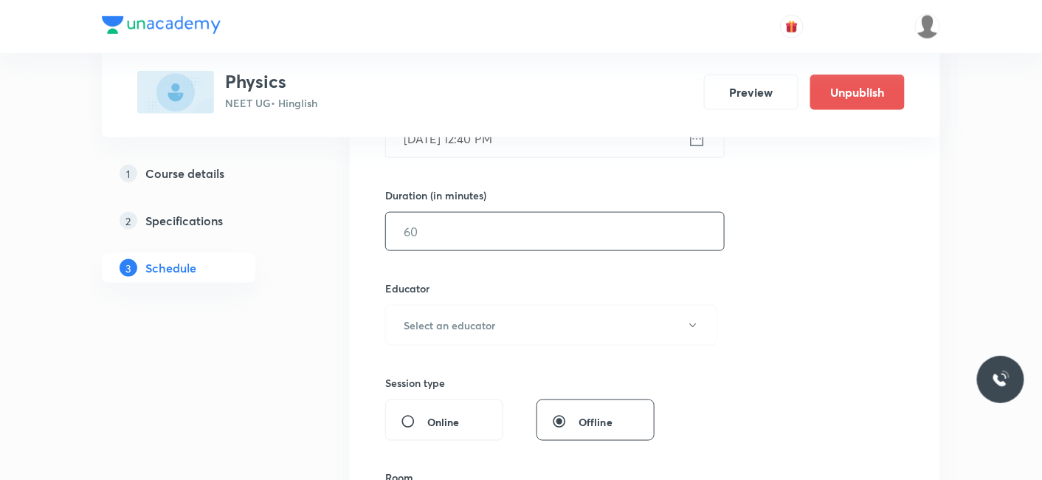
click at [451, 227] on input "text" at bounding box center [555, 232] width 338 height 38
type input "80"
click at [452, 323] on h6 "Select an educator" at bounding box center [450, 325] width 92 height 16
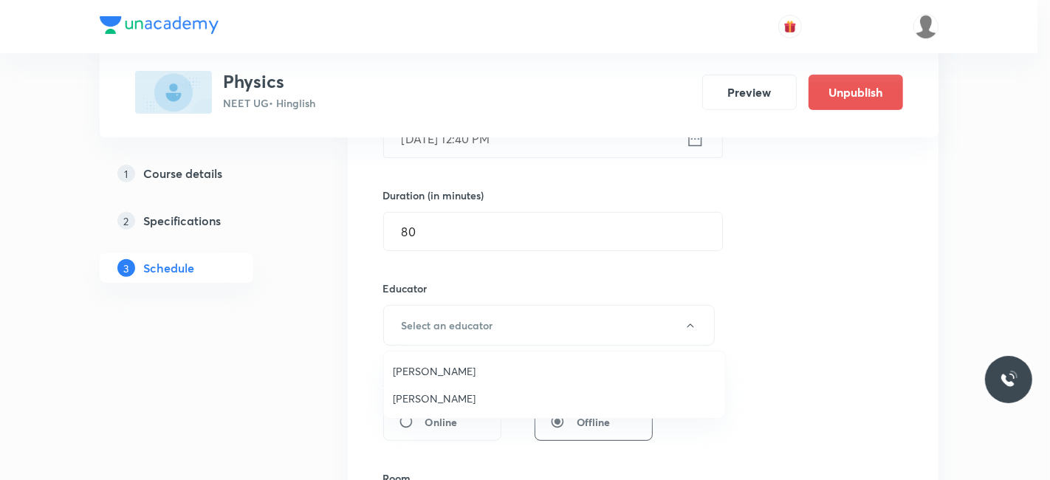
click at [453, 367] on span "Shubham Pandey" at bounding box center [554, 371] width 323 height 16
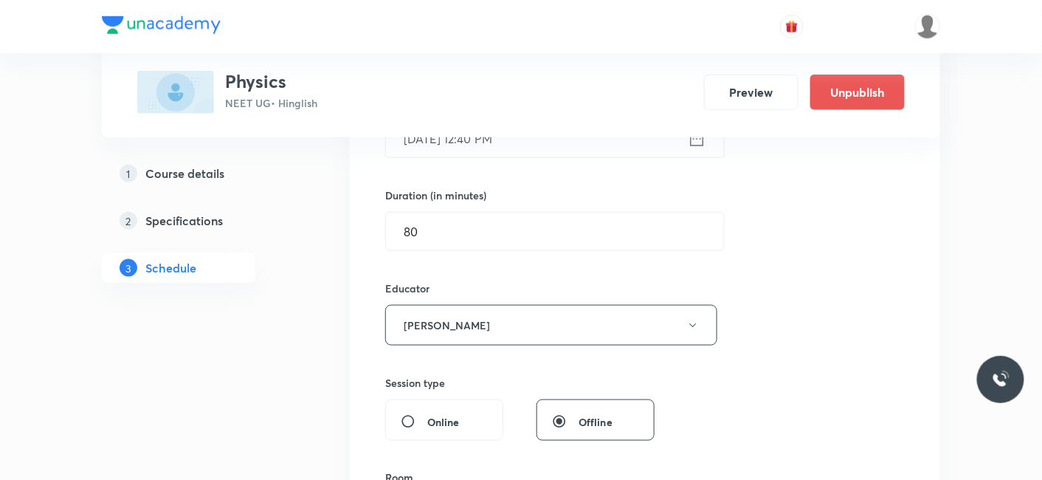
scroll to position [581, 0]
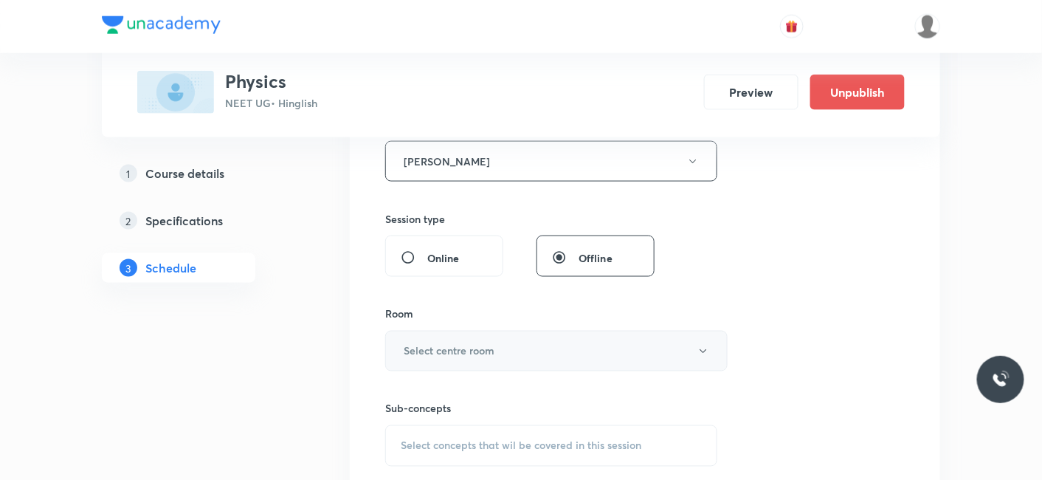
click at [462, 343] on h6 "Select centre room" at bounding box center [449, 351] width 91 height 16
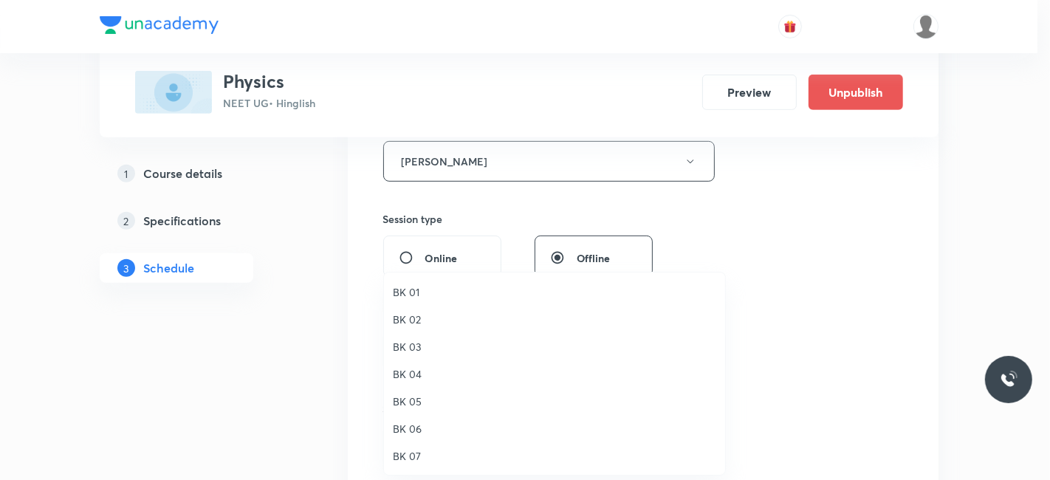
click at [412, 452] on span "BK 07" at bounding box center [554, 456] width 323 height 16
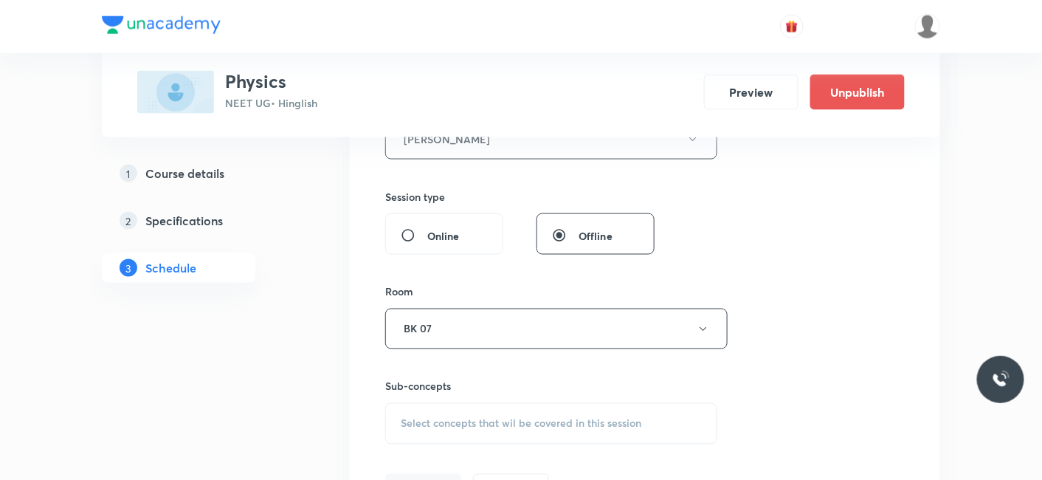
scroll to position [663, 0]
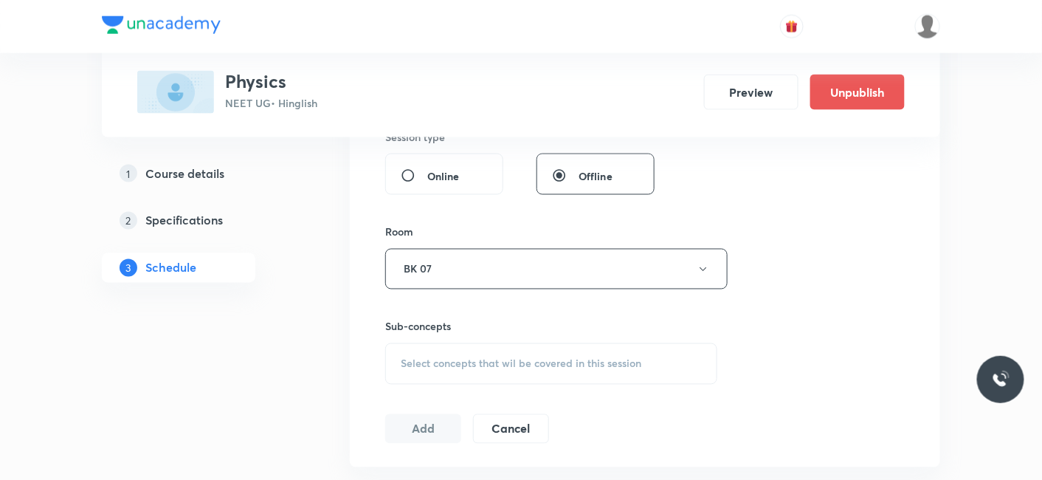
click at [476, 378] on div "Select concepts that wil be covered in this session" at bounding box center [551, 363] width 332 height 41
click at [424, 472] on p "Heat" at bounding box center [430, 480] width 23 height 16
checkbox input "true"
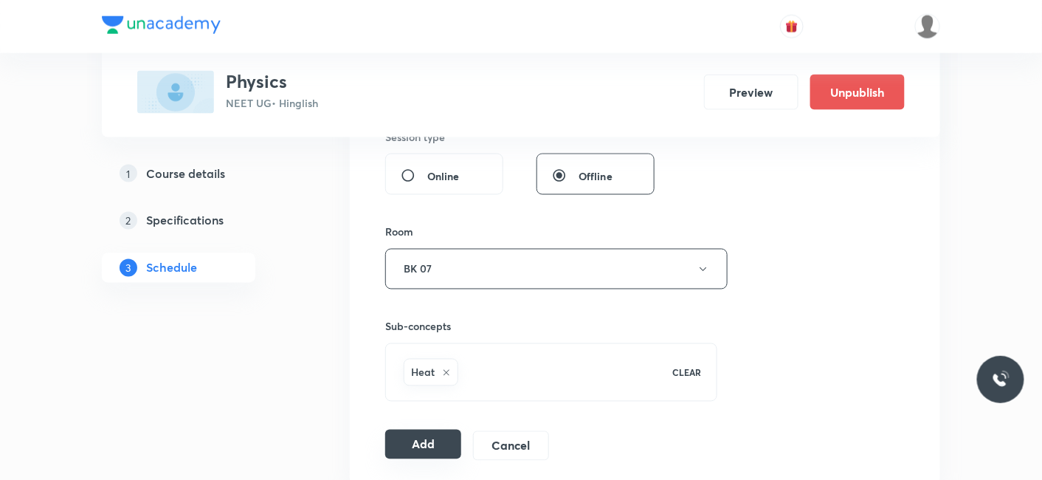
click at [402, 433] on button "Add" at bounding box center [423, 445] width 76 height 30
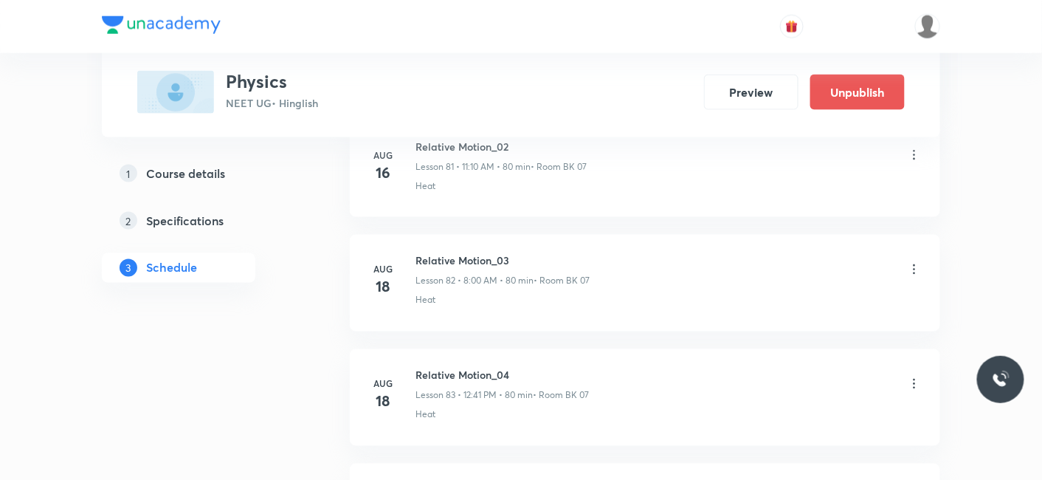
scroll to position [16327, 0]
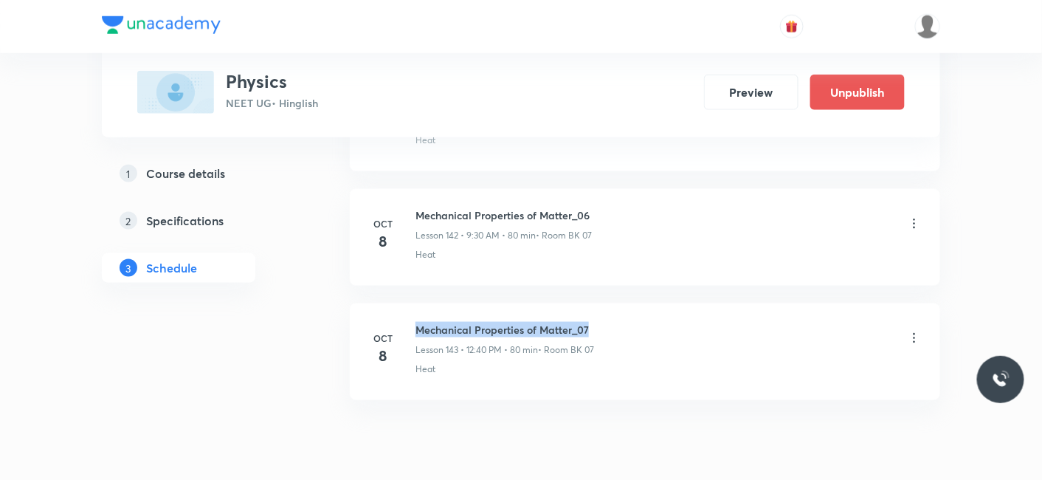
drag, startPoint x: 418, startPoint y: 269, endPoint x: 616, endPoint y: 264, distance: 197.9
click at [616, 322] on div "Mechanical Properties of Matter_07 Lesson 143 • 12:40 PM • 80 min • Room BK 07" at bounding box center [669, 339] width 506 height 35
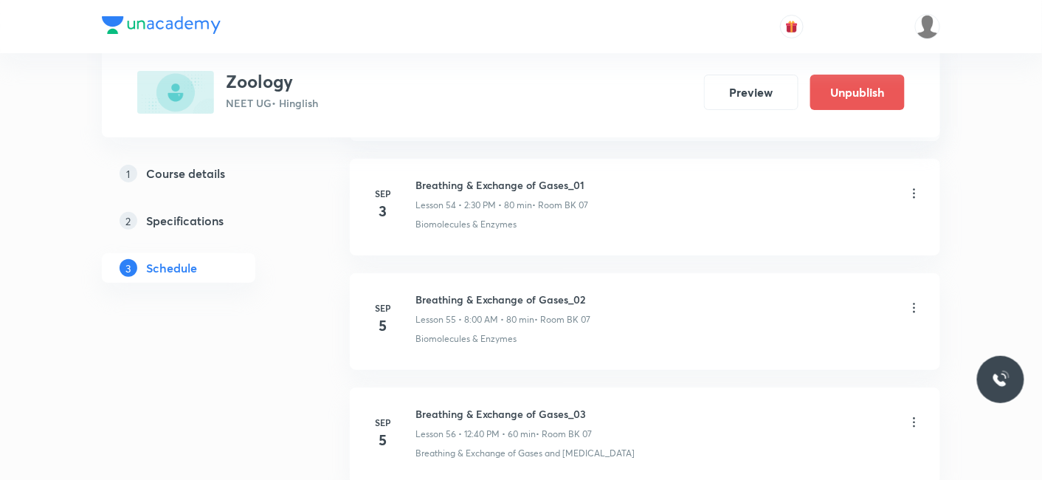
scroll to position [9345, 0]
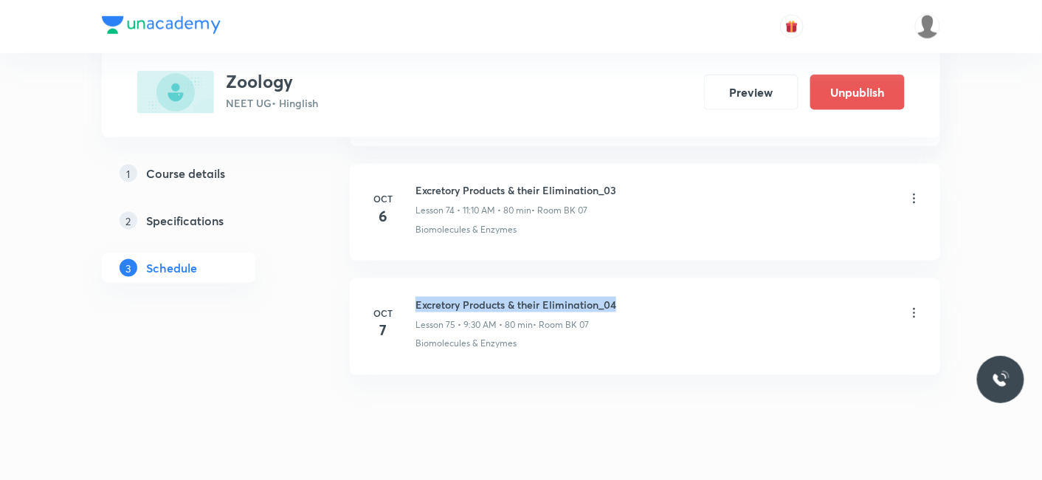
drag, startPoint x: 415, startPoint y: 266, endPoint x: 638, endPoint y: 261, distance: 223.7
click at [638, 278] on li "Oct 7 Excretory Products & their Elimination_04 Lesson 75 • 9:30 AM • 80 min • …" at bounding box center [645, 326] width 591 height 97
copy h6 "Excretory Products & their Elimination_04"
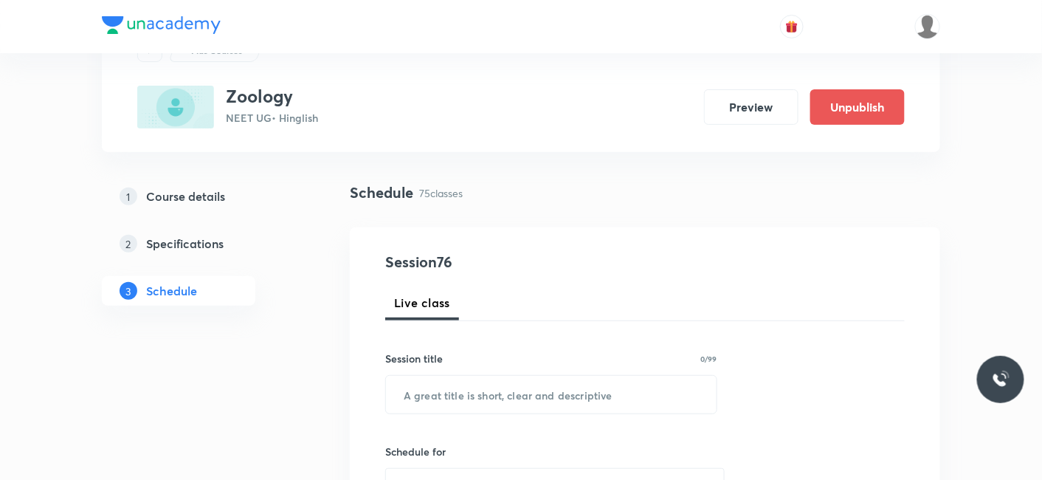
scroll to position [164, 0]
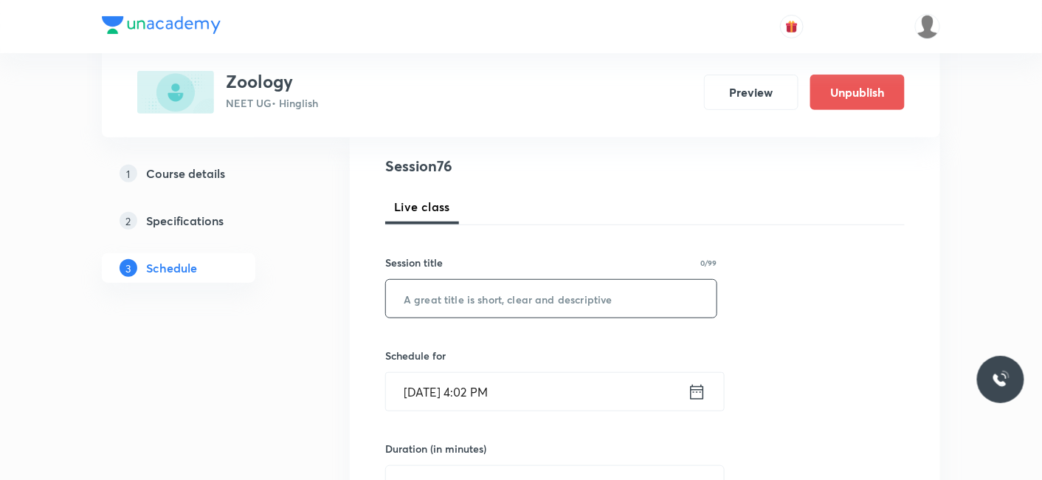
click at [500, 295] on input "text" at bounding box center [551, 299] width 331 height 38
paste input "Excretory Products & their Elimination_04"
type input "Excretory Products & their Elimination_05"
click at [478, 393] on input "Oct 7, 2025, 4:02 PM" at bounding box center [537, 392] width 302 height 38
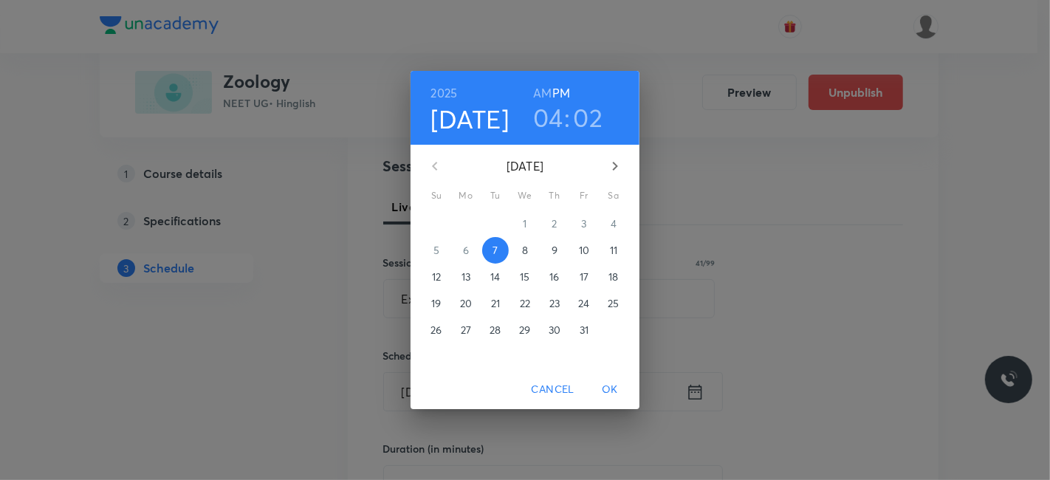
click at [522, 247] on p "8" at bounding box center [525, 250] width 6 height 15
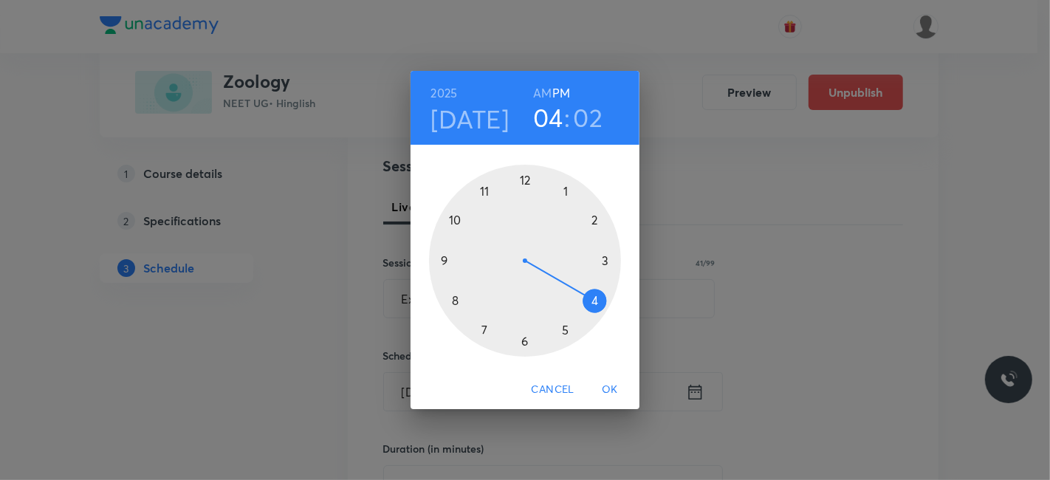
click at [549, 92] on h6 "AM" at bounding box center [542, 93] width 18 height 21
click at [484, 191] on div at bounding box center [525, 261] width 192 height 192
click at [595, 222] on div at bounding box center [525, 261] width 192 height 192
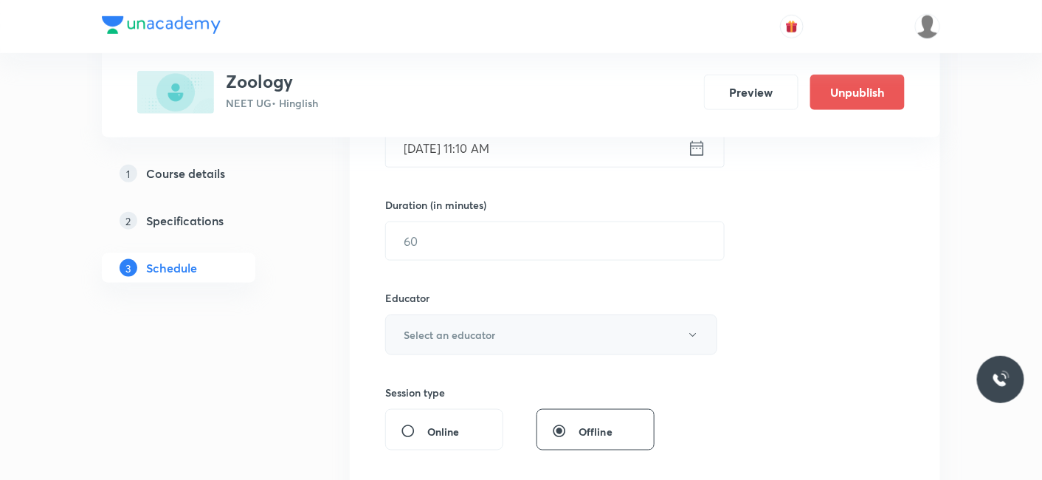
scroll to position [410, 0]
click at [463, 227] on input "text" at bounding box center [555, 239] width 338 height 38
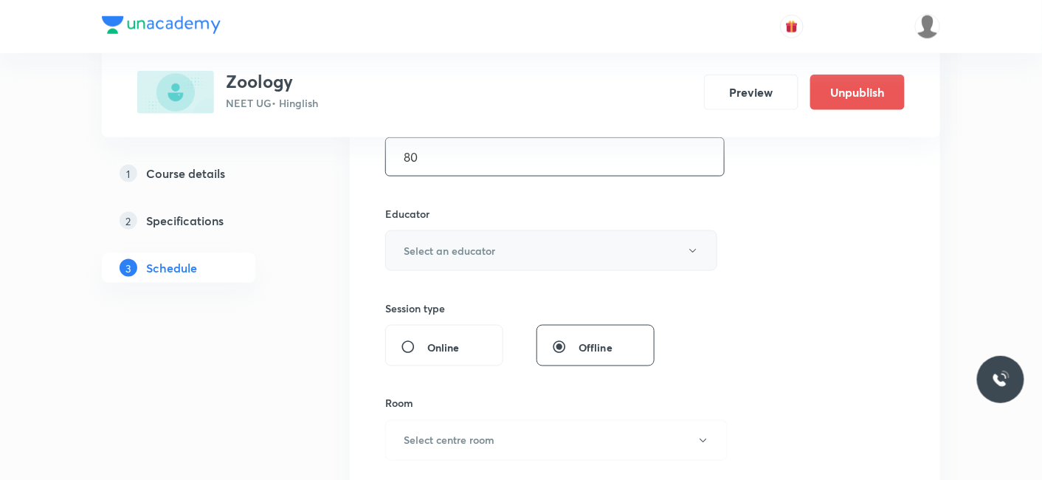
type input "80"
click at [455, 261] on button "Select an educator" at bounding box center [551, 250] width 332 height 41
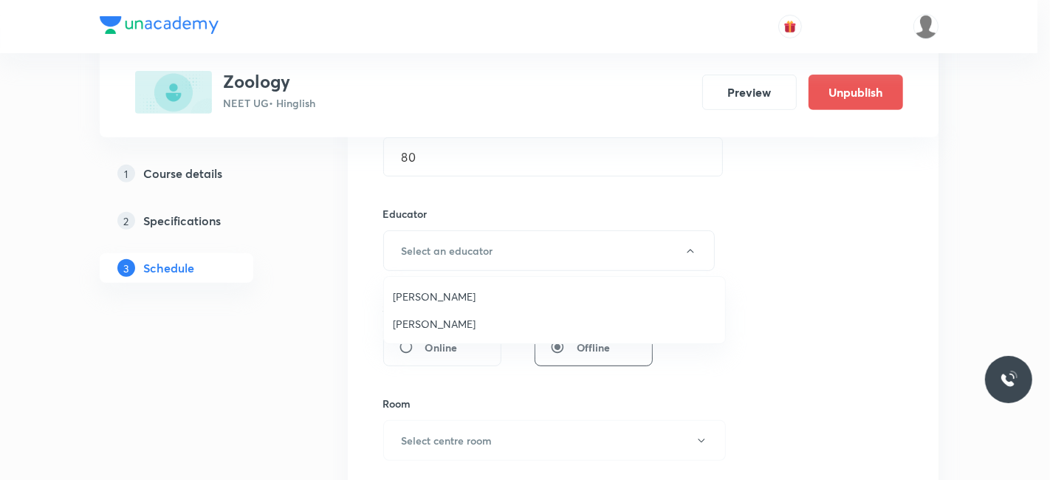
click at [447, 319] on span "Jayanti Maheshwari" at bounding box center [554, 324] width 323 height 16
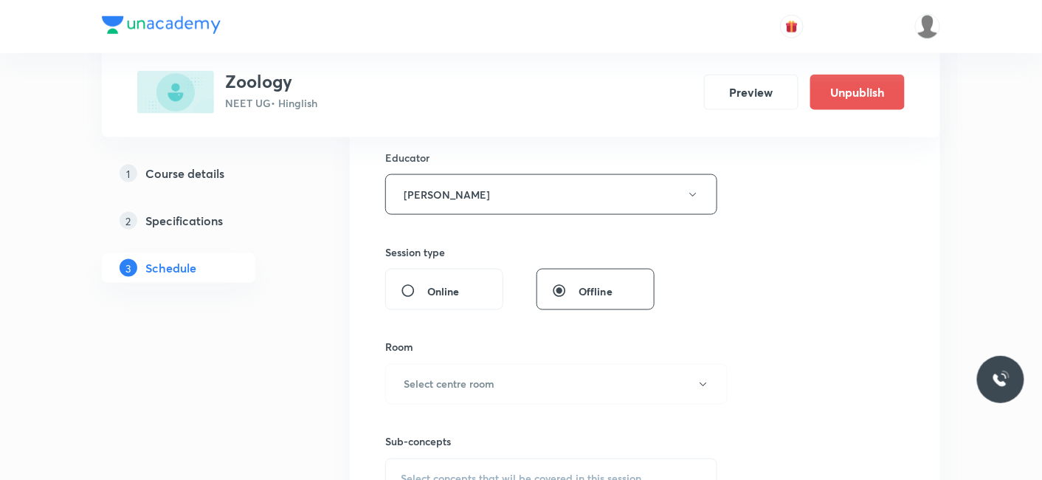
scroll to position [574, 0]
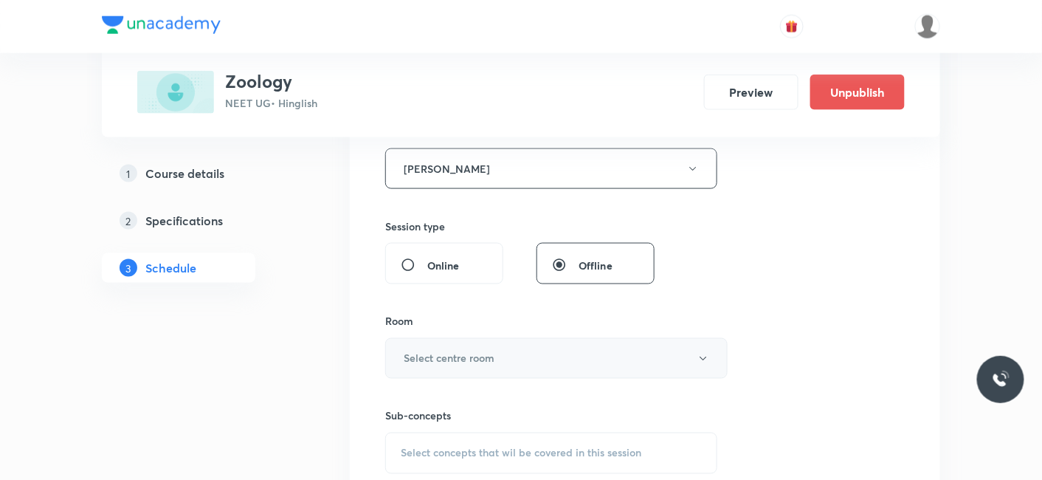
click at [444, 351] on h6 "Select centre room" at bounding box center [449, 359] width 91 height 16
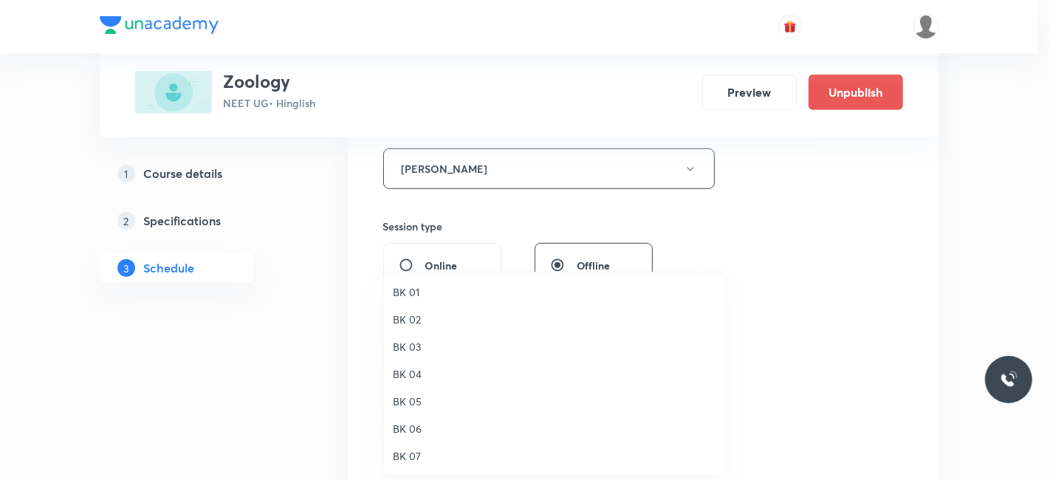
click at [406, 450] on span "BK 07" at bounding box center [554, 456] width 323 height 16
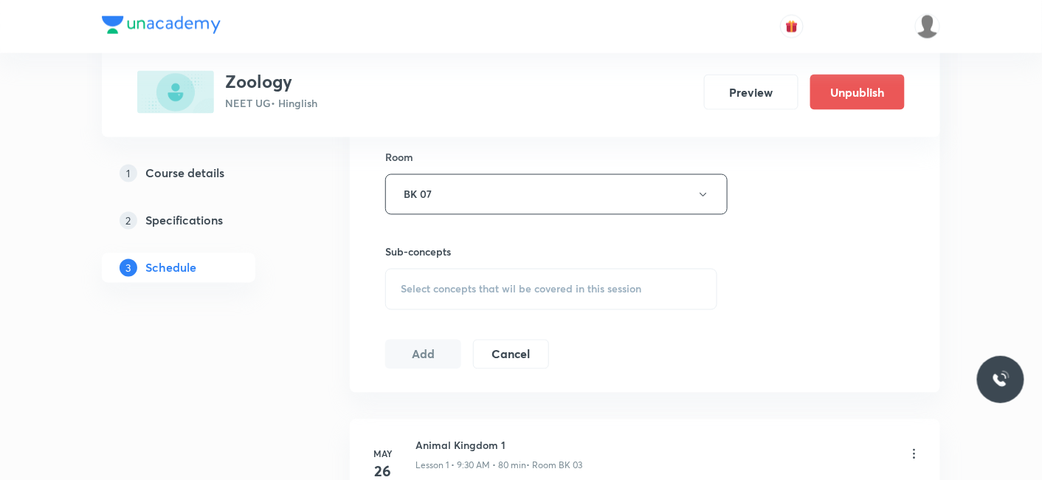
scroll to position [738, 0]
click at [439, 283] on span "Select concepts that wil be covered in this session" at bounding box center [521, 289] width 241 height 12
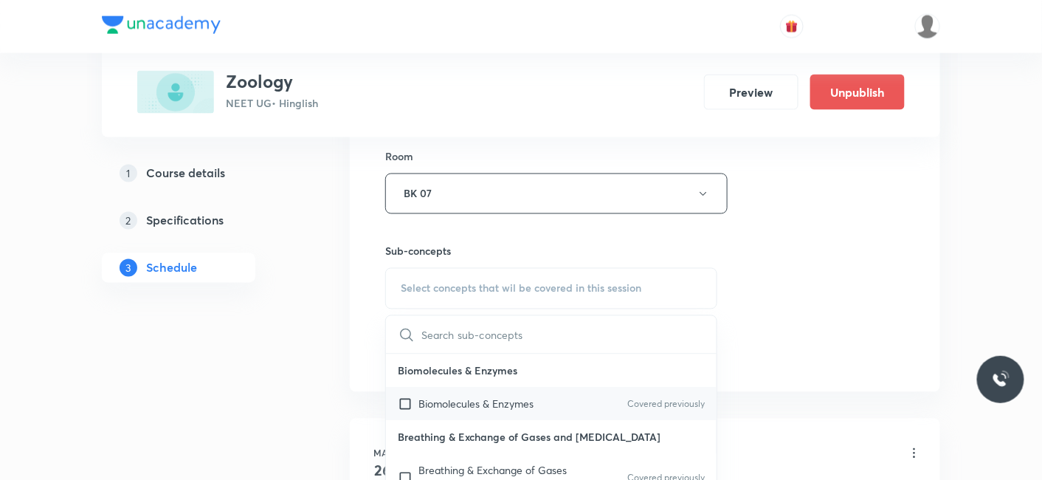
click at [451, 407] on p "Biomolecules & Enzymes" at bounding box center [476, 404] width 115 height 16
checkbox input "true"
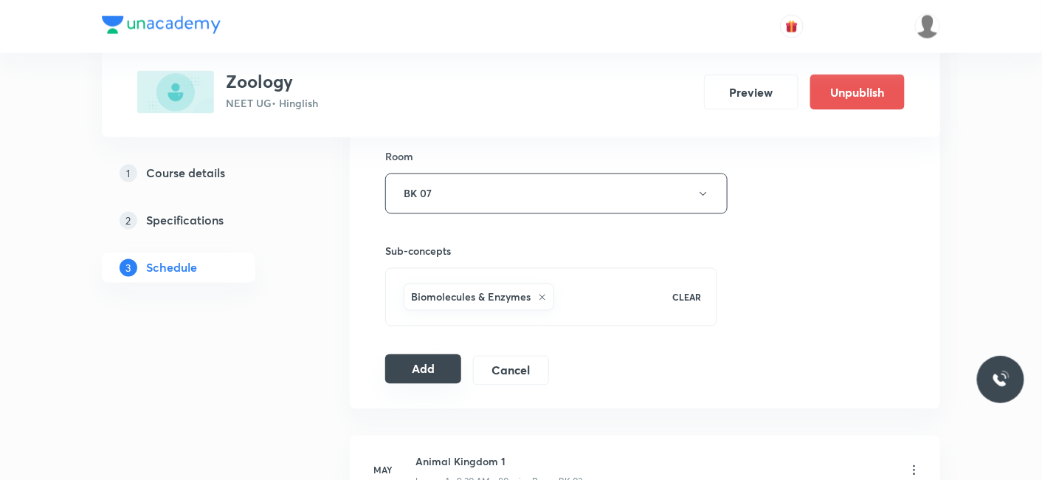
click at [420, 368] on button "Add" at bounding box center [423, 369] width 76 height 30
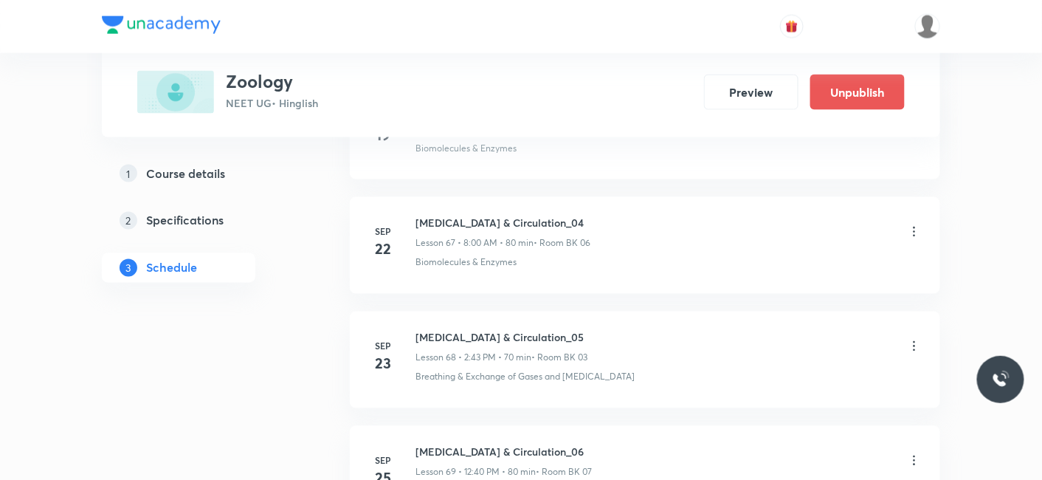
scroll to position [8689, 0]
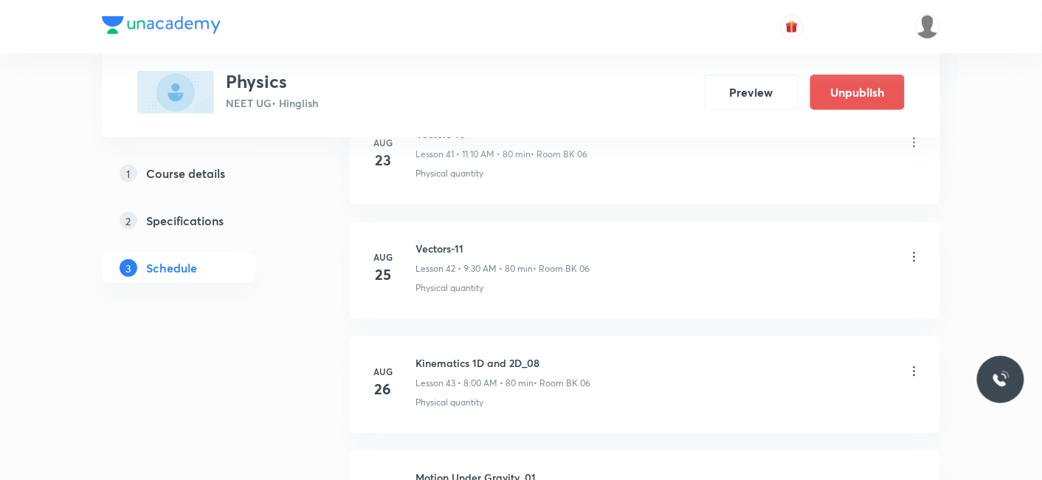
scroll to position [11511, 0]
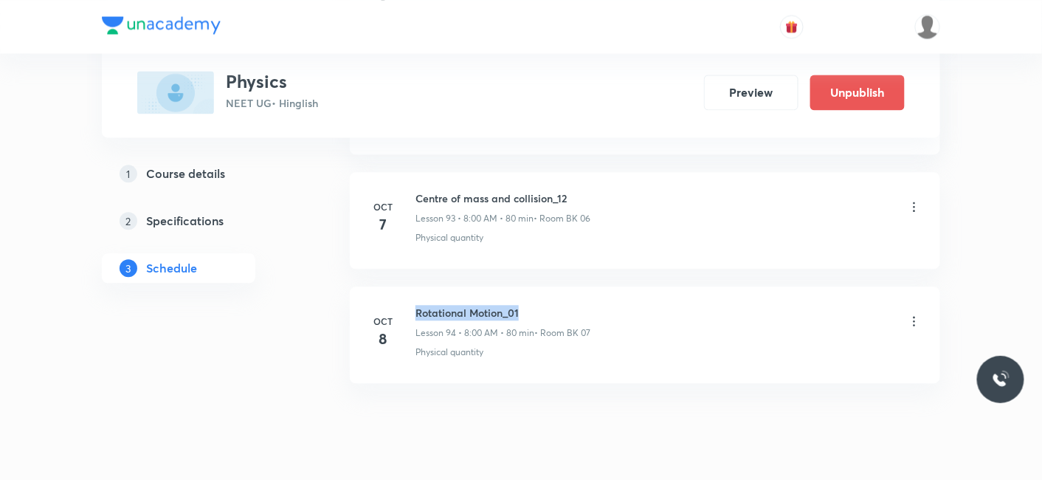
drag, startPoint x: 415, startPoint y: 270, endPoint x: 531, endPoint y: 266, distance: 115.9
click at [534, 305] on h6 "Rotational Motion_01" at bounding box center [503, 313] width 175 height 16
copy h6 "Rotational Motion_01"
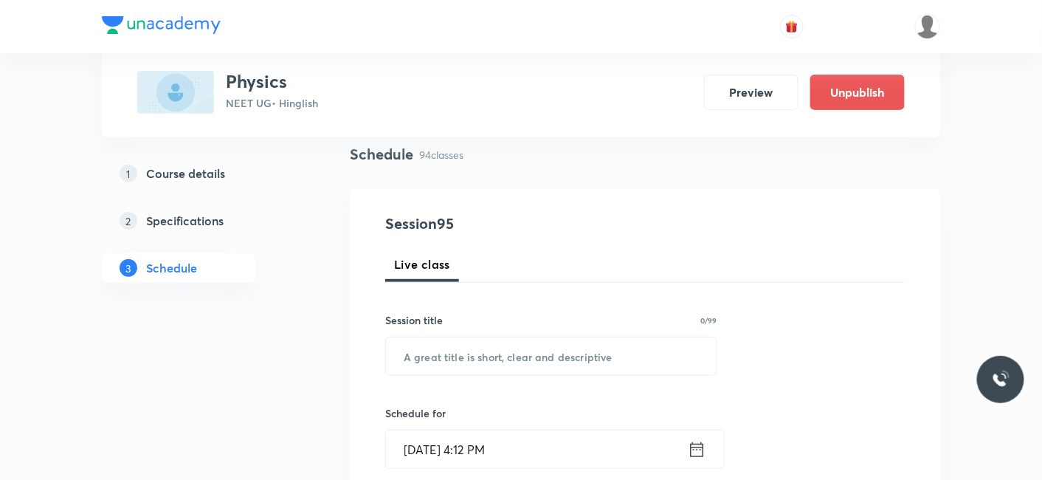
scroll to position [164, 0]
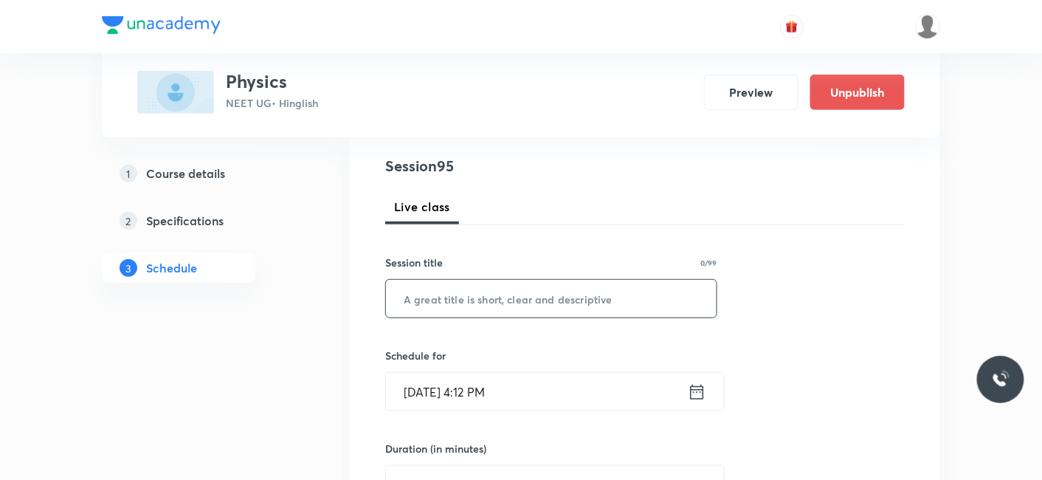
click at [503, 295] on input "text" at bounding box center [551, 299] width 331 height 38
paste input "Rotational Motion_01"
type input "Rotational Motion_02"
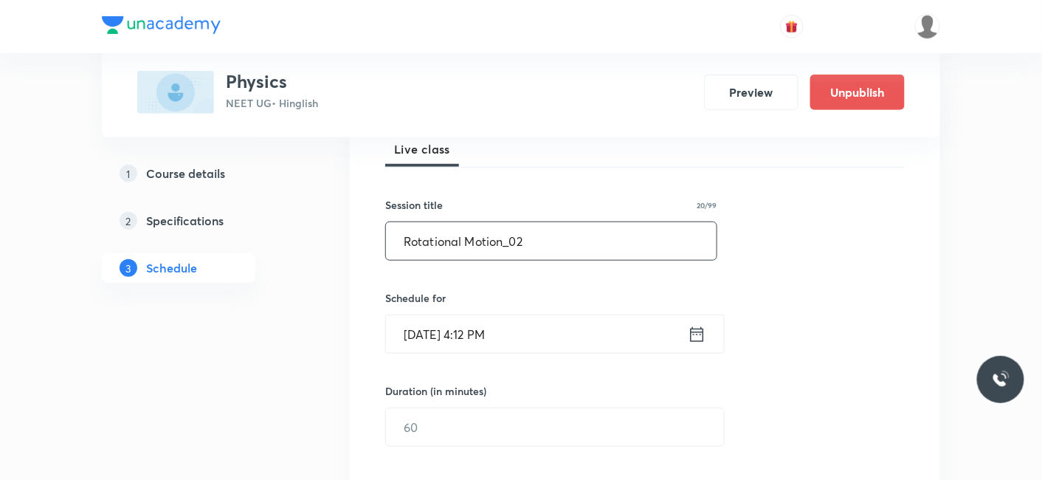
scroll to position [246, 0]
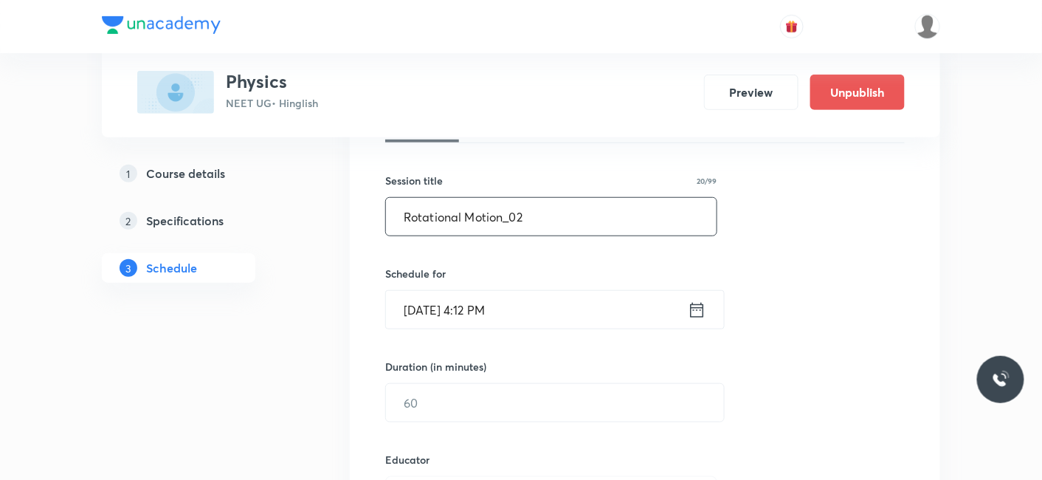
click at [461, 313] on input "[DATE] 4:12 PM" at bounding box center [537, 310] width 302 height 38
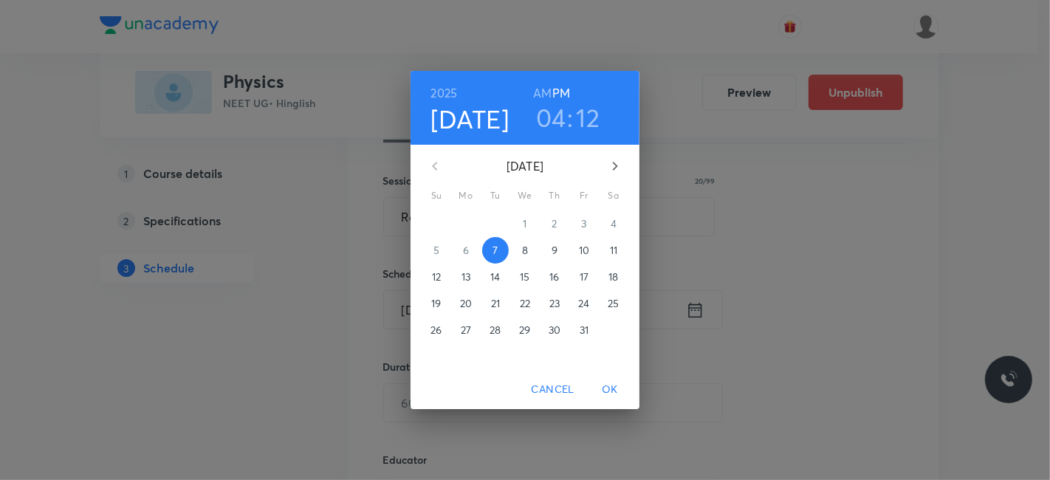
drag, startPoint x: 524, startPoint y: 256, endPoint x: 591, endPoint y: 347, distance: 112.5
click at [548, 270] on div "28 29 30 1 2 3 4 5 6 7 8 9 10 11 12 13 14 15 16 17 18 19 20 21 22 23 24 25 26 2…" at bounding box center [524, 276] width 229 height 133
click at [609, 389] on span "OK" at bounding box center [609, 389] width 35 height 18
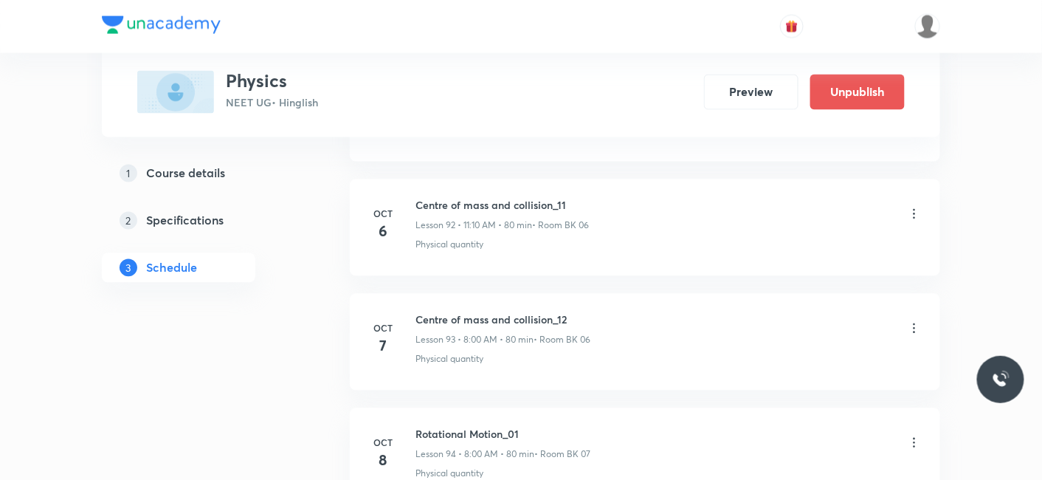
scroll to position [11183, 0]
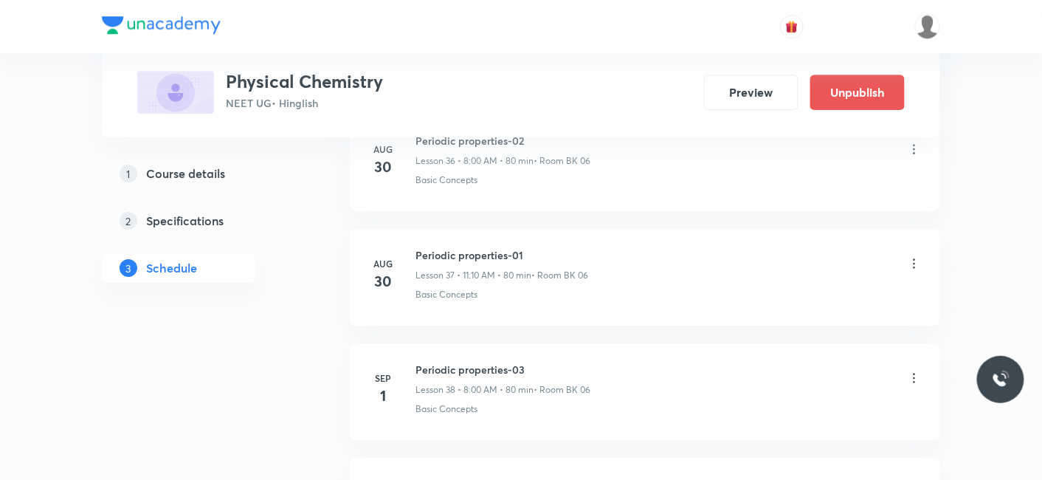
scroll to position [6857, 0]
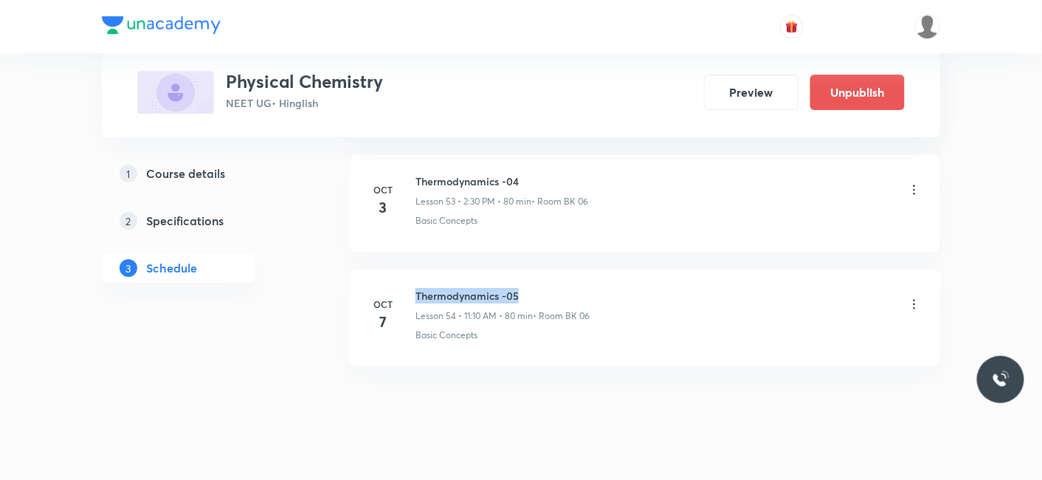
drag, startPoint x: 417, startPoint y: 269, endPoint x: 560, endPoint y: 269, distance: 143.2
click at [560, 288] on h6 "Thermodynamics -05" at bounding box center [503, 296] width 174 height 16
copy h6 "Thermodynamics -05"
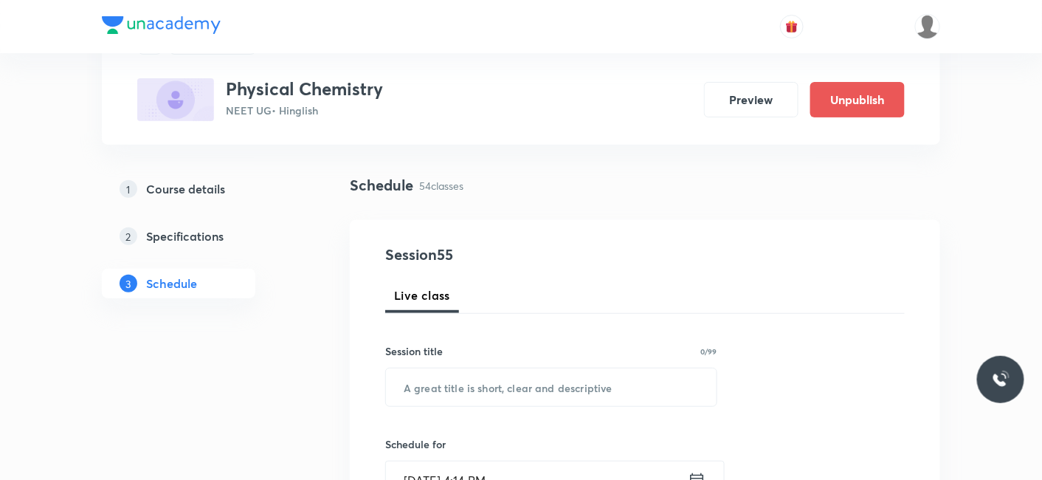
scroll to position [164, 0]
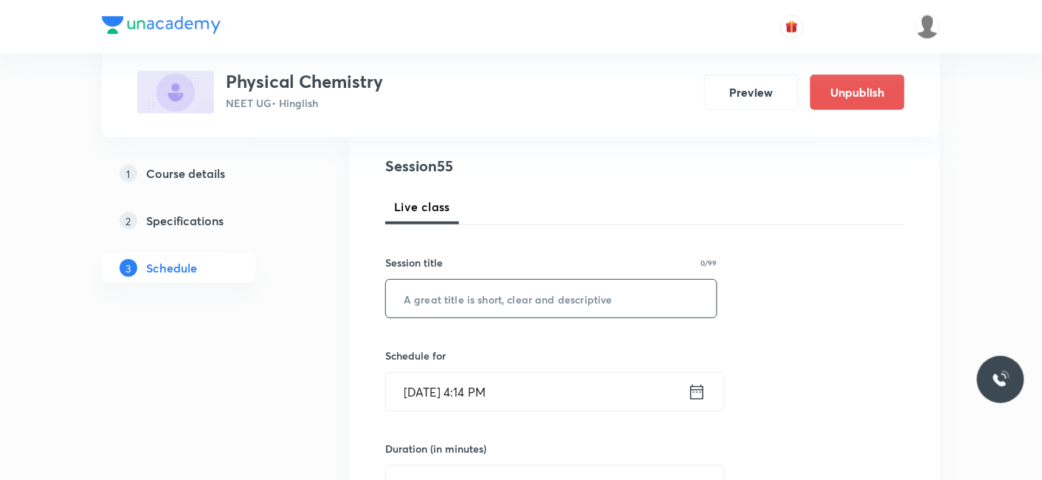
click at [464, 298] on input "text" at bounding box center [551, 299] width 331 height 38
paste input "Thermodynamics -05"
type input "Thermodynamics -06"
click at [474, 402] on input "Oct 7, 2025, 4:14 PM" at bounding box center [537, 392] width 302 height 38
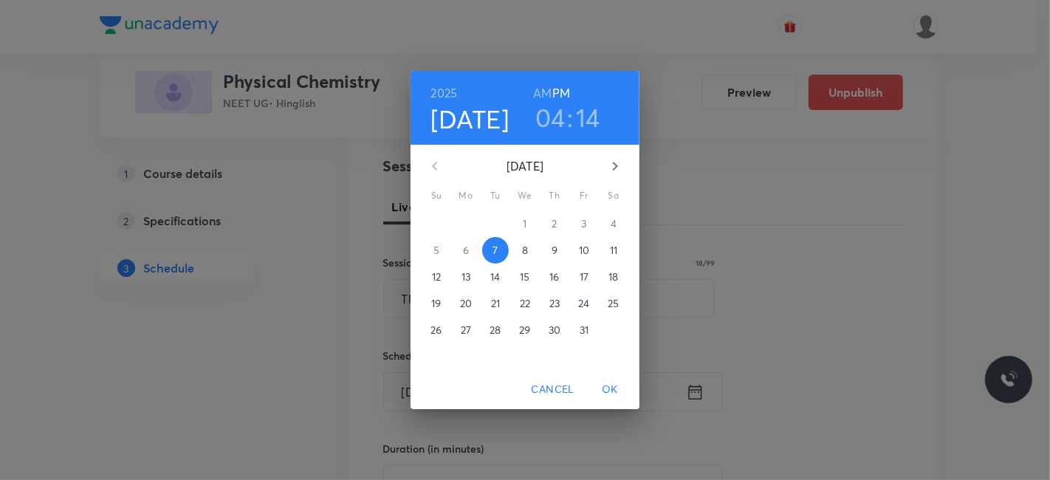
click at [522, 249] on p "8" at bounding box center [525, 250] width 6 height 15
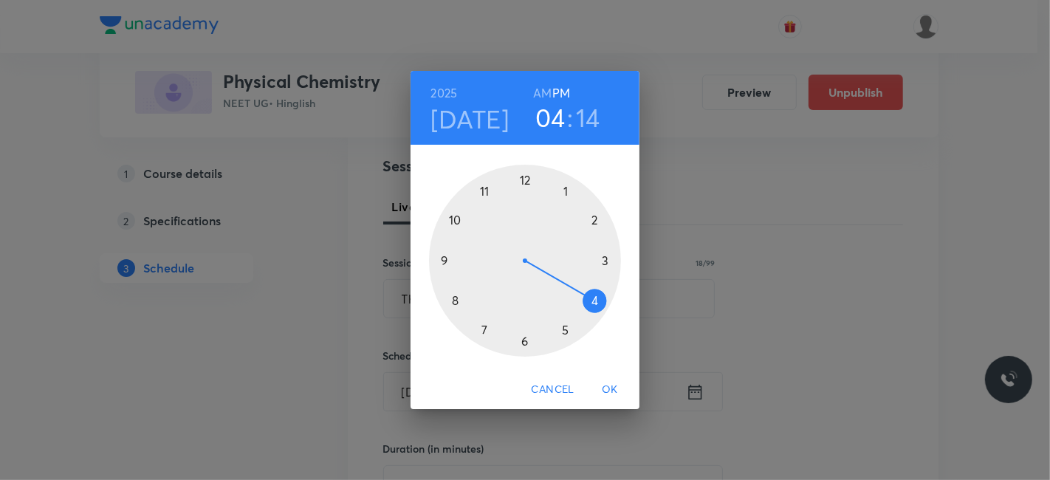
click at [545, 86] on h6 "AM" at bounding box center [542, 93] width 18 height 21
click at [444, 257] on div at bounding box center [525, 261] width 192 height 192
click at [523, 341] on div at bounding box center [525, 261] width 192 height 192
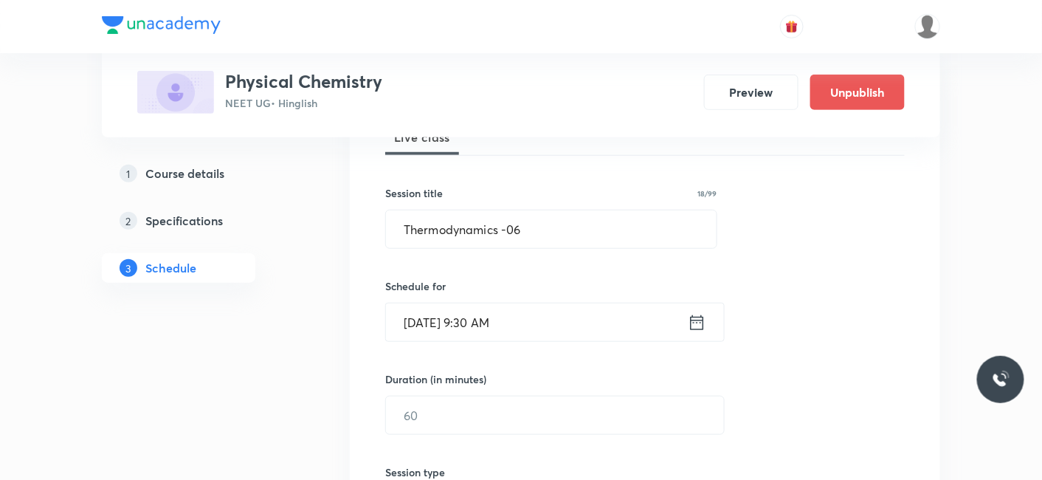
scroll to position [328, 0]
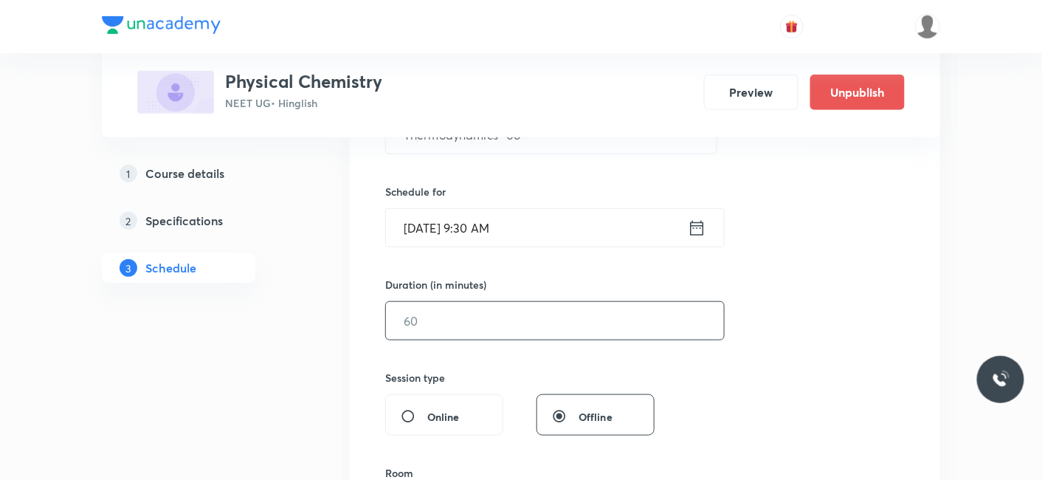
click at [449, 317] on input "text" at bounding box center [555, 321] width 338 height 38
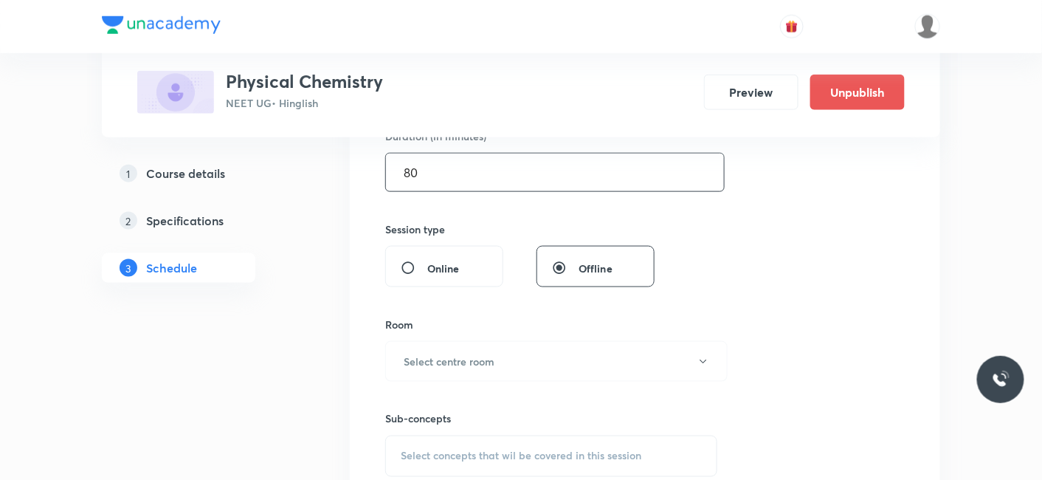
scroll to position [492, 0]
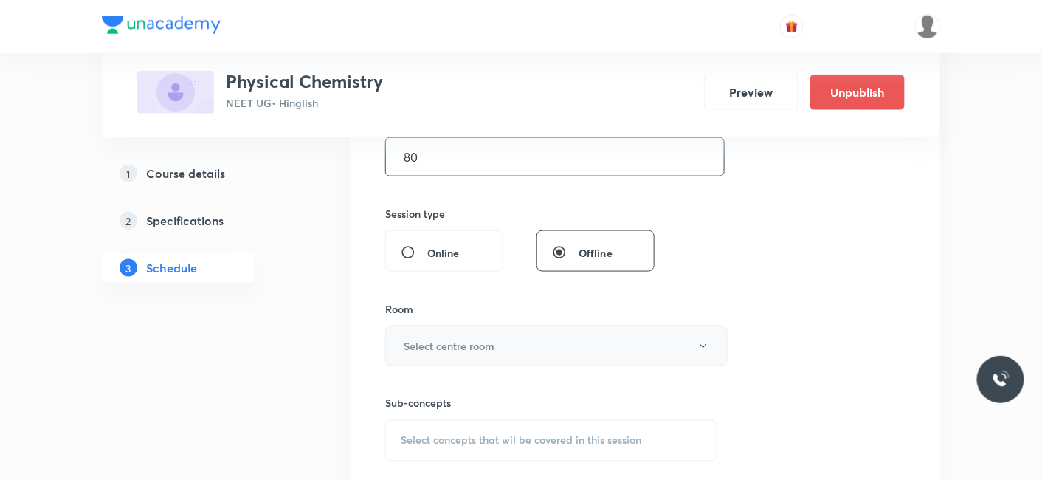
type input "80"
click at [451, 339] on h6 "Select centre room" at bounding box center [449, 346] width 91 height 16
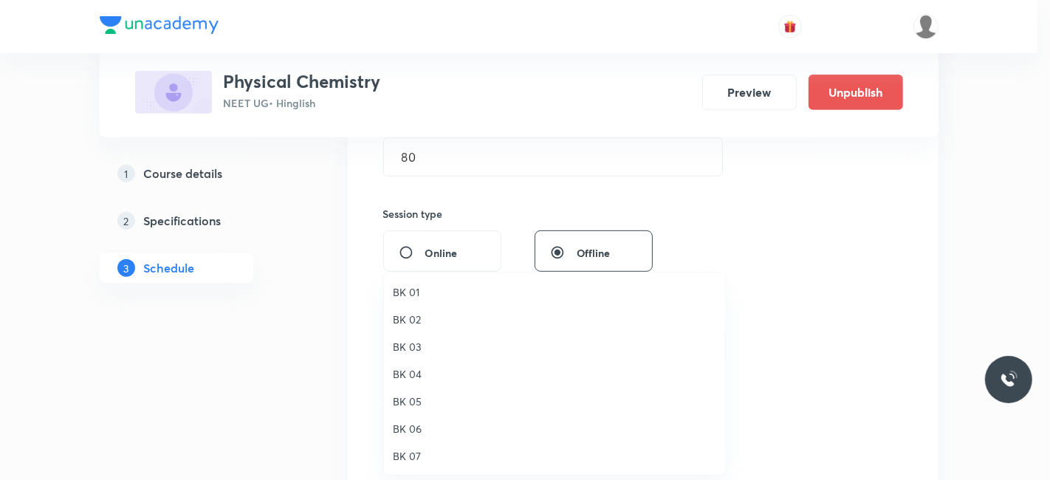
click at [410, 347] on span "BK 03" at bounding box center [554, 347] width 323 height 16
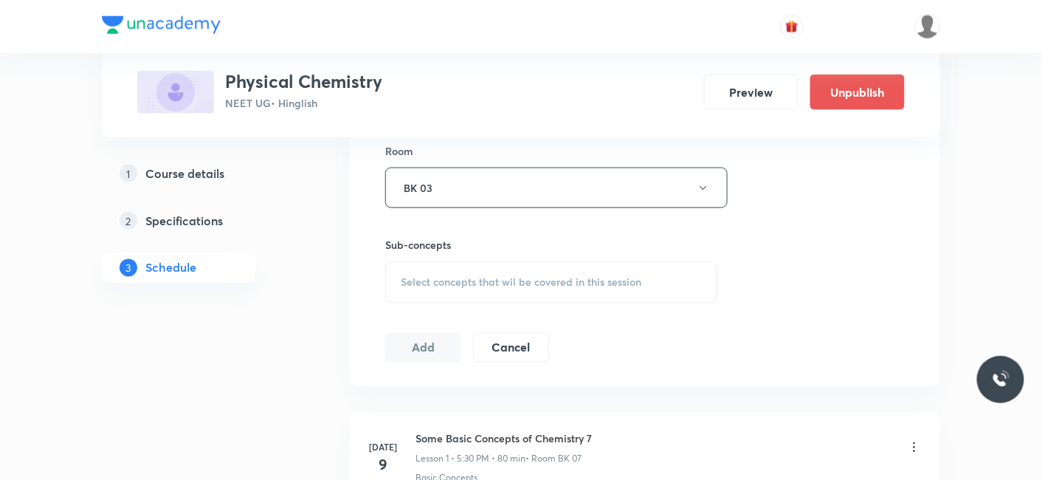
scroll to position [655, 0]
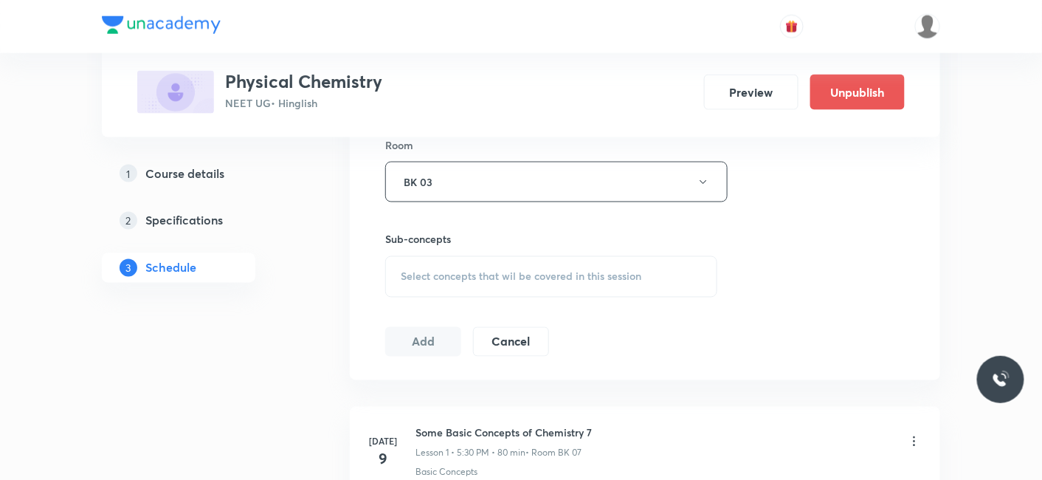
click at [442, 271] on span "Select concepts that wil be covered in this session" at bounding box center [521, 277] width 241 height 12
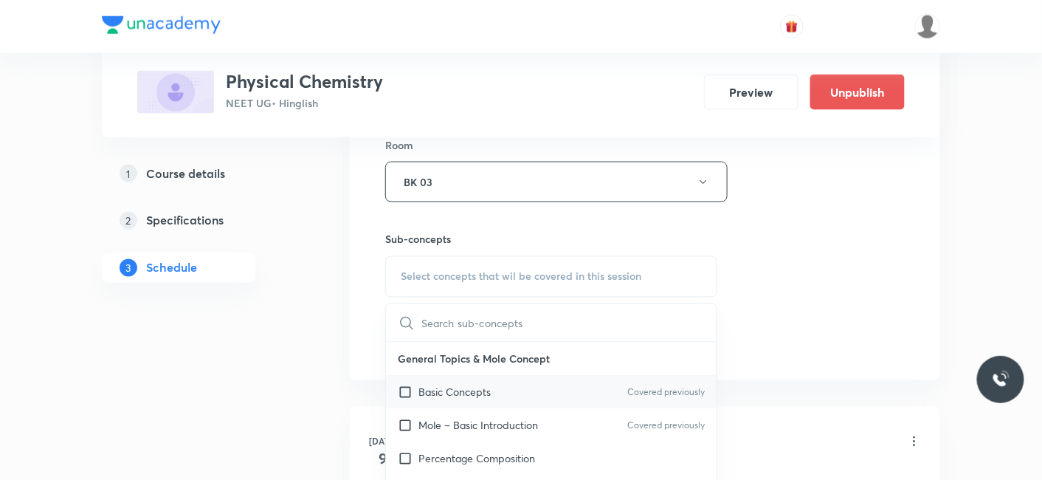
click at [455, 386] on p "Basic Concepts" at bounding box center [455, 393] width 72 height 16
checkbox input "true"
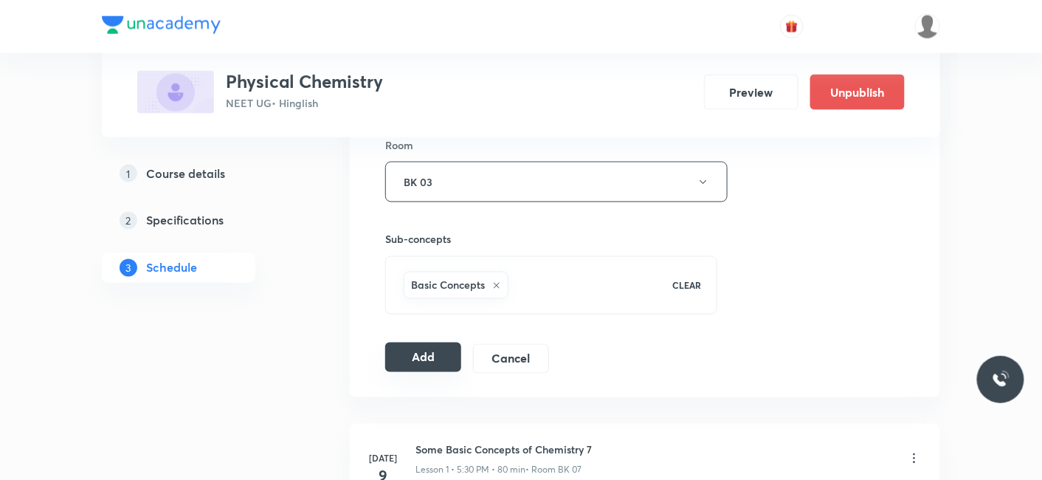
click at [424, 355] on button "Add" at bounding box center [423, 357] width 76 height 30
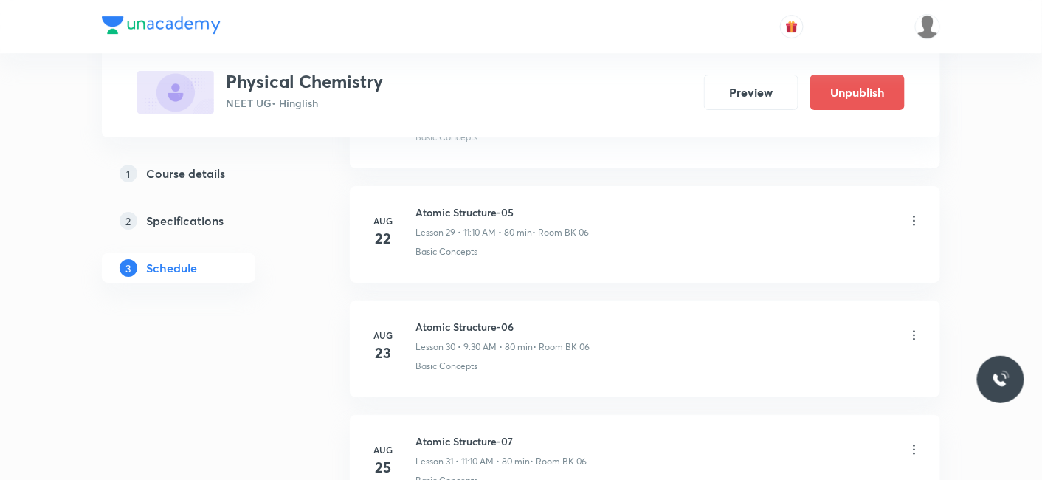
scroll to position [6295, 0]
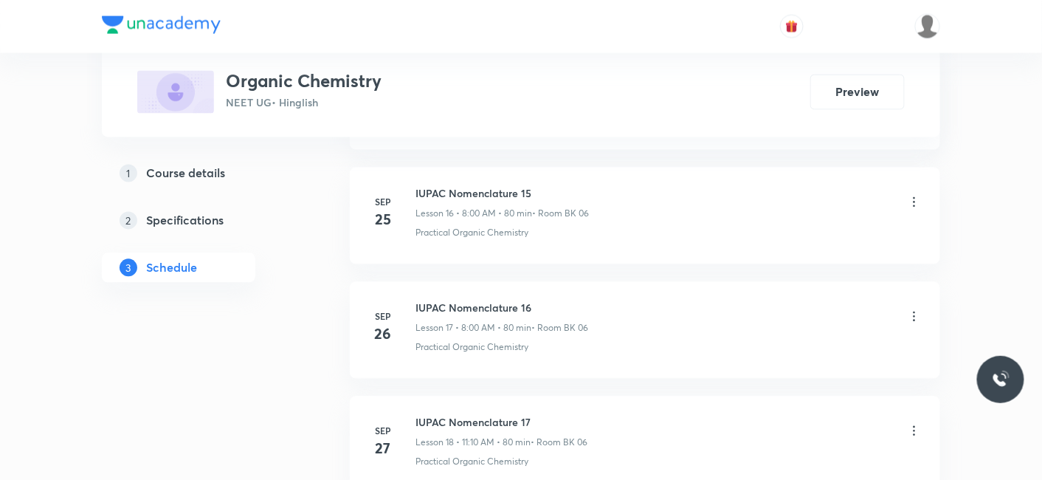
scroll to position [3095, 0]
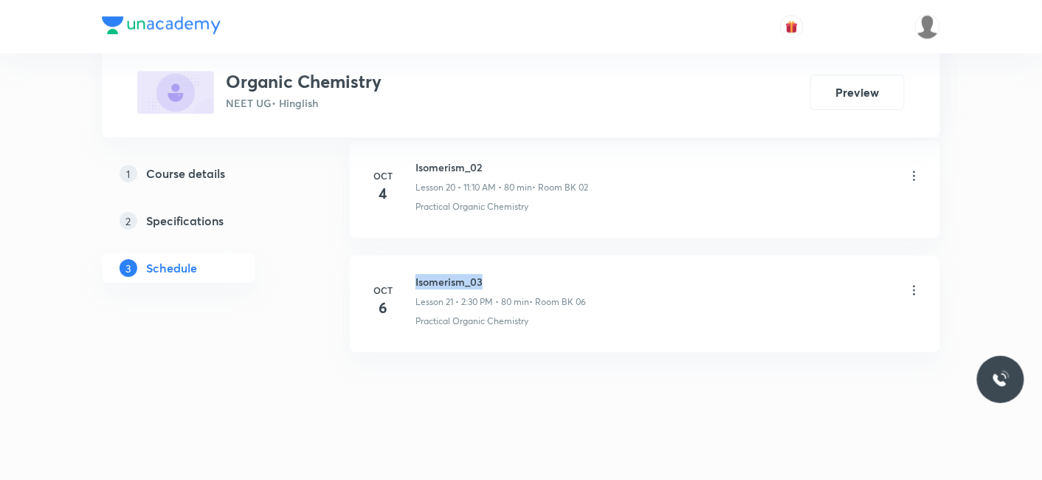
drag, startPoint x: 413, startPoint y: 271, endPoint x: 526, endPoint y: 270, distance: 112.9
click at [526, 274] on div "[DATE] Isomerism_03 Lesson 21 • 2:30 PM • 80 min • Room BK 06 Practical Organic…" at bounding box center [645, 301] width 554 height 54
copy h6 "Isomerism_03"
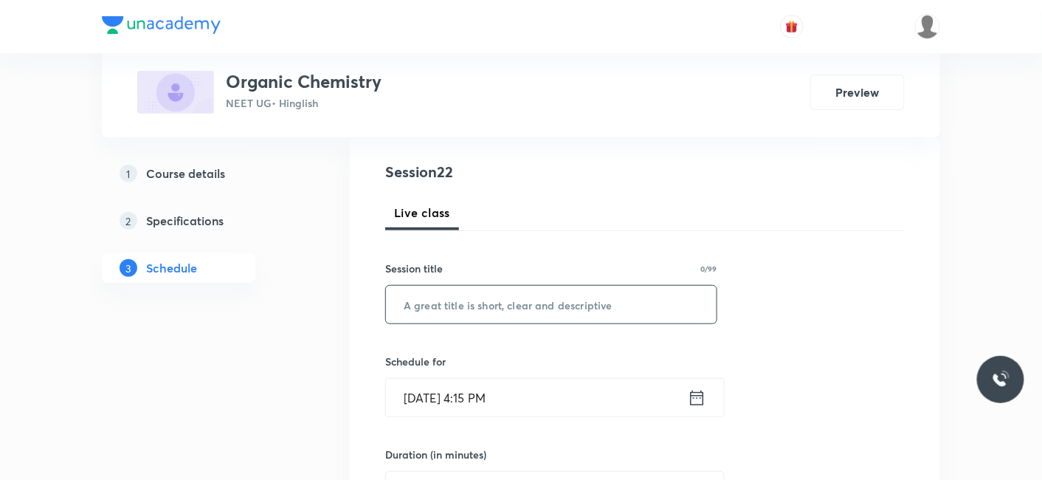
scroll to position [164, 0]
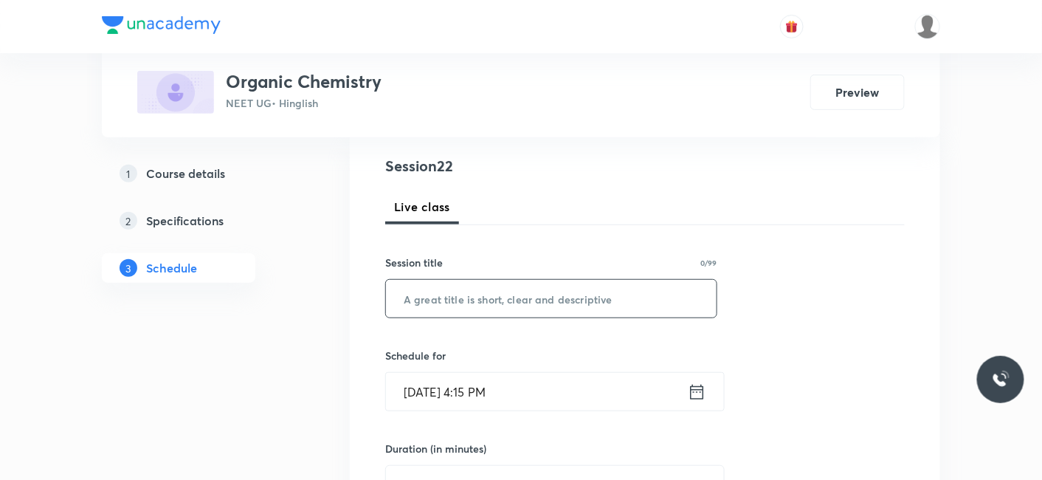
click at [455, 304] on input "text" at bounding box center [551, 299] width 331 height 38
paste input "Isomerism_03"
type input "Isomerism_04"
click at [415, 394] on input "[DATE] 4:15 PM" at bounding box center [537, 392] width 302 height 38
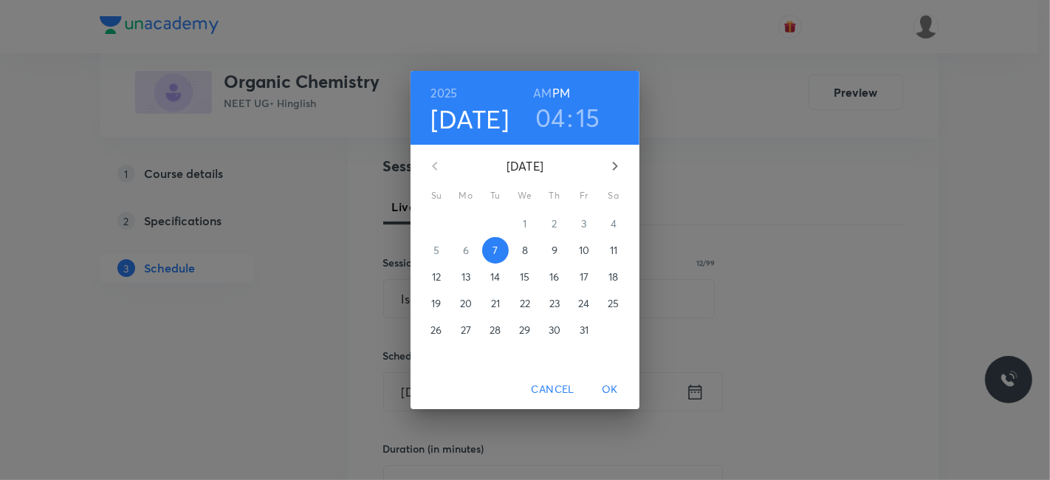
click at [523, 249] on p "8" at bounding box center [525, 250] width 6 height 15
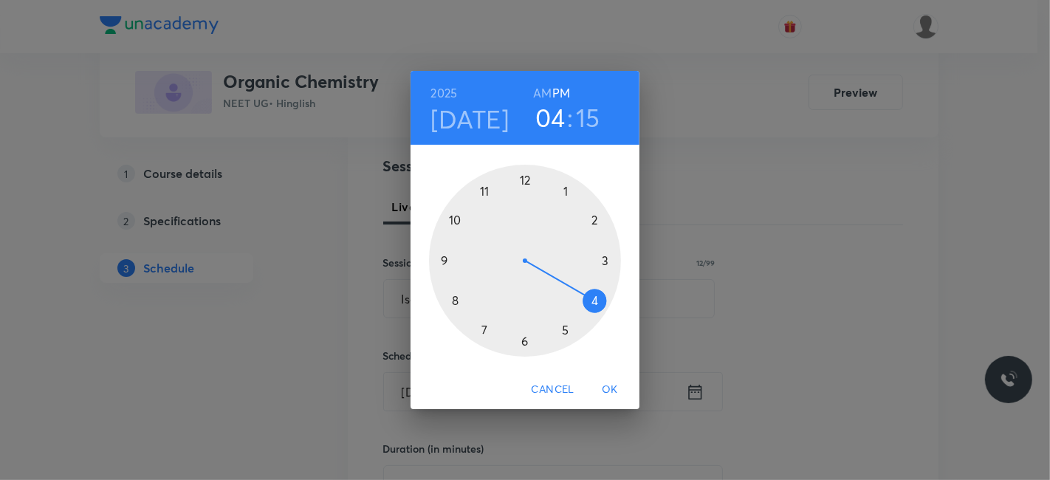
click at [537, 86] on h6 "AM" at bounding box center [542, 93] width 18 height 21
click at [481, 190] on div at bounding box center [525, 261] width 192 height 192
click at [594, 220] on div at bounding box center [525, 261] width 192 height 192
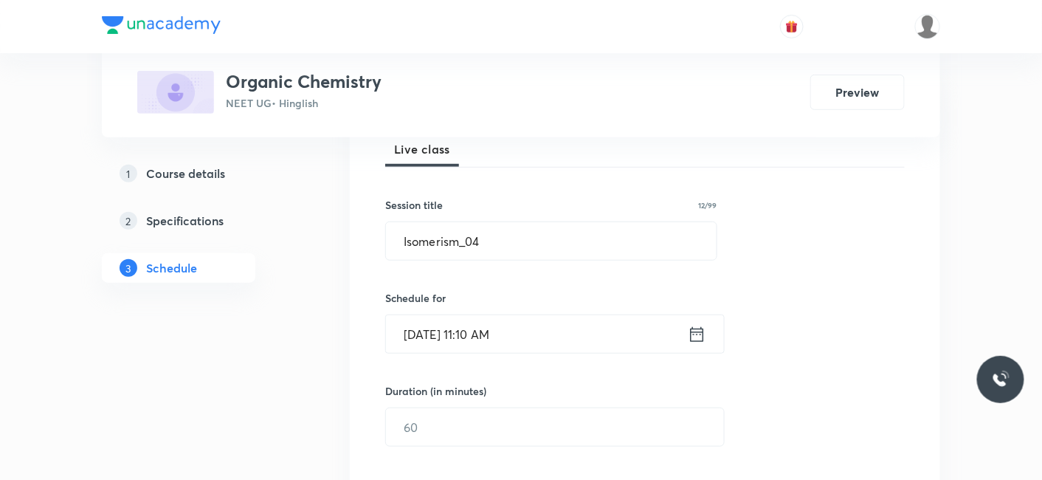
scroll to position [246, 0]
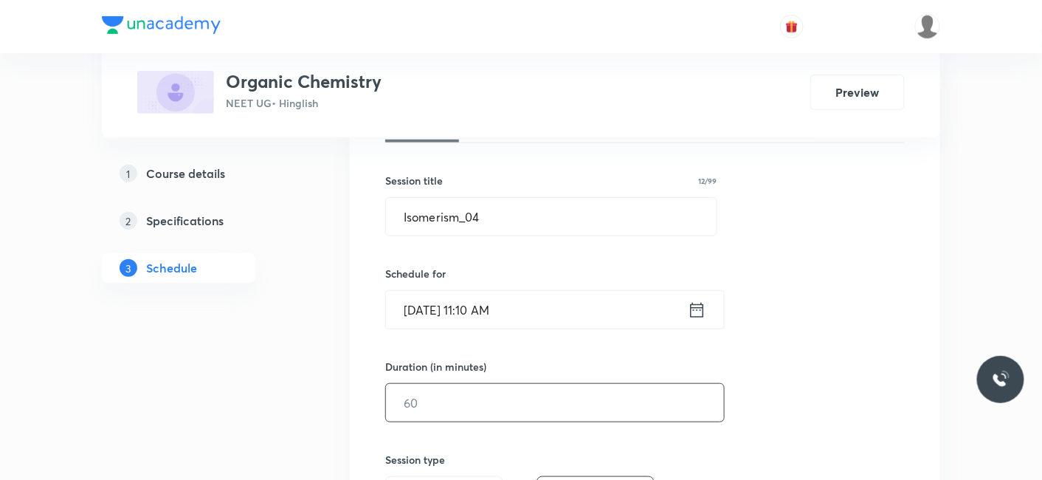
click at [466, 402] on input "text" at bounding box center [555, 403] width 338 height 38
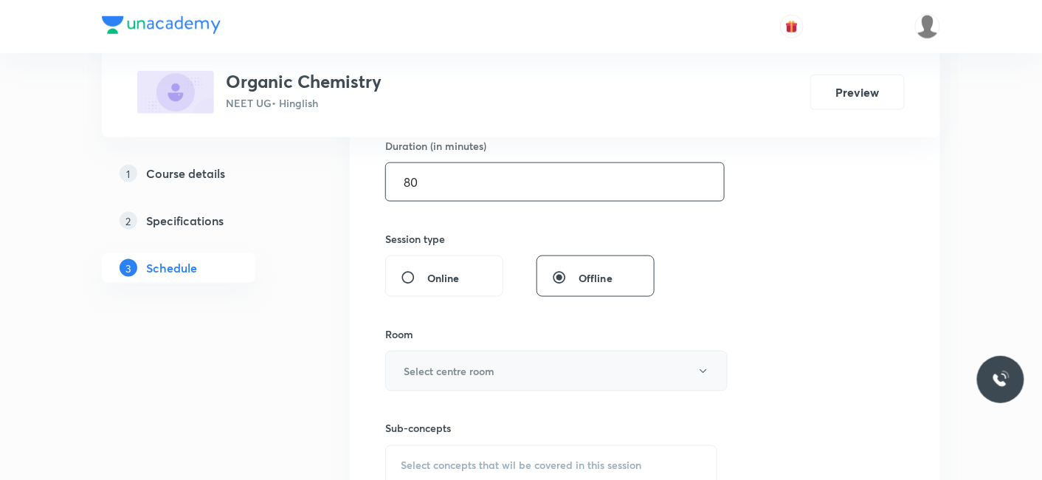
scroll to position [492, 0]
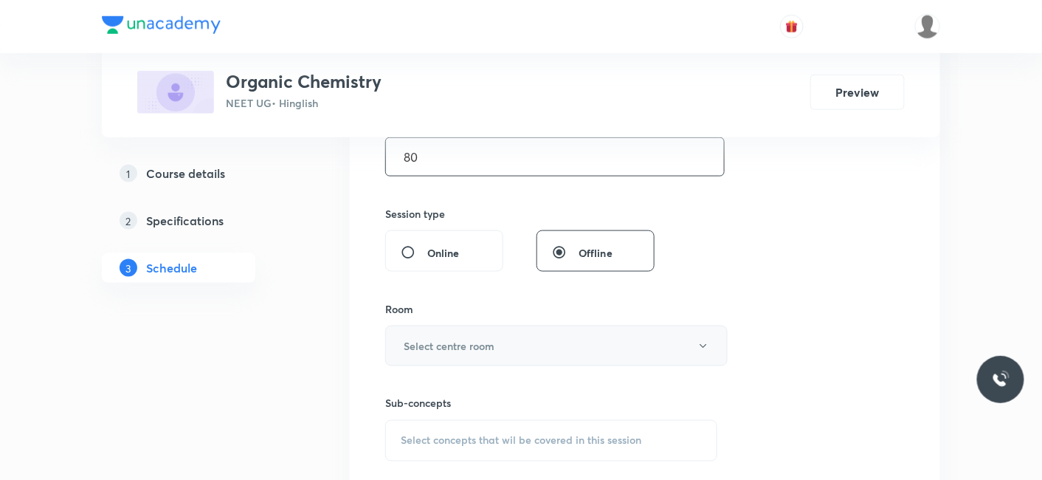
type input "80"
click at [423, 345] on h6 "Select centre room" at bounding box center [449, 346] width 91 height 16
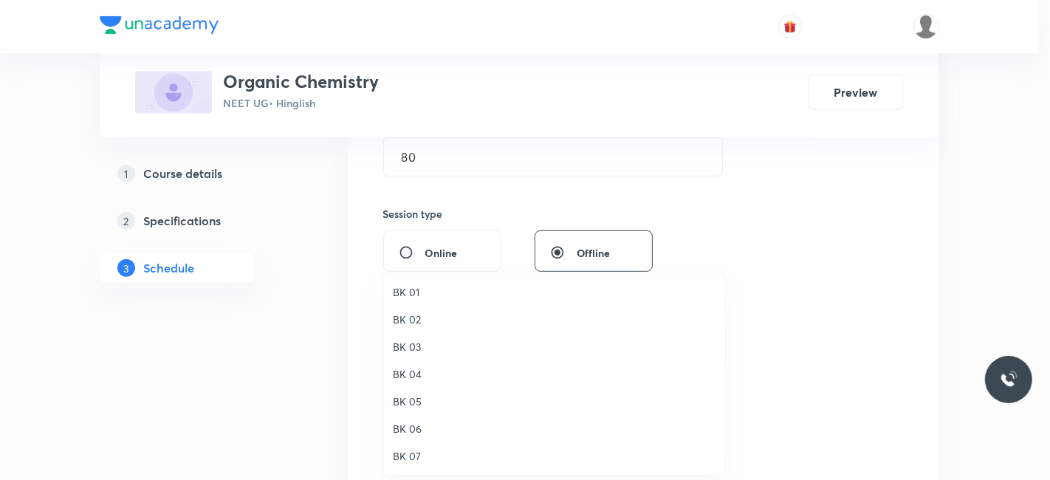
click at [403, 337] on li "BK 03" at bounding box center [554, 346] width 341 height 27
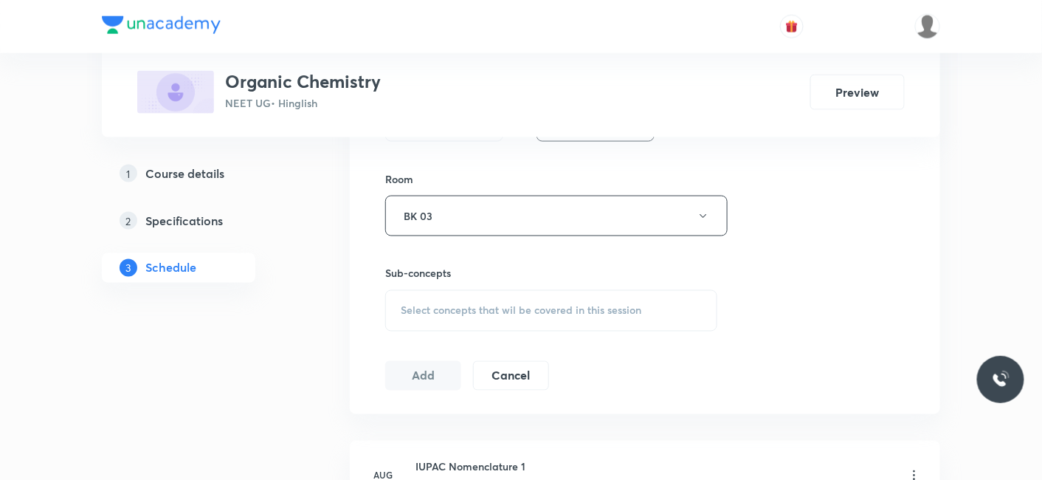
scroll to position [655, 0]
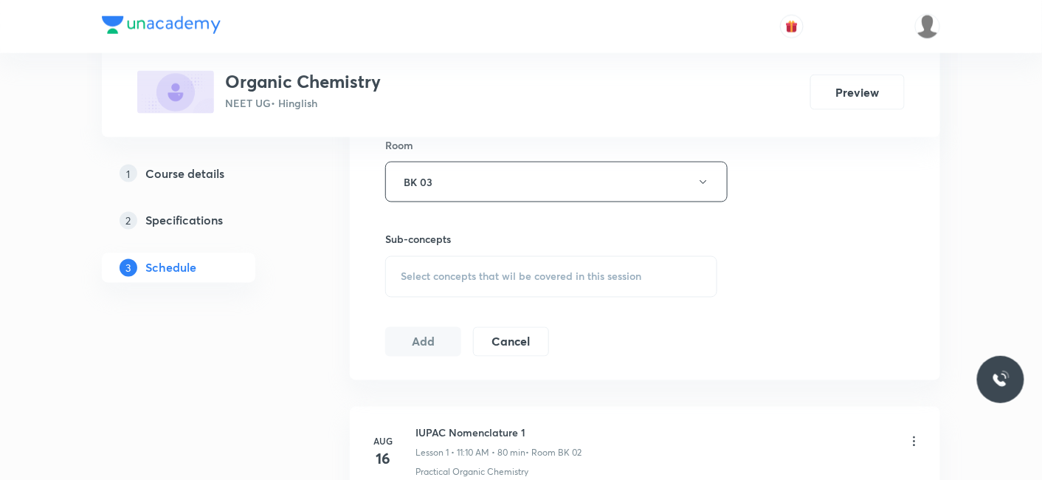
click at [475, 352] on button "Cancel" at bounding box center [511, 342] width 76 height 30
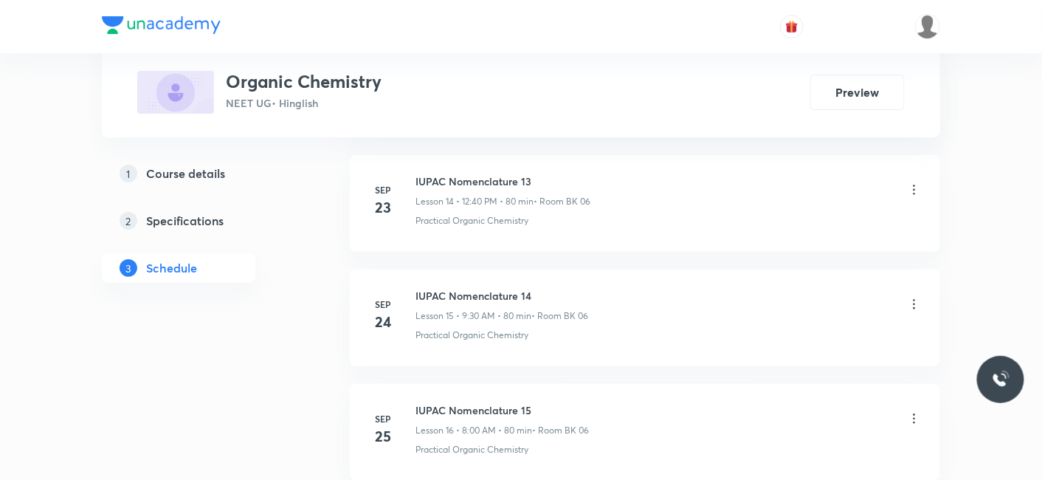
scroll to position [2419, 0]
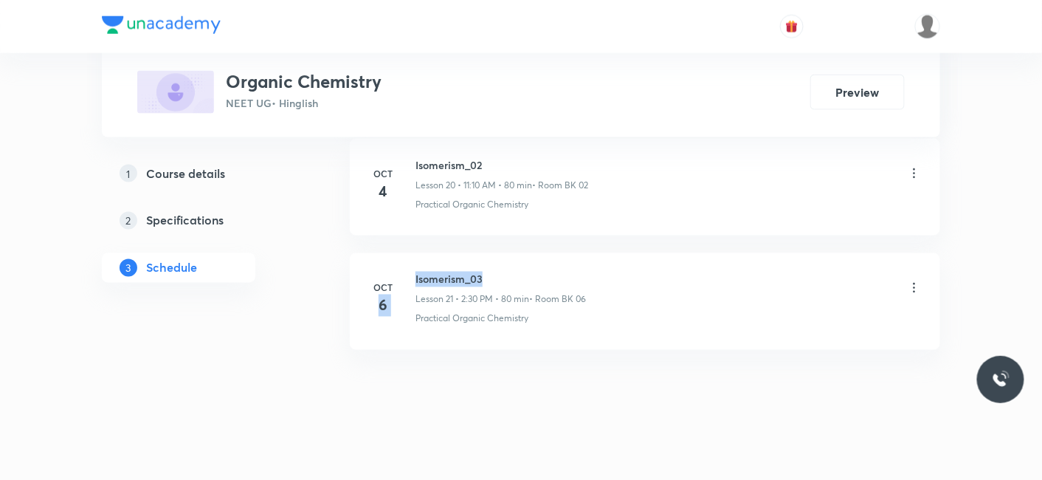
drag, startPoint x: 411, startPoint y: 270, endPoint x: 529, endPoint y: 256, distance: 118.2
click at [529, 256] on li "[DATE] Isomerism_03 Lesson 21 • 2:30 PM • 80 min • Room BK 06 Practical Organic…" at bounding box center [645, 301] width 591 height 97
click at [463, 274] on h6 "Isomerism_03" at bounding box center [501, 280] width 171 height 16
drag, startPoint x: 414, startPoint y: 269, endPoint x: 538, endPoint y: 271, distance: 124.0
click at [538, 272] on div "[DATE] Isomerism_03 Lesson 21 • 2:30 PM • 80 min • Room BK 06 Practical Organic…" at bounding box center [645, 299] width 554 height 54
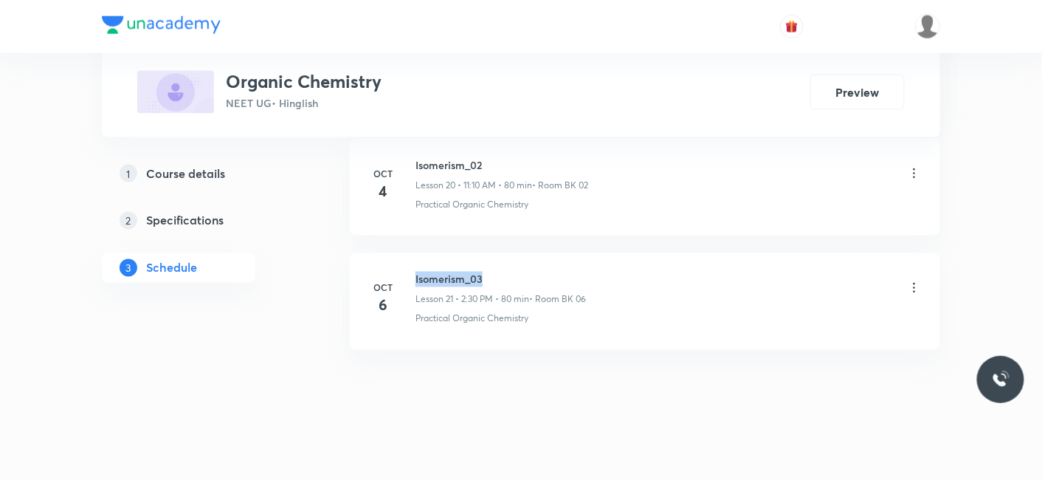
copy h6 "Isomerism_03"
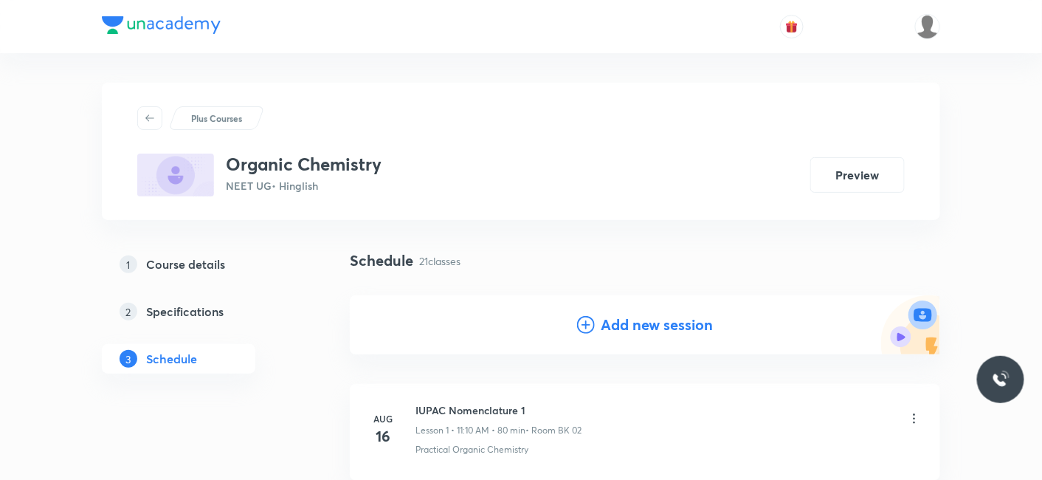
click at [603, 304] on div "Add new session" at bounding box center [645, 324] width 591 height 59
click at [638, 326] on h4 "Add new session" at bounding box center [657, 325] width 112 height 22
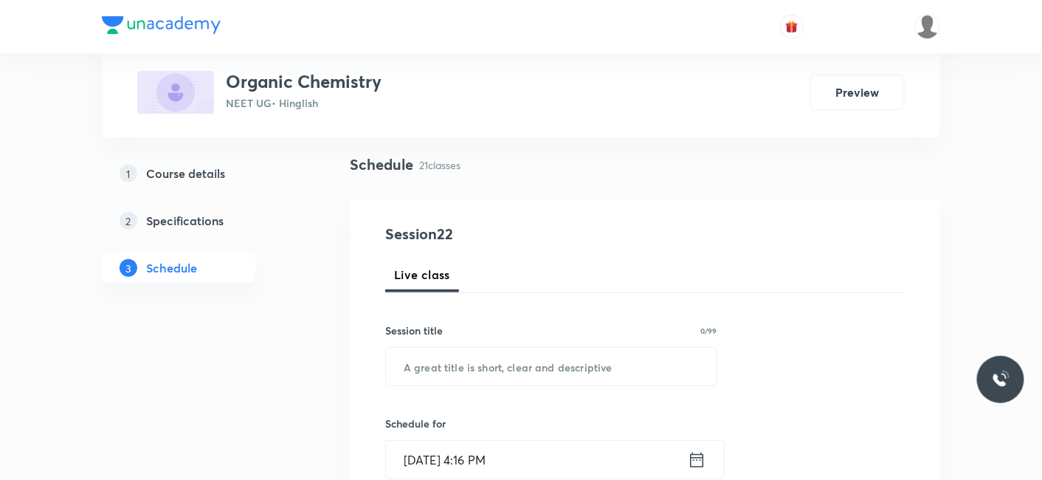
scroll to position [164, 0]
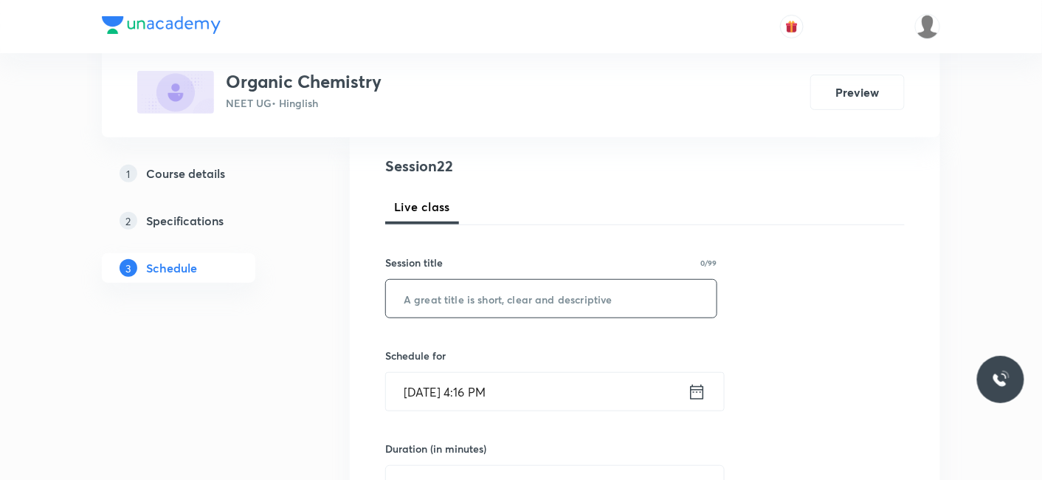
click at [466, 303] on input "text" at bounding box center [551, 299] width 331 height 38
paste input "Isomerism_03"
type input "Isomerism_04"
click at [476, 390] on input "[DATE] 4:16 PM" at bounding box center [537, 392] width 302 height 38
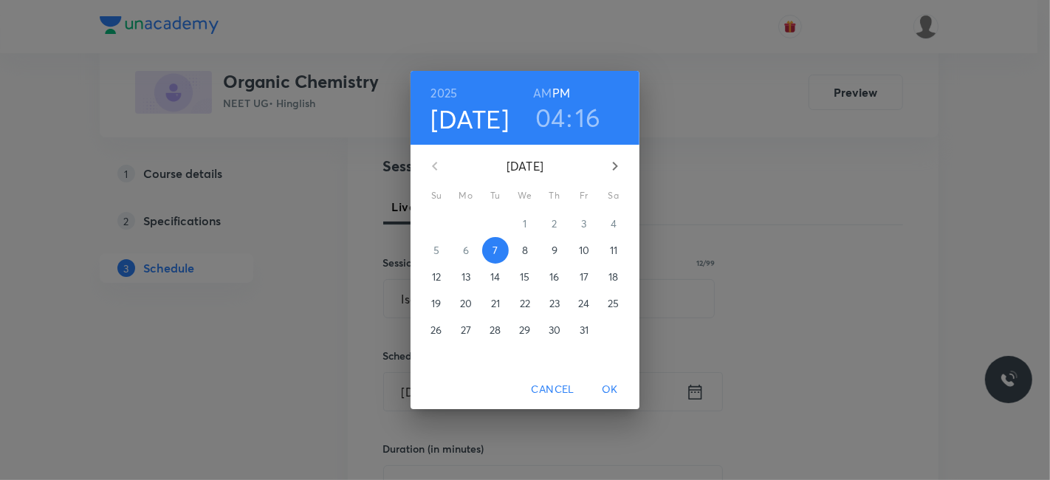
drag, startPoint x: 525, startPoint y: 252, endPoint x: 546, endPoint y: 145, distance: 109.2
click at [525, 252] on p "8" at bounding box center [525, 250] width 6 height 15
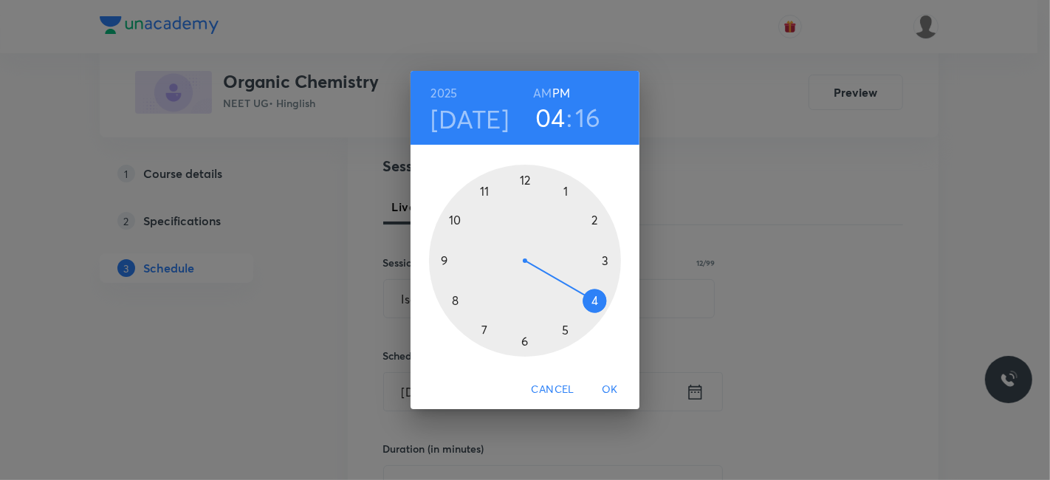
click at [544, 93] on h6 "AM" at bounding box center [542, 93] width 18 height 21
click at [485, 194] on div at bounding box center [525, 261] width 192 height 192
click at [593, 218] on div at bounding box center [525, 261] width 192 height 192
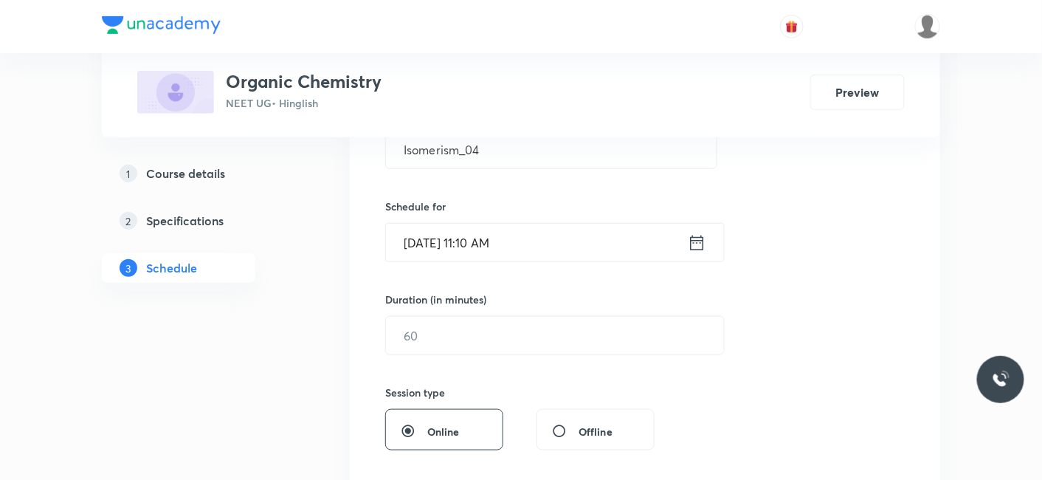
scroll to position [328, 0]
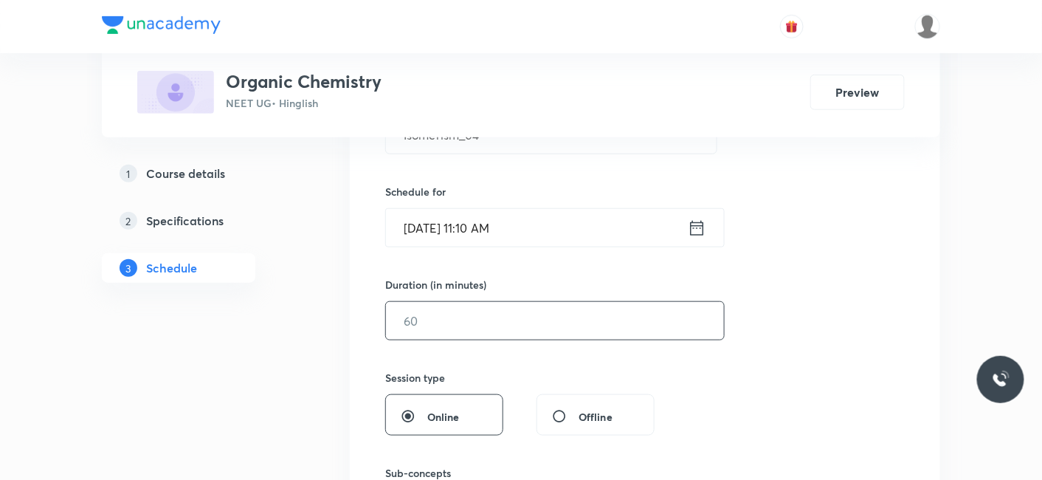
click at [469, 316] on input "text" at bounding box center [555, 321] width 338 height 38
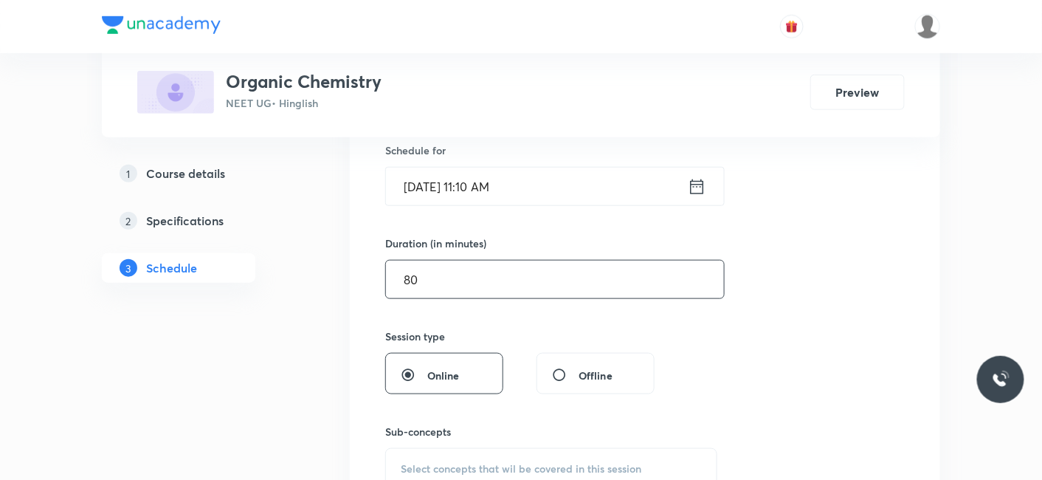
scroll to position [492, 0]
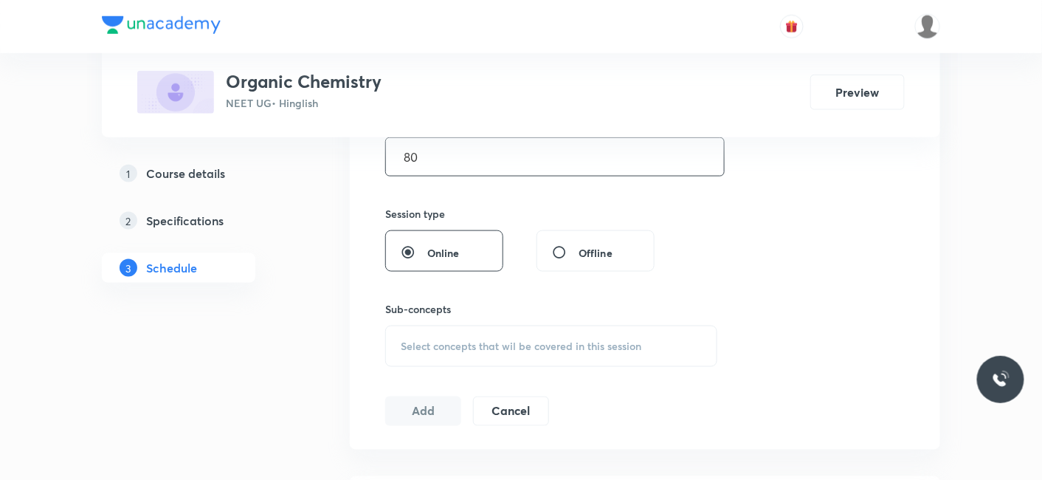
type input "80"
click at [504, 340] on span "Select concepts that wil be covered in this session" at bounding box center [521, 346] width 241 height 12
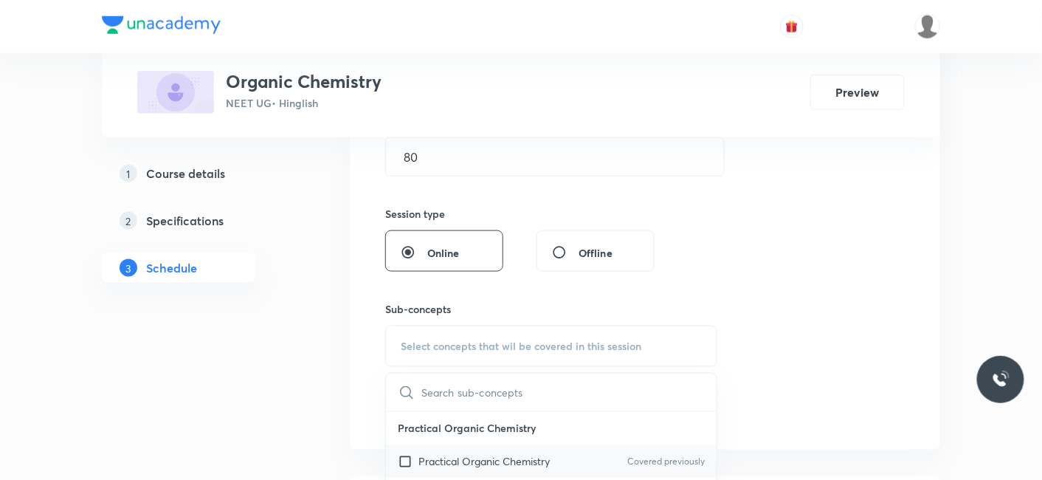
click at [460, 455] on p "Practical Organic Chemistry" at bounding box center [484, 462] width 131 height 16
checkbox input "true"
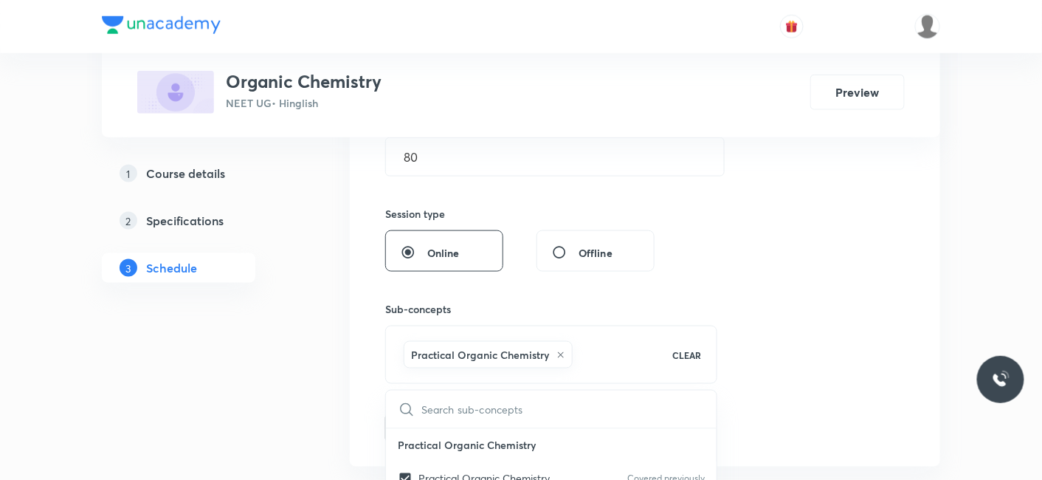
drag, startPoint x: 283, startPoint y: 436, endPoint x: 352, endPoint y: 428, distance: 69.1
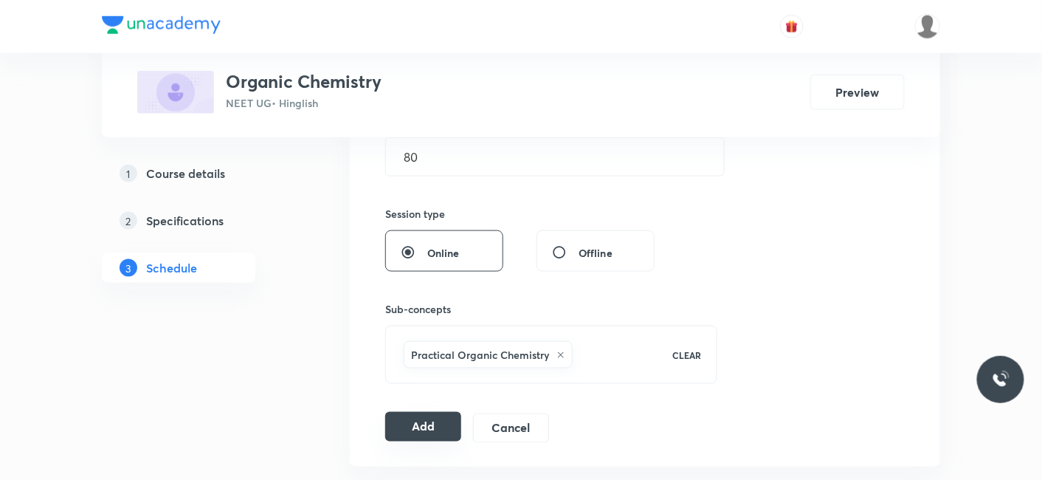
click at [434, 424] on button "Add" at bounding box center [423, 427] width 76 height 30
radio input "false"
radio input "true"
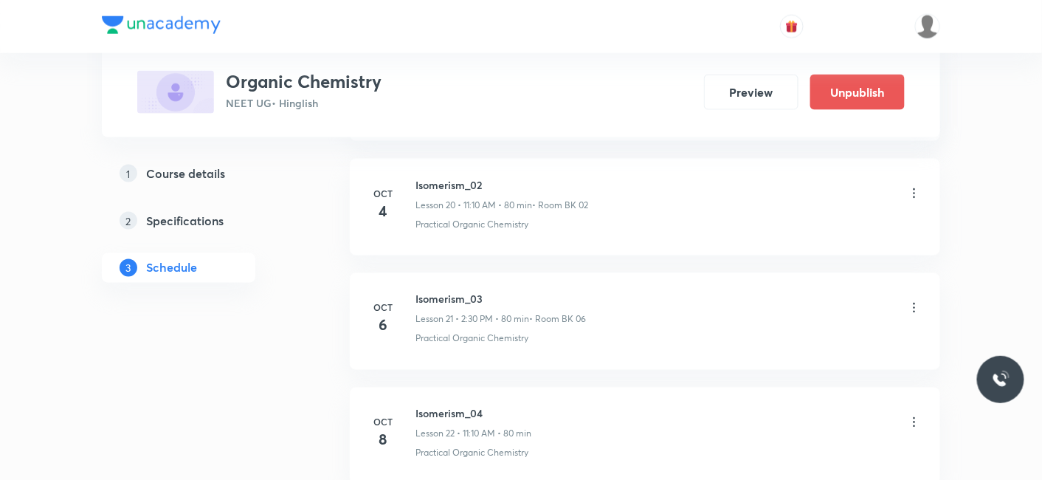
scroll to position [2533, 0]
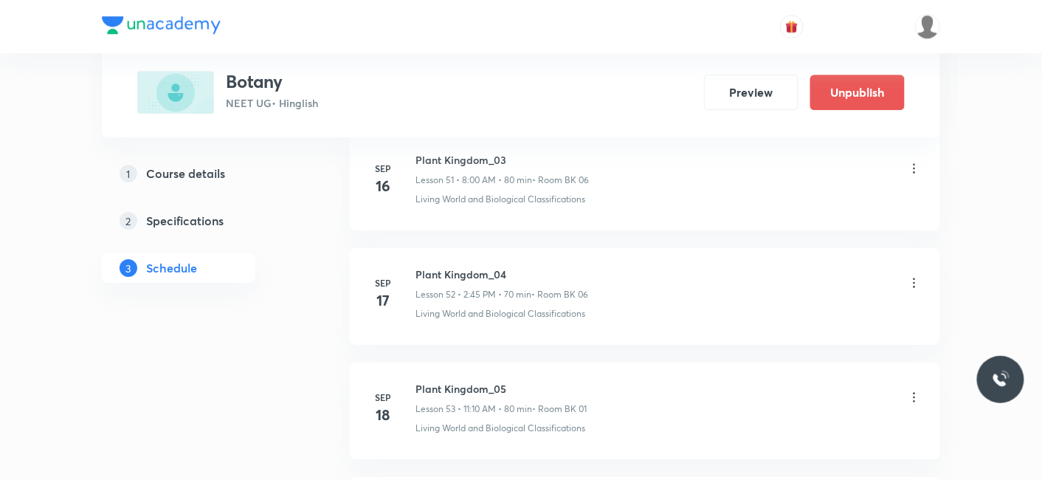
scroll to position [8224, 0]
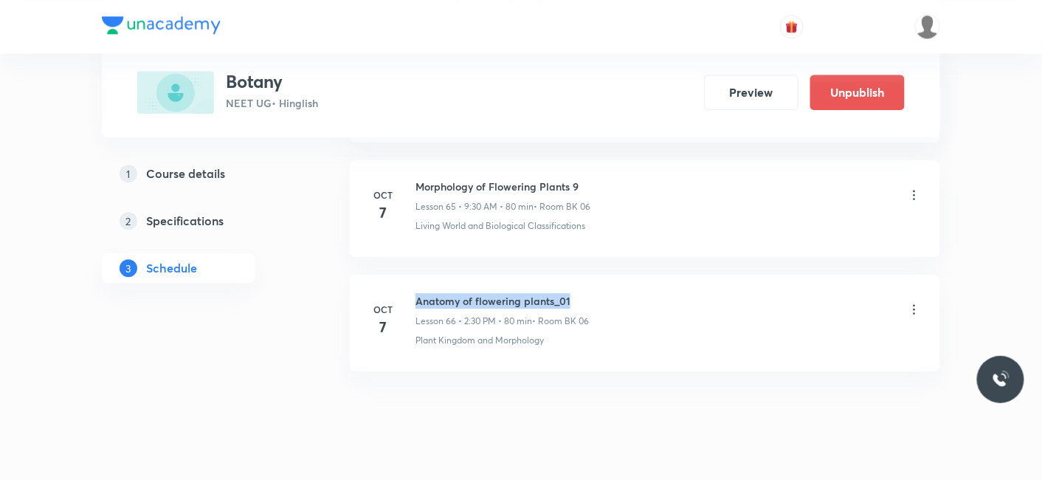
drag, startPoint x: 417, startPoint y: 268, endPoint x: 586, endPoint y: 271, distance: 169.1
click at [586, 293] on h6 "Anatomy of flowering plants_01" at bounding box center [502, 301] width 173 height 16
copy h6 "Anatomy of flowering plants_01"
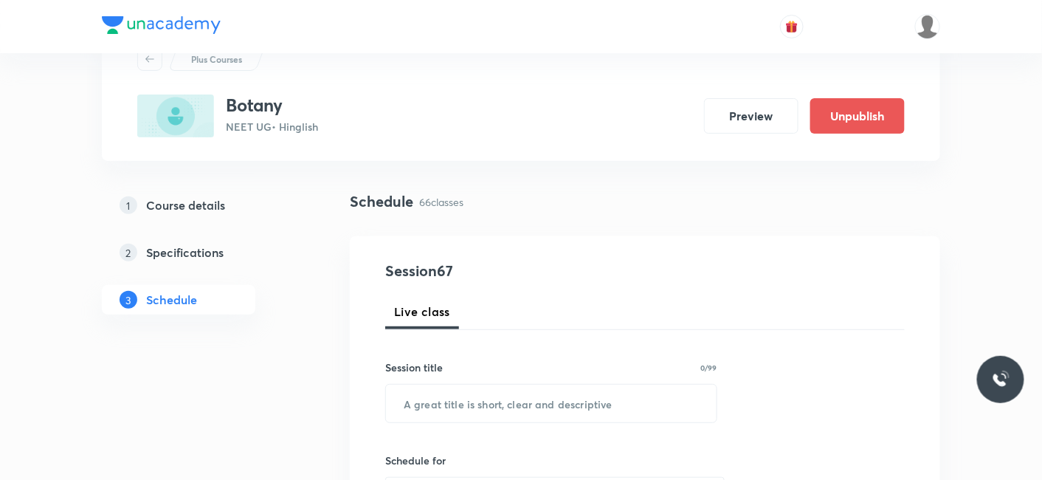
scroll to position [82, 0]
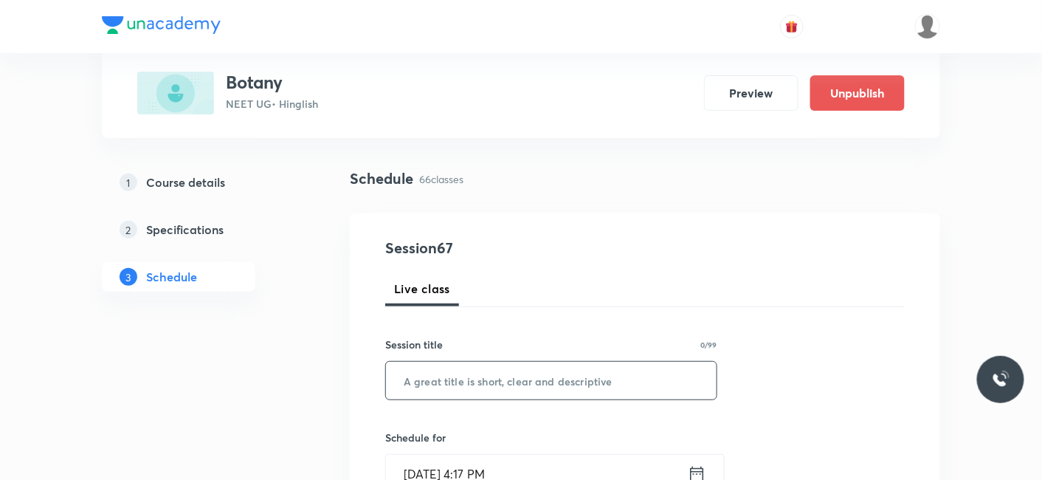
click at [531, 368] on input "text" at bounding box center [551, 381] width 331 height 38
paste input "Anatomy of flowering plants_01"
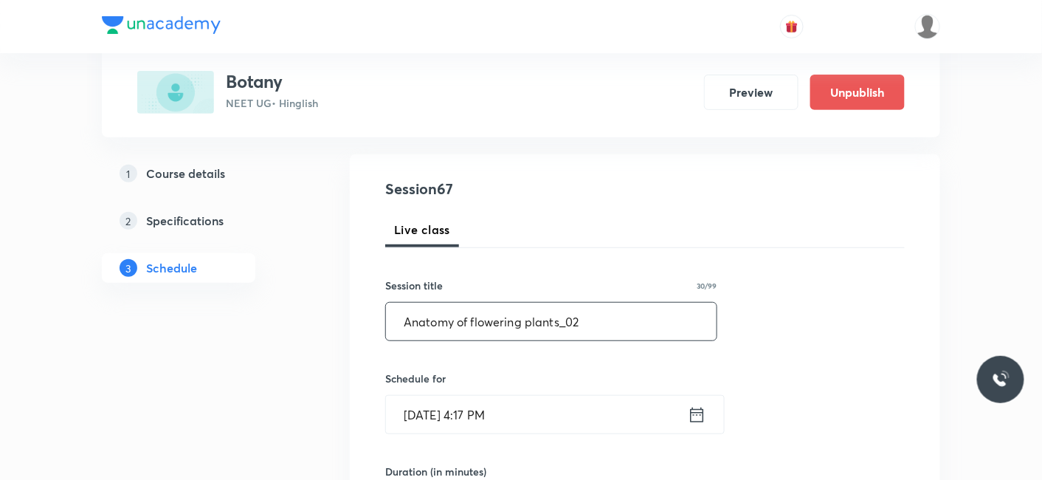
scroll to position [246, 0]
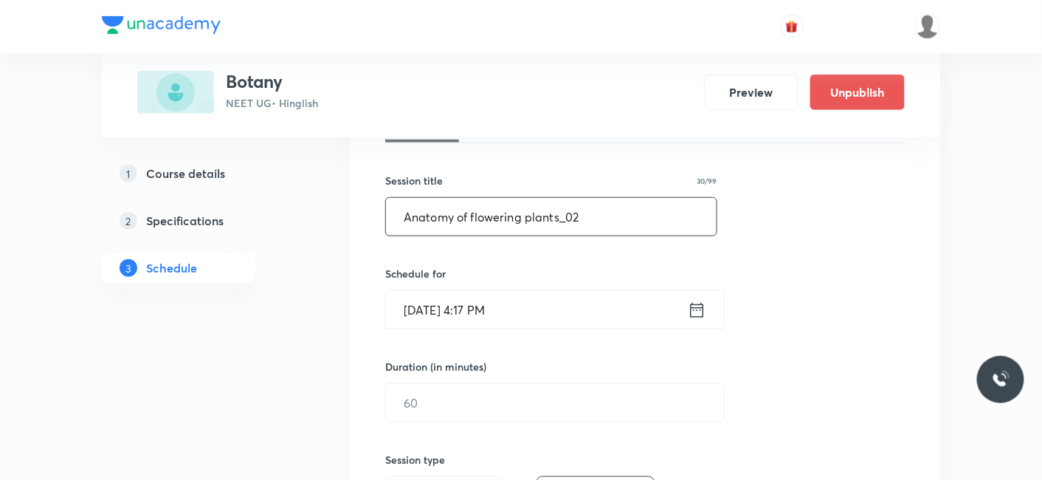
type input "Anatomy of flowering plants_02"
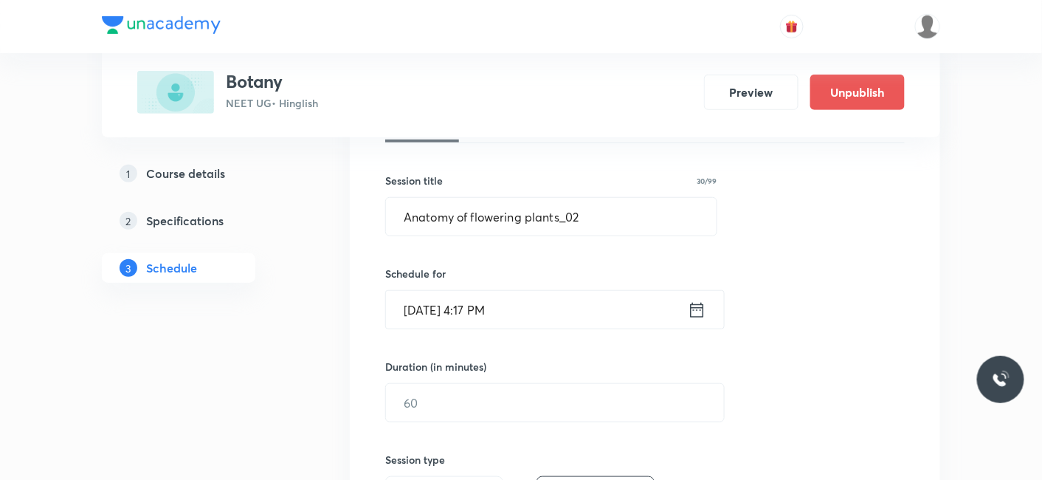
click at [447, 312] on input "[DATE] 4:17 PM" at bounding box center [537, 310] width 302 height 38
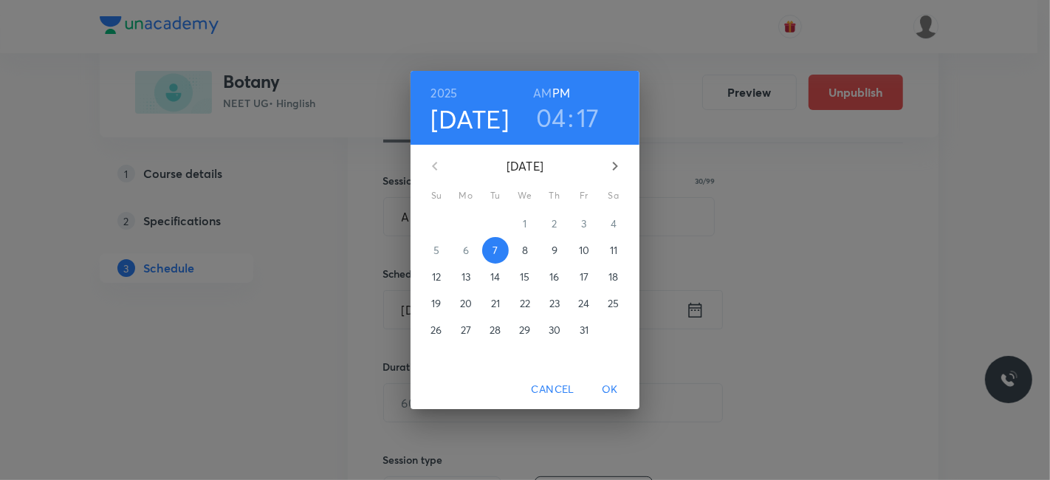
click at [529, 250] on span "8" at bounding box center [525, 250] width 27 height 15
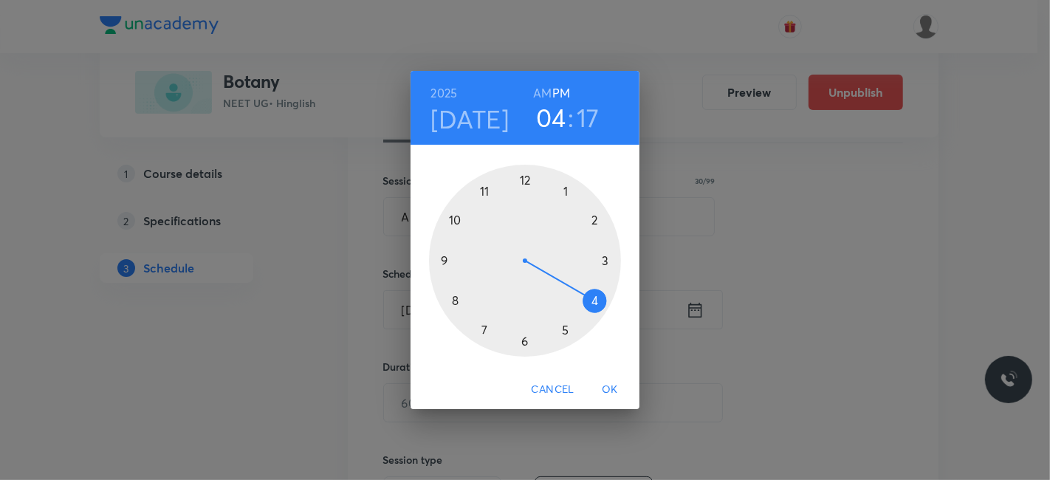
drag, startPoint x: 526, startPoint y: 178, endPoint x: 506, endPoint y: 230, distance: 56.1
click at [526, 179] on div at bounding box center [525, 261] width 192 height 192
click at [458, 296] on div at bounding box center [525, 261] width 192 height 192
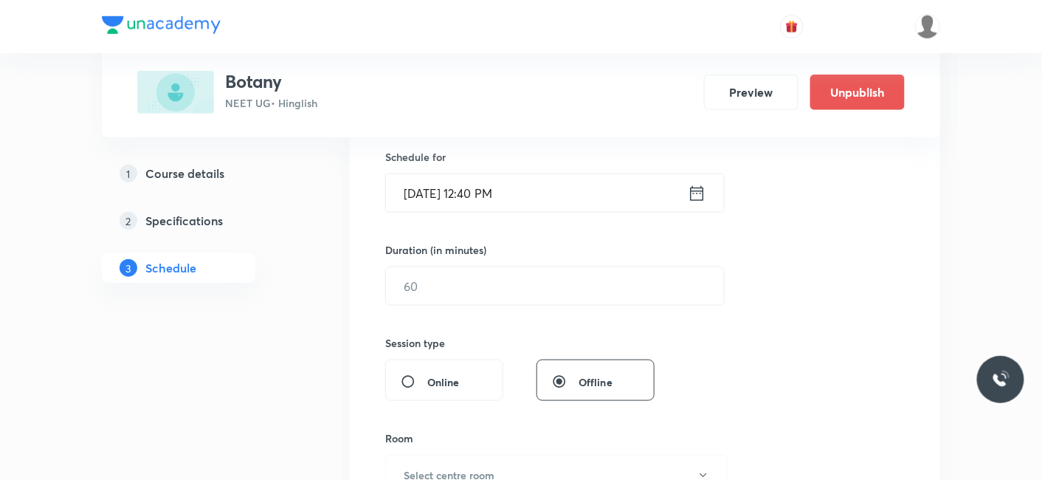
scroll to position [410, 0]
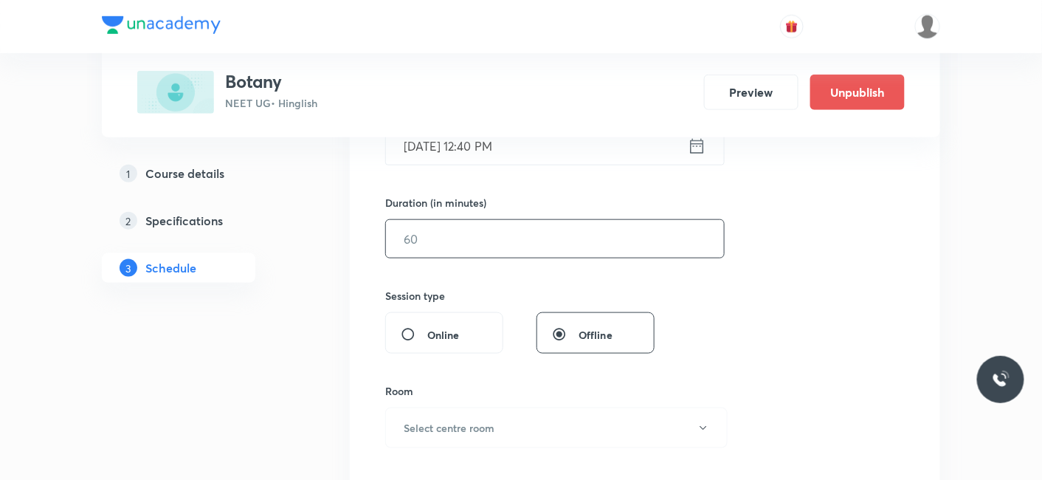
click at [452, 244] on input "text" at bounding box center [555, 239] width 338 height 38
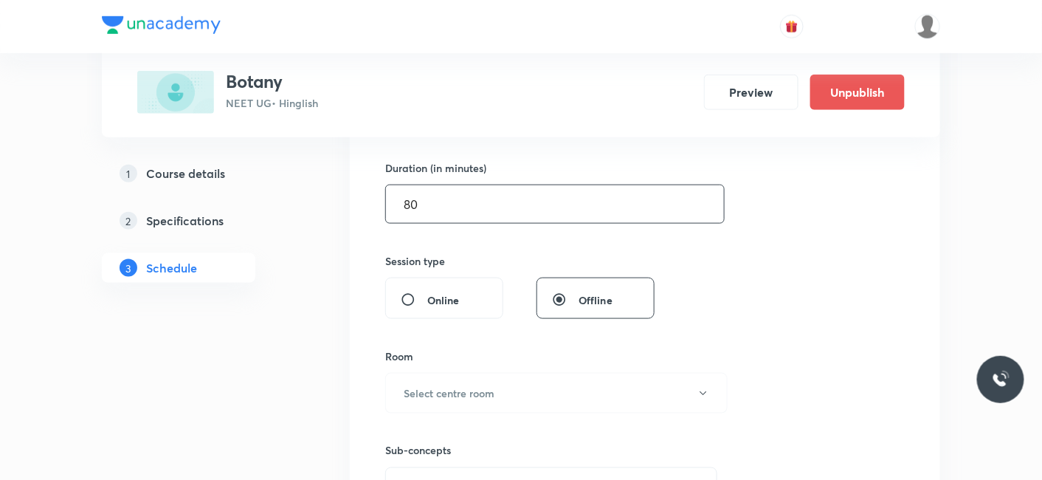
scroll to position [492, 0]
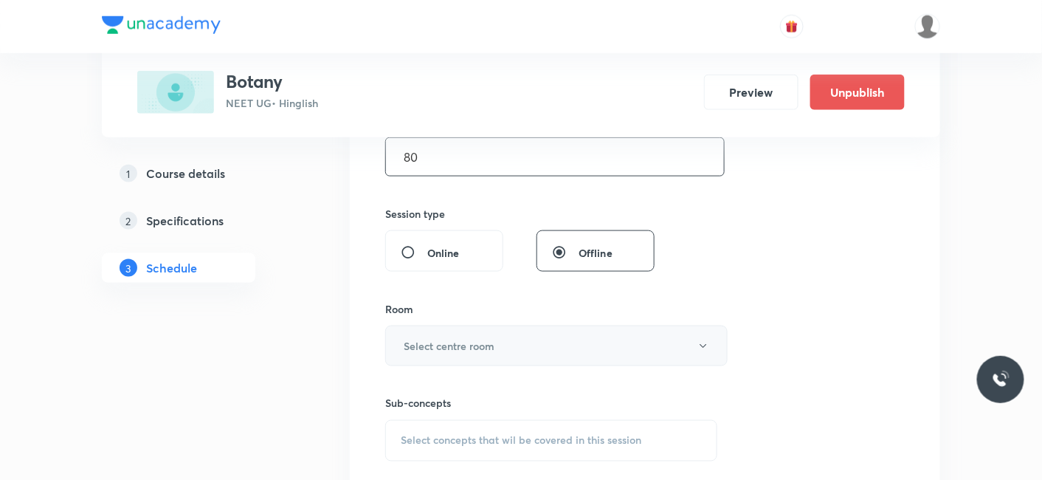
type input "80"
click at [444, 338] on h6 "Select centre room" at bounding box center [449, 346] width 91 height 16
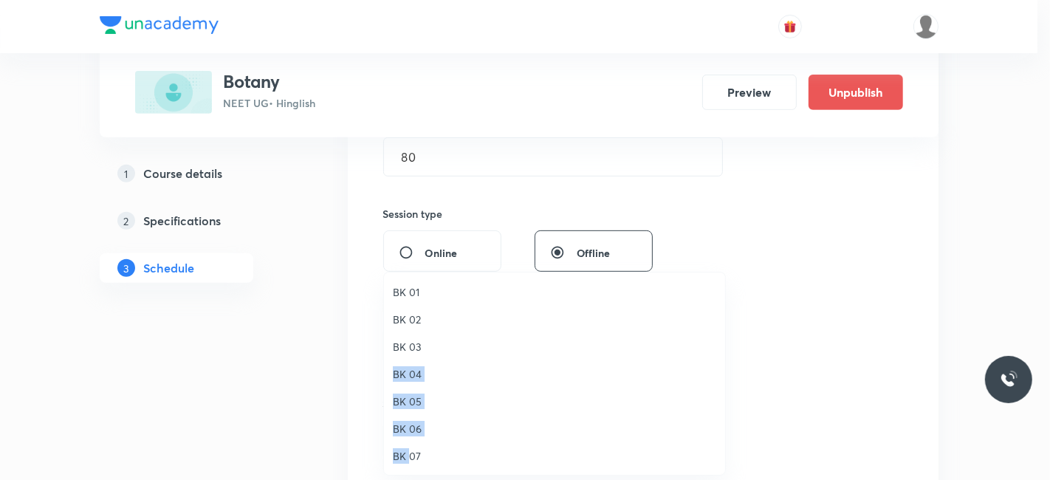
drag, startPoint x: 411, startPoint y: 452, endPoint x: 419, endPoint y: 351, distance: 101.5
click at [421, 351] on ul "BK 01 BK 02 BK 03 BK 04 BK 05 BK 06 BK 07 BK 08" at bounding box center [561, 387] width 354 height 230
click at [415, 348] on span "BK 03" at bounding box center [554, 347] width 323 height 16
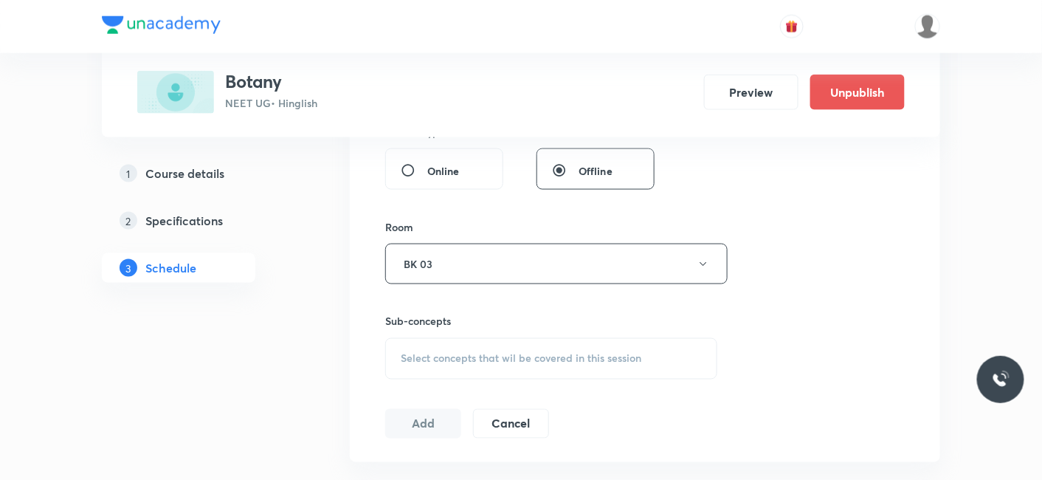
click at [452, 359] on span "Select concepts that wil be covered in this session" at bounding box center [521, 359] width 241 height 12
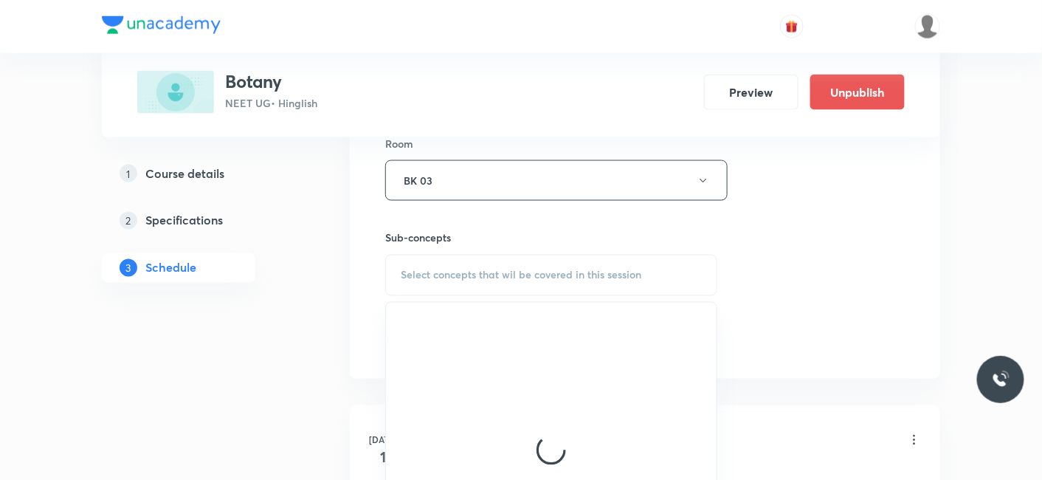
scroll to position [738, 0]
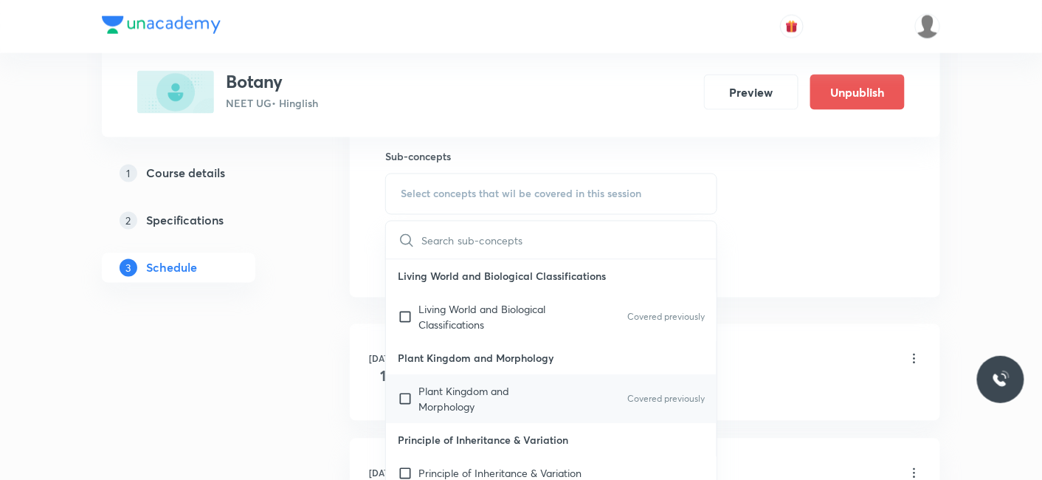
click at [443, 396] on p "Plant Kingdom and Morphology" at bounding box center [493, 399] width 149 height 31
checkbox input "true"
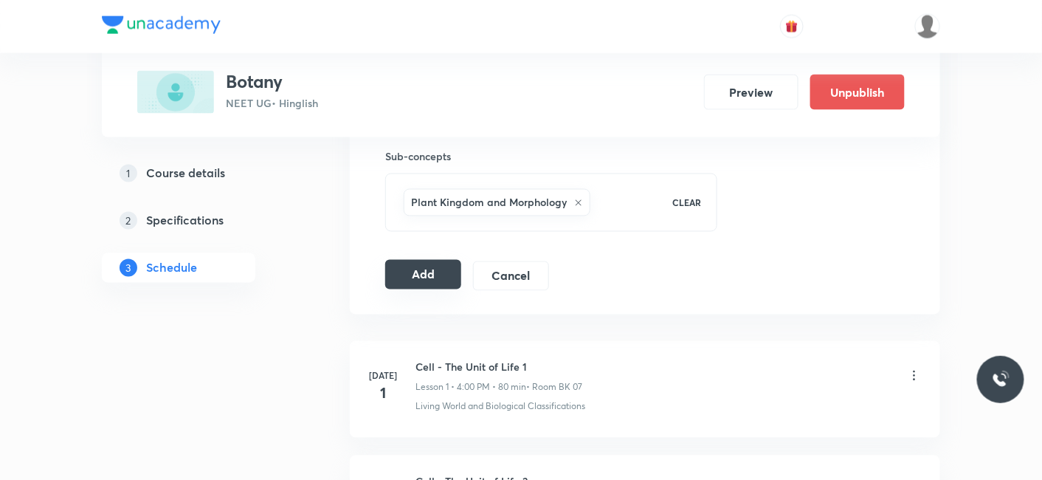
click at [438, 269] on button "Add" at bounding box center [423, 275] width 76 height 30
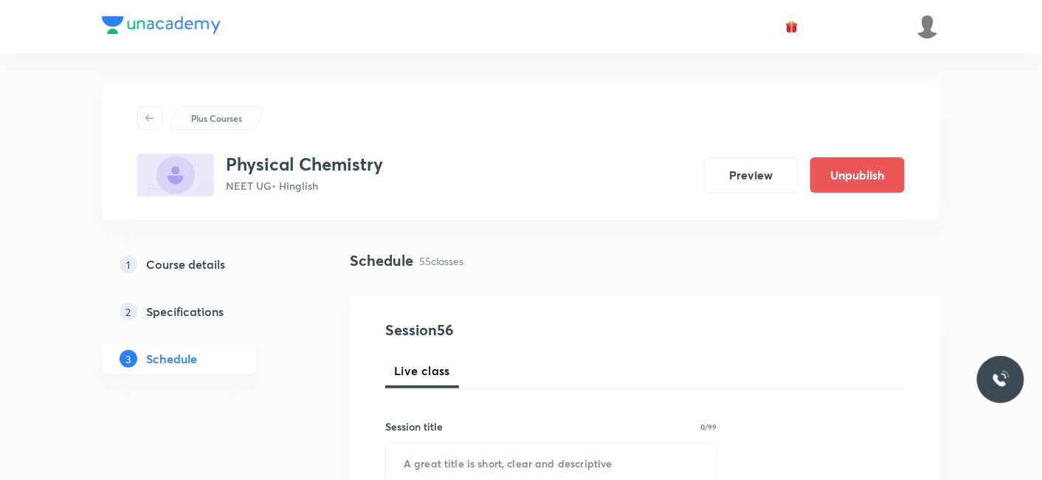
scroll to position [6971, 0]
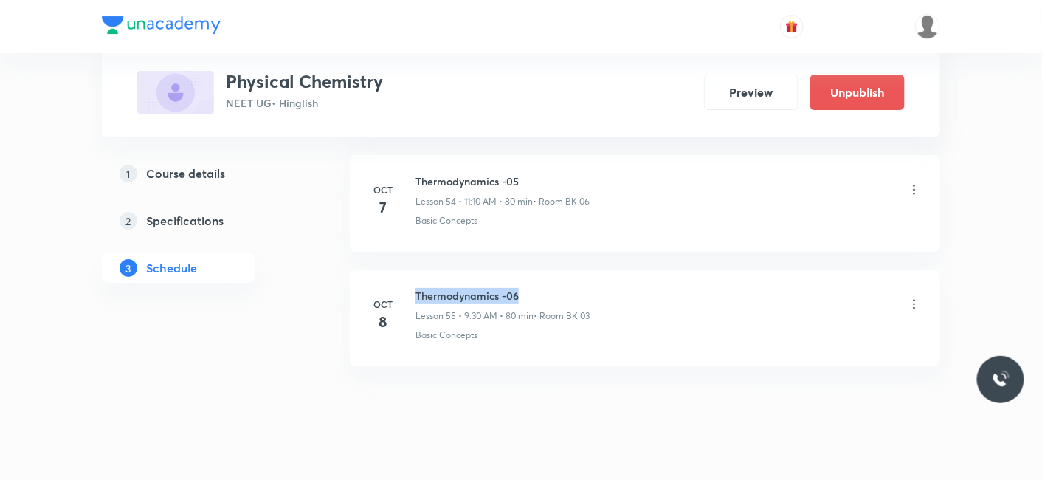
drag, startPoint x: 416, startPoint y: 275, endPoint x: 527, endPoint y: 270, distance: 110.8
click at [527, 288] on h6 "Thermodynamics -06" at bounding box center [503, 296] width 174 height 16
copy h6 "Thermodynamics -06"
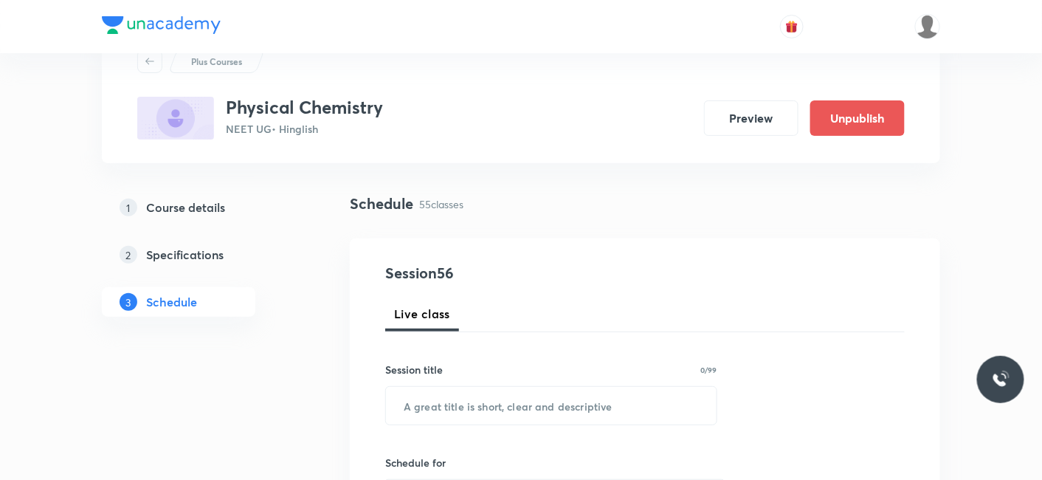
scroll to position [82, 0]
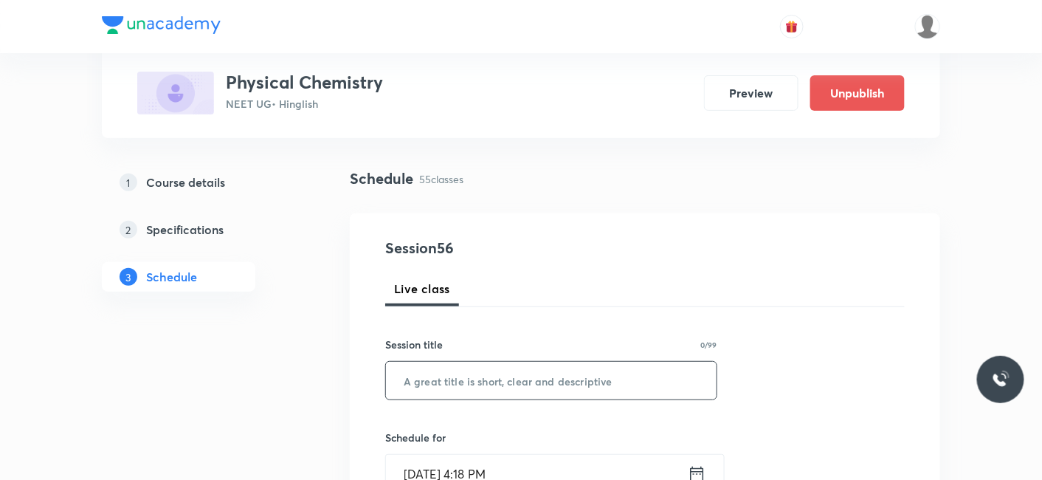
click at [459, 376] on input "text" at bounding box center [551, 381] width 331 height 38
paste input "Thermodynamics -06"
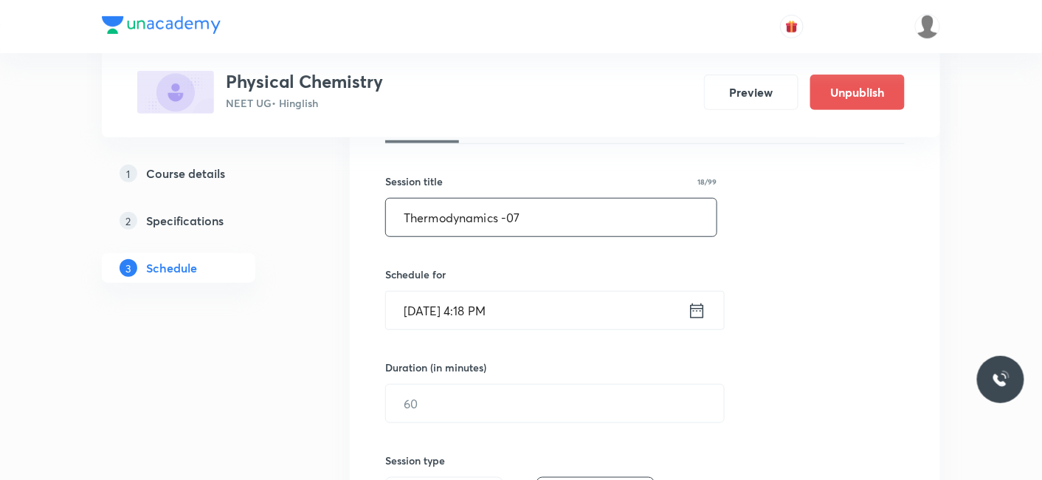
scroll to position [246, 0]
type input "Thermodynamics -07"
click at [461, 298] on input "[DATE] 4:18 PM" at bounding box center [537, 310] width 302 height 38
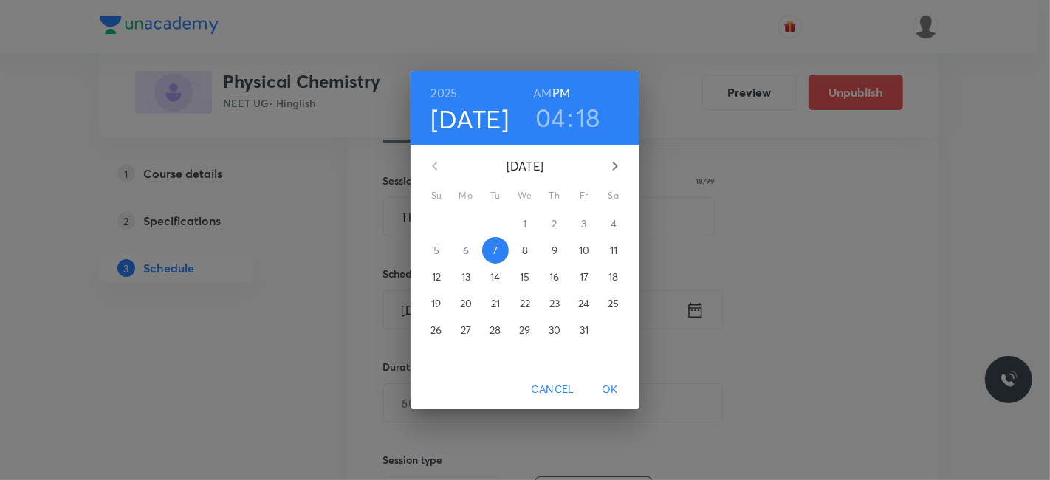
click at [524, 247] on p "8" at bounding box center [525, 250] width 6 height 15
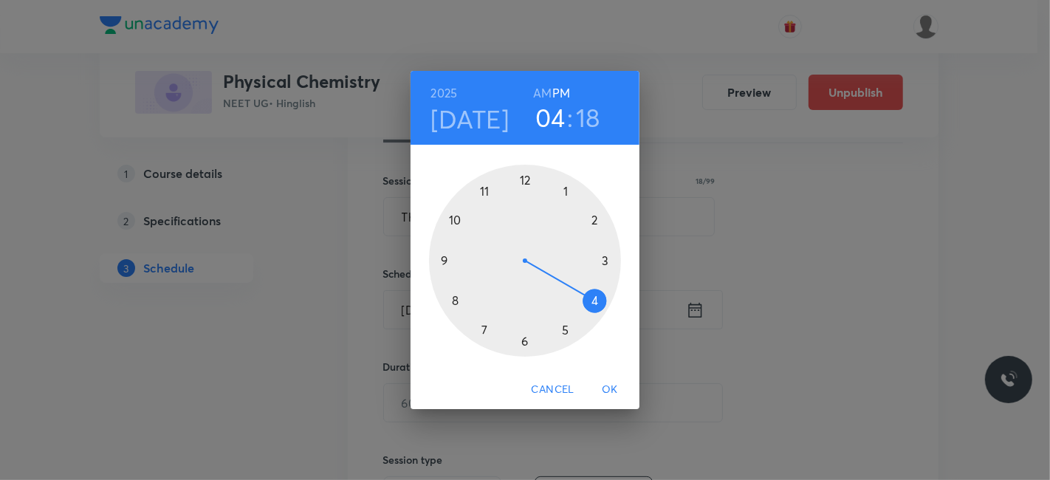
click at [593, 216] on div at bounding box center [525, 261] width 192 height 192
drag, startPoint x: 453, startPoint y: 298, endPoint x: 525, endPoint y: 296, distance: 71.6
click at [525, 296] on div at bounding box center [525, 261] width 192 height 192
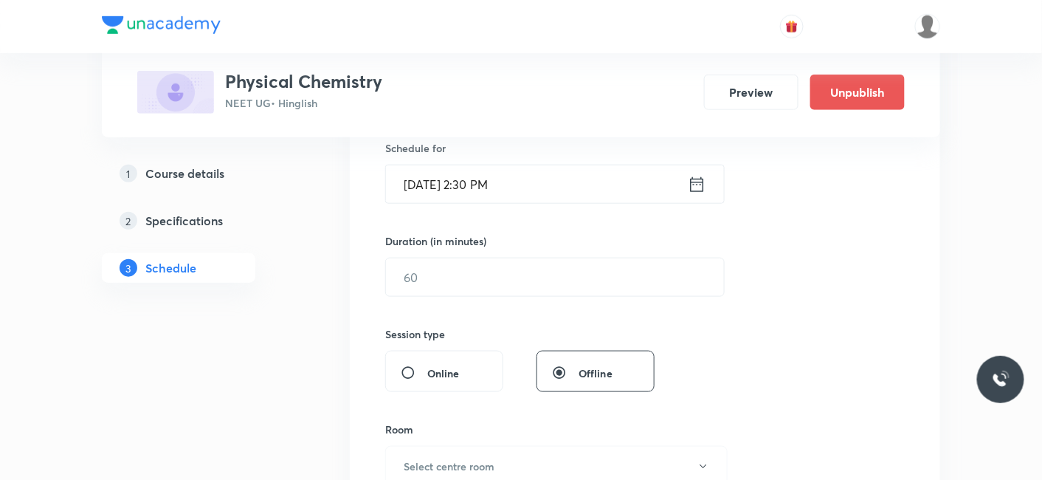
scroll to position [410, 0]
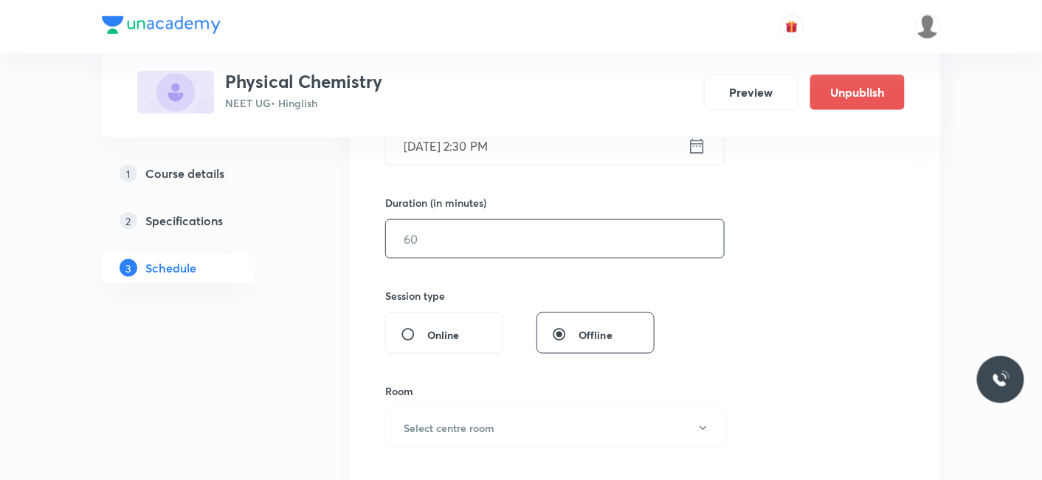
click at [484, 244] on input "text" at bounding box center [555, 239] width 338 height 38
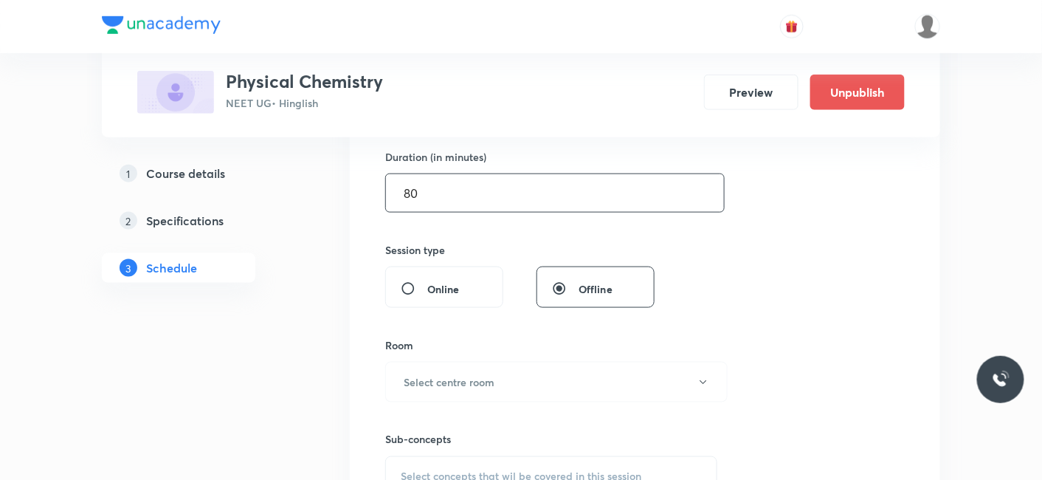
scroll to position [492, 0]
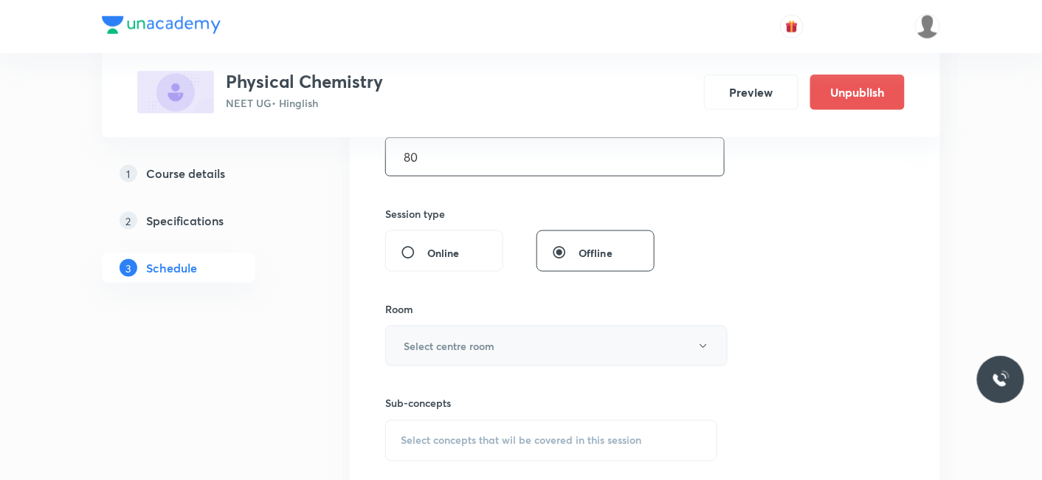
type input "80"
click at [455, 334] on button "Select centre room" at bounding box center [556, 346] width 342 height 41
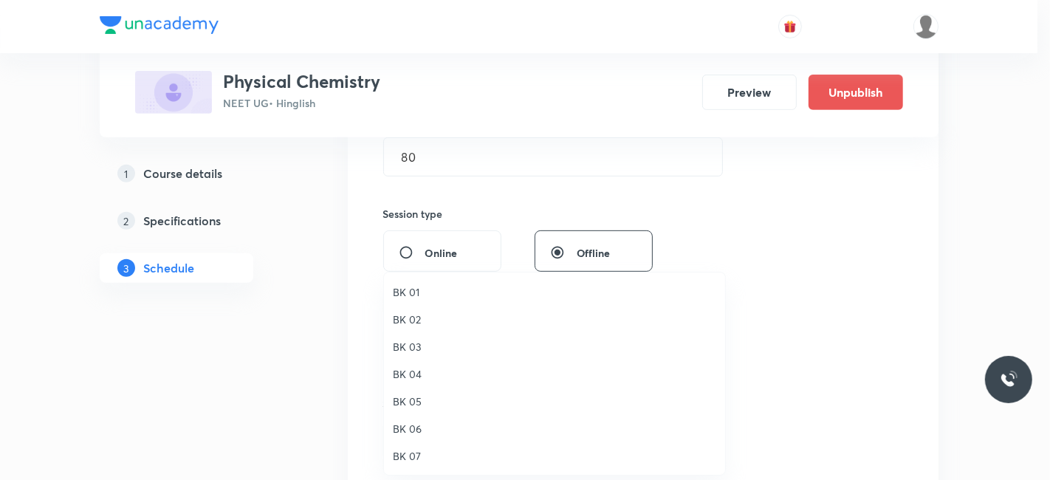
click at [403, 333] on li "BK 03" at bounding box center [554, 346] width 341 height 27
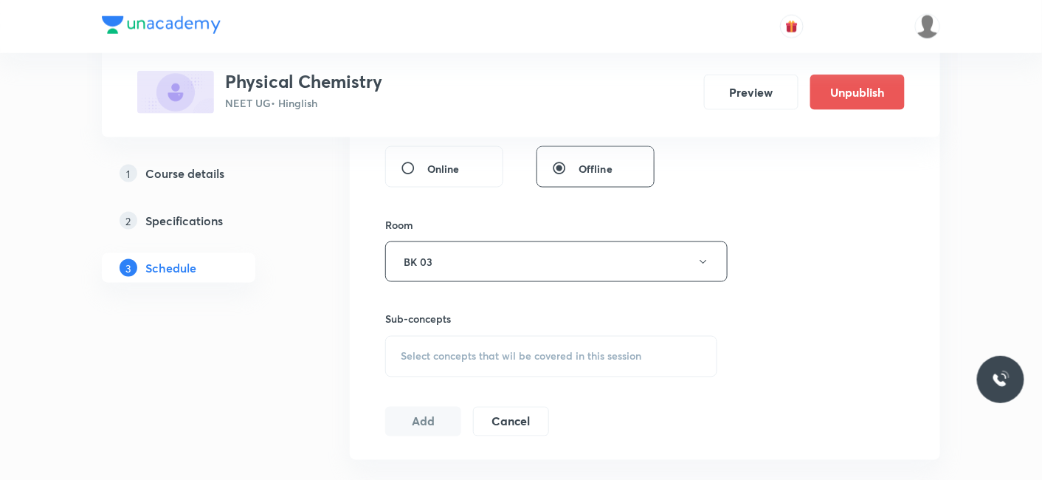
scroll to position [655, 0]
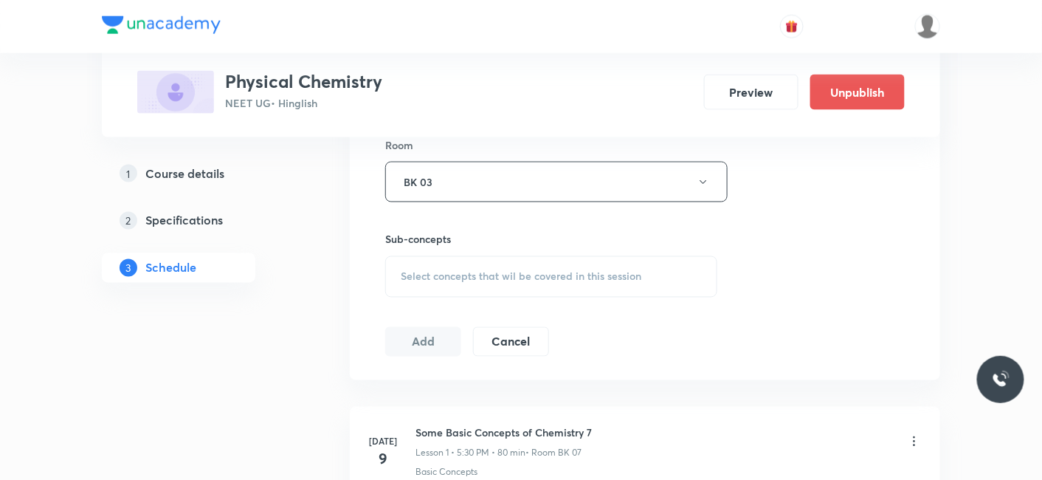
click at [438, 260] on div "Select concepts that wil be covered in this session" at bounding box center [551, 276] width 332 height 41
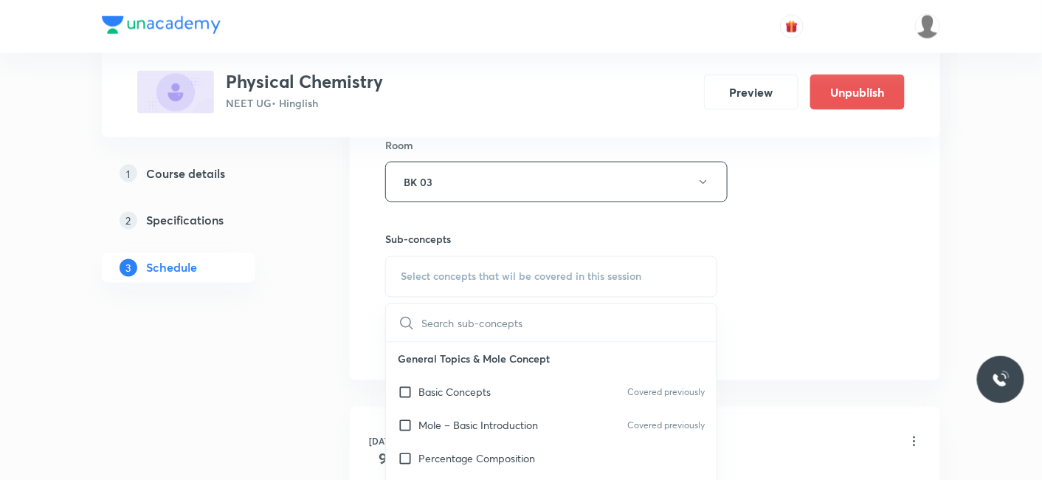
drag, startPoint x: 448, startPoint y: 393, endPoint x: 242, endPoint y: 325, distance: 217.1
click at [441, 390] on p "Basic Concepts" at bounding box center [455, 393] width 72 height 16
checkbox input "true"
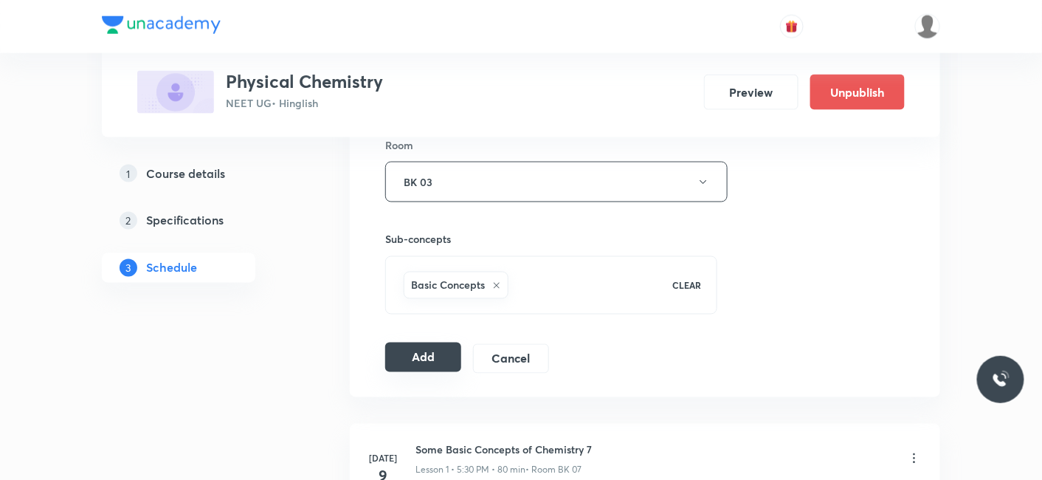
click at [414, 348] on button "Add" at bounding box center [423, 357] width 76 height 30
